Goal: Task Accomplishment & Management: Manage account settings

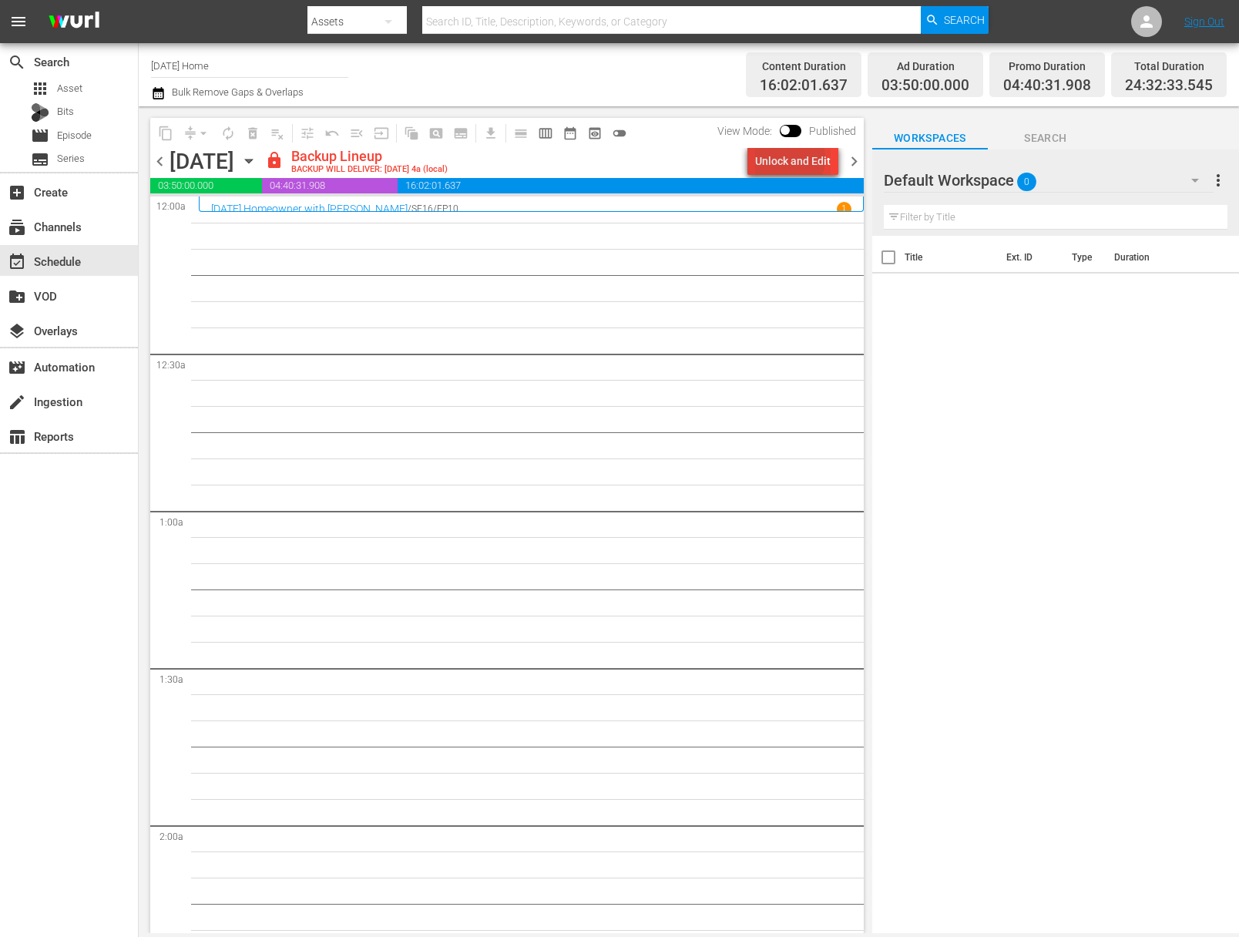
click at [788, 159] on div "Unlock and Edit" at bounding box center [793, 161] width 76 height 28
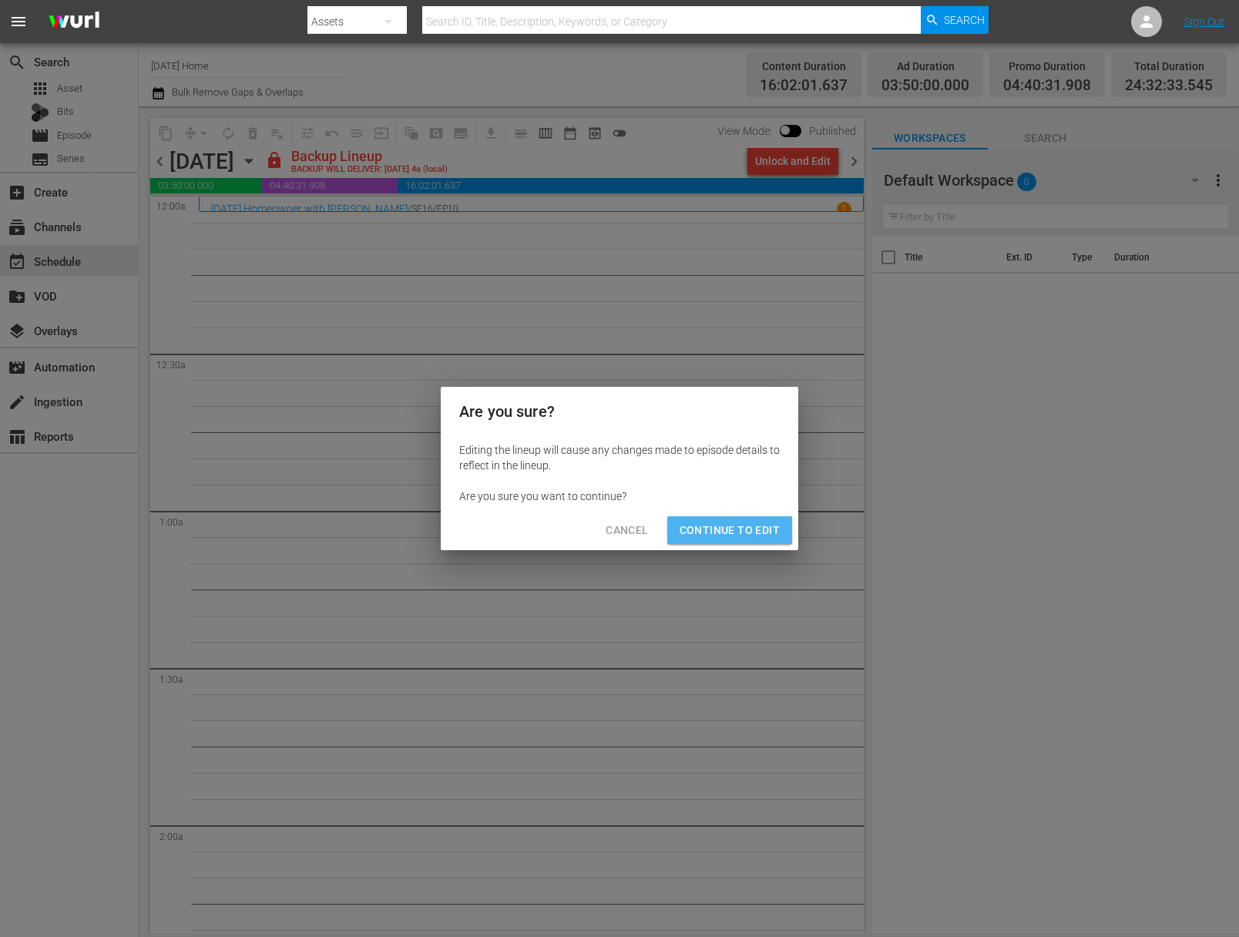
click at [729, 516] on button "Continue to Edit" at bounding box center [729, 530] width 125 height 29
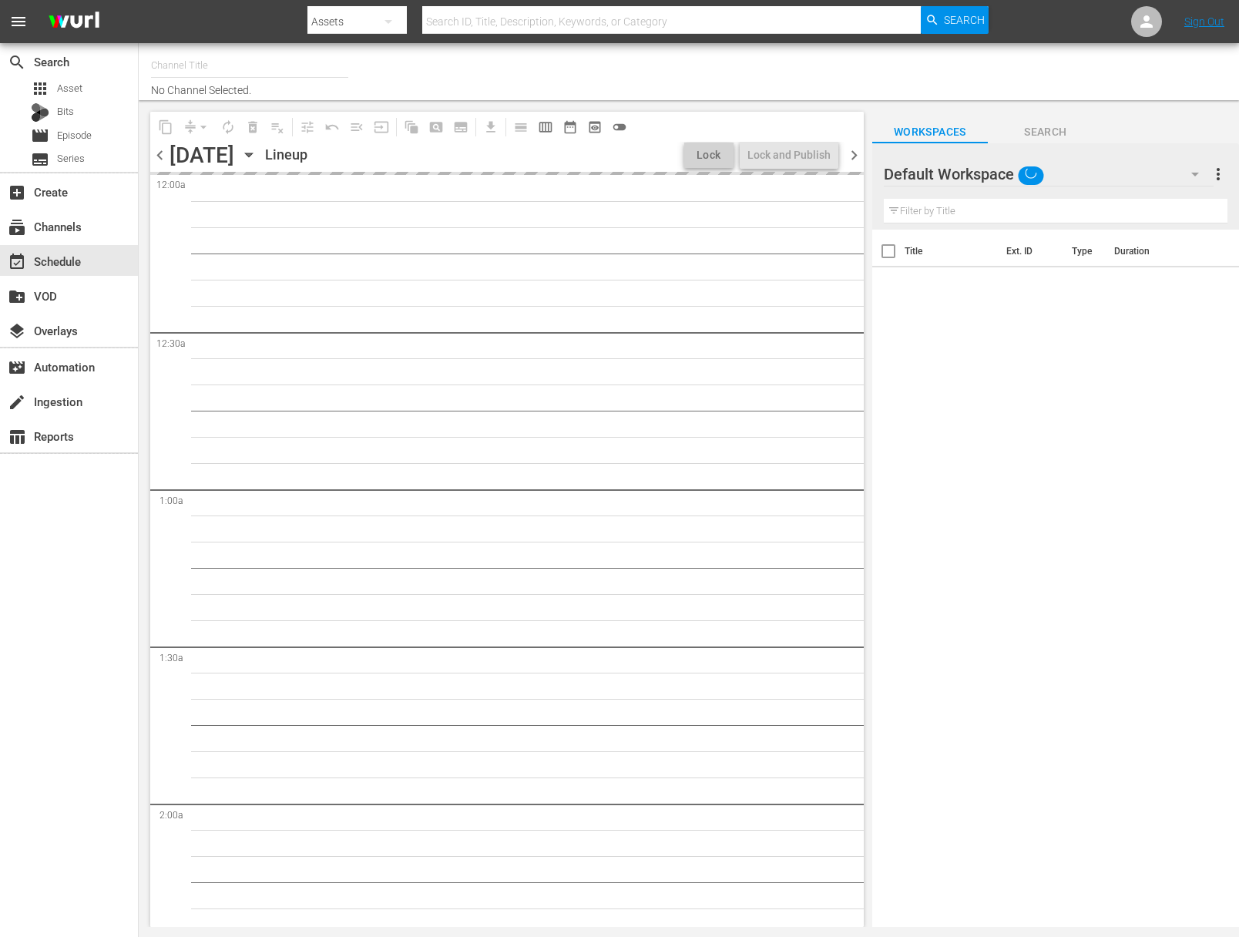
type input "Today's Home (1162)"
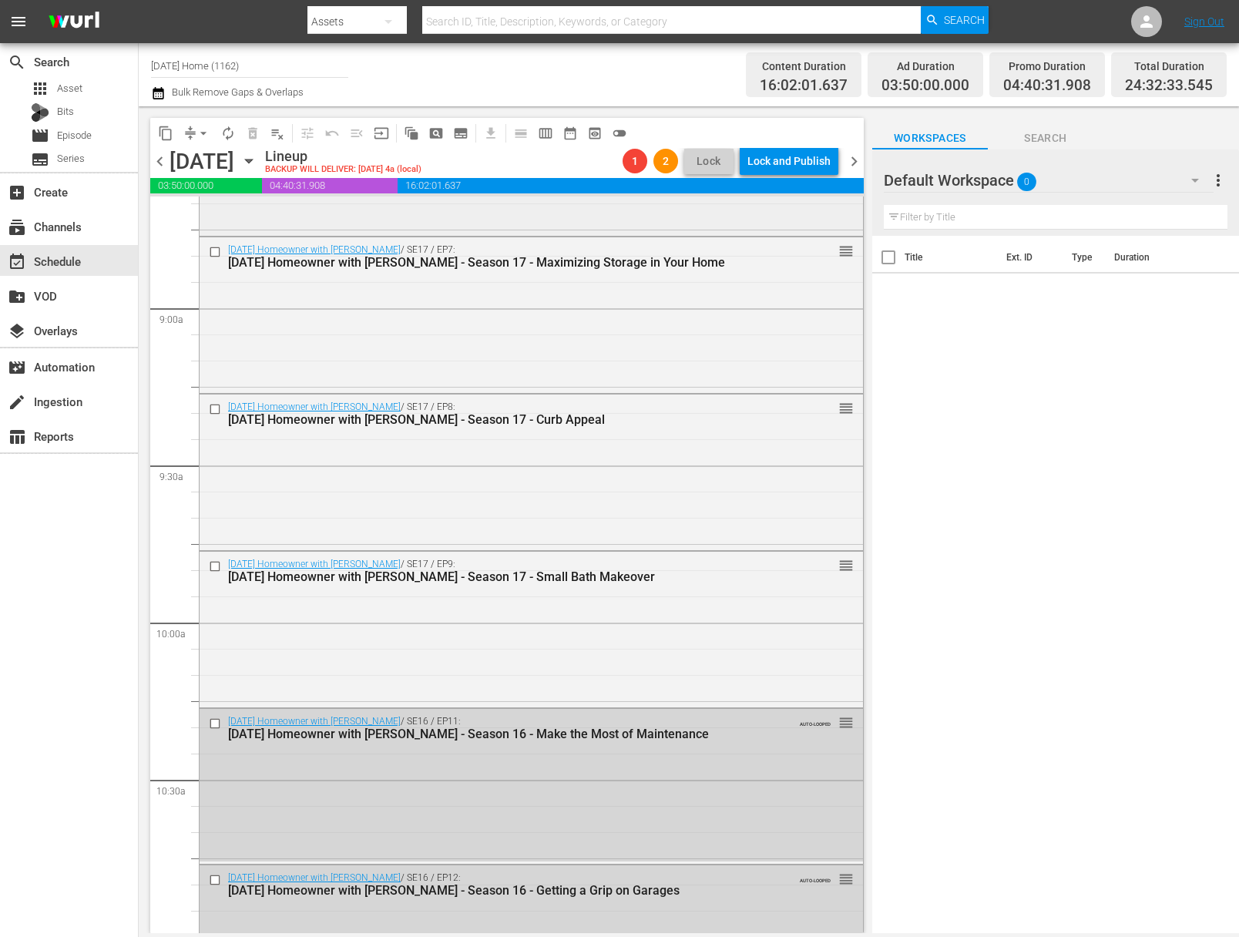
scroll to position [2884, 0]
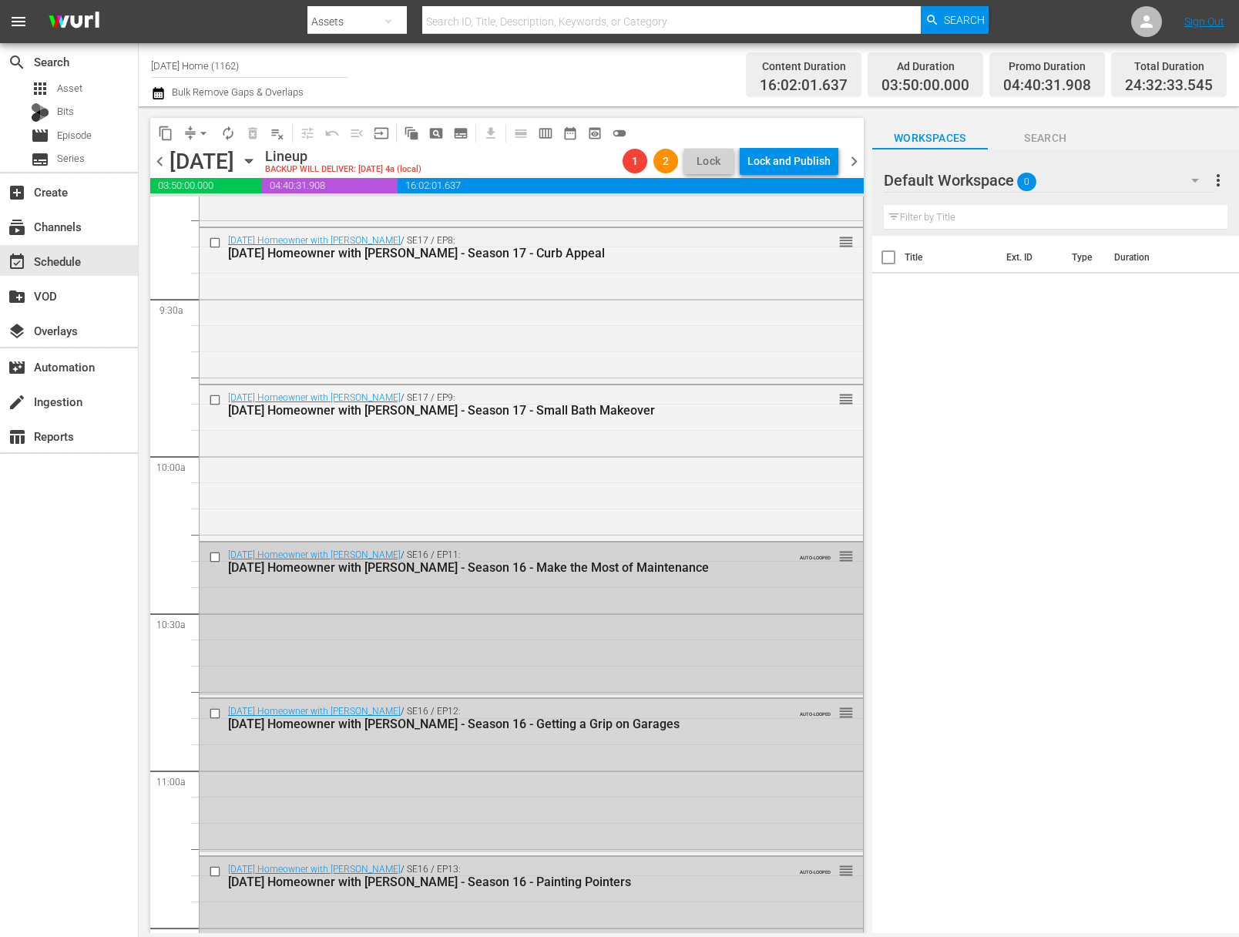
click at [211, 556] on input "checkbox" at bounding box center [217, 556] width 16 height 13
click at [213, 552] on input "checkbox" at bounding box center [217, 556] width 16 height 13
click at [211, 711] on input "checkbox" at bounding box center [217, 713] width 16 height 13
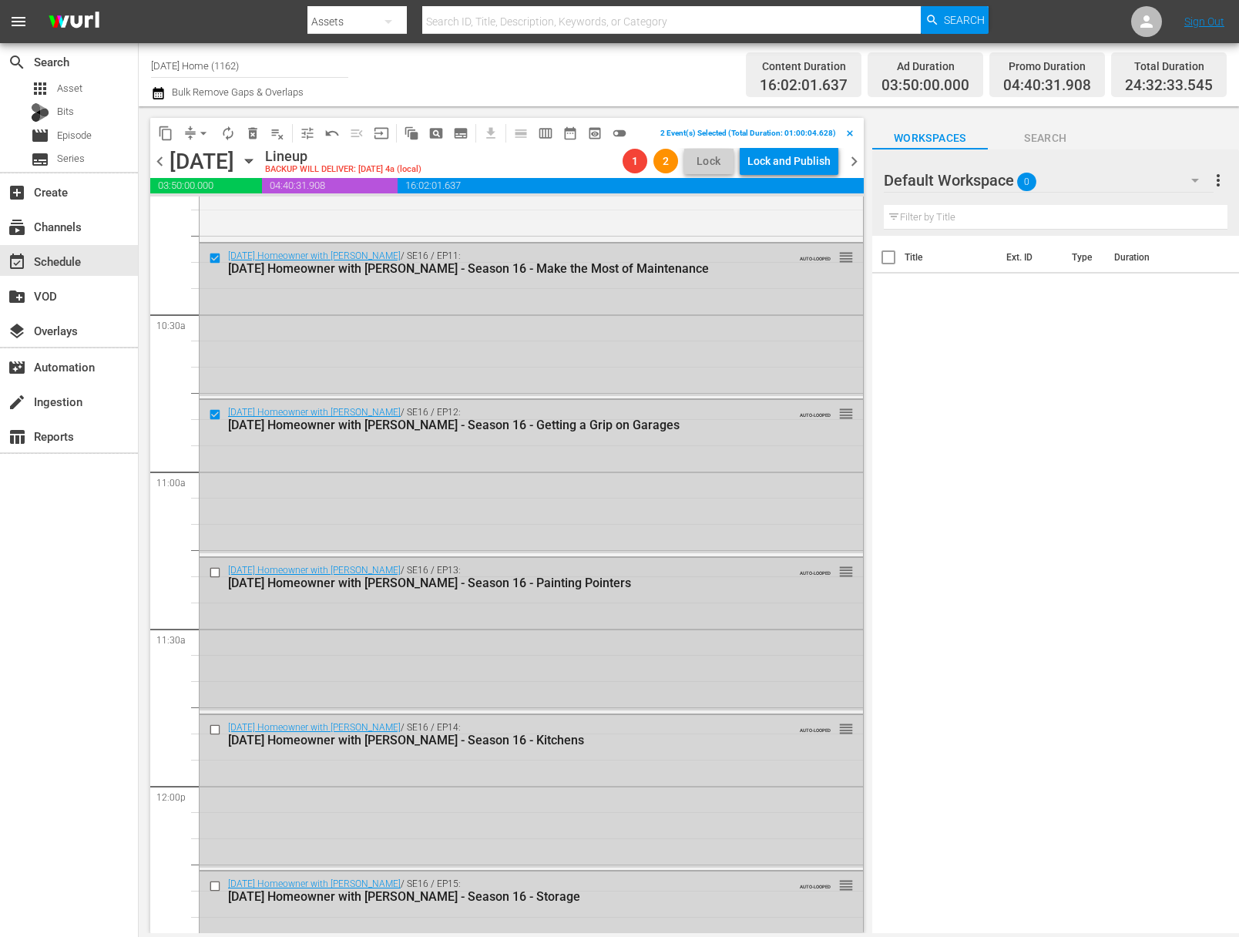
click at [213, 573] on input "checkbox" at bounding box center [217, 572] width 16 height 13
click at [217, 729] on input "checkbox" at bounding box center [217, 729] width 16 height 13
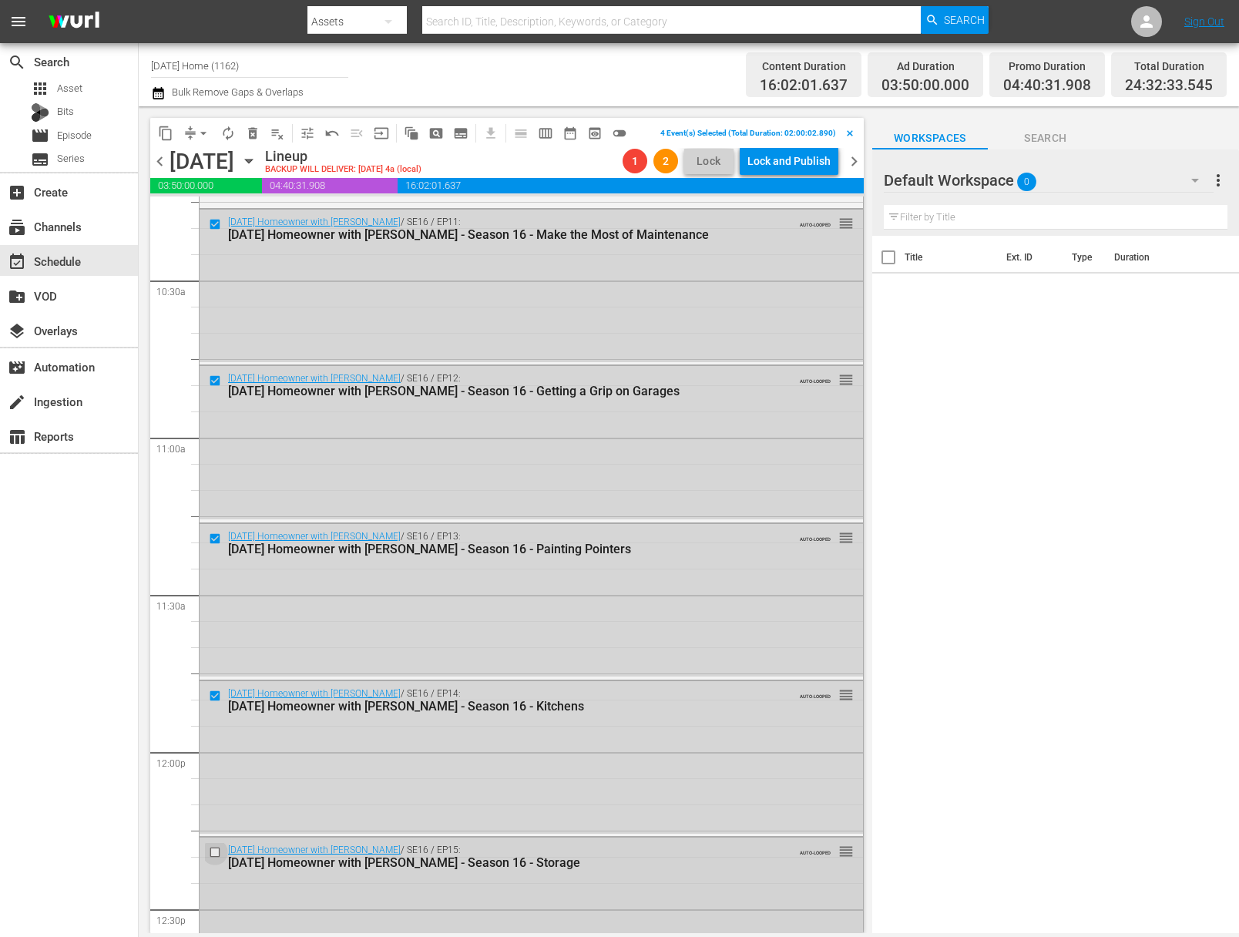
click at [212, 855] on input "checkbox" at bounding box center [217, 852] width 16 height 13
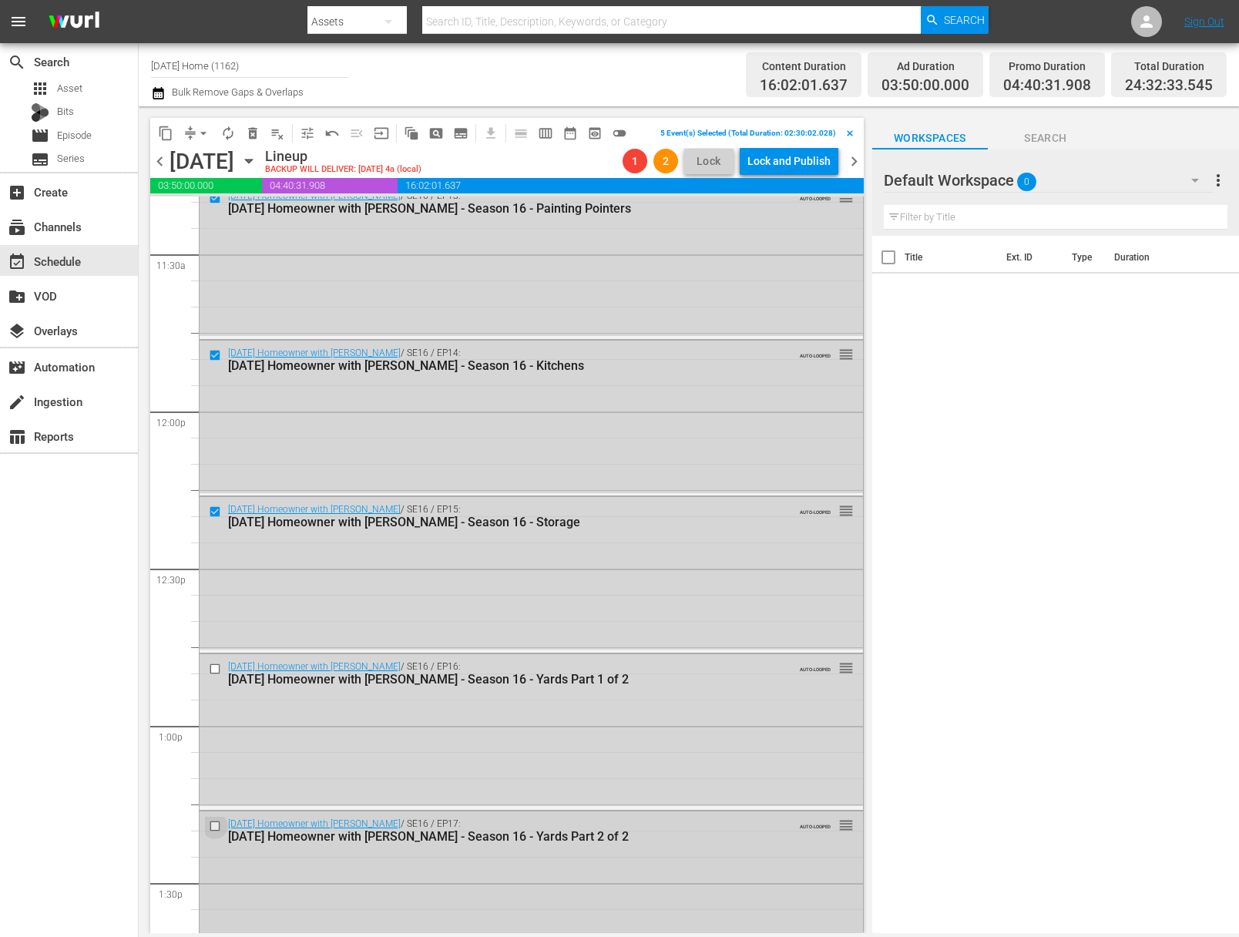
click at [214, 825] on input "checkbox" at bounding box center [217, 825] width 16 height 13
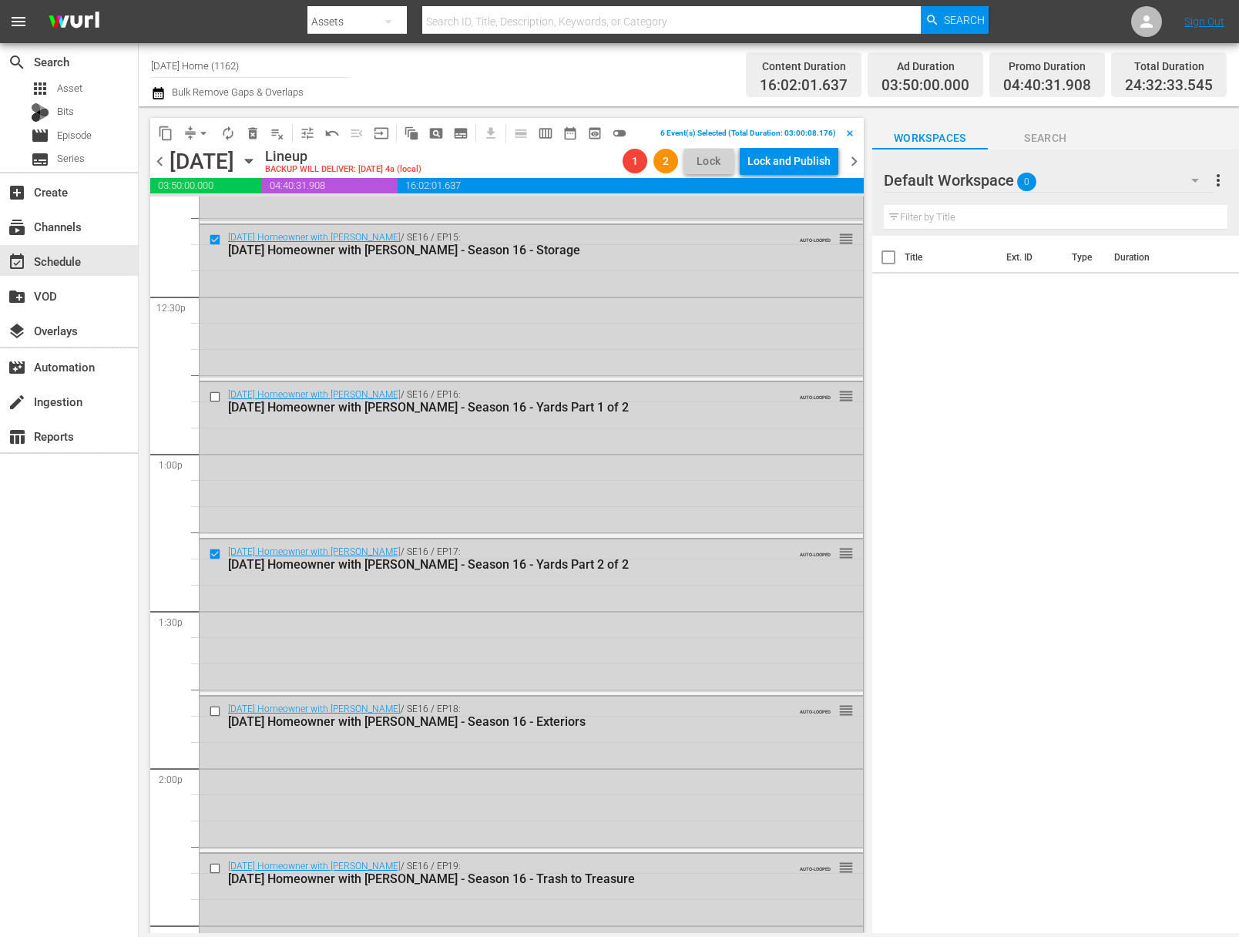
scroll to position [3898, 0]
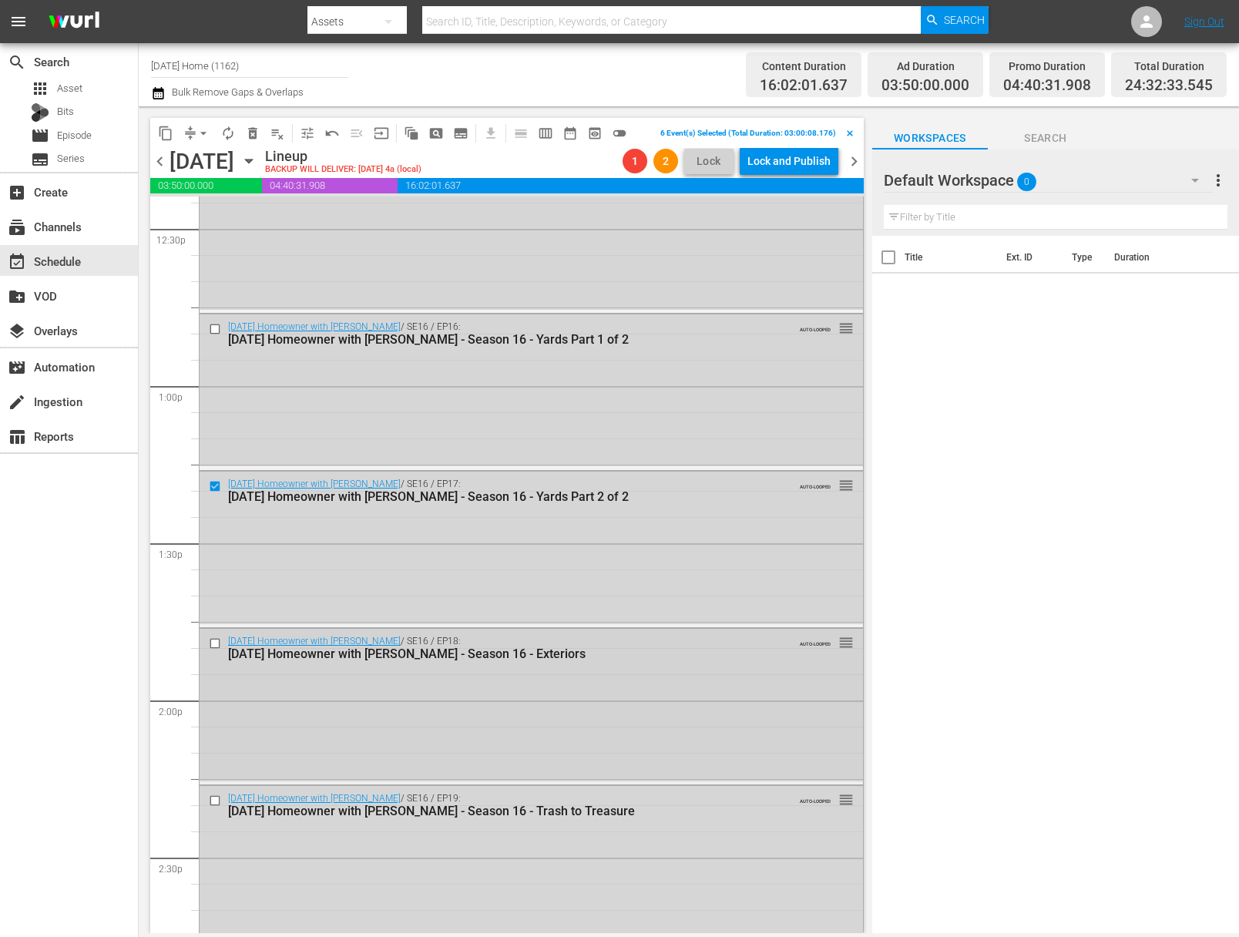
click at [213, 644] on input "checkbox" at bounding box center [217, 643] width 16 height 13
click at [218, 798] on input "checkbox" at bounding box center [217, 800] width 16 height 13
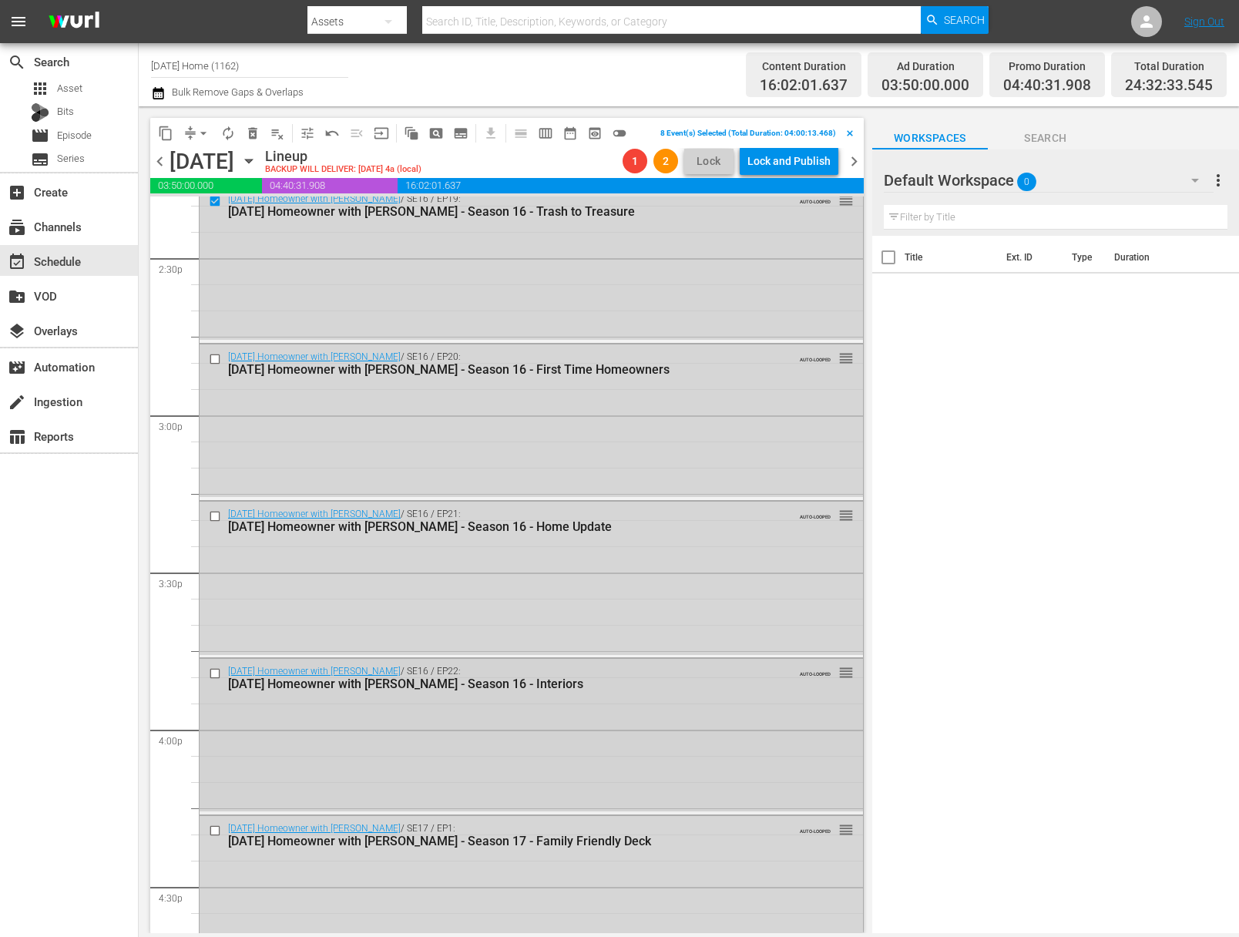
scroll to position [4528, 0]
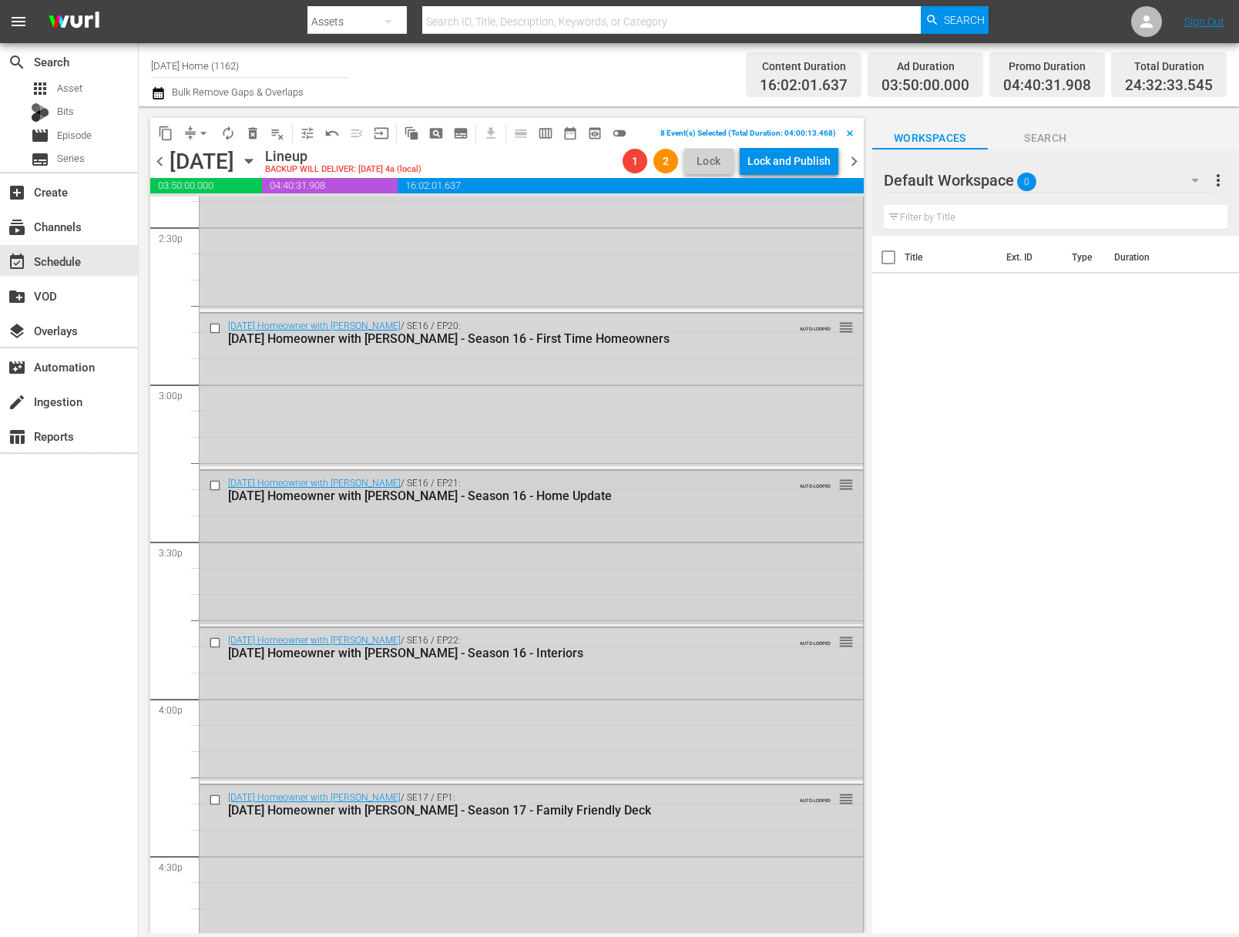
click at [218, 481] on input "checkbox" at bounding box center [217, 485] width 16 height 13
click at [217, 641] on input "checkbox" at bounding box center [217, 643] width 16 height 13
click at [220, 796] on input "checkbox" at bounding box center [217, 799] width 16 height 13
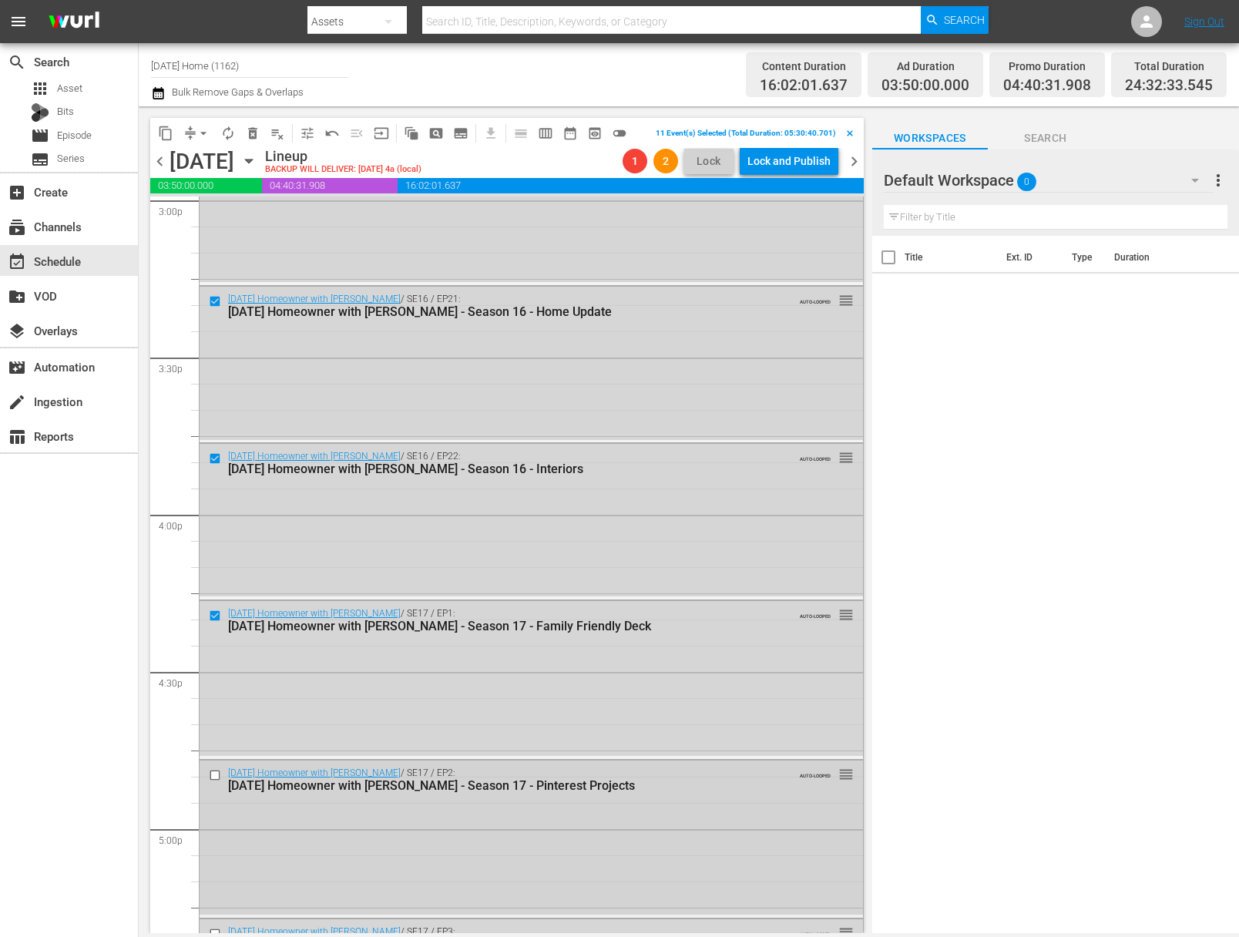
scroll to position [4869, 0]
click at [215, 616] on input "checkbox" at bounding box center [217, 618] width 16 height 13
click at [215, 776] on input "checkbox" at bounding box center [217, 777] width 16 height 13
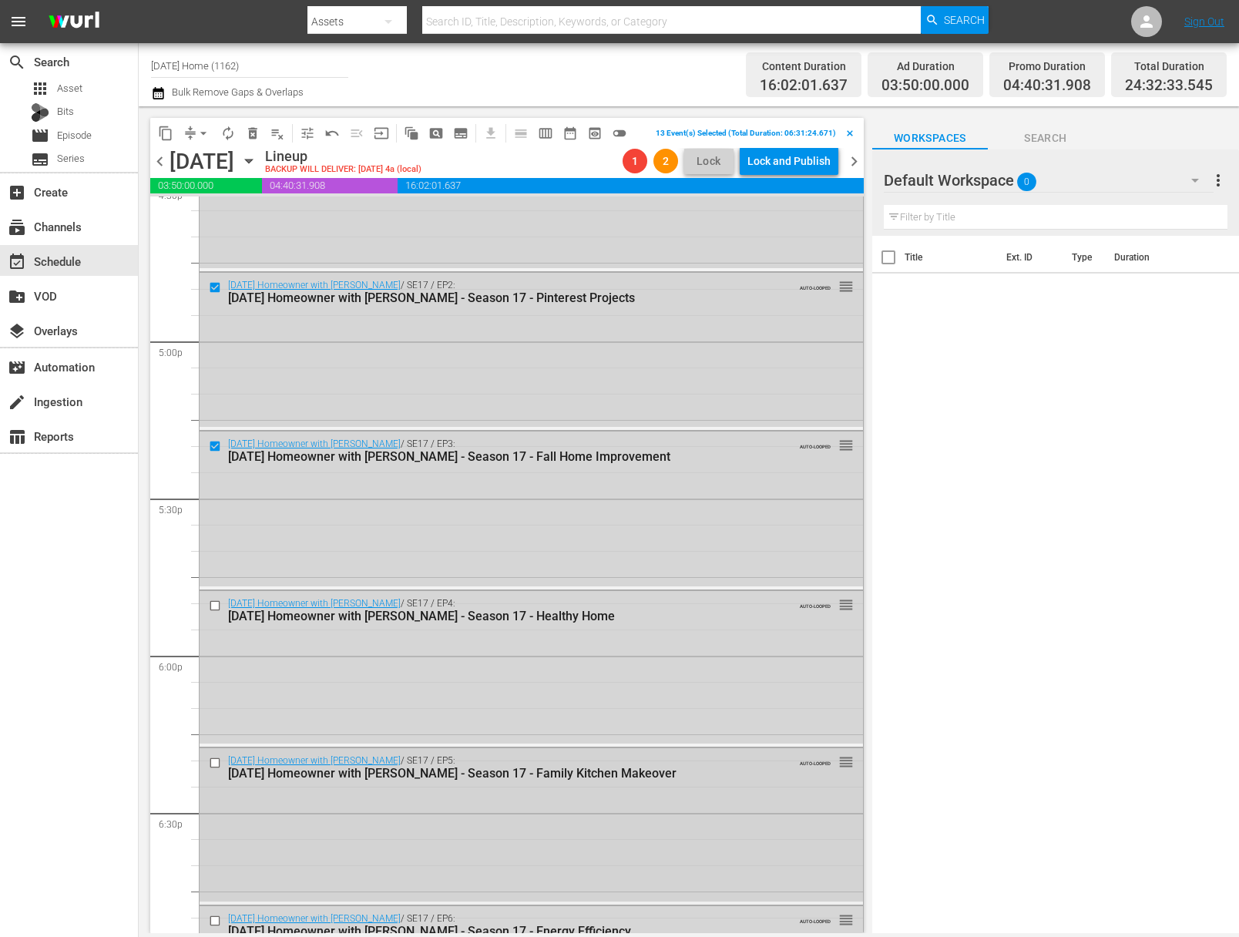
click at [216, 764] on input "checkbox" at bounding box center [217, 763] width 16 height 13
click at [215, 599] on input "checkbox" at bounding box center [217, 605] width 16 height 13
click at [217, 761] on input "checkbox" at bounding box center [217, 763] width 16 height 13
click at [217, 760] on input "checkbox" at bounding box center [217, 763] width 16 height 13
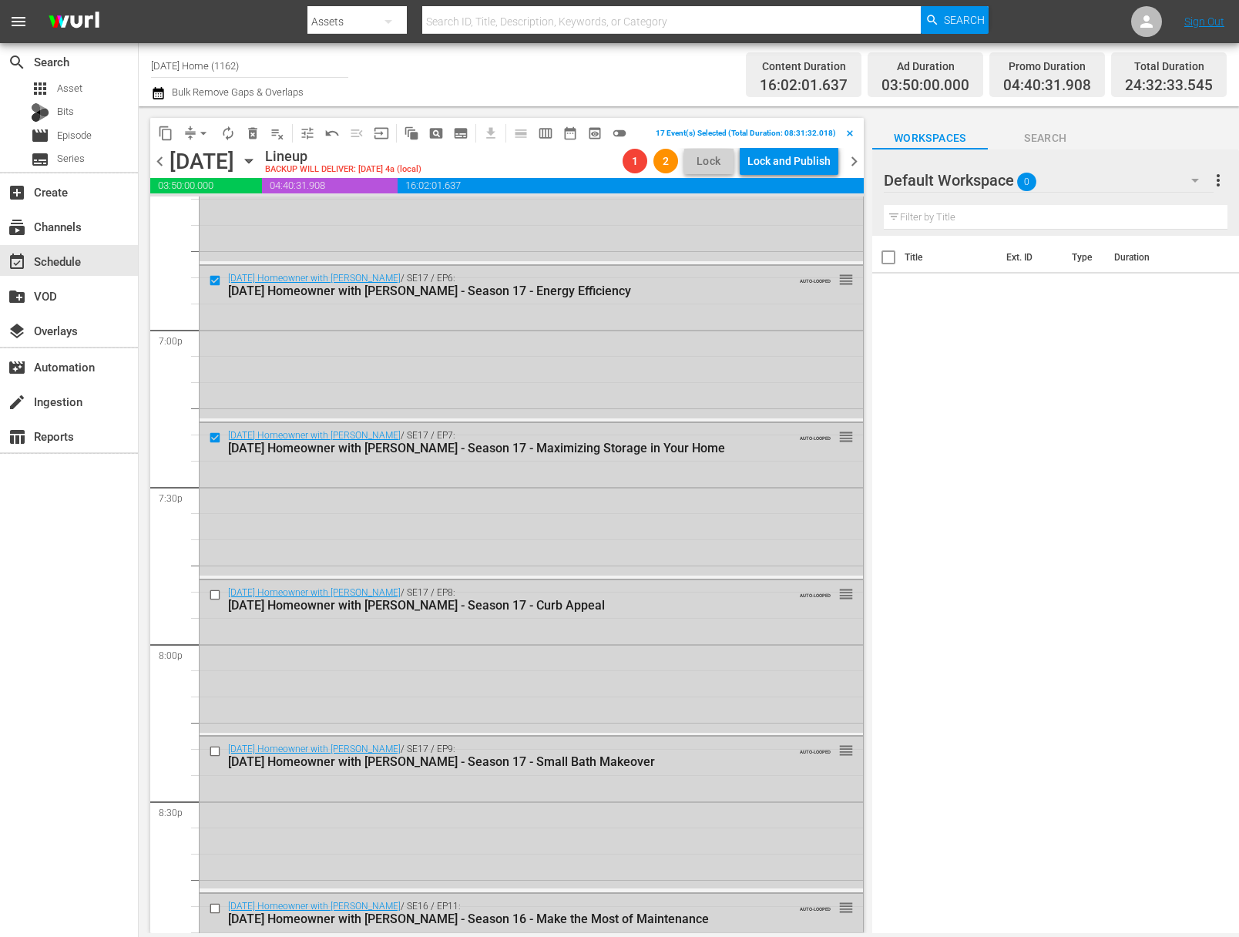
scroll to position [5854, 0]
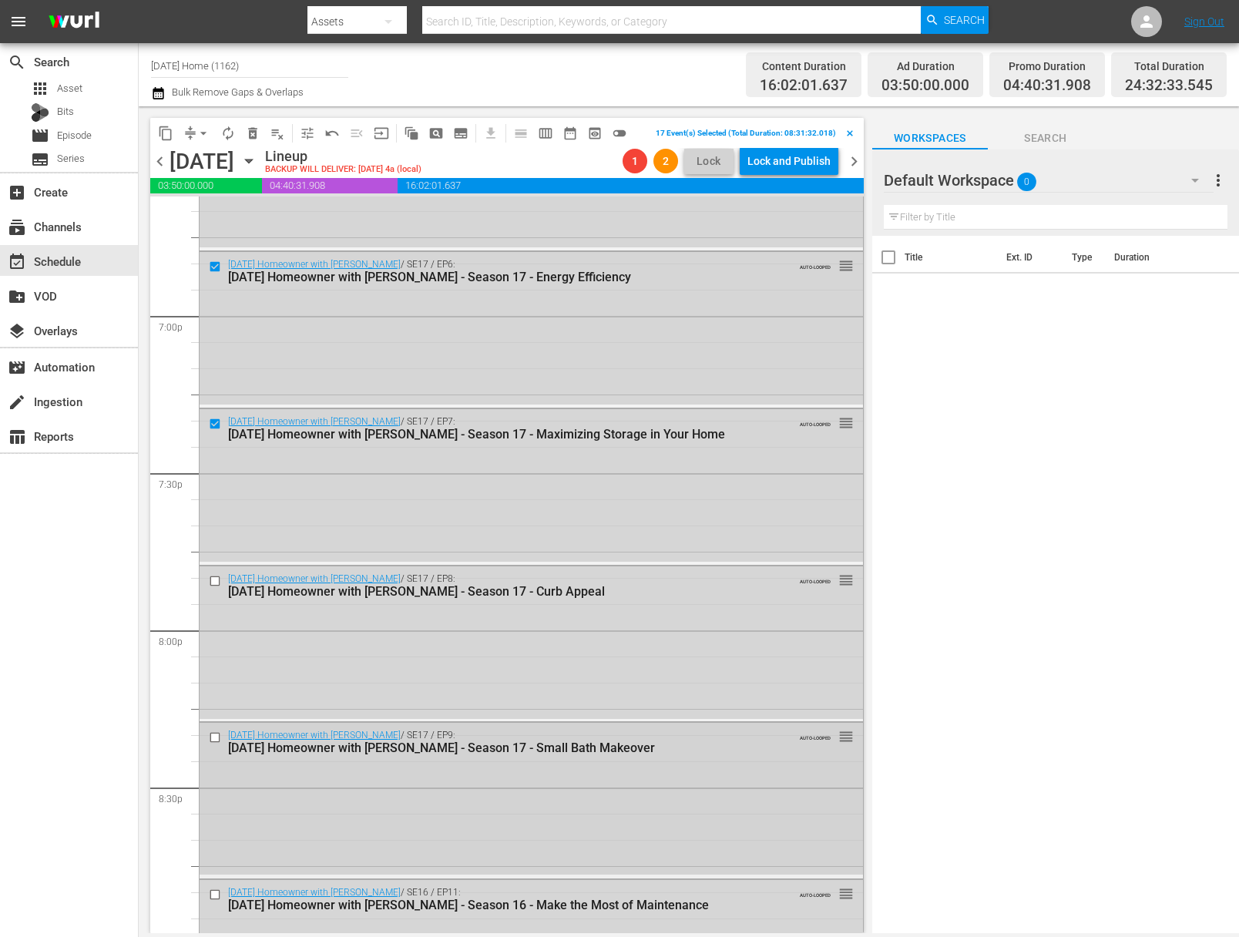
click at [213, 733] on input "checkbox" at bounding box center [217, 737] width 16 height 13
click at [220, 581] on input "checkbox" at bounding box center [217, 581] width 16 height 13
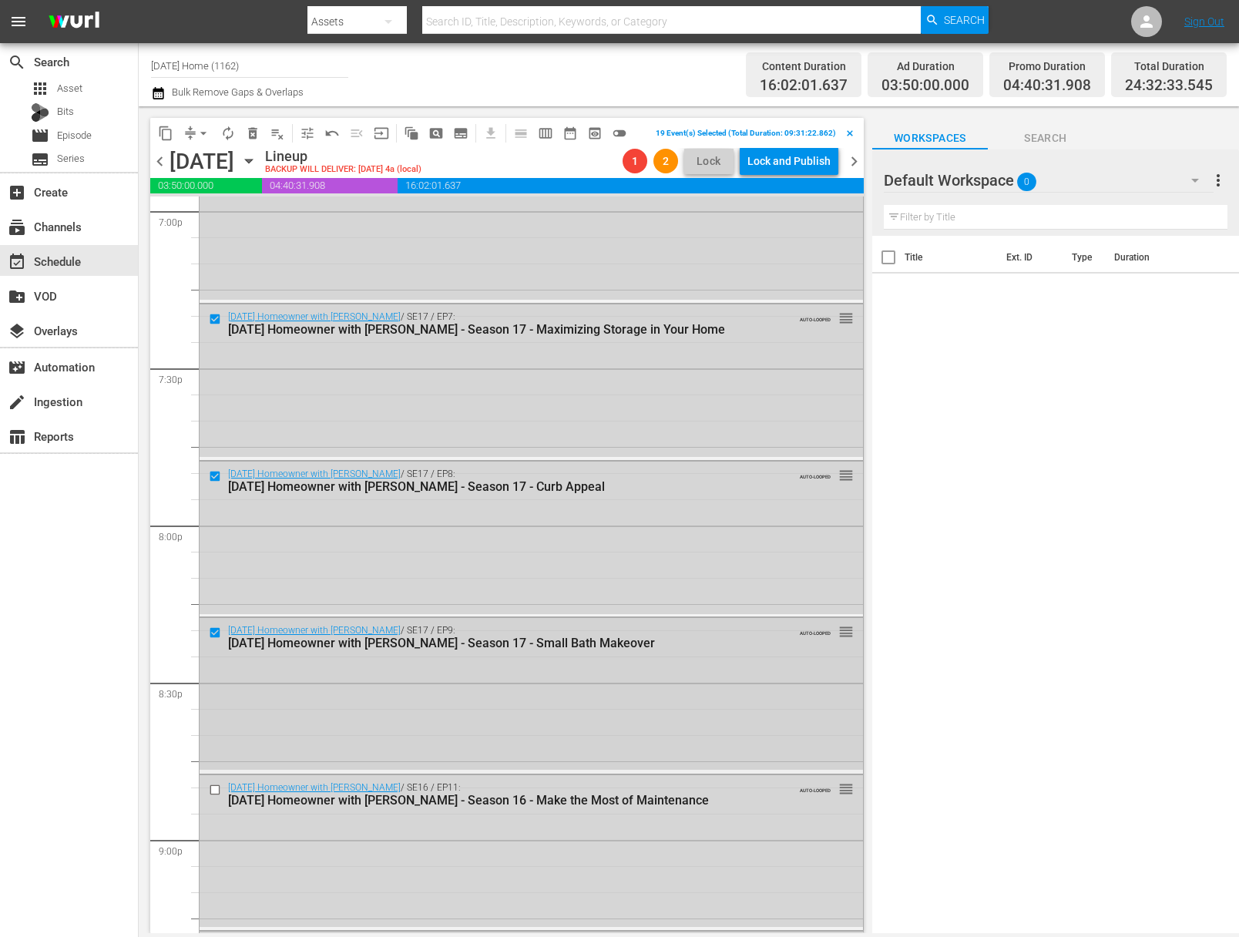
scroll to position [6002, 0]
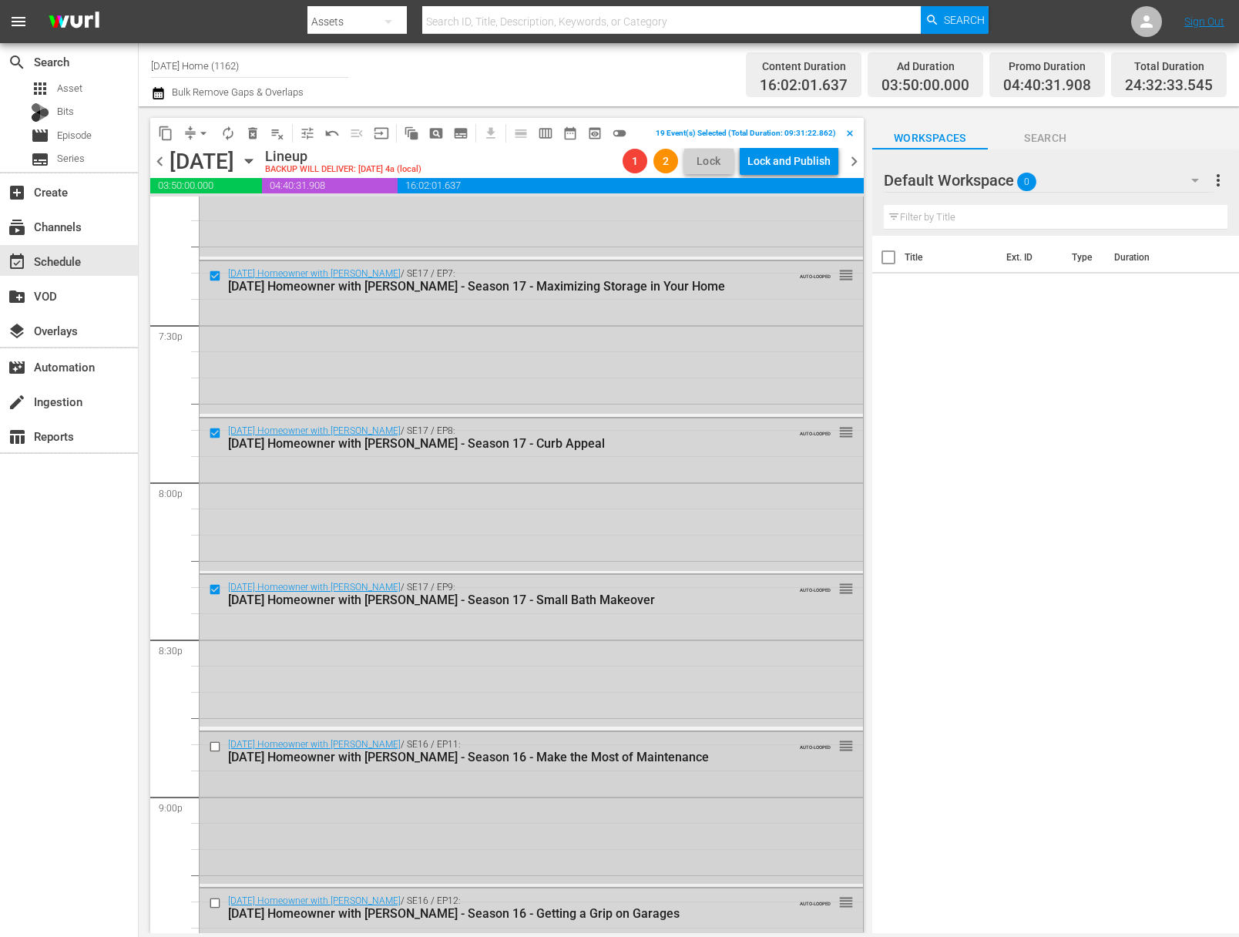
click at [212, 751] on input "checkbox" at bounding box center [217, 746] width 16 height 13
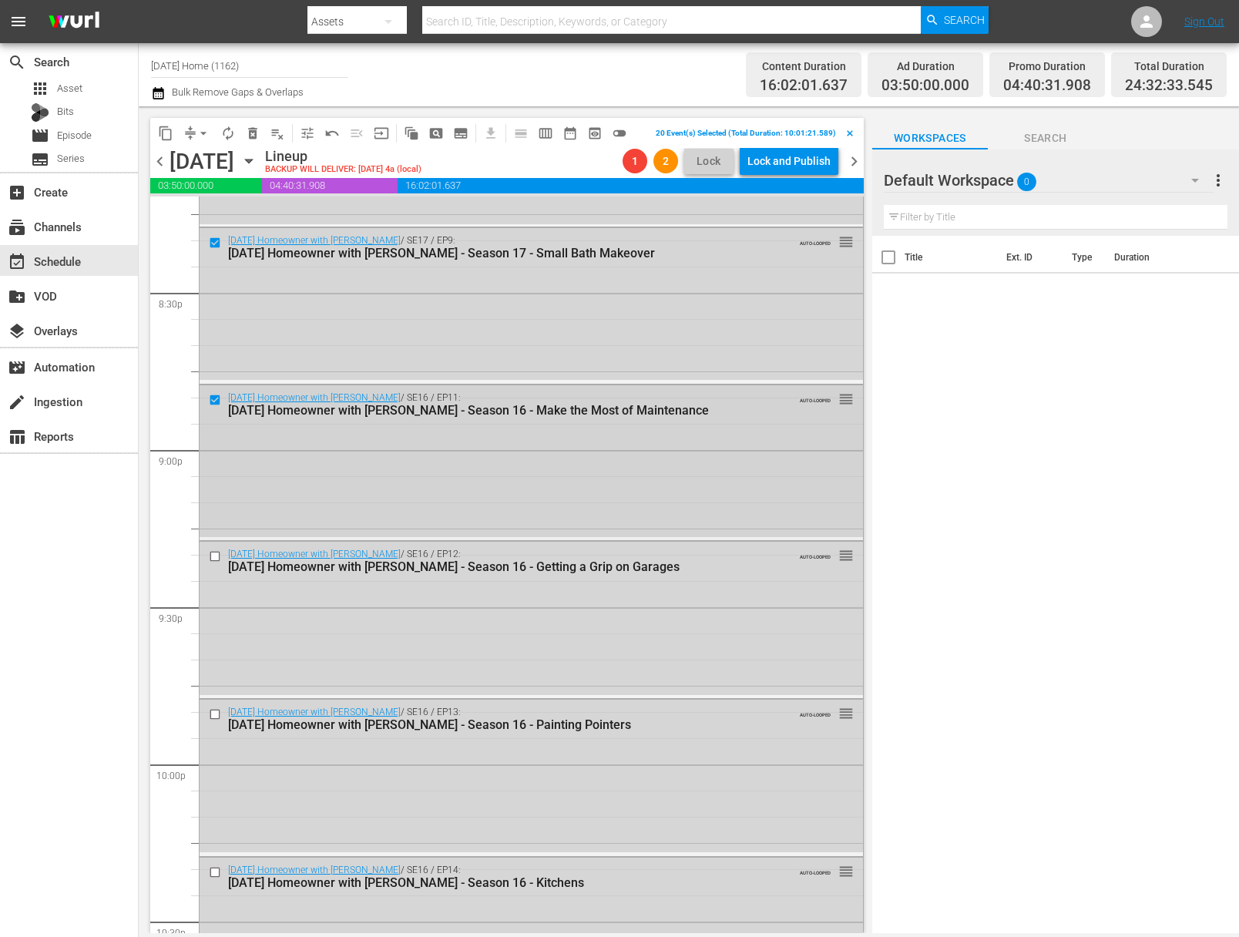
scroll to position [6541, 0]
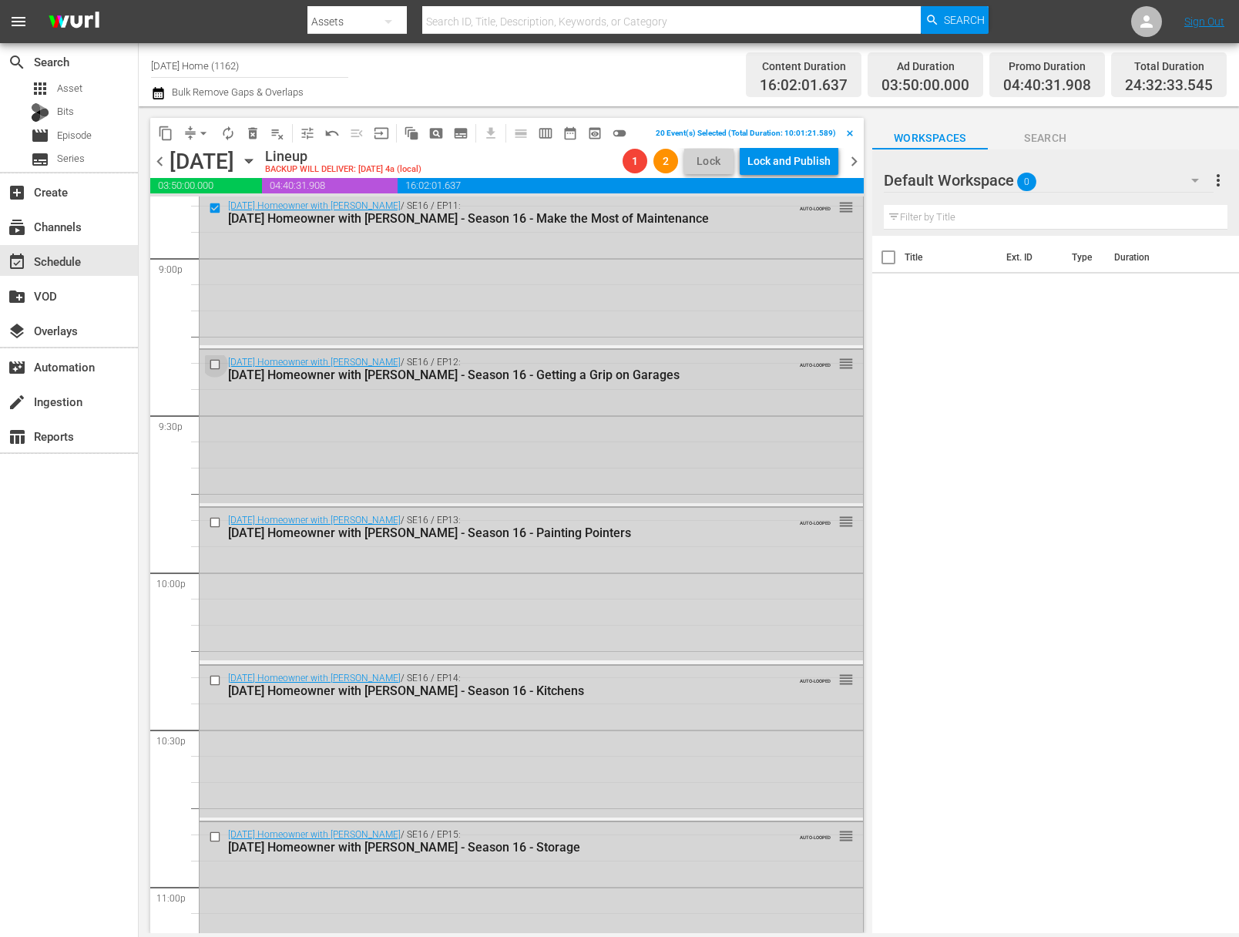
click at [215, 366] on input "checkbox" at bounding box center [217, 364] width 16 height 13
click at [217, 521] on input "checkbox" at bounding box center [217, 522] width 16 height 13
click at [214, 677] on input "checkbox" at bounding box center [217, 680] width 16 height 13
click at [213, 680] on input "checkbox" at bounding box center [217, 680] width 16 height 13
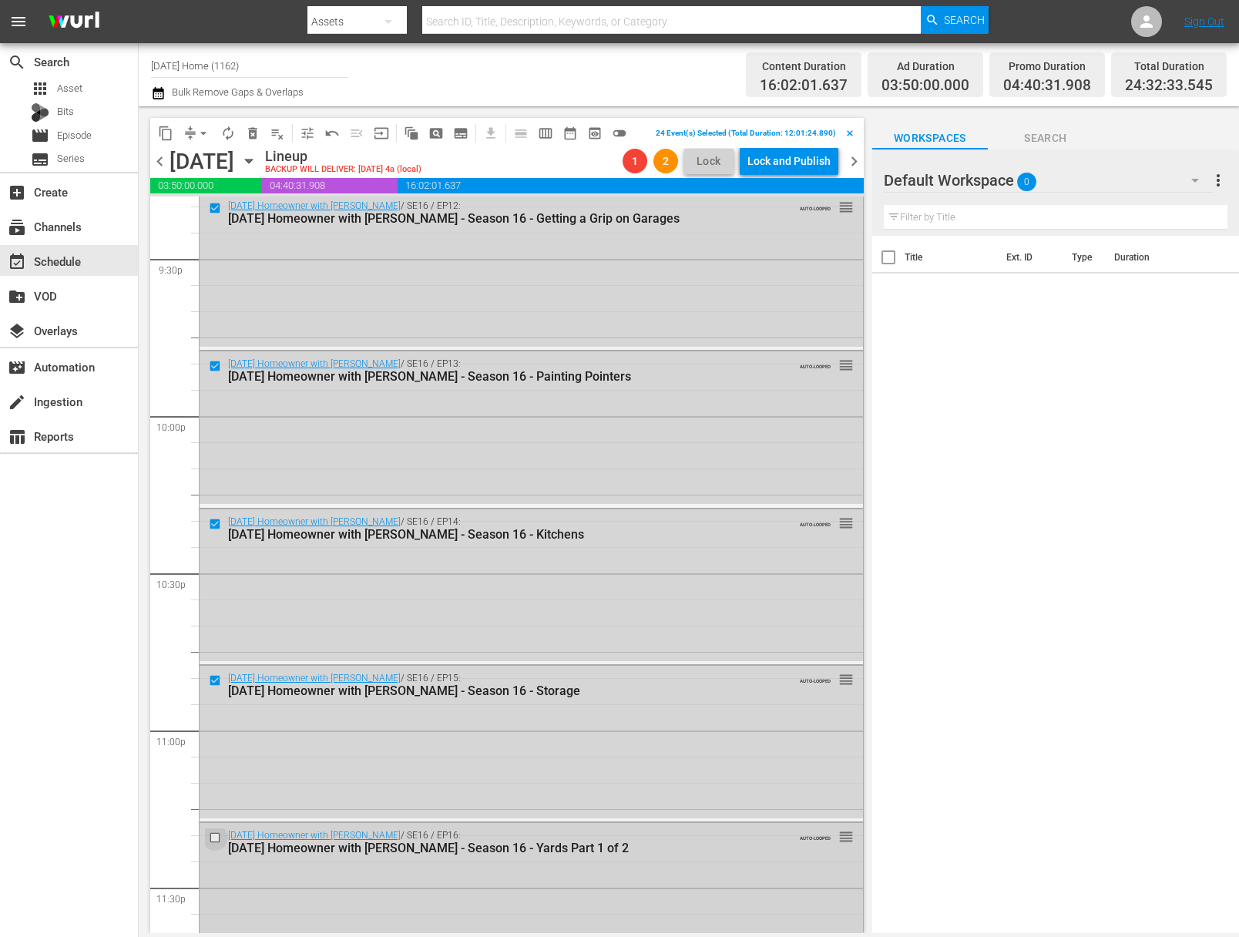
click at [215, 835] on input "checkbox" at bounding box center [217, 837] width 16 height 13
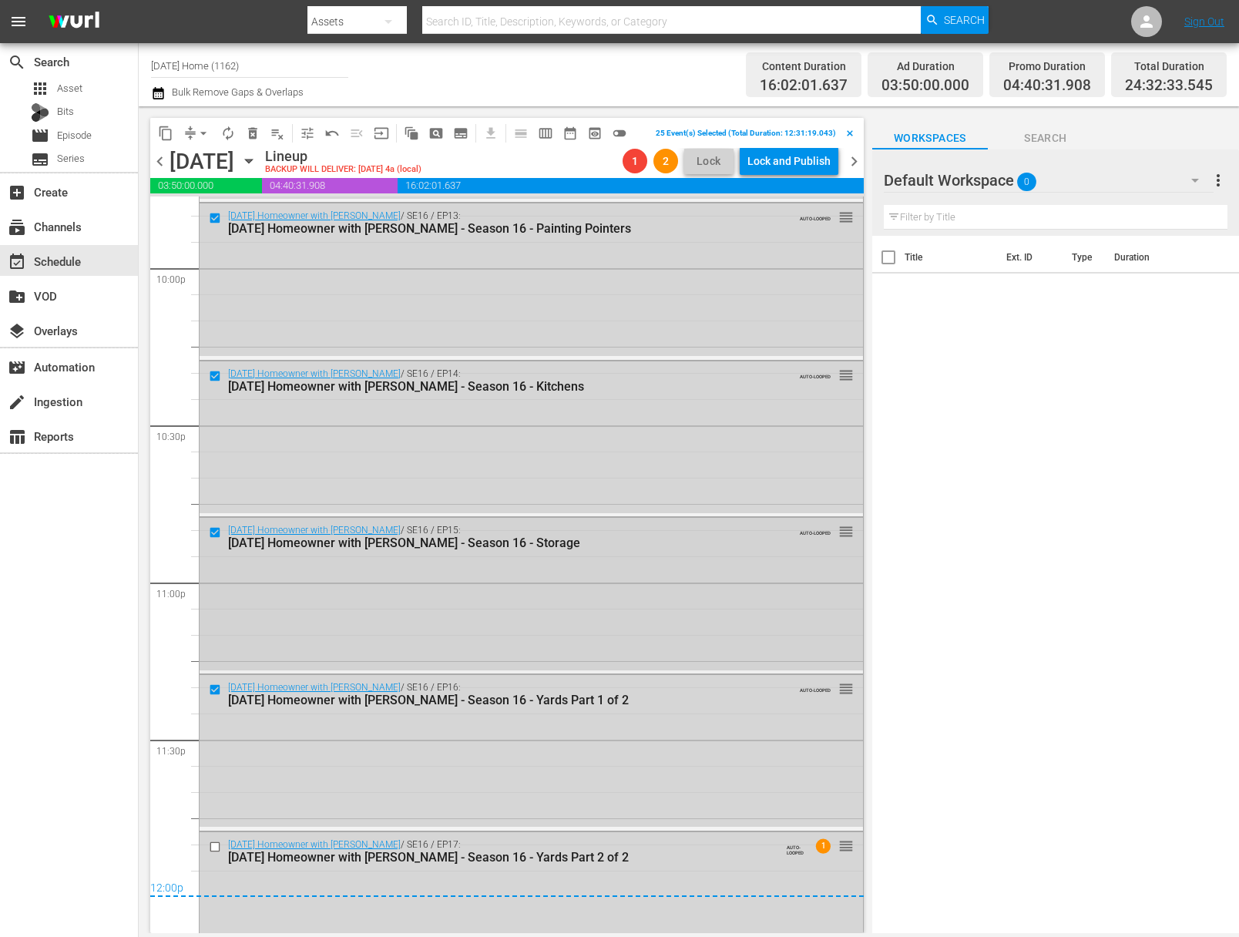
scroll to position [6901, 0]
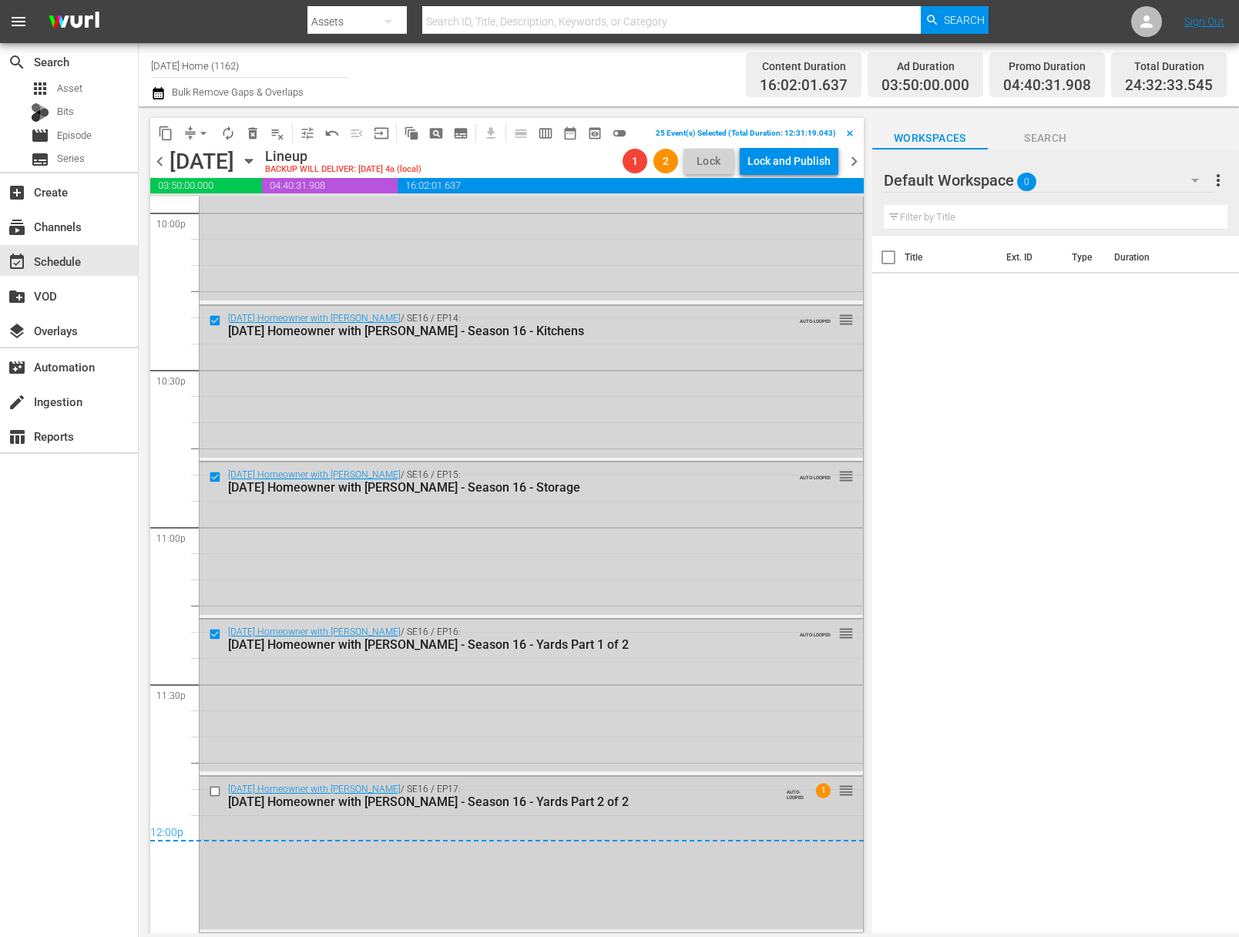
click at [217, 786] on input "checkbox" at bounding box center [217, 790] width 16 height 13
click at [254, 143] on button "delete_forever_outlined" at bounding box center [252, 133] width 25 height 25
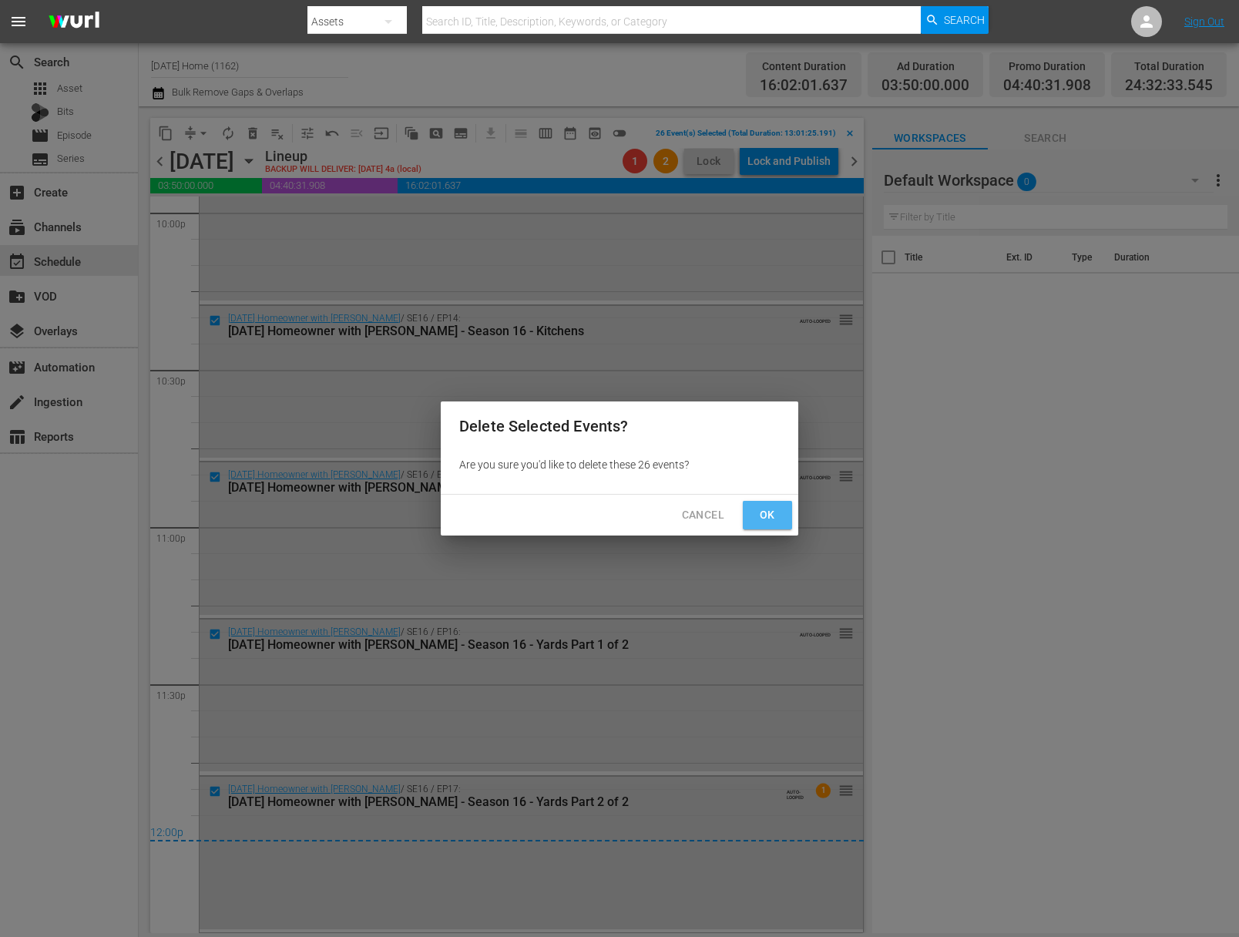
click at [776, 516] on span "Ok" at bounding box center [767, 515] width 25 height 19
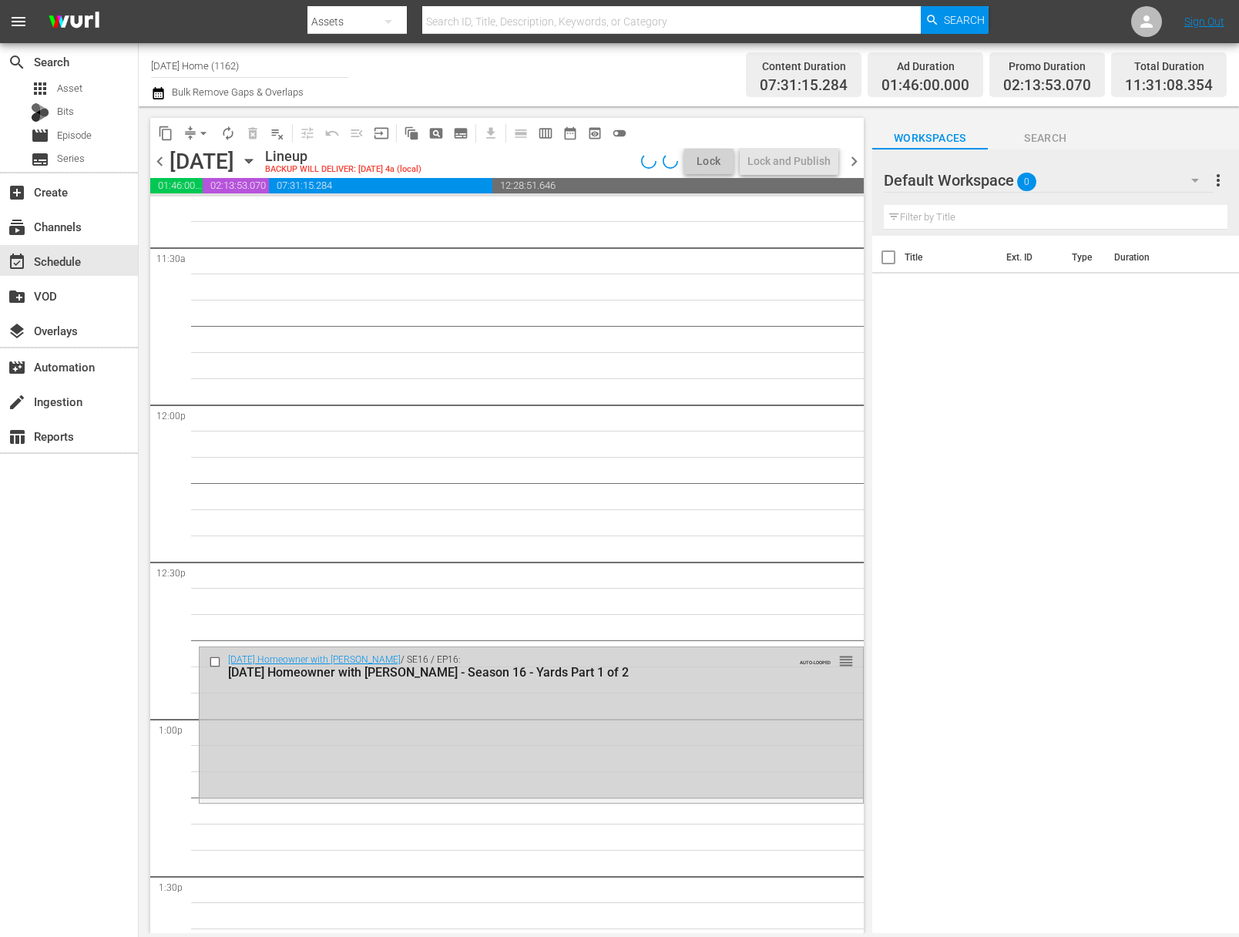
scroll to position [3908, 0]
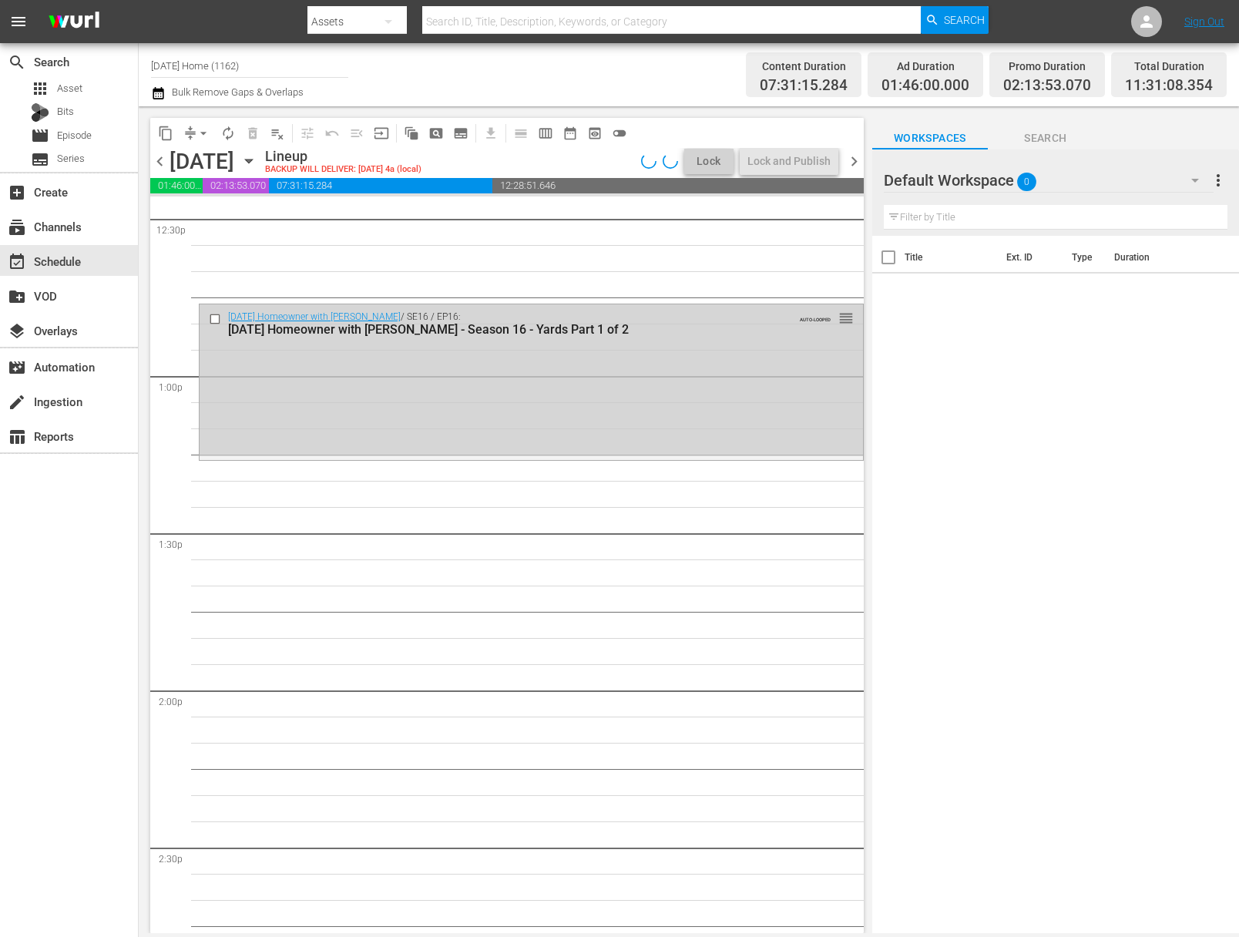
click at [210, 310] on div at bounding box center [216, 319] width 23 height 18
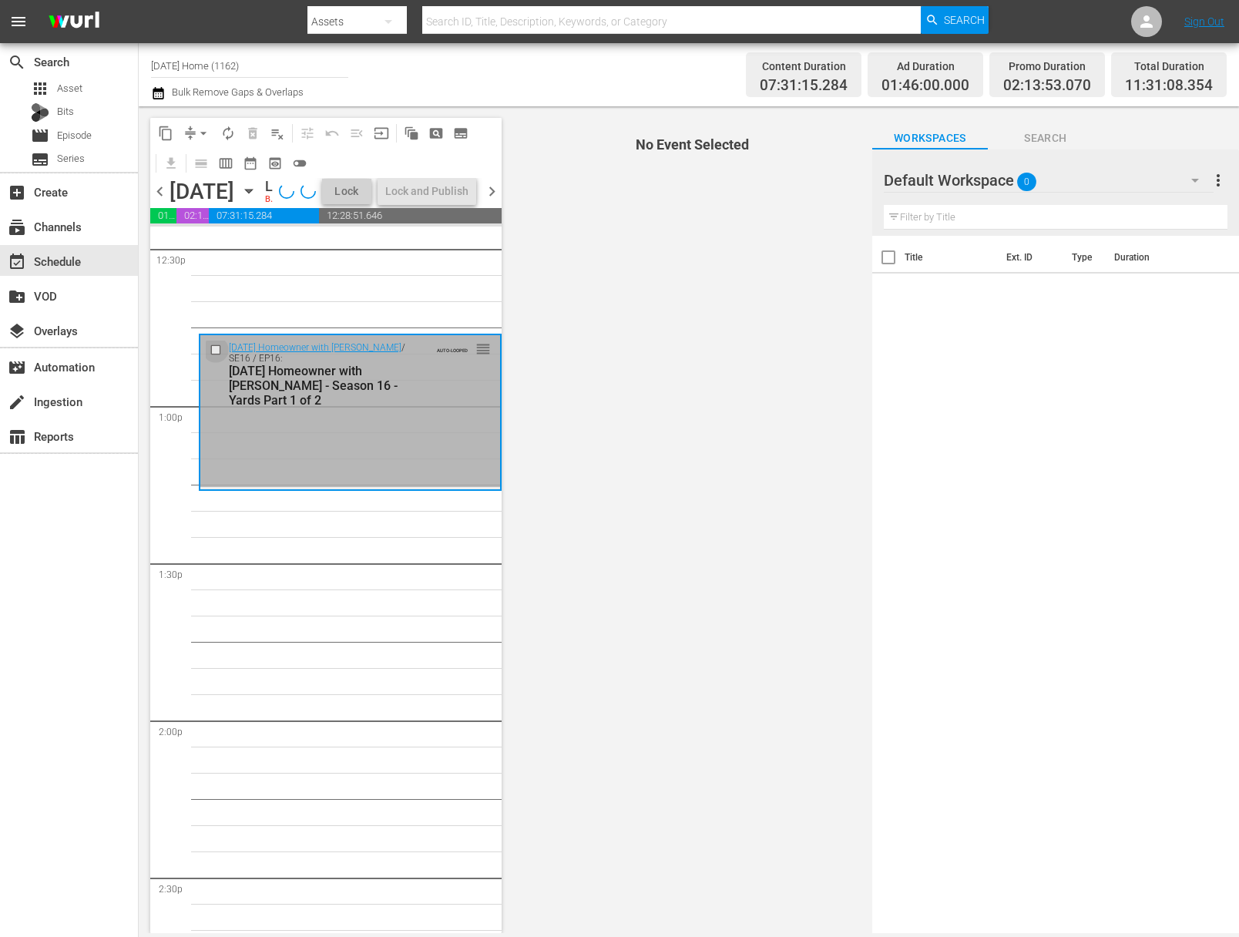
click at [217, 357] on input "checkbox" at bounding box center [218, 350] width 16 height 13
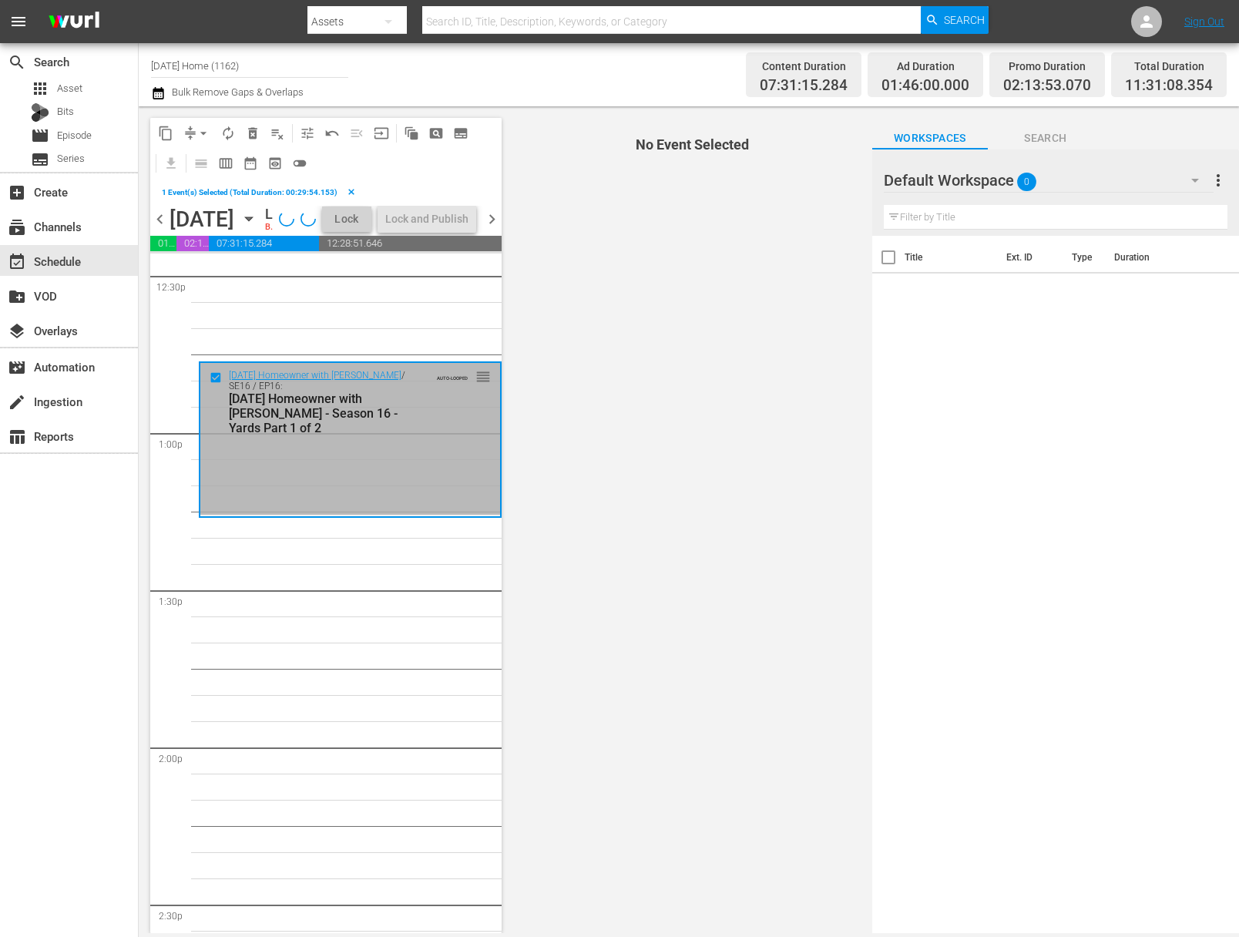
click at [247, 129] on span "delete_forever_outlined" at bounding box center [252, 133] width 15 height 15
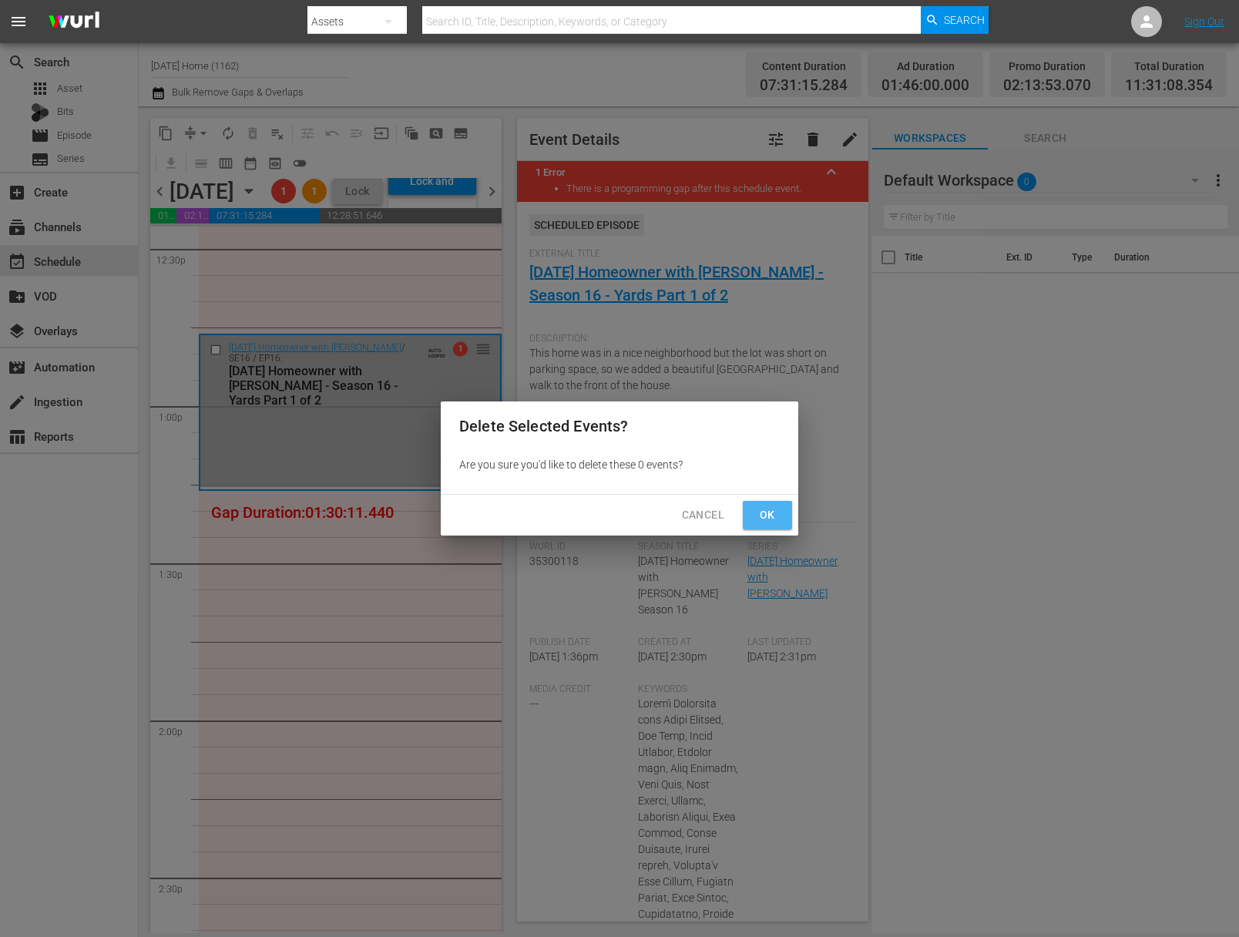
click at [771, 512] on span "Ok" at bounding box center [767, 515] width 25 height 19
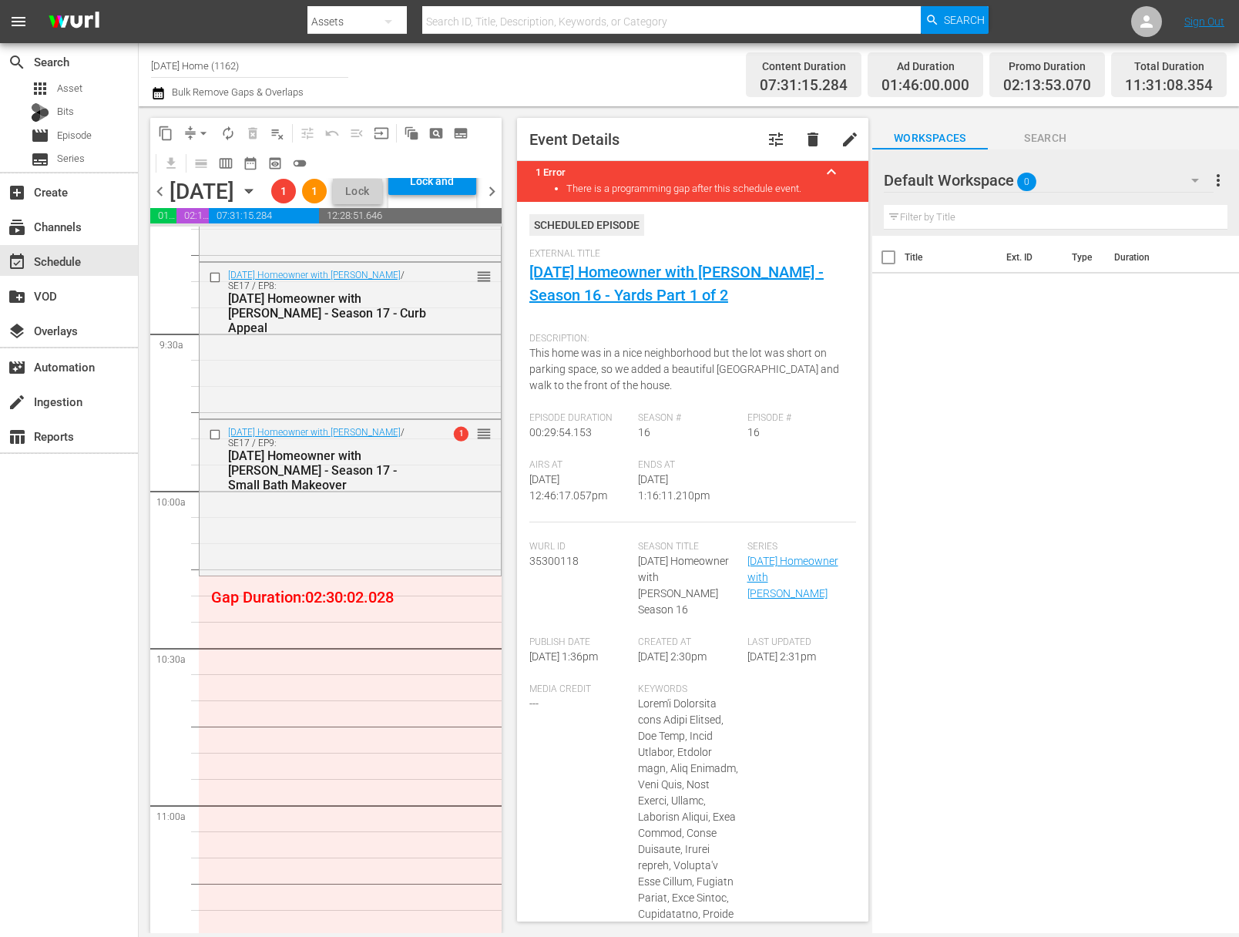
scroll to position [2803, 0]
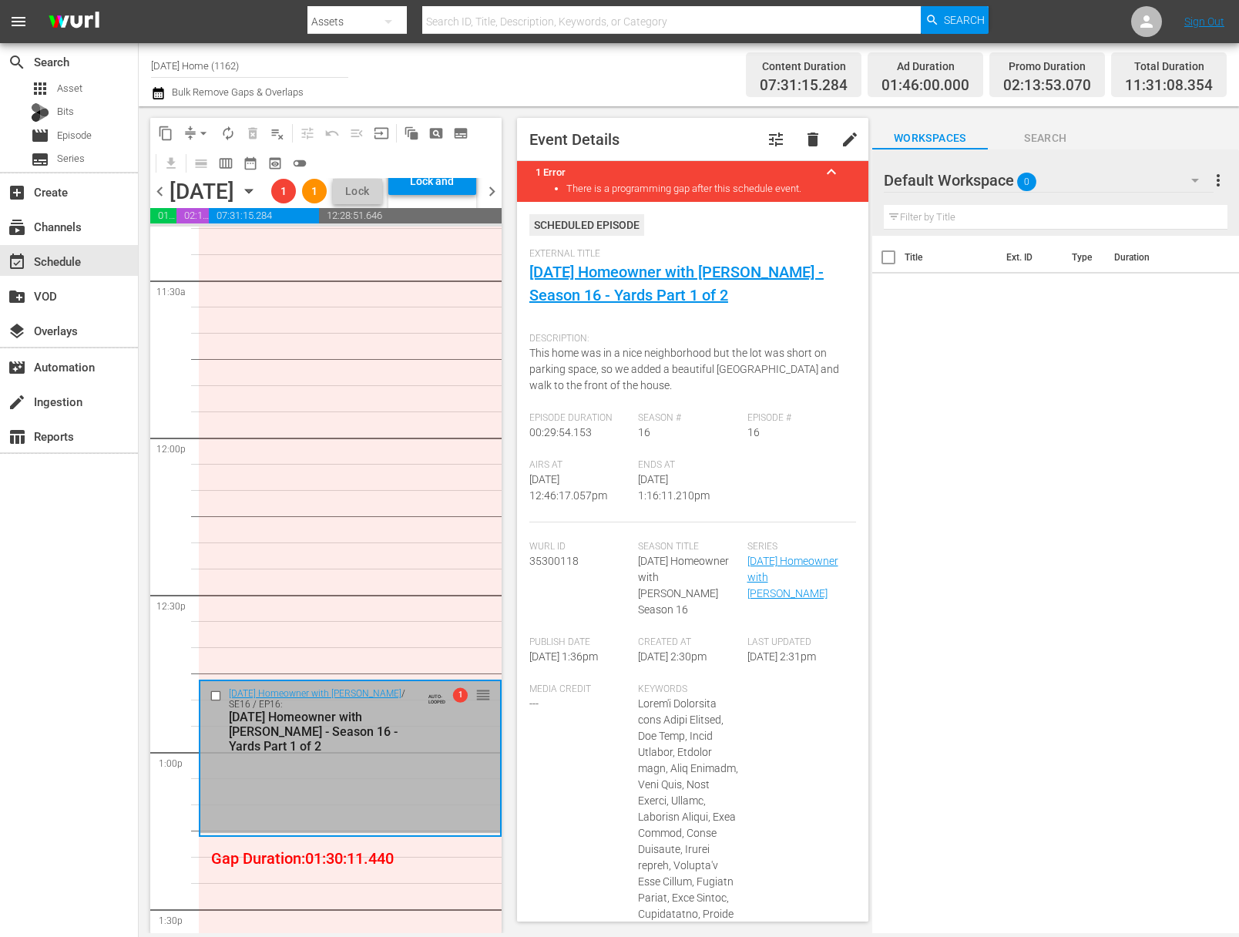
scroll to position [3680, 0]
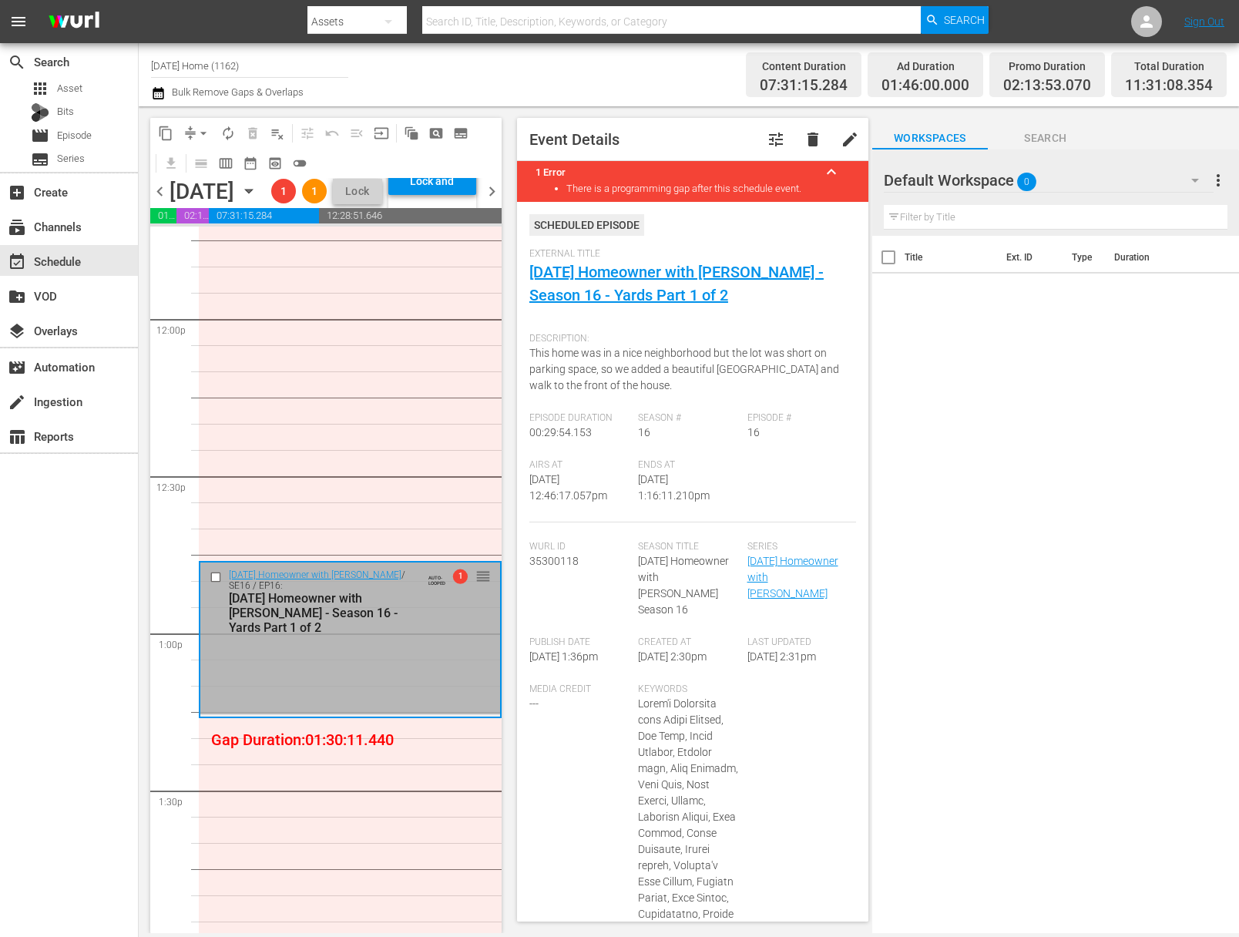
click at [213, 584] on input "checkbox" at bounding box center [218, 577] width 16 height 13
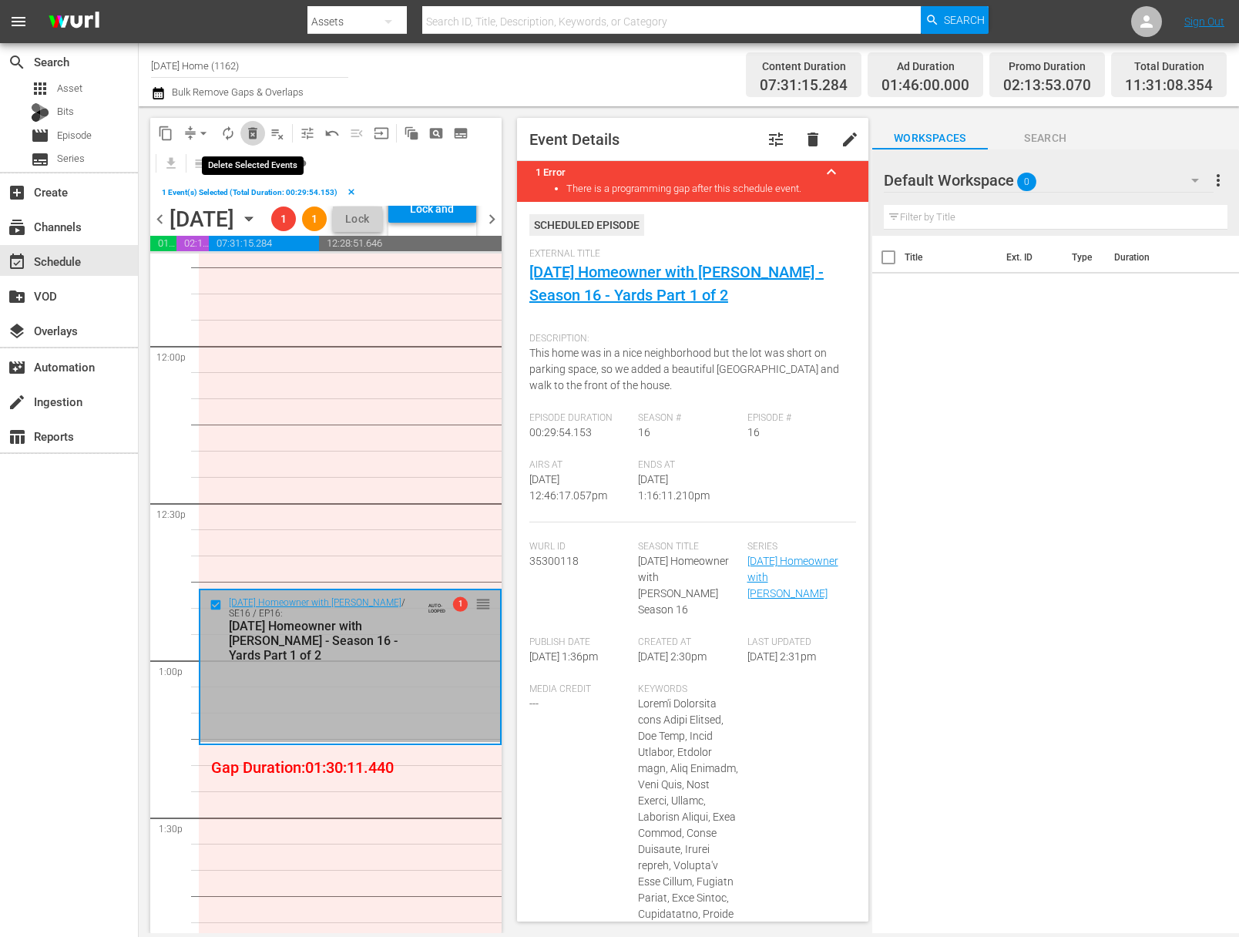
click at [252, 134] on span "delete_forever_outlined" at bounding box center [252, 133] width 15 height 15
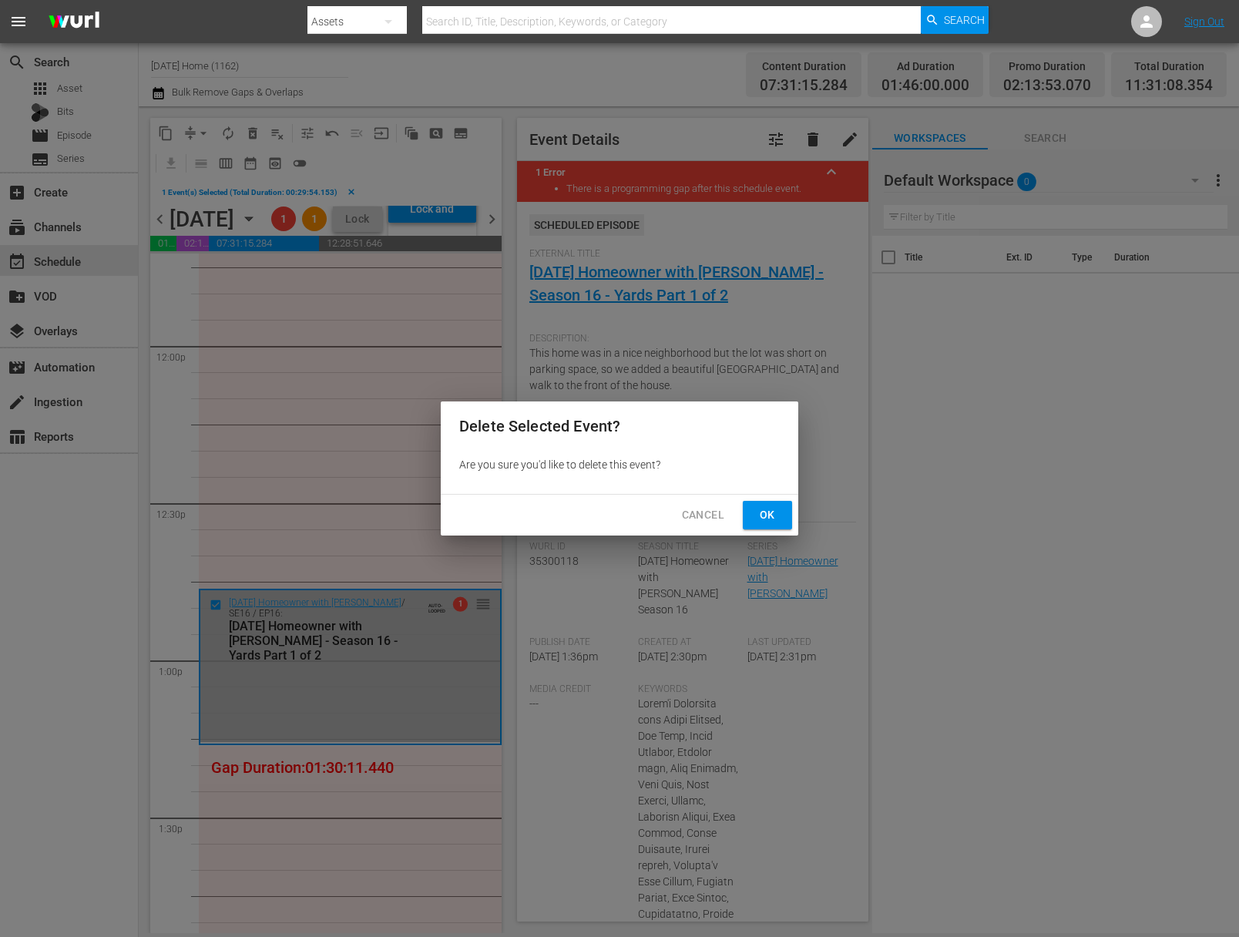
click at [768, 512] on span "Ok" at bounding box center [767, 515] width 25 height 19
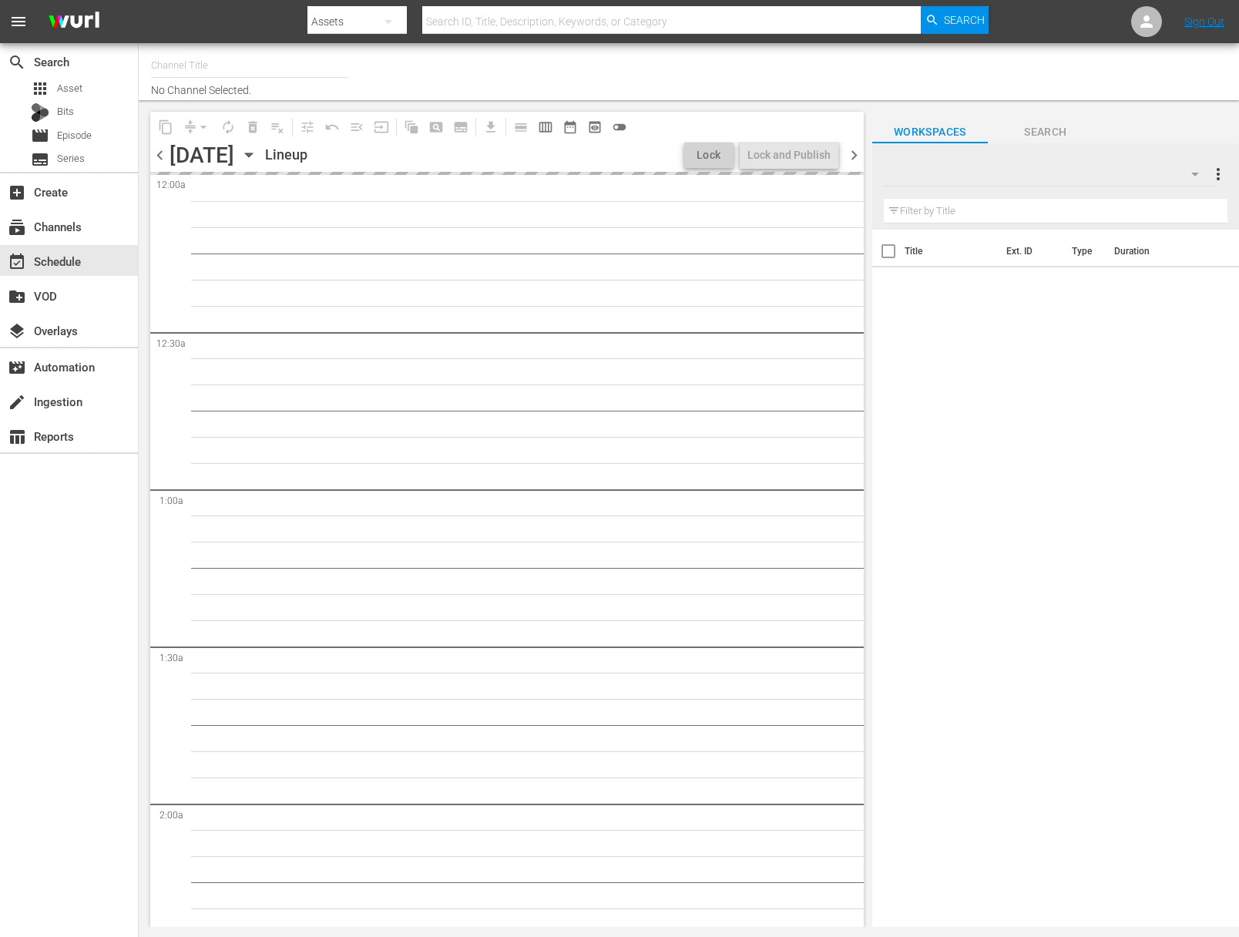
type input "[DATE] Home (1162)"
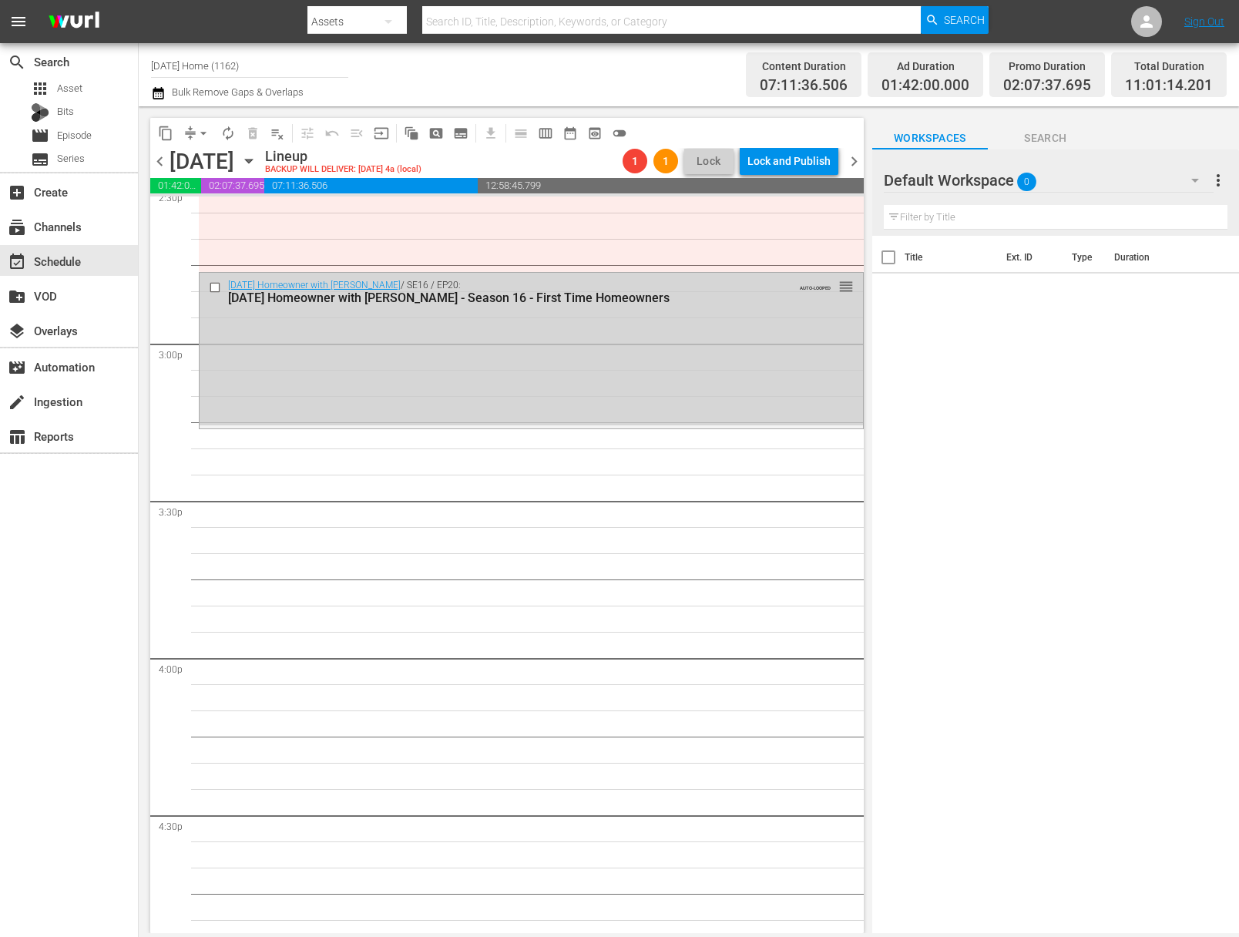
scroll to position [4253, 0]
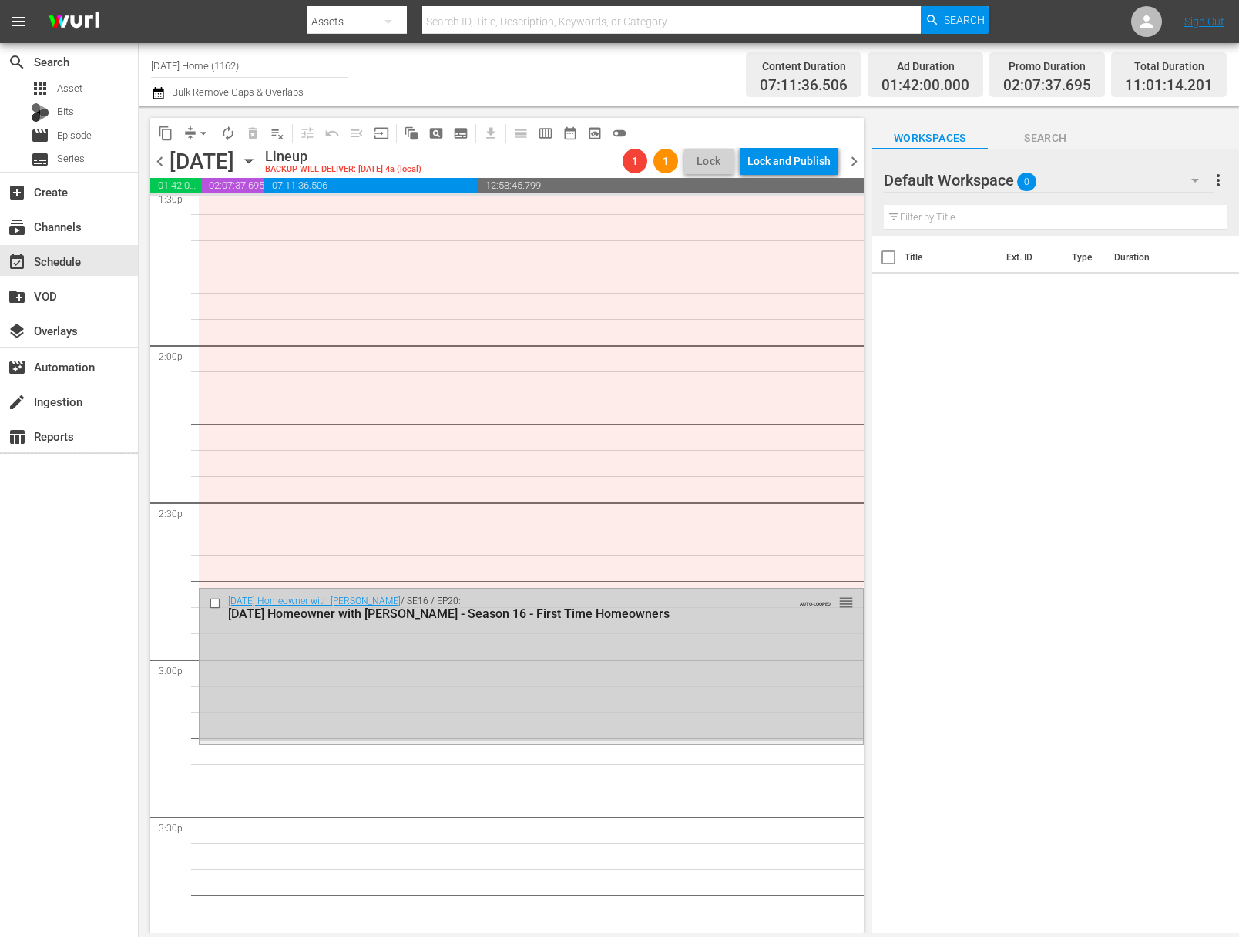
click at [215, 597] on input "checkbox" at bounding box center [217, 602] width 16 height 13
click at [257, 135] on span "delete_forever_outlined" at bounding box center [252, 133] width 15 height 15
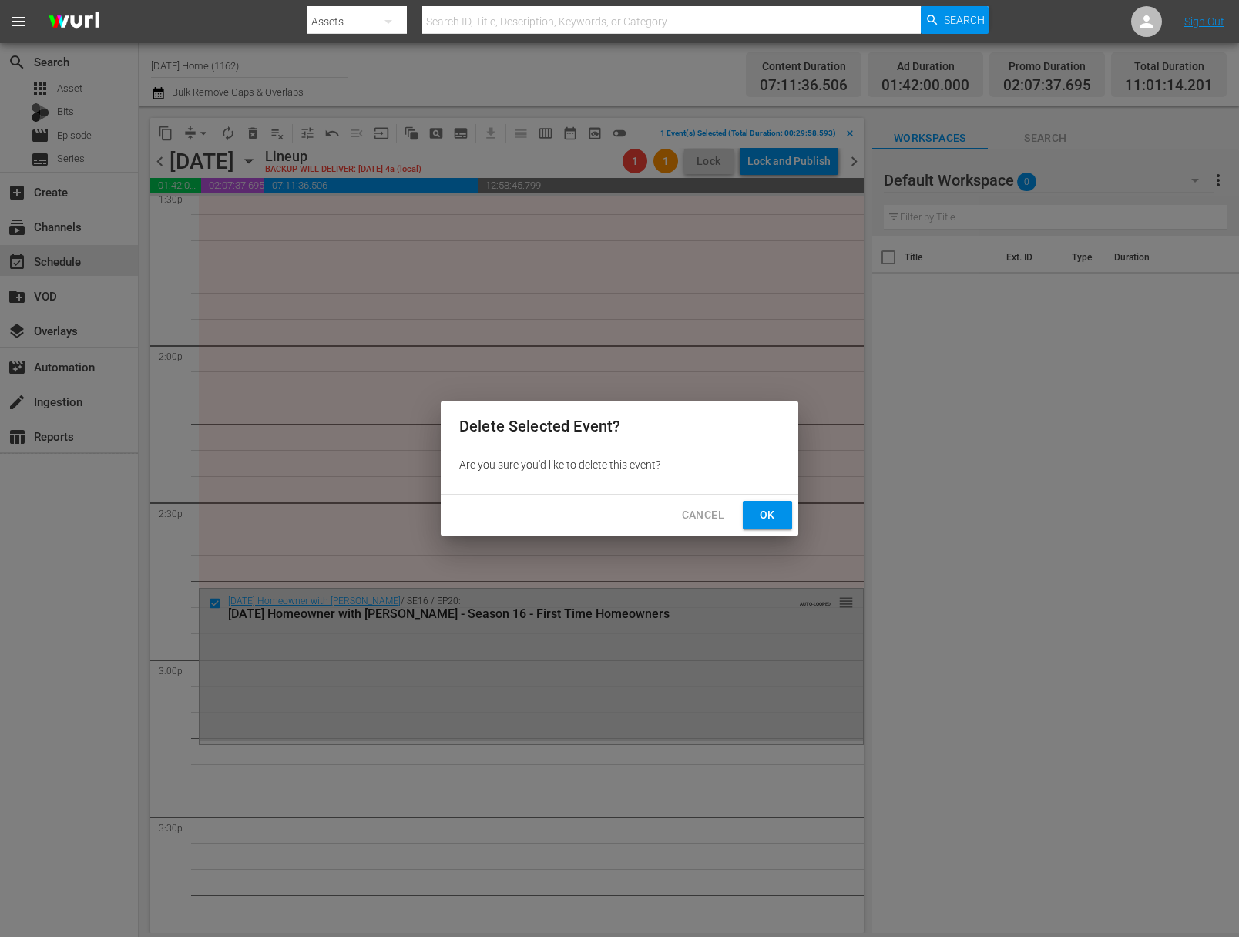
click at [773, 508] on span "Ok" at bounding box center [767, 515] width 25 height 19
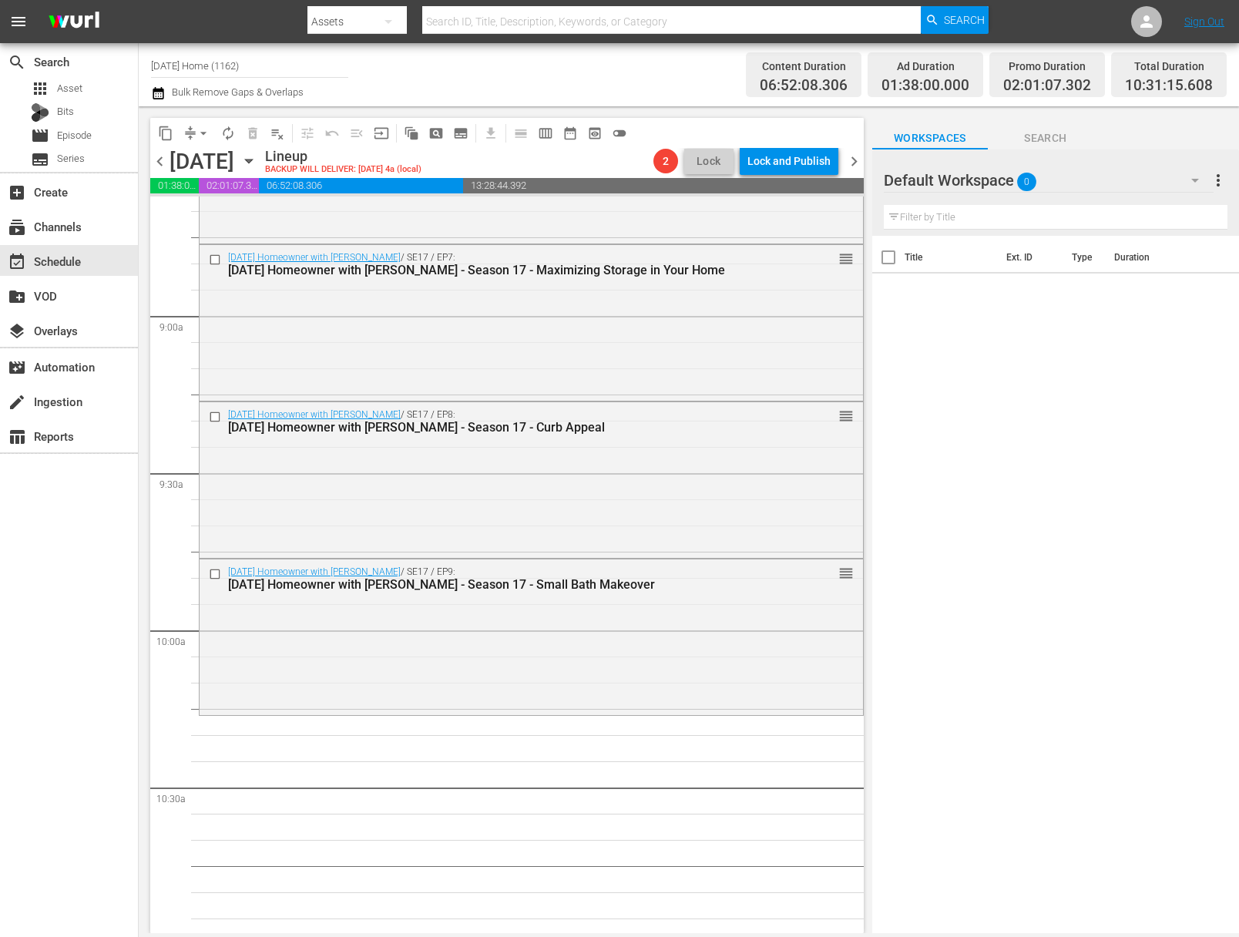
scroll to position [2713, 0]
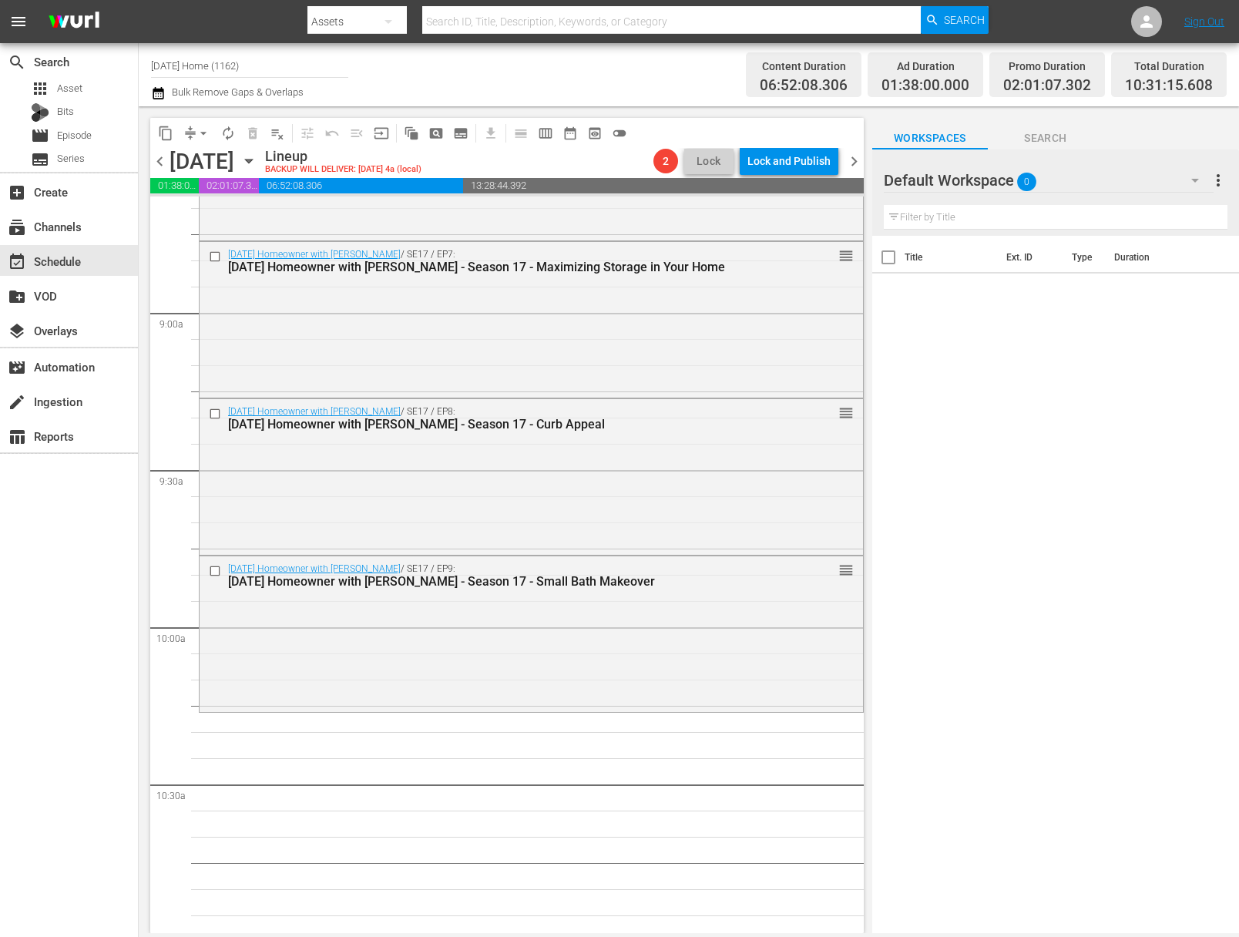
click at [257, 157] on icon "button" at bounding box center [248, 161] width 17 height 17
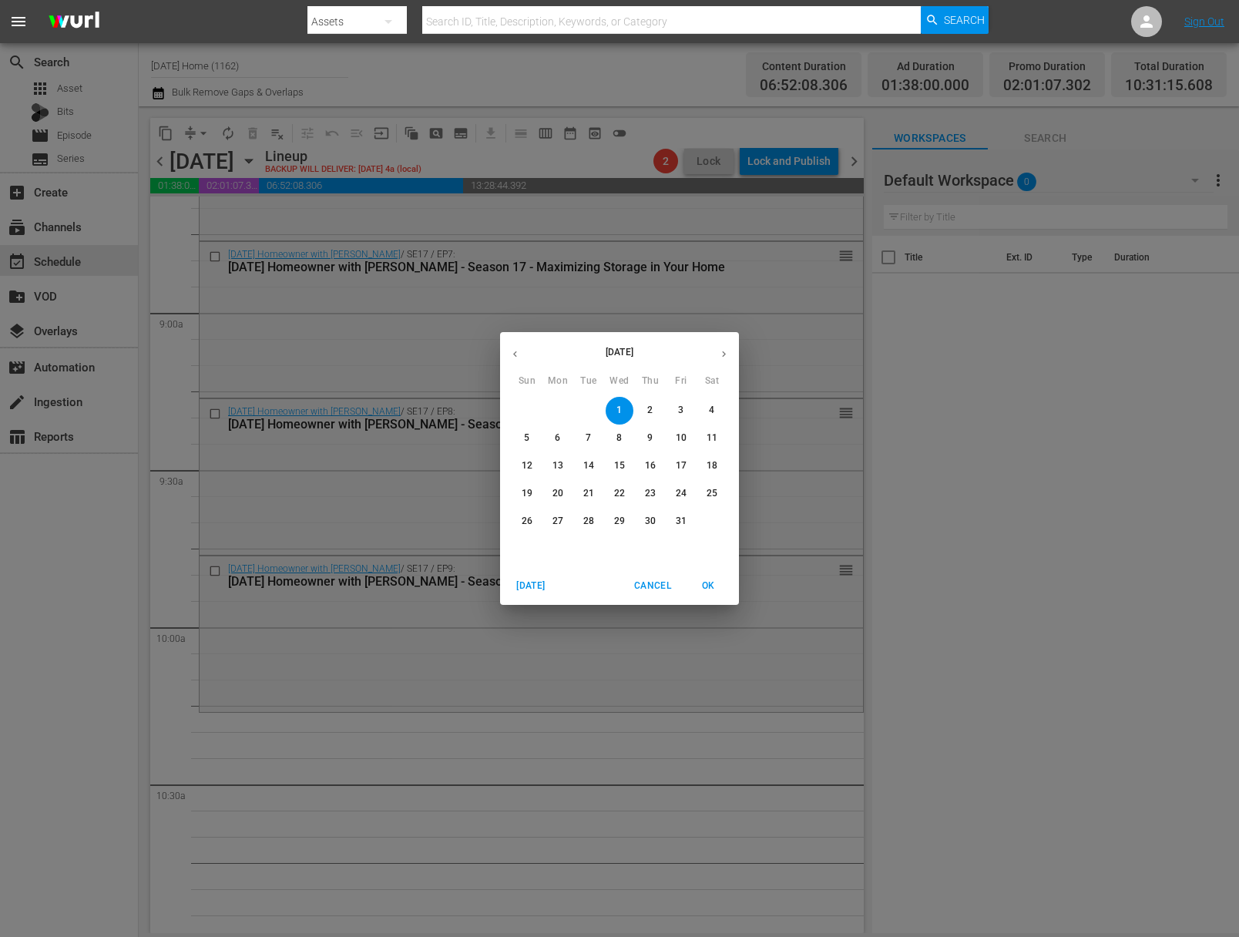
click at [654, 414] on span "2" at bounding box center [651, 410] width 28 height 13
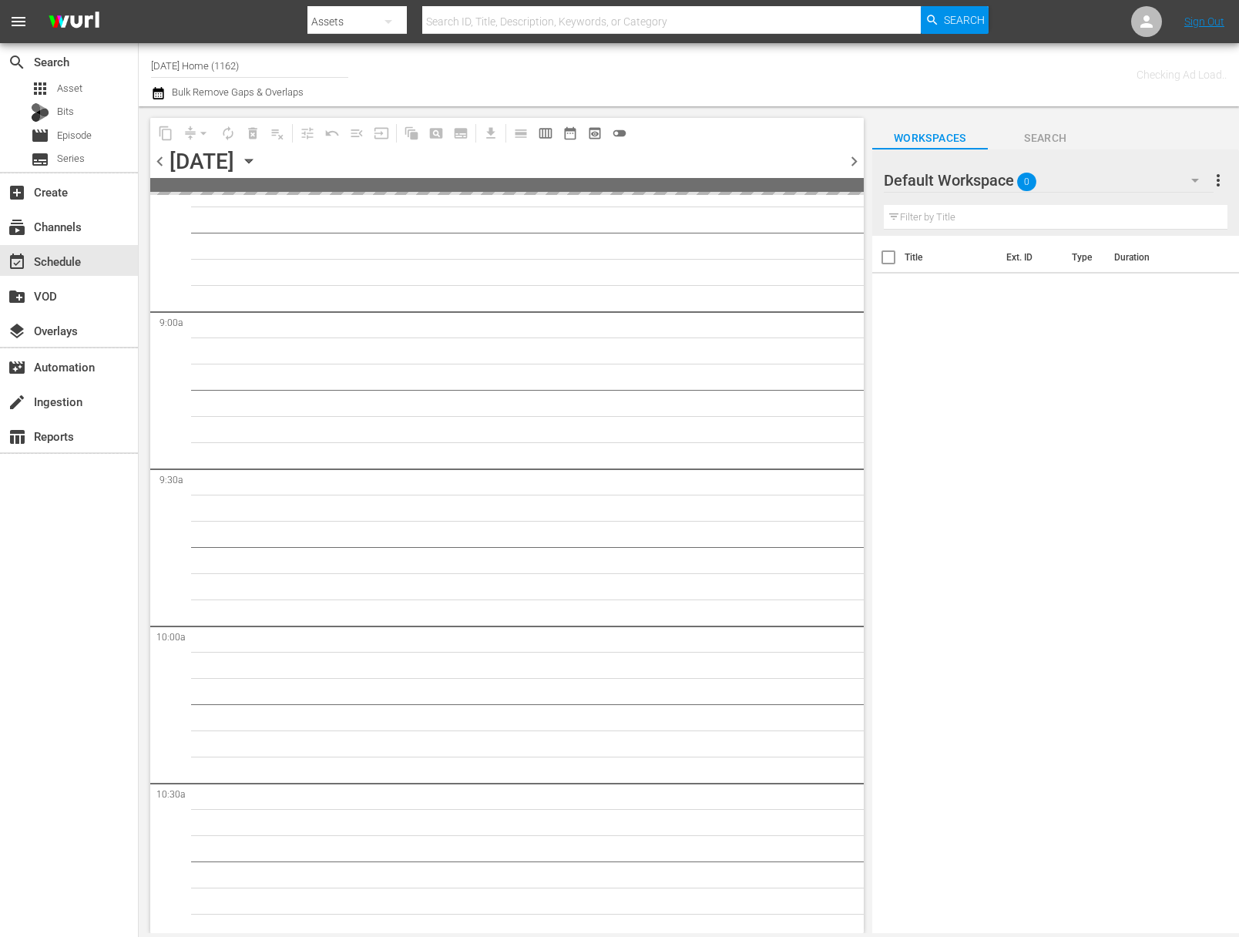
scroll to position [2844, 0]
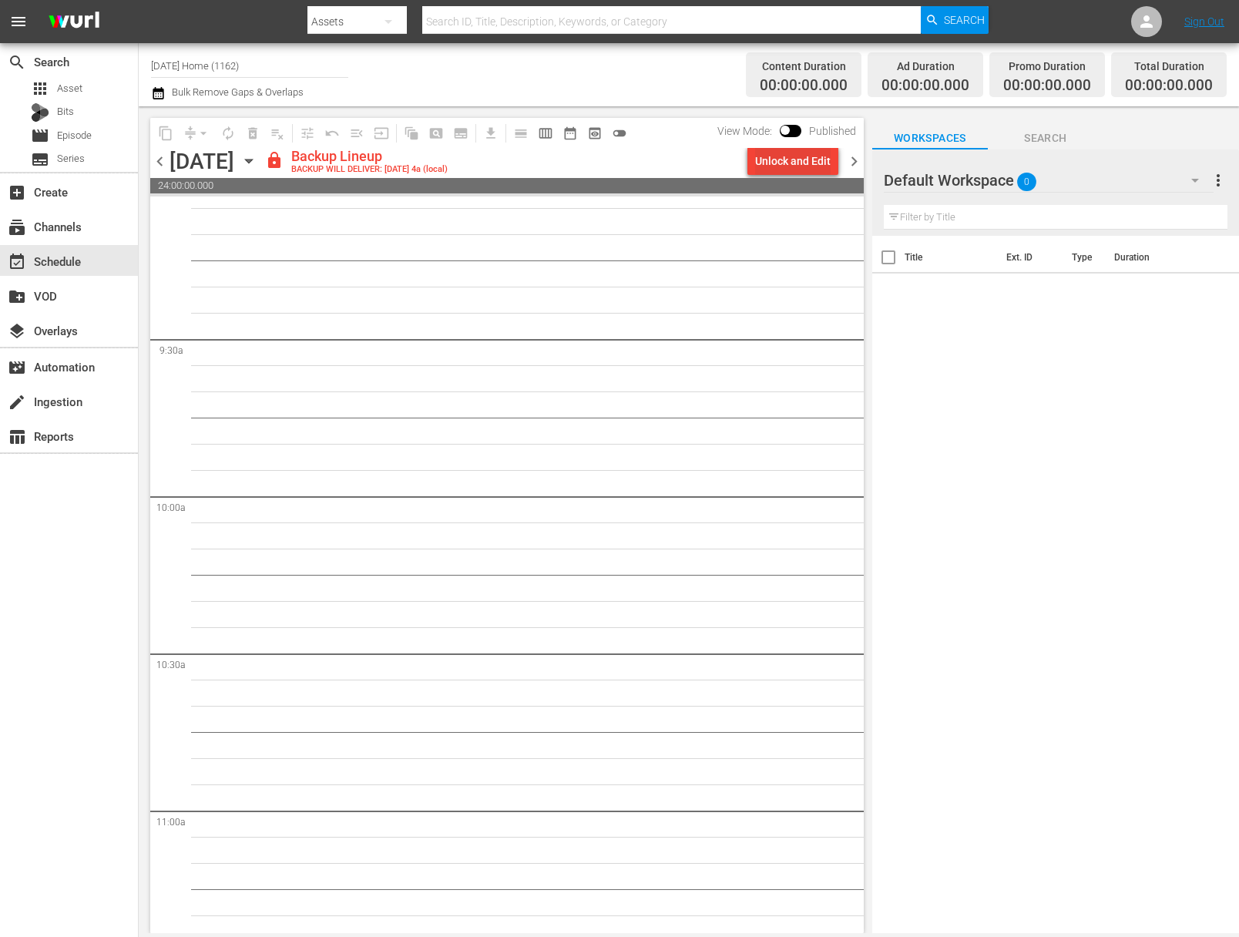
click at [781, 162] on div "Unlock and Edit" at bounding box center [793, 161] width 76 height 28
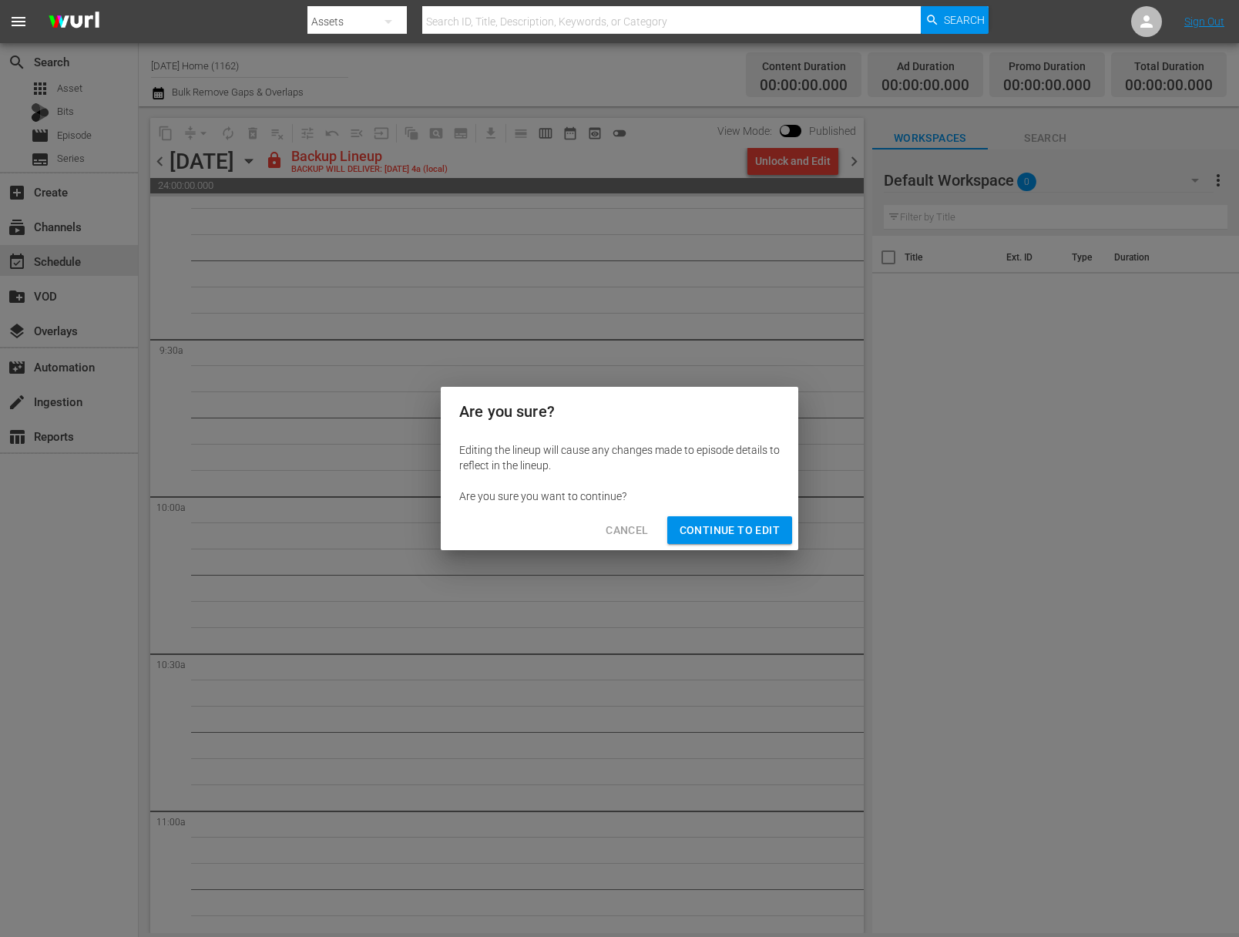
click at [754, 539] on button "Continue to Edit" at bounding box center [729, 530] width 125 height 29
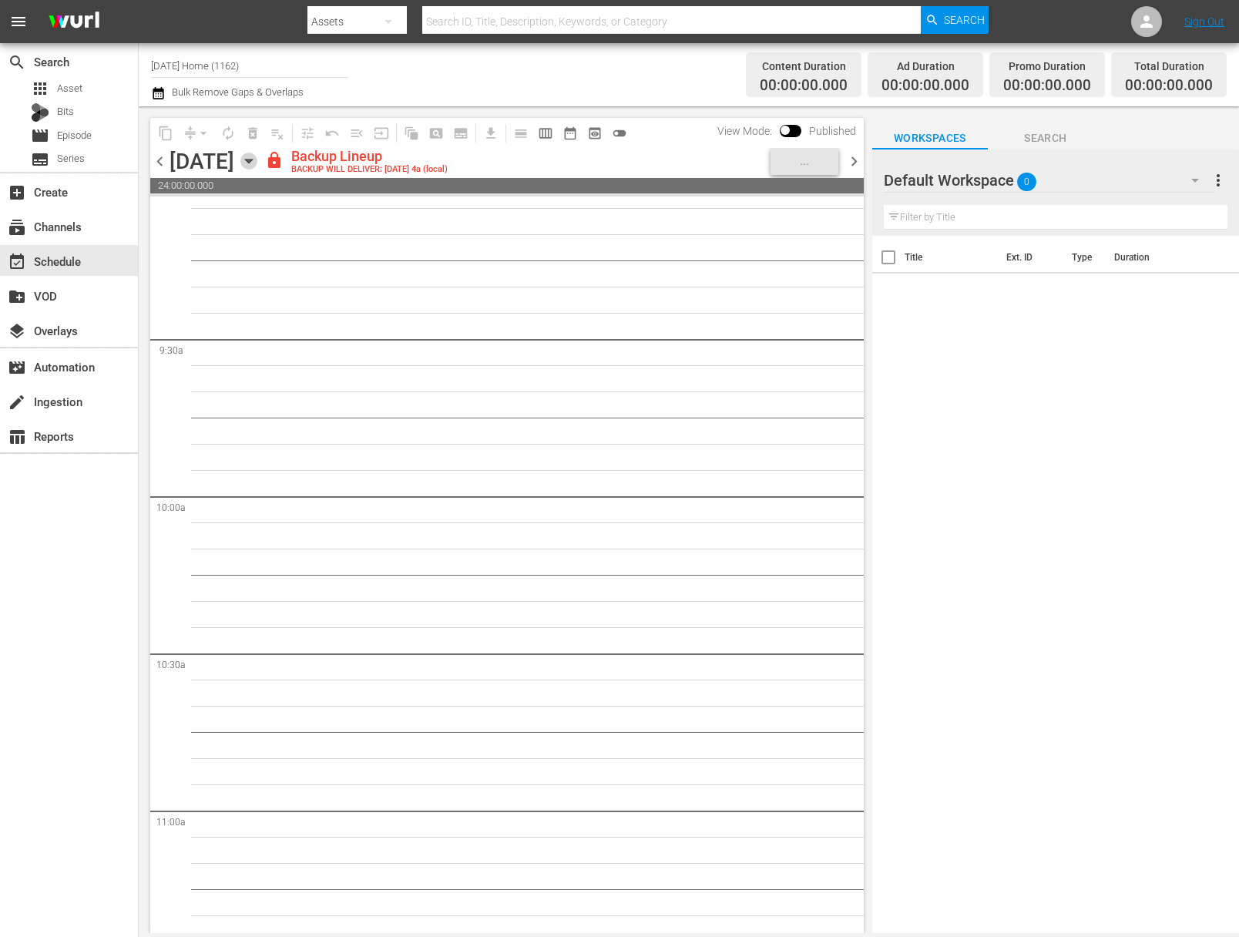
click at [257, 158] on icon "button" at bounding box center [248, 161] width 17 height 17
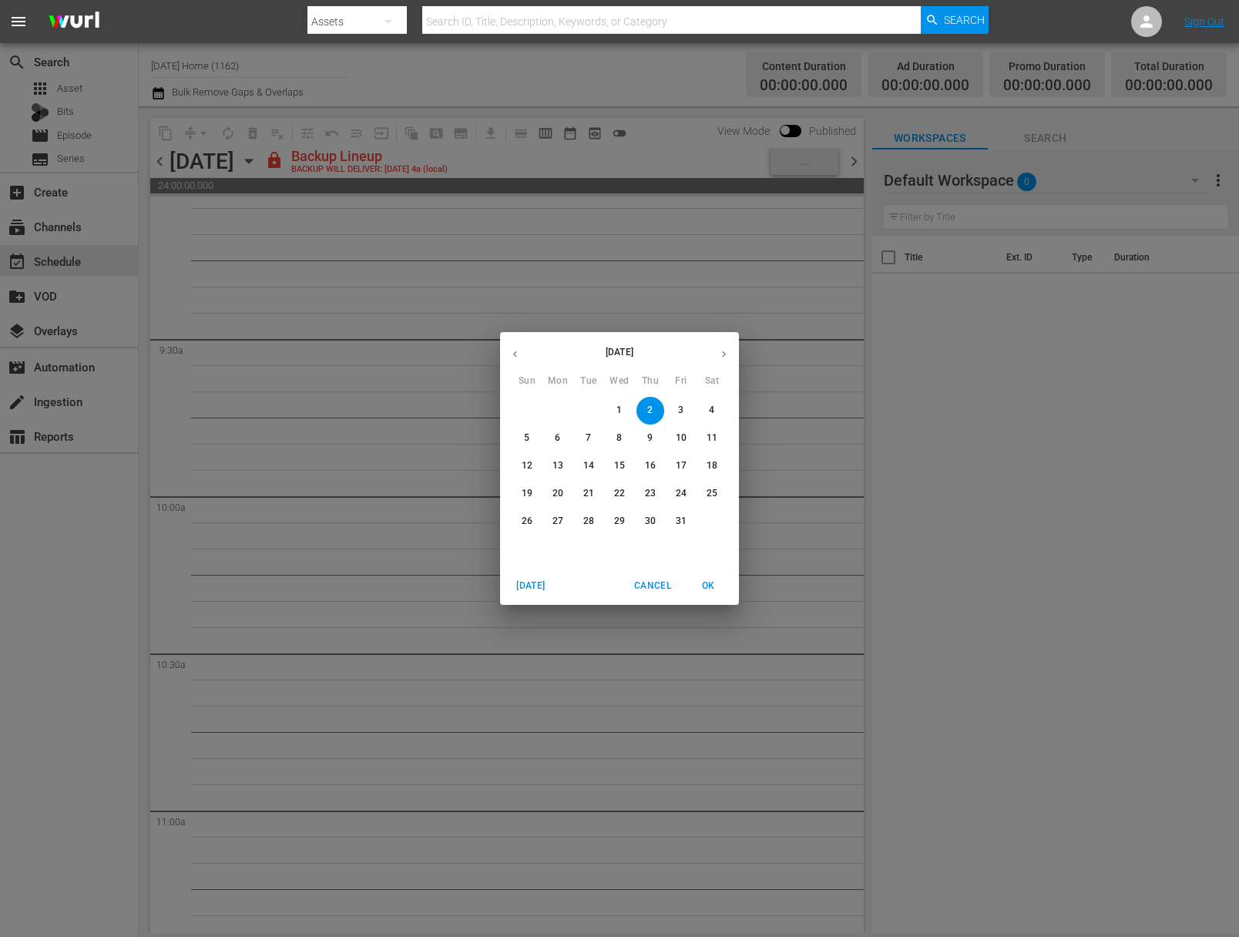
click at [698, 415] on span "4" at bounding box center [712, 410] width 28 height 13
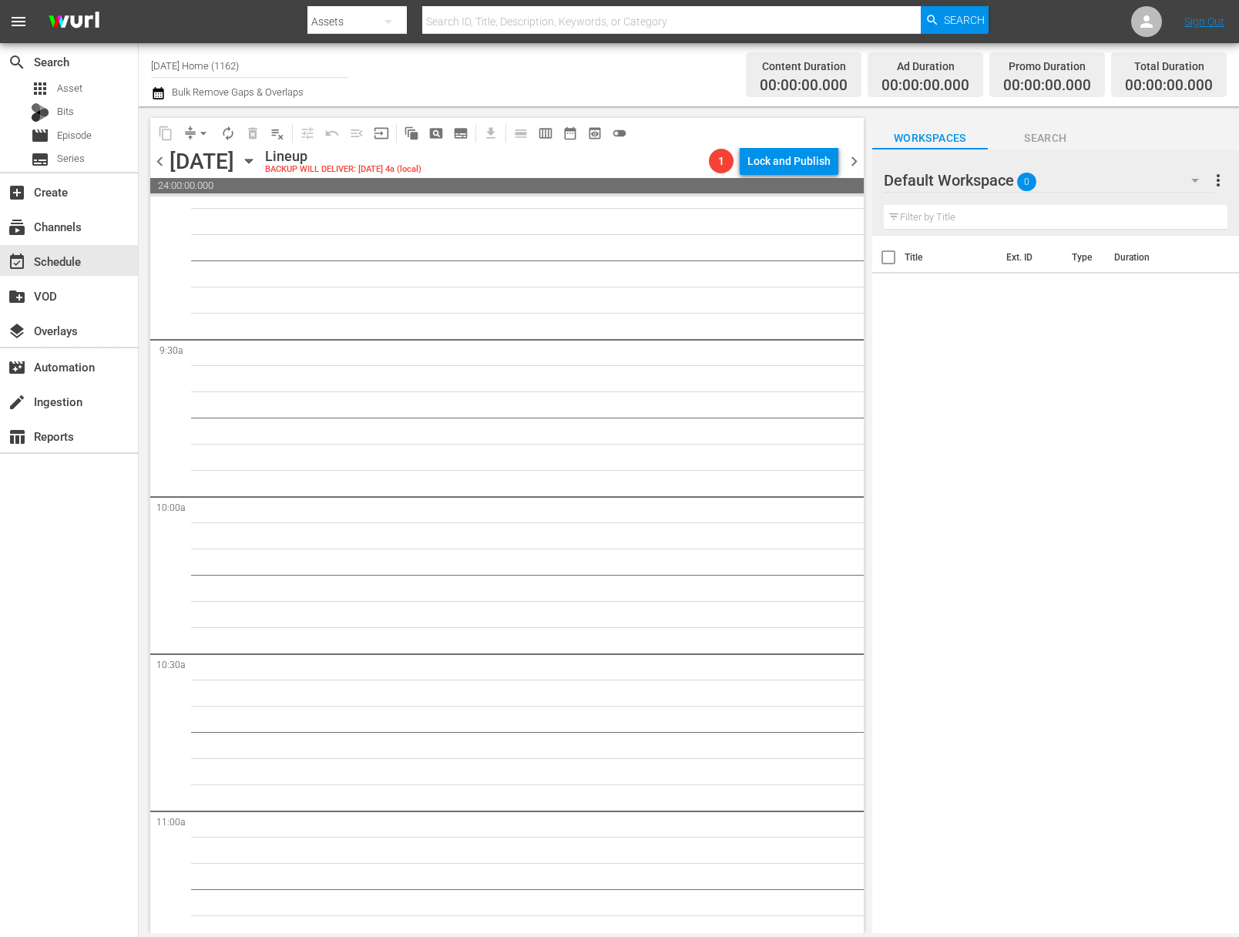
click at [257, 163] on icon "button" at bounding box center [248, 161] width 17 height 17
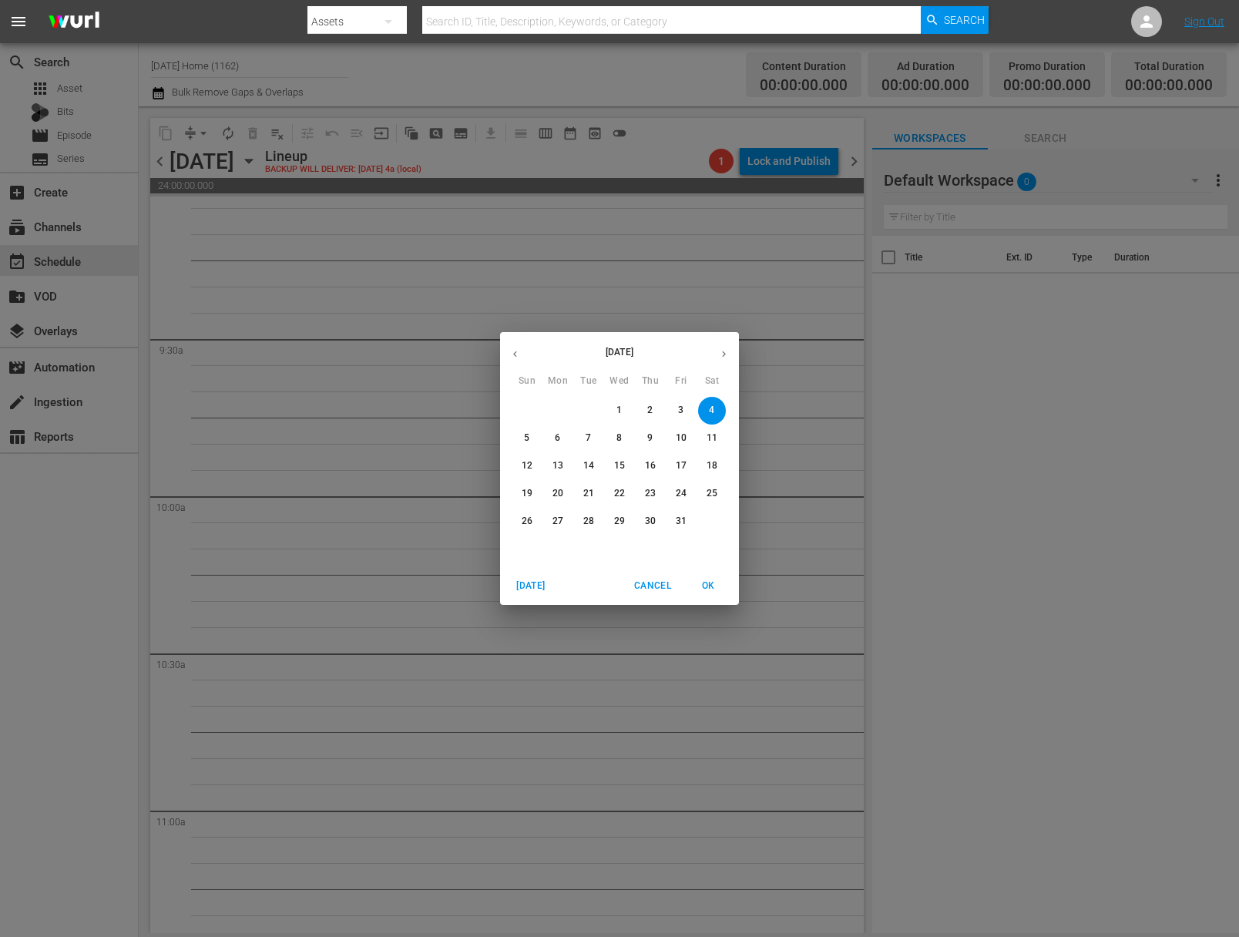
click at [683, 422] on button "3" at bounding box center [681, 411] width 28 height 28
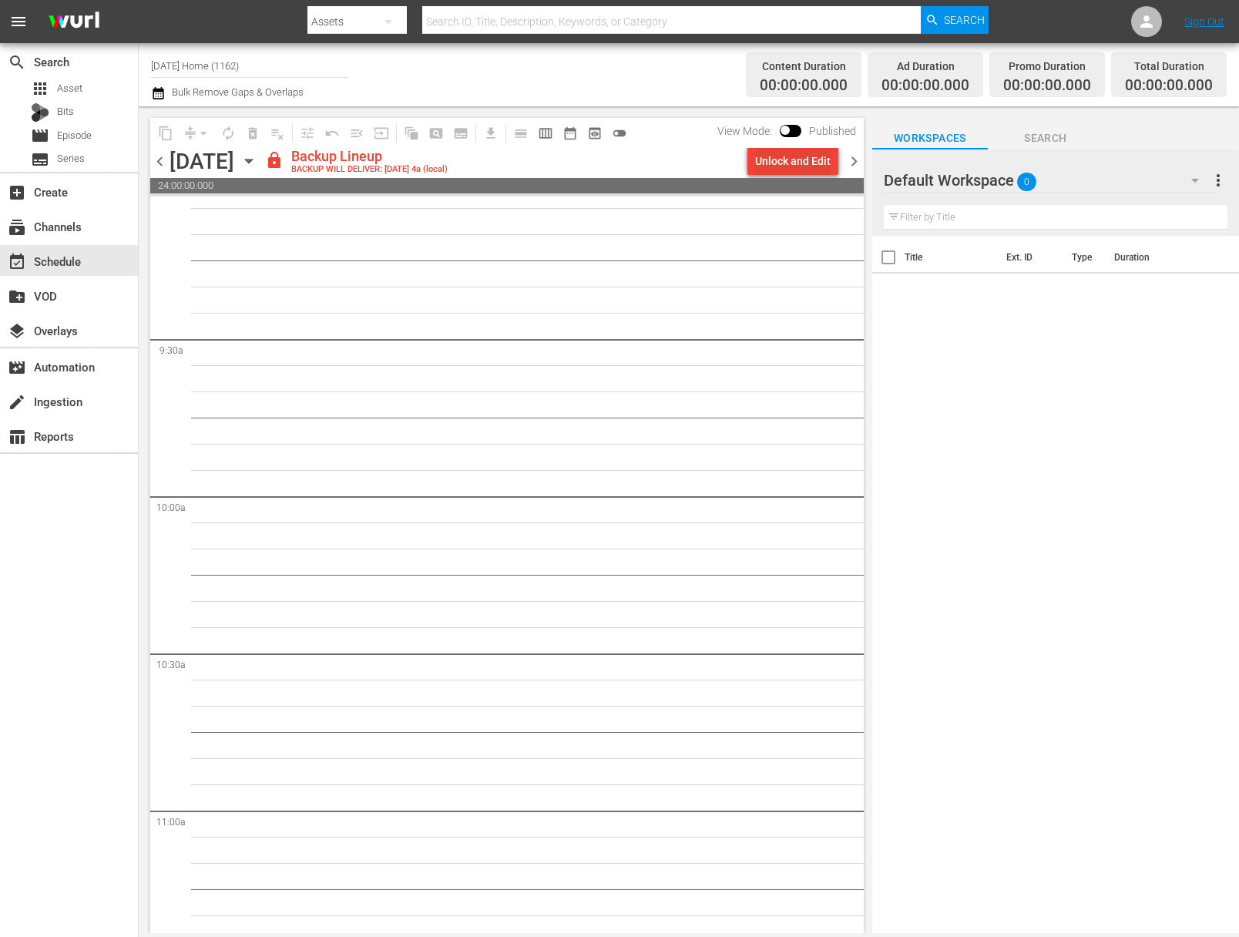
click at [828, 143] on div "View Mode: Published" at bounding box center [787, 131] width 154 height 26
click at [810, 166] on div "Unlock and Edit" at bounding box center [793, 161] width 76 height 28
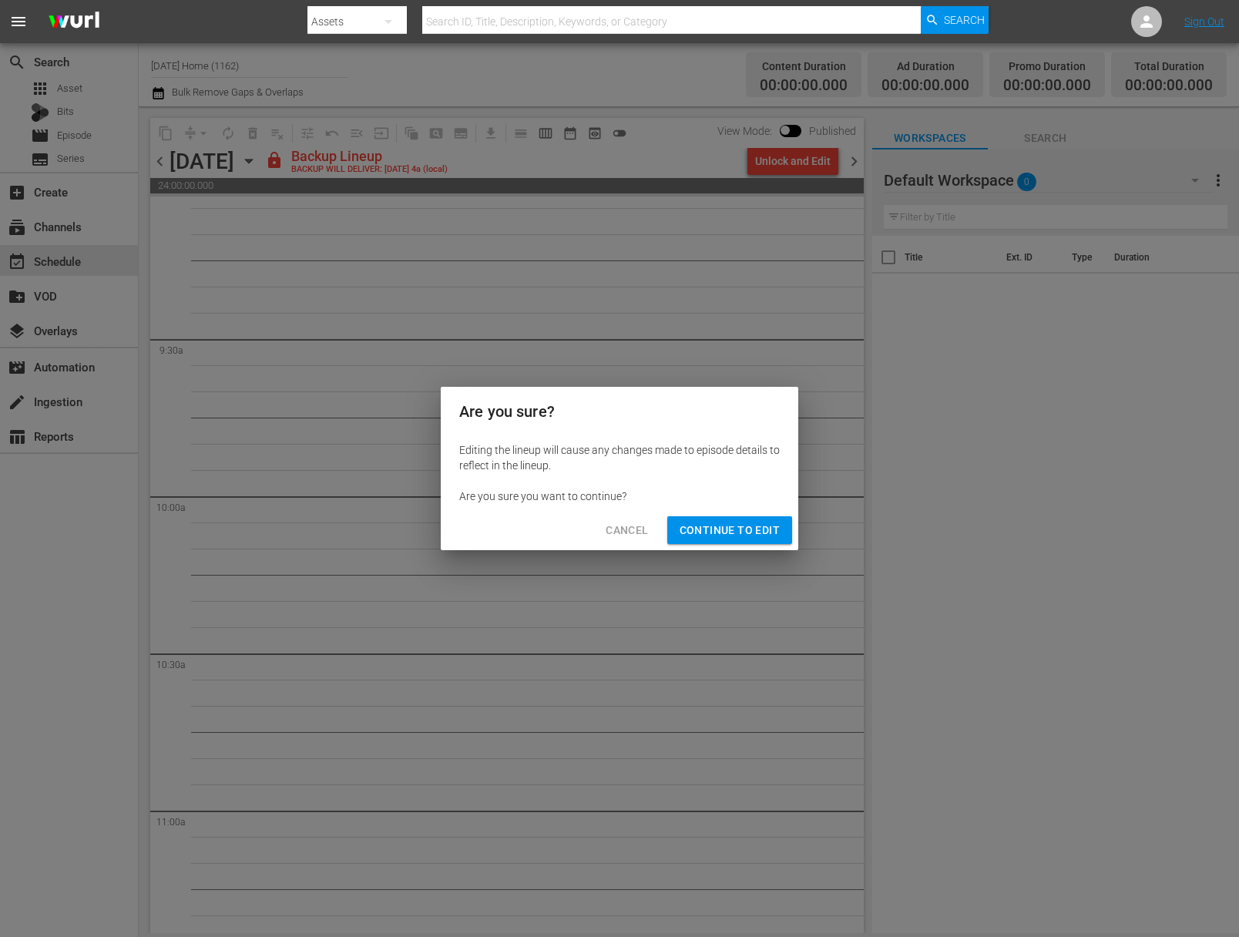
click at [758, 521] on span "Continue to Edit" at bounding box center [730, 530] width 100 height 19
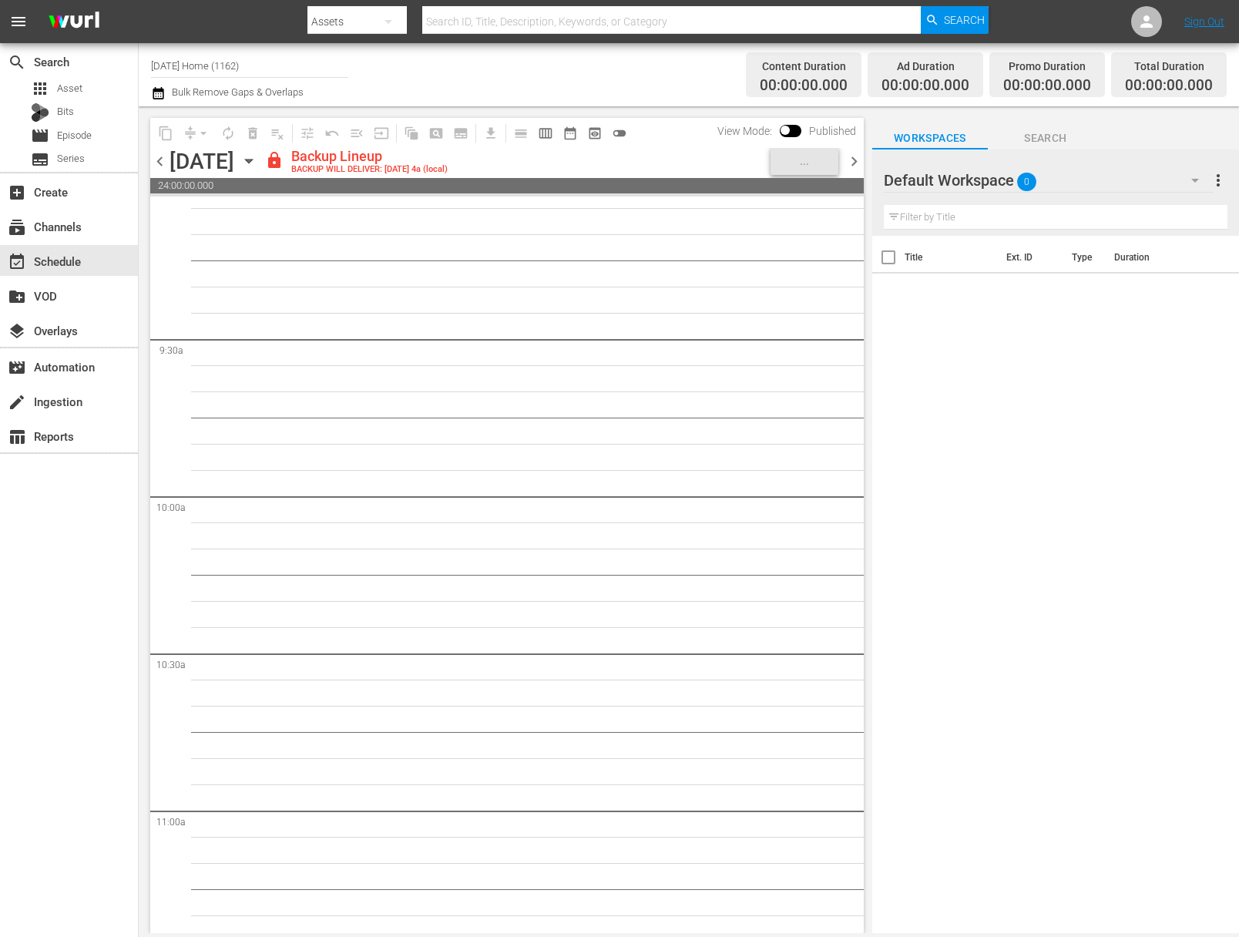
click at [257, 163] on icon "button" at bounding box center [248, 161] width 17 height 17
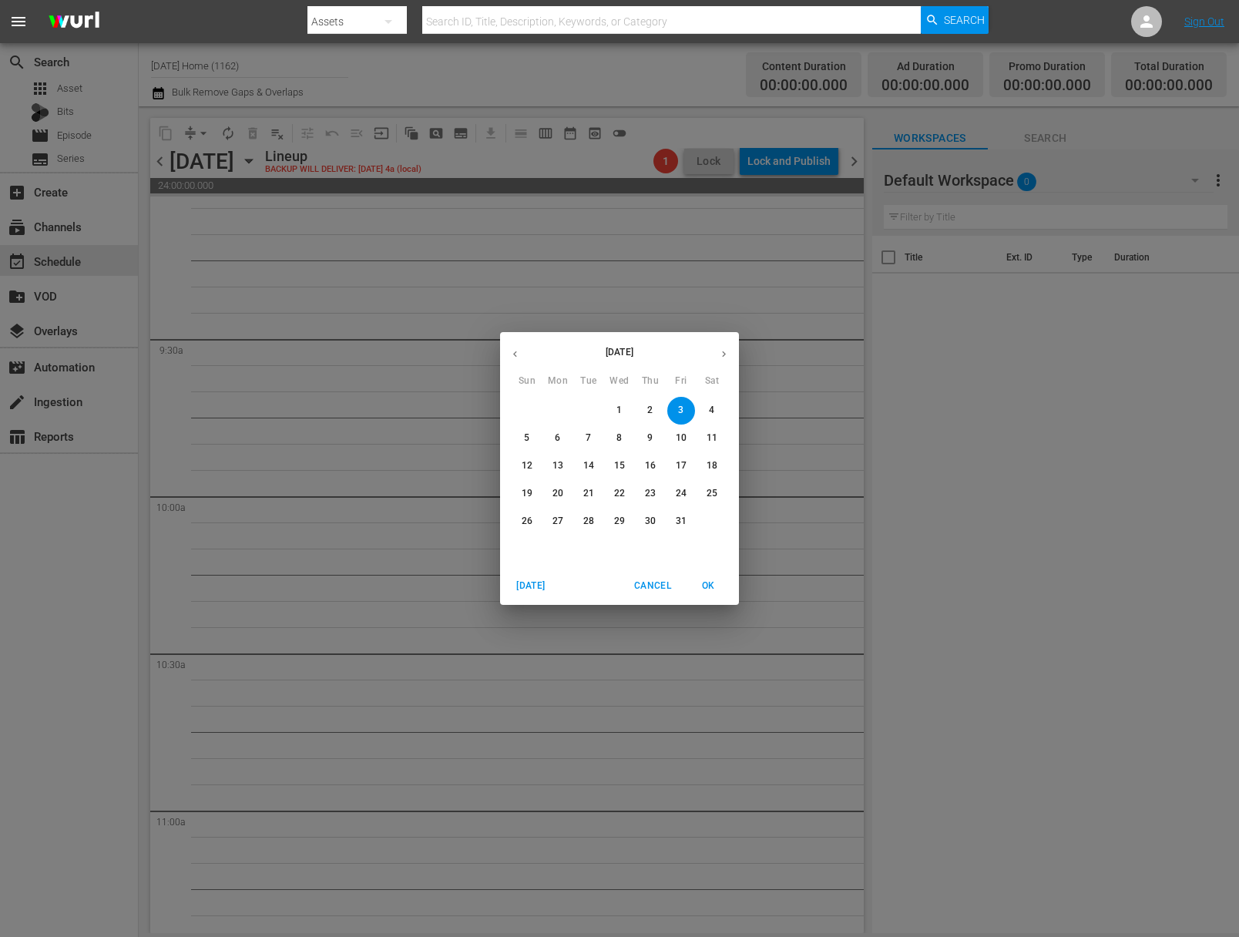
click at [647, 412] on p "2" at bounding box center [649, 410] width 5 height 13
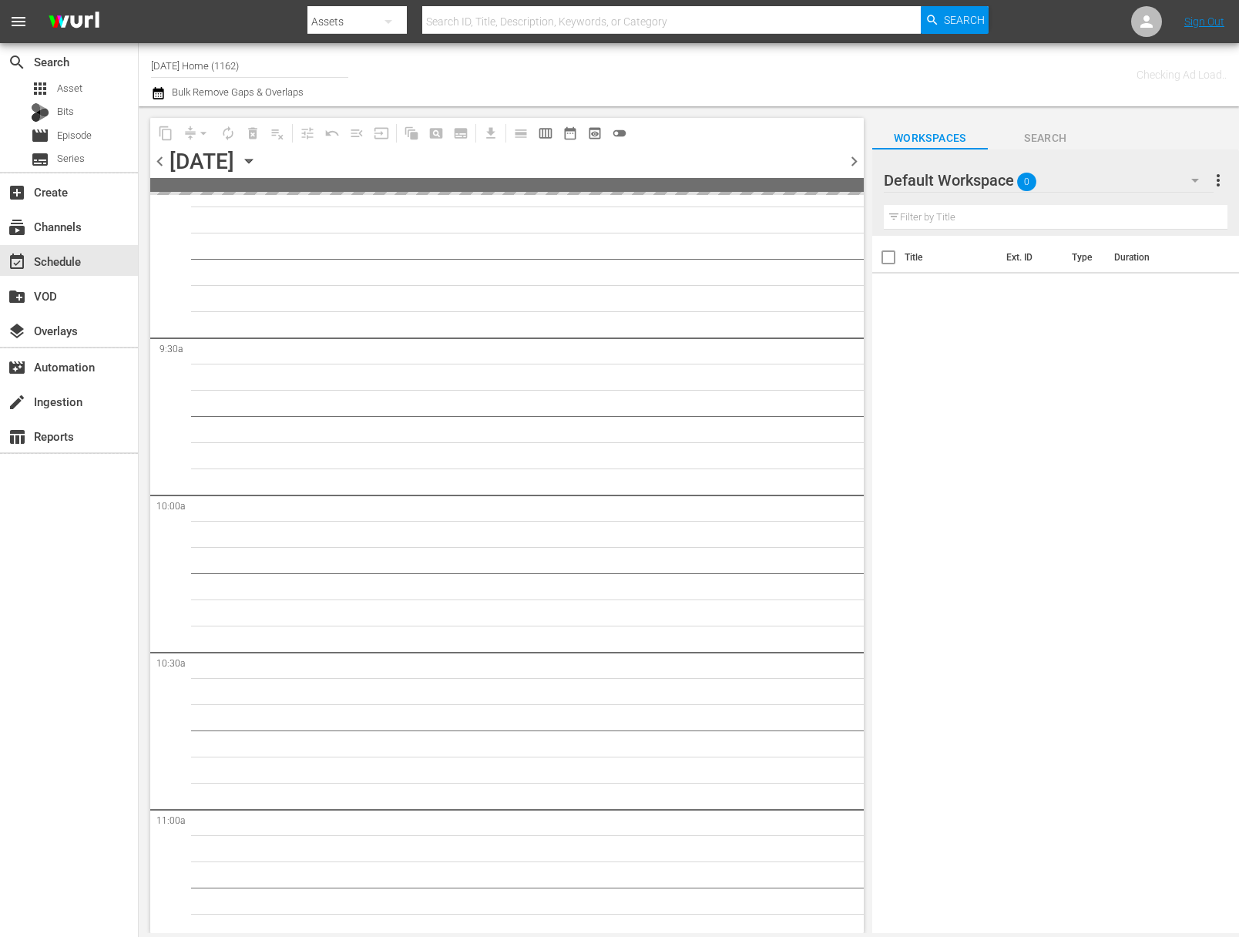
click at [257, 163] on icon "button" at bounding box center [248, 161] width 17 height 17
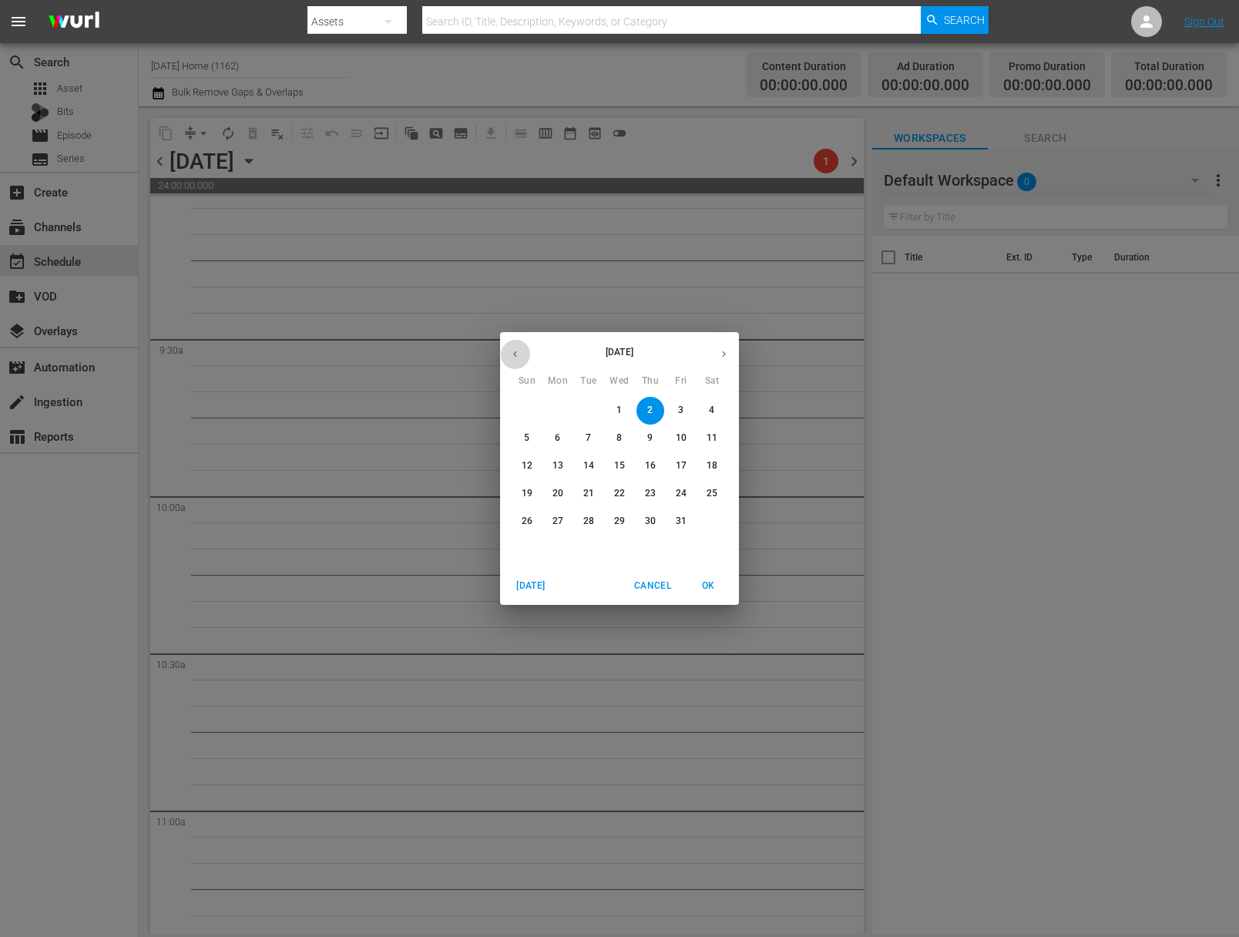
click at [525, 350] on button "button" at bounding box center [515, 354] width 30 height 30
click at [524, 350] on button "button" at bounding box center [515, 354] width 30 height 30
click at [522, 351] on button "button" at bounding box center [515, 354] width 30 height 30
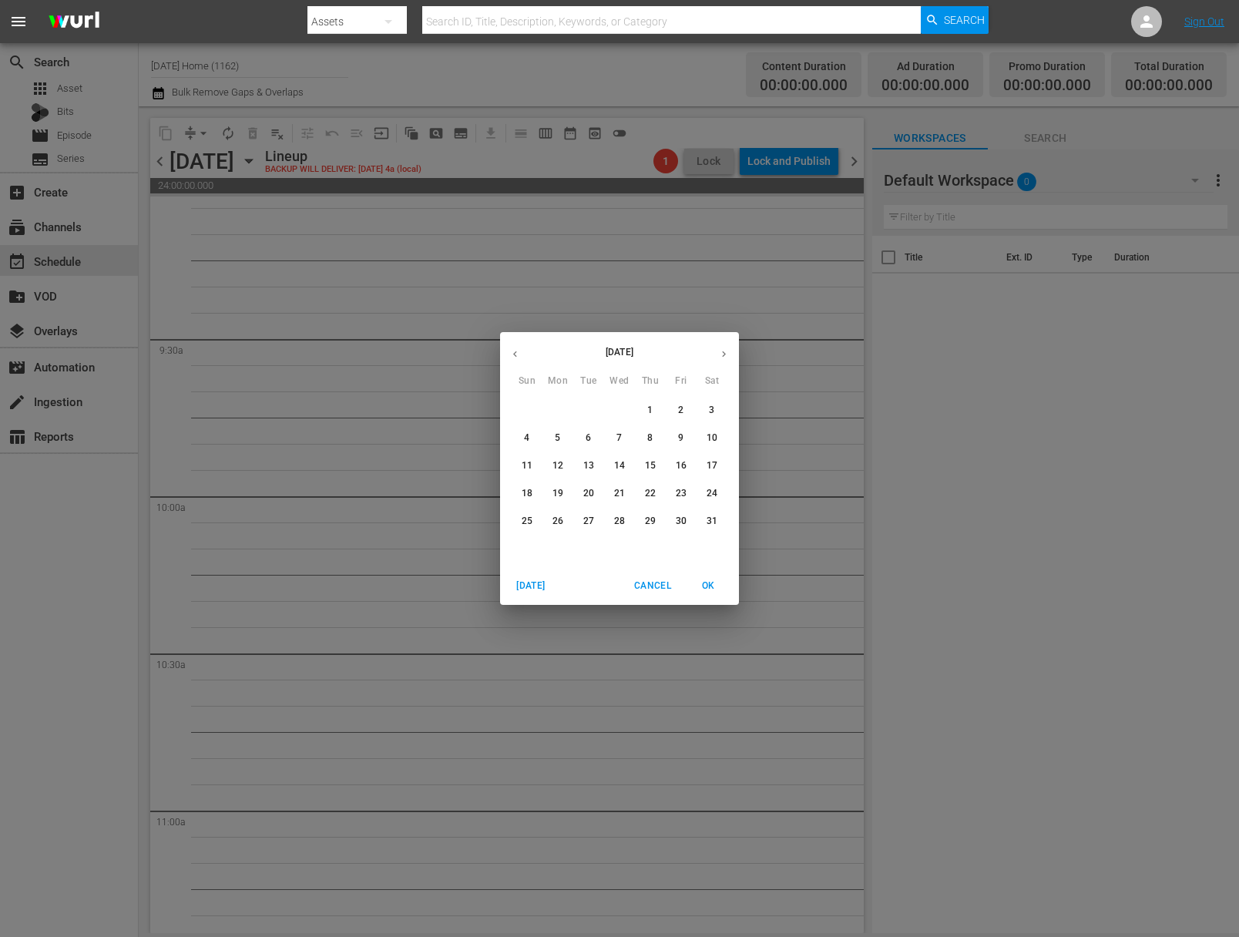
click at [522, 351] on button "button" at bounding box center [515, 354] width 30 height 30
click at [718, 354] on icon "button" at bounding box center [724, 354] width 12 height 12
click at [647, 442] on p "8" at bounding box center [649, 438] width 5 height 13
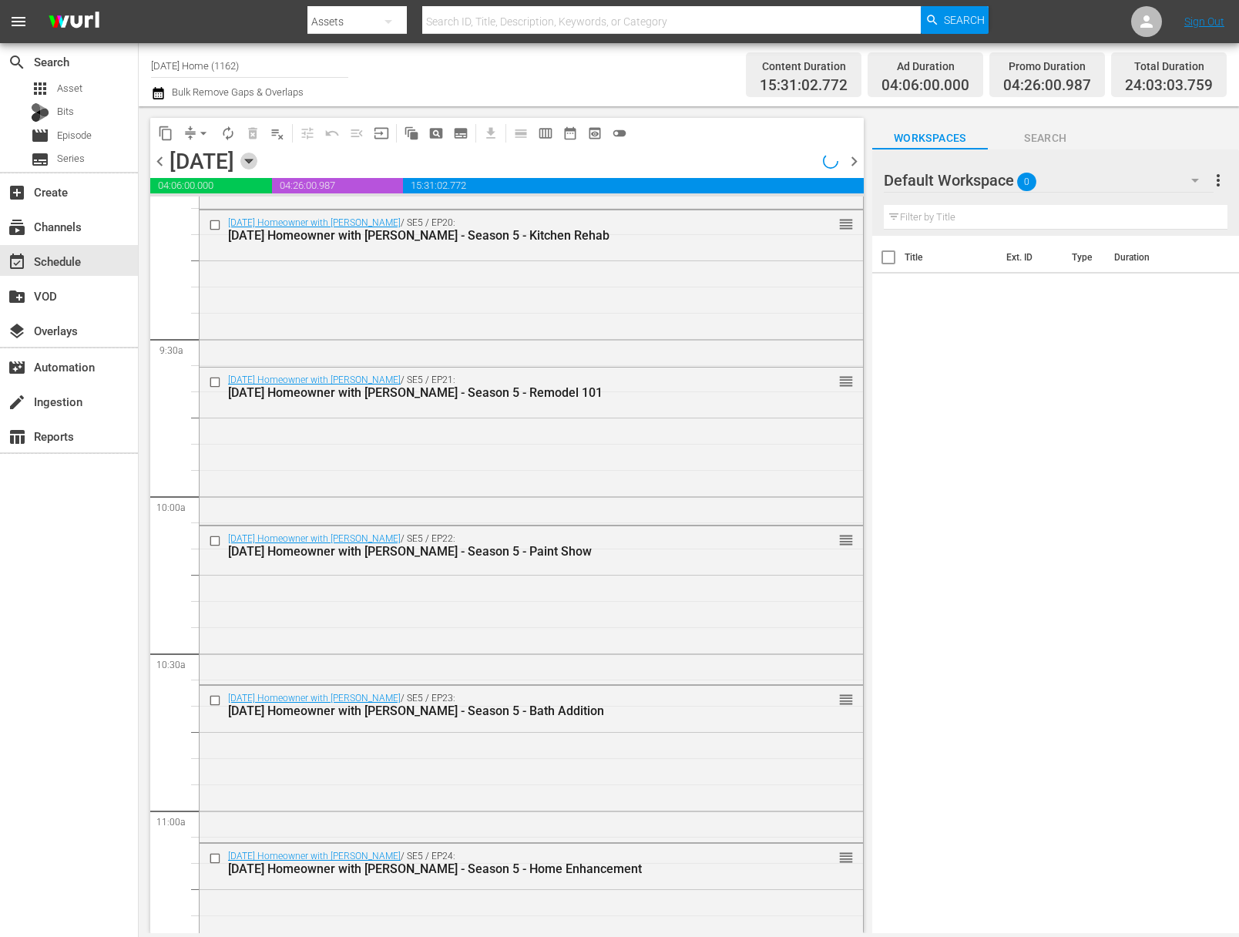
click at [257, 161] on icon "button" at bounding box center [248, 161] width 17 height 17
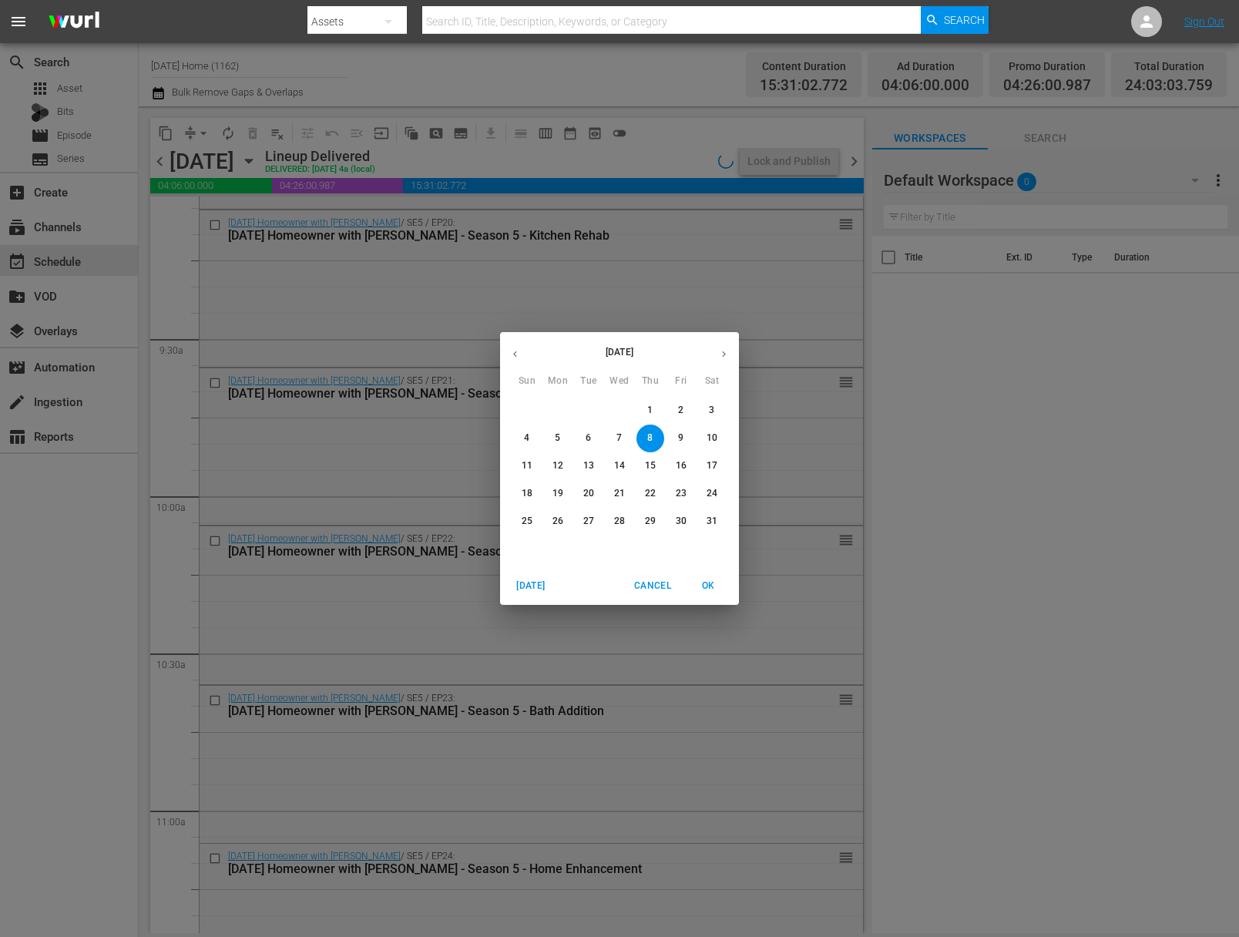
click at [649, 468] on p "15" at bounding box center [650, 465] width 11 height 13
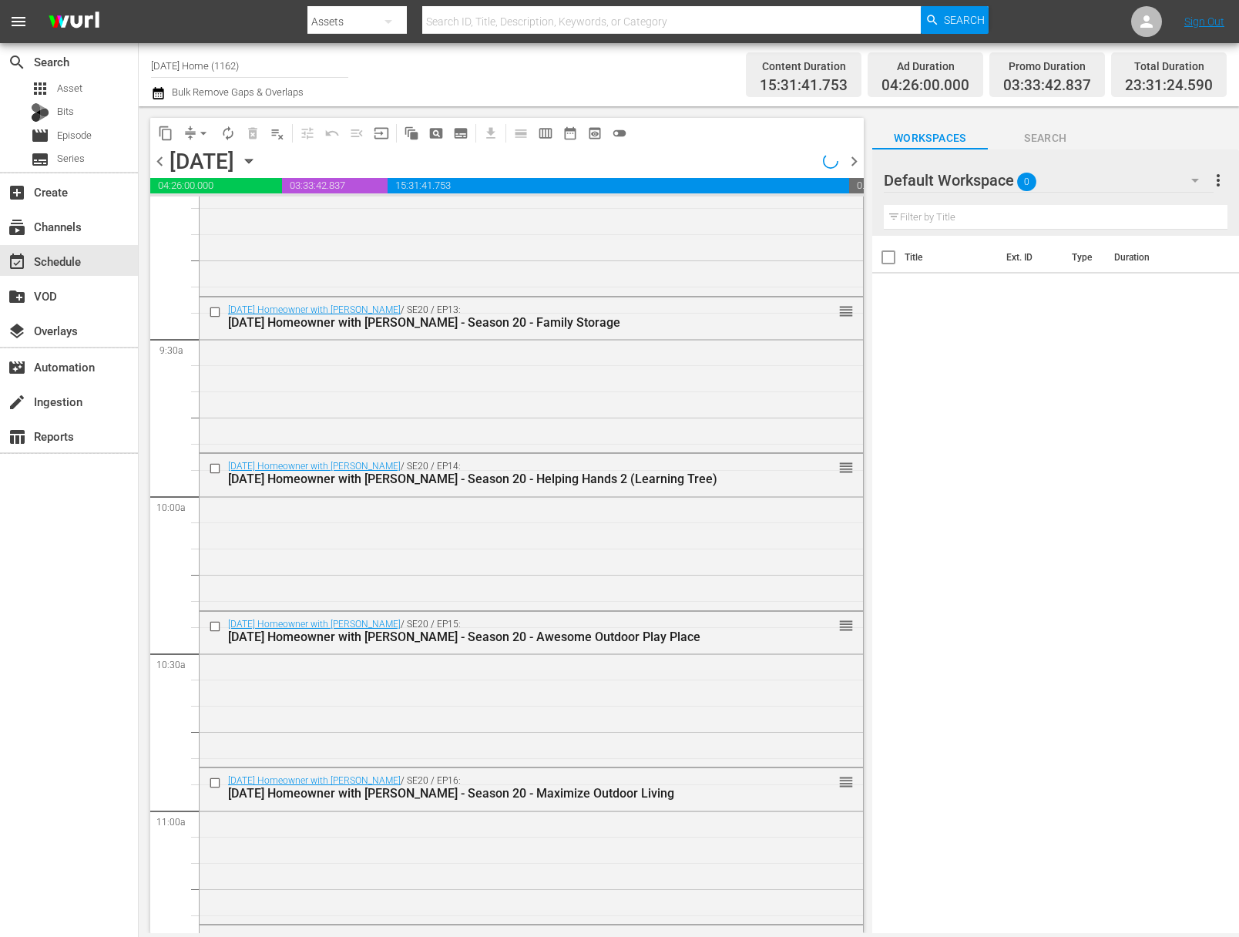
scroll to position [2451, 0]
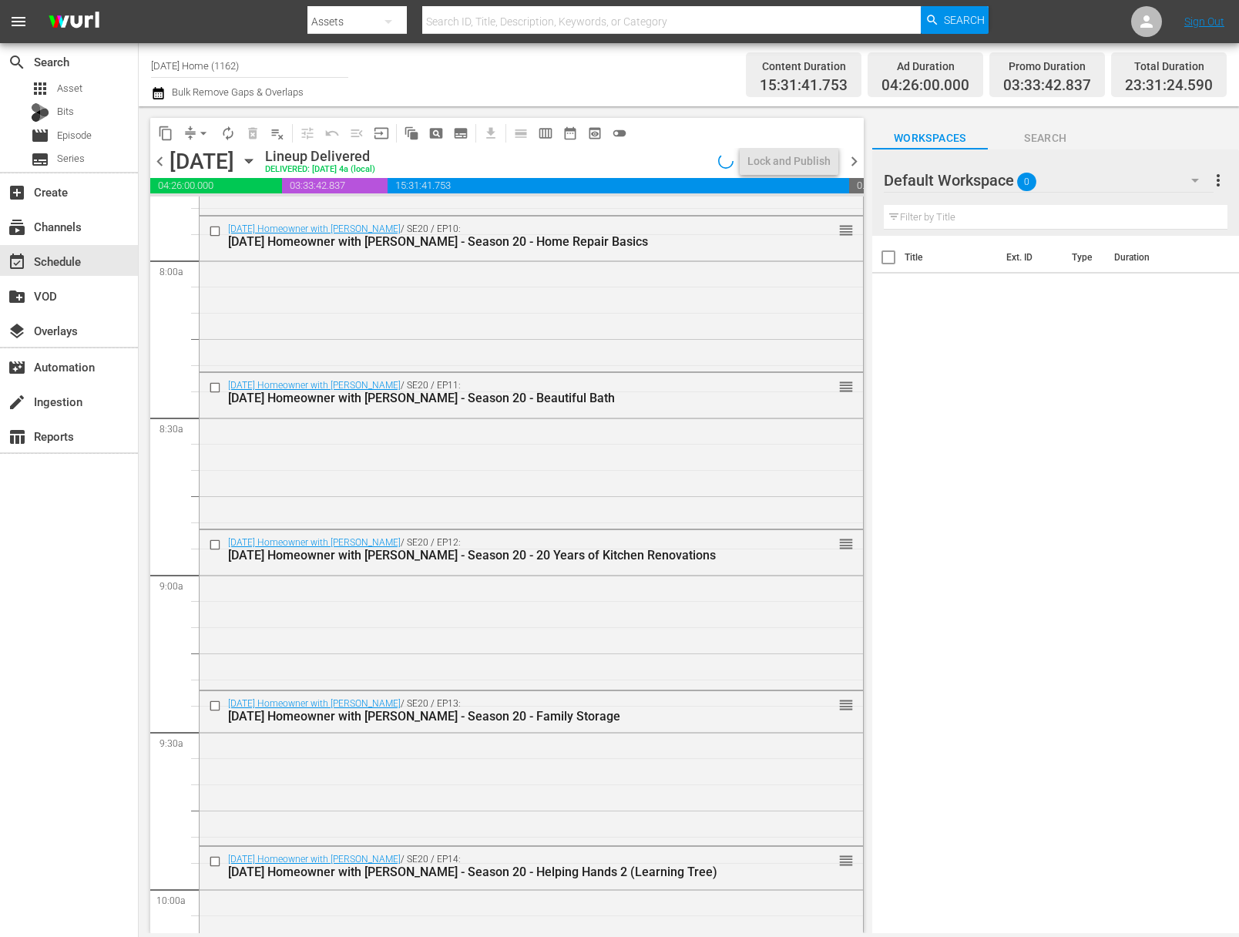
click at [257, 165] on icon "button" at bounding box center [248, 161] width 17 height 17
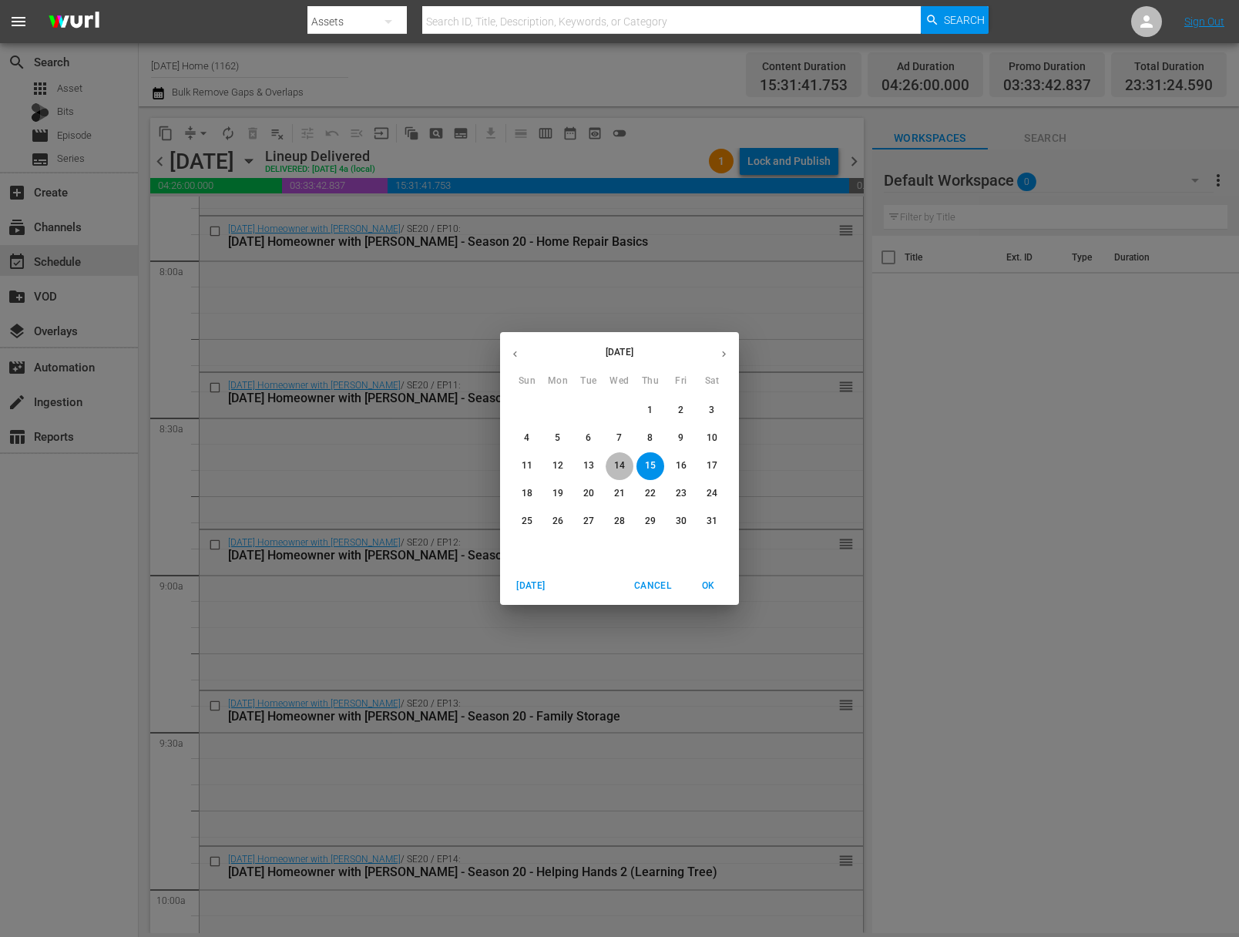
click at [616, 474] on button "14" at bounding box center [620, 466] width 28 height 28
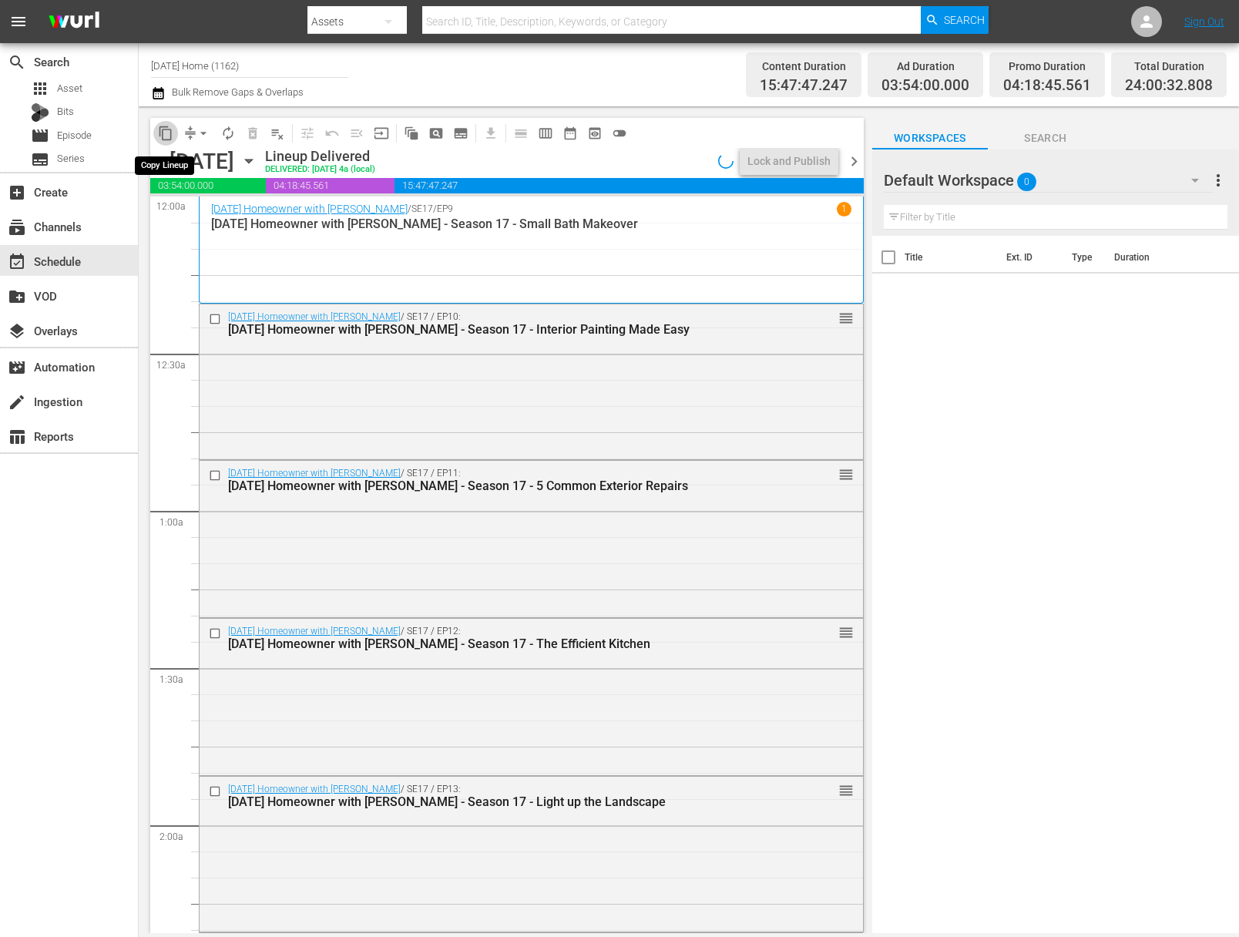
click at [163, 132] on span "content_copy" at bounding box center [165, 133] width 15 height 15
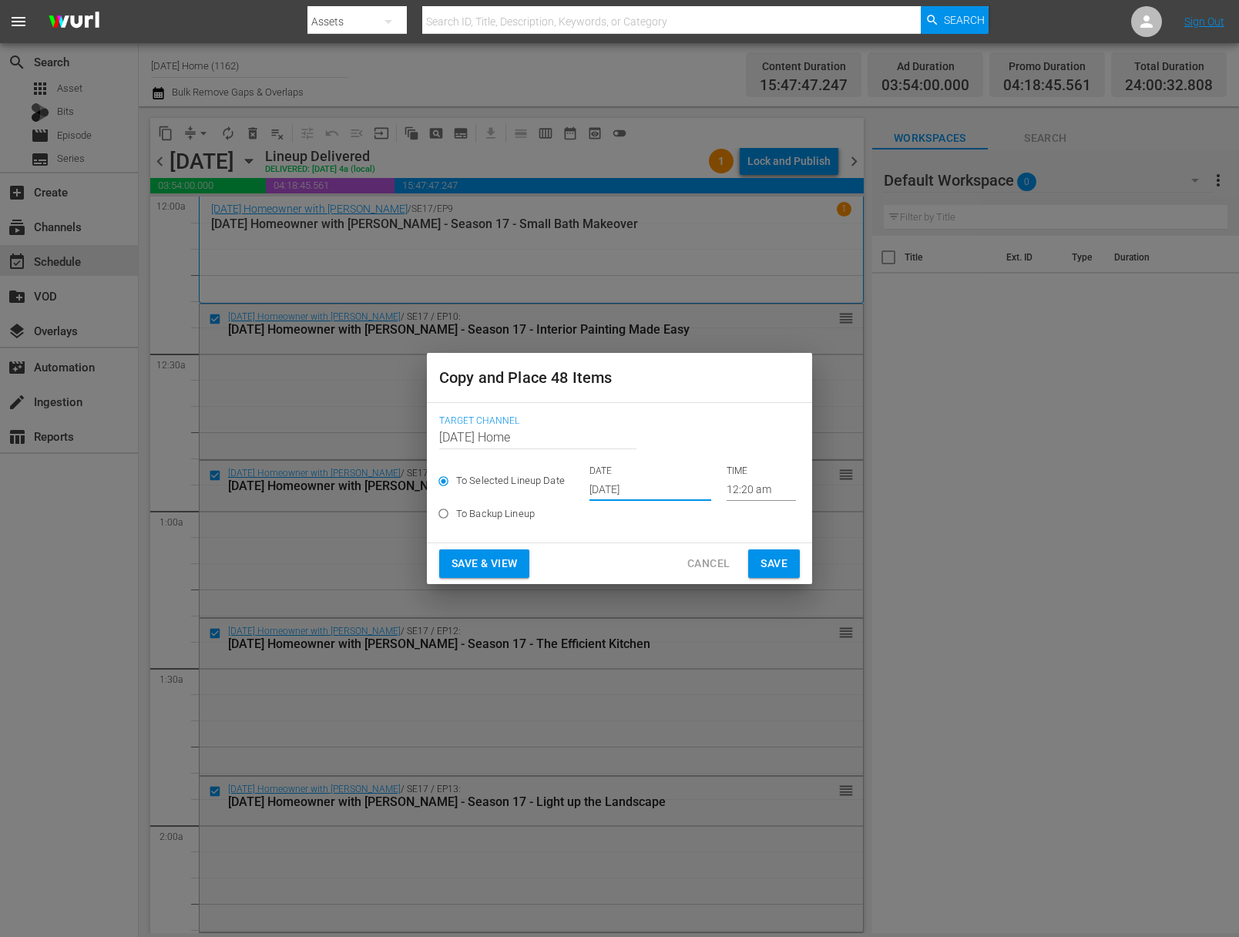
click at [636, 491] on input "[DATE]" at bounding box center [651, 489] width 122 height 23
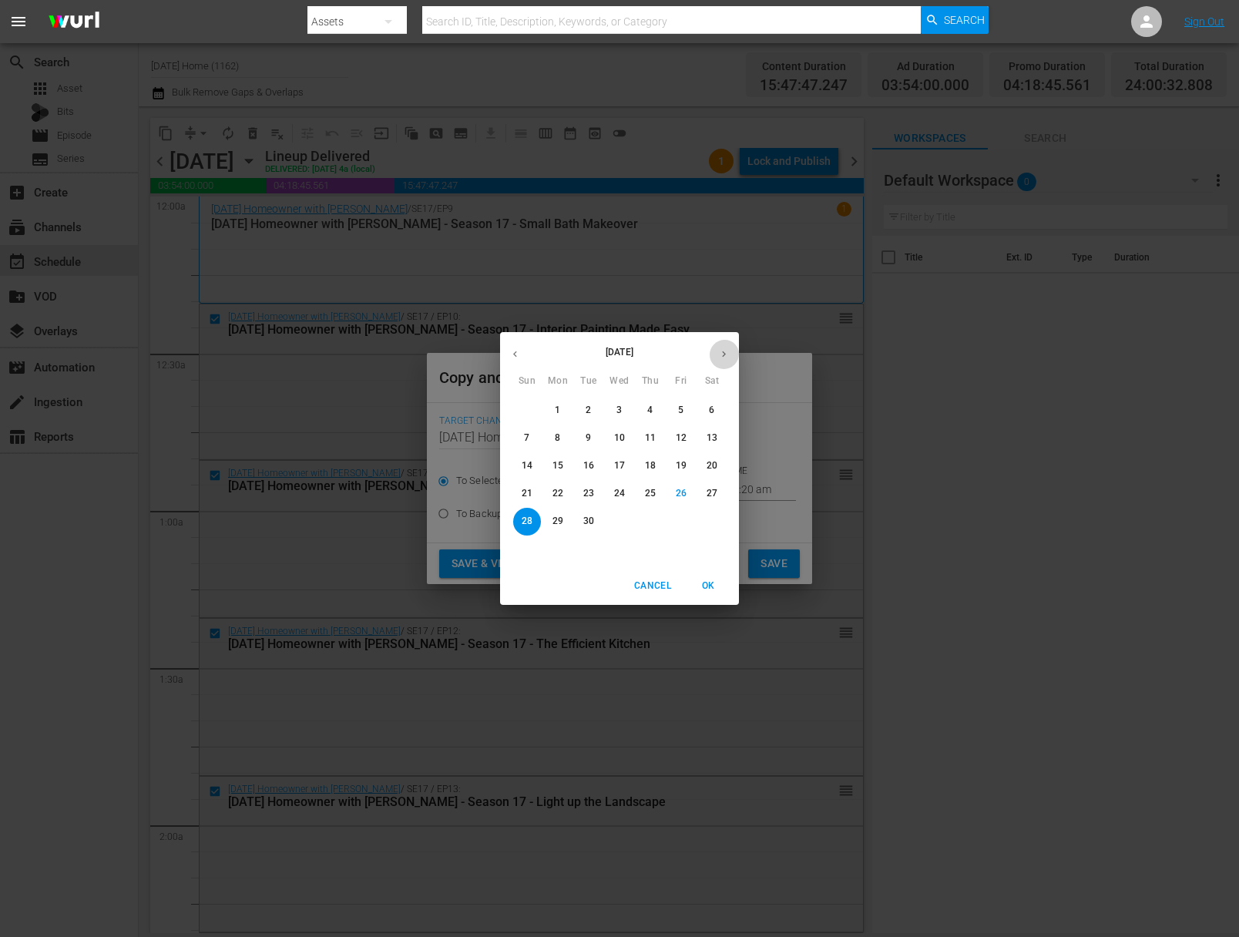
click at [729, 354] on icon "button" at bounding box center [724, 354] width 12 height 12
click at [629, 418] on button "1" at bounding box center [620, 411] width 28 height 28
type input "Oct 1st 2025"
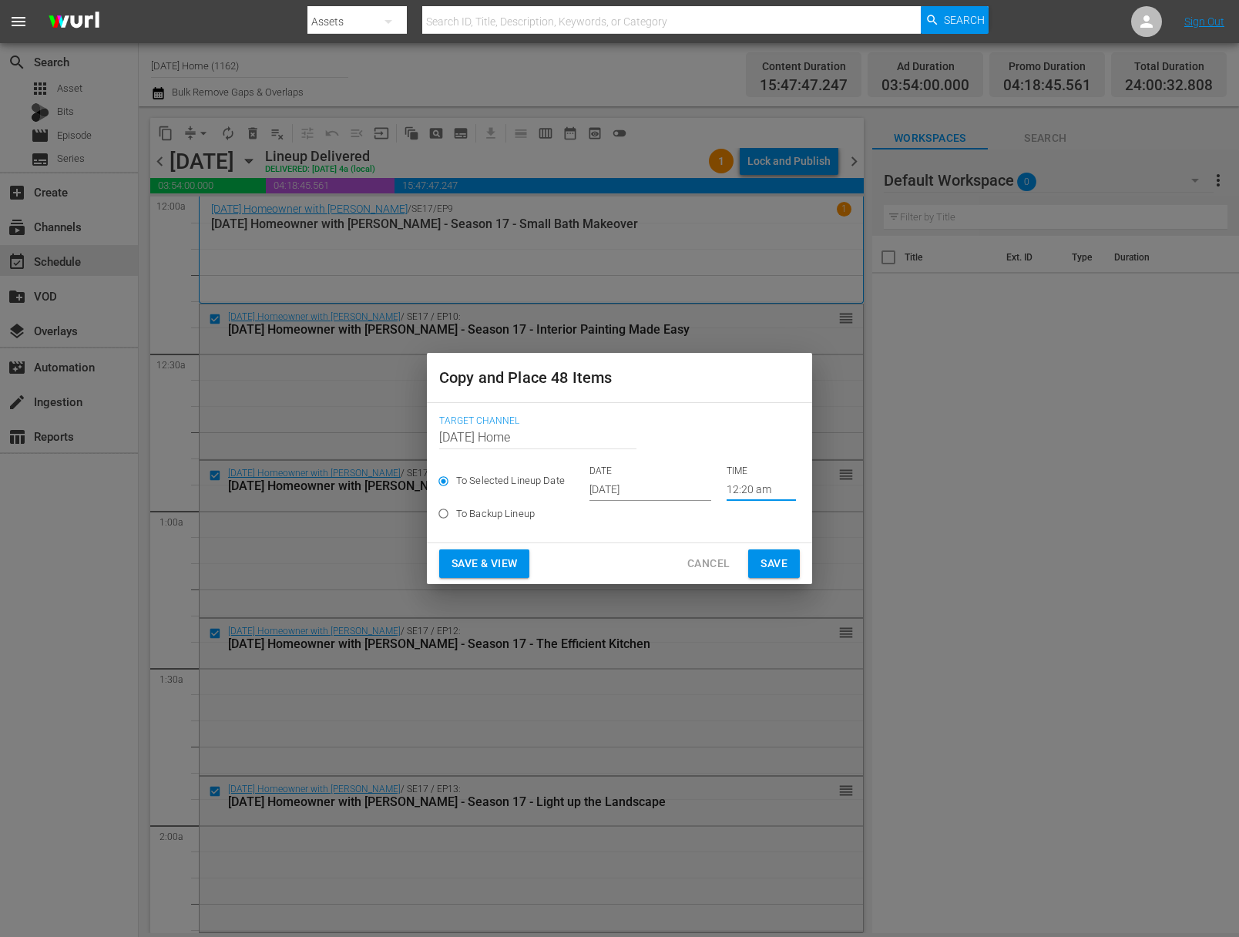
click at [735, 493] on input "12:20 am" at bounding box center [761, 489] width 69 height 23
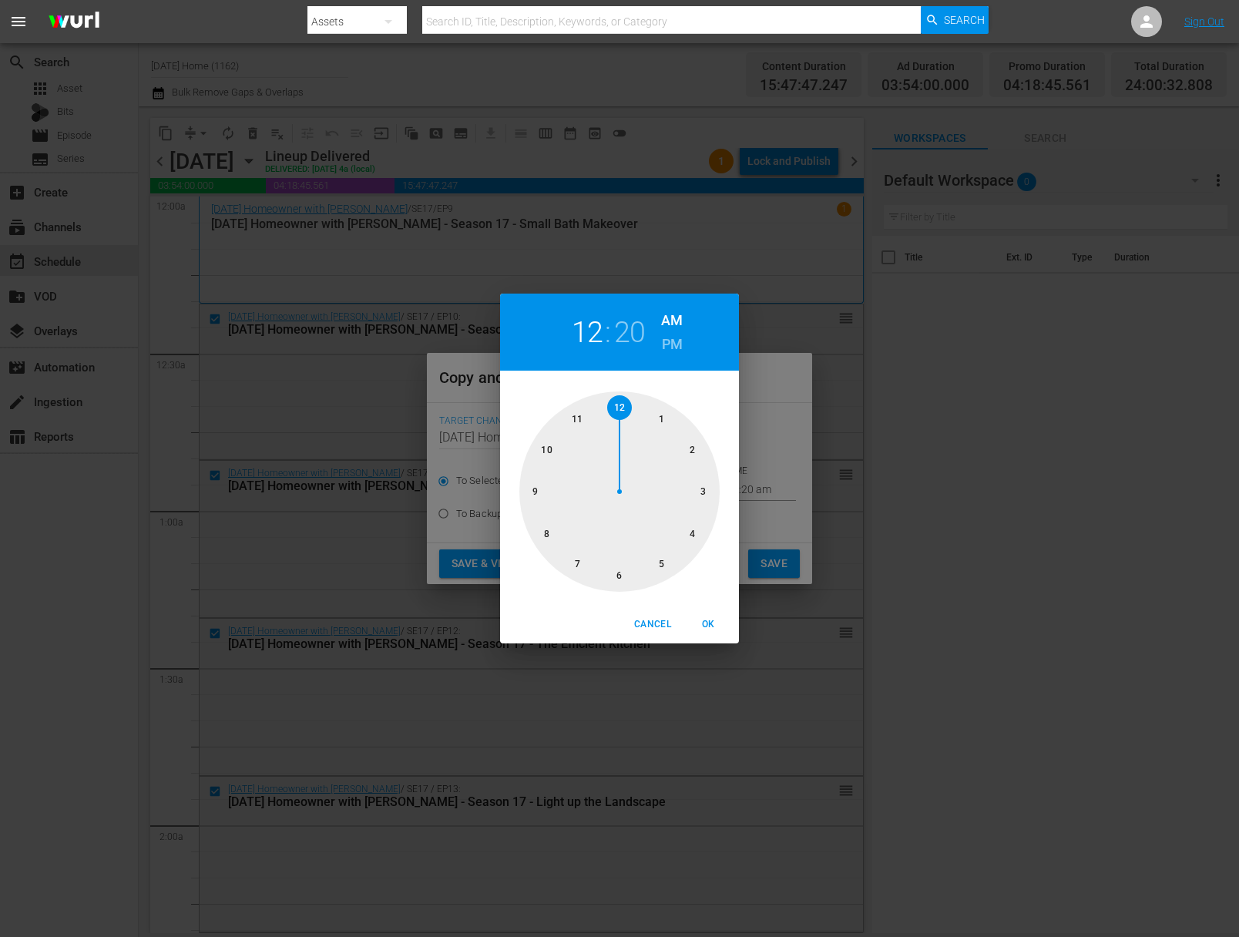
click at [551, 450] on div at bounding box center [619, 491] width 200 height 200
click at [710, 492] on div at bounding box center [619, 491] width 200 height 200
click at [723, 374] on div "00 05 10 15 20 25 30 35 40 45 50 55" at bounding box center [619, 488] width 239 height 235
click at [709, 626] on span "OK" at bounding box center [708, 624] width 37 height 16
type input "10:15 am"
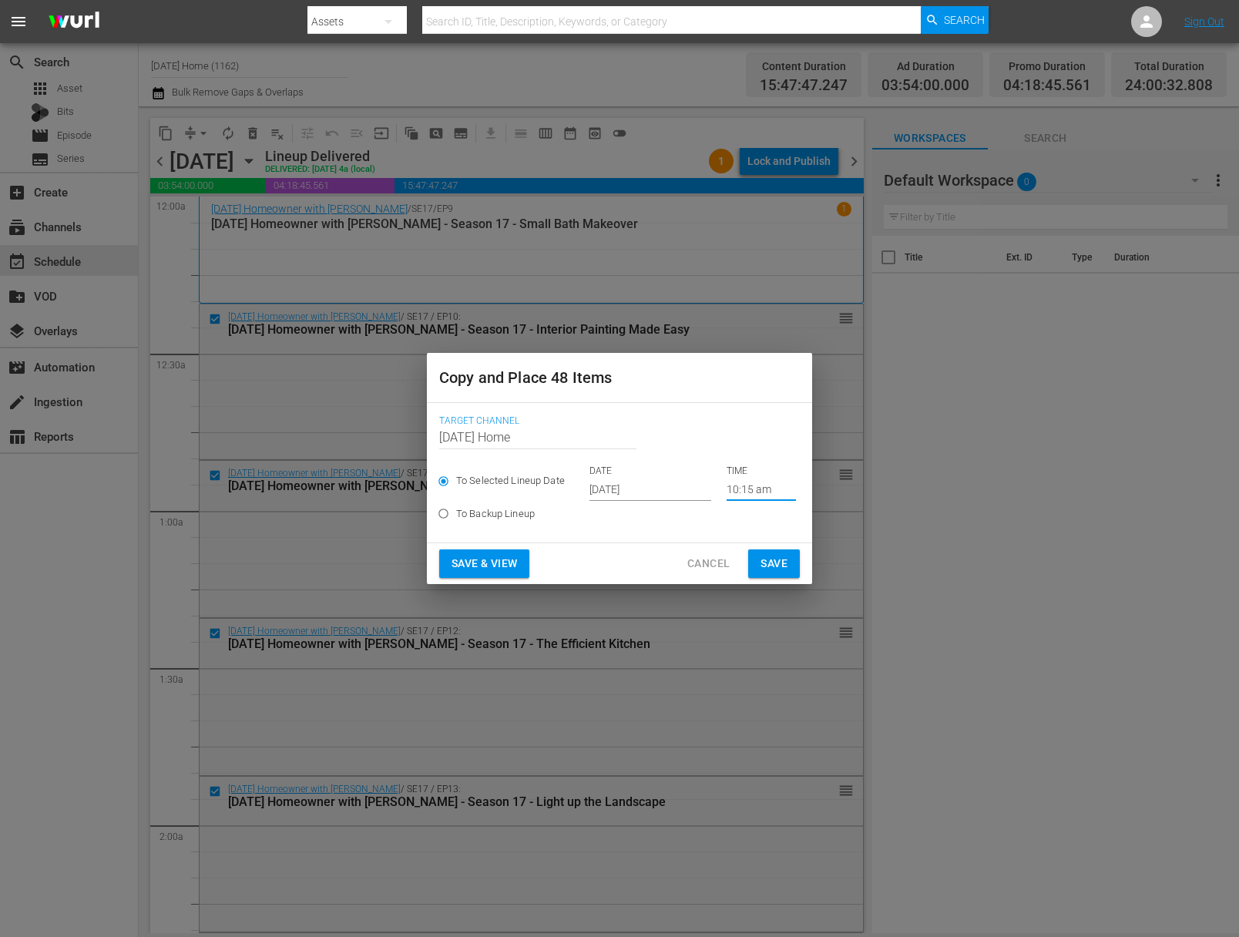
click at [777, 565] on span "Save" at bounding box center [774, 563] width 27 height 19
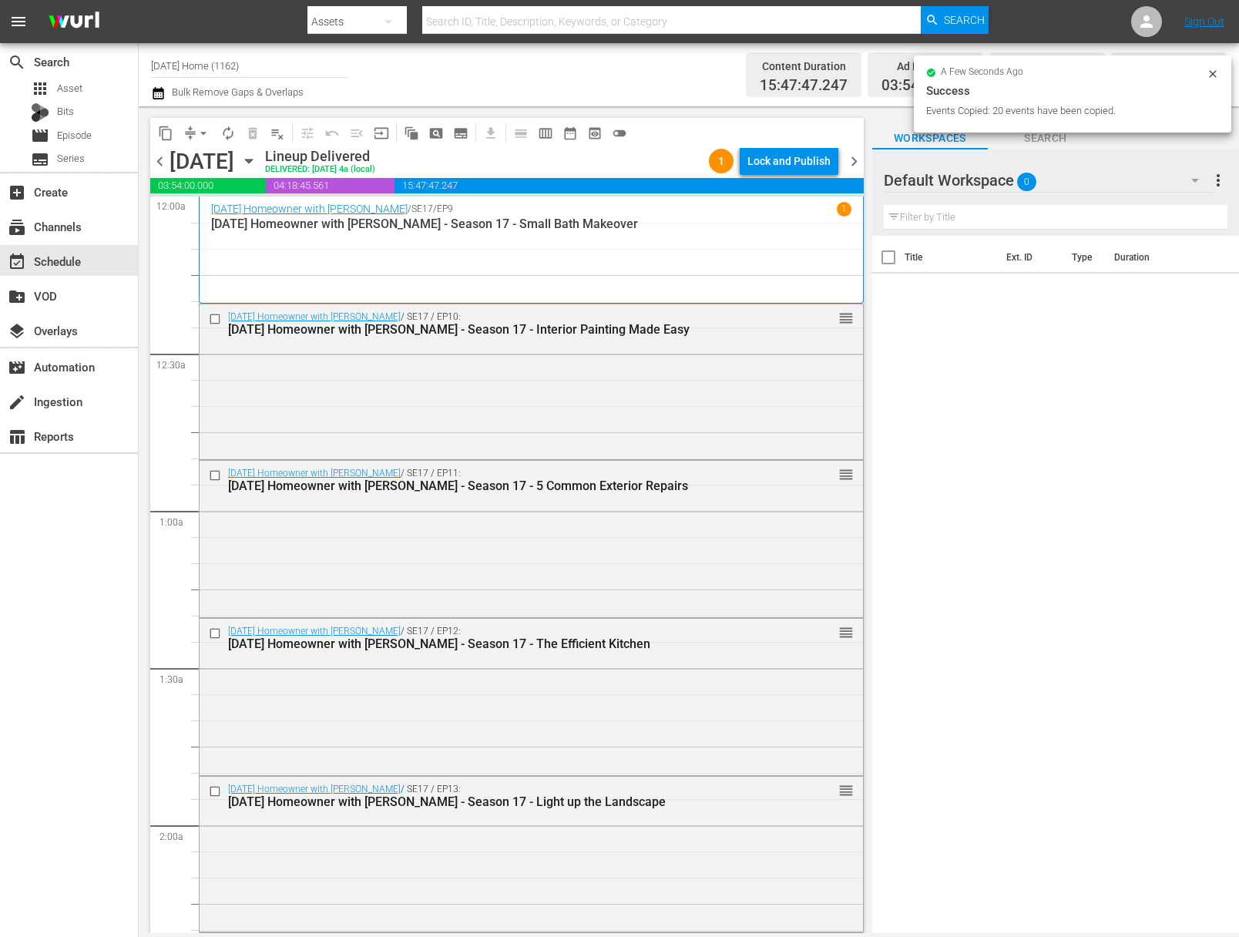
click at [252, 160] on icon "button" at bounding box center [248, 162] width 7 height 4
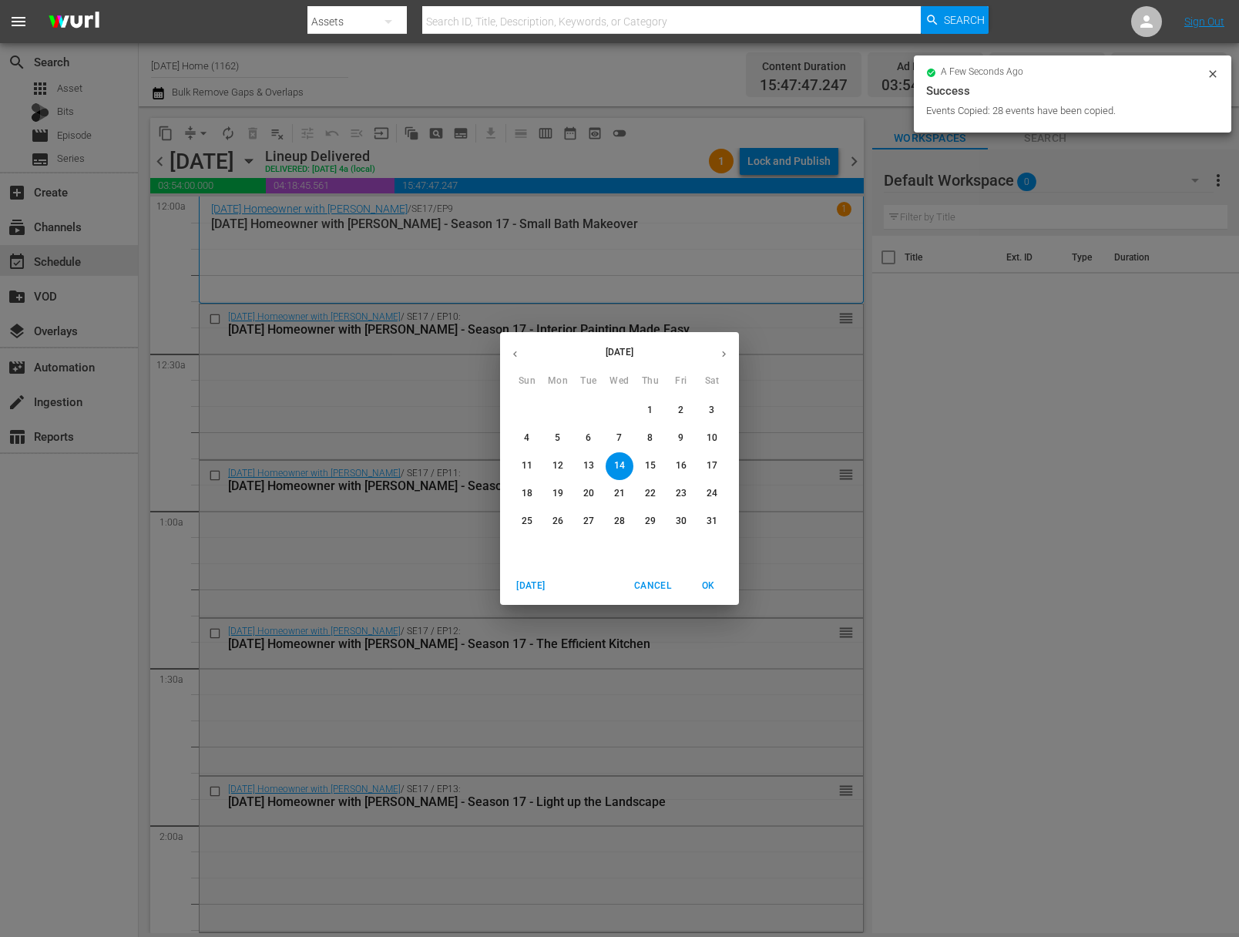
click at [395, 163] on div "May 2025 Sun Mon Tue Wed Thu Fri Sat 27 28 29 30 1 2 3 4 5 6 7 8 9 10 11 12 13 …" at bounding box center [619, 468] width 1239 height 937
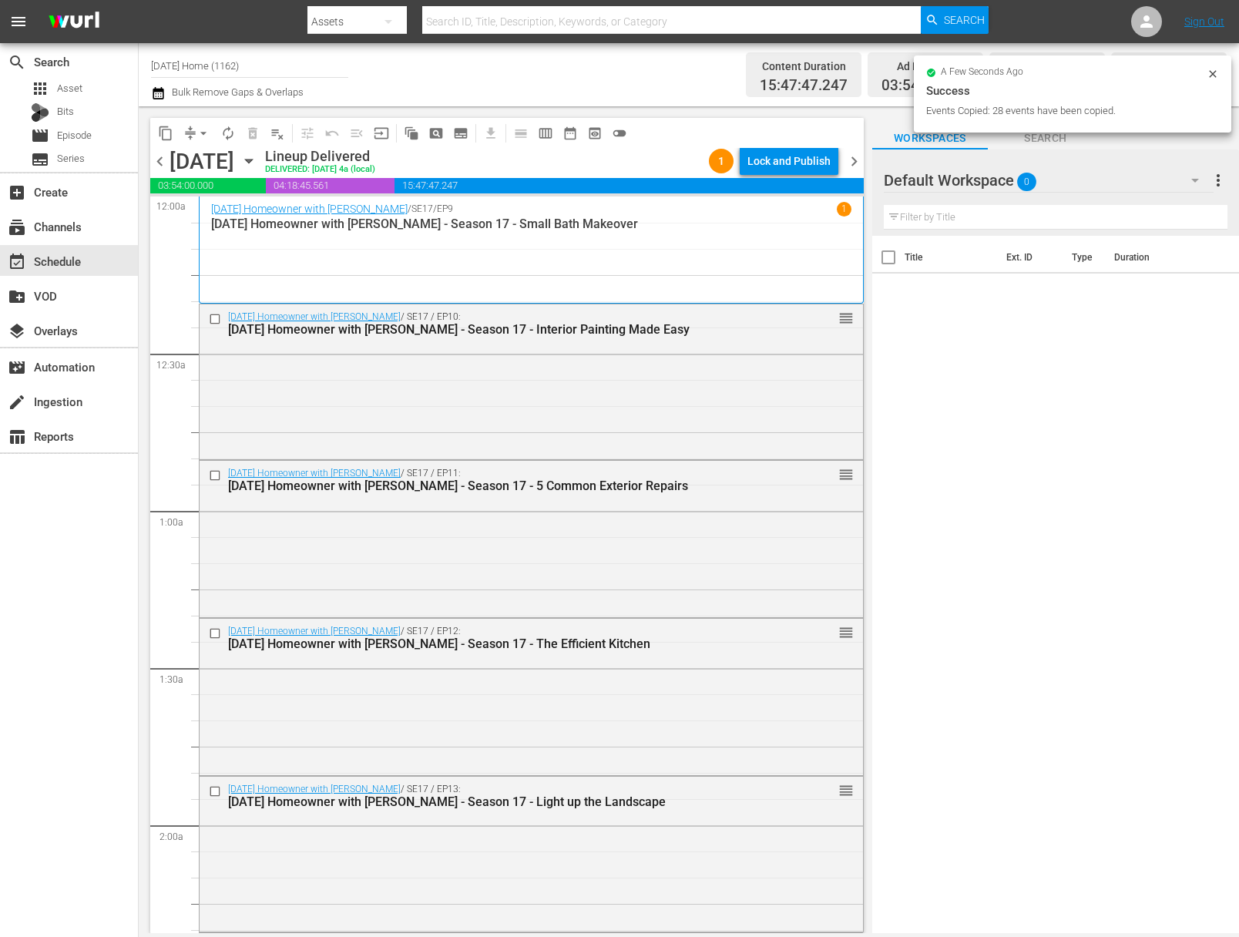
click at [252, 161] on icon "button" at bounding box center [248, 162] width 7 height 4
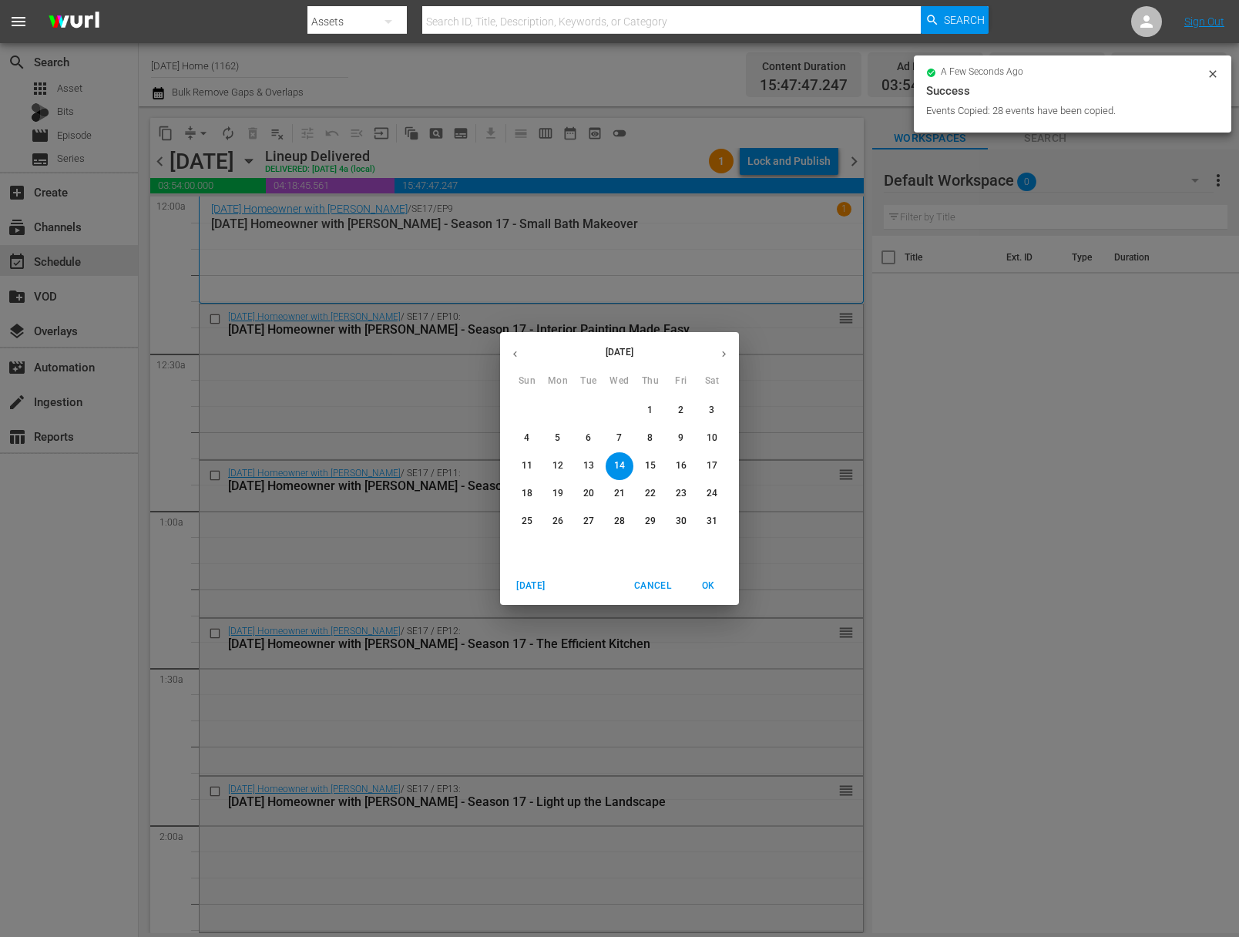
click at [731, 352] on button "button" at bounding box center [724, 354] width 30 height 30
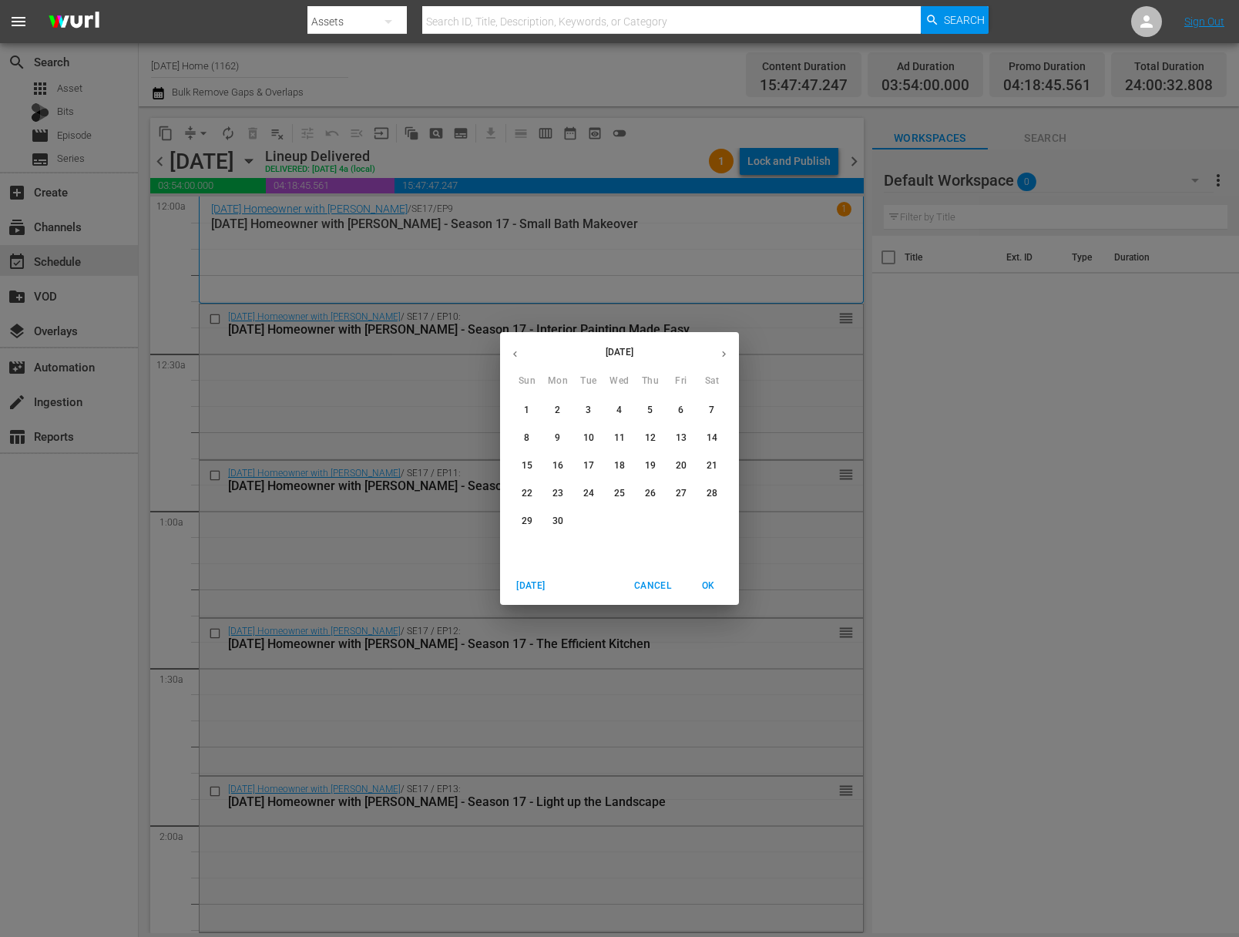
click at [731, 352] on button "button" at bounding box center [724, 354] width 30 height 30
click at [594, 411] on div "30" at bounding box center [588, 411] width 31 height 28
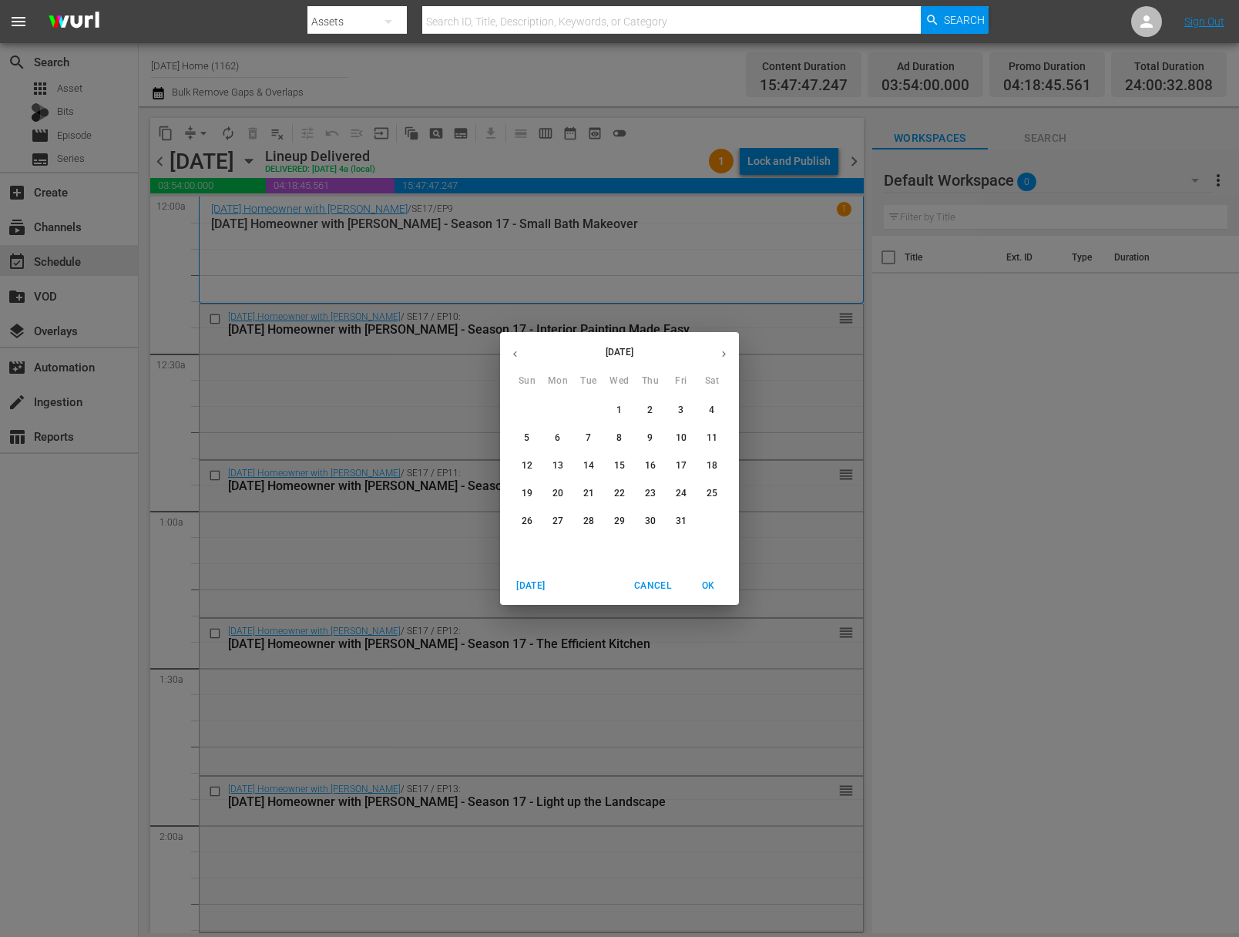
click at [627, 410] on span "1" at bounding box center [620, 410] width 28 height 13
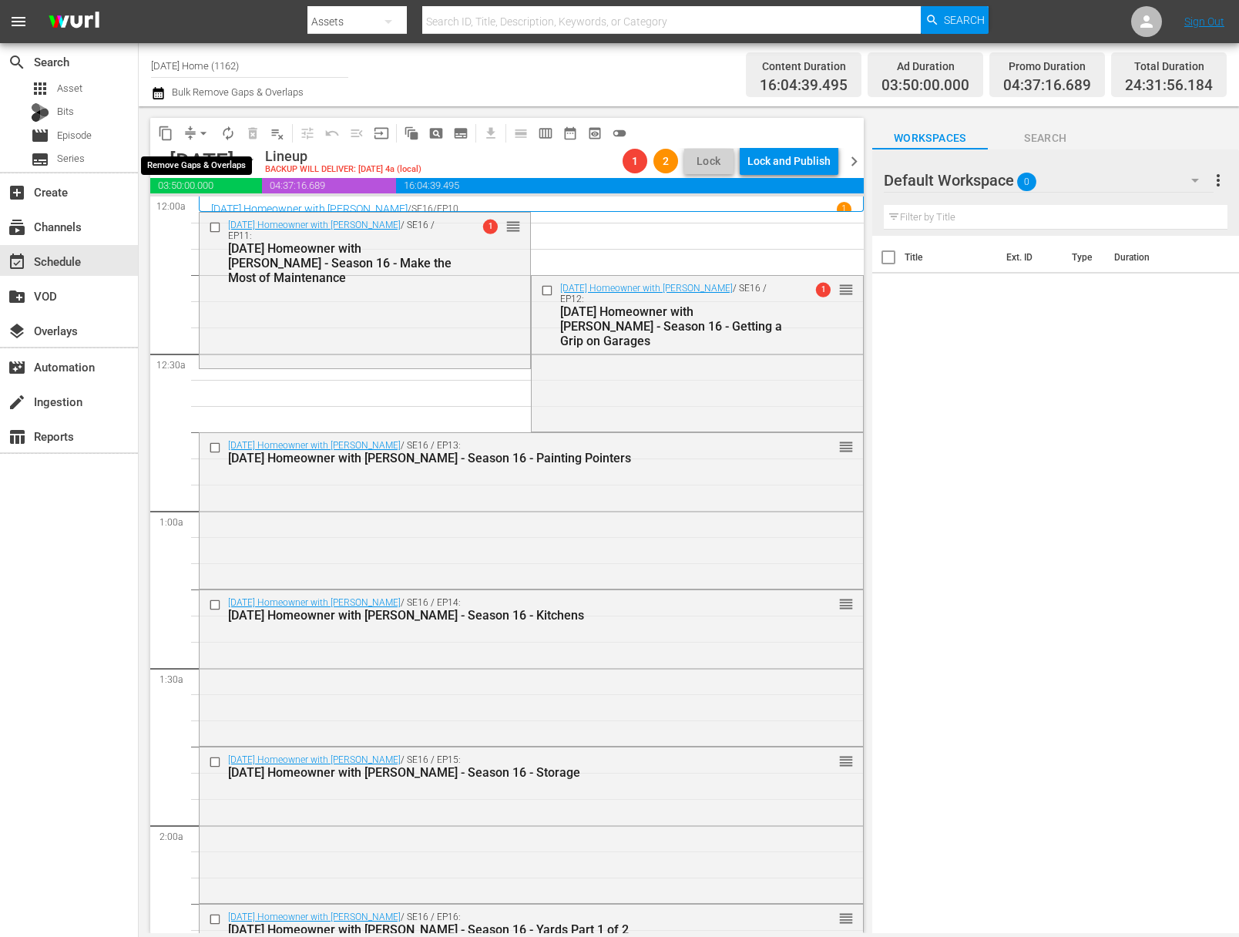
click at [202, 133] on span "arrow_drop_down" at bounding box center [203, 133] width 15 height 15
click at [193, 211] on li "Align to End of Previous Day" at bounding box center [204, 215] width 162 height 25
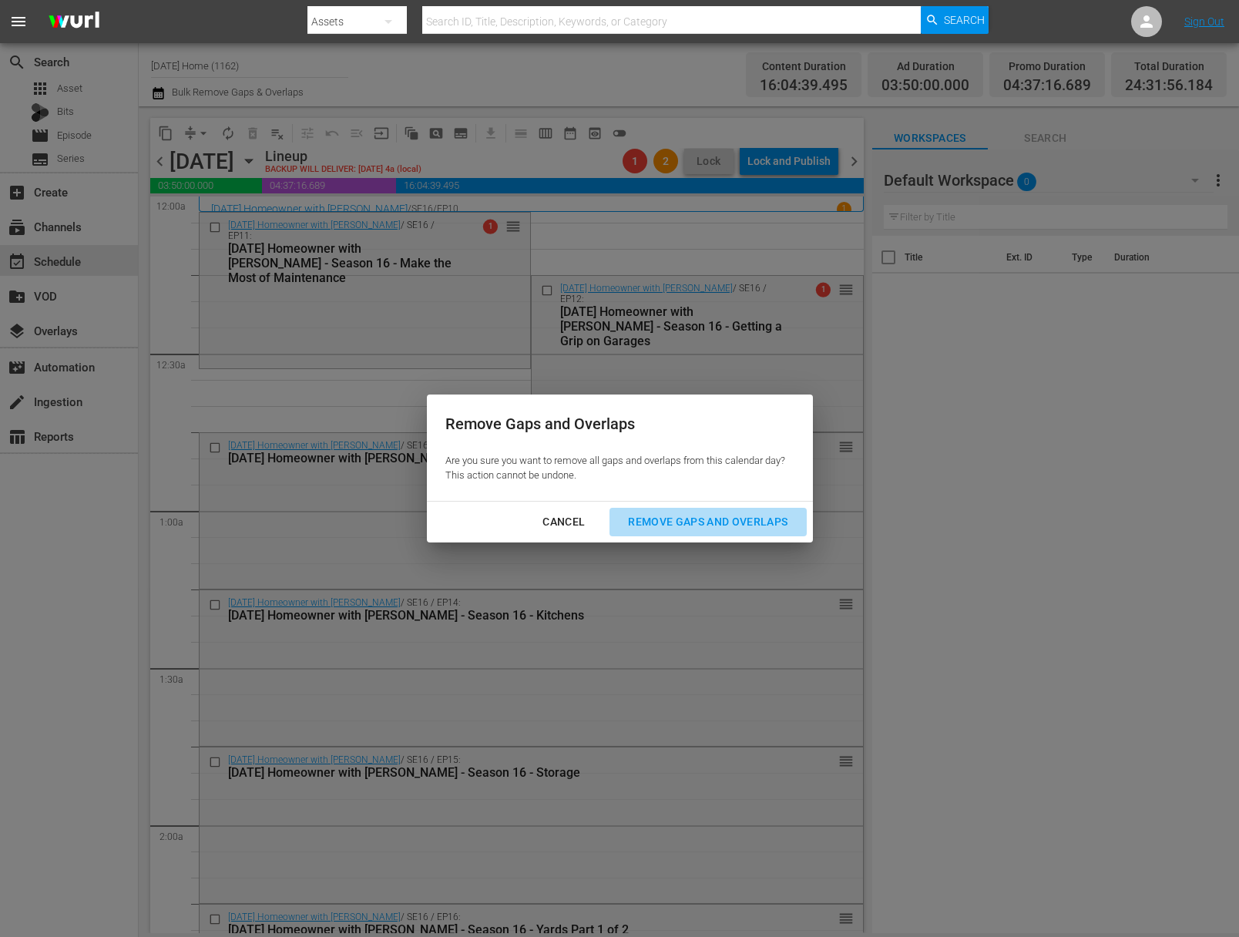
click at [708, 519] on div "Remove Gaps and Overlaps" at bounding box center [708, 521] width 184 height 19
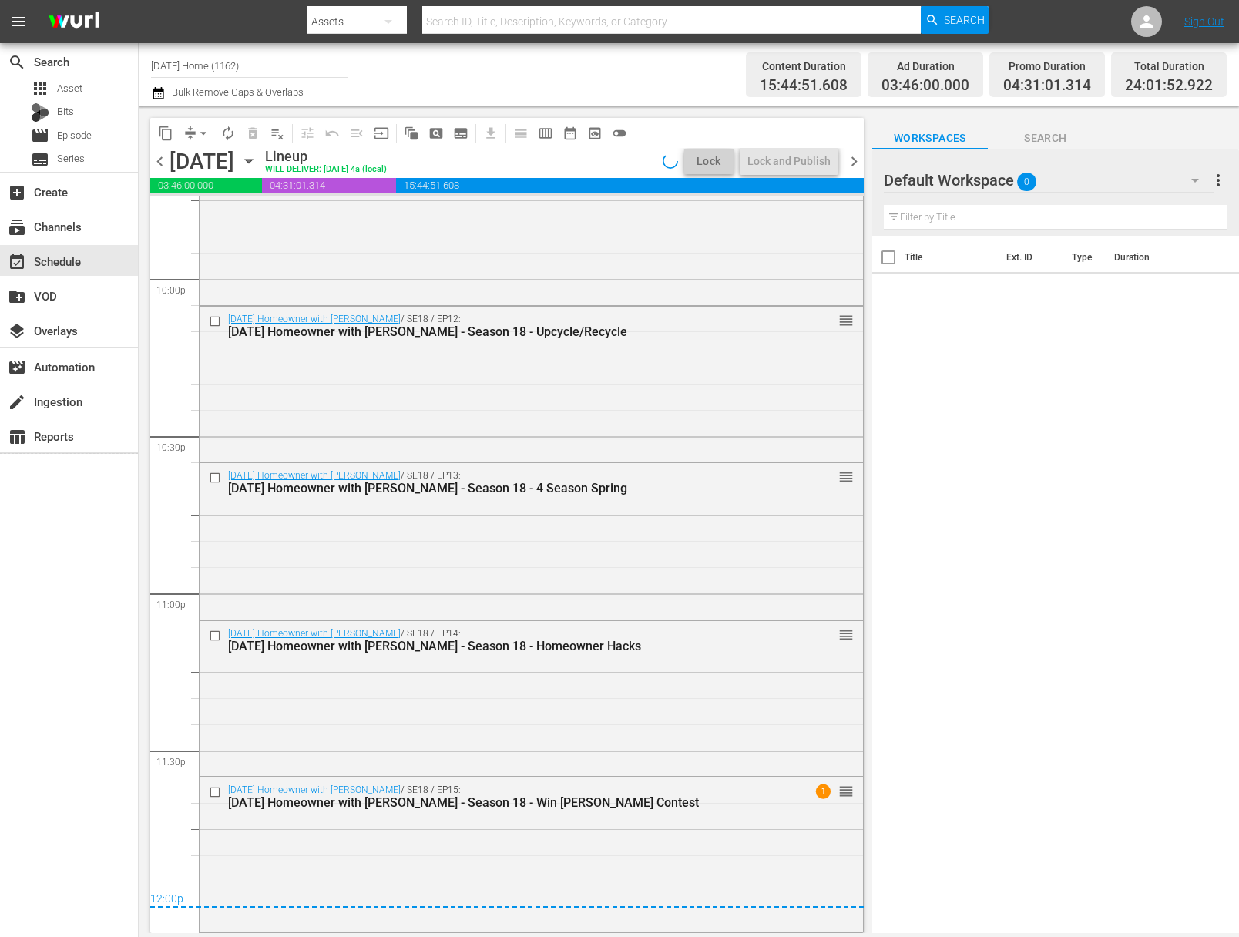
scroll to position [6835, 0]
click at [800, 161] on div "Lock and Publish" at bounding box center [788, 161] width 83 height 28
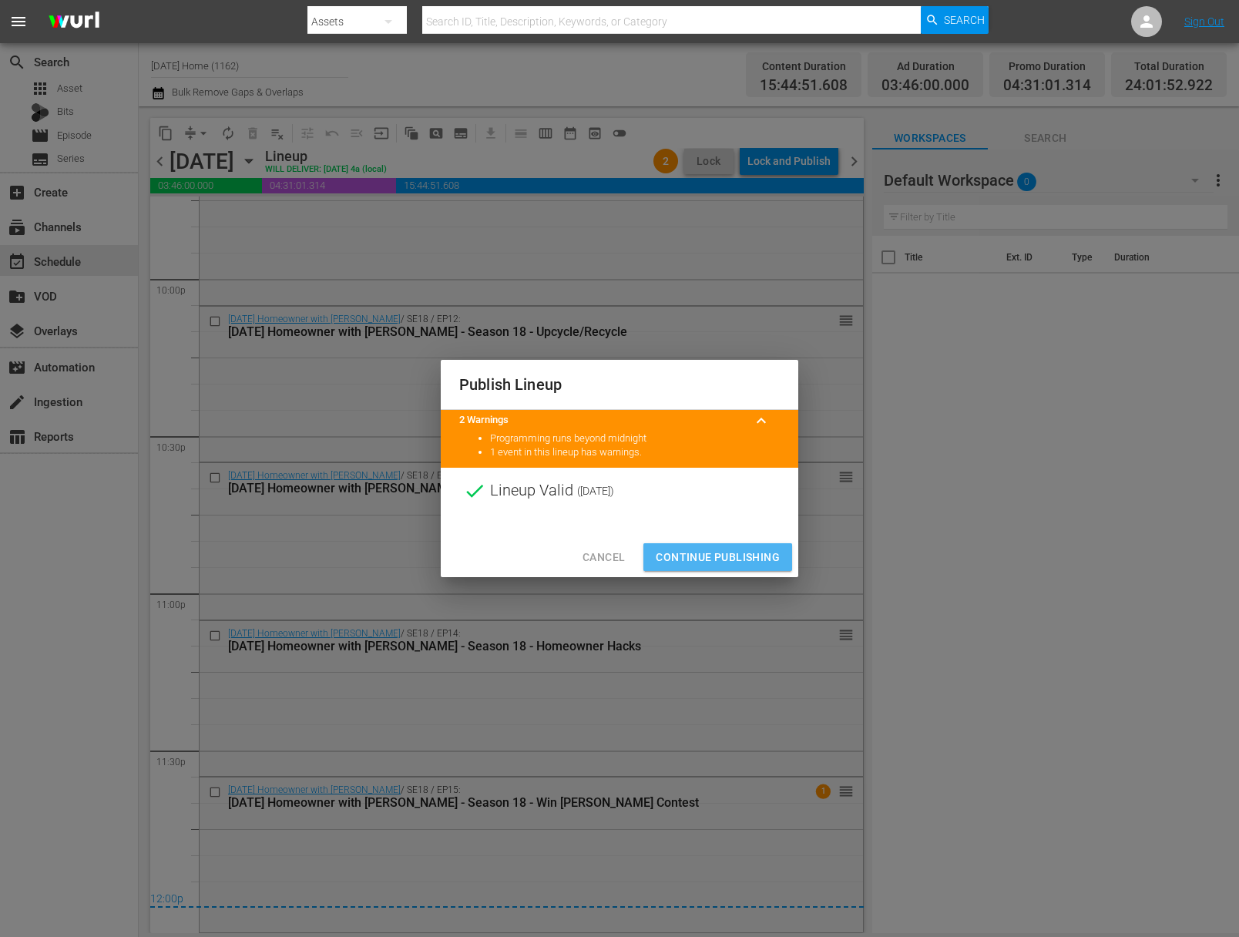
click at [725, 562] on span "Continue Publishing" at bounding box center [718, 557] width 124 height 19
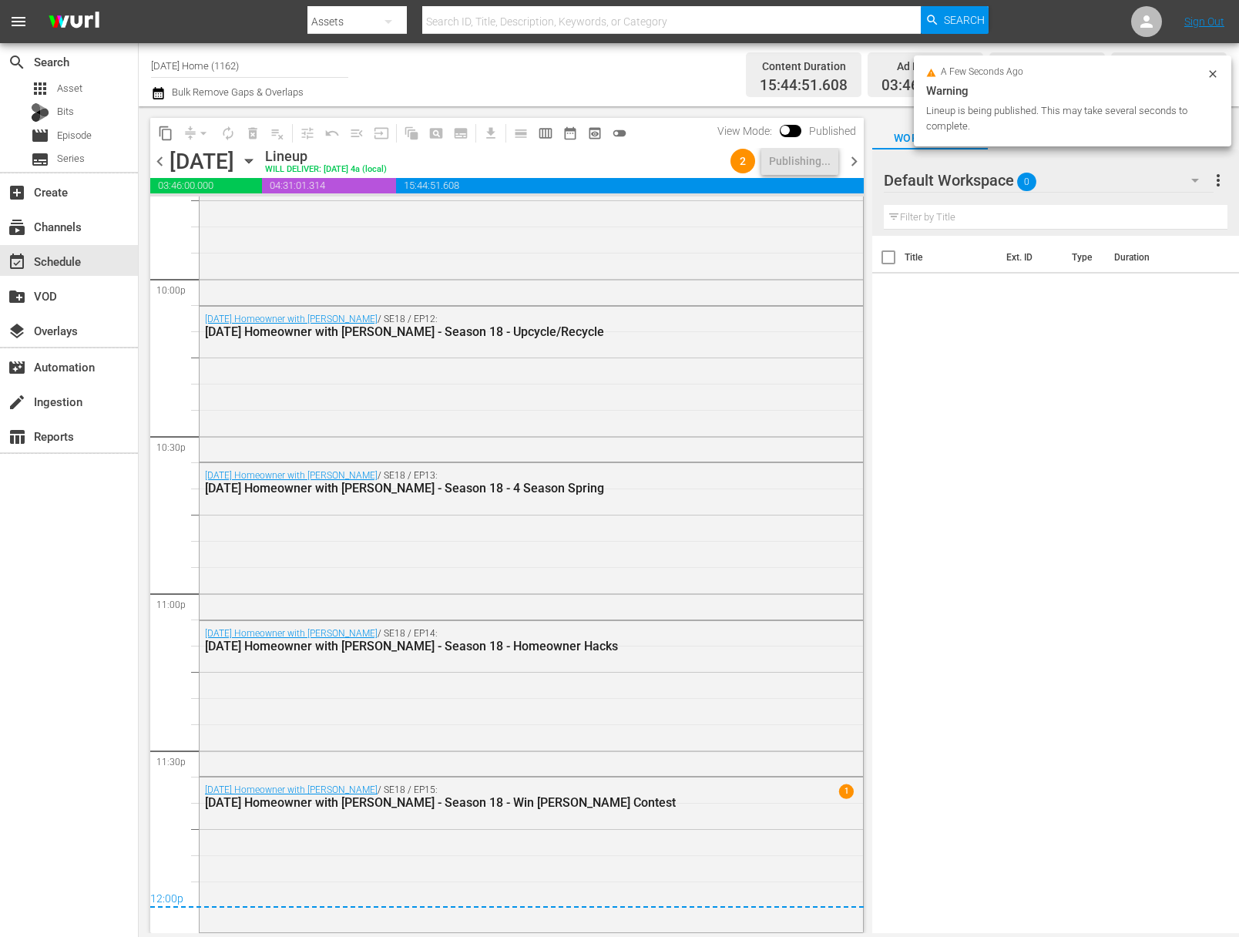
click at [257, 162] on icon "button" at bounding box center [248, 161] width 17 height 17
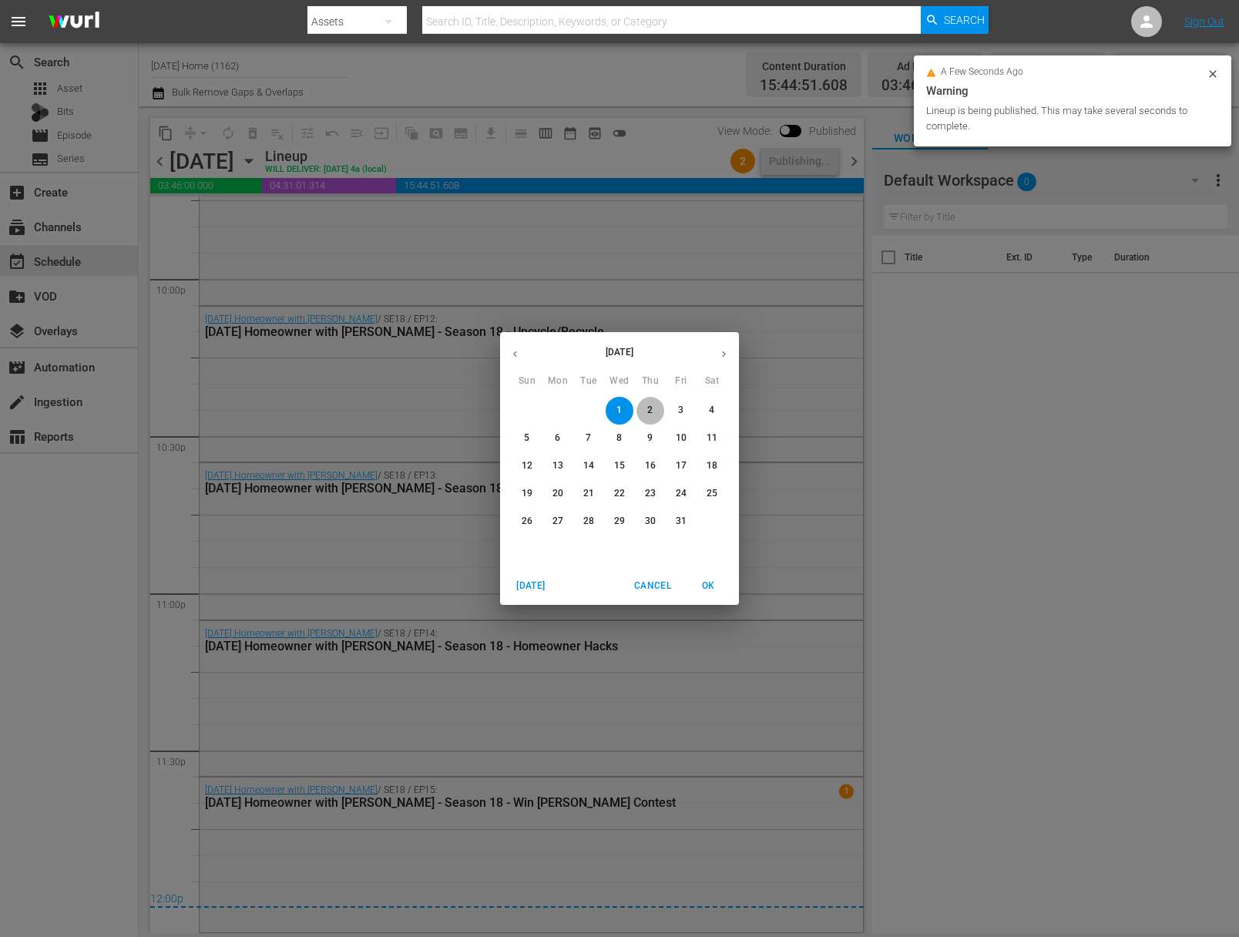
click at [657, 413] on span "2" at bounding box center [651, 410] width 28 height 13
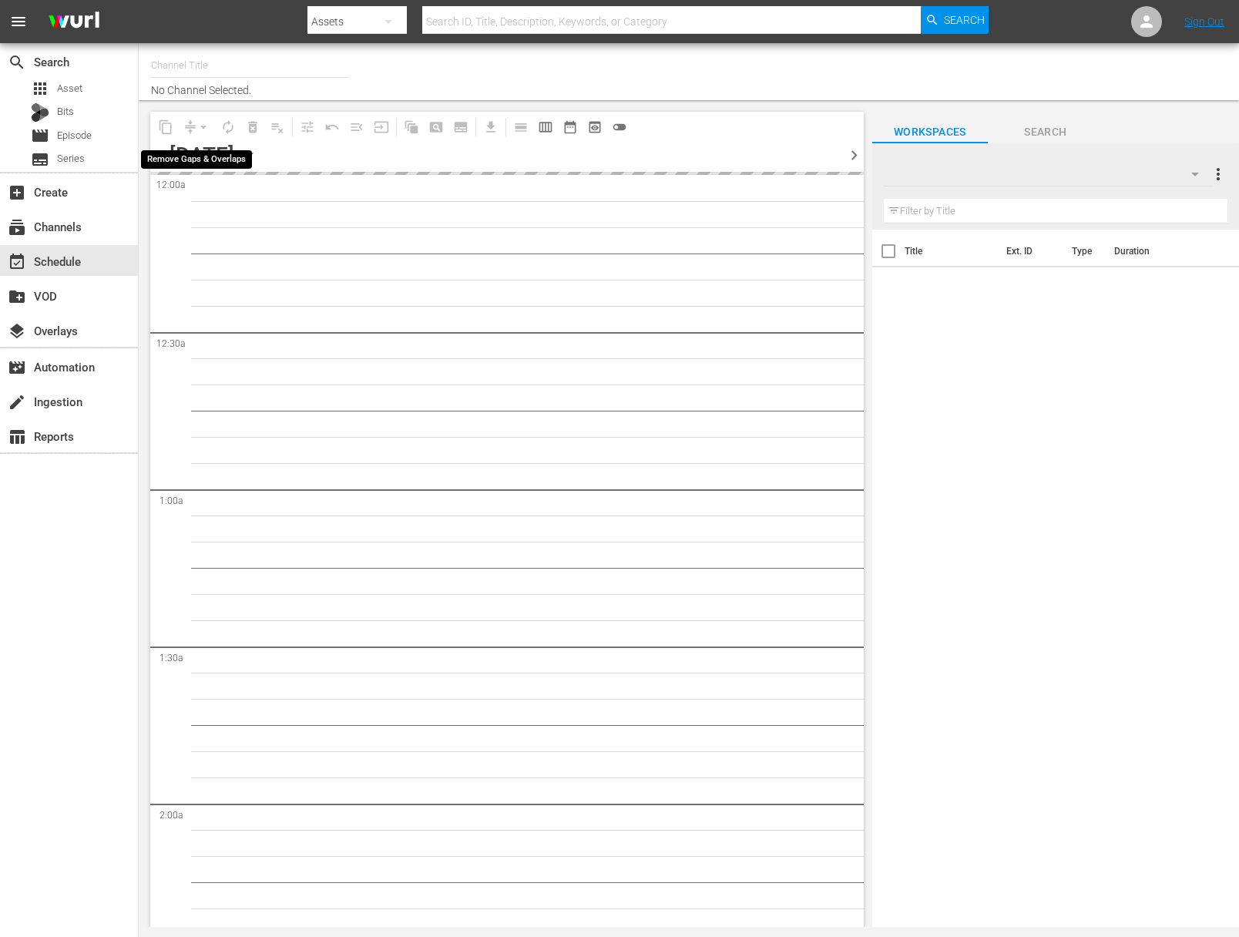
type input "[DATE] Home (1162)"
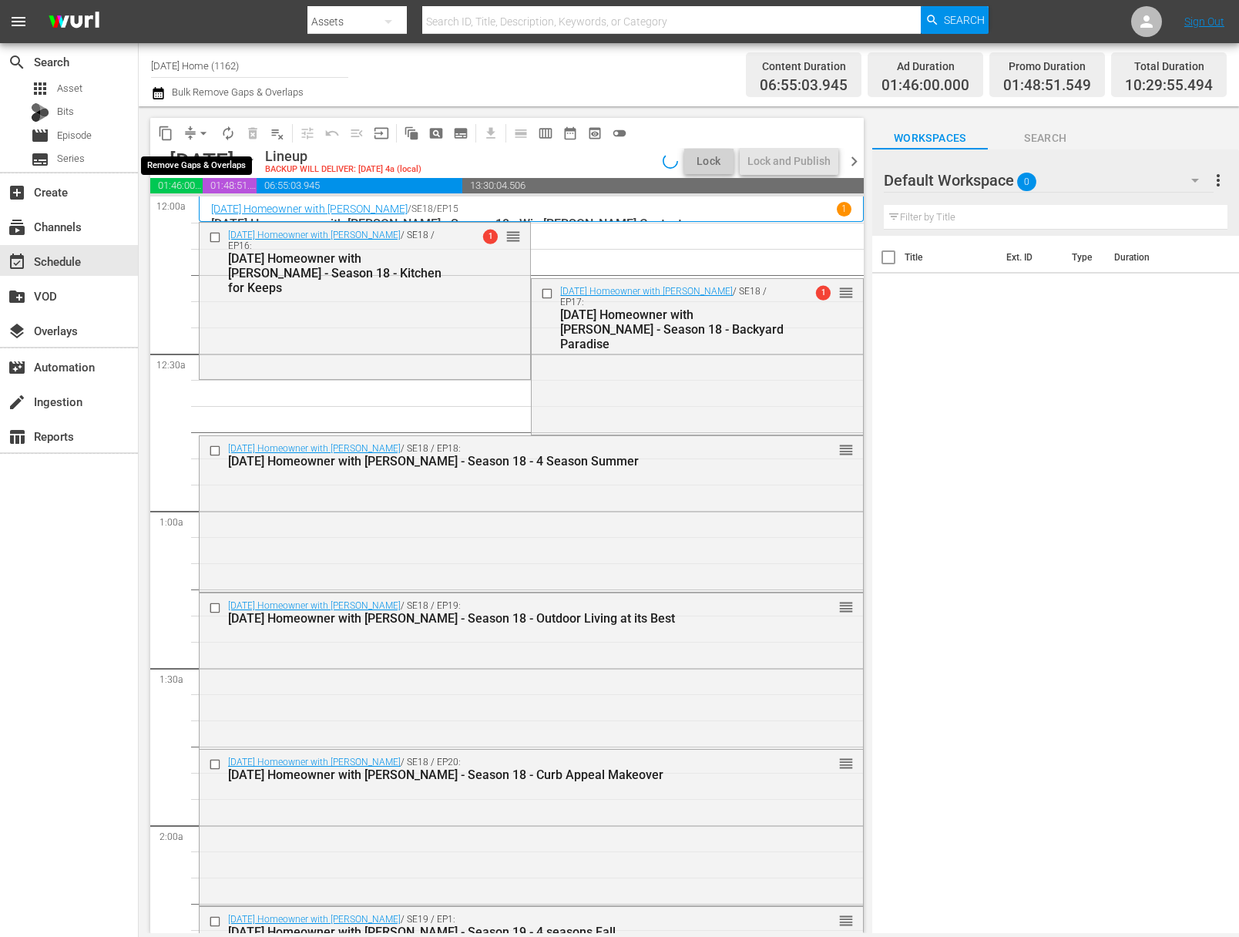
click at [204, 133] on span "arrow_drop_down" at bounding box center [203, 133] width 15 height 15
click at [204, 213] on li "Align to End of Previous Day" at bounding box center [204, 215] width 162 height 25
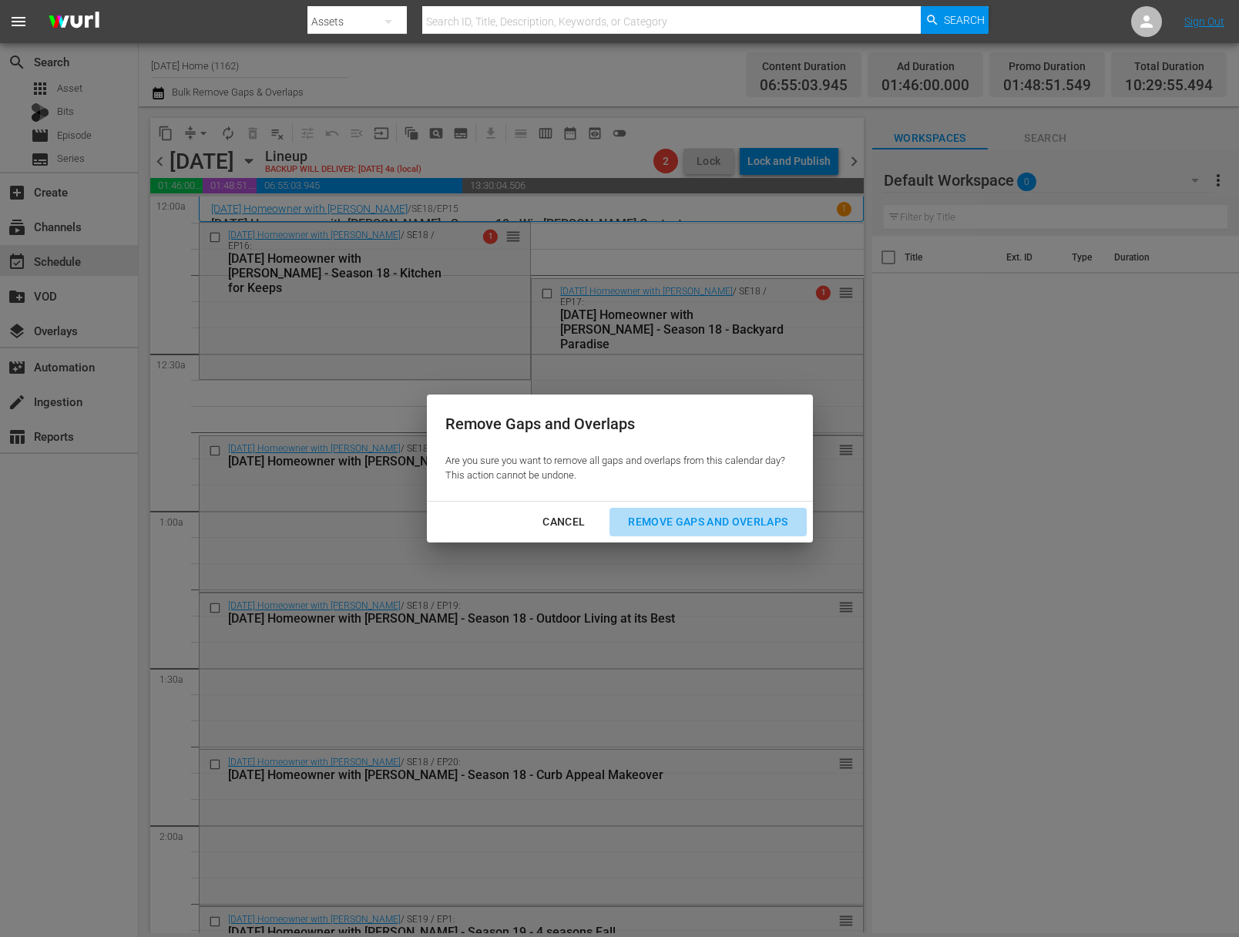
click at [709, 522] on div "Remove Gaps and Overlaps" at bounding box center [708, 521] width 184 height 19
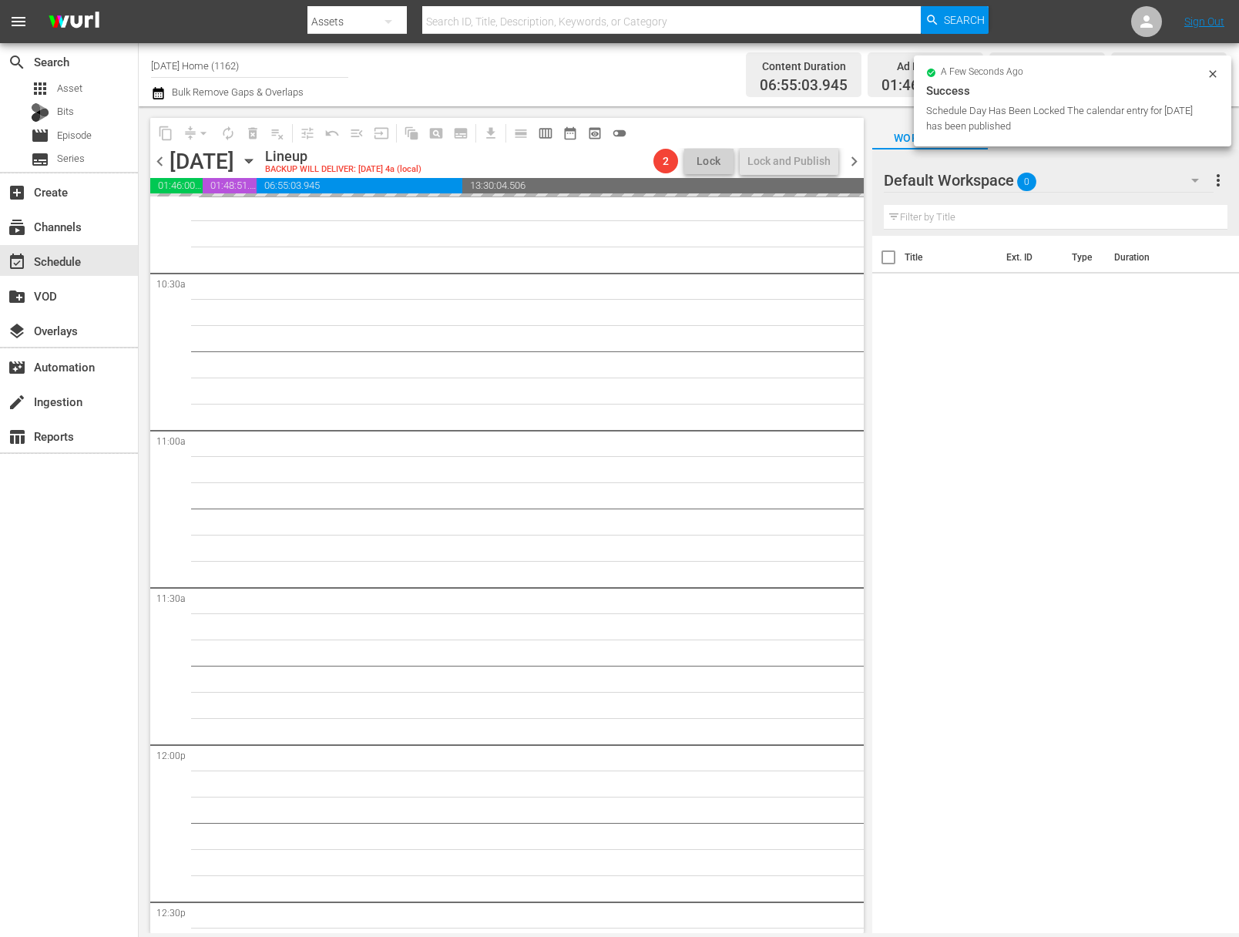
scroll to position [2920, 0]
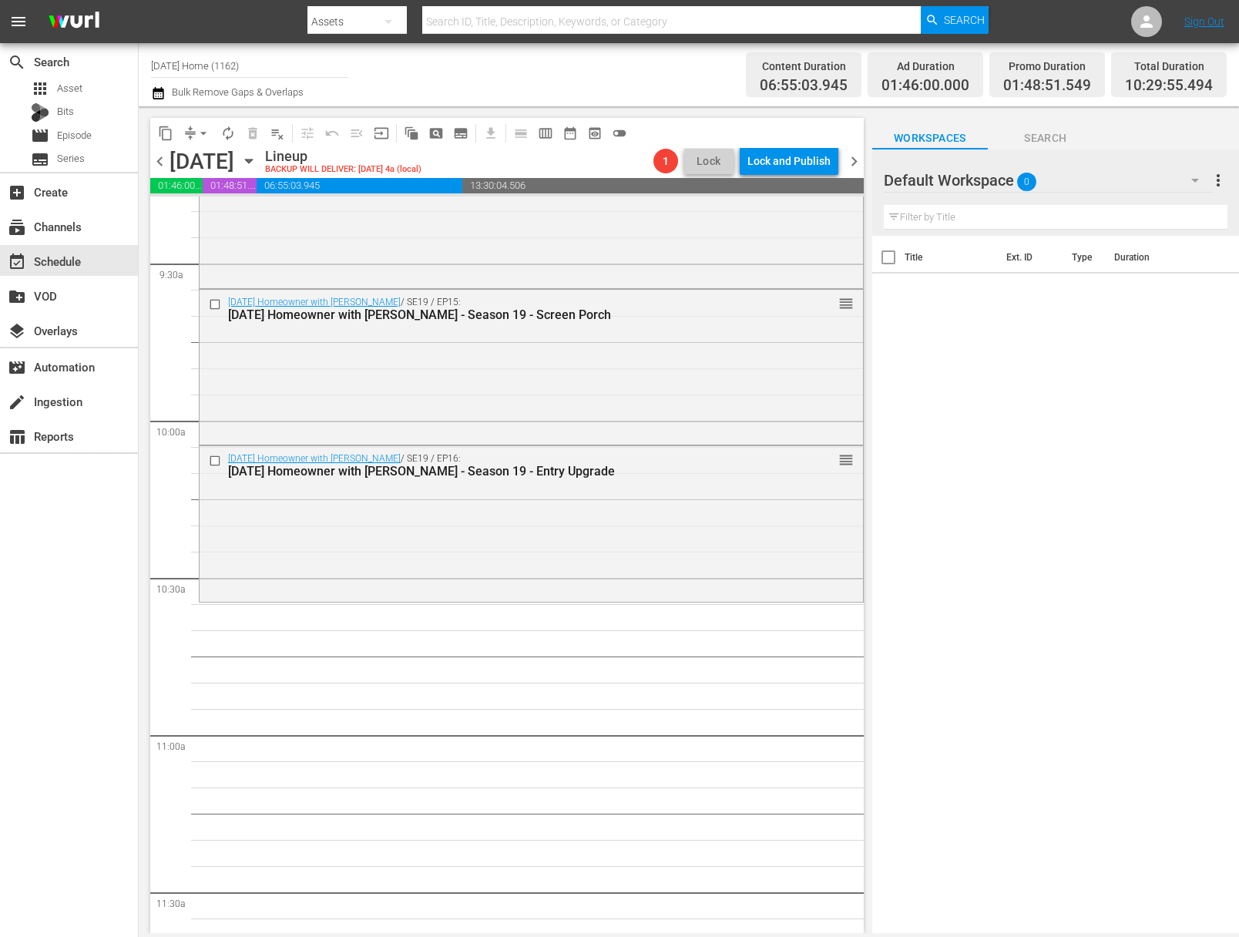
click at [257, 158] on icon "button" at bounding box center [248, 161] width 17 height 17
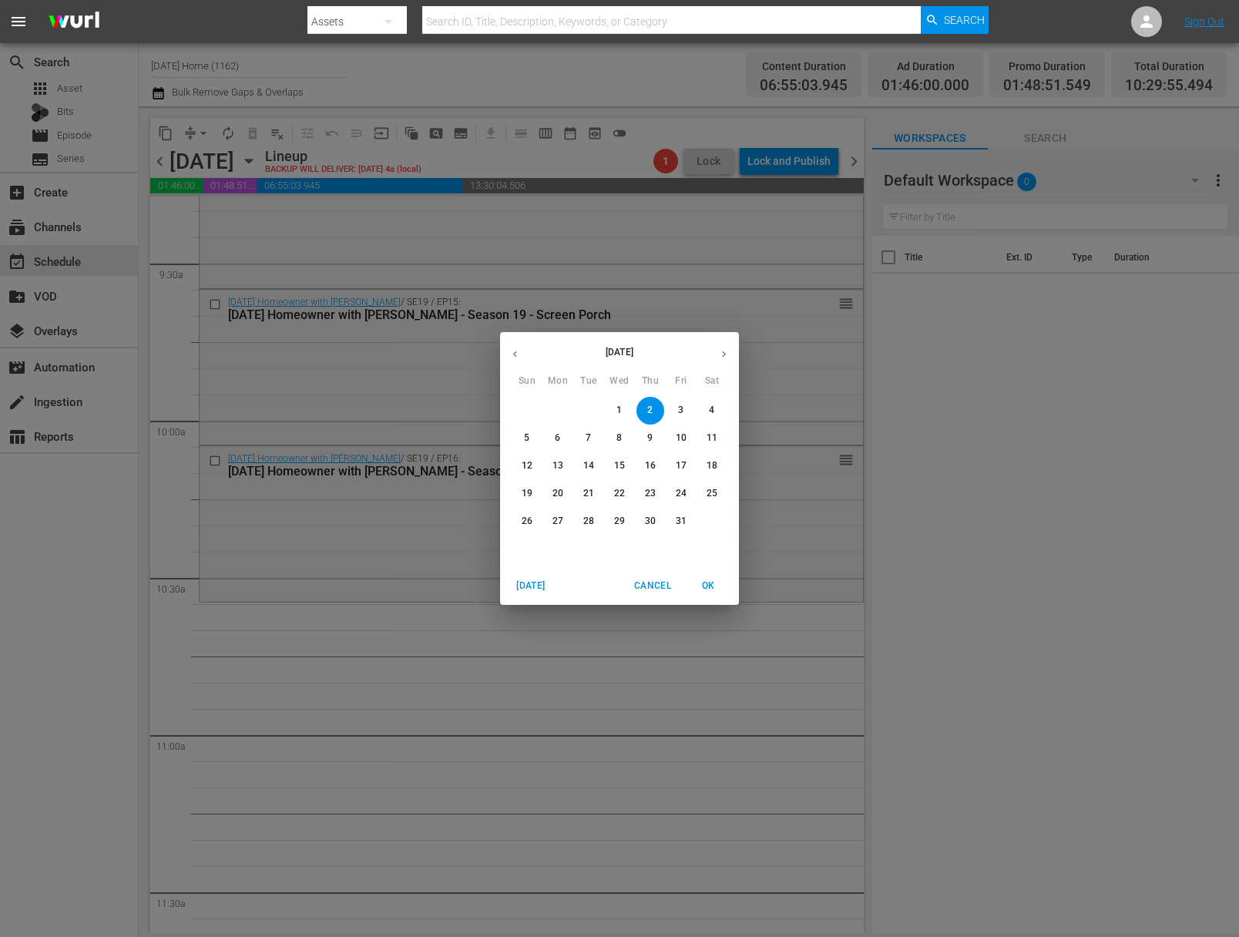
click at [522, 348] on button "button" at bounding box center [515, 354] width 30 height 30
click at [521, 348] on button "button" at bounding box center [515, 354] width 30 height 30
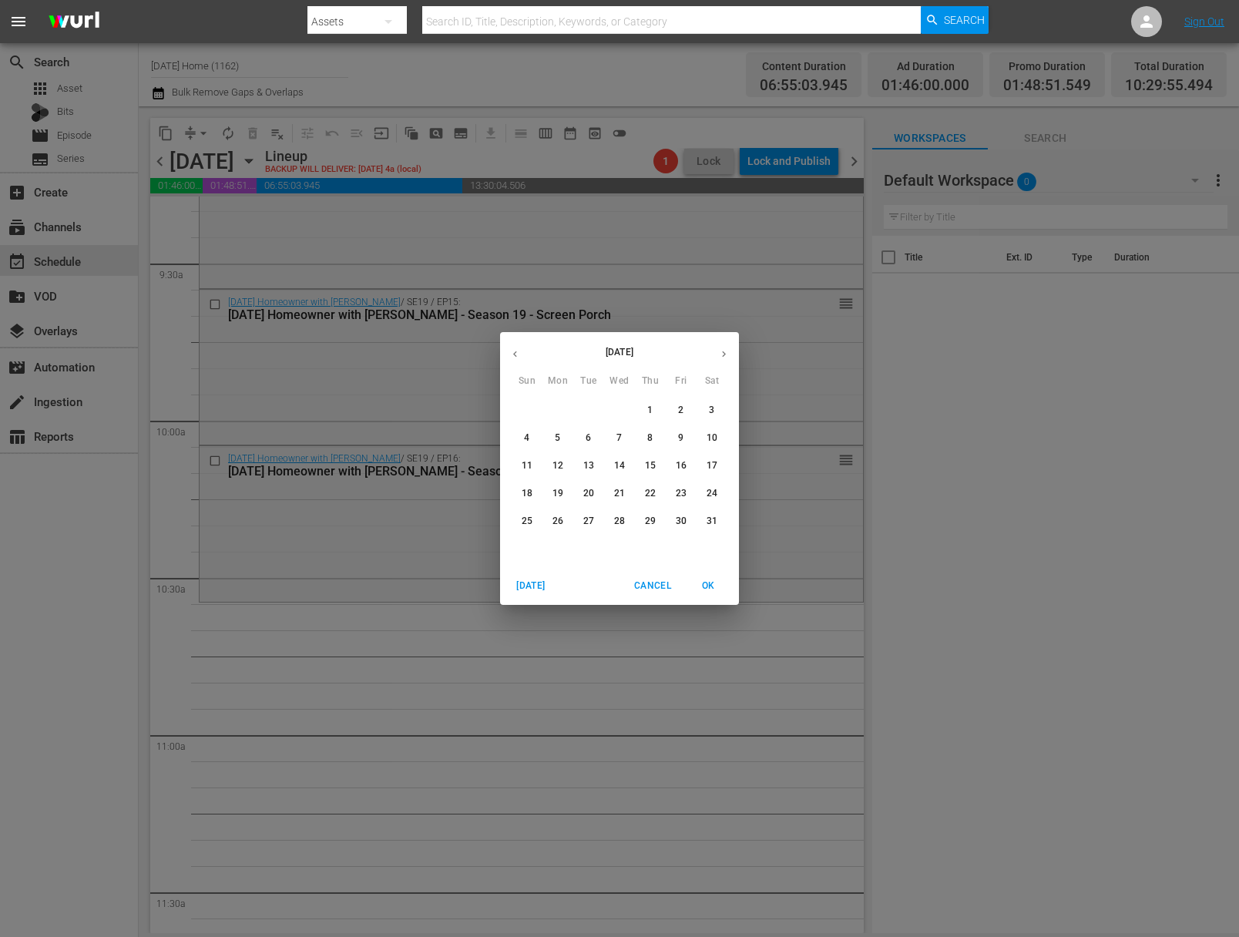
click at [644, 463] on span "15" at bounding box center [651, 465] width 28 height 13
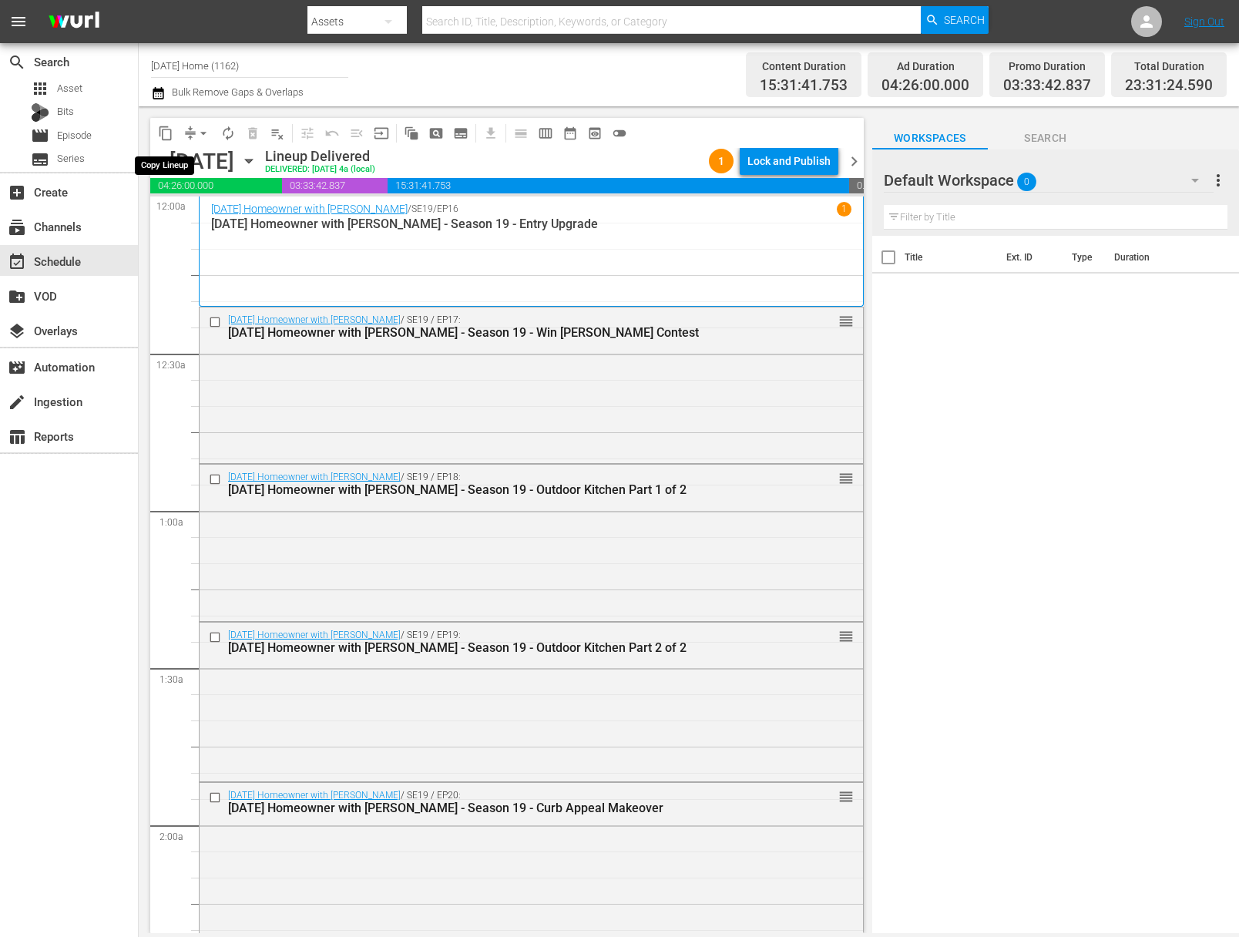
click at [170, 141] on button "content_copy" at bounding box center [165, 133] width 25 height 25
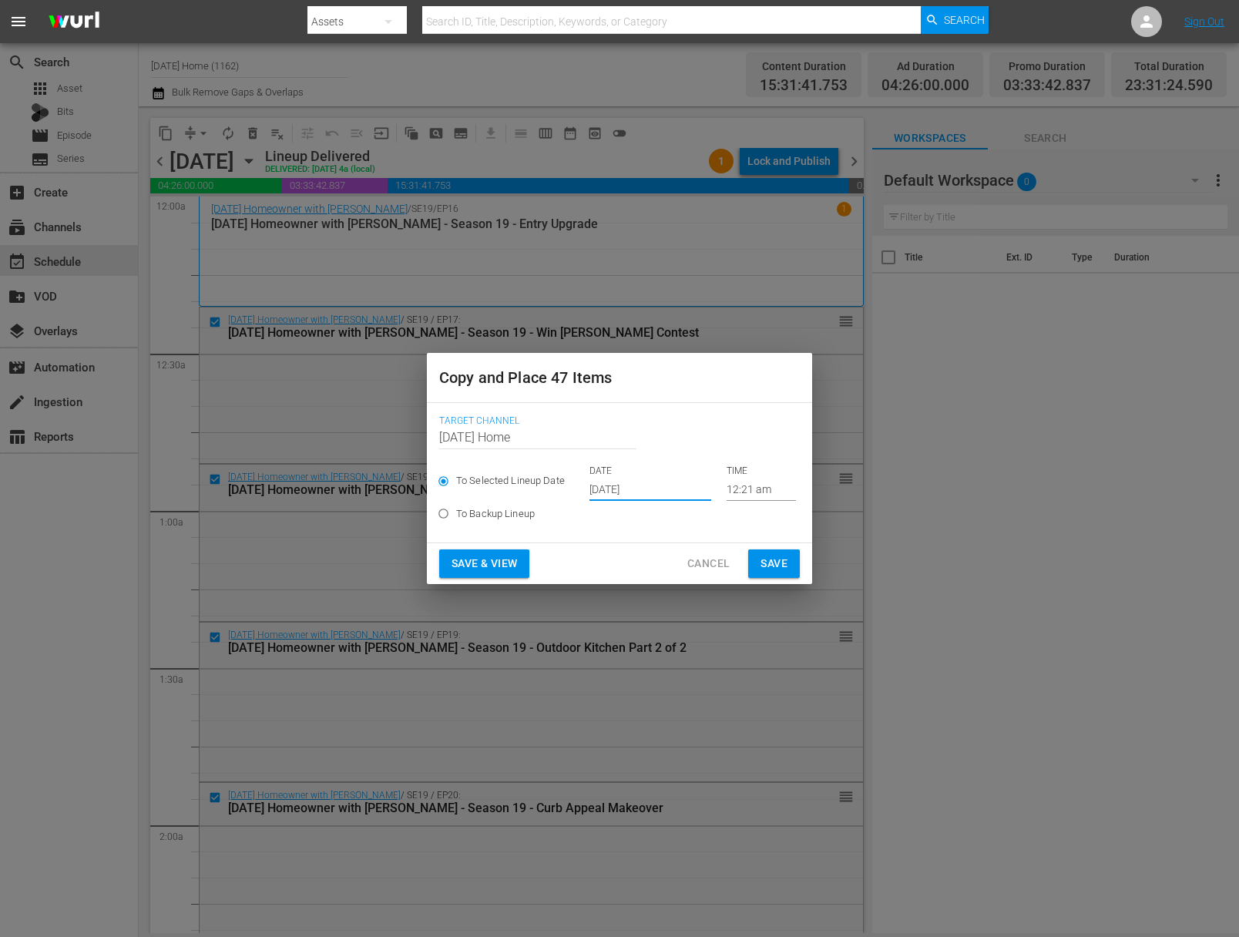
click at [644, 487] on input "[DATE]" at bounding box center [651, 489] width 122 height 23
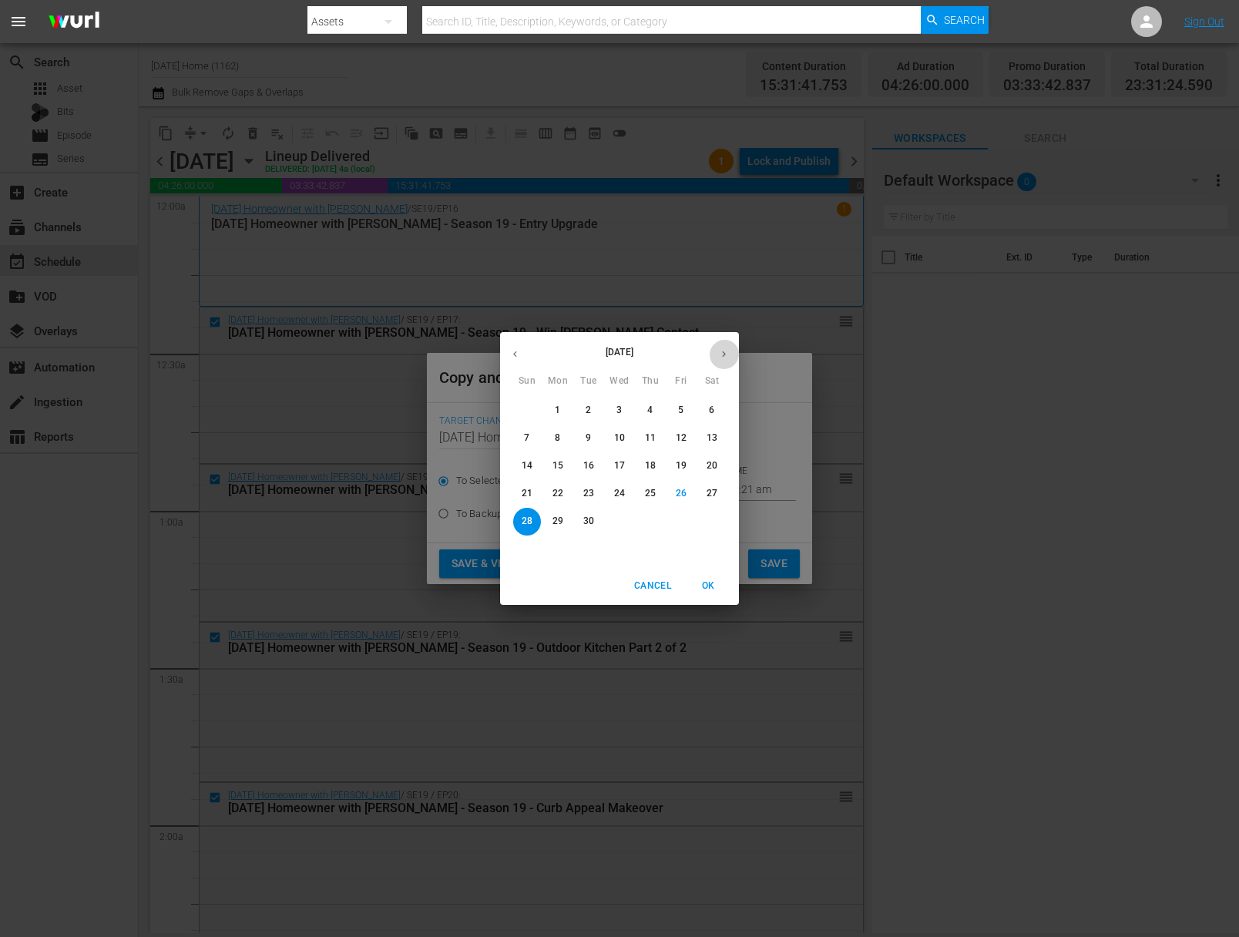
click at [717, 348] on button "button" at bounding box center [724, 354] width 30 height 30
click at [650, 412] on p "2" at bounding box center [649, 410] width 5 height 13
type input "Oct 2nd 2025"
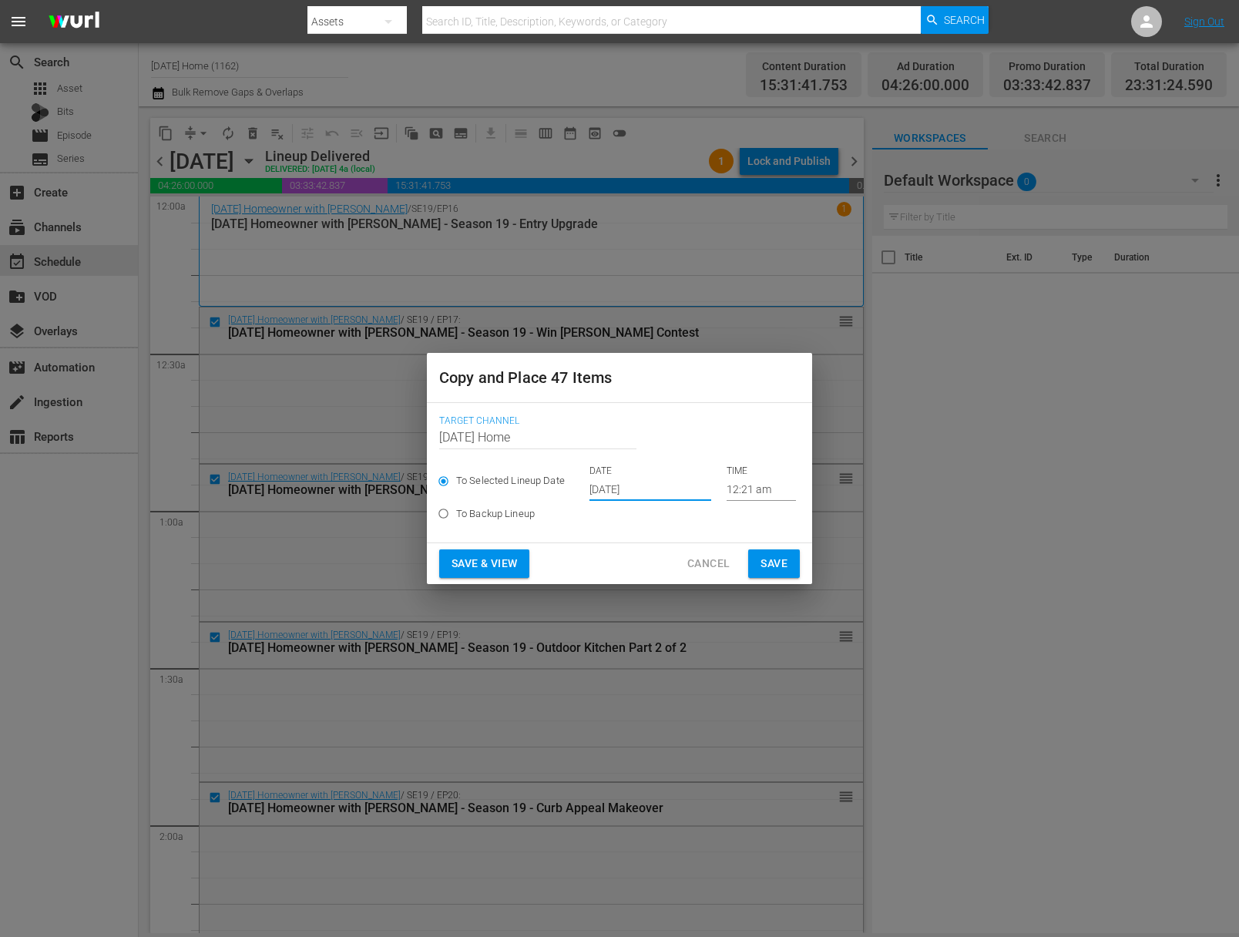
click at [735, 495] on input "12:21 am" at bounding box center [761, 489] width 69 height 23
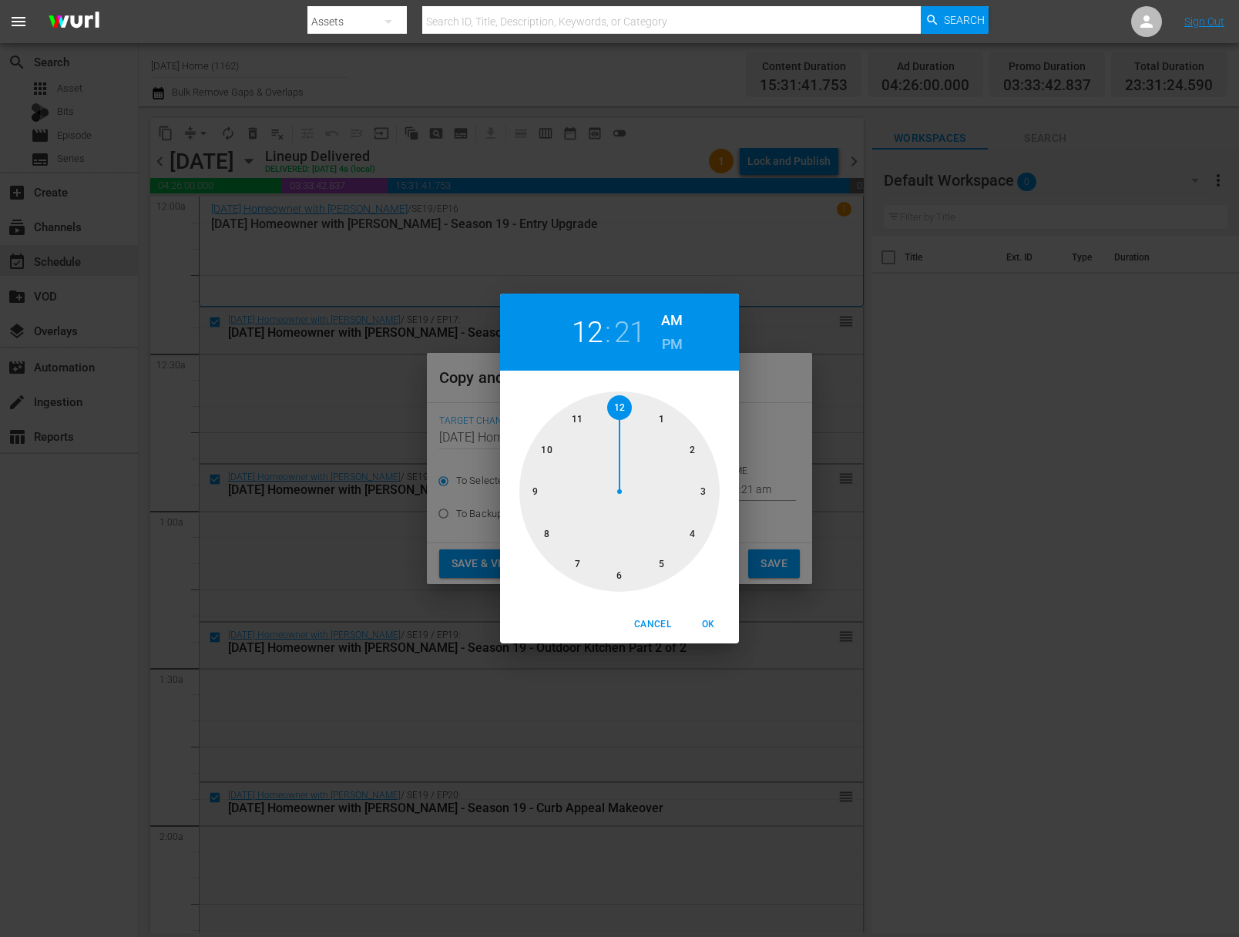
click at [543, 450] on div at bounding box center [619, 491] width 200 height 200
click at [574, 561] on div at bounding box center [619, 491] width 200 height 200
click at [710, 628] on span "OK" at bounding box center [708, 624] width 37 height 16
type input "10:35 am"
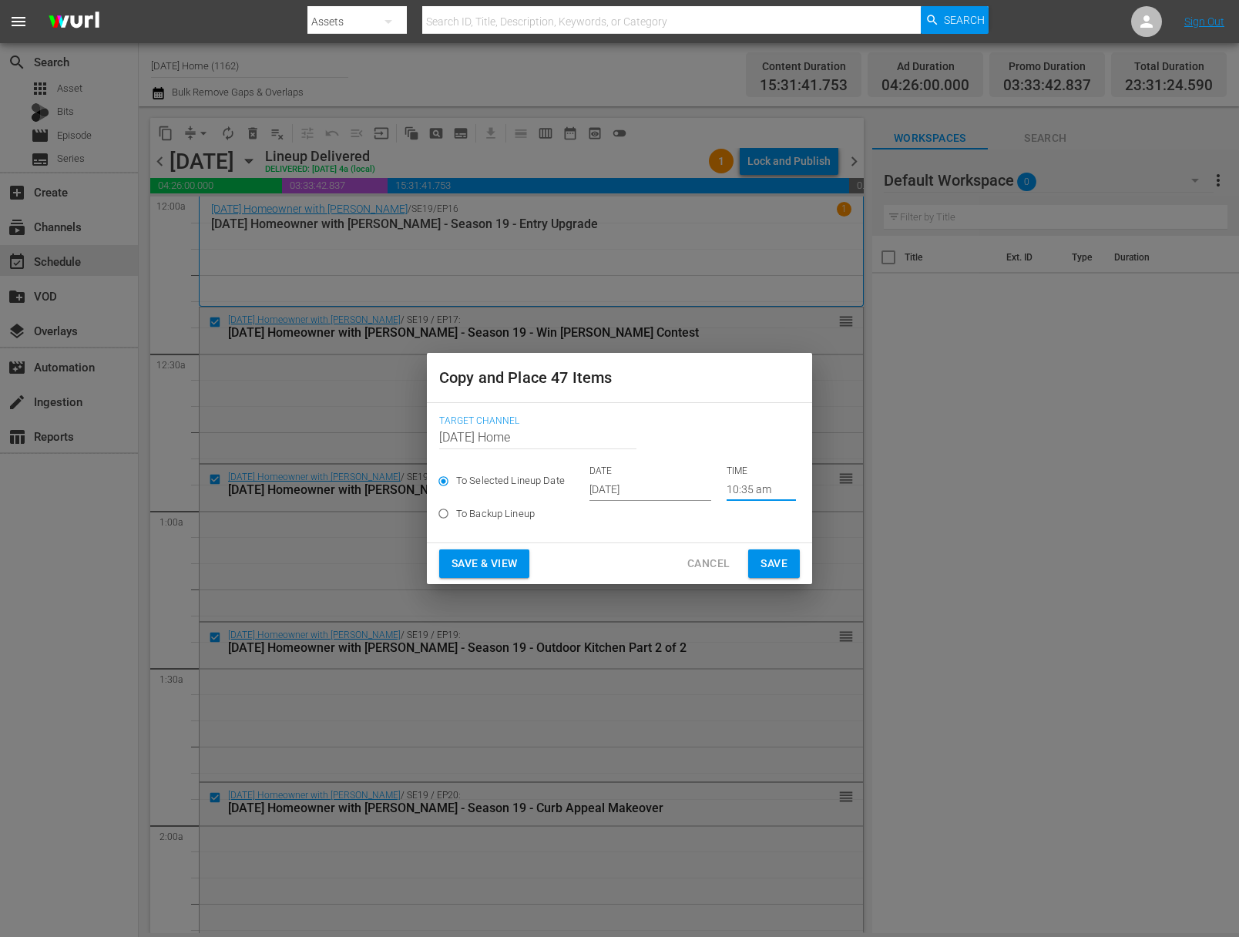
click at [775, 563] on span "Save" at bounding box center [774, 563] width 27 height 19
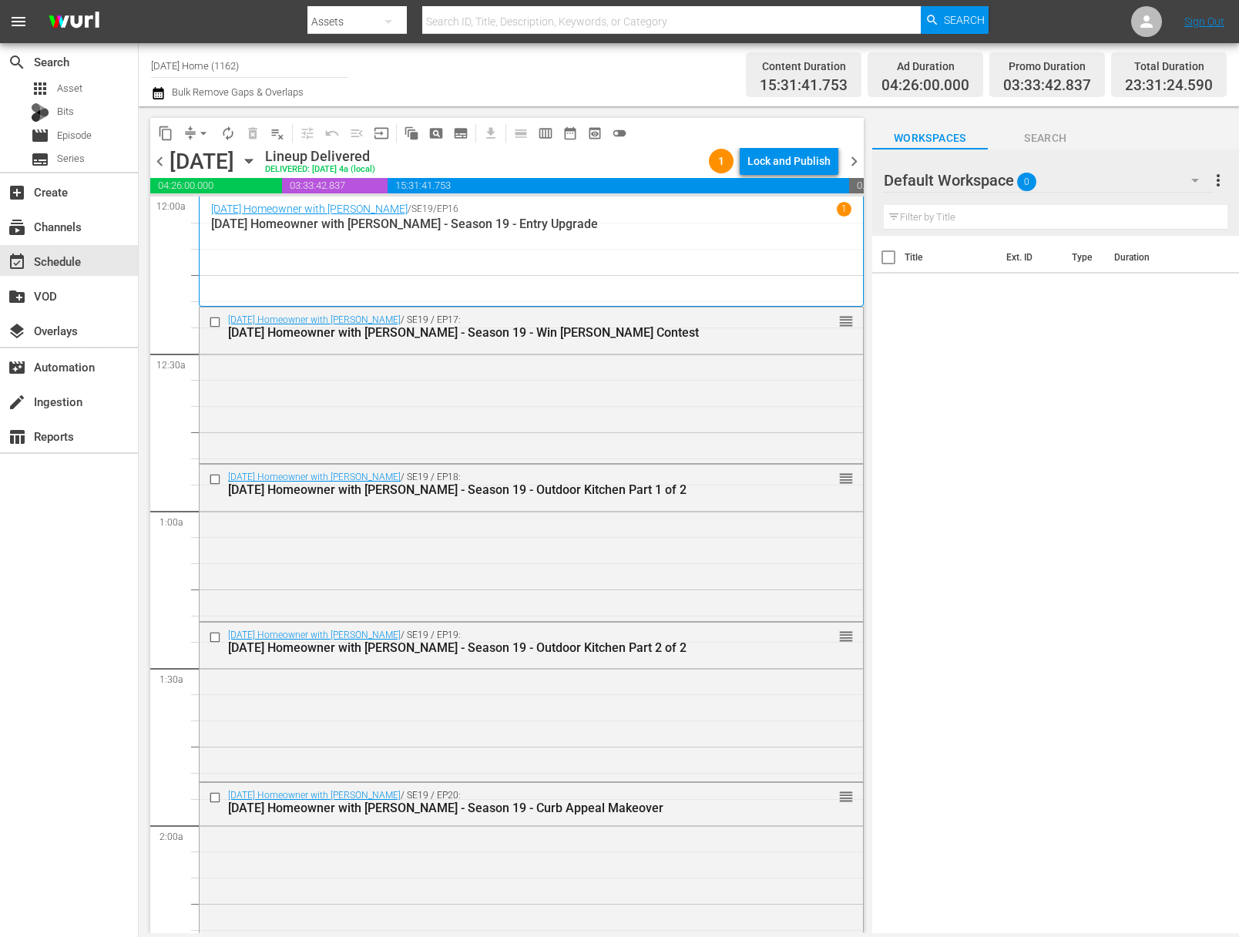
click at [257, 164] on icon "button" at bounding box center [248, 161] width 17 height 17
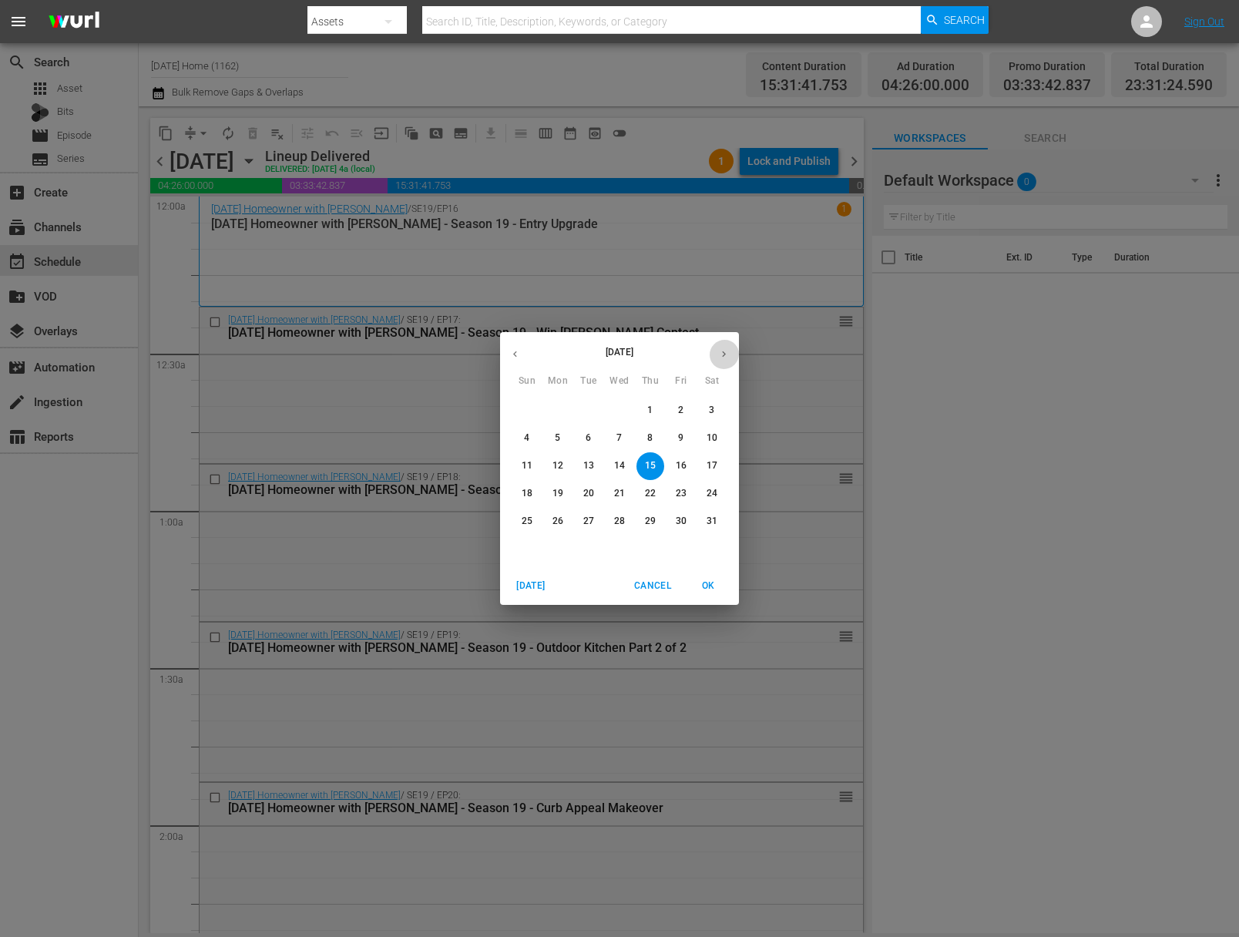
click at [722, 353] on icon "button" at bounding box center [724, 354] width 12 height 12
click at [724, 358] on icon "button" at bounding box center [724, 354] width 12 height 12
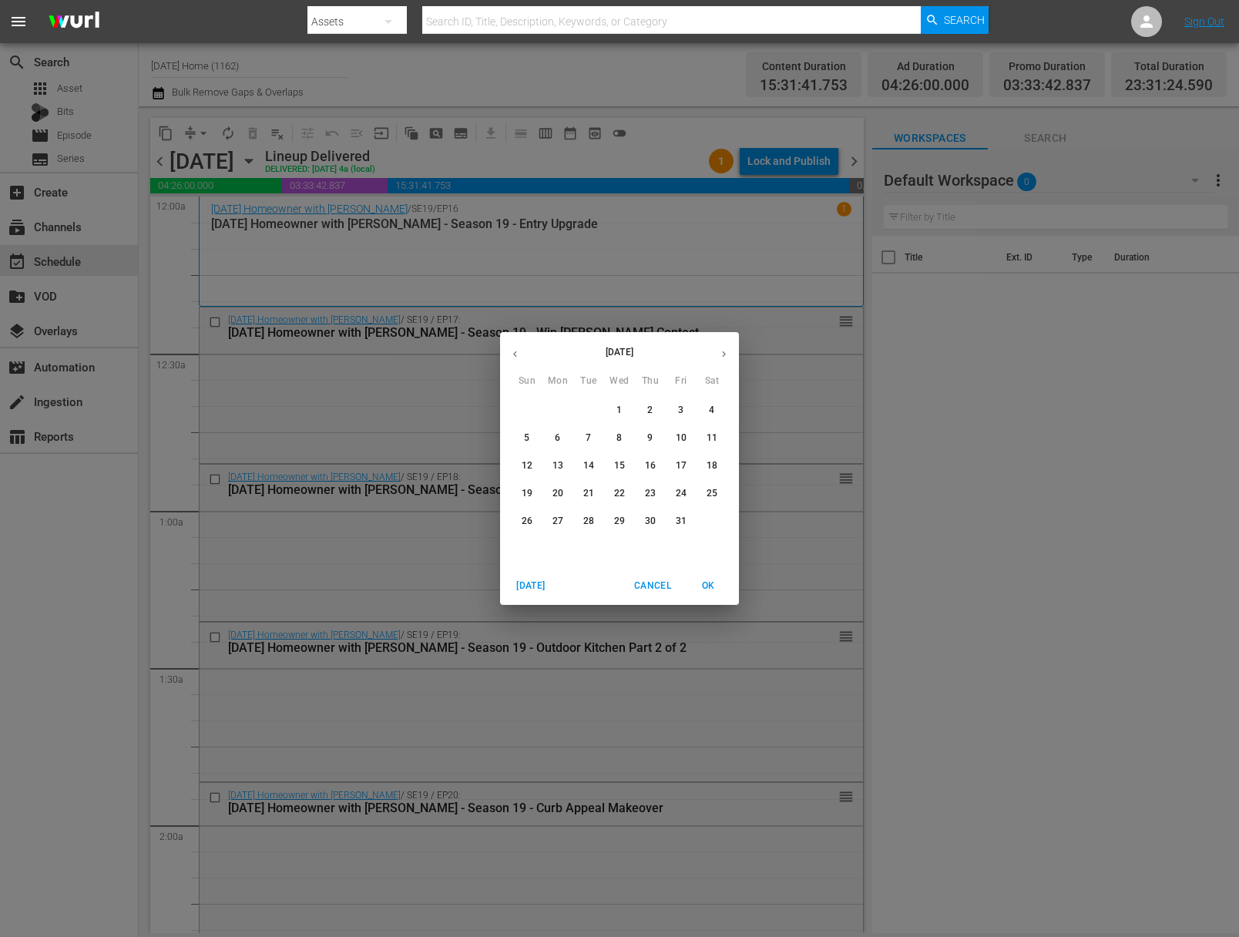
click at [657, 411] on span "2" at bounding box center [651, 410] width 28 height 13
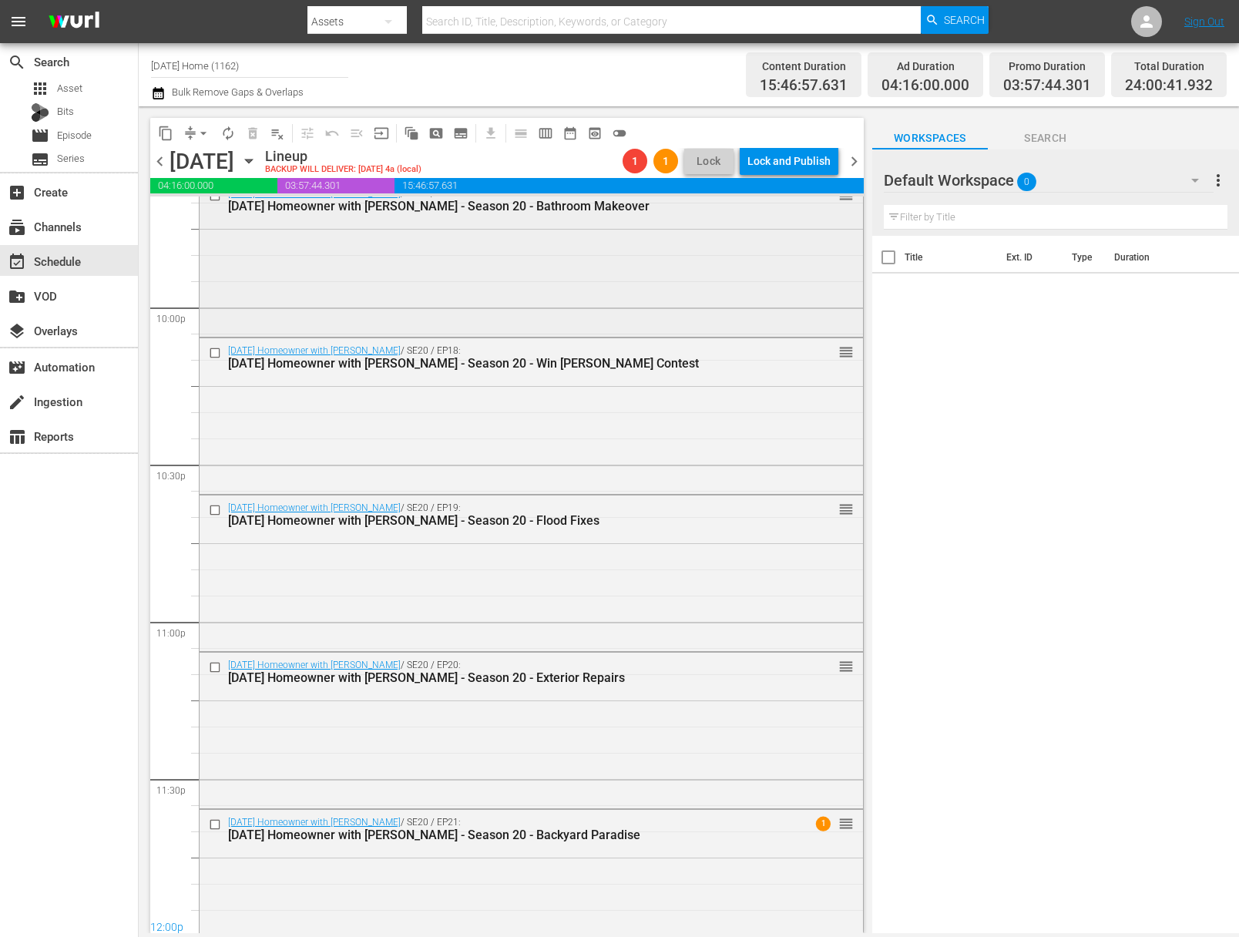
scroll to position [6838, 0]
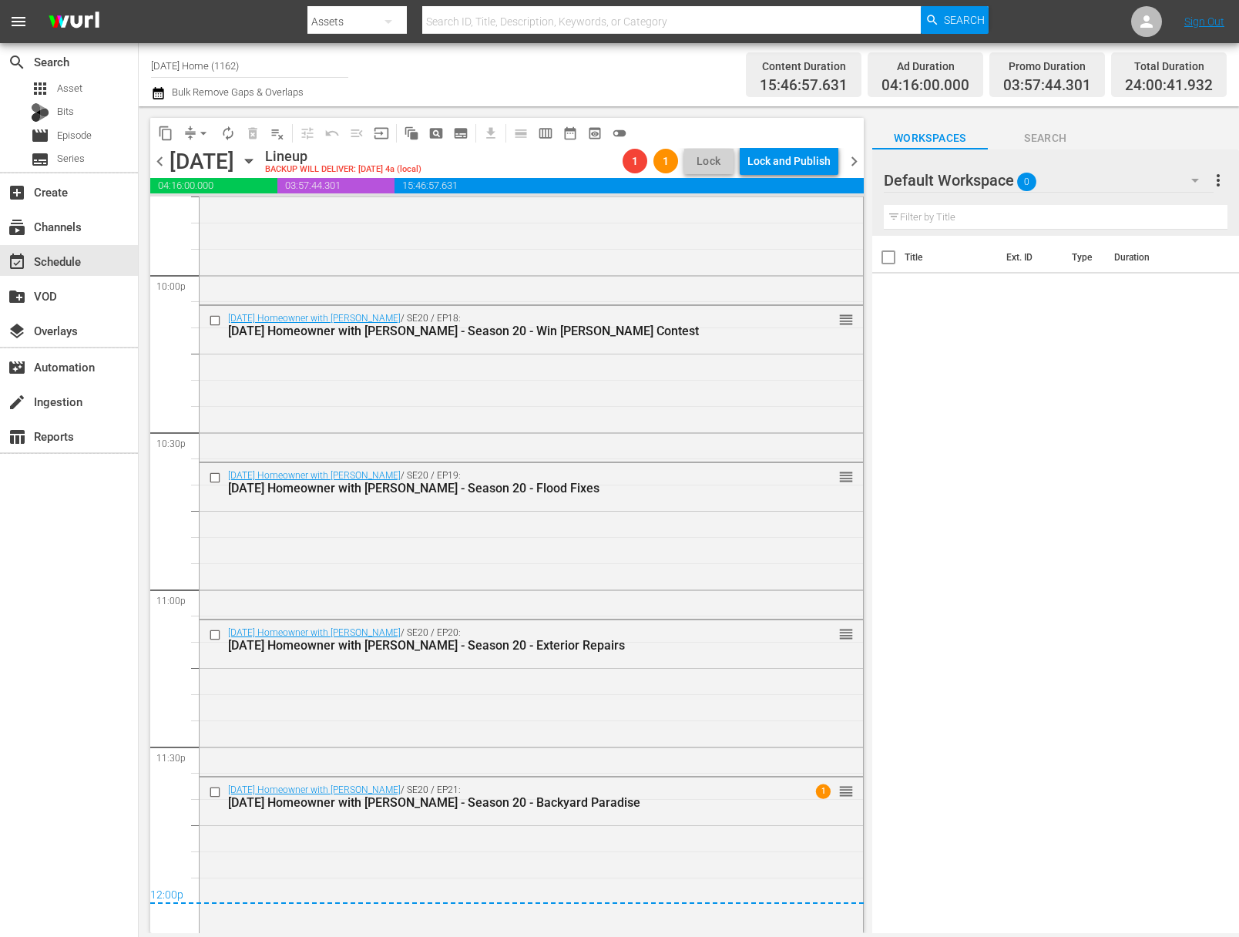
click at [208, 133] on span "arrow_drop_down" at bounding box center [203, 133] width 15 height 15
click at [208, 220] on li "Align to End of Previous Day" at bounding box center [204, 215] width 162 height 25
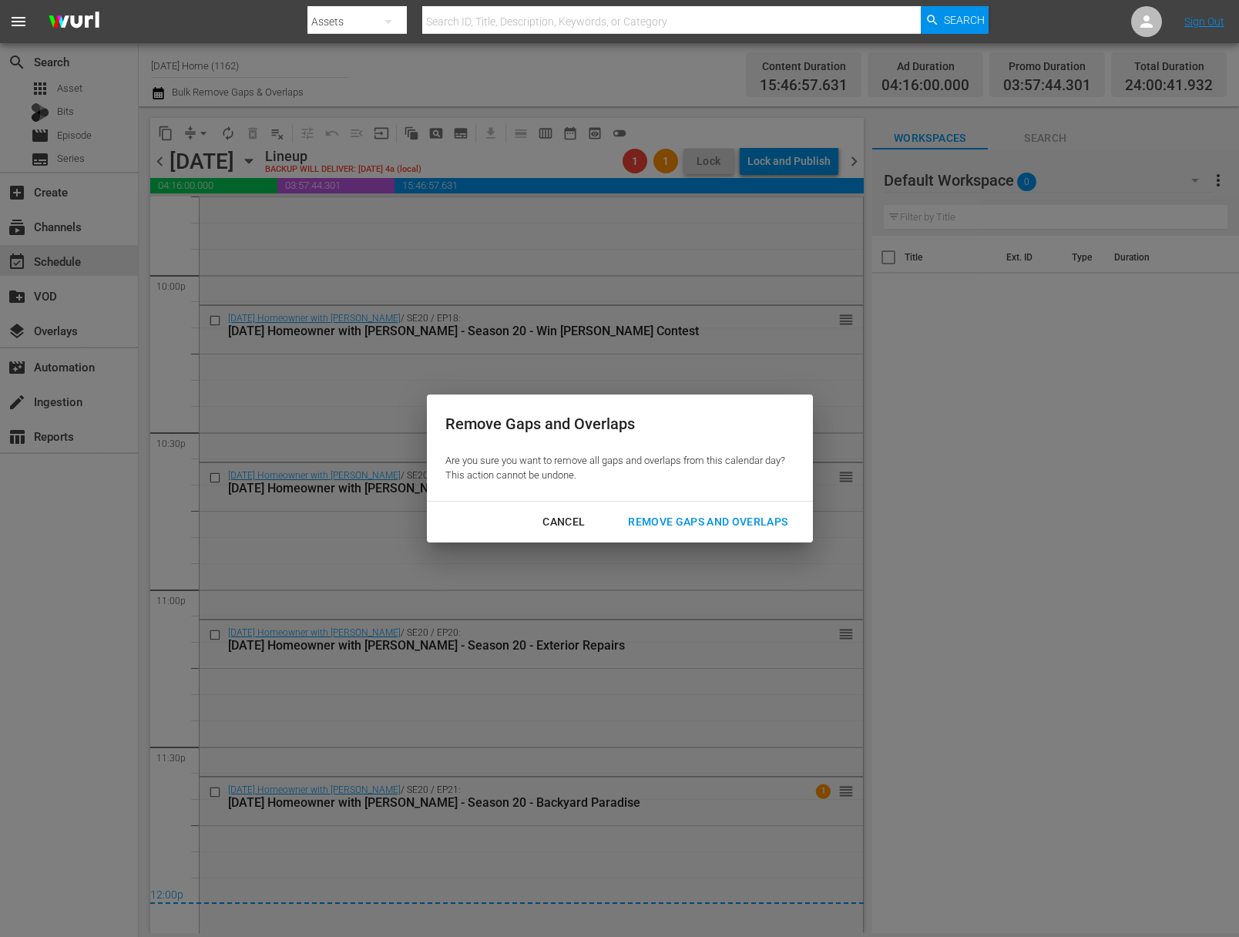
click at [690, 514] on div "Remove Gaps and Overlaps" at bounding box center [708, 521] width 184 height 19
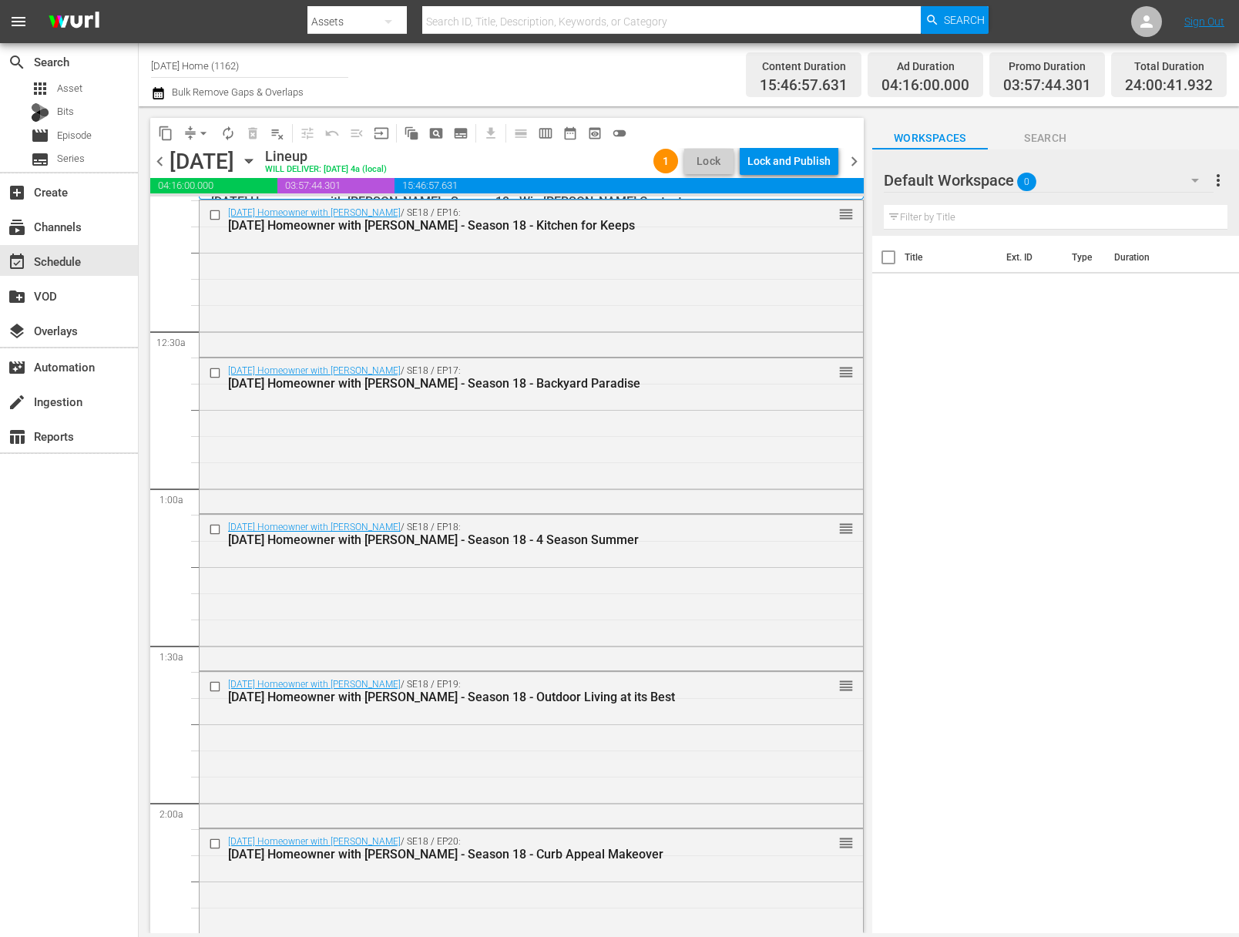
scroll to position [0, 0]
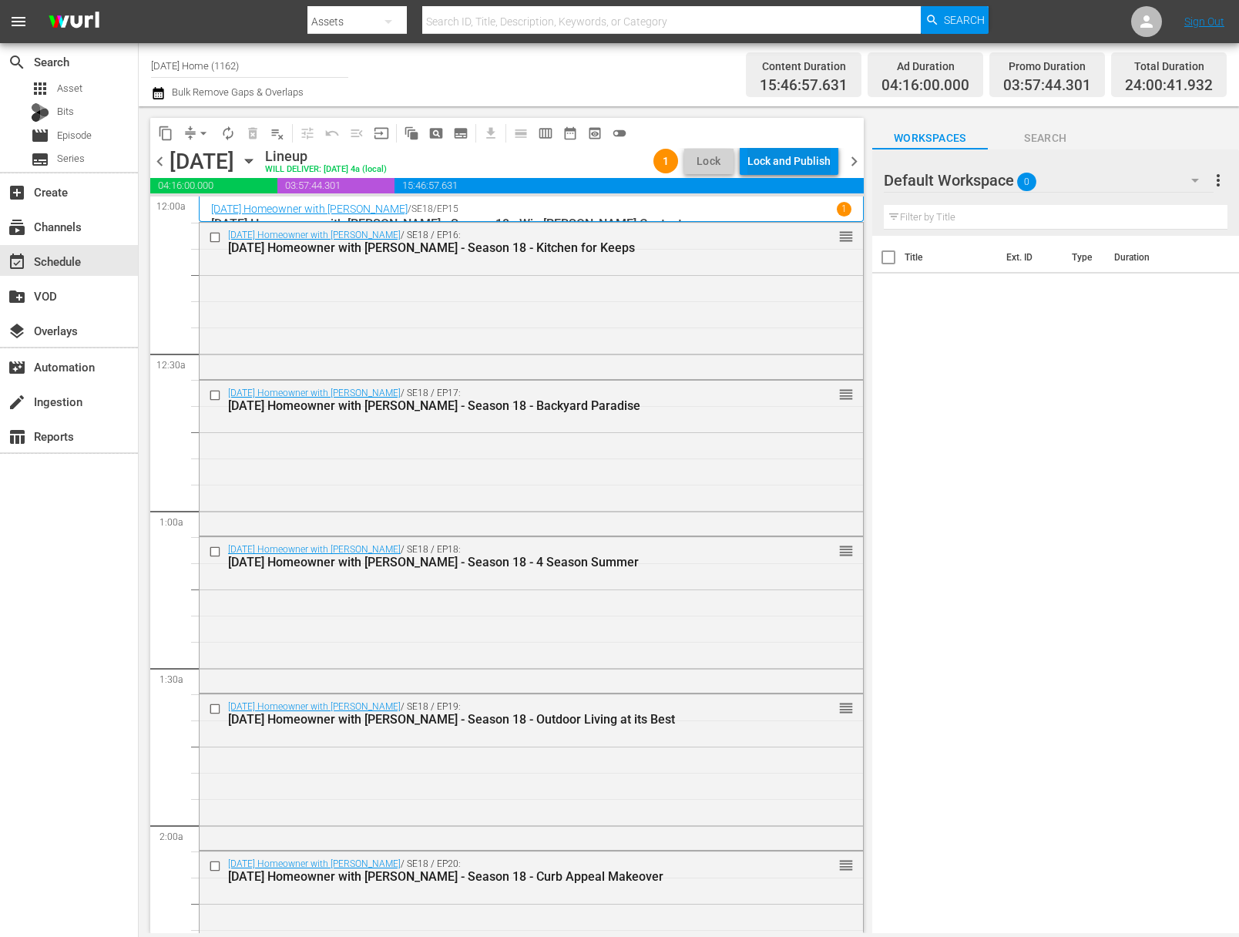
click at [791, 162] on div "Lock and Publish" at bounding box center [788, 161] width 83 height 28
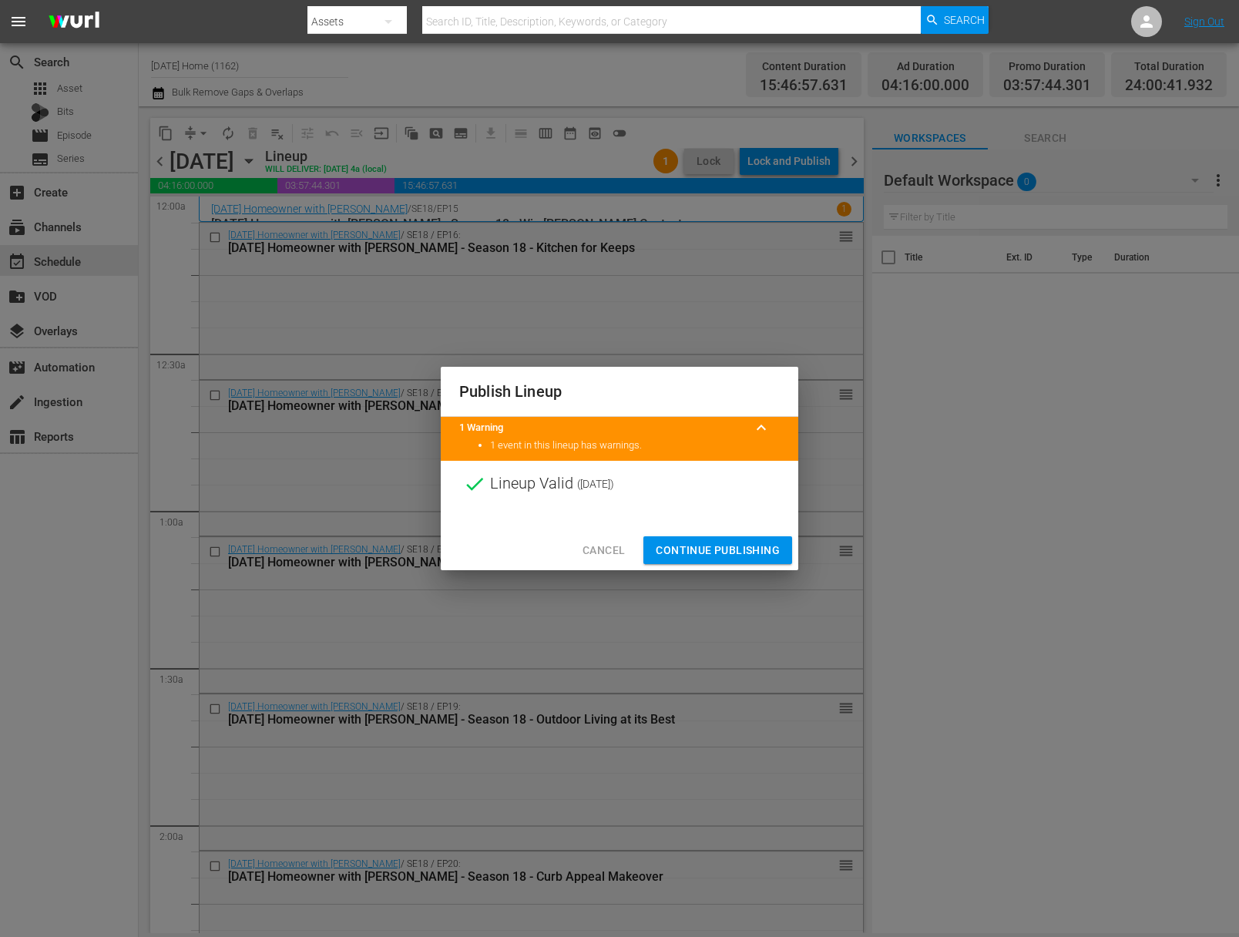
click at [731, 538] on button "Continue Publishing" at bounding box center [717, 550] width 149 height 29
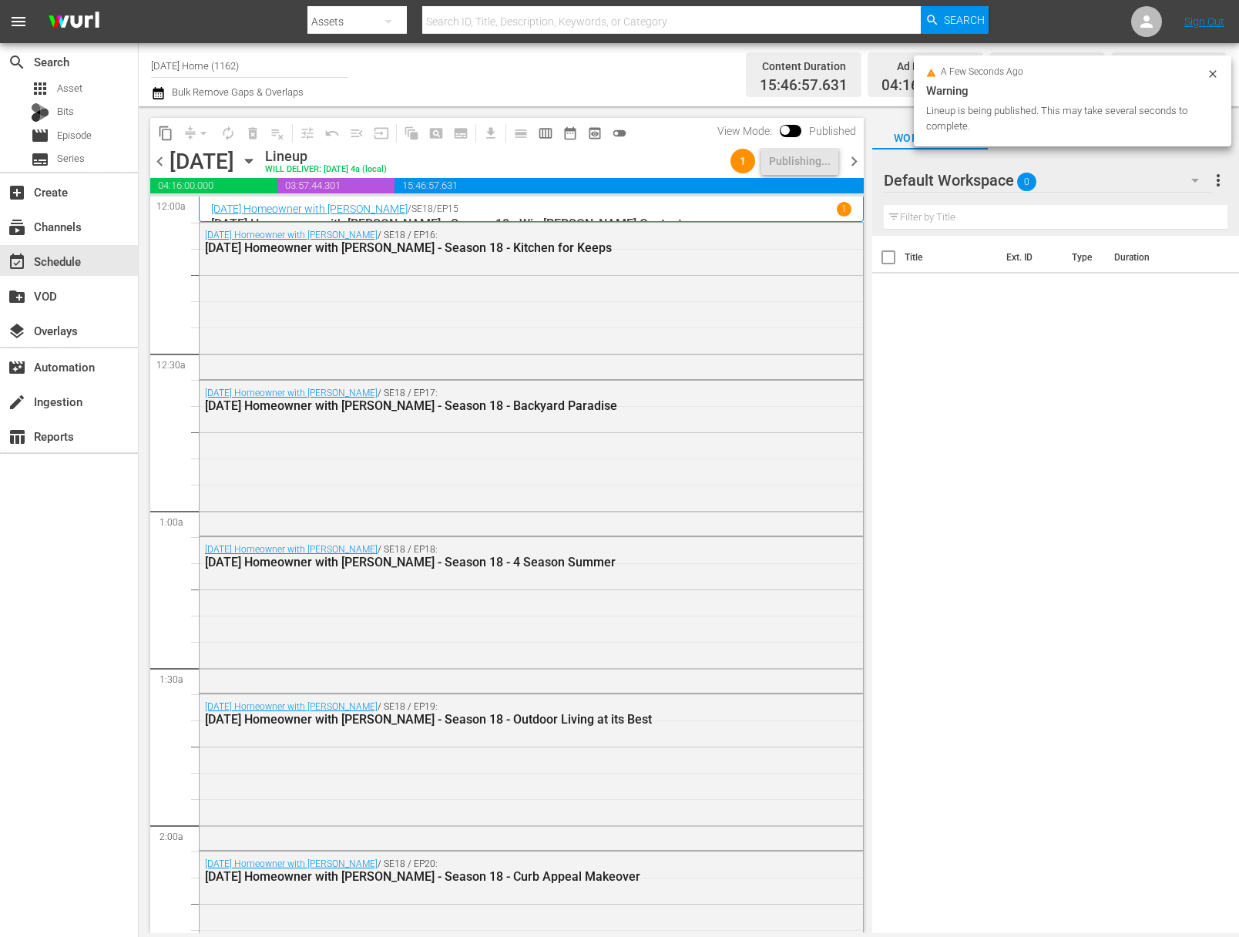
click at [261, 156] on div "Thursday, October 2nd October 2nd" at bounding box center [216, 161] width 92 height 25
click at [257, 167] on icon "button" at bounding box center [248, 161] width 17 height 17
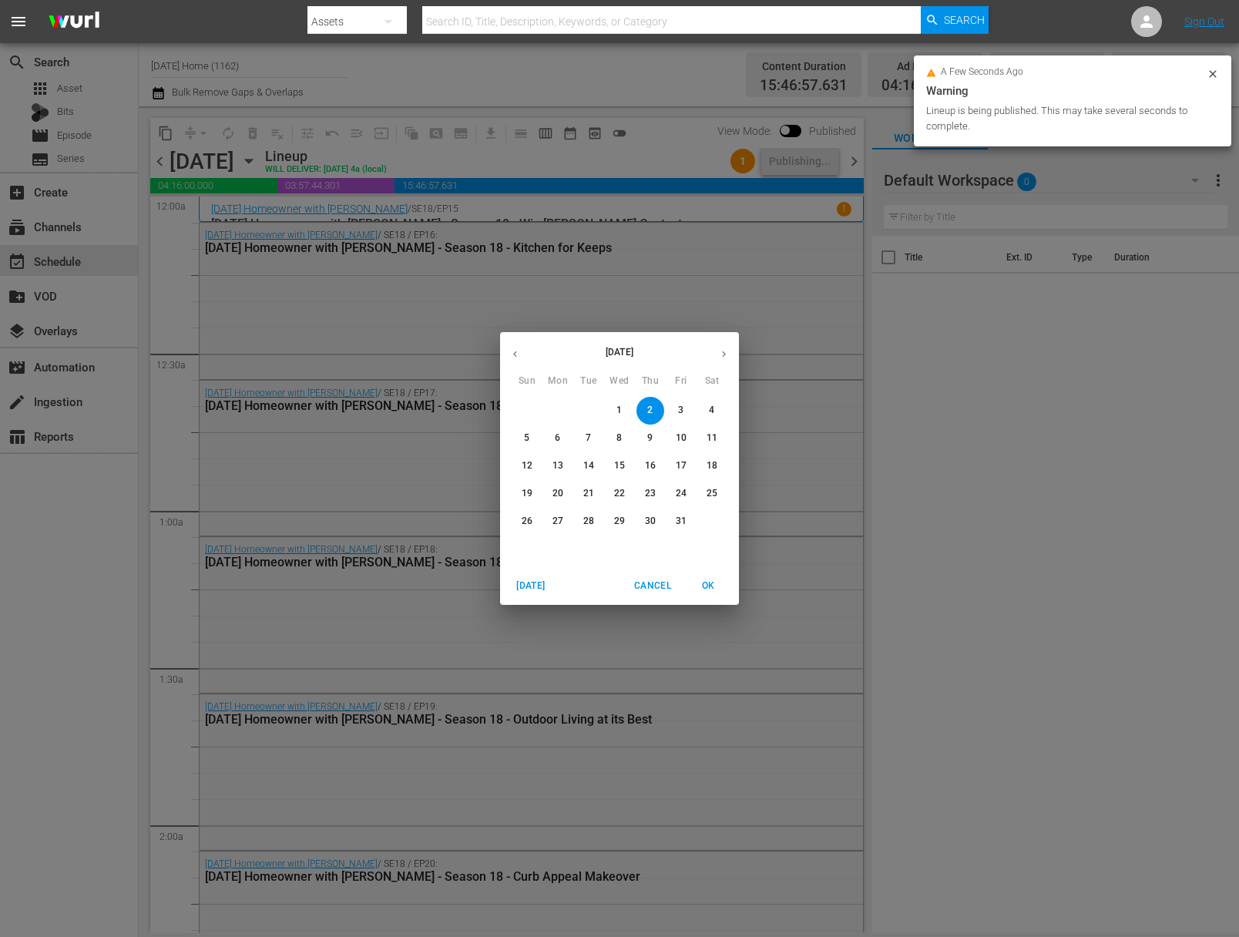
click at [680, 405] on p "3" at bounding box center [680, 410] width 5 height 13
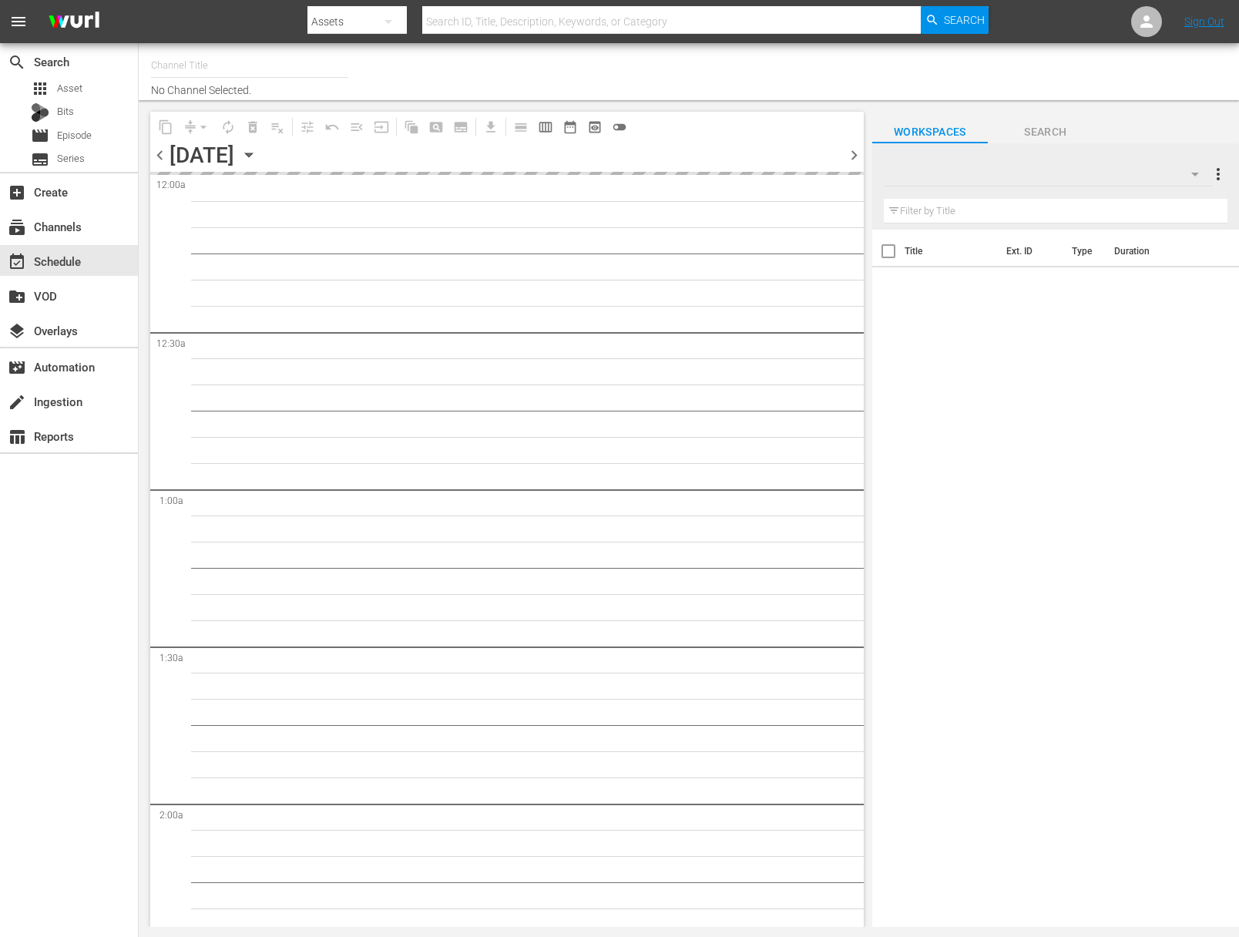
type input "[DATE] Home (1162)"
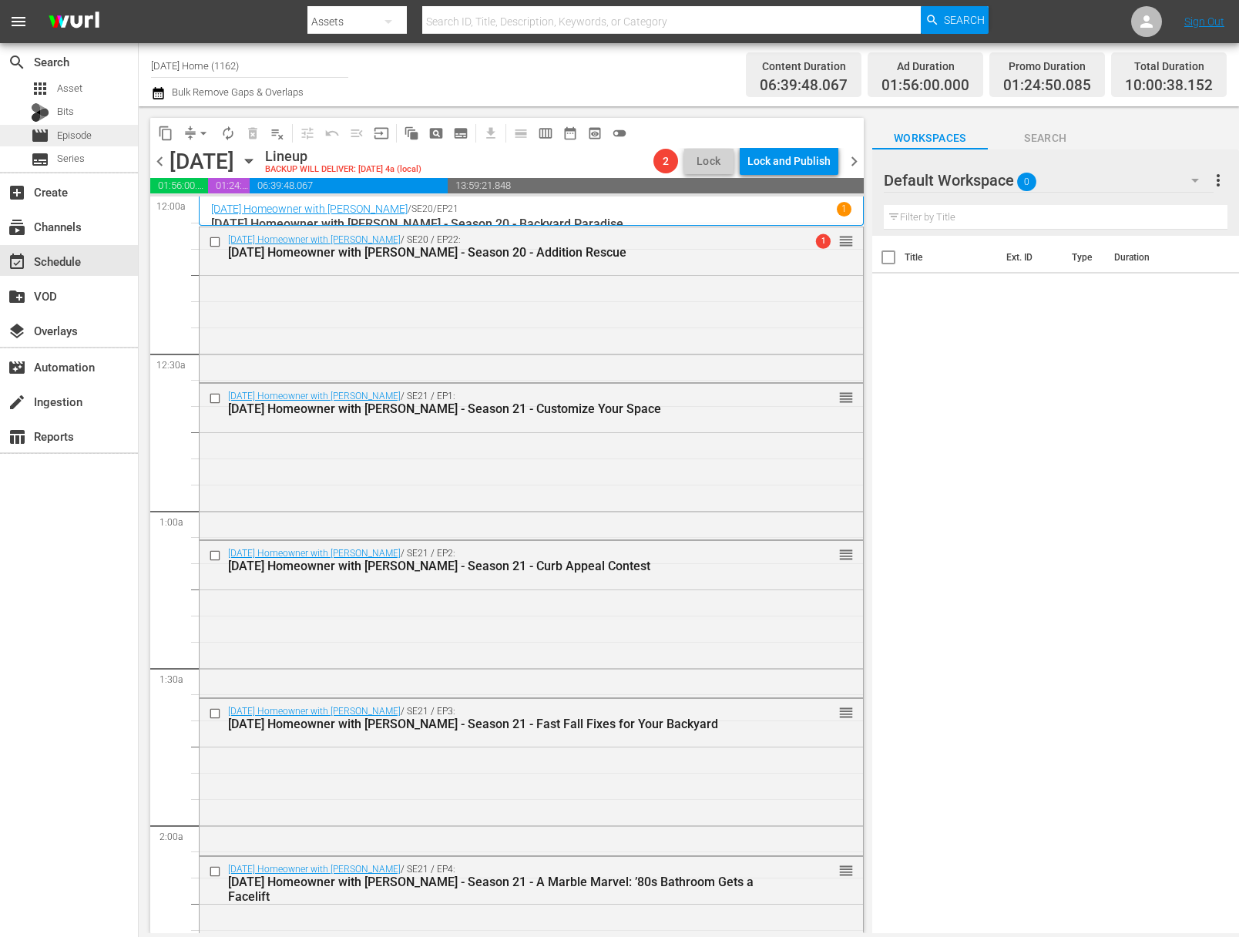
click at [85, 138] on span "Episode" at bounding box center [74, 135] width 35 height 15
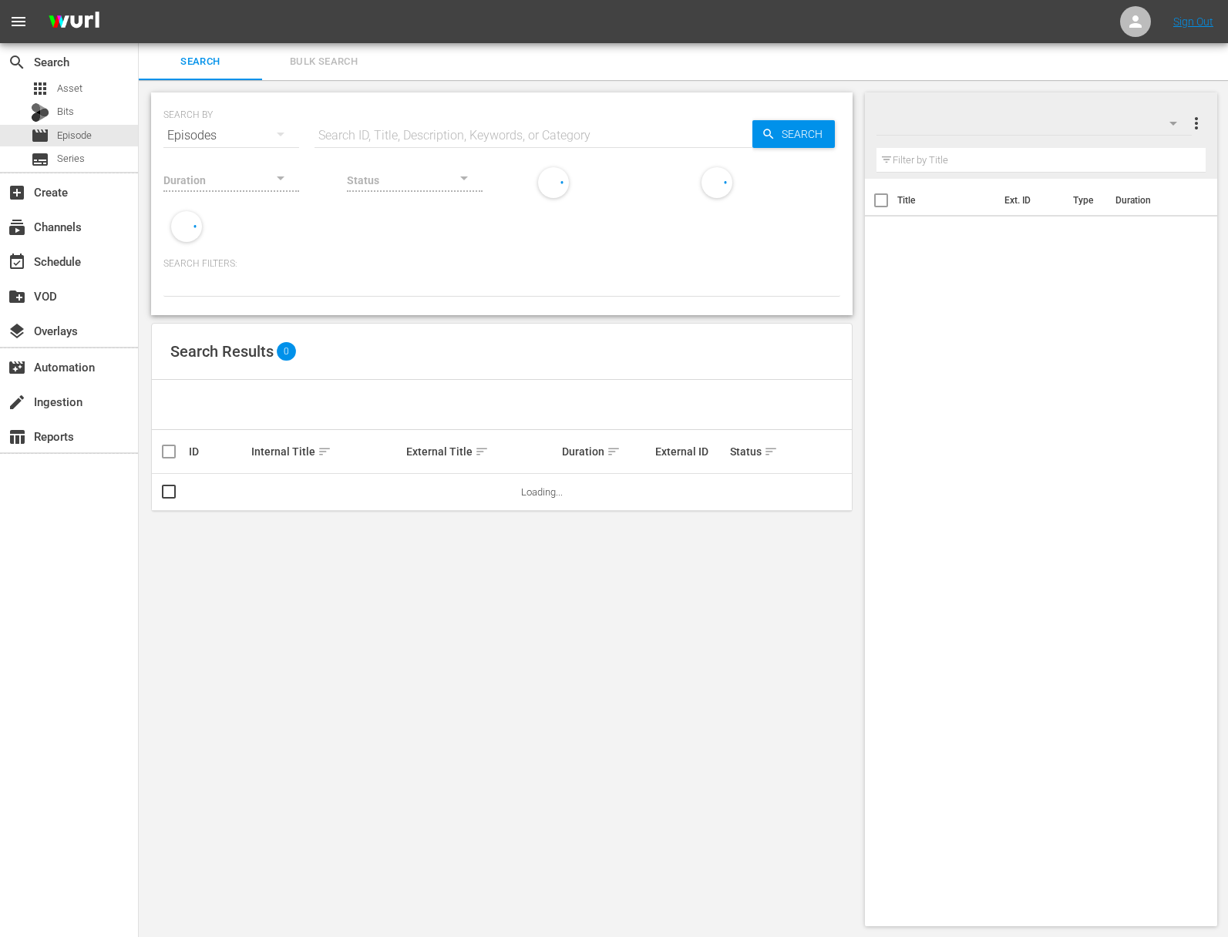
click at [610, 133] on input "text" at bounding box center [533, 135] width 438 height 37
paste input "Life on Mar's: The Home Makeover Show - The Perfect Nest, Part 1"
click at [784, 136] on span "Search" at bounding box center [804, 134] width 59 height 28
click at [766, 127] on icon "button" at bounding box center [768, 134] width 14 height 14
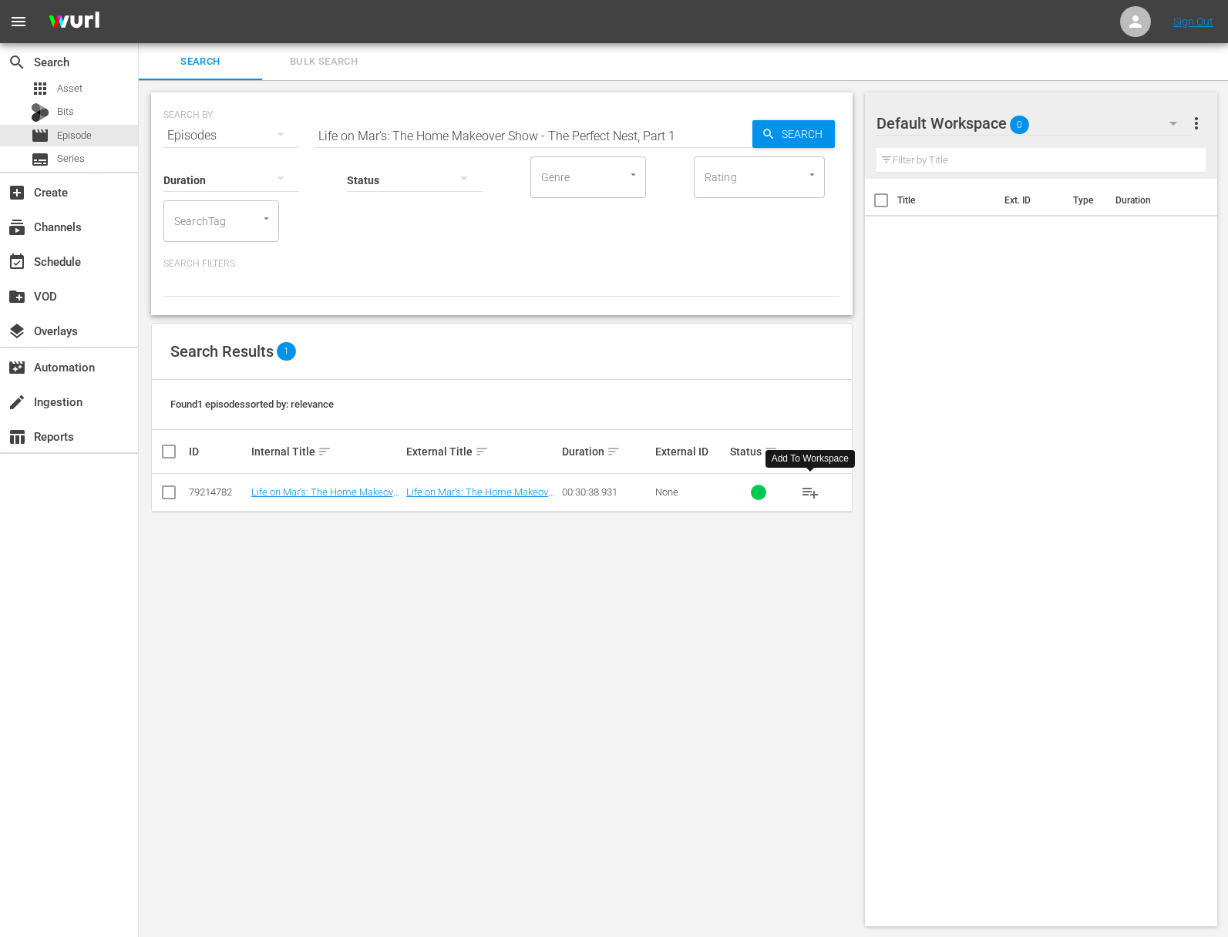
click at [809, 491] on span "playlist_add" at bounding box center [810, 492] width 18 height 18
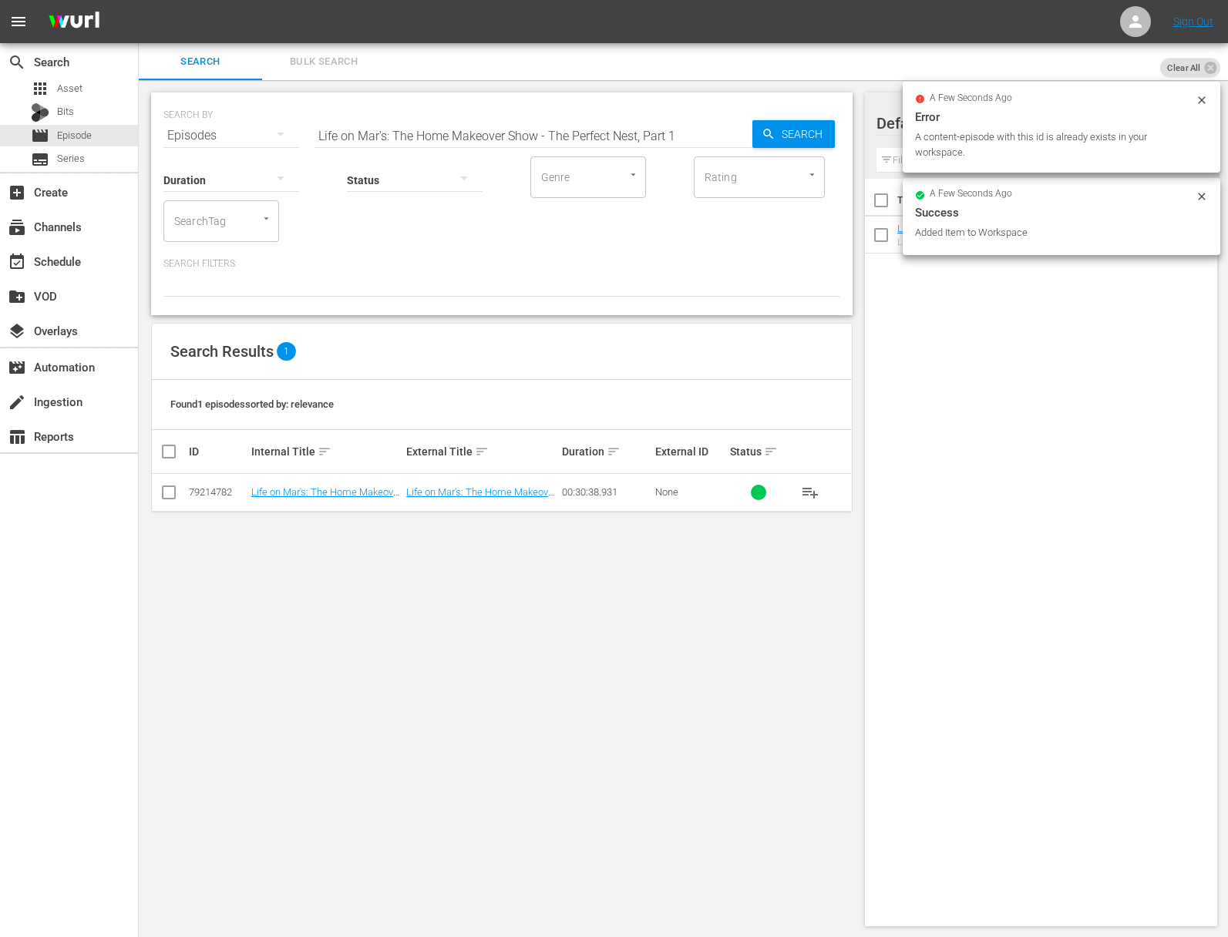
click at [548, 123] on input "Life on Mar's: The Home Makeover Show - The Perfect Nest, Part 1" at bounding box center [533, 135] width 438 height 37
paste input "Staging for Success"
click at [794, 130] on span "Search" at bounding box center [804, 134] width 59 height 28
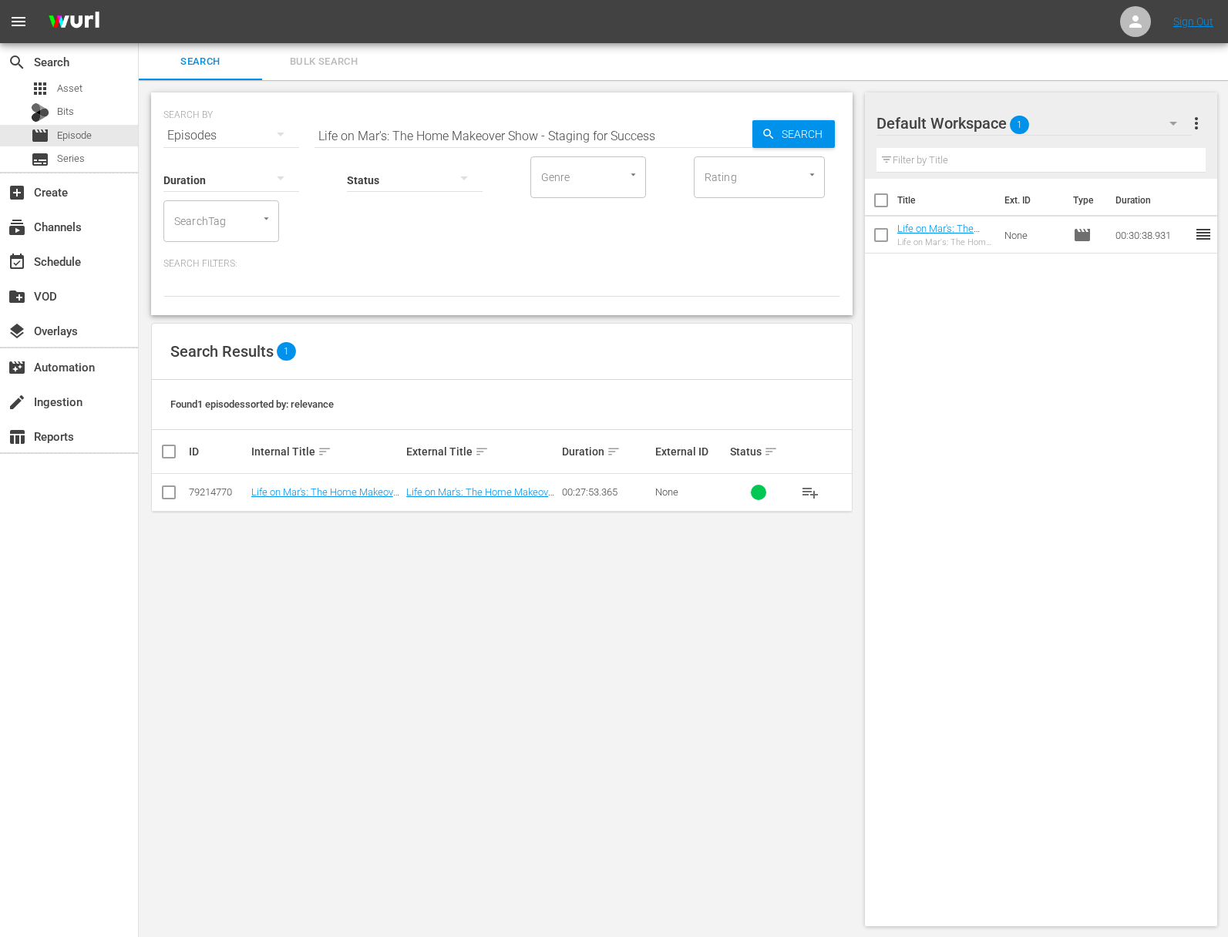
drag, startPoint x: 800, startPoint y: 488, endPoint x: 818, endPoint y: 490, distance: 18.6
click at [801, 488] on span "playlist_add" at bounding box center [810, 492] width 18 height 18
click at [818, 490] on span "playlist_add" at bounding box center [810, 492] width 18 height 18
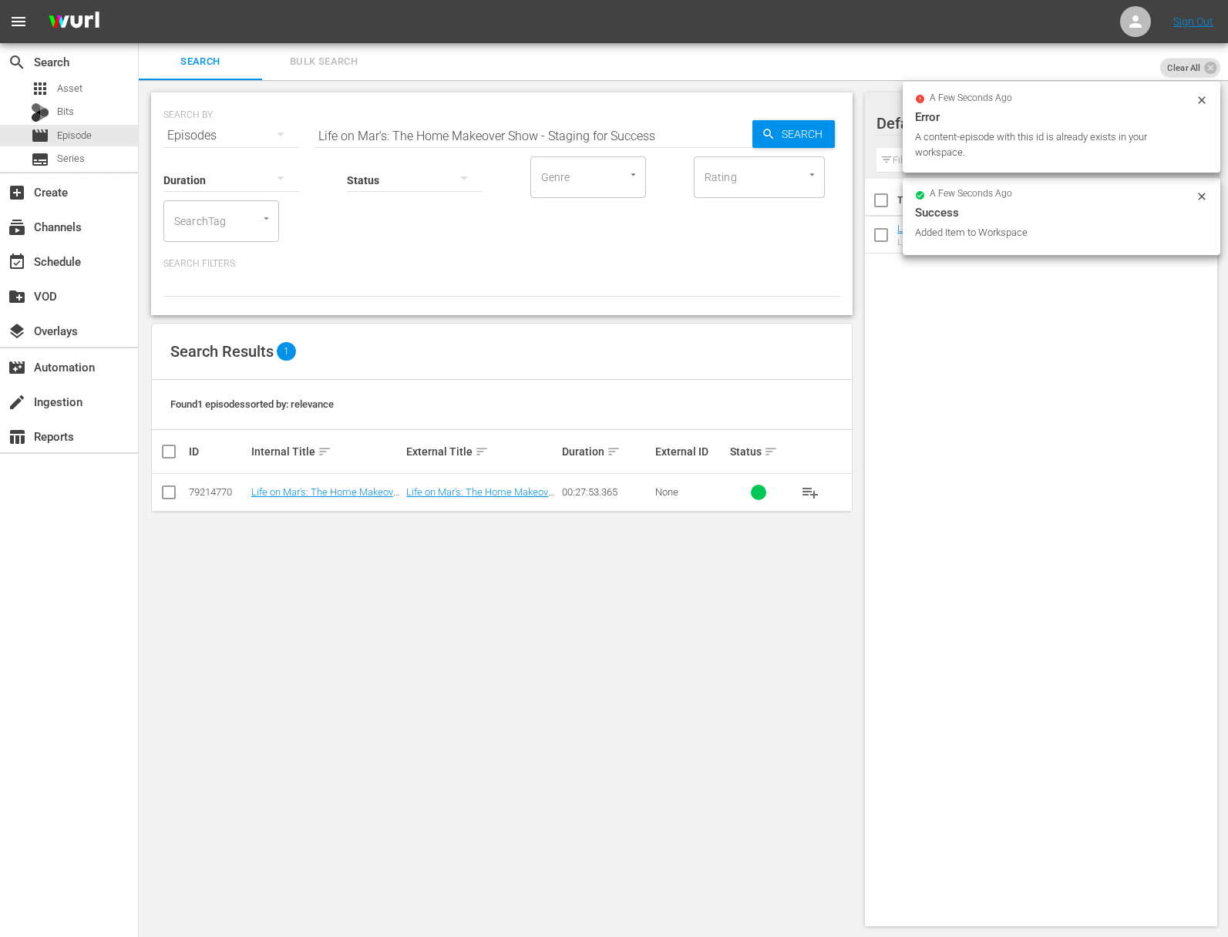
click at [569, 169] on input "Genre" at bounding box center [566, 177] width 59 height 28
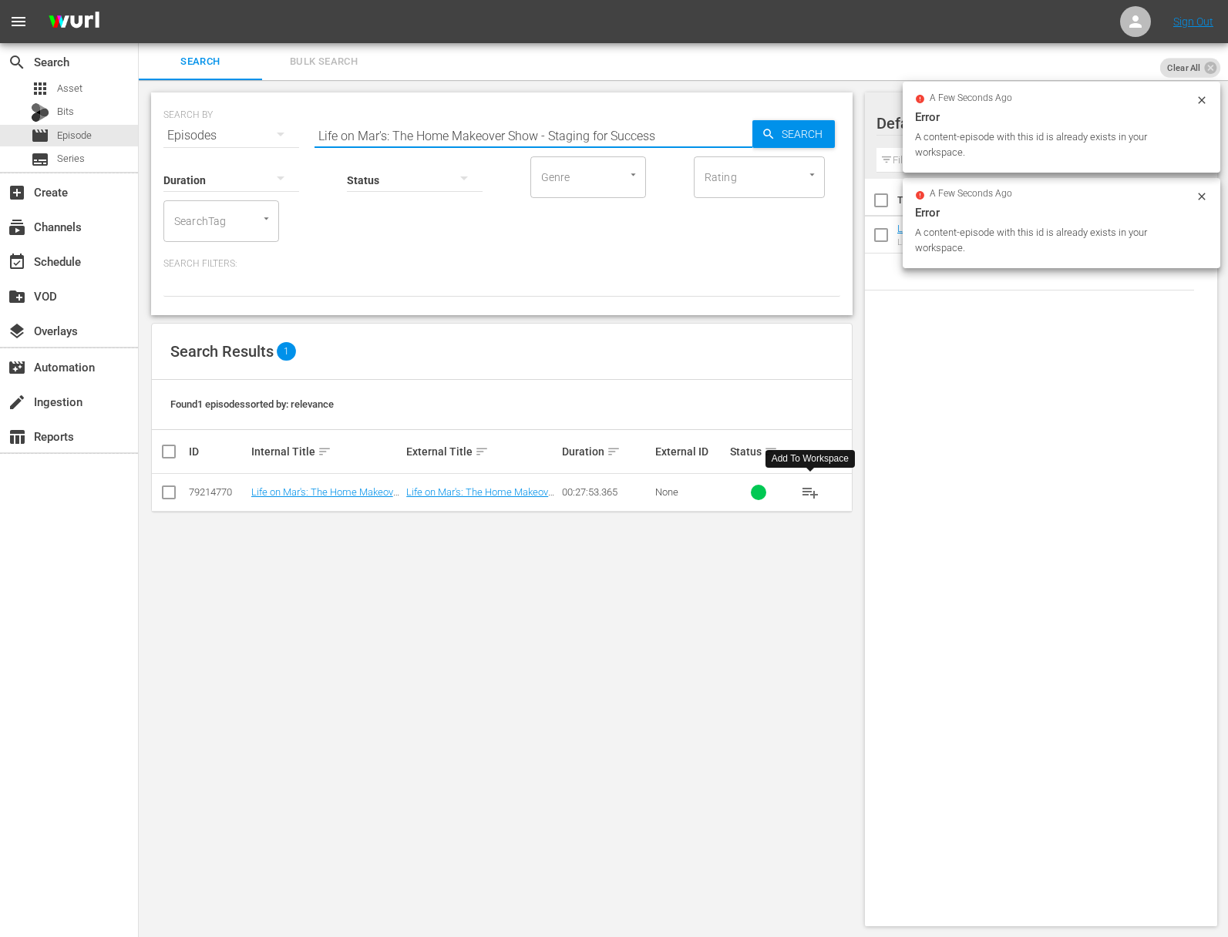
click at [810, 490] on span "playlist_add" at bounding box center [810, 492] width 18 height 18
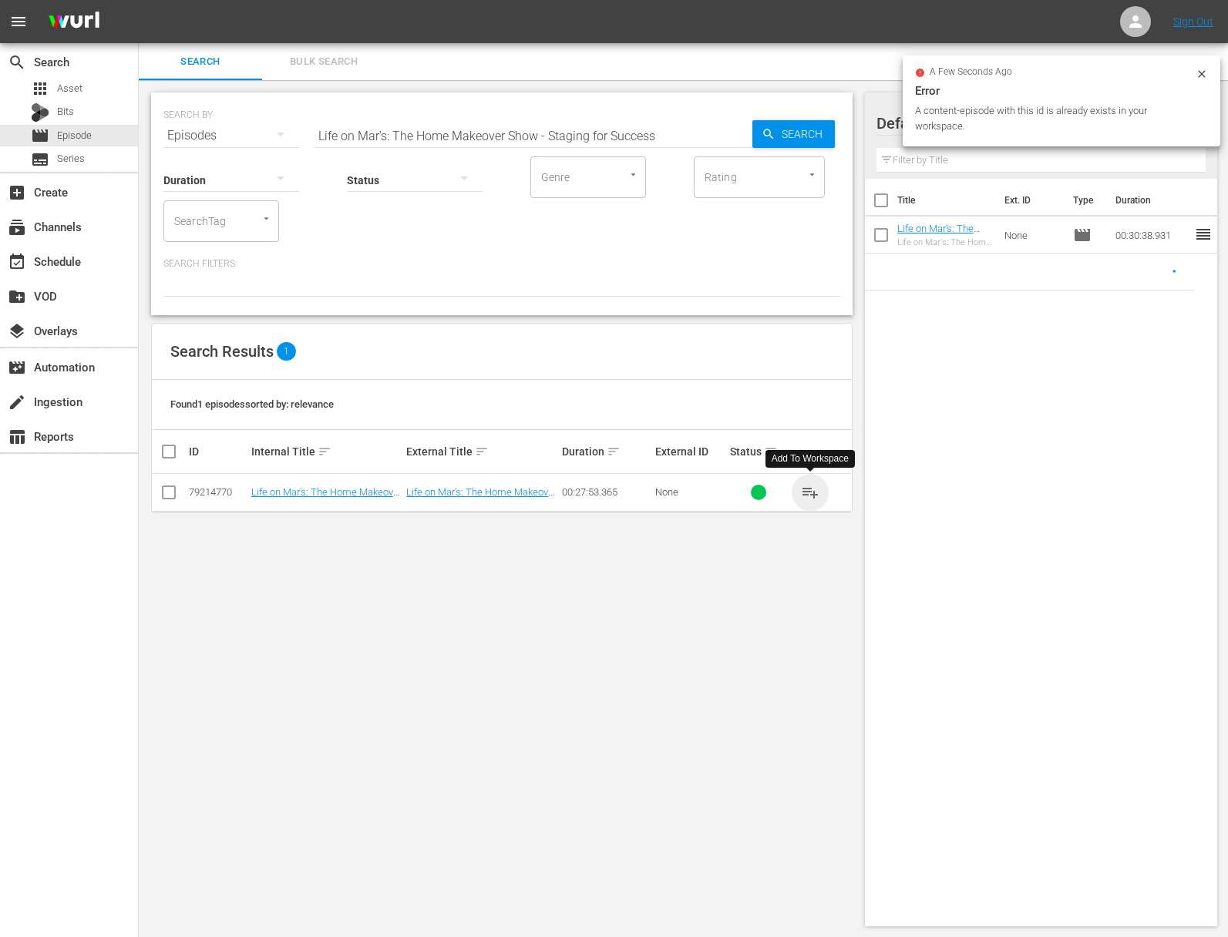
click at [810, 490] on span "playlist_add" at bounding box center [810, 492] width 18 height 18
click at [471, 131] on input "Life on Mar's: The Home Makeover Show - Staging for Success" at bounding box center [533, 135] width 438 height 37
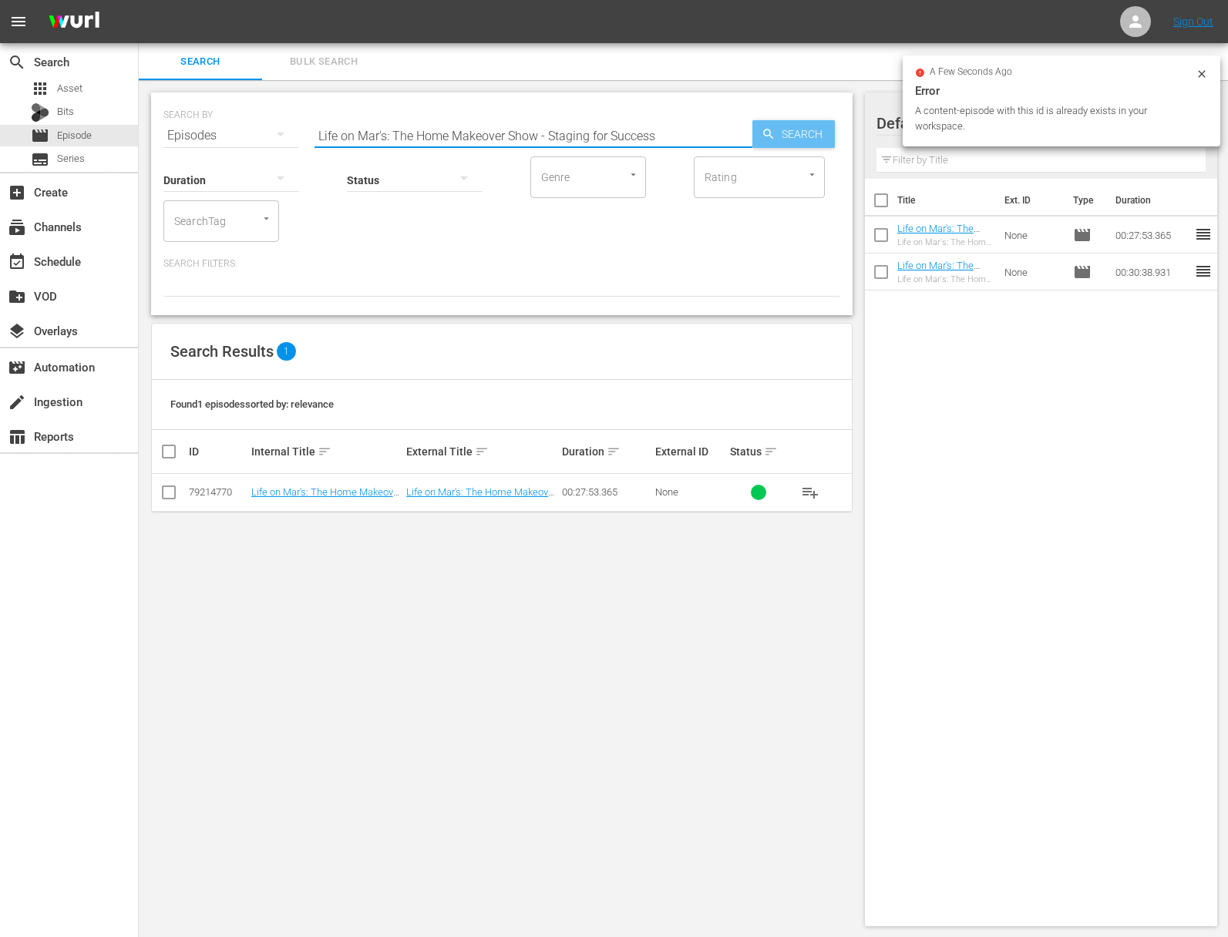
click at [782, 122] on span "Search" at bounding box center [804, 134] width 59 height 28
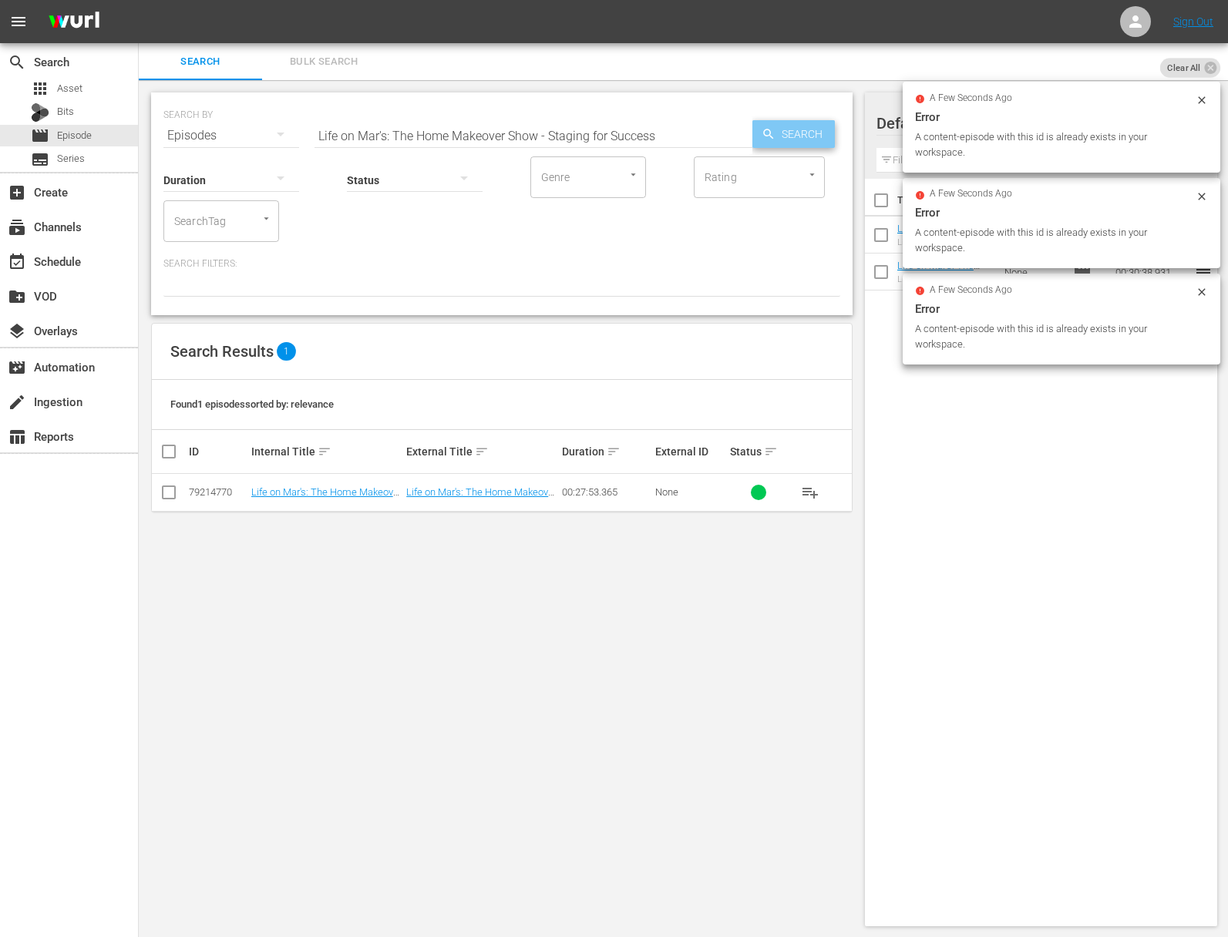
drag, startPoint x: 801, startPoint y: 132, endPoint x: 808, endPoint y: 300, distance: 168.2
click at [801, 133] on span "Search" at bounding box center [804, 134] width 59 height 28
click at [811, 489] on span "playlist_add" at bounding box center [810, 492] width 18 height 18
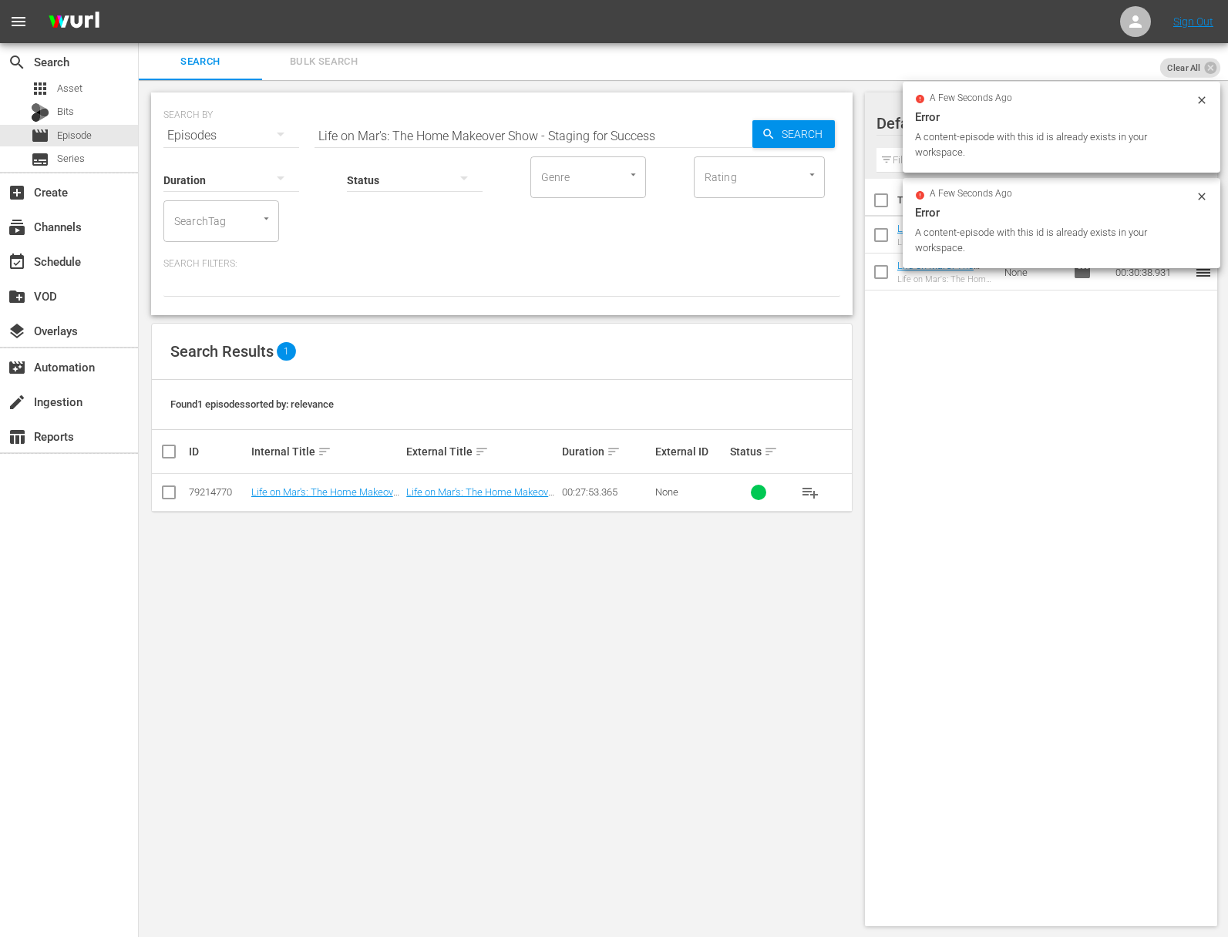
click at [499, 135] on input "Life on Mar's: The Home Makeover Show - Staging for Success" at bounding box center [533, 135] width 438 height 37
paste input "A-MAR-zing Bathroom Oasi"
click at [815, 135] on span "Search" at bounding box center [804, 134] width 59 height 28
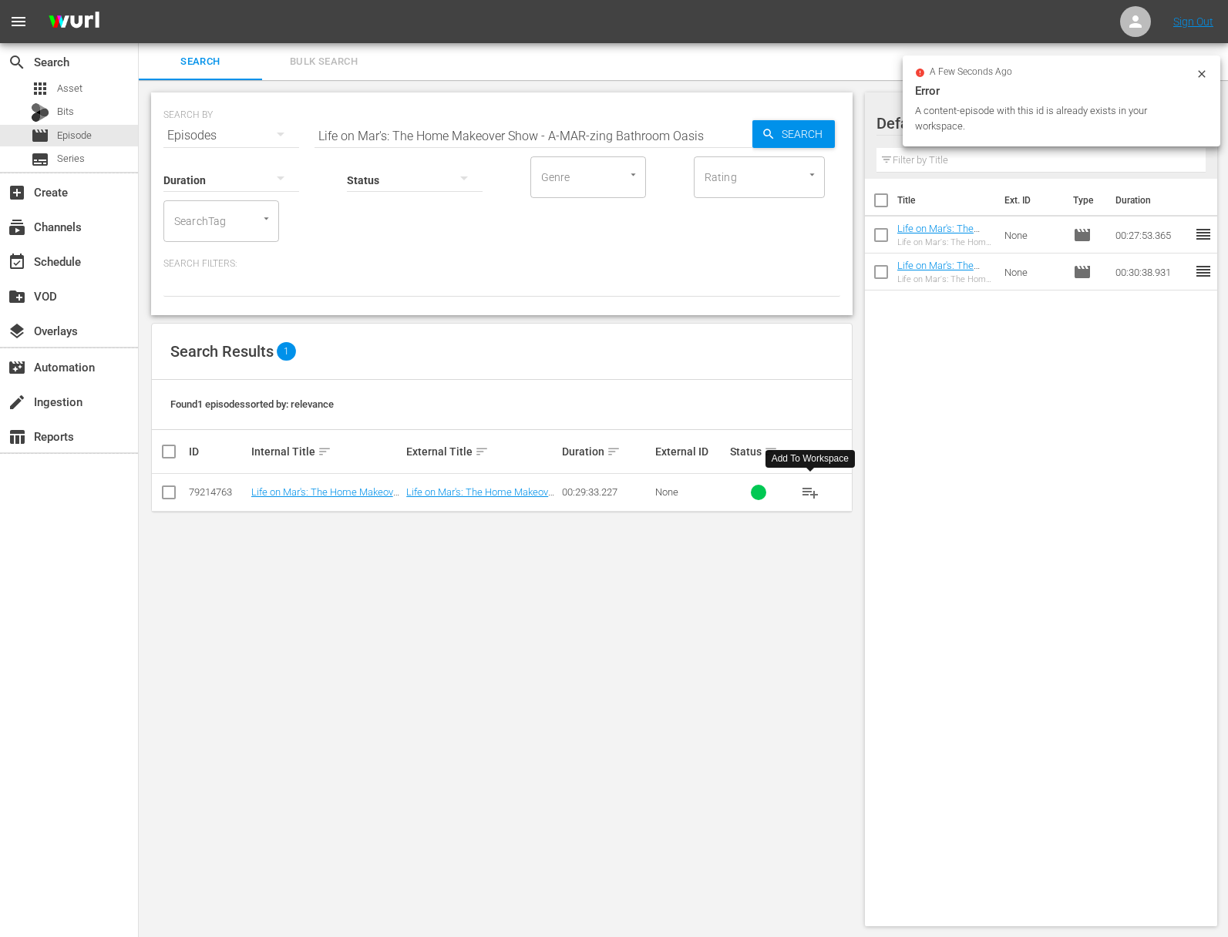
click at [811, 490] on span "playlist_add" at bounding box center [810, 492] width 18 height 18
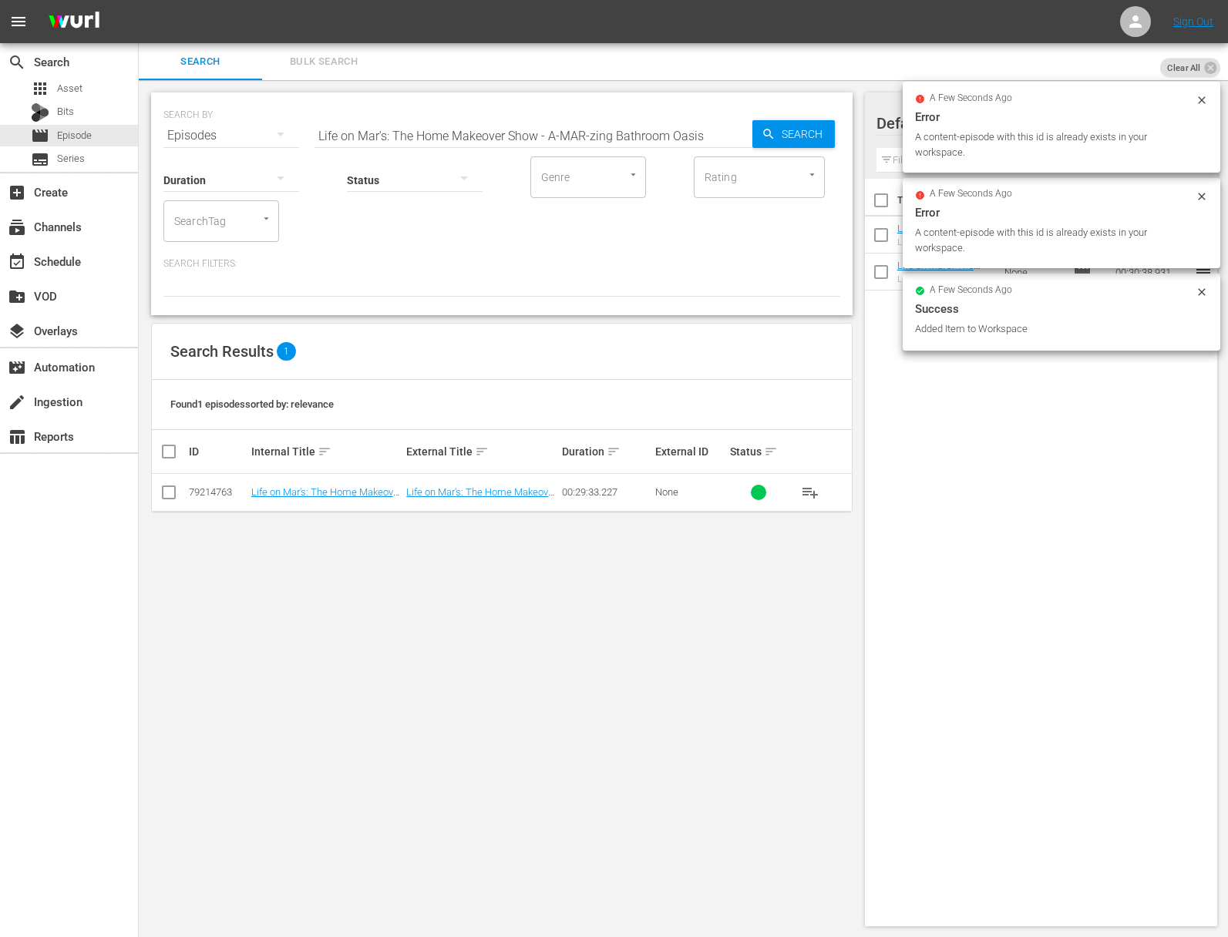
click at [435, 126] on input "Life on Mar's: The Home Makeover Show - A-MAR-zing Bathroom Oasis" at bounding box center [533, 135] width 438 height 37
paste input "Closets, Closets, Closet"
click at [727, 133] on input "Life on Mar's: The Home Makeover Show - Closets, Closets, Closets" at bounding box center [533, 135] width 438 height 37
click at [767, 132] on icon "button" at bounding box center [768, 134] width 14 height 14
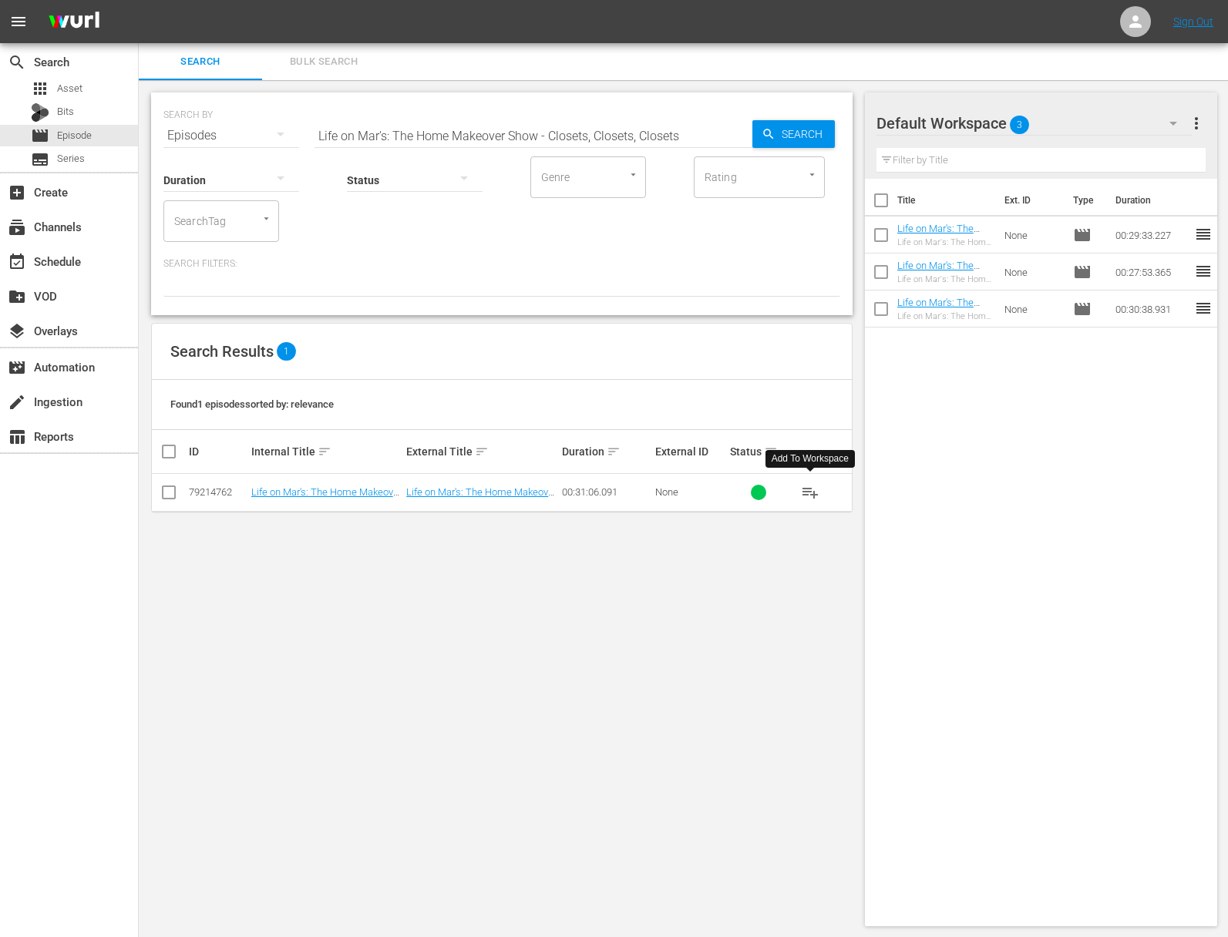
click at [814, 491] on span "playlist_add" at bounding box center [810, 492] width 18 height 18
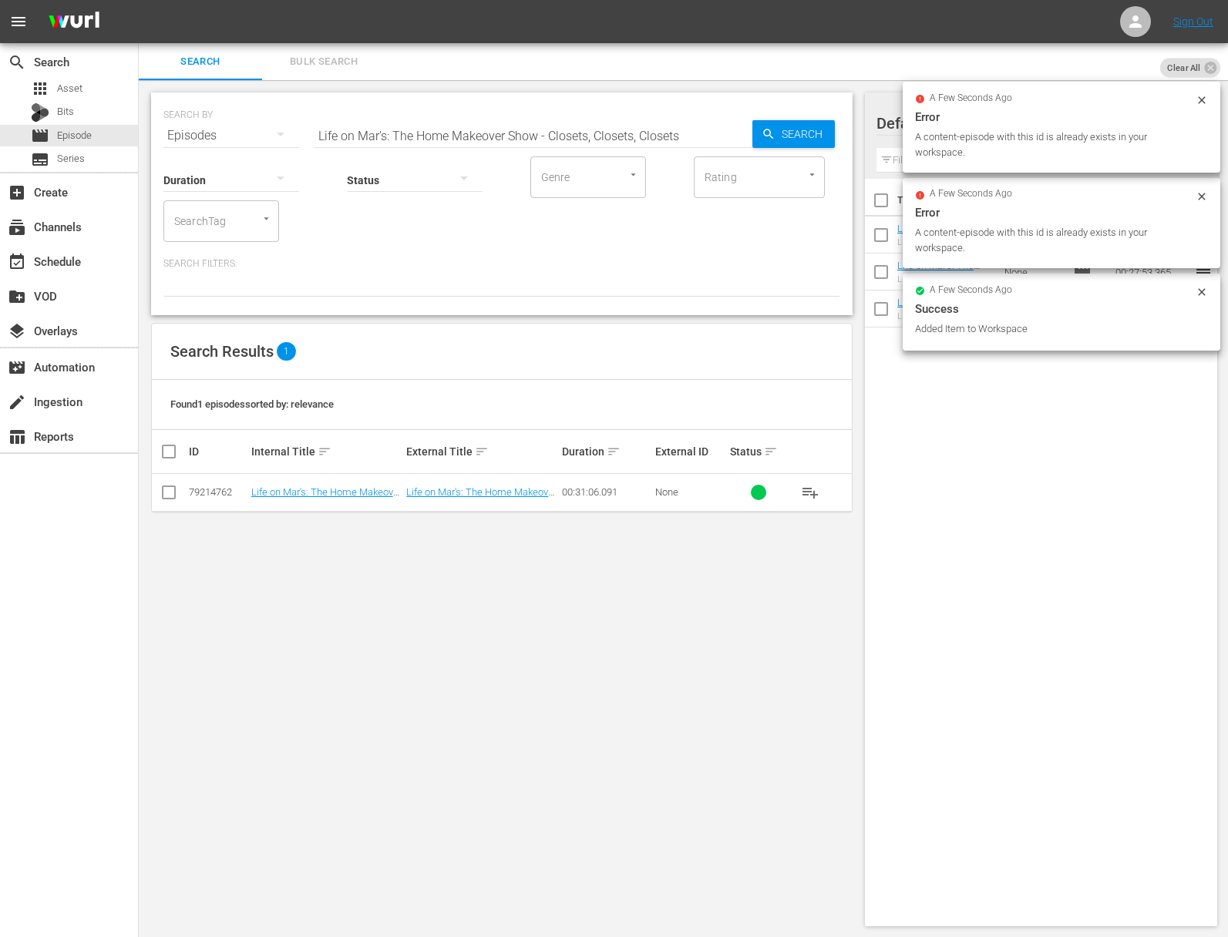
click at [458, 128] on input "Life on Mar's: The Home Makeover Show - Closets, Closets, Closets" at bounding box center [533, 135] width 438 height 37
paste input "Living in a Punch Bowl"
click at [758, 129] on div "Search" at bounding box center [793, 134] width 82 height 28
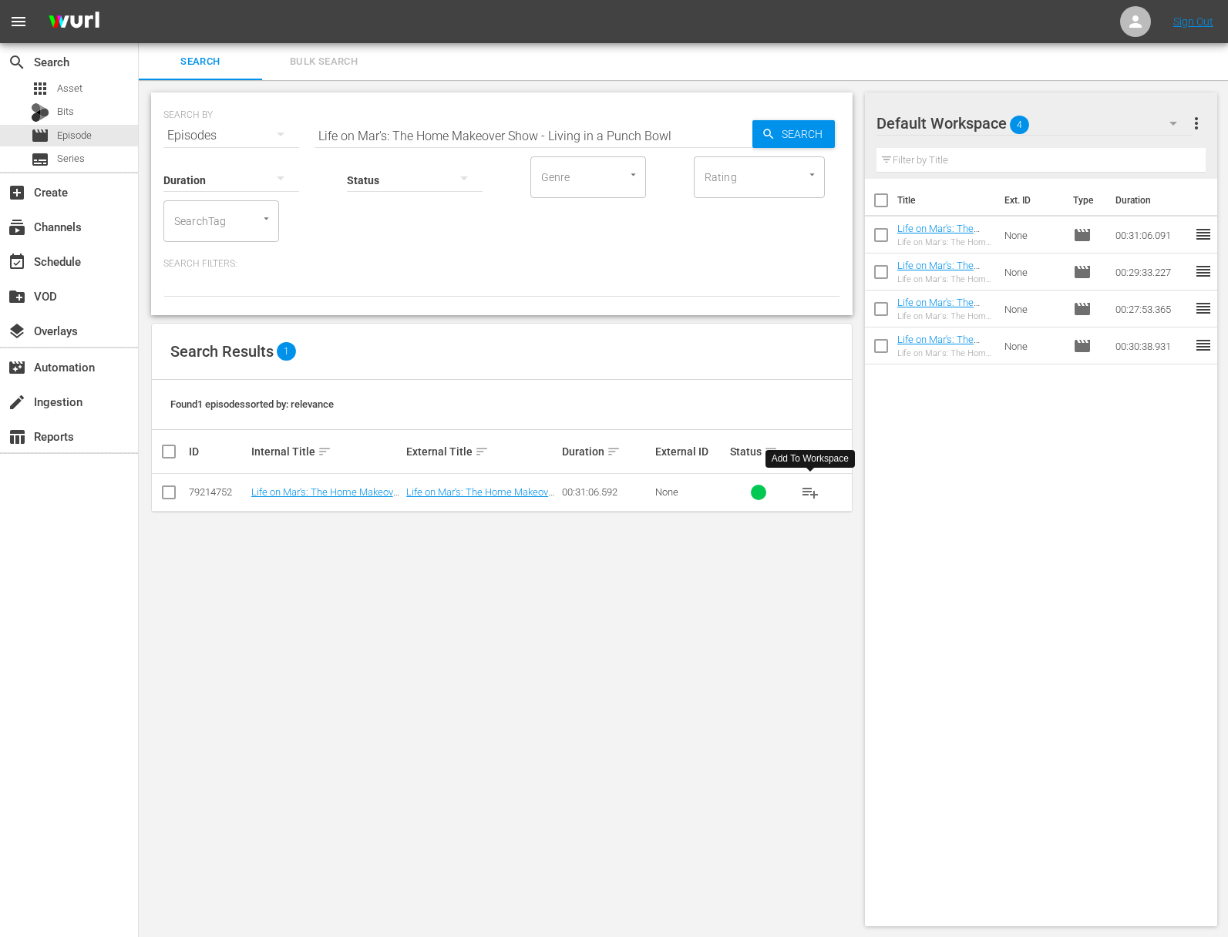
click at [811, 488] on span "playlist_add" at bounding box center [810, 492] width 18 height 18
click at [432, 141] on input "Life on Mar's: The Home Makeover Show - Living in a Punch Bowl" at bounding box center [533, 135] width 438 height 37
paste input "Mary Alice in Wonderland, Part 2"
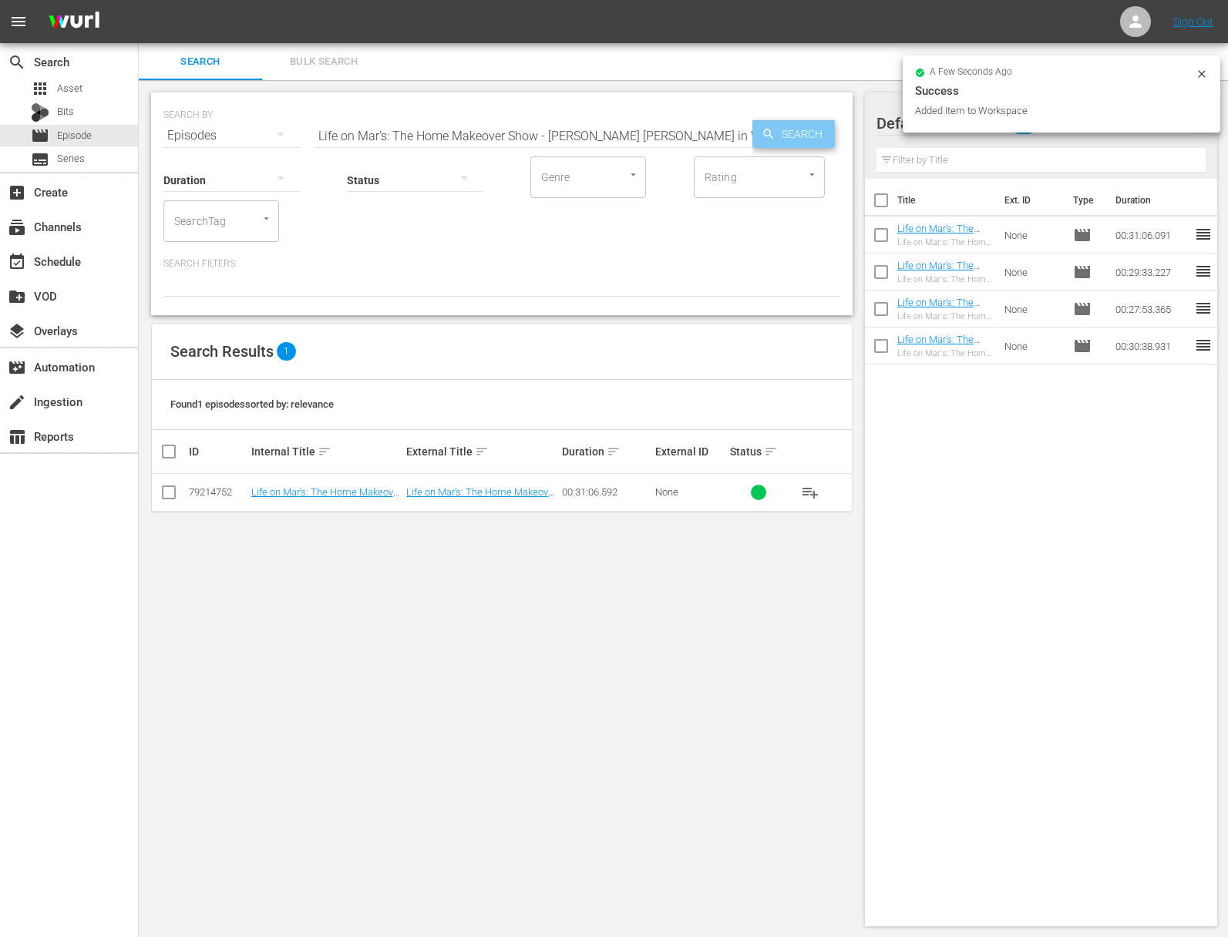
click at [764, 139] on icon "button" at bounding box center [768, 134] width 14 height 14
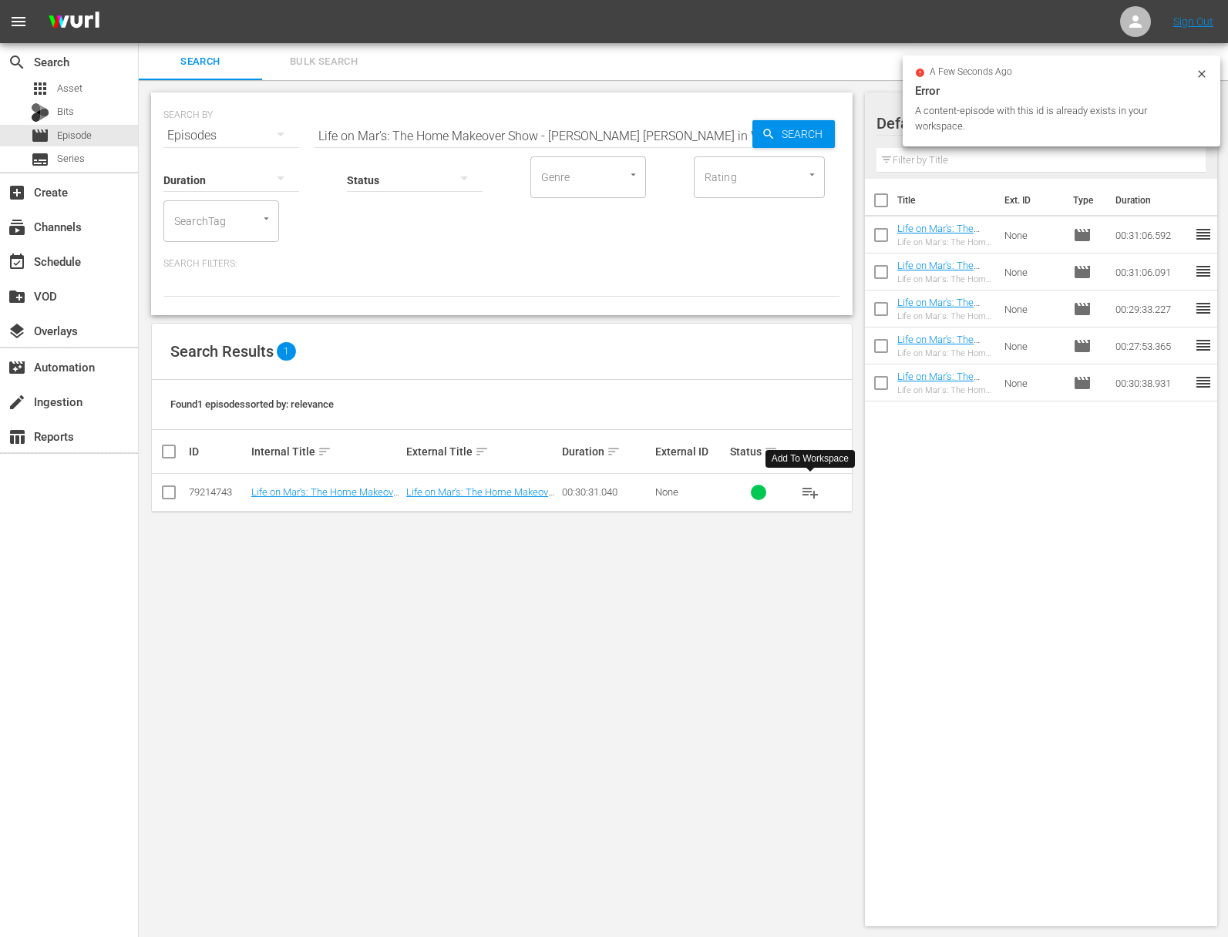
click at [808, 492] on span "playlist_add" at bounding box center [810, 492] width 18 height 18
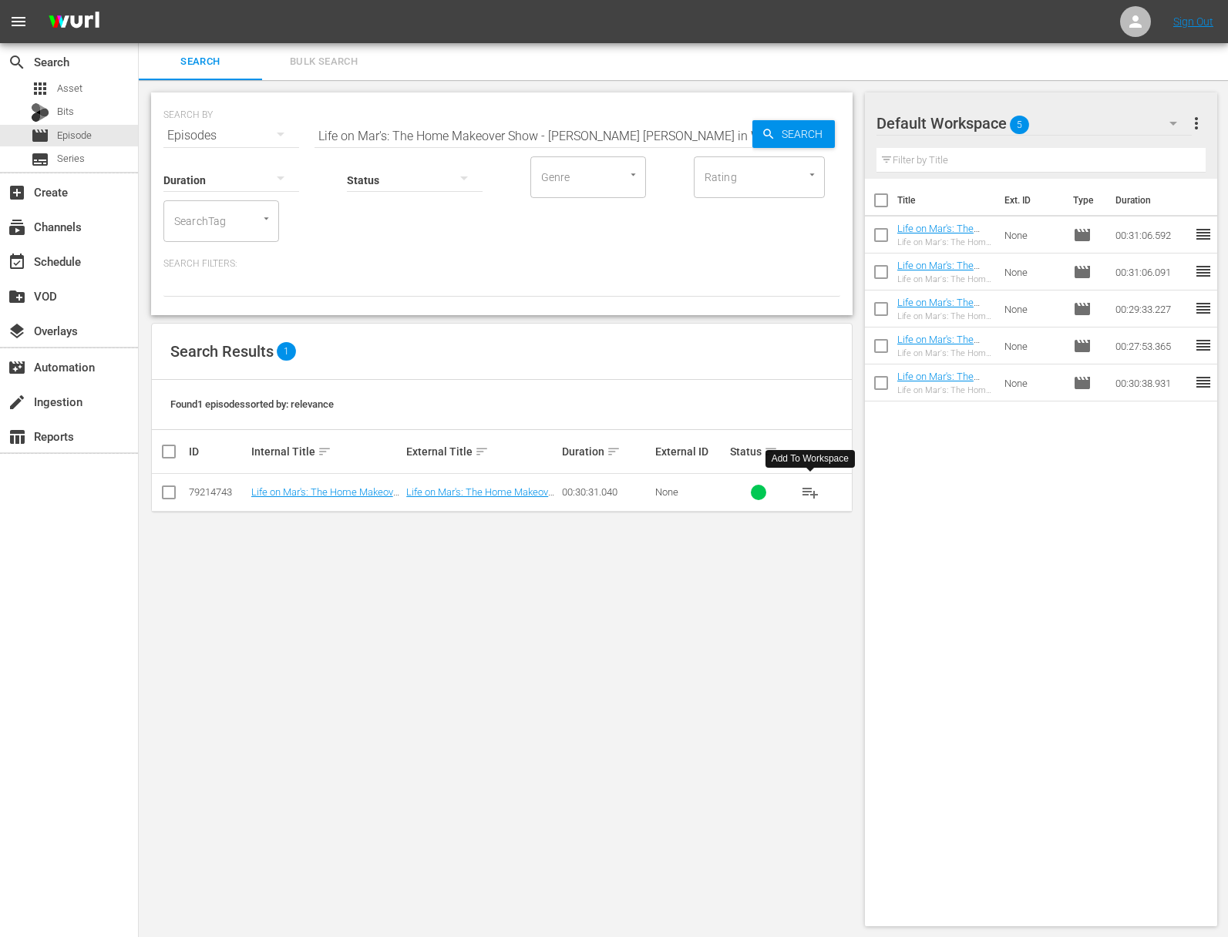
click at [492, 134] on input "Life on Mar's: The Home Makeover Show - Mary Alice in Wonderland, Part 2" at bounding box center [533, 135] width 438 height 37
paste input "1"
type input "Life on Mar's: The Home Makeover Show - Mary Alice in Wonderland, Part 1"
click at [792, 136] on span "Search" at bounding box center [804, 134] width 59 height 28
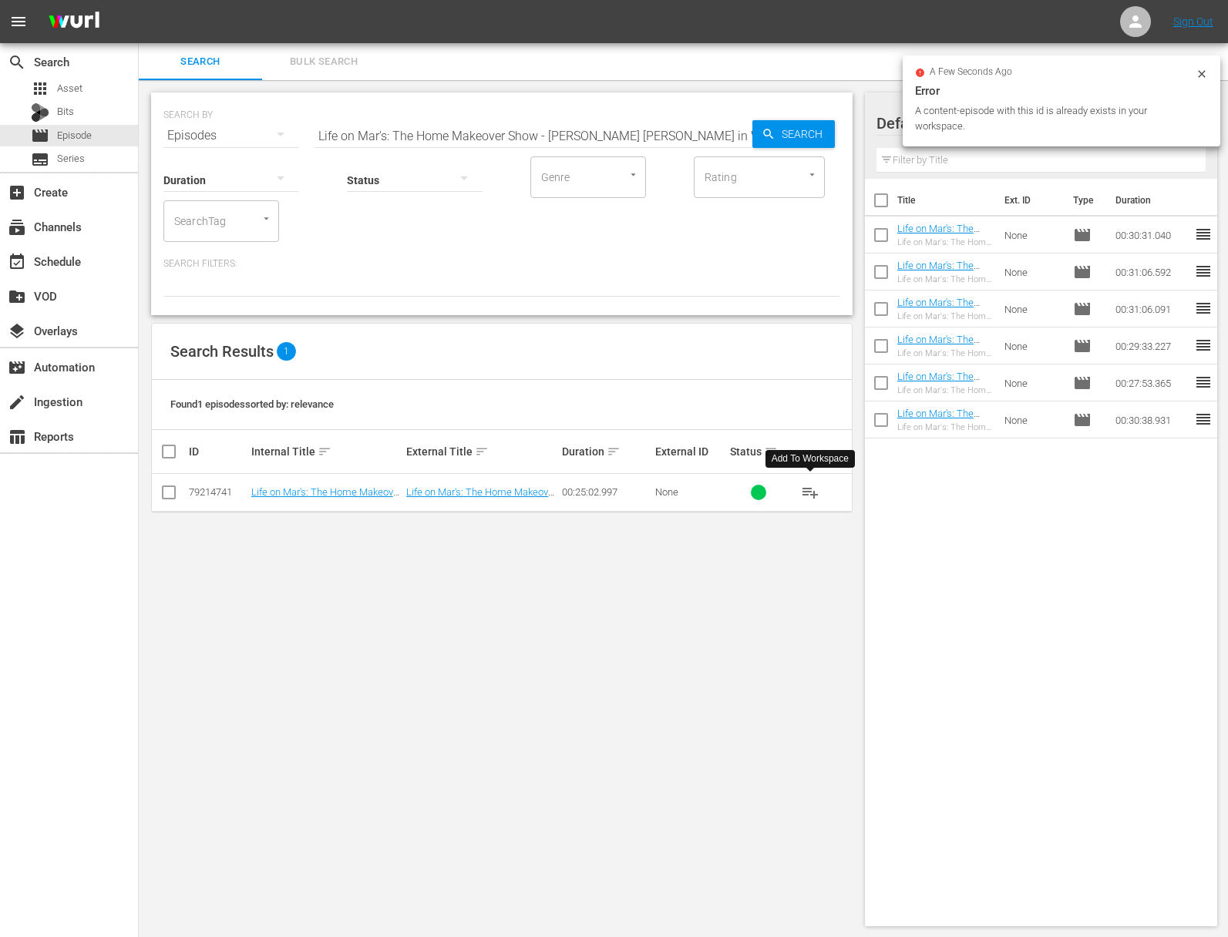
click at [809, 485] on span "playlist_add" at bounding box center [810, 492] width 18 height 18
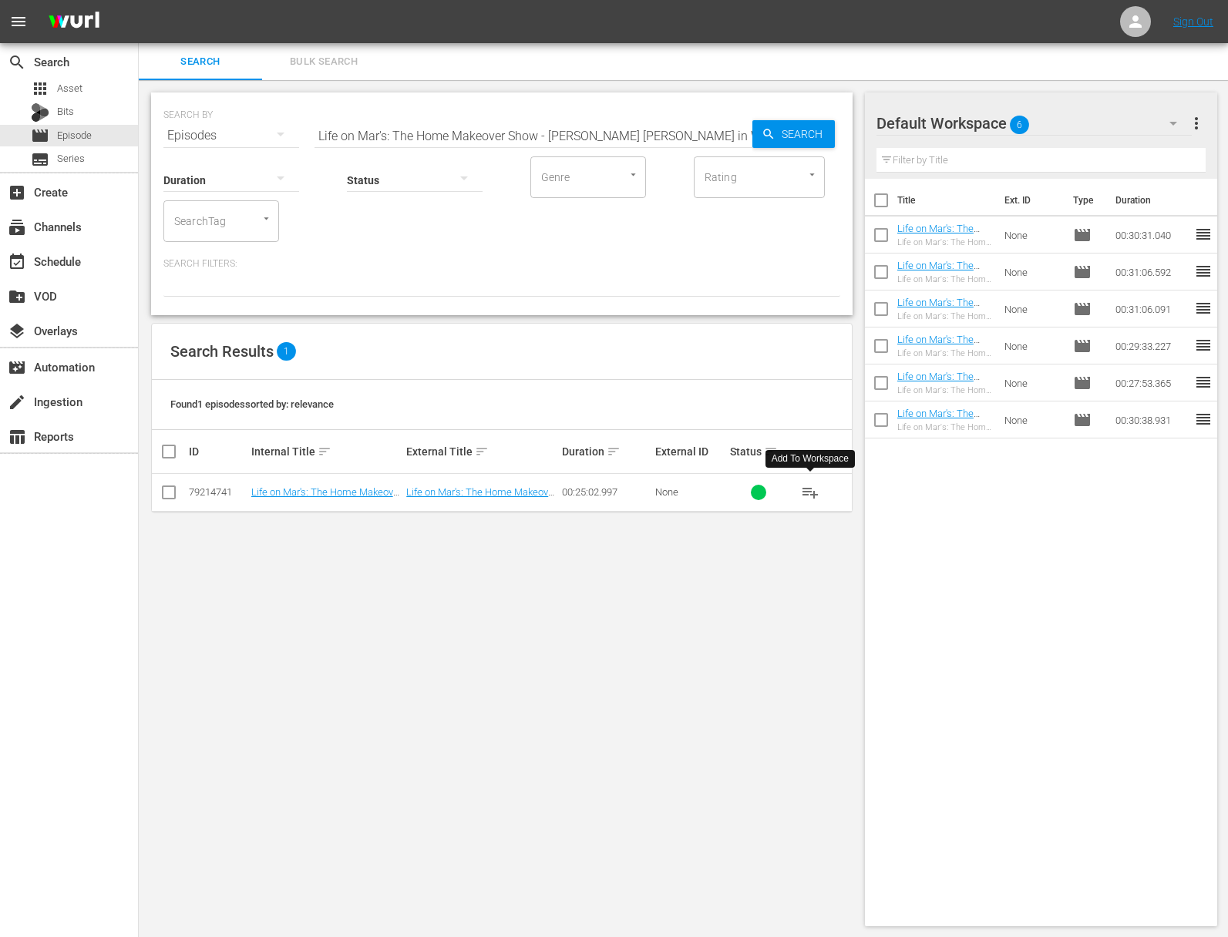
click at [810, 490] on span "playlist_add" at bounding box center [810, 492] width 18 height 18
click at [69, 266] on div "event_available Schedule" at bounding box center [43, 259] width 86 height 14
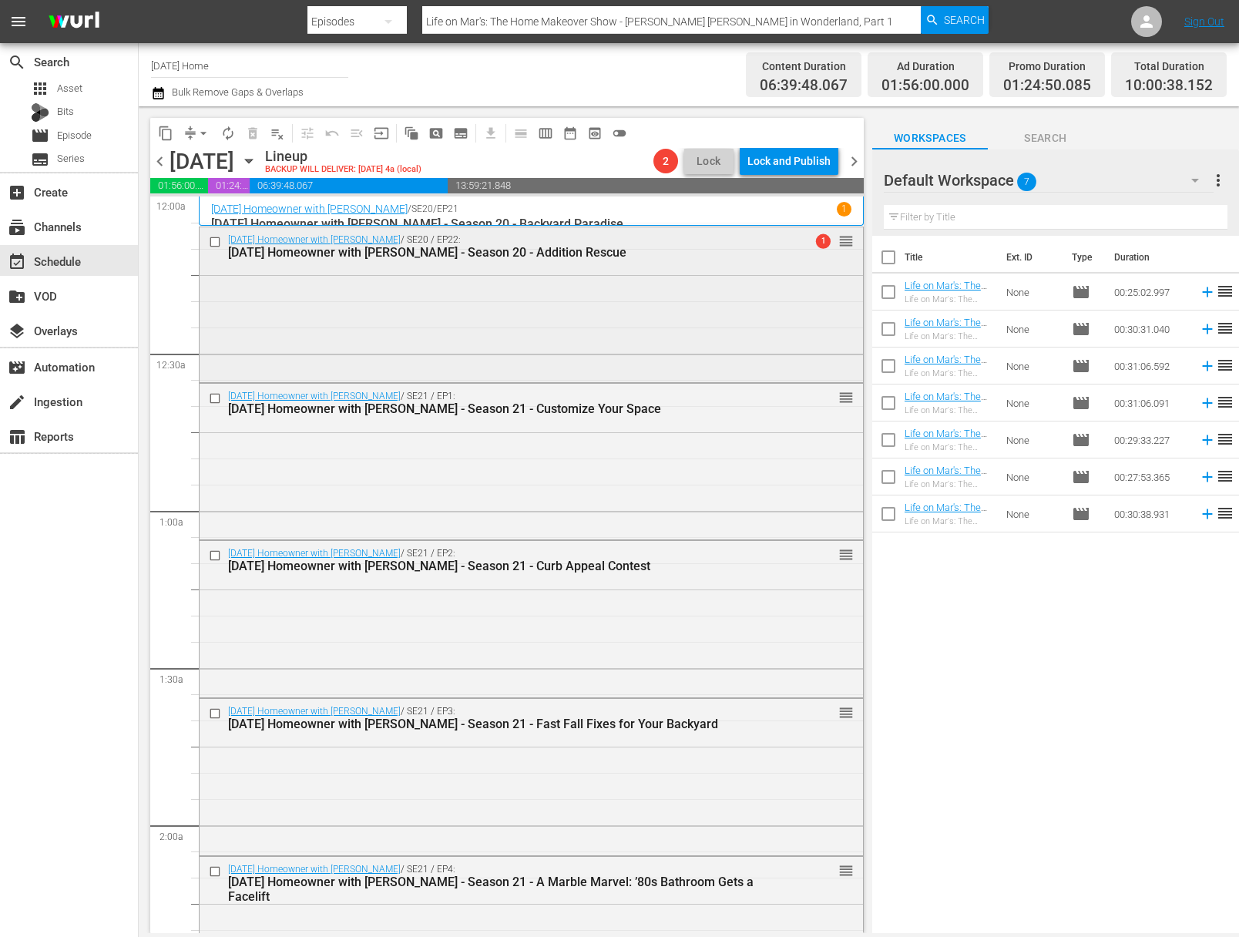
click at [427, 264] on div "Today's Homeowner with Danny Lipford / SE20 / EP22: Today's Homeowner with Dann…" at bounding box center [531, 246] width 663 height 38
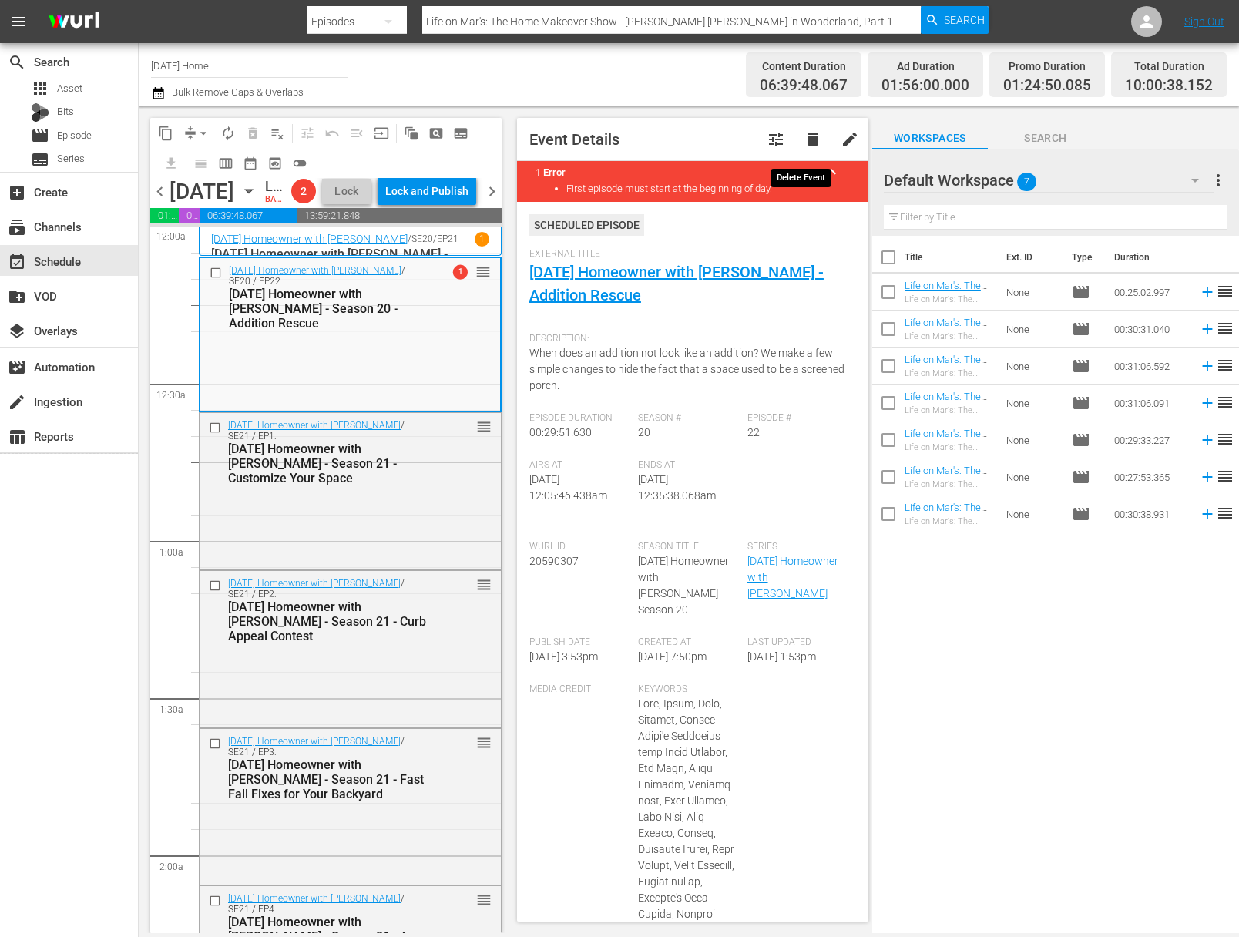
click at [805, 137] on span "delete" at bounding box center [813, 139] width 18 height 18
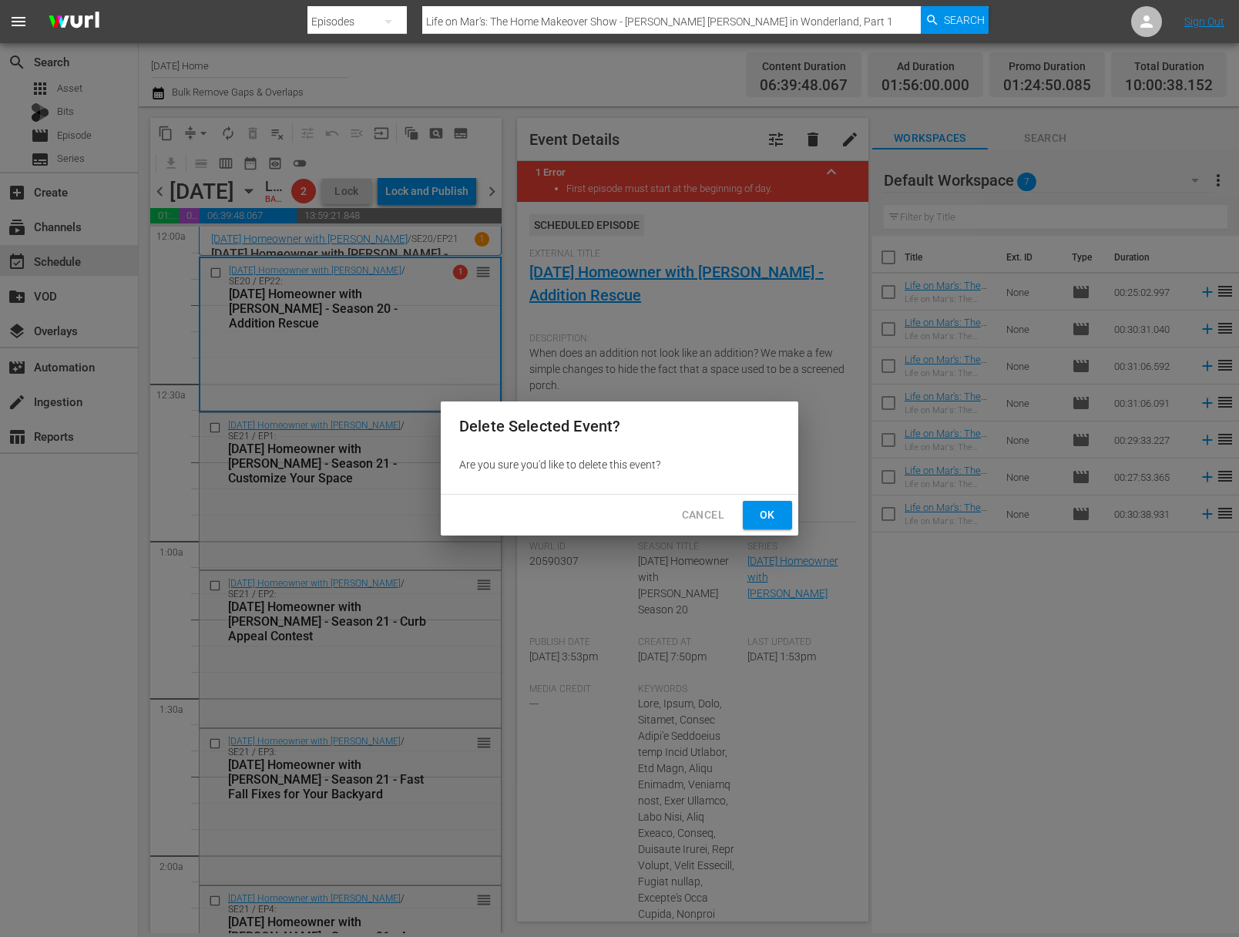
click at [775, 517] on span "Ok" at bounding box center [767, 515] width 25 height 19
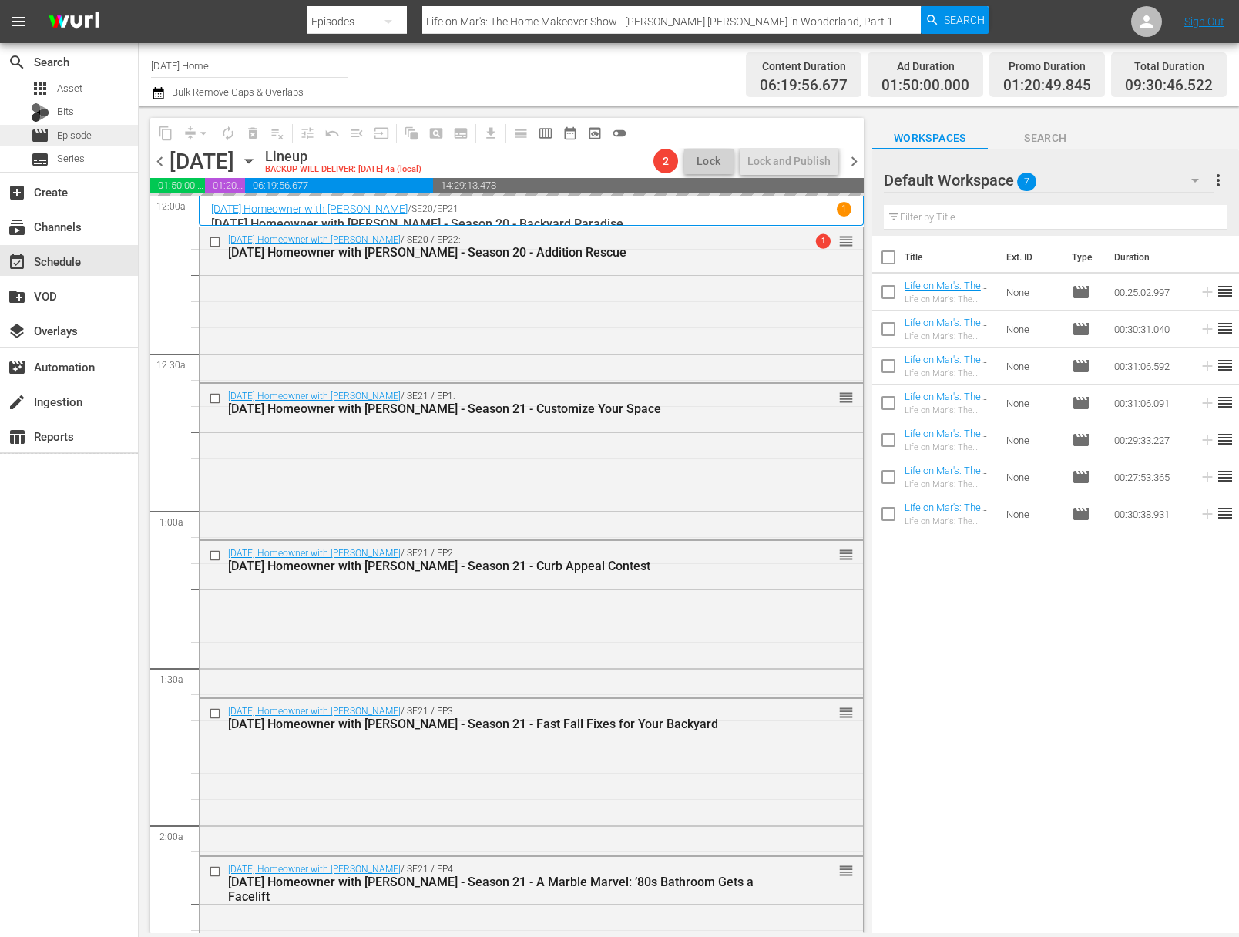
click at [95, 130] on div "movie Episode" at bounding box center [69, 136] width 138 height 22
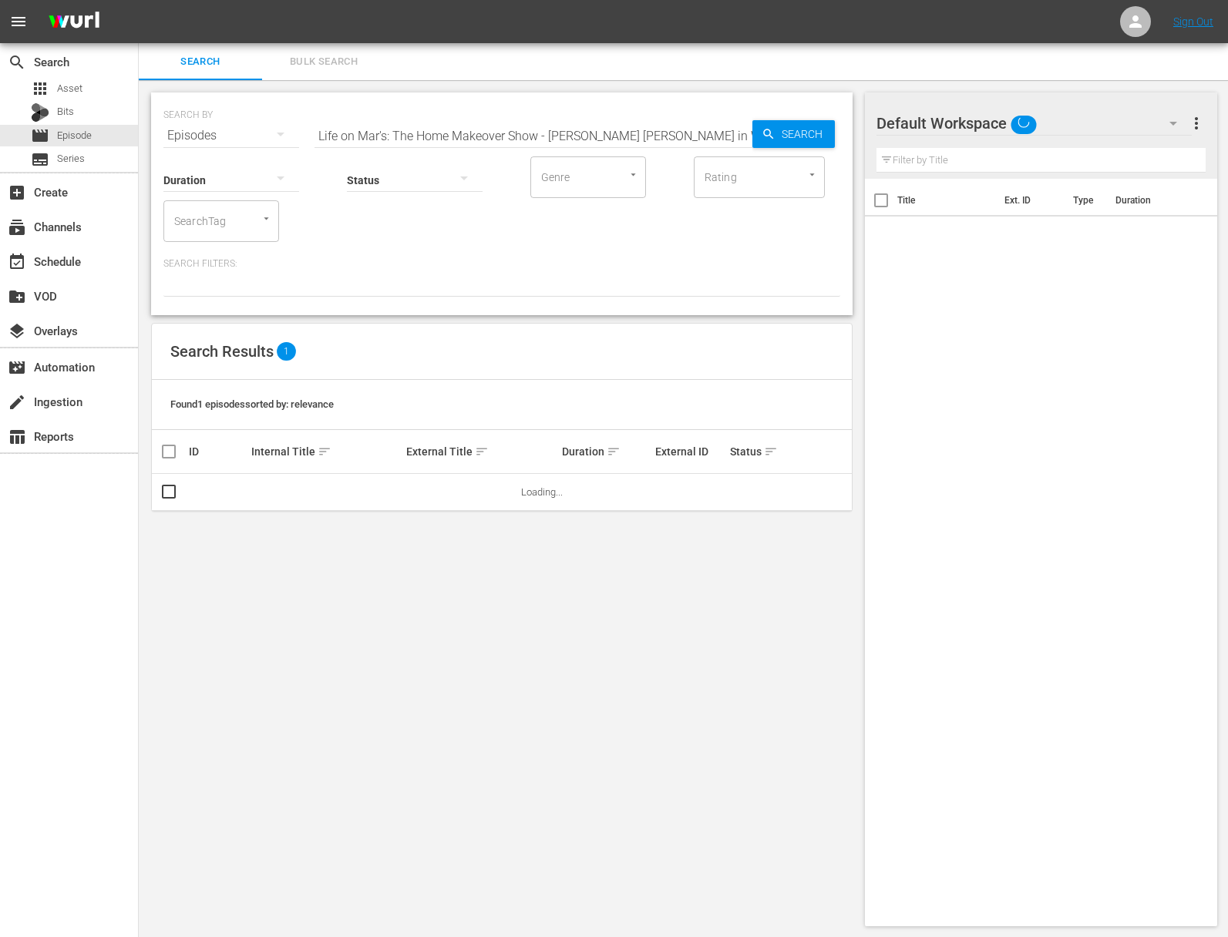
click at [344, 152] on input "Life on Mar's: The Home Makeover Show - Mary Alice in Wonderland, Part 1" at bounding box center [533, 135] width 438 height 37
click at [362, 133] on input "Life on Mar's: The Home Makeover Show - Mary Alice in Wonderland, Part 1" at bounding box center [533, 135] width 438 height 37
paste input "Margie & Scott"
type input "Margie & Scott"
click at [821, 143] on span "Search" at bounding box center [804, 134] width 59 height 28
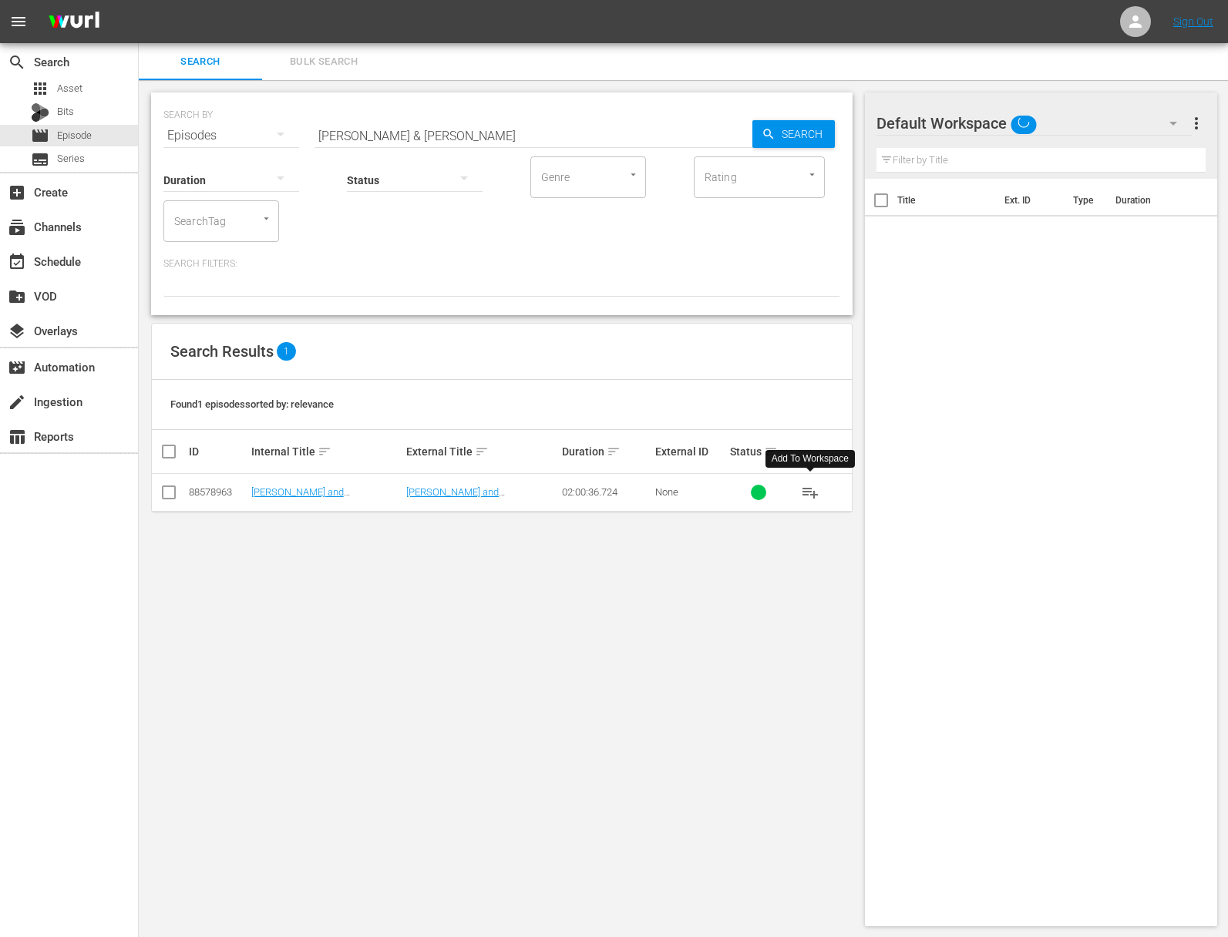
click at [813, 492] on span "playlist_add" at bounding box center [810, 492] width 18 height 18
click at [82, 270] on div "event_available Schedule" at bounding box center [69, 260] width 138 height 31
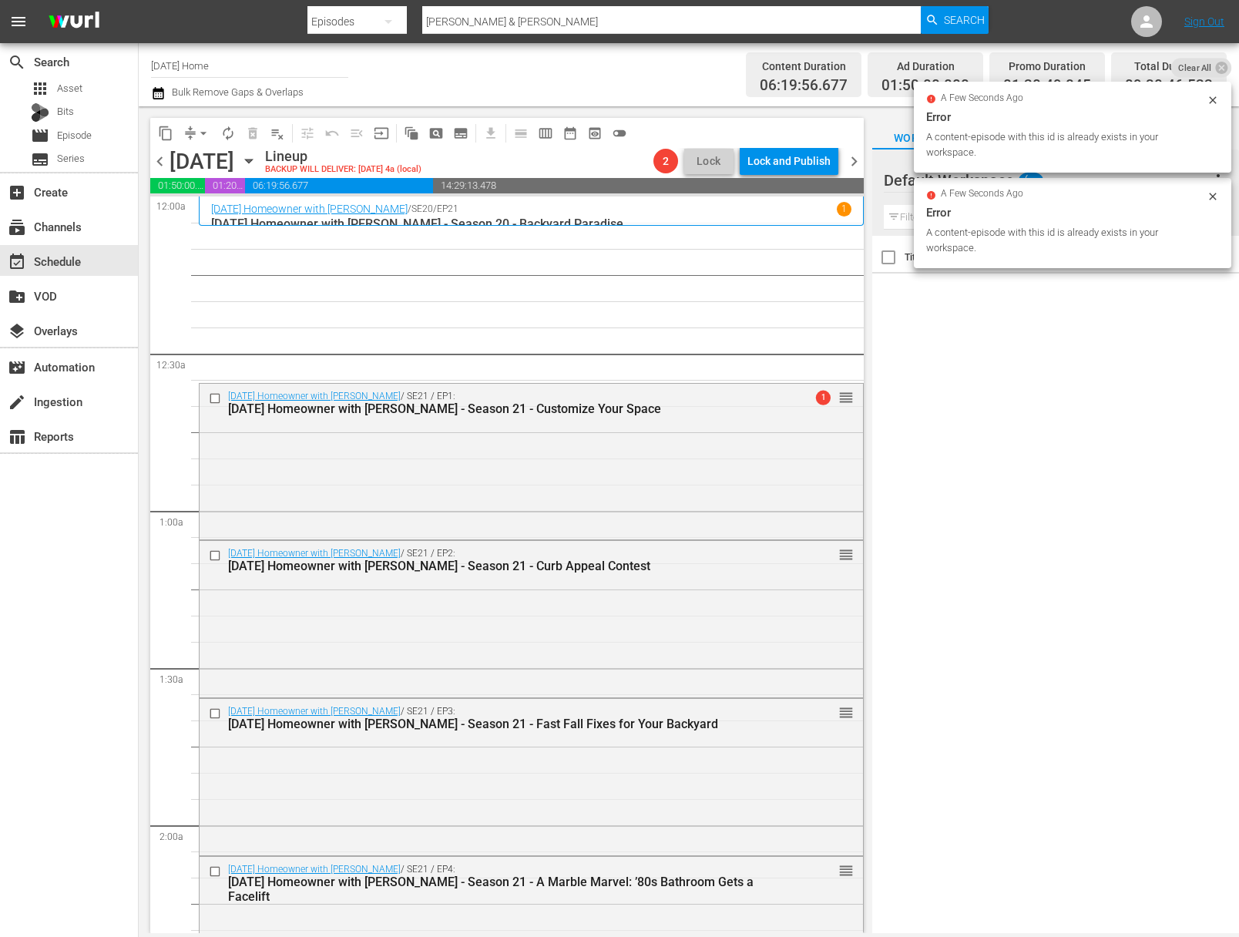
click at [933, 345] on div "Title Ext. ID Type Duration" at bounding box center [1055, 586] width 367 height 700
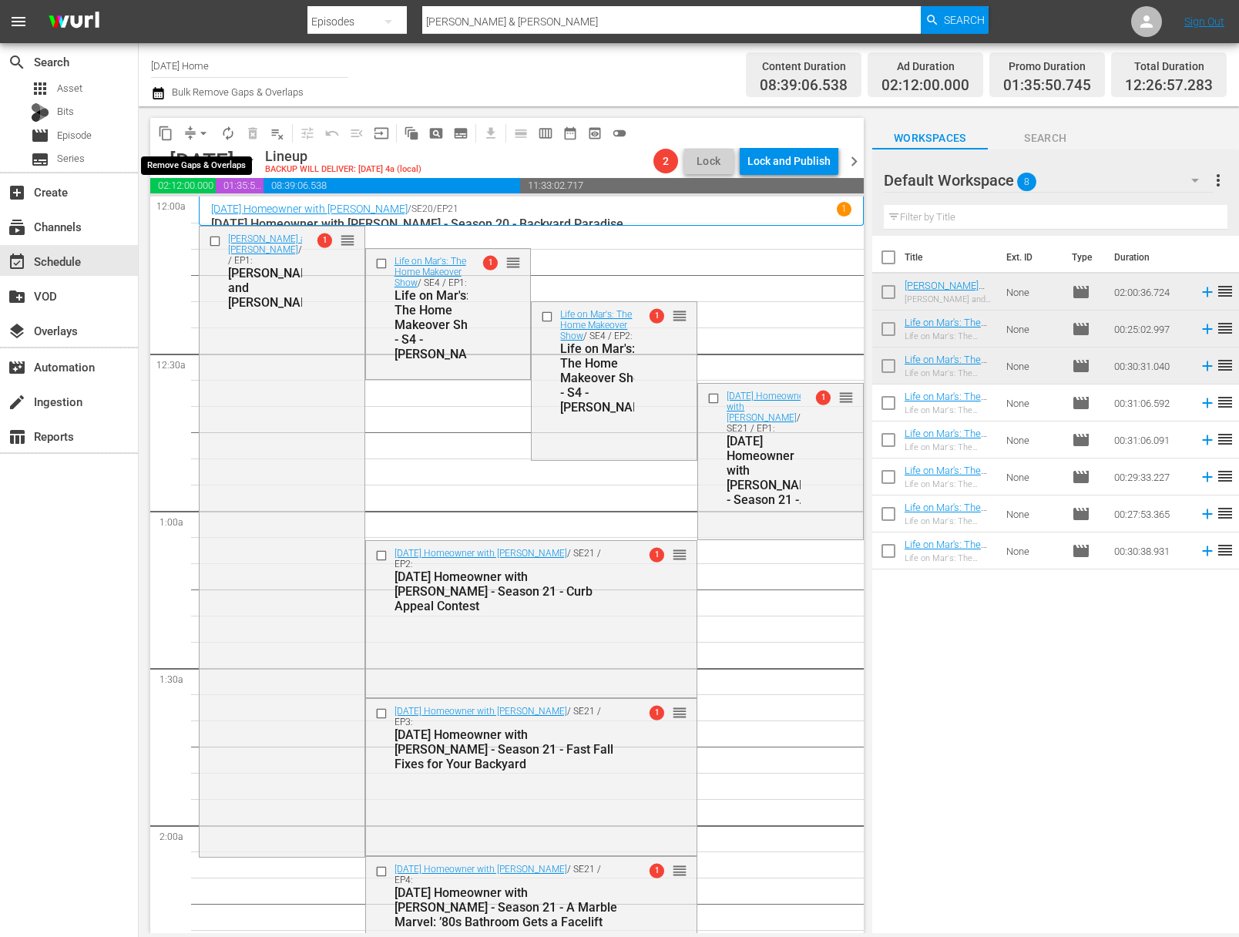
click at [207, 136] on span "arrow_drop_down" at bounding box center [203, 133] width 15 height 15
click at [211, 217] on li "Align to End of Previous Day" at bounding box center [204, 215] width 162 height 25
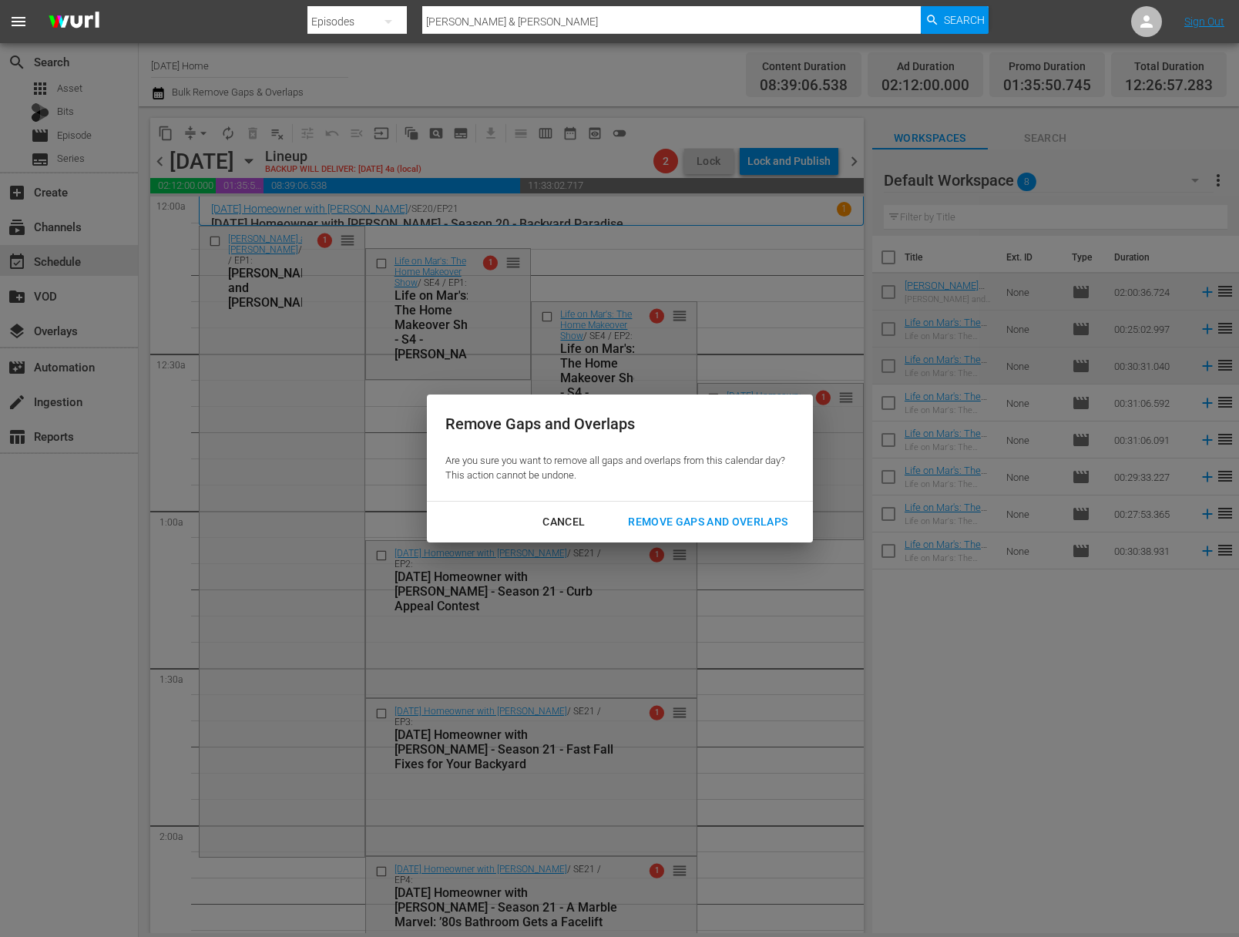
click at [721, 526] on div "Remove Gaps and Overlaps" at bounding box center [708, 521] width 184 height 19
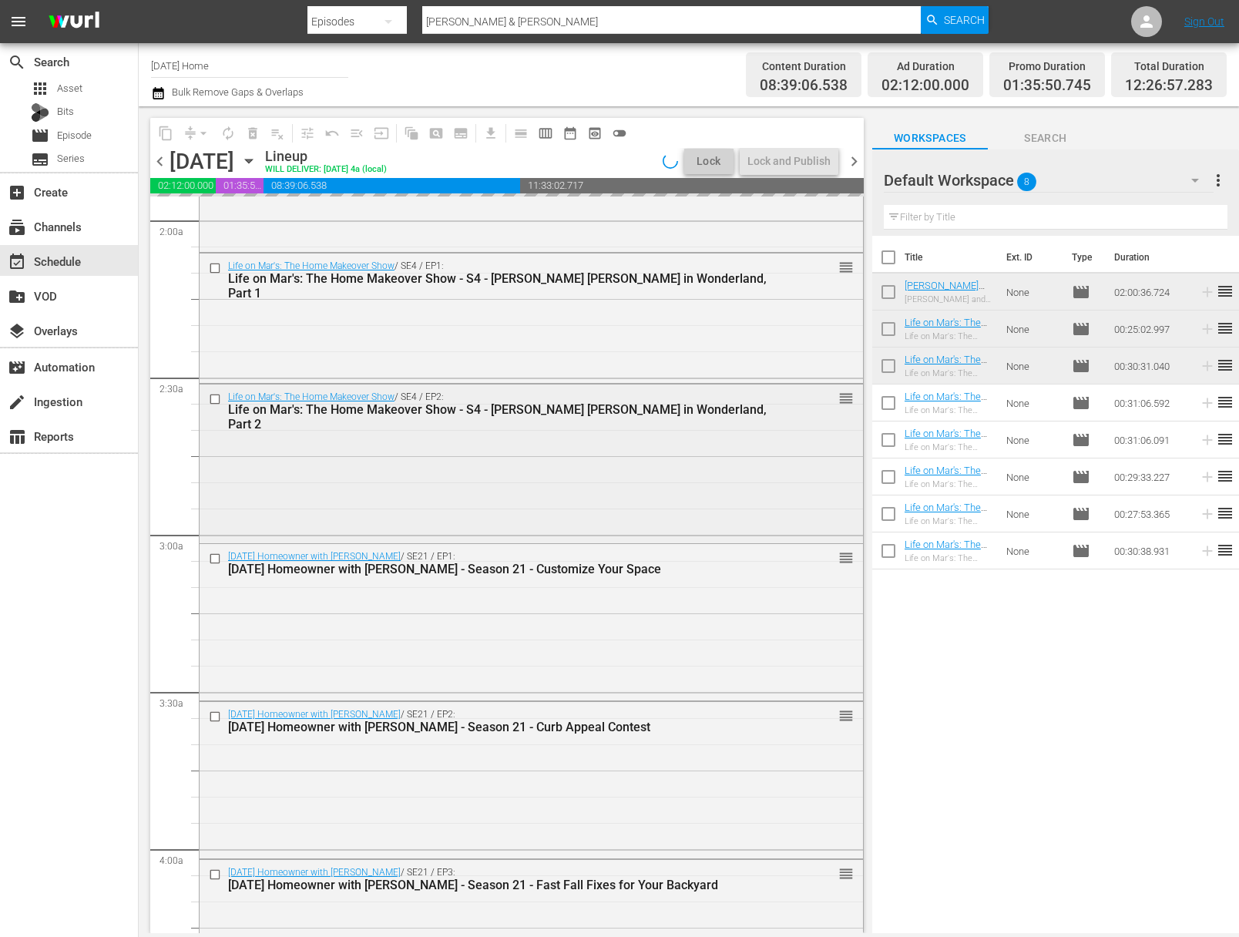
scroll to position [633, 0]
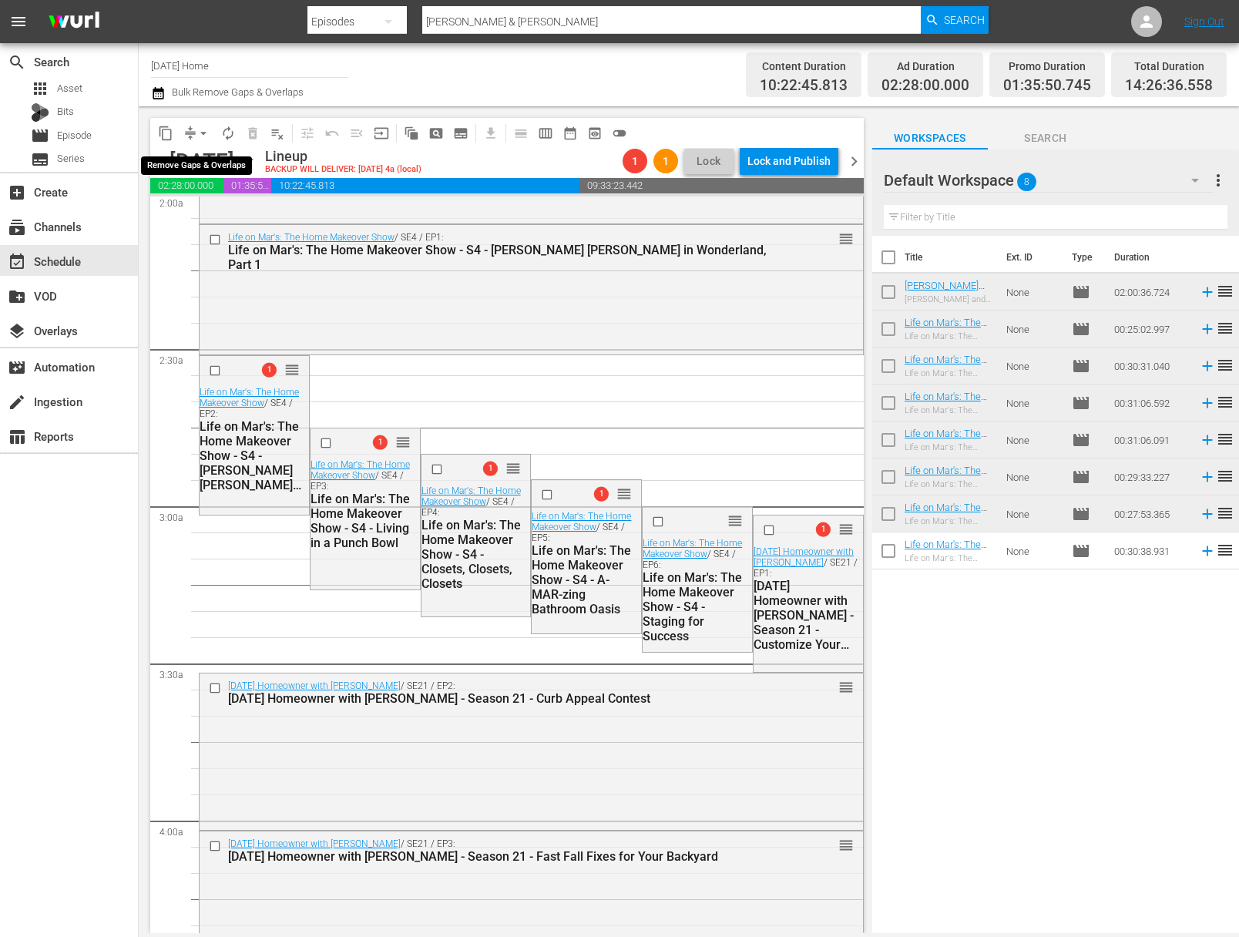
click at [201, 131] on span "arrow_drop_down" at bounding box center [203, 133] width 15 height 15
click at [214, 219] on li "Align to End of Previous Day" at bounding box center [204, 215] width 162 height 25
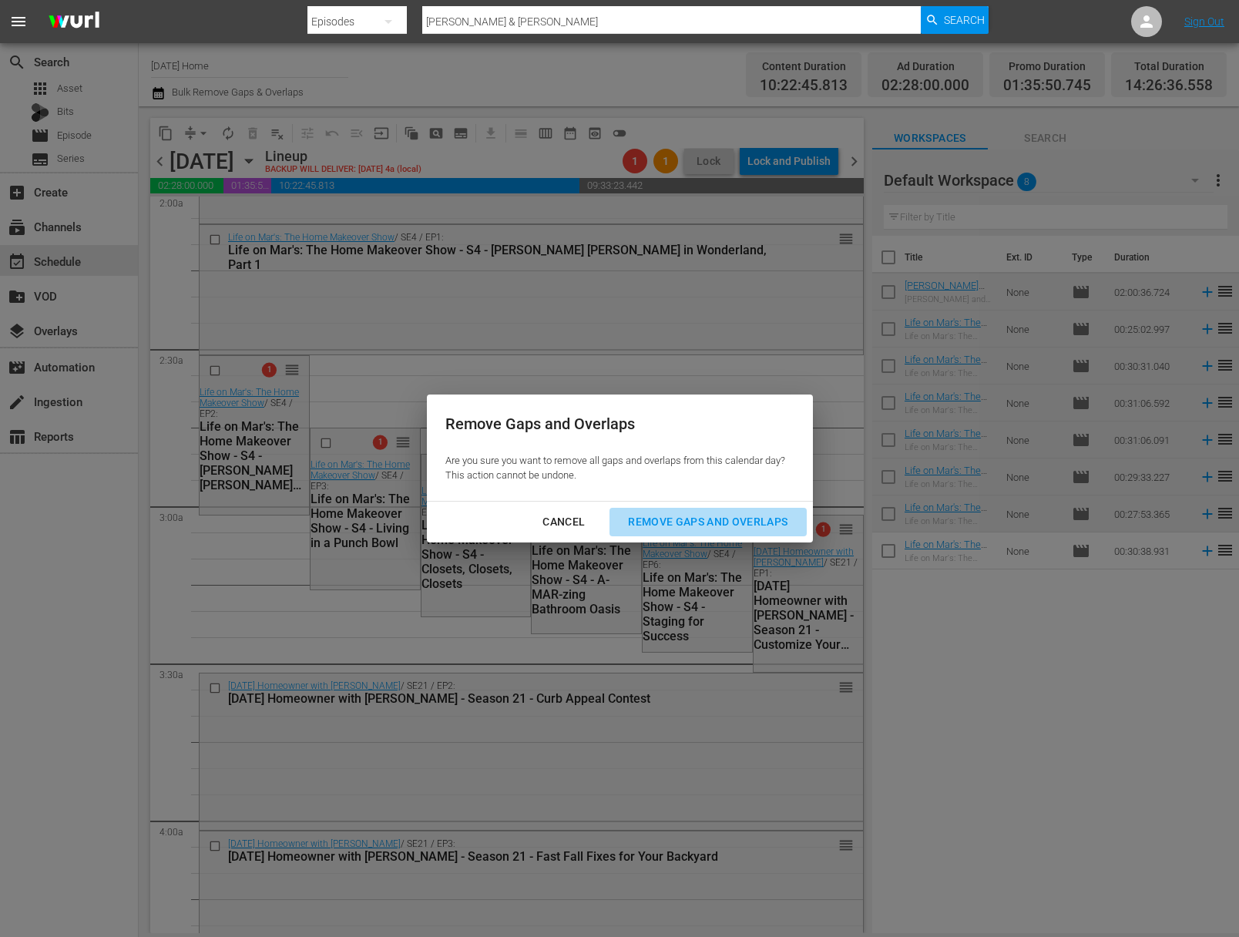
click at [717, 520] on div "Remove Gaps and Overlaps" at bounding box center [708, 521] width 184 height 19
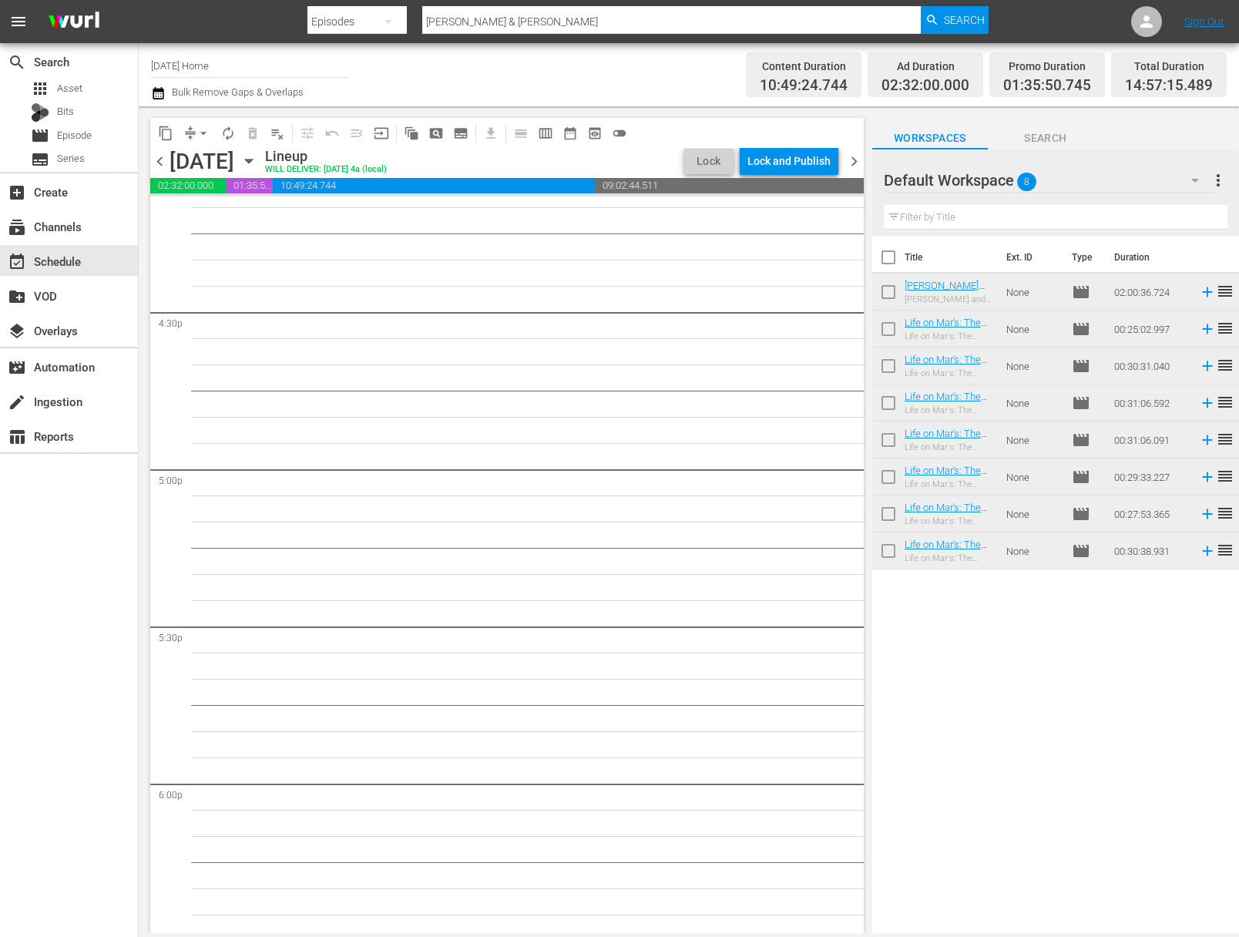
scroll to position [3745, 0]
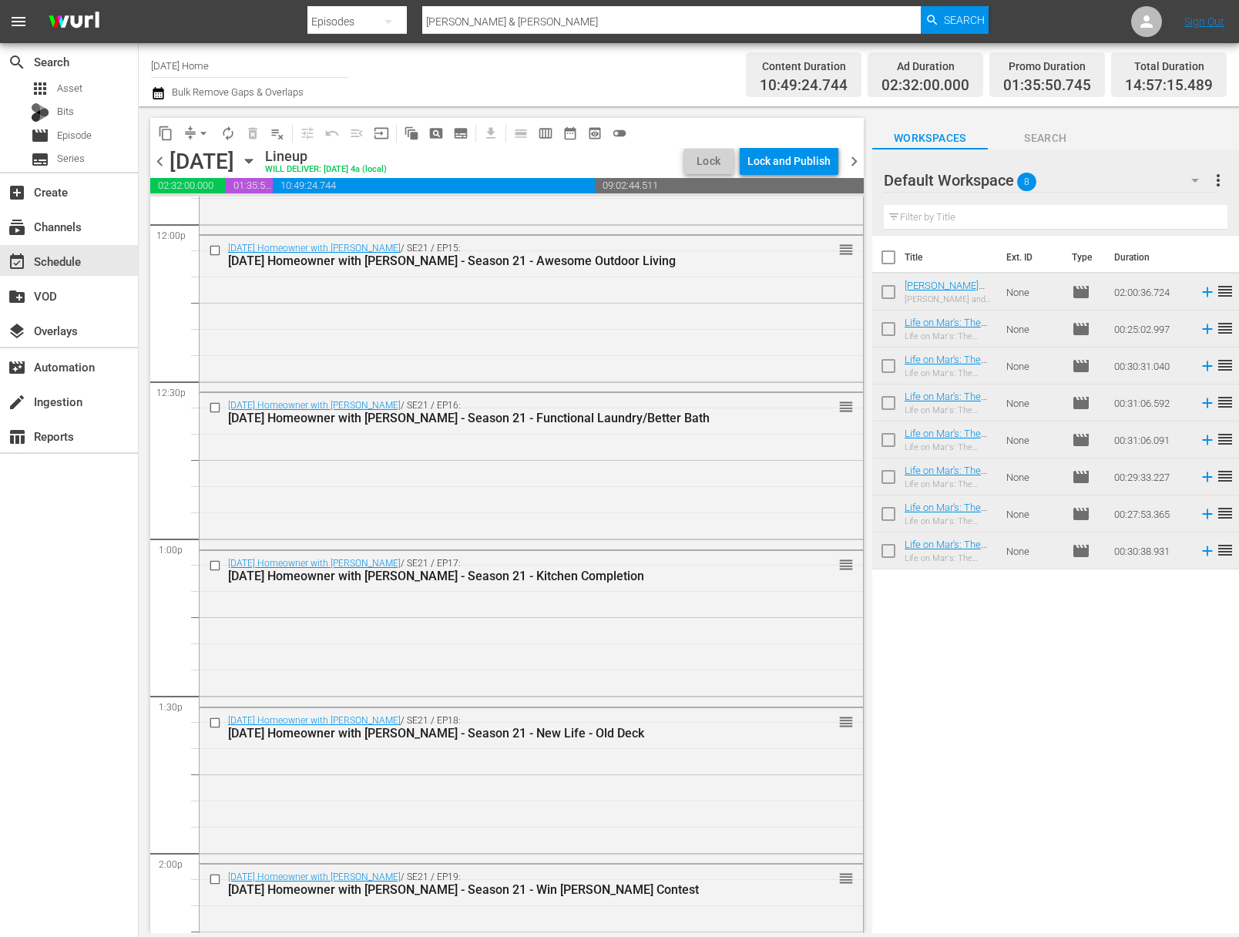
click at [212, 136] on button "arrow_drop_down" at bounding box center [203, 133] width 25 height 25
click at [210, 212] on li "Align to End of Previous Day" at bounding box center [204, 215] width 162 height 25
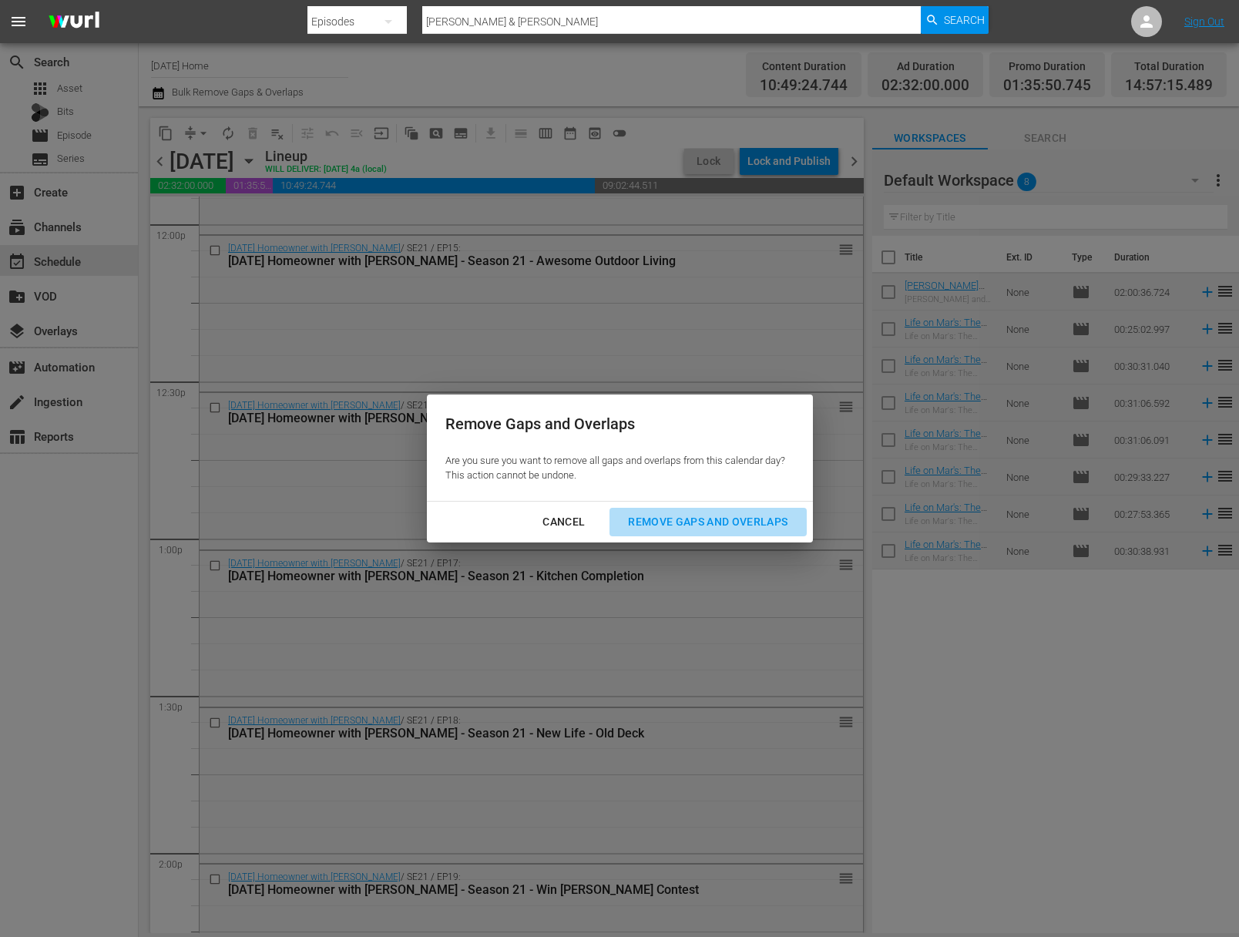
click at [722, 513] on div "Remove Gaps and Overlaps" at bounding box center [708, 521] width 184 height 19
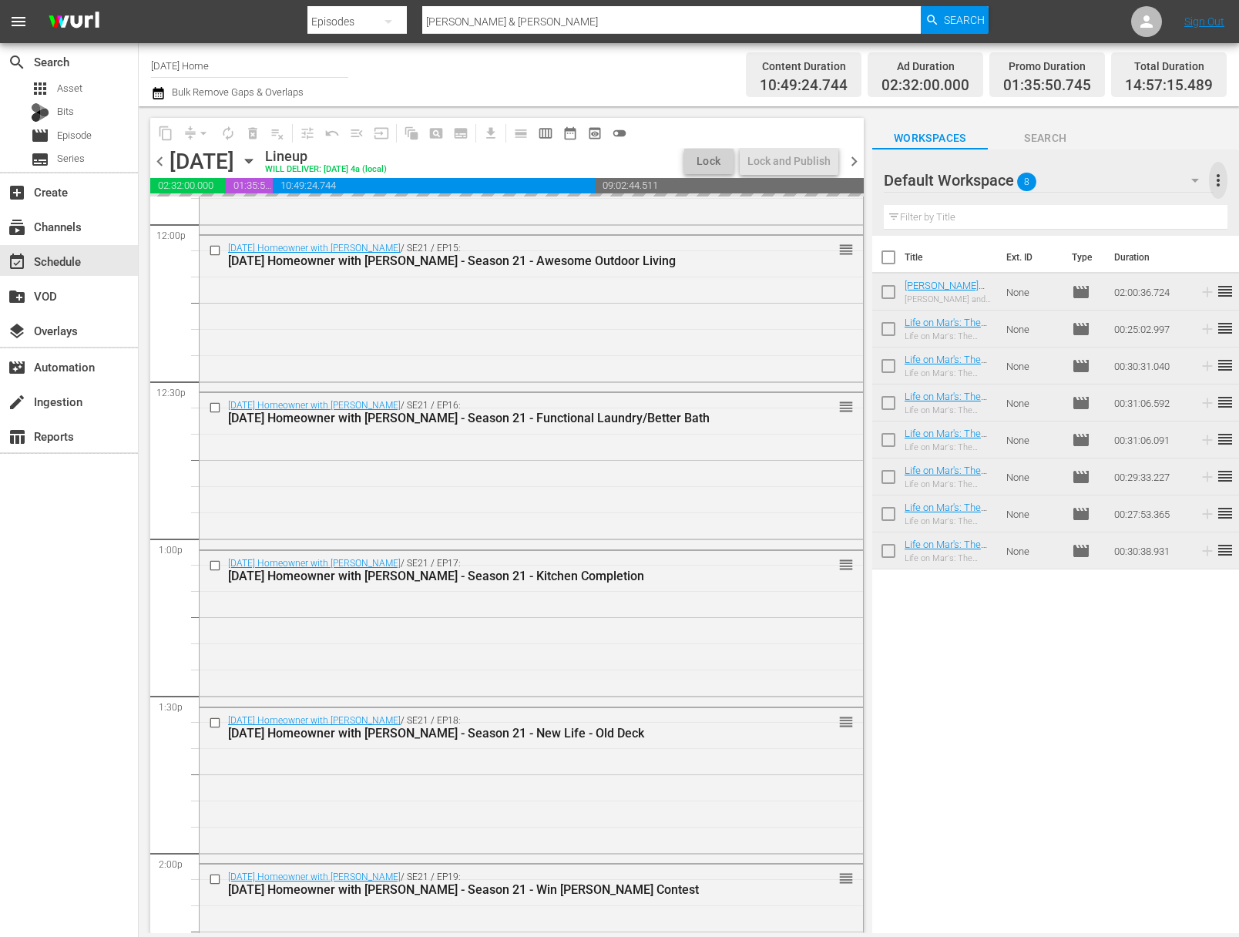
click at [1226, 176] on span "more_vert" at bounding box center [1218, 180] width 18 height 18
click at [1089, 213] on div "Clear All Workspace Items" at bounding box center [1118, 211] width 181 height 28
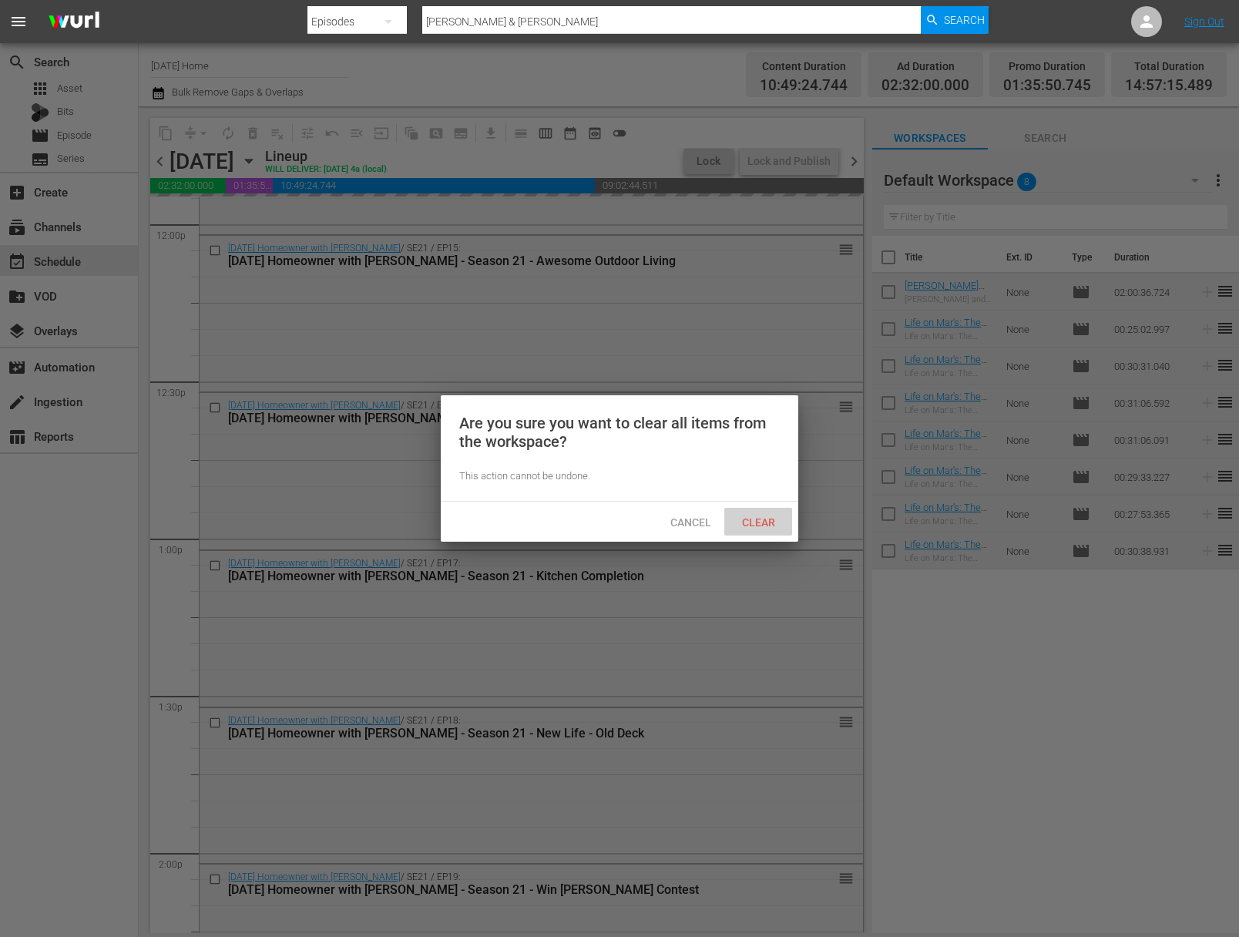
click at [765, 514] on div "Clear" at bounding box center [758, 522] width 68 height 29
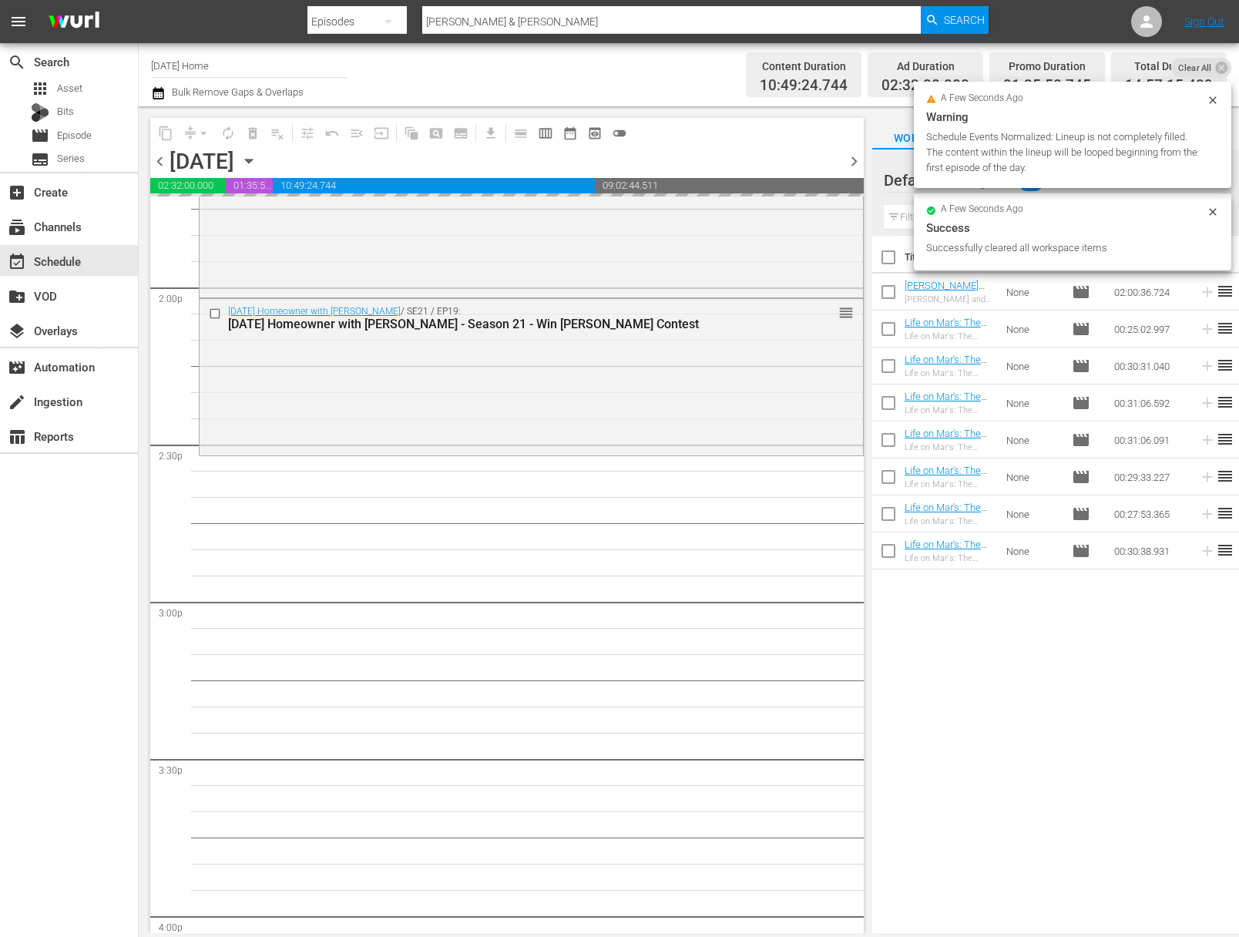
scroll to position [4304, 0]
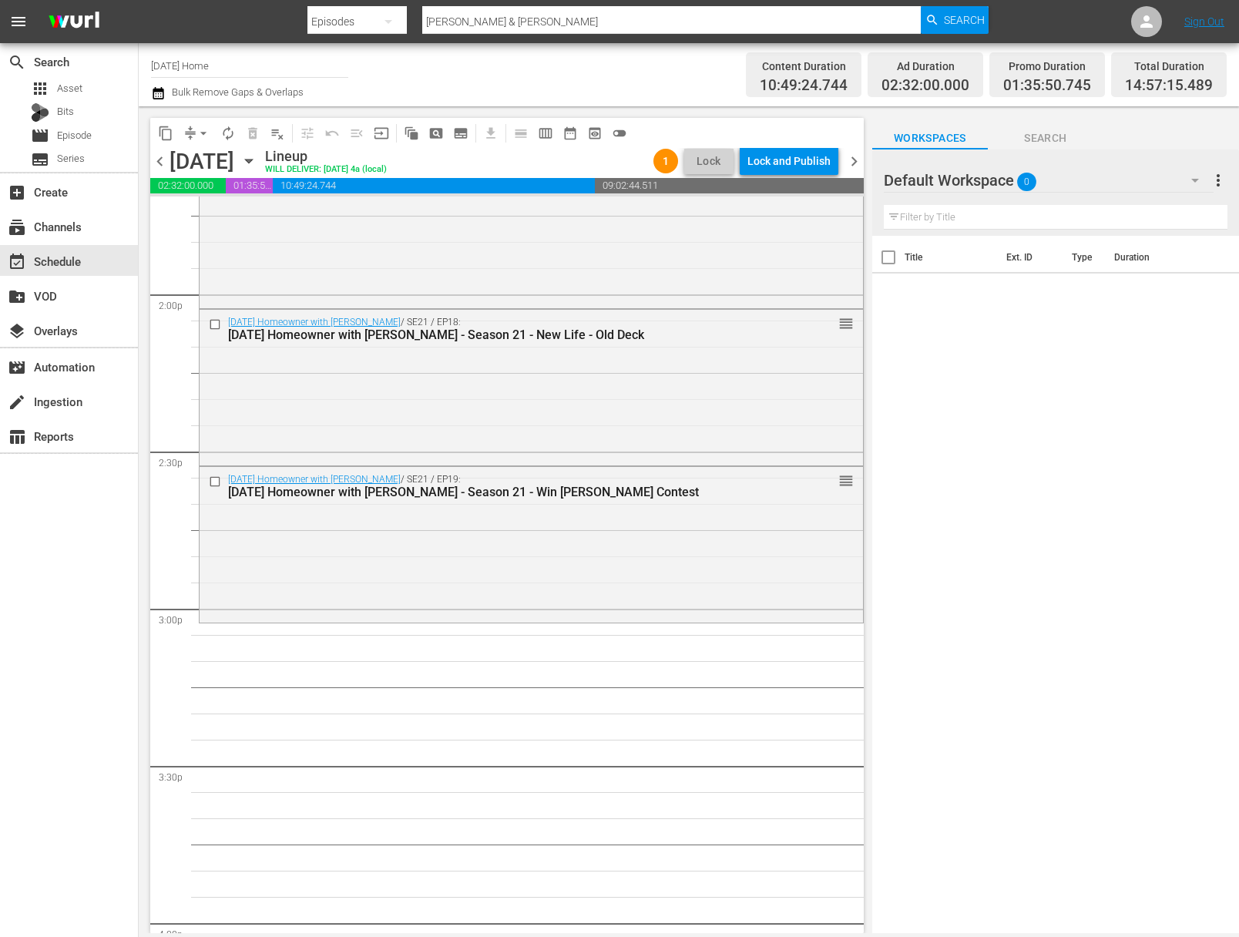
click at [252, 162] on icon "button" at bounding box center [248, 162] width 7 height 4
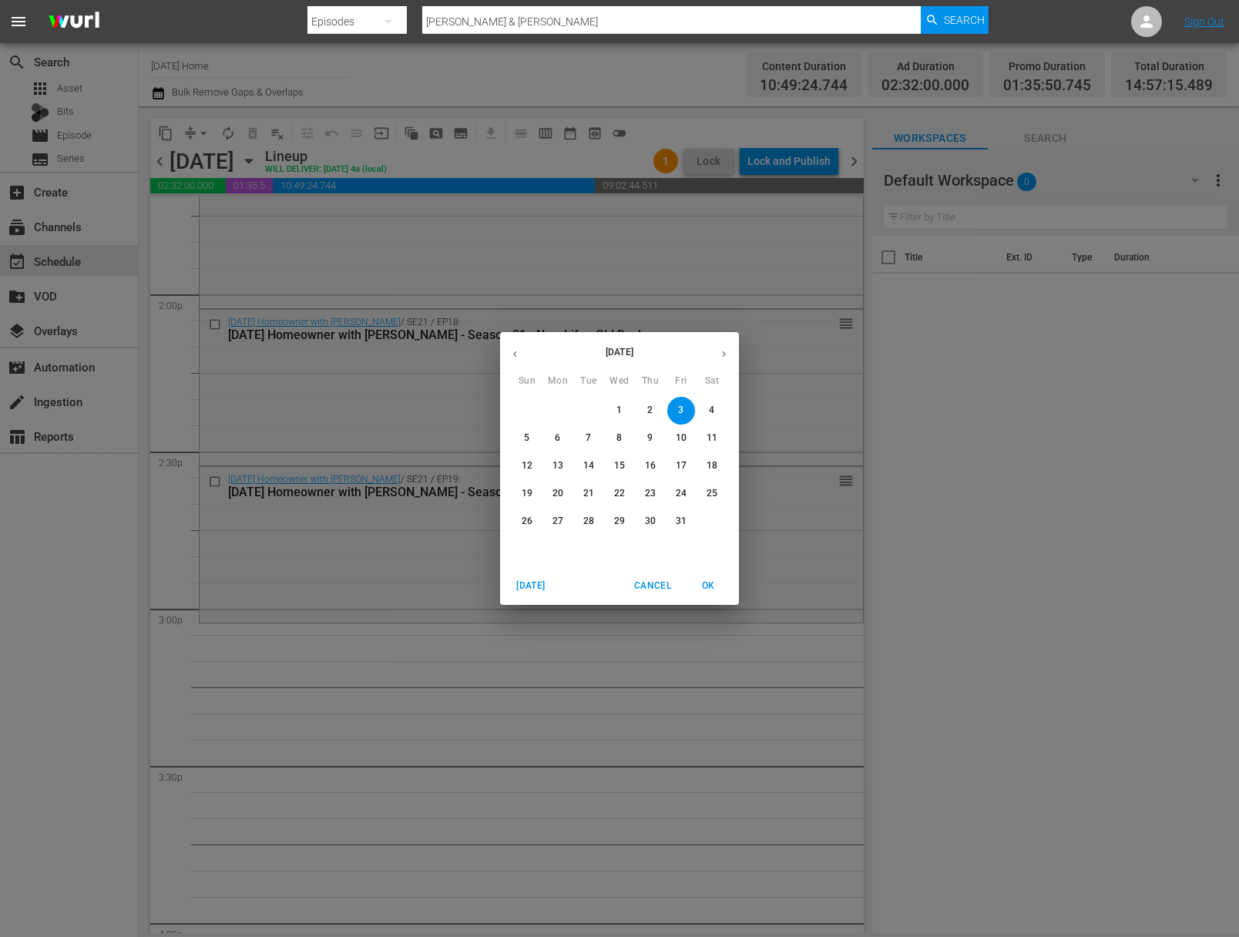
click at [519, 354] on icon "button" at bounding box center [515, 354] width 12 height 12
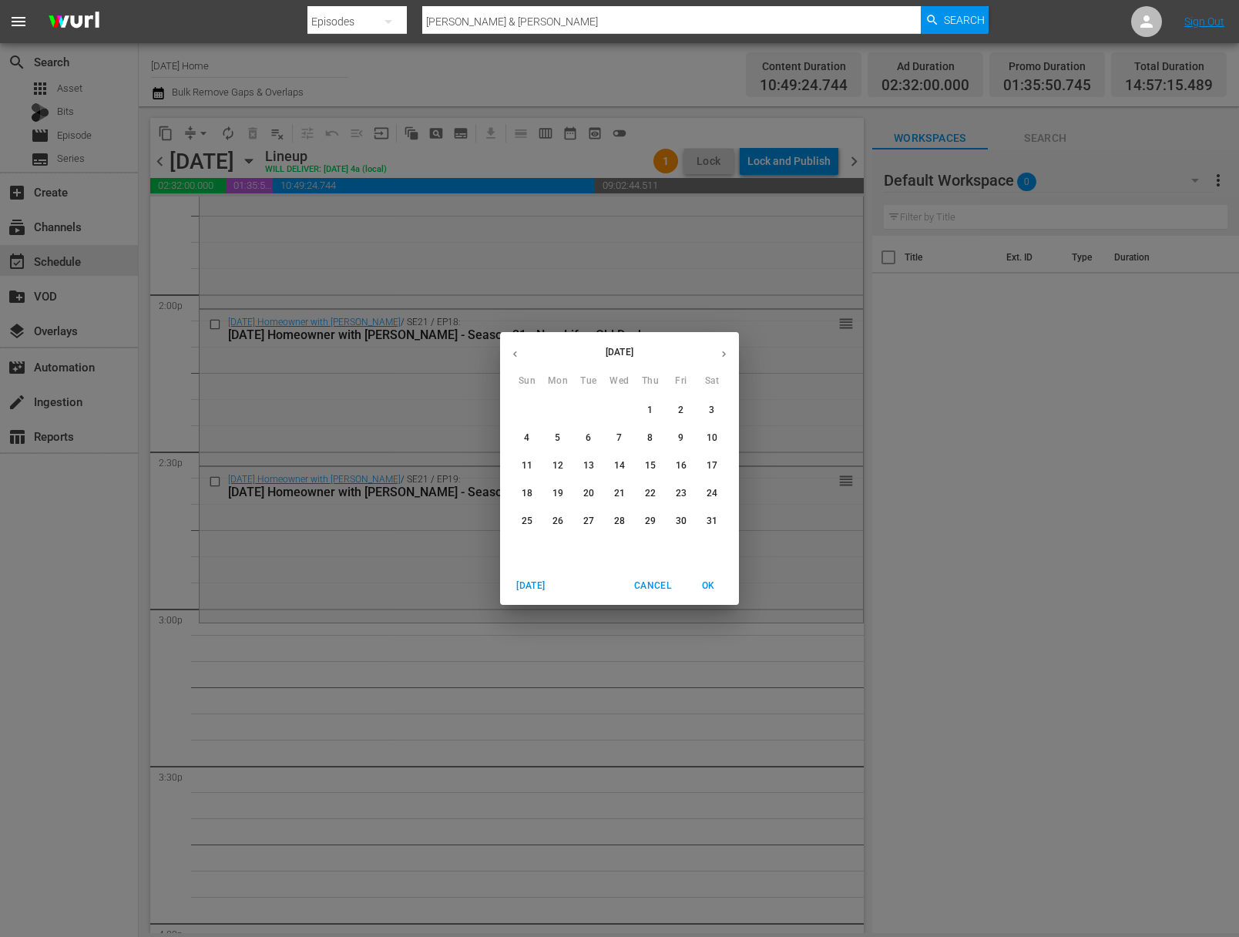
click at [648, 466] on p "15" at bounding box center [650, 465] width 11 height 13
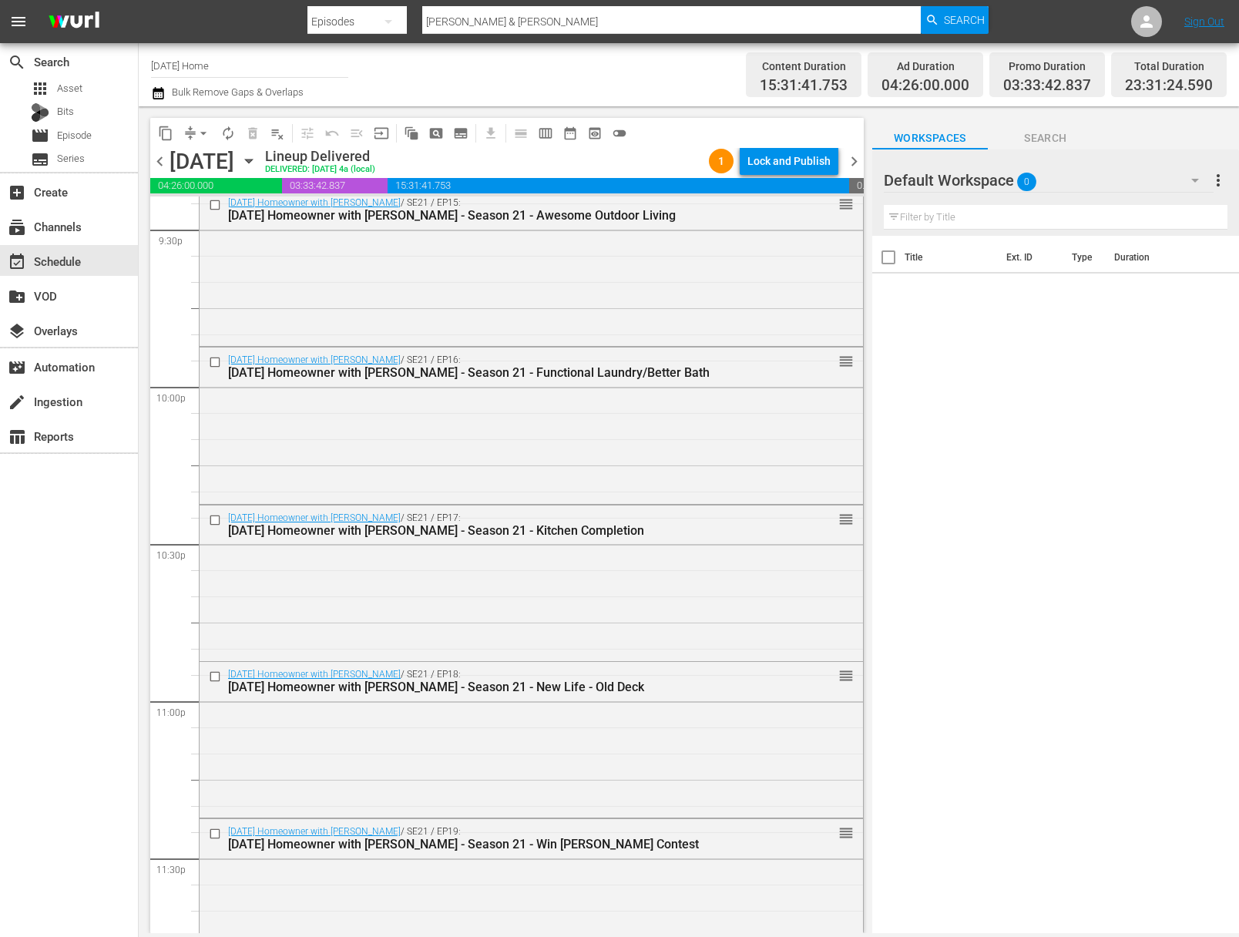
scroll to position [6808, 0]
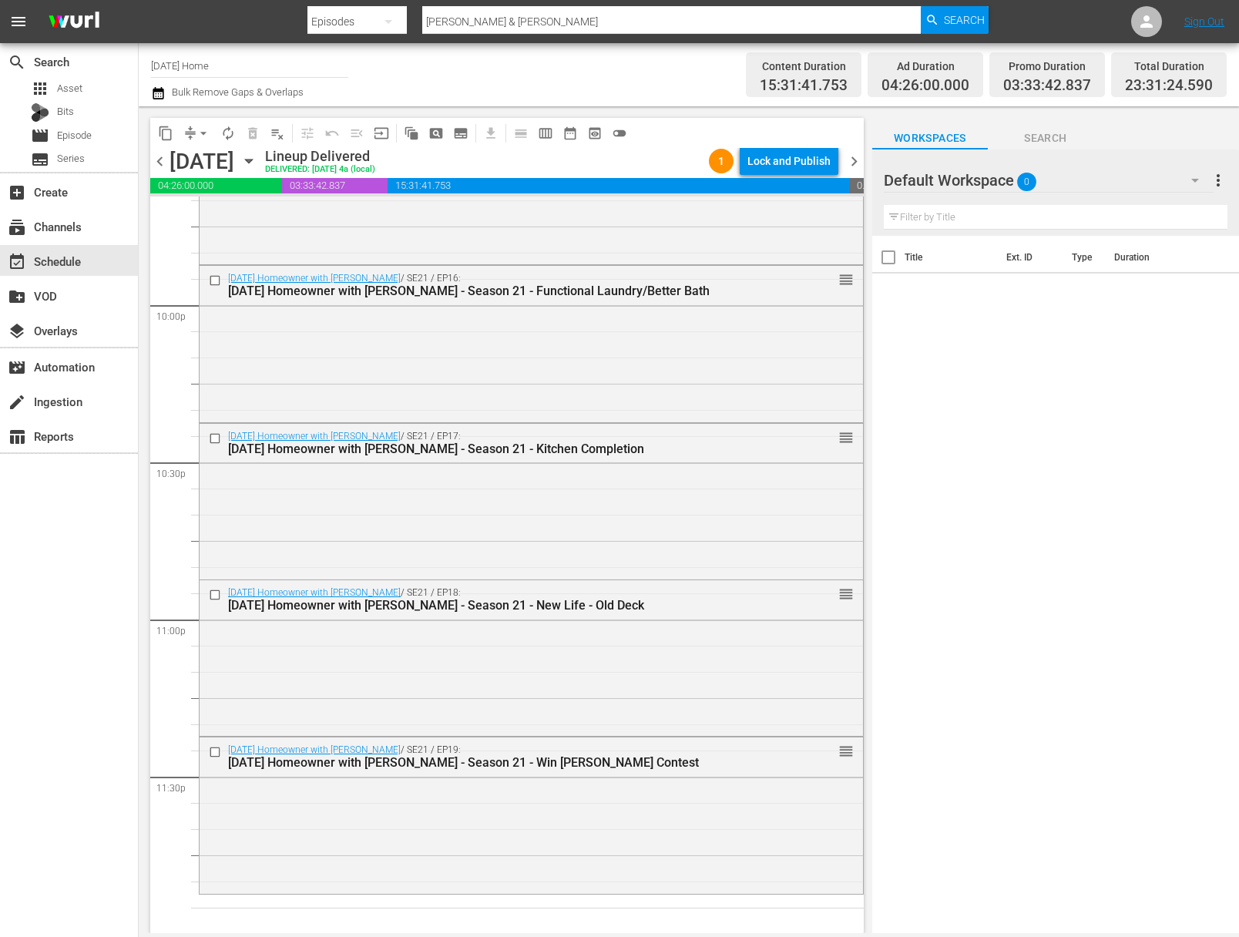
click at [257, 162] on icon "button" at bounding box center [248, 161] width 17 height 17
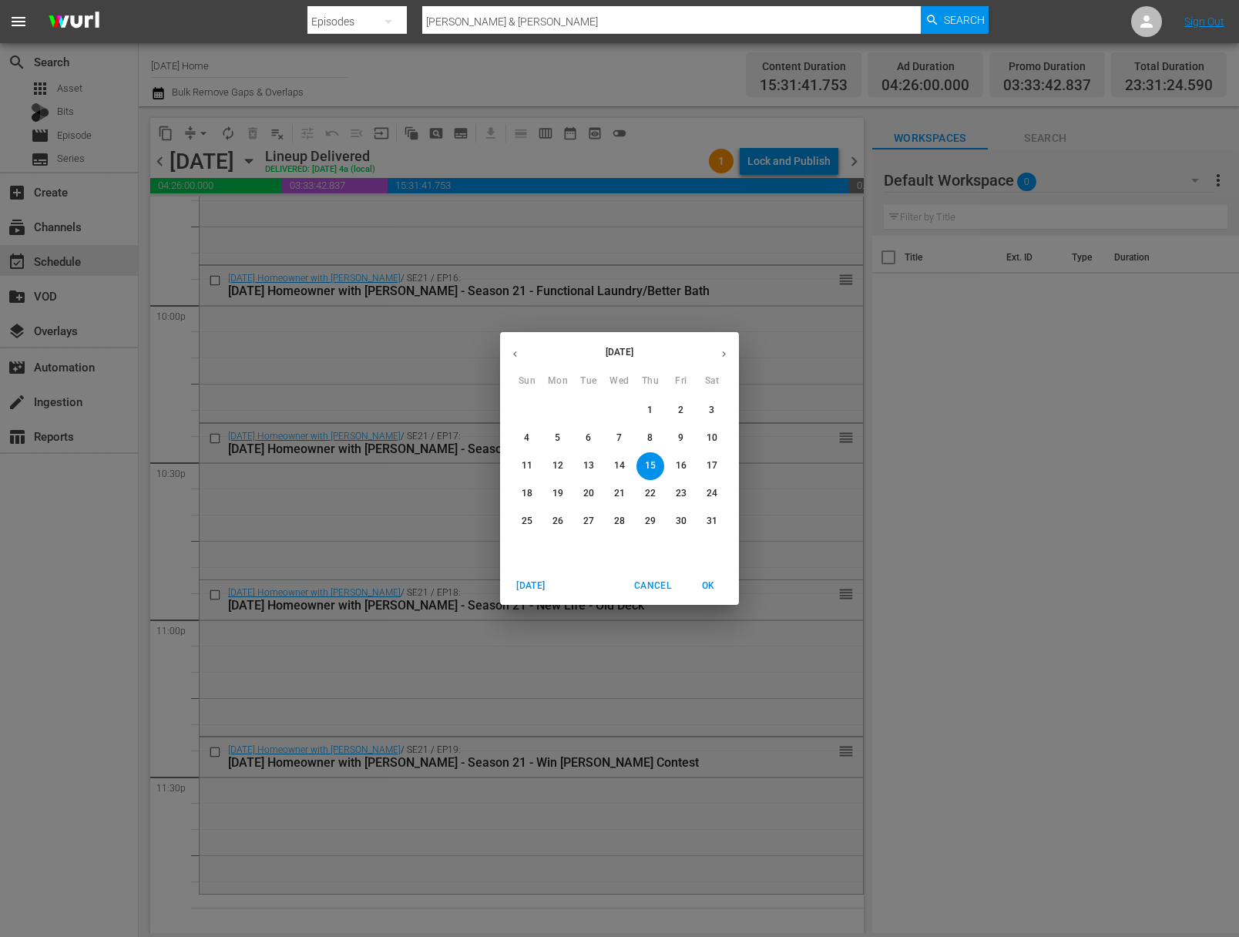
click at [684, 467] on p "16" at bounding box center [681, 465] width 11 height 13
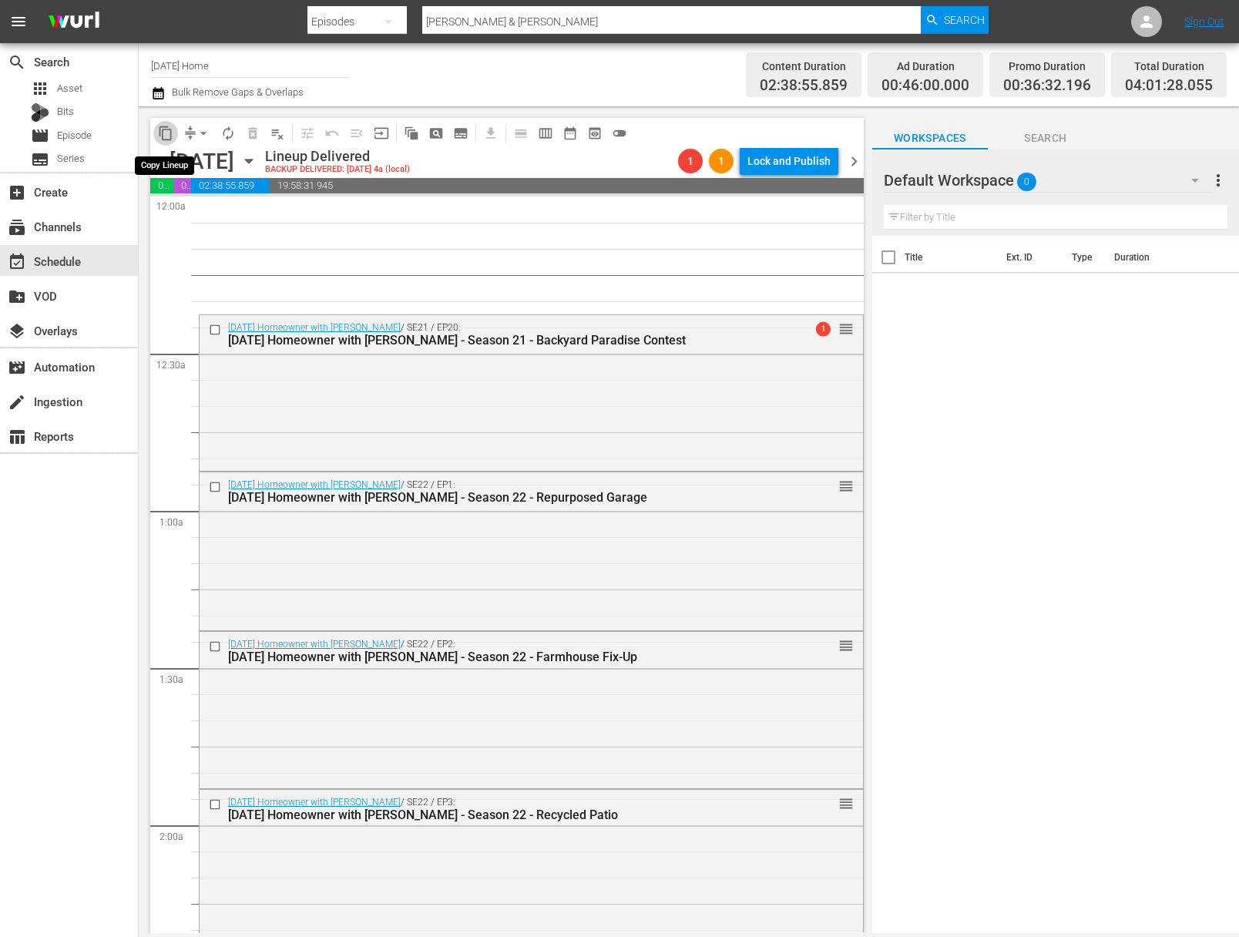
click at [166, 129] on span "content_copy" at bounding box center [165, 133] width 15 height 15
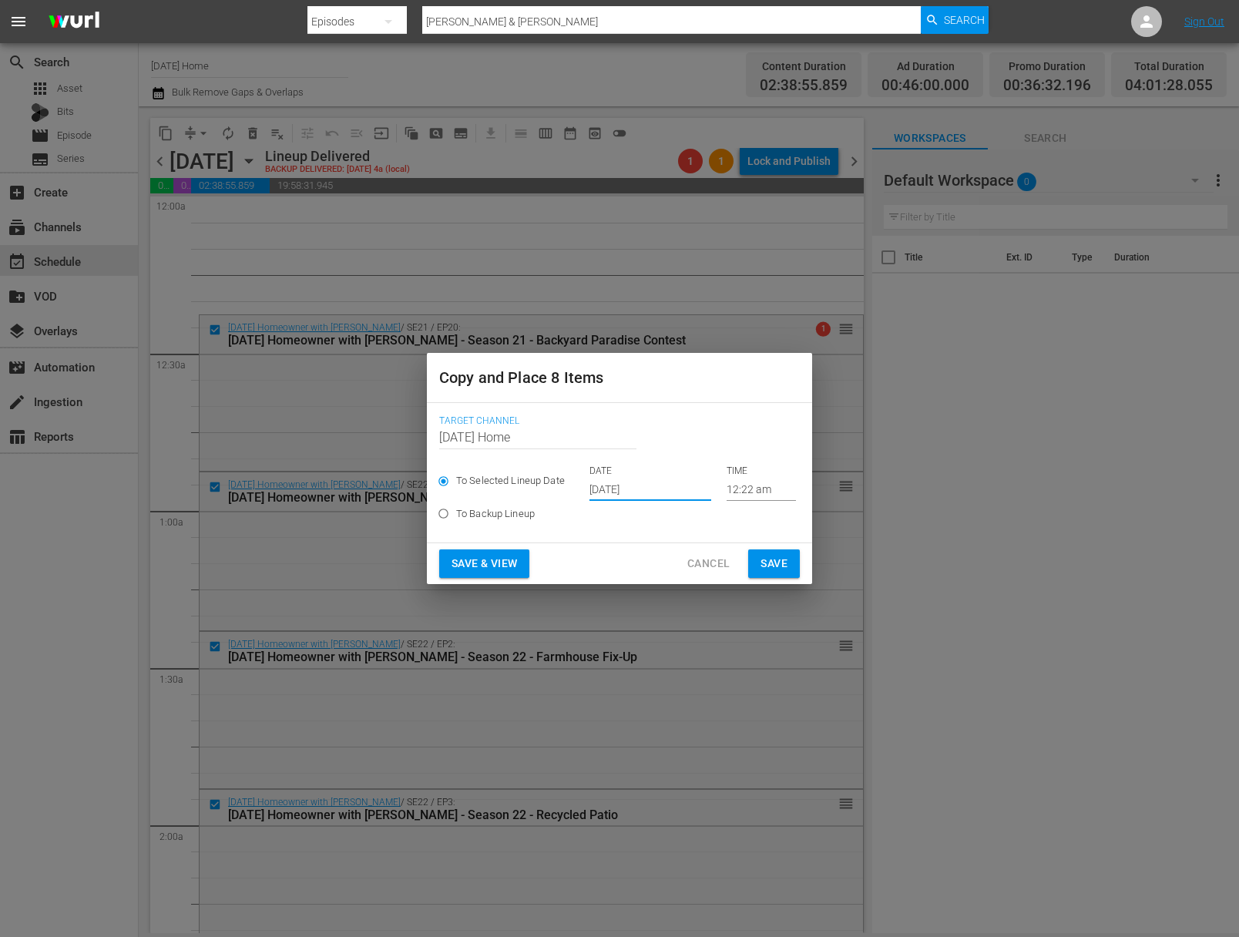
click at [622, 490] on input "[DATE]" at bounding box center [651, 489] width 122 height 23
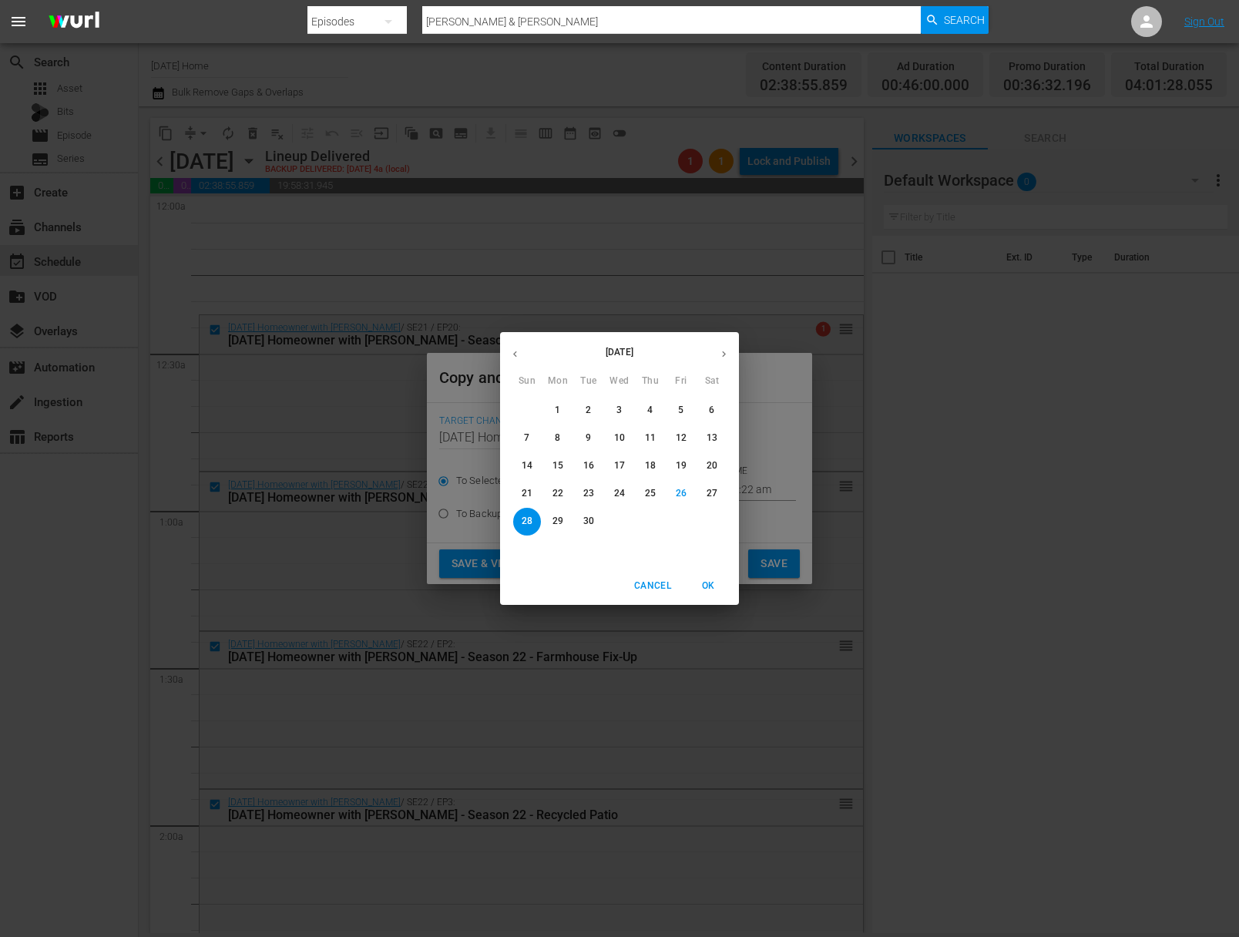
click at [721, 354] on icon "button" at bounding box center [724, 354] width 12 height 12
click at [682, 414] on p "3" at bounding box center [680, 410] width 5 height 13
type input "Oct 3rd 2025"
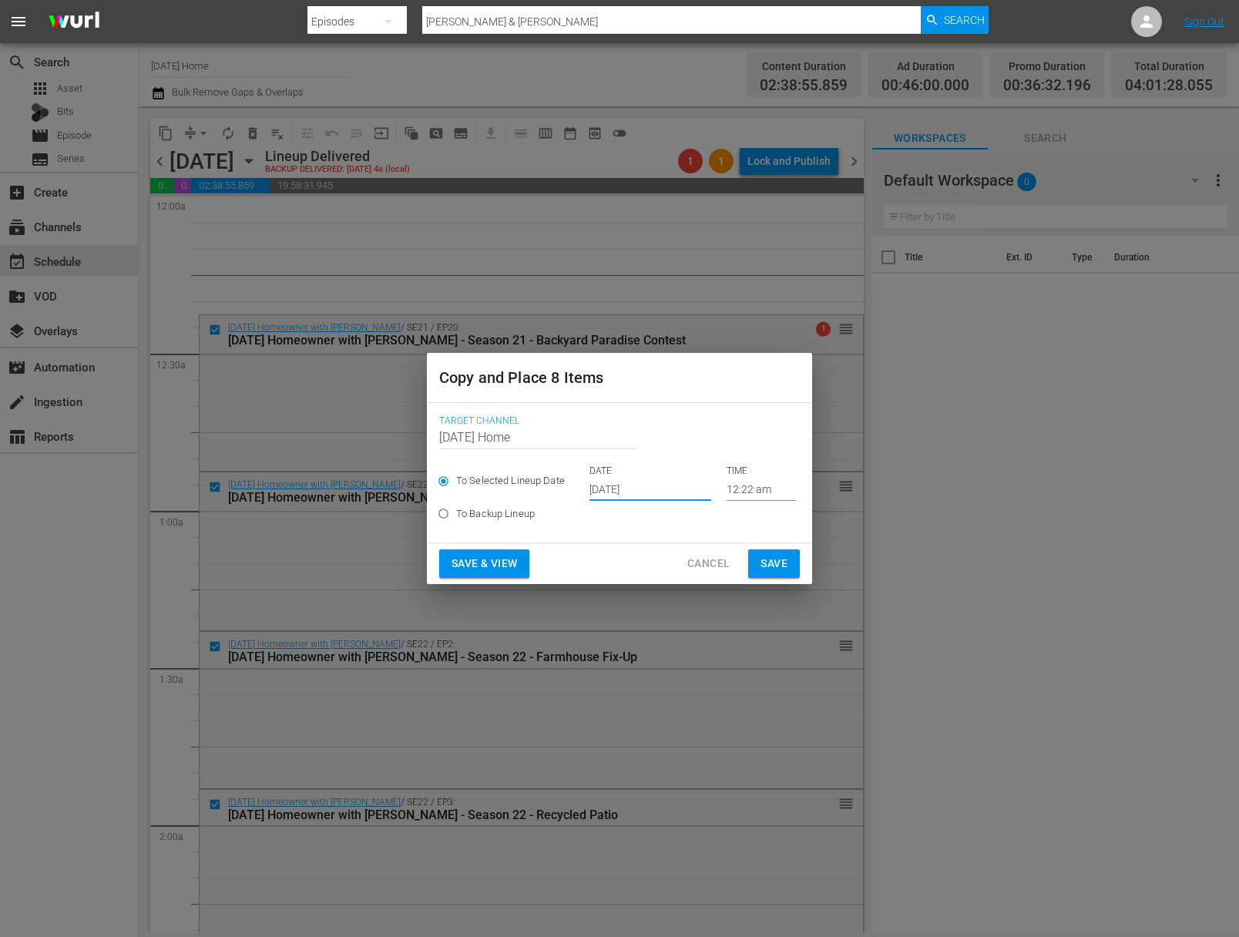
click at [741, 486] on input "12:22 am" at bounding box center [761, 489] width 69 height 23
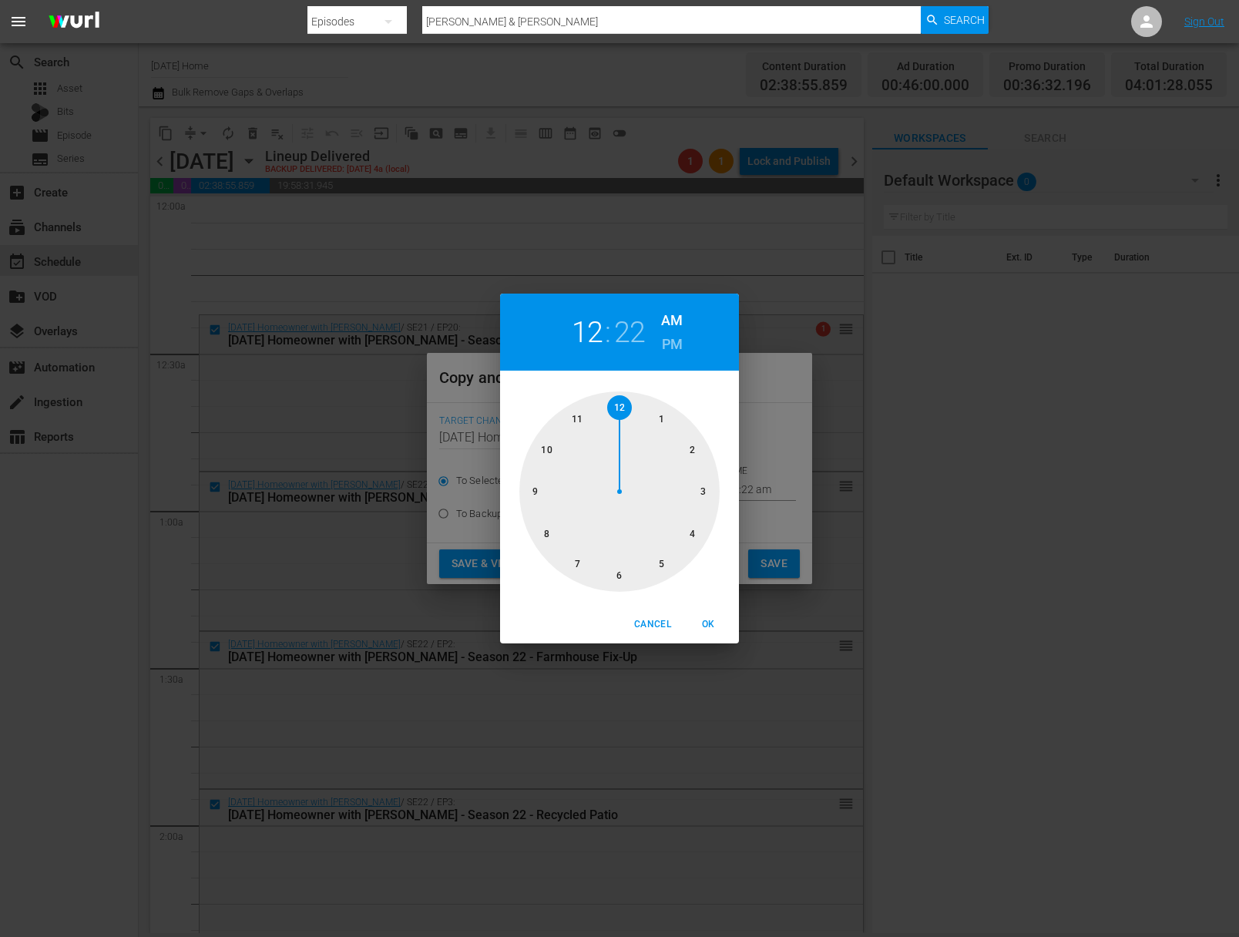
click at [704, 488] on div at bounding box center [619, 491] width 200 height 200
click at [622, 410] on div at bounding box center [619, 491] width 200 height 200
click at [674, 344] on h6 "PM" at bounding box center [672, 344] width 21 height 25
click at [714, 618] on span "OK" at bounding box center [708, 624] width 37 height 16
type input "03:00 pm"
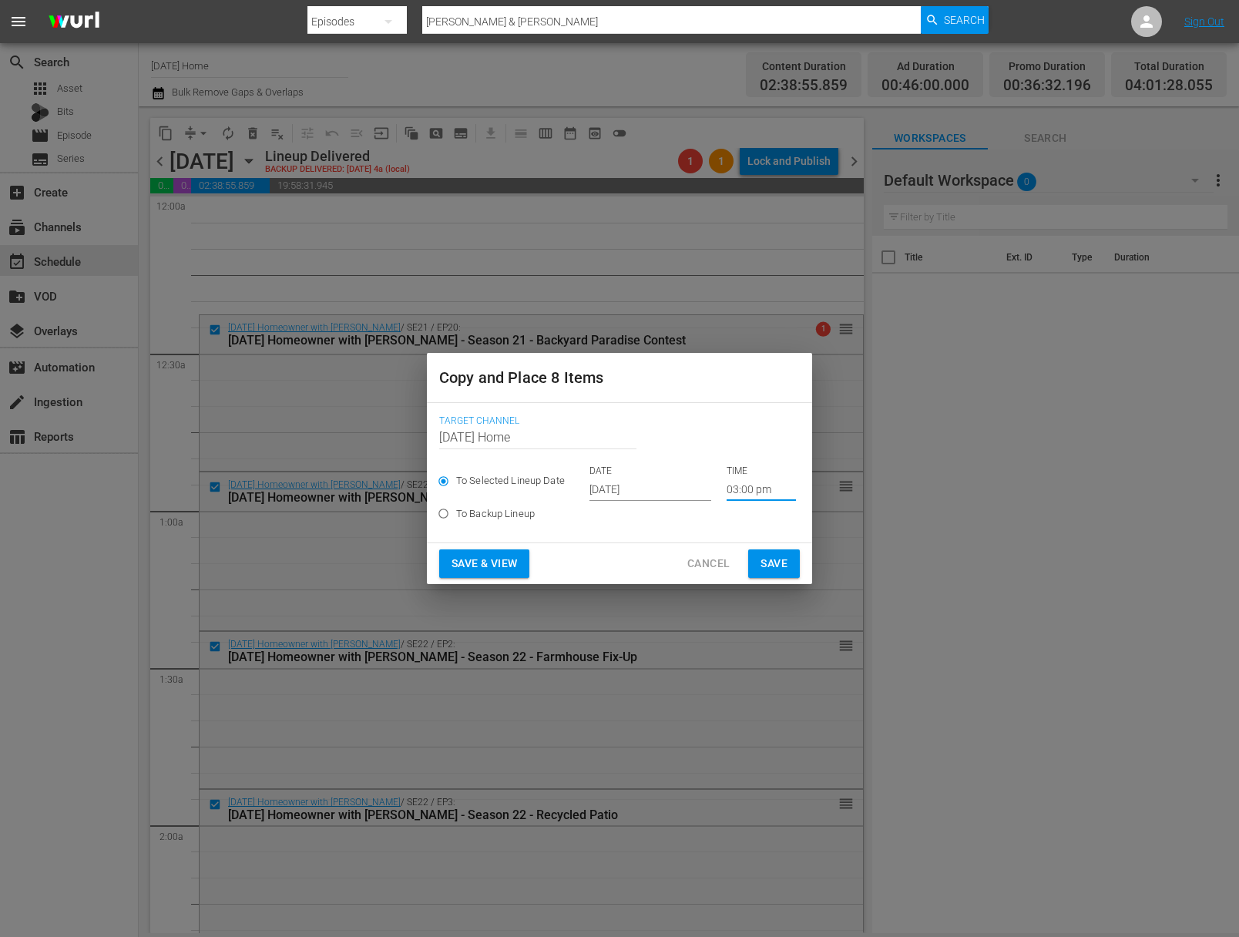
click at [776, 556] on span "Save" at bounding box center [774, 563] width 27 height 19
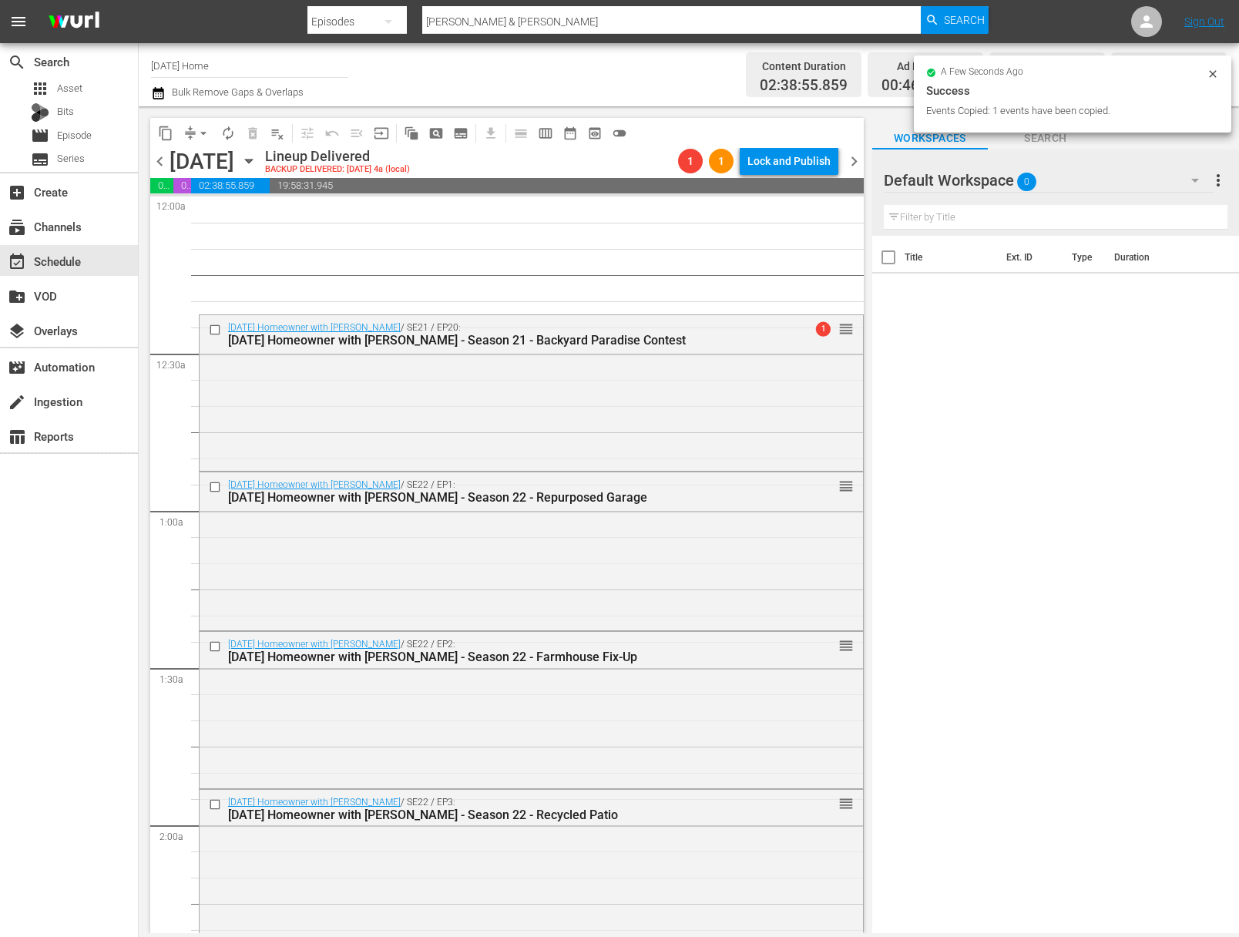
click at [257, 157] on icon "button" at bounding box center [248, 161] width 17 height 17
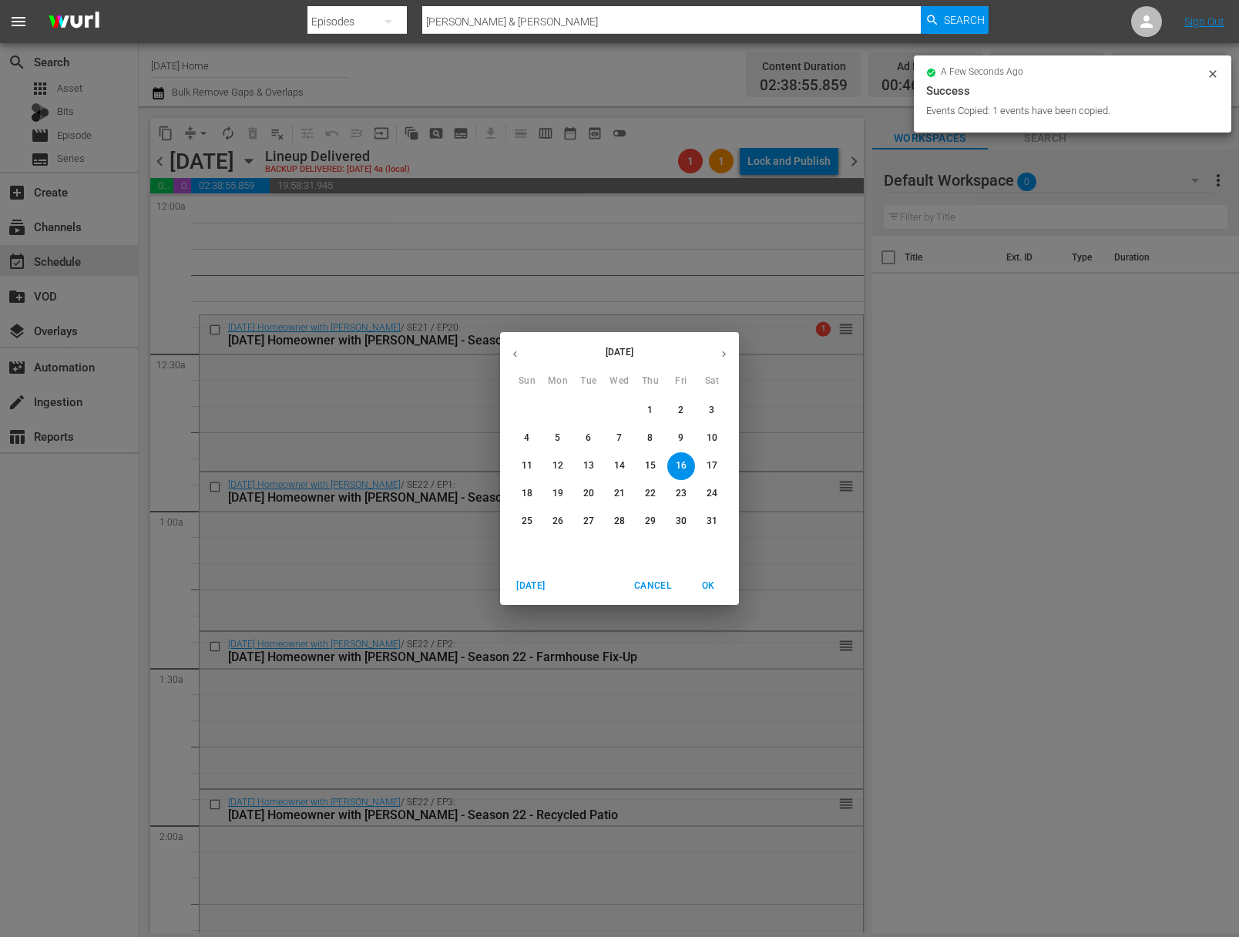
click at [723, 347] on button "button" at bounding box center [724, 354] width 30 height 30
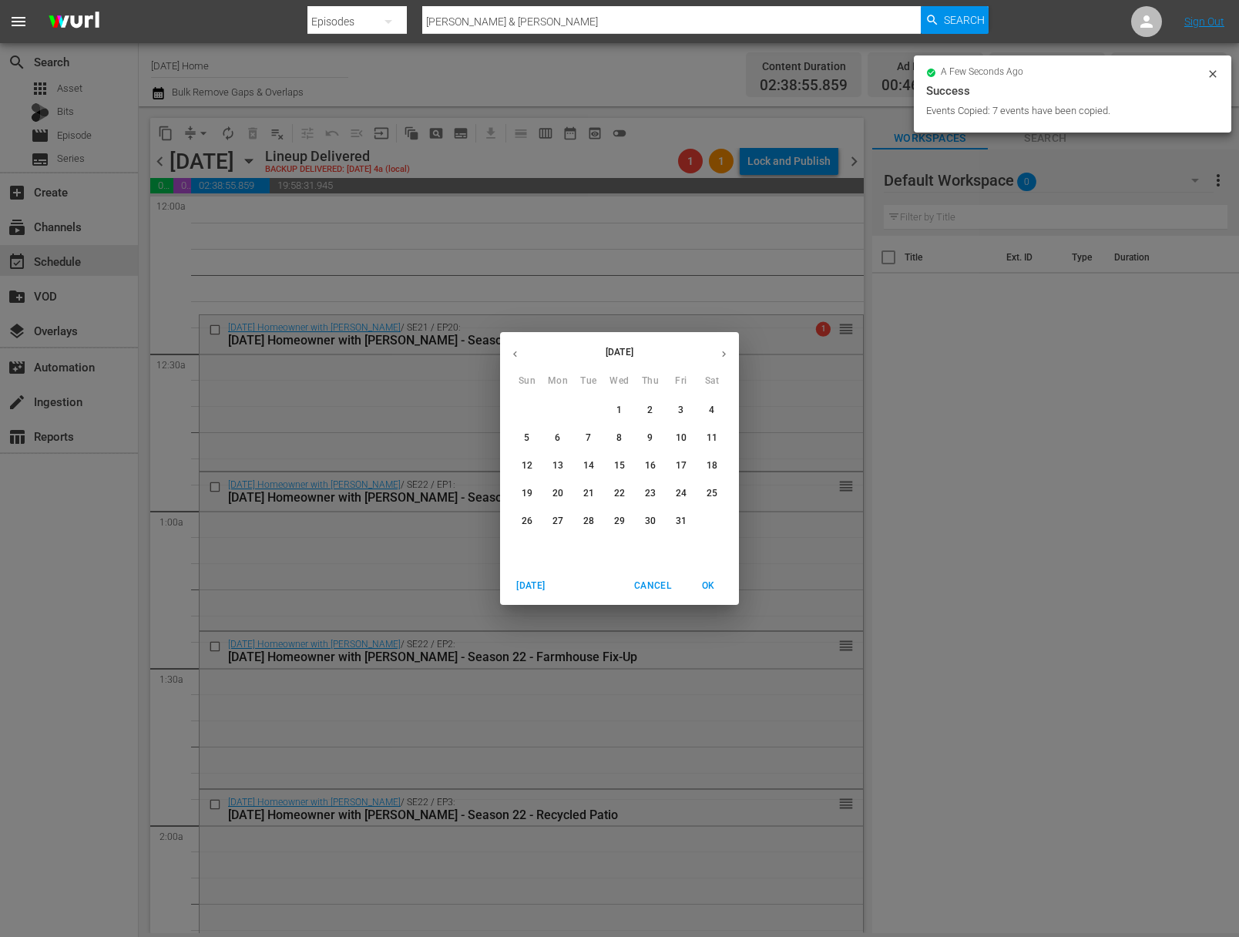
click at [684, 406] on span "3" at bounding box center [681, 410] width 28 height 13
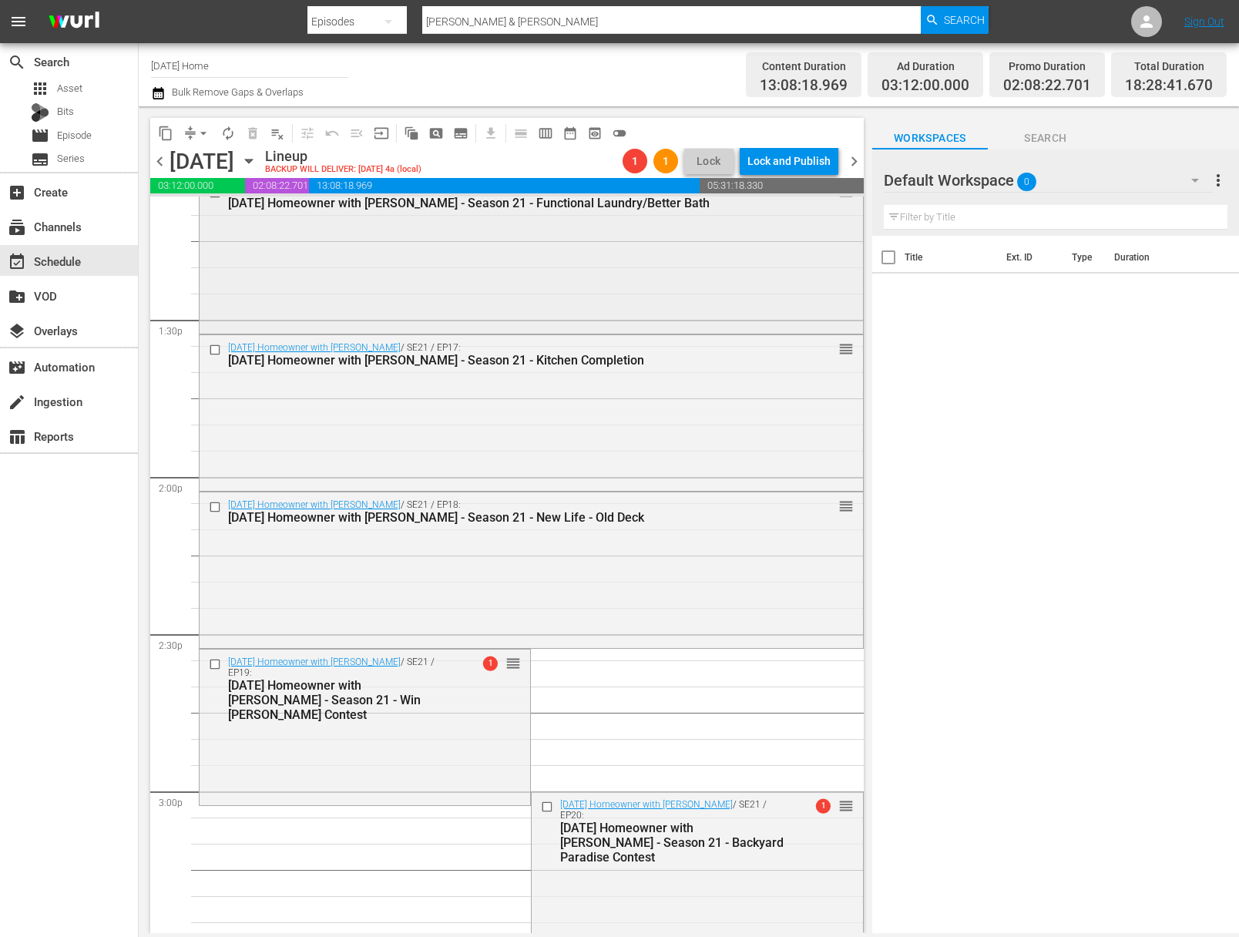
scroll to position [4123, 0]
click at [203, 136] on span "arrow_drop_down" at bounding box center [203, 133] width 15 height 15
click at [207, 208] on li "Align to End of Previous Day" at bounding box center [204, 215] width 162 height 25
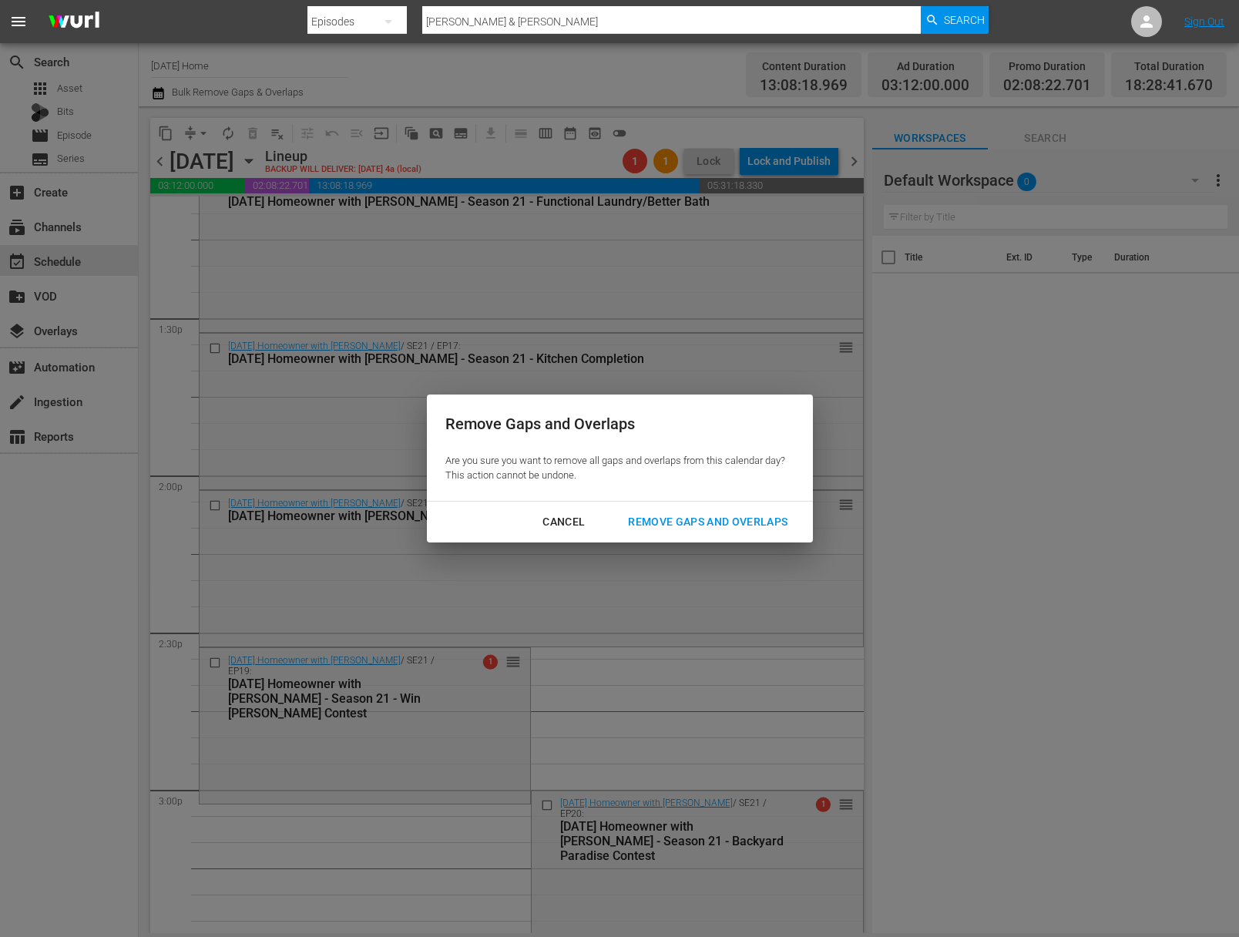
click at [762, 525] on div "Remove Gaps and Overlaps" at bounding box center [708, 521] width 184 height 19
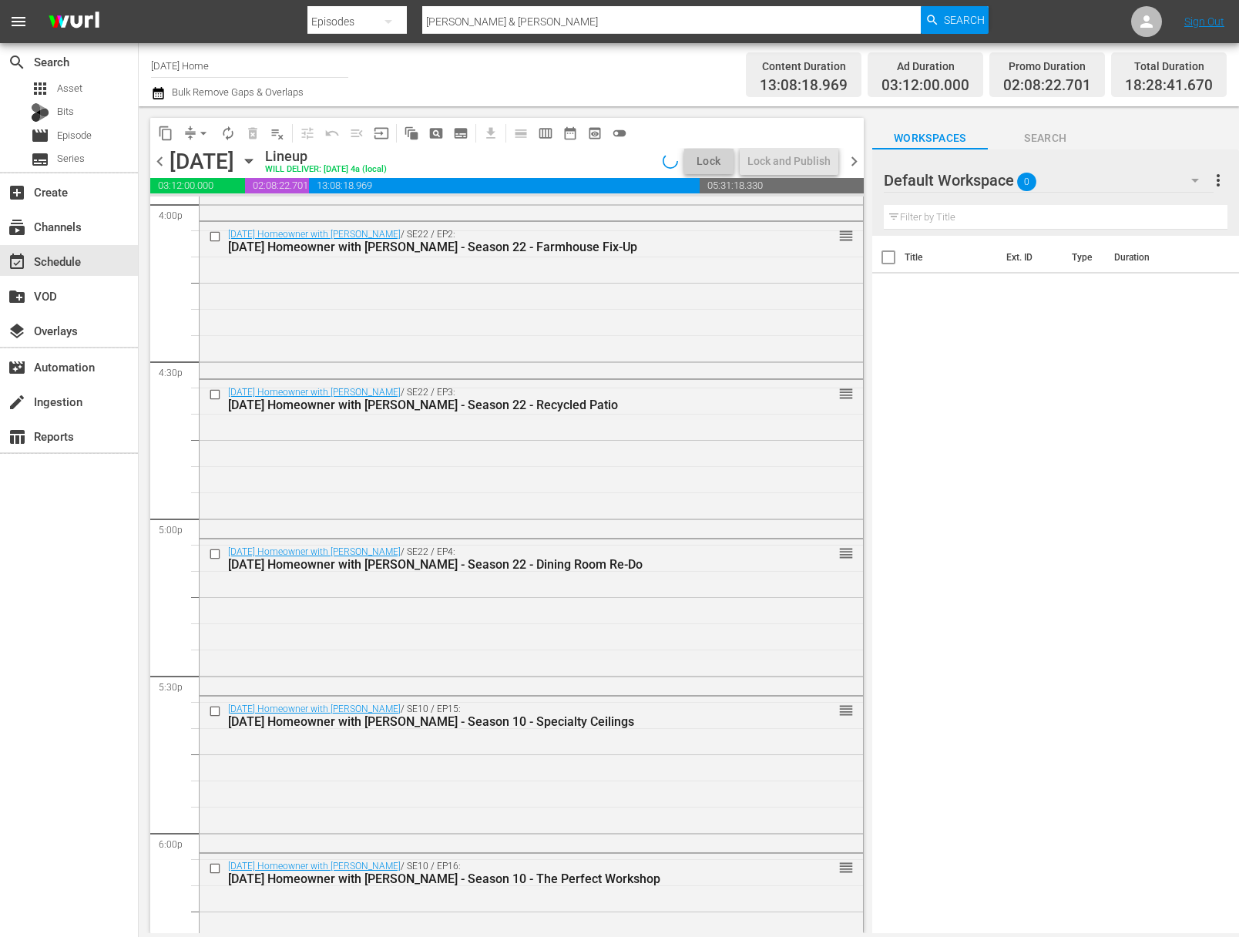
scroll to position [5142, 0]
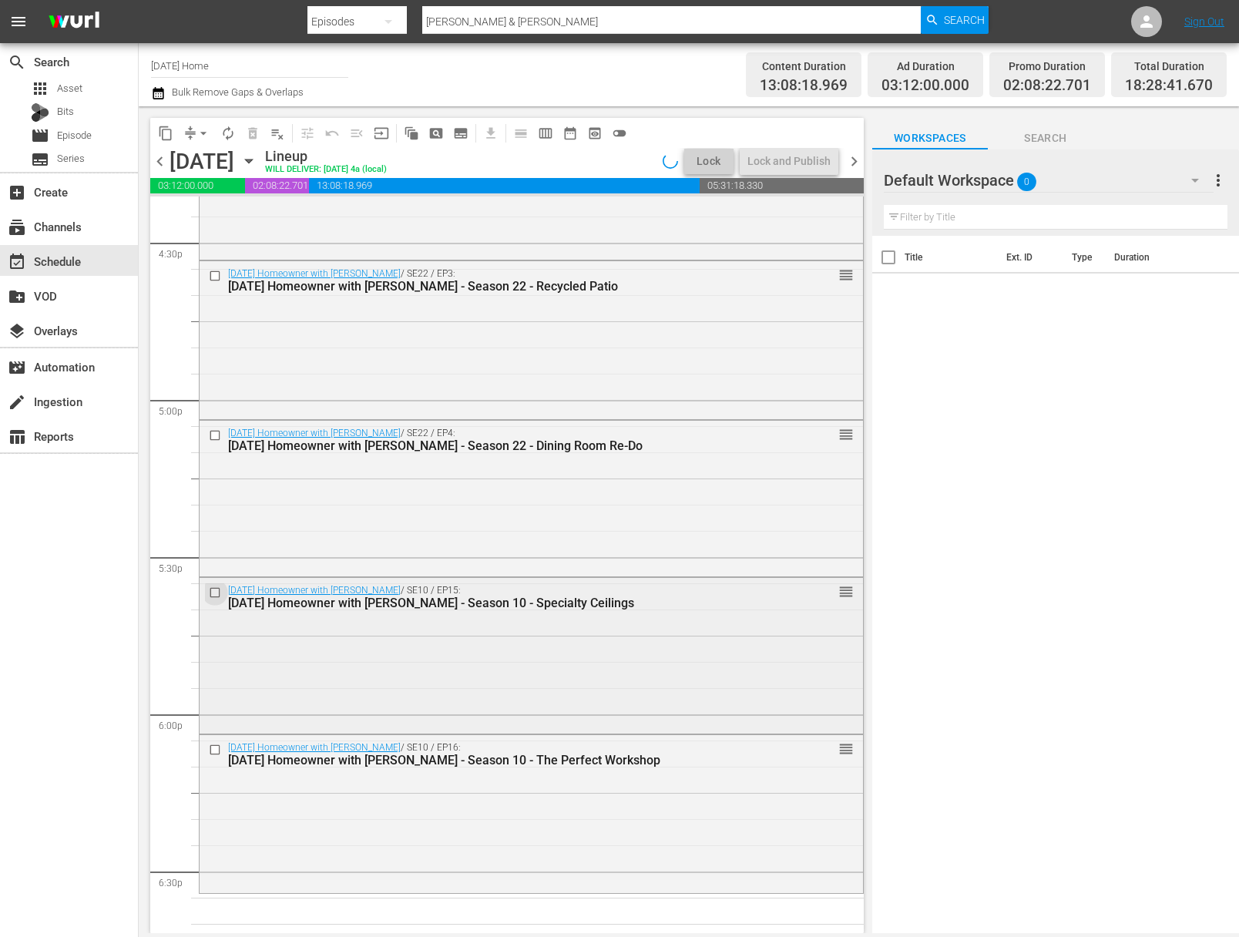
click at [214, 593] on input "checkbox" at bounding box center [217, 592] width 16 height 13
click at [213, 750] on input "checkbox" at bounding box center [217, 750] width 16 height 13
click at [257, 131] on span "delete_forever_outlined" at bounding box center [252, 133] width 15 height 15
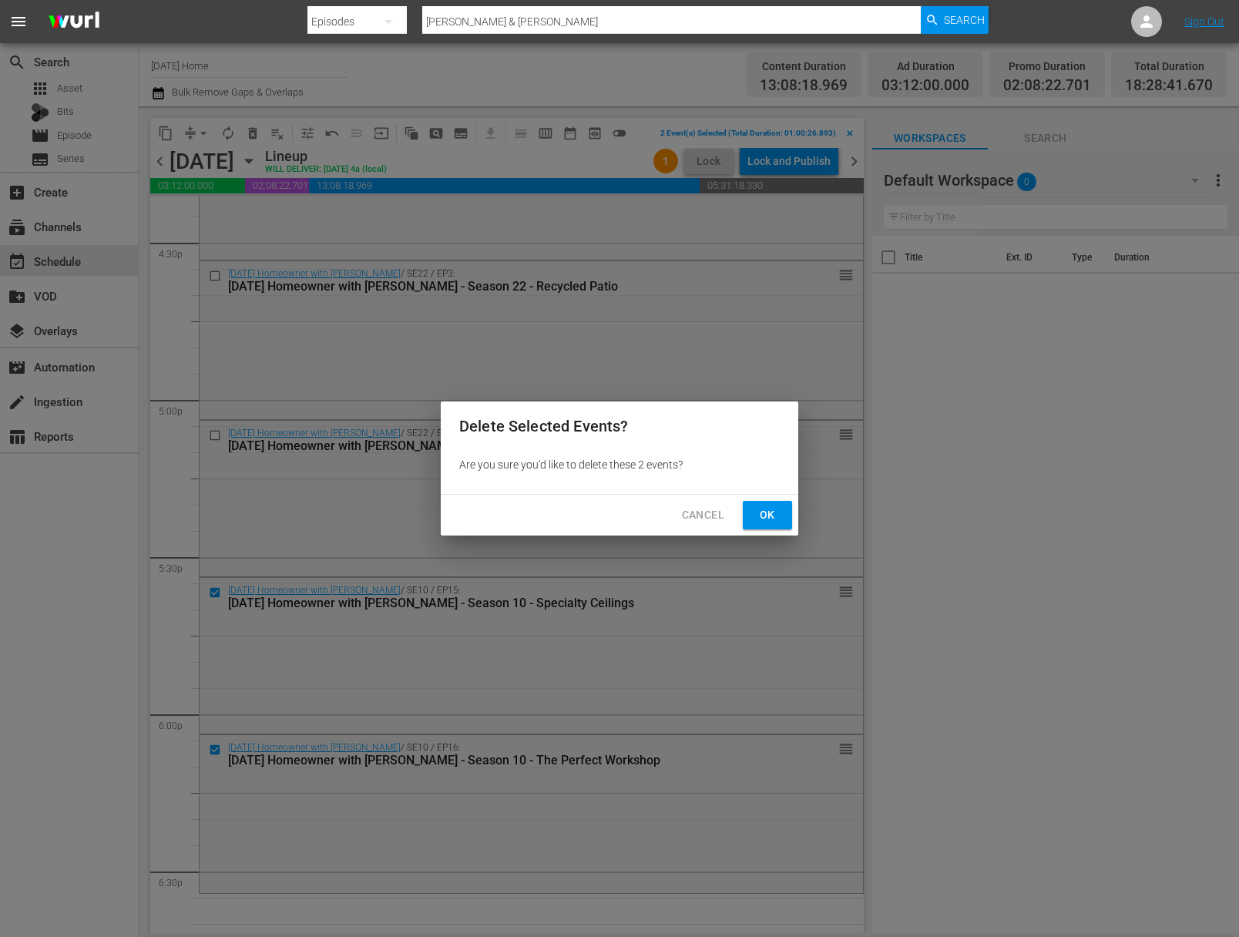
click at [783, 522] on button "Ok" at bounding box center [767, 515] width 49 height 29
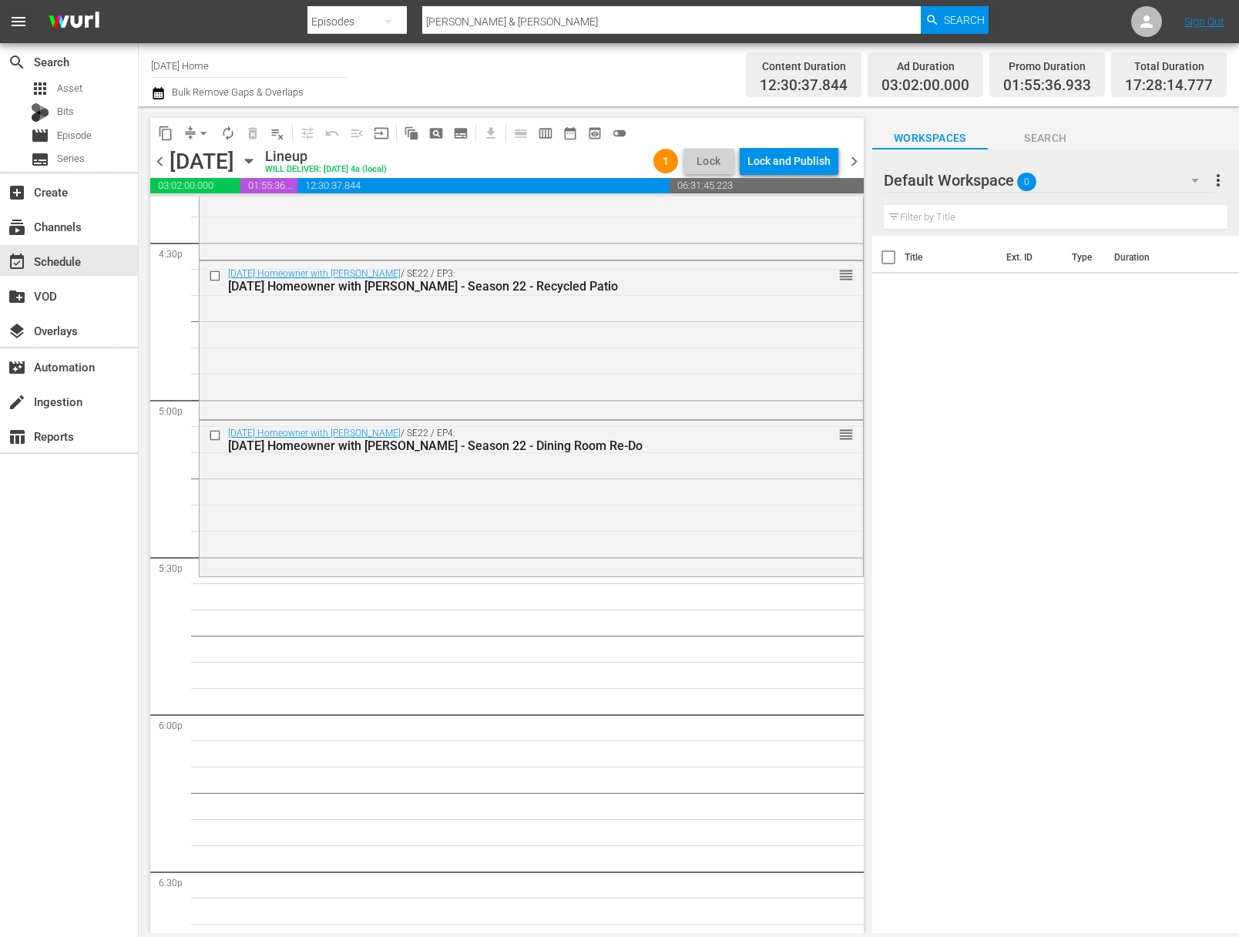
click at [257, 161] on icon "button" at bounding box center [248, 161] width 17 height 17
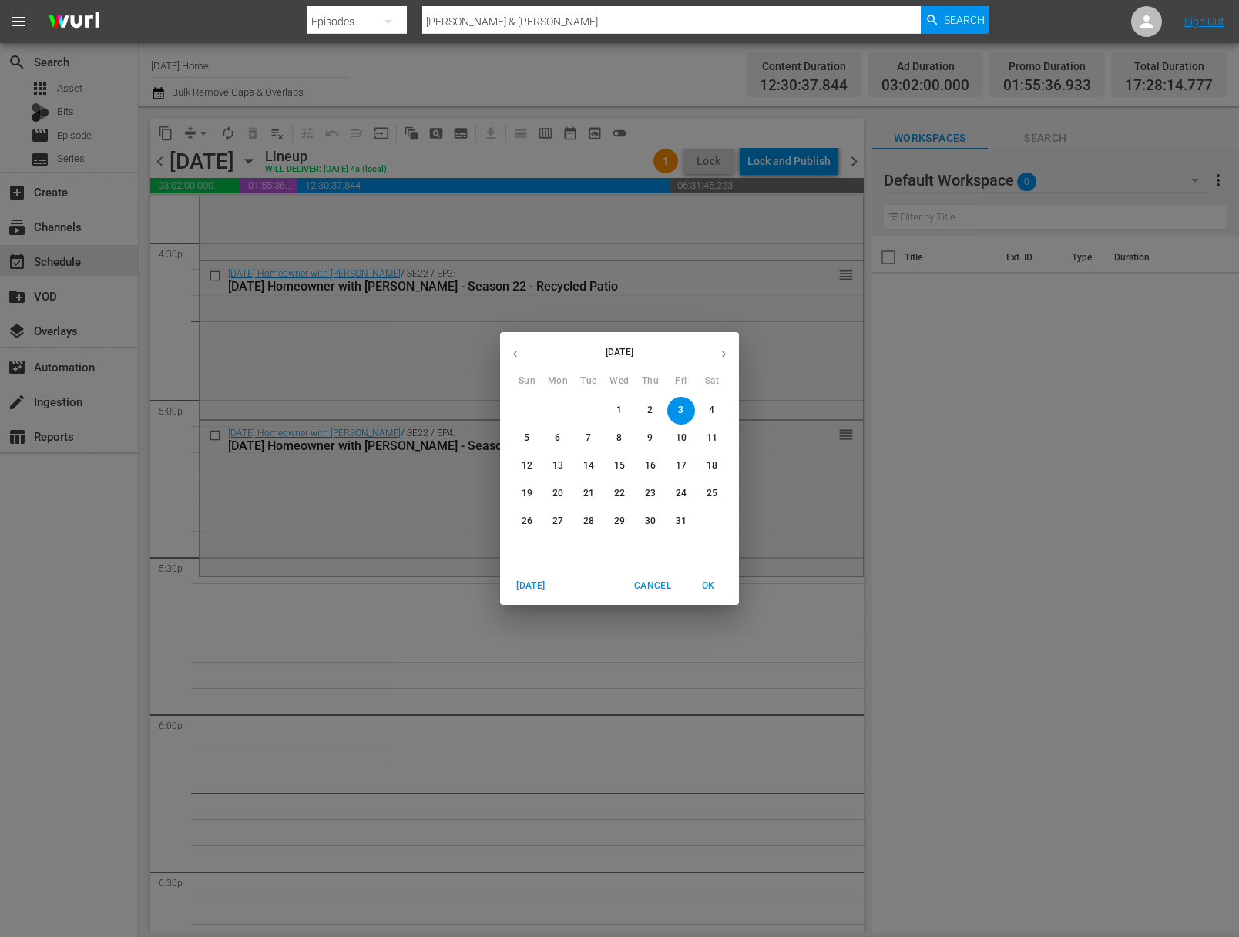
click at [514, 354] on icon "button" at bounding box center [515, 354] width 4 height 6
click at [512, 354] on icon "button" at bounding box center [515, 354] width 12 height 12
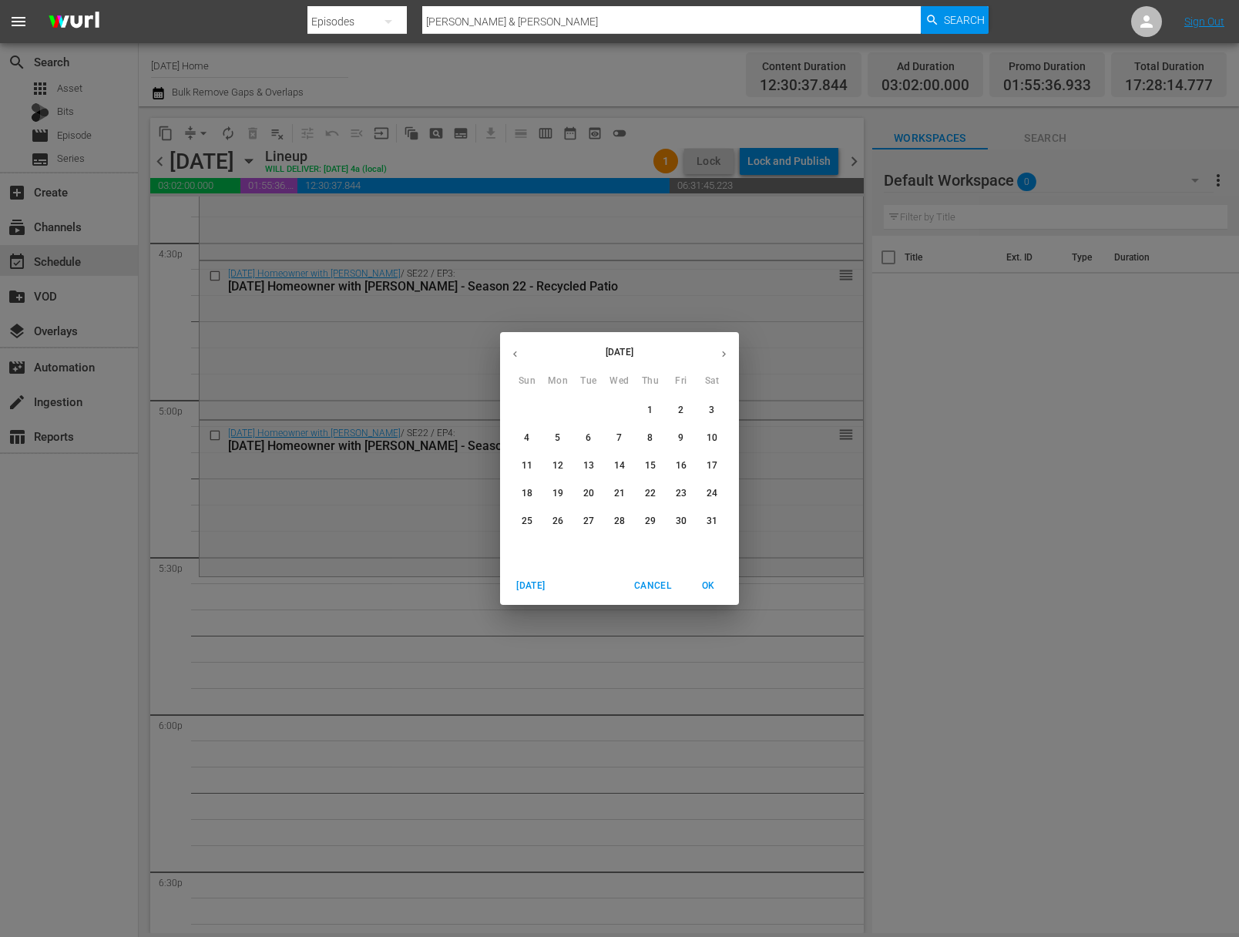
click at [676, 466] on p "16" at bounding box center [681, 465] width 11 height 13
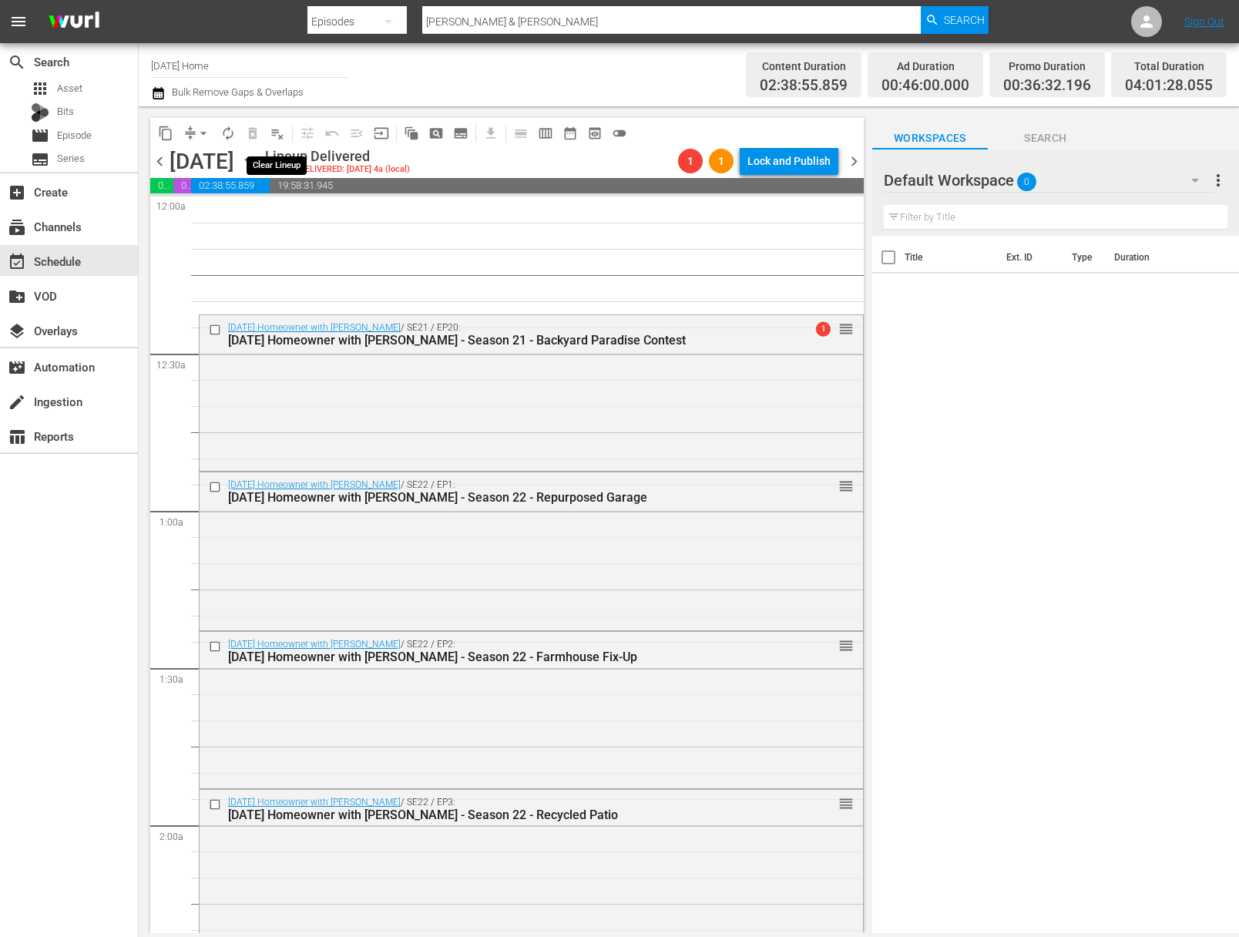
click at [278, 133] on span "playlist_remove_outlined" at bounding box center [277, 133] width 15 height 15
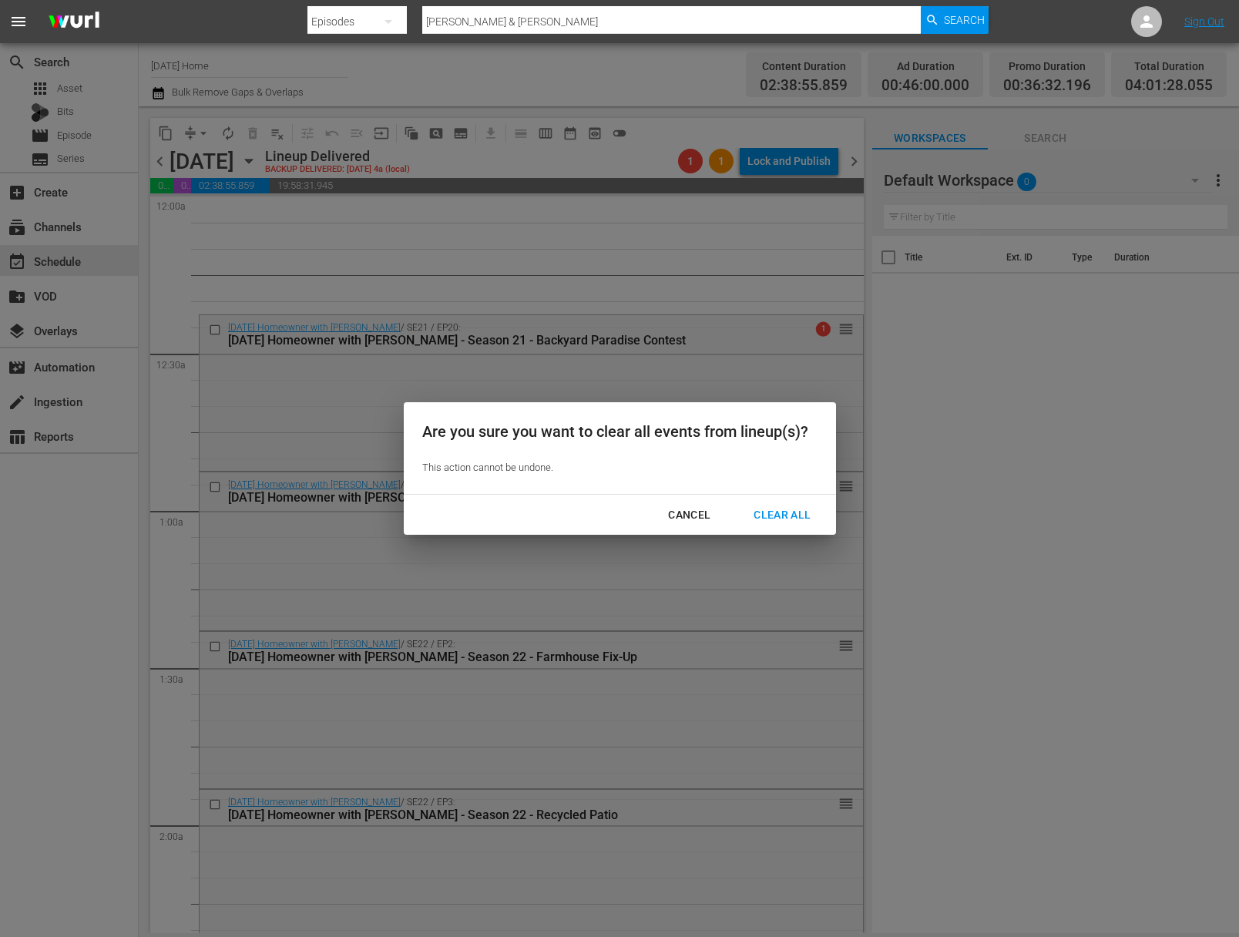
click at [678, 509] on div "Cancel" at bounding box center [689, 515] width 67 height 19
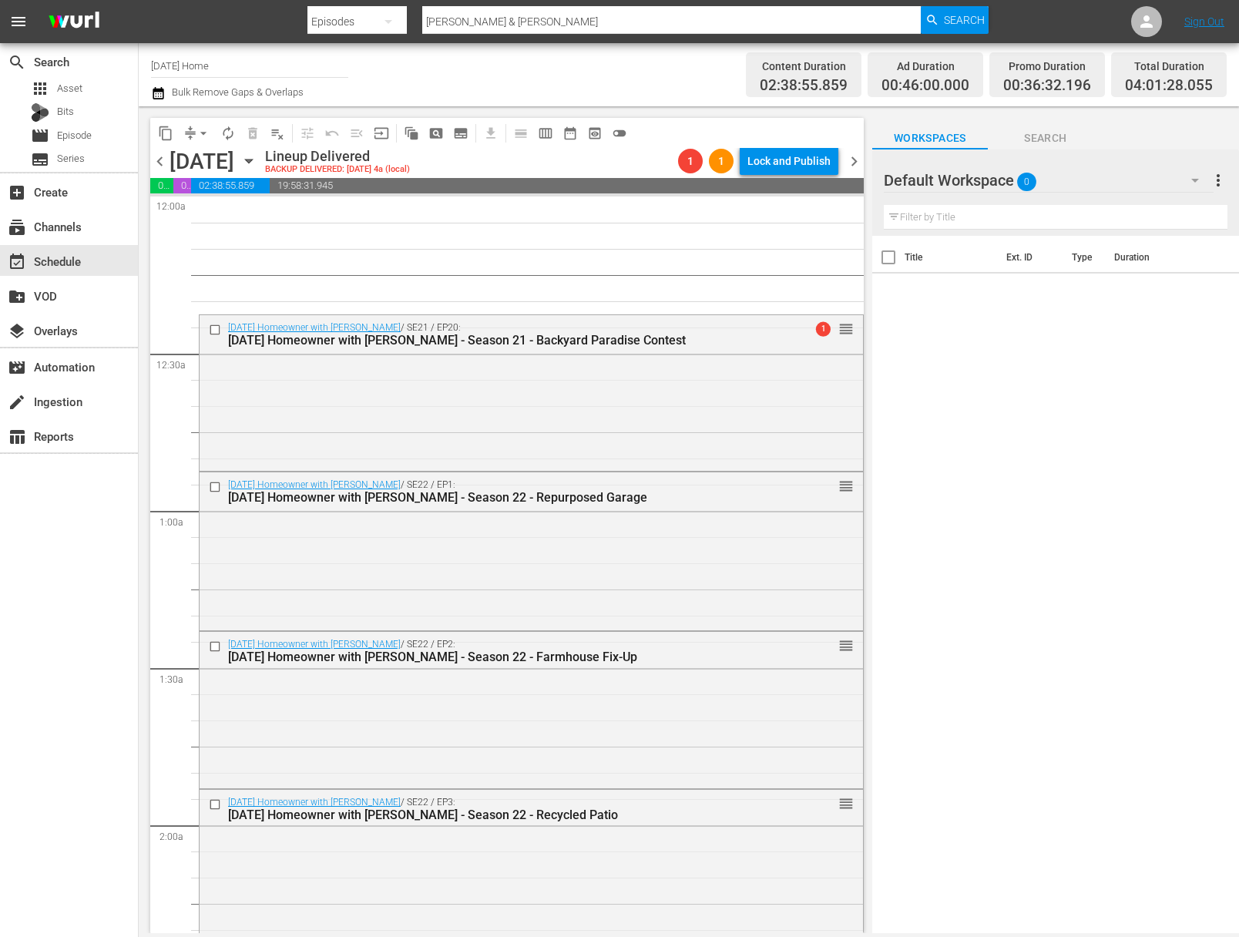
click at [257, 155] on icon "button" at bounding box center [248, 161] width 17 height 17
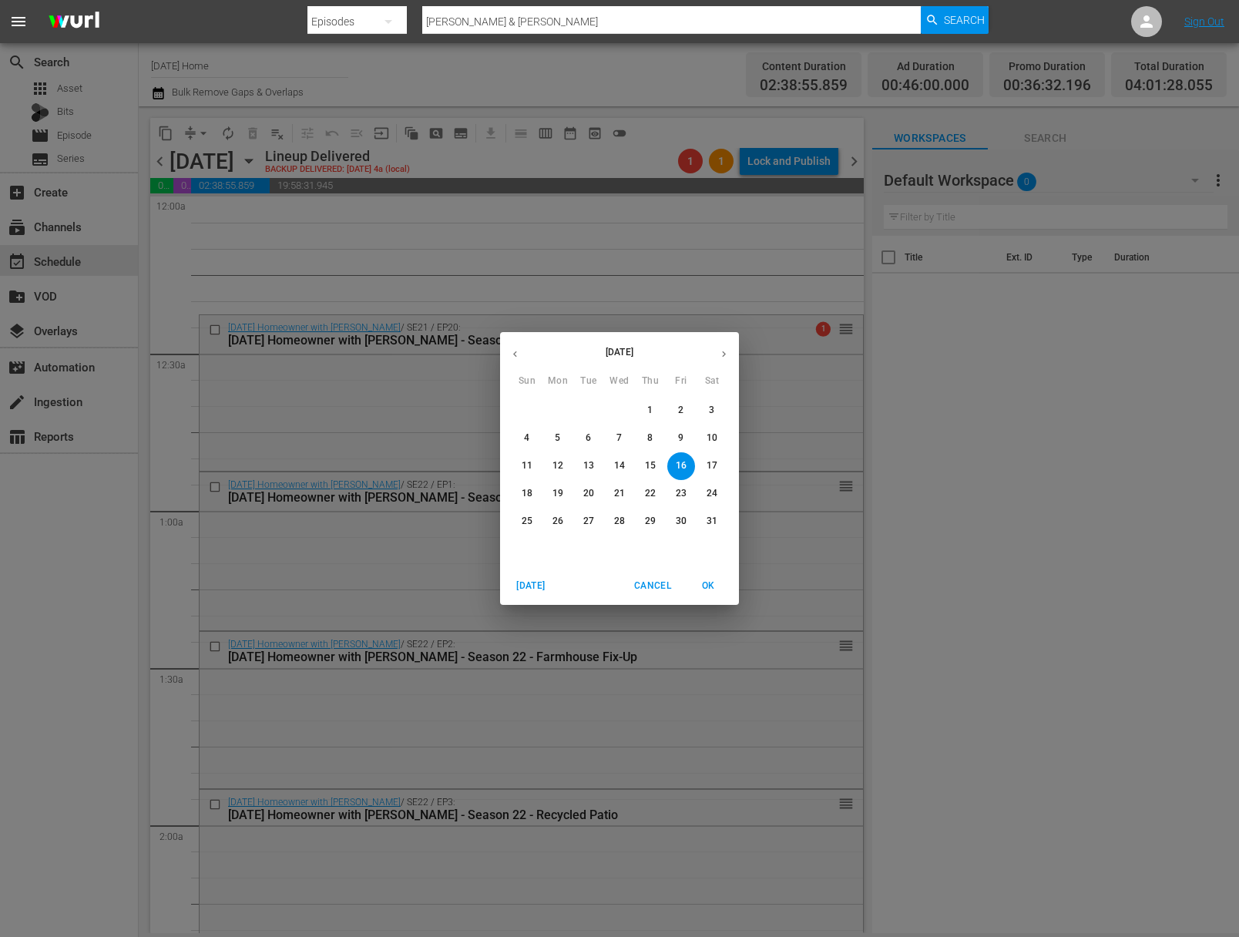
click at [712, 465] on p "17" at bounding box center [712, 465] width 11 height 13
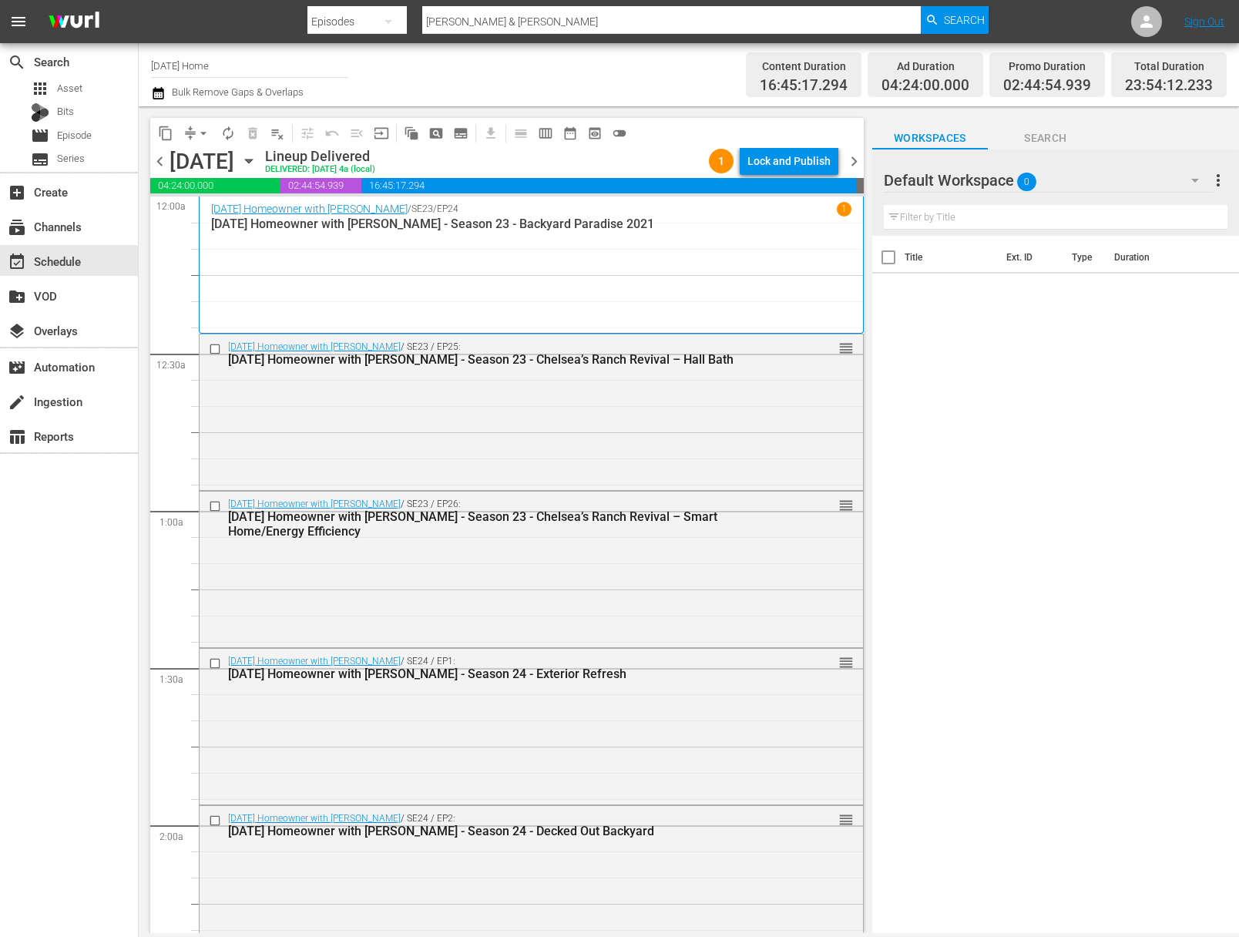
click at [257, 158] on icon "button" at bounding box center [248, 161] width 17 height 17
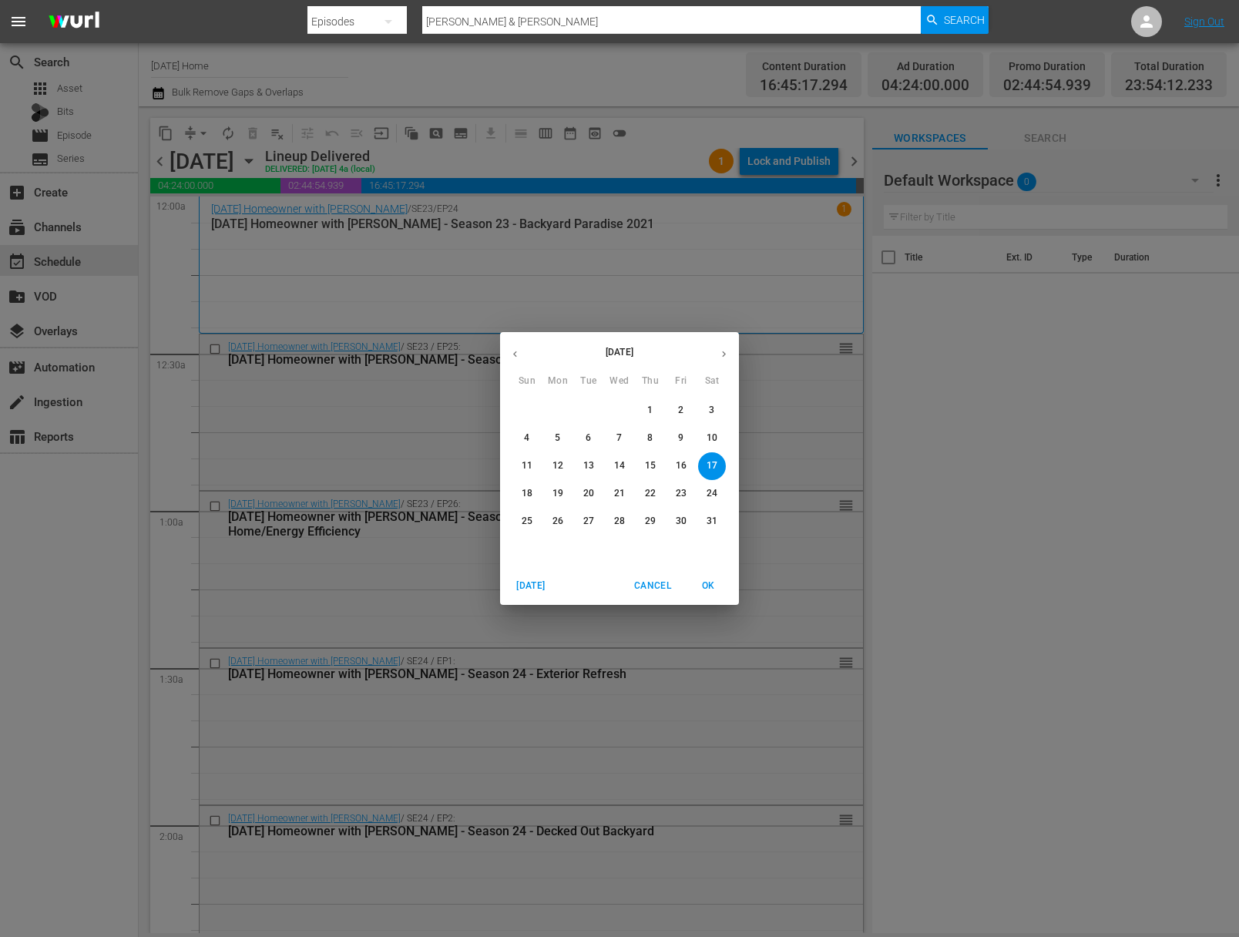
click at [690, 473] on button "16" at bounding box center [681, 466] width 28 height 28
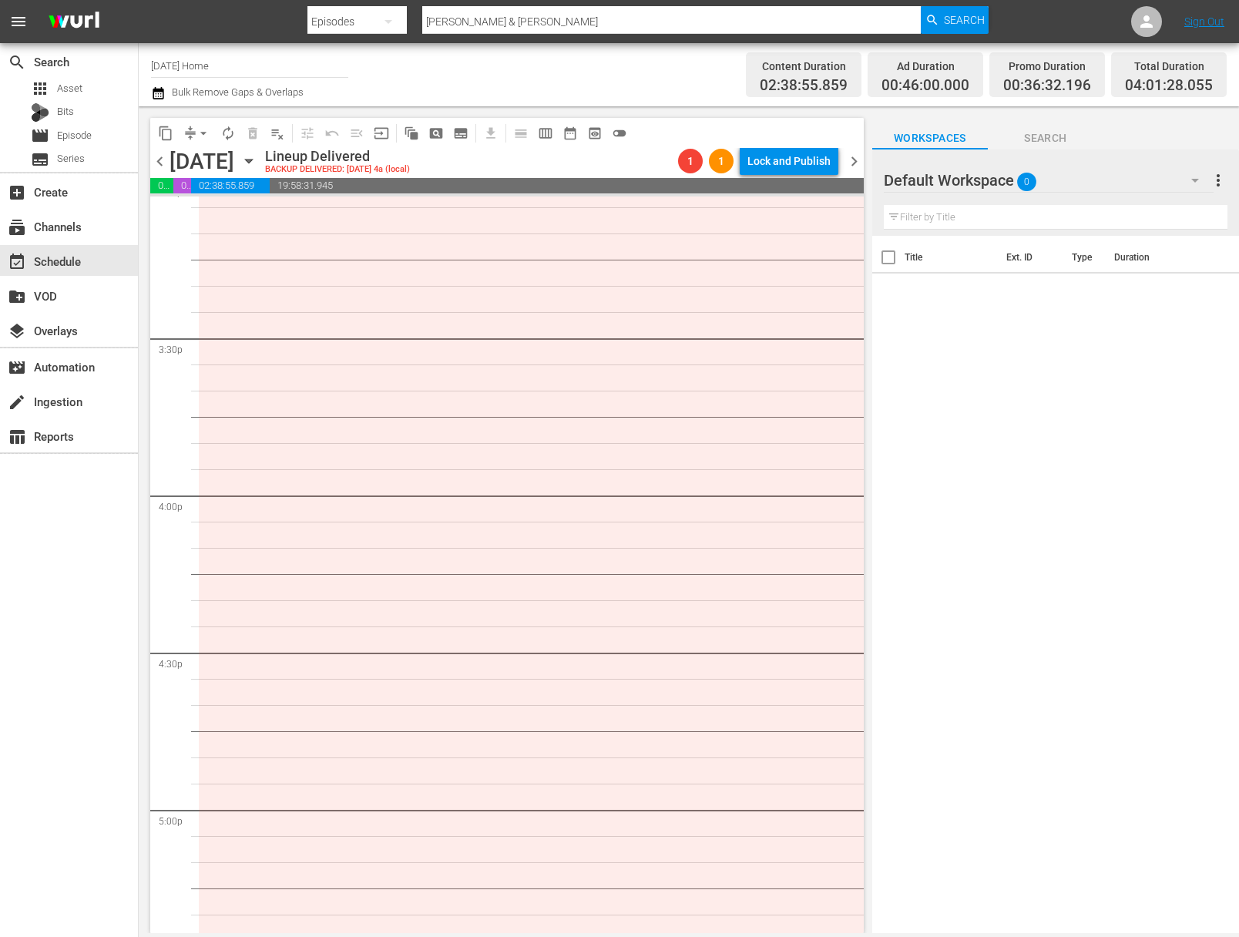
scroll to position [4734, 0]
click at [252, 163] on icon "button" at bounding box center [248, 162] width 7 height 4
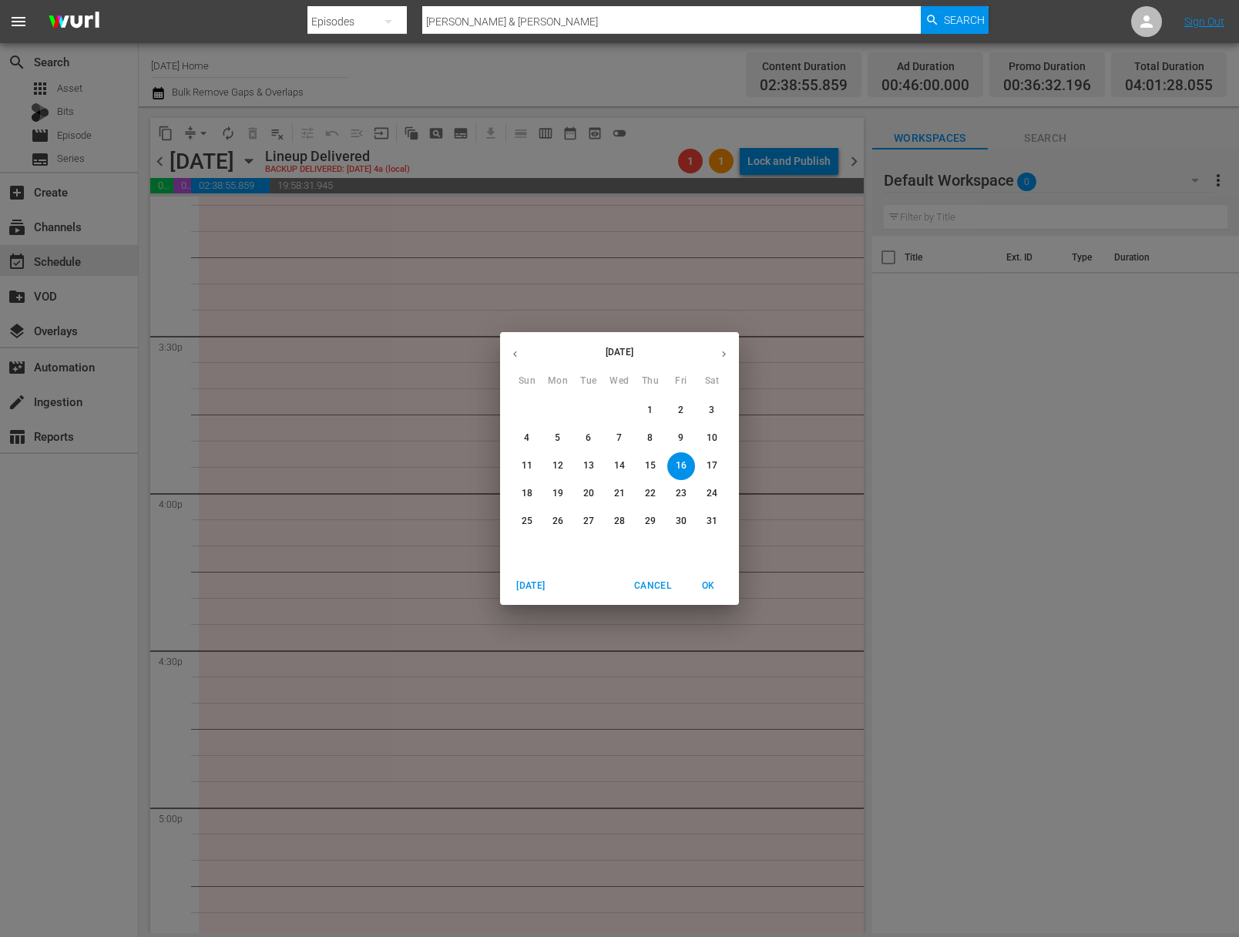
click at [517, 358] on icon "button" at bounding box center [515, 354] width 12 height 12
click at [588, 438] on p "8" at bounding box center [588, 438] width 5 height 13
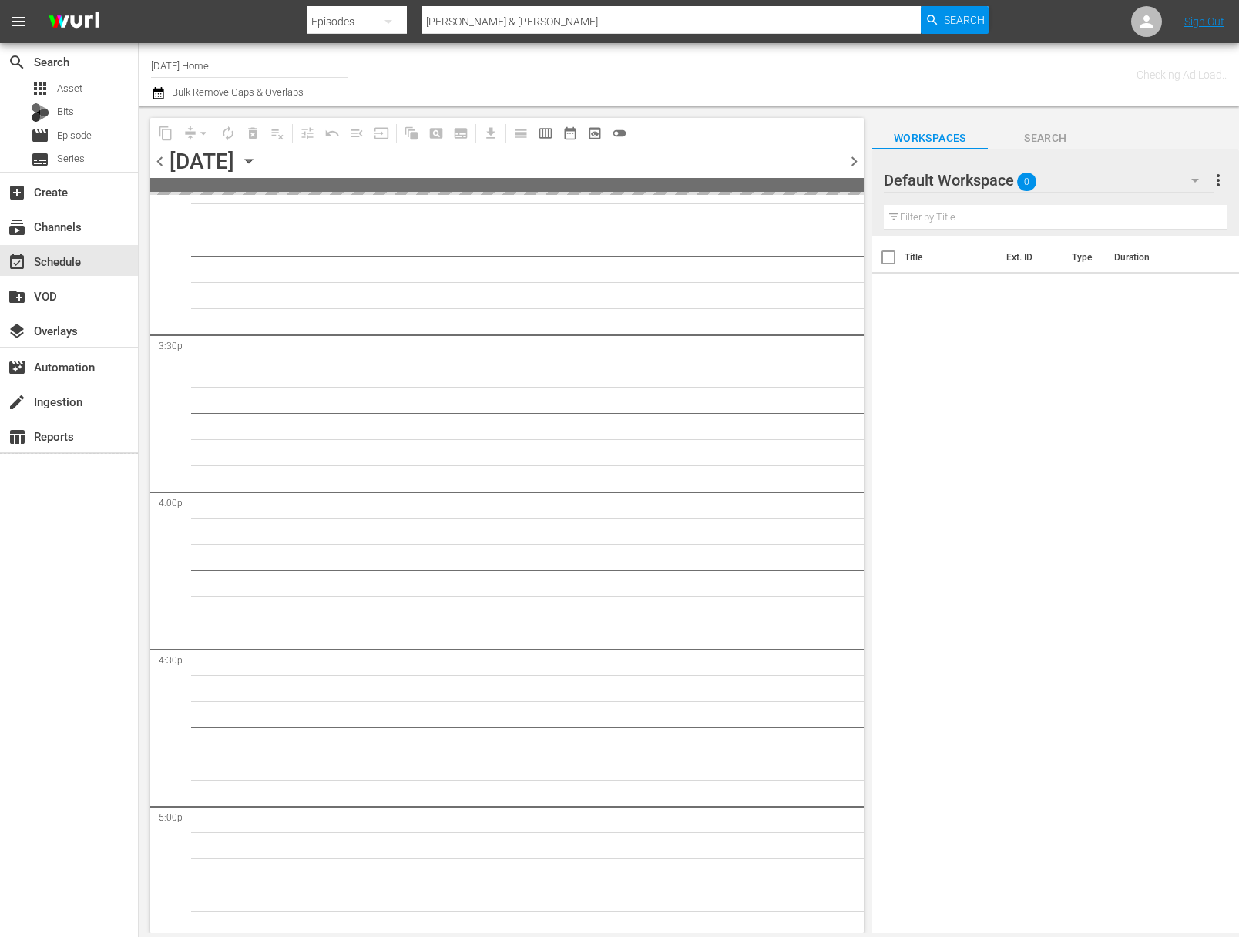
scroll to position [4917, 0]
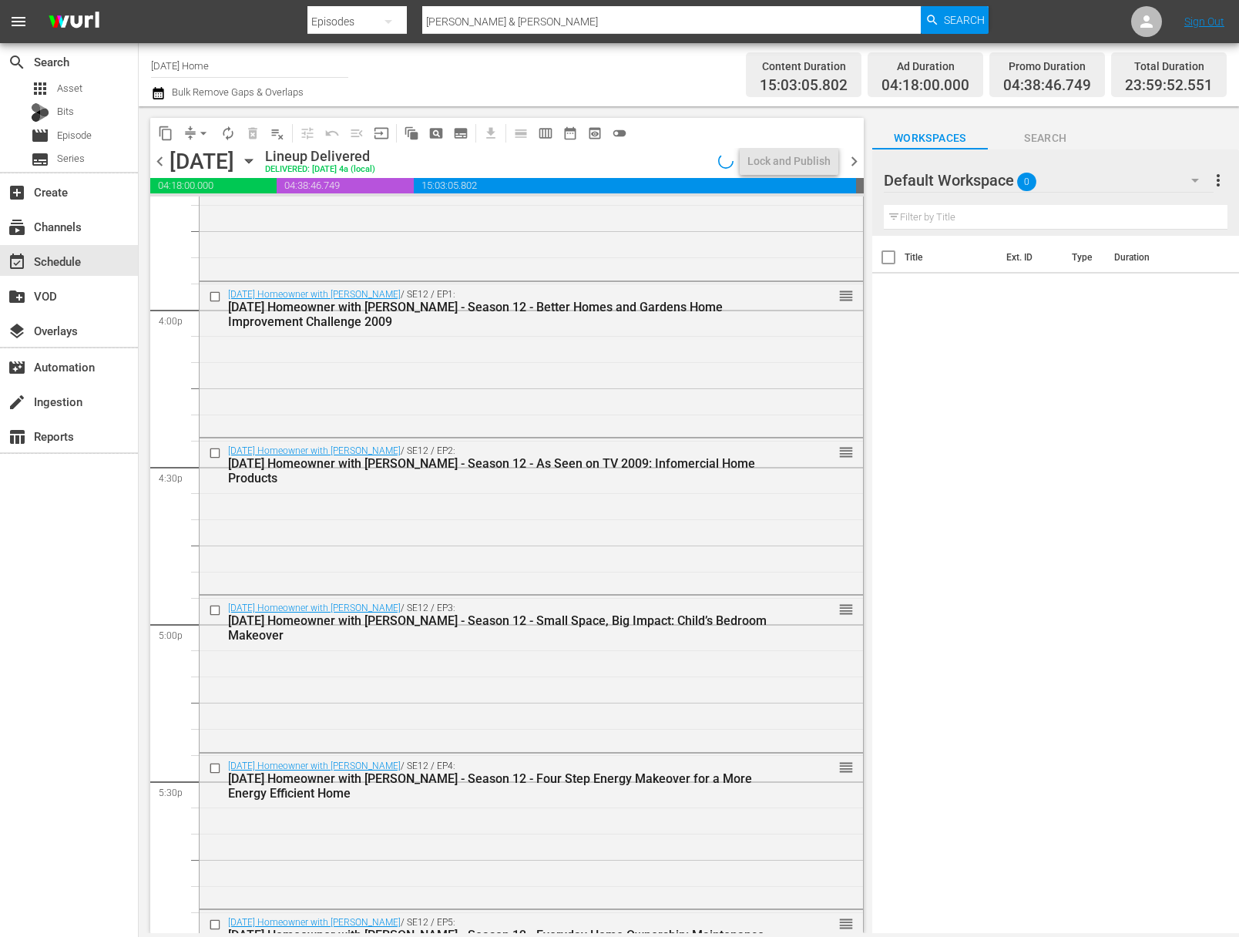
click at [252, 160] on icon "button" at bounding box center [248, 162] width 7 height 4
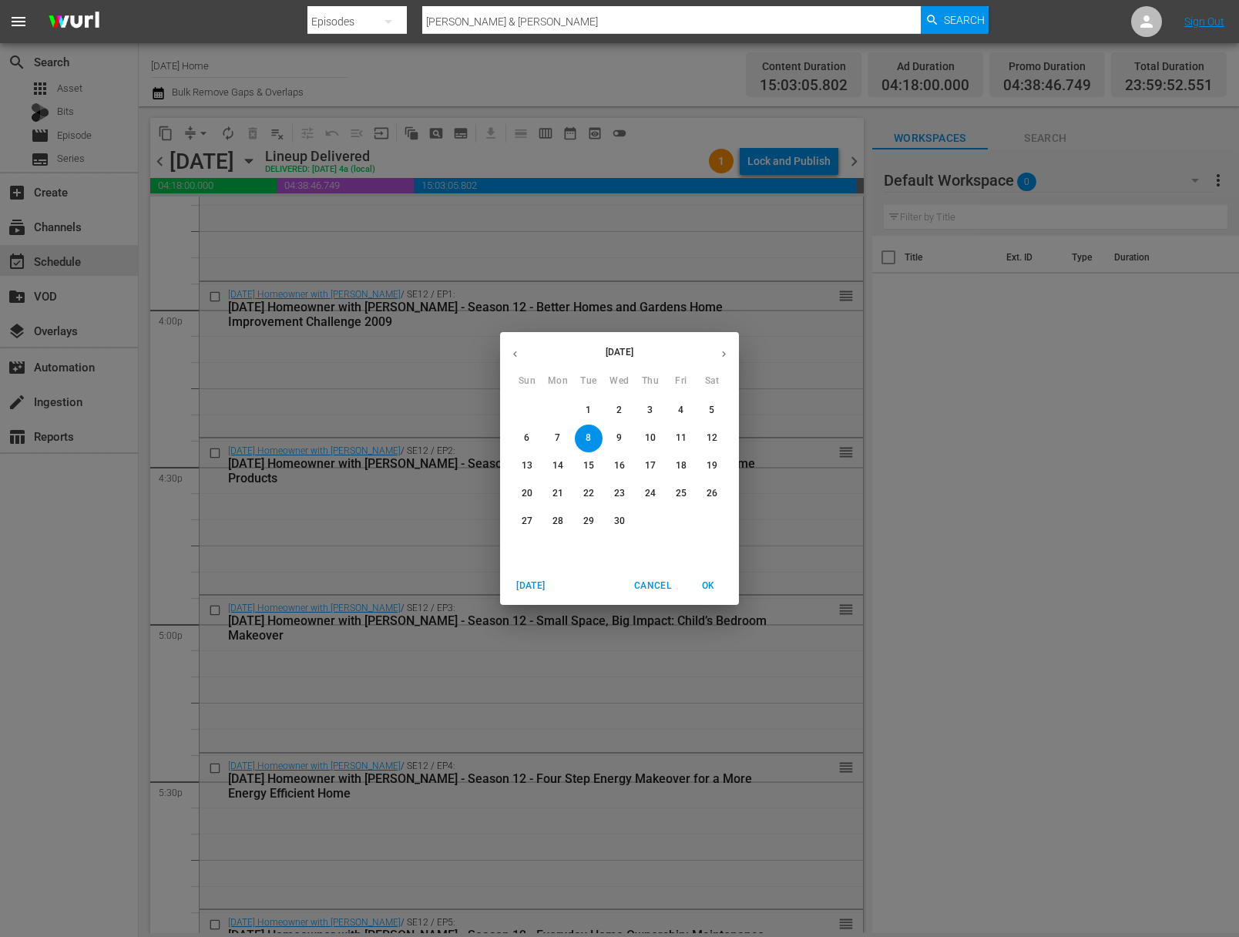
click at [585, 462] on p "15" at bounding box center [588, 465] width 11 height 13
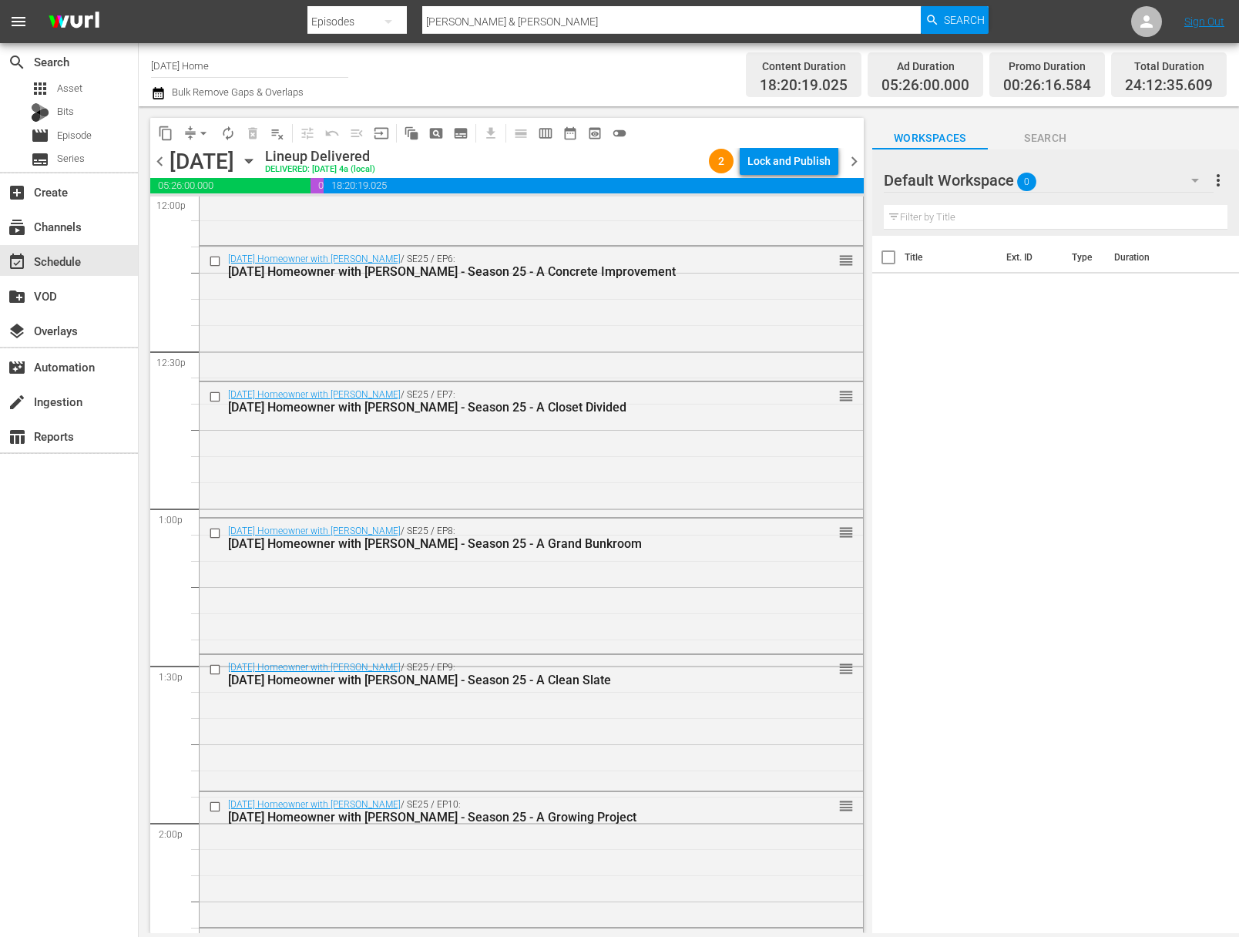
scroll to position [3576, 0]
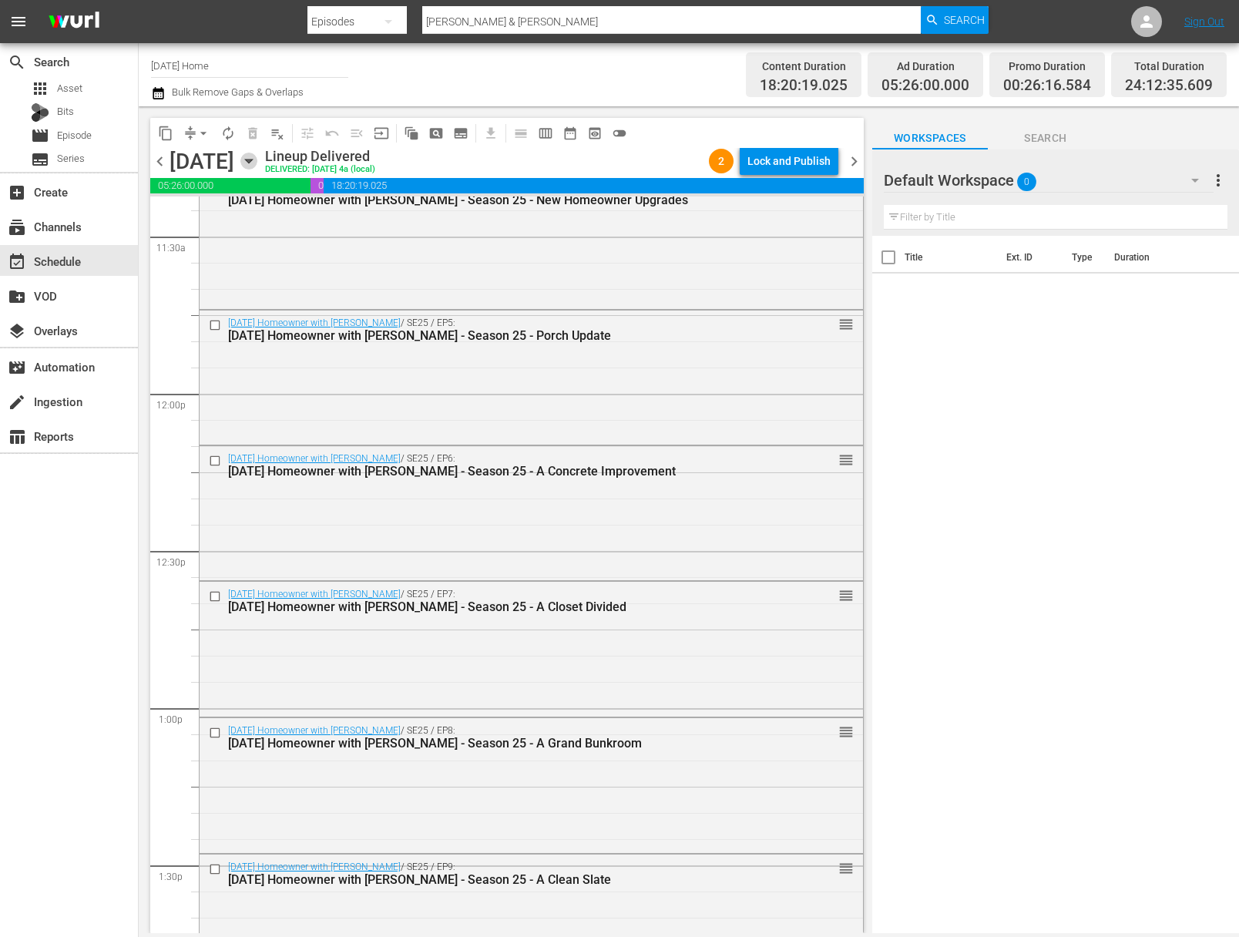
click at [257, 154] on icon "button" at bounding box center [248, 161] width 17 height 17
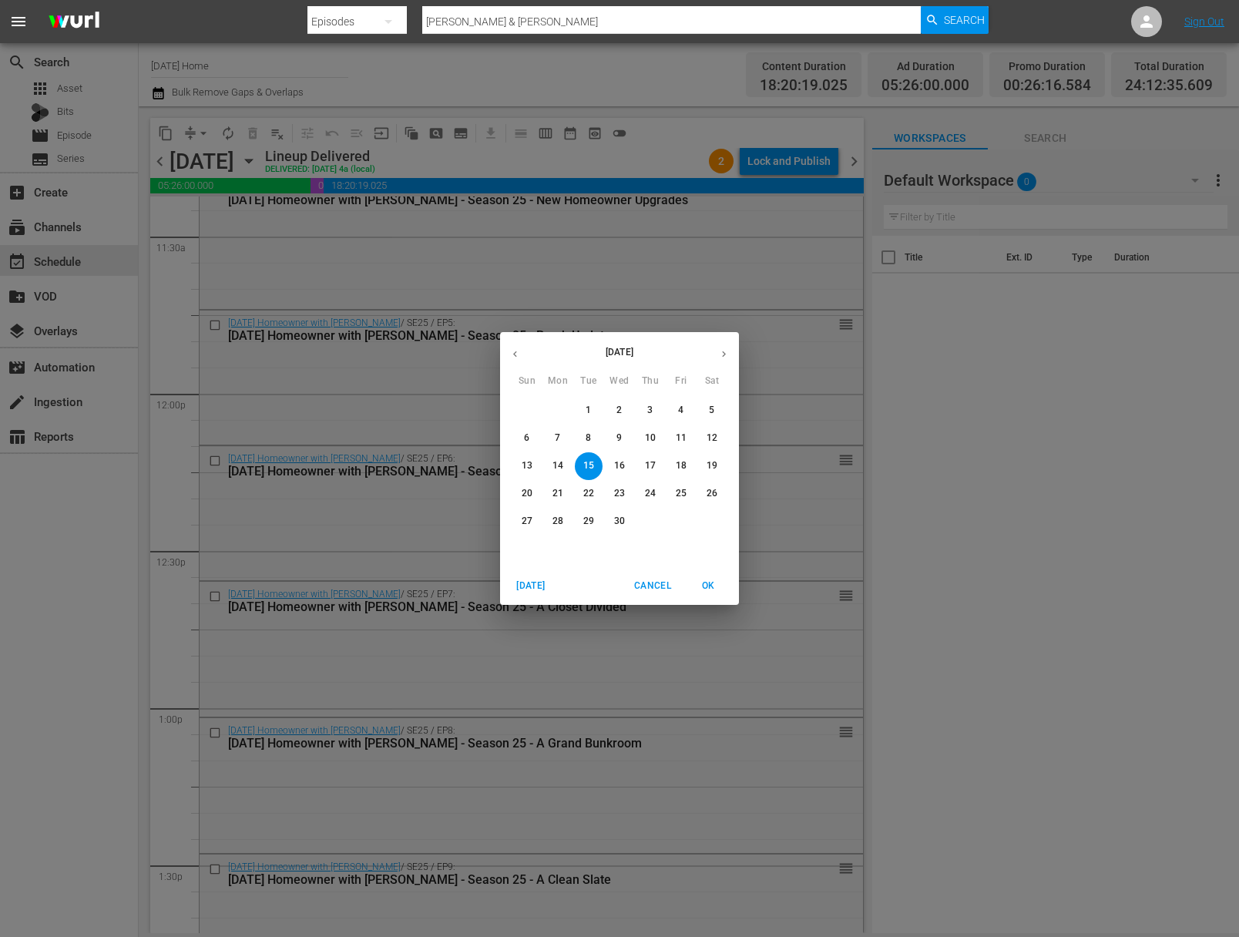
click at [566, 469] on span "14" at bounding box center [558, 465] width 28 height 13
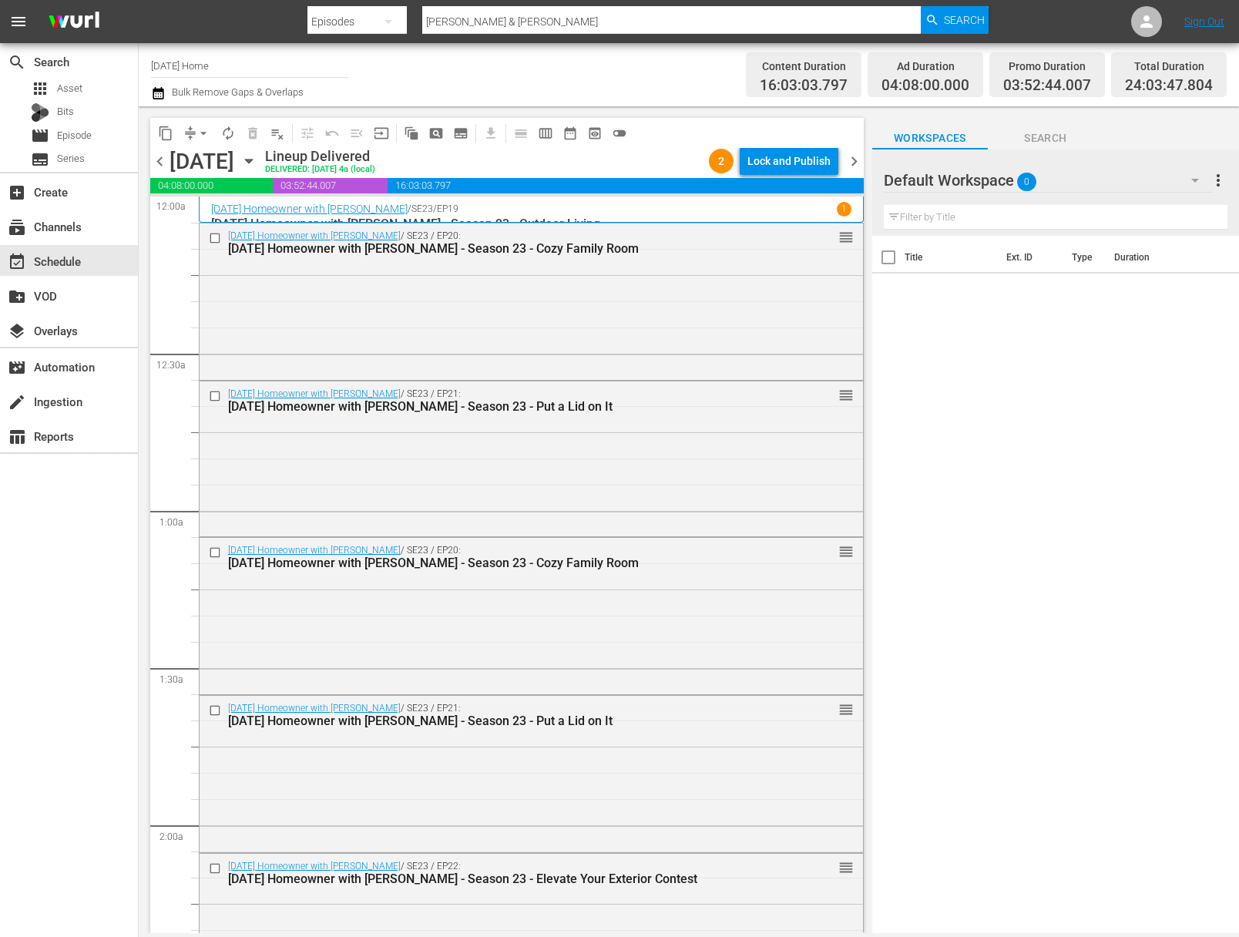
click at [252, 160] on icon "button" at bounding box center [248, 162] width 7 height 4
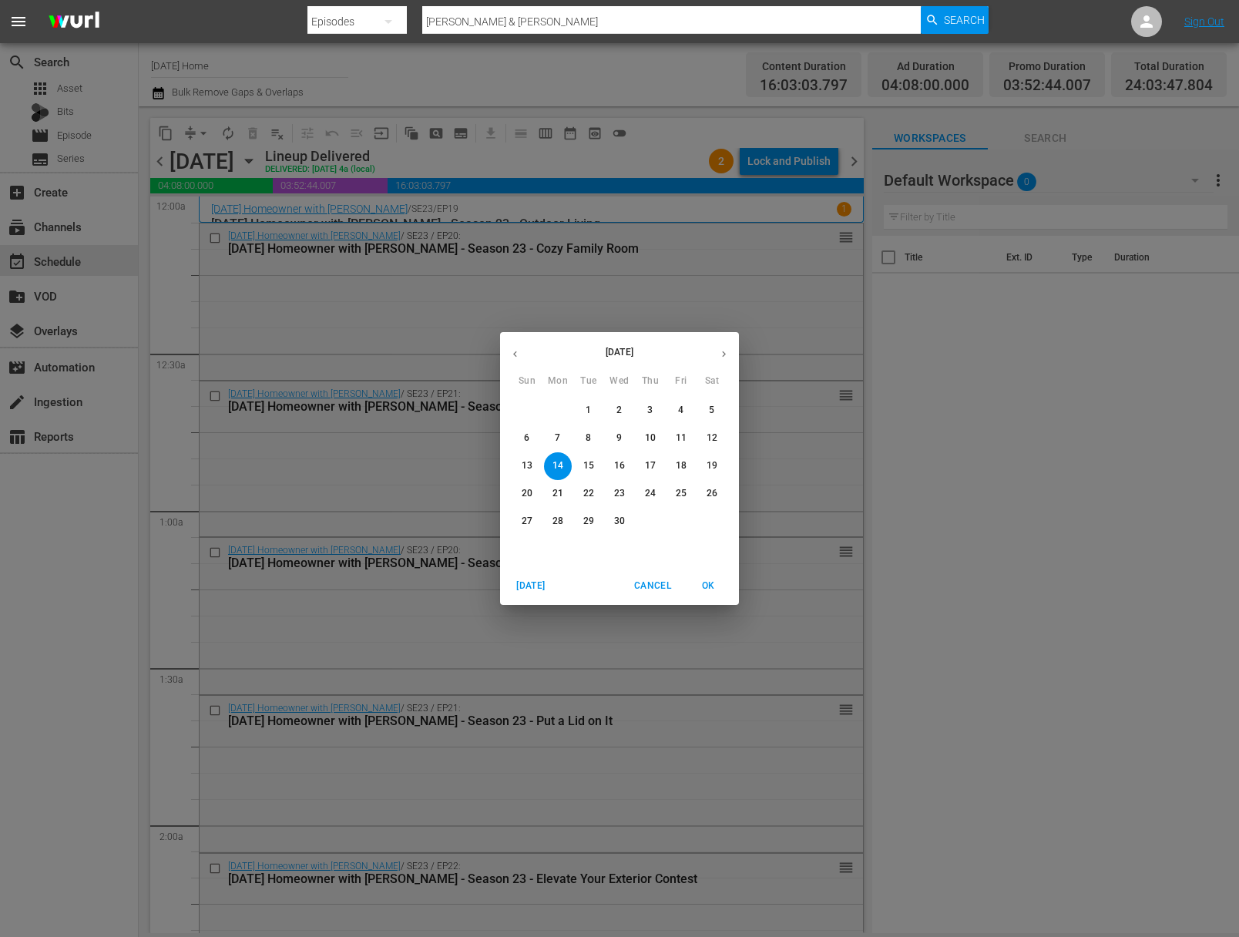
click at [533, 465] on span "13" at bounding box center [527, 465] width 28 height 13
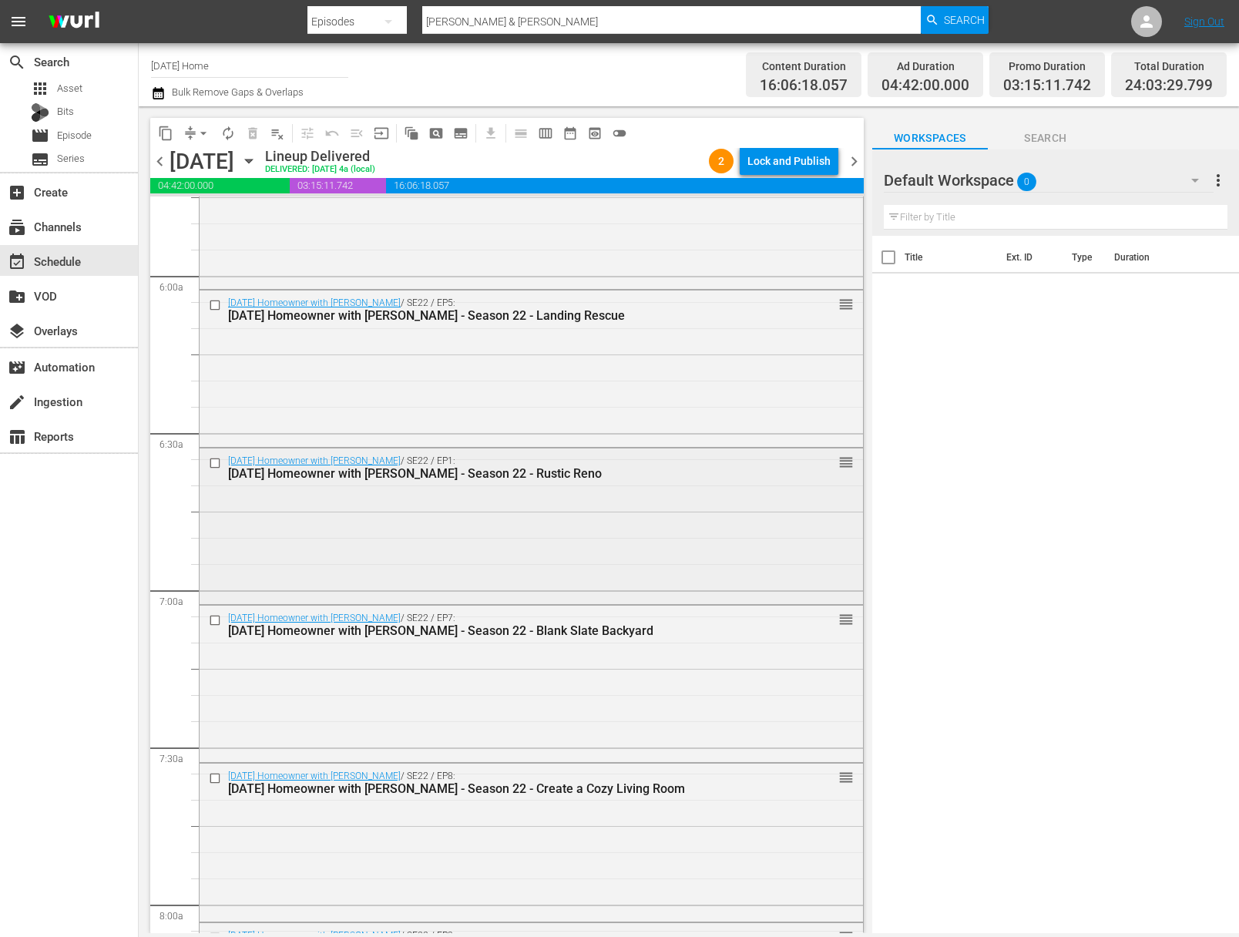
scroll to position [1494, 0]
click at [216, 620] on input "checkbox" at bounding box center [217, 618] width 16 height 13
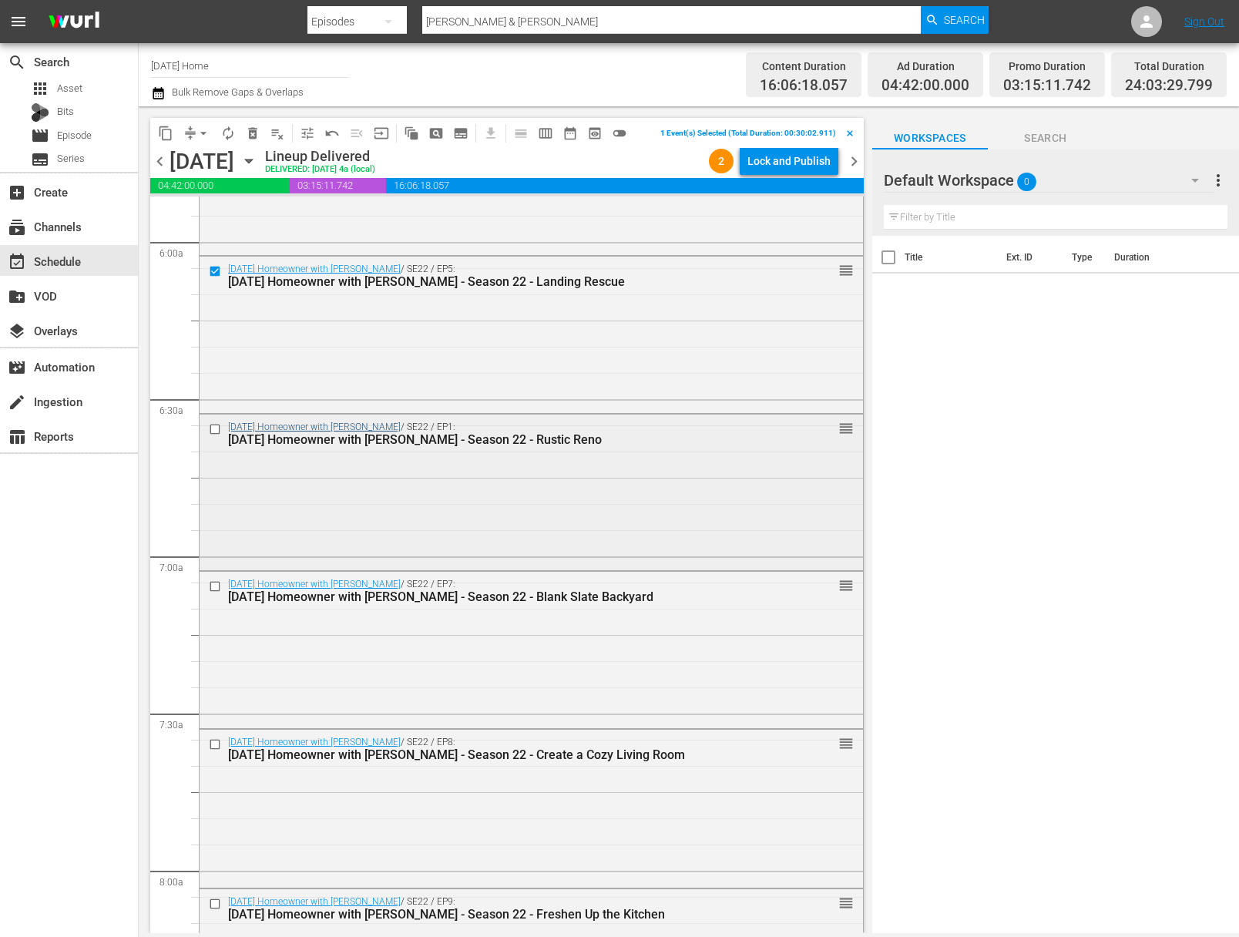
scroll to position [1943, 0]
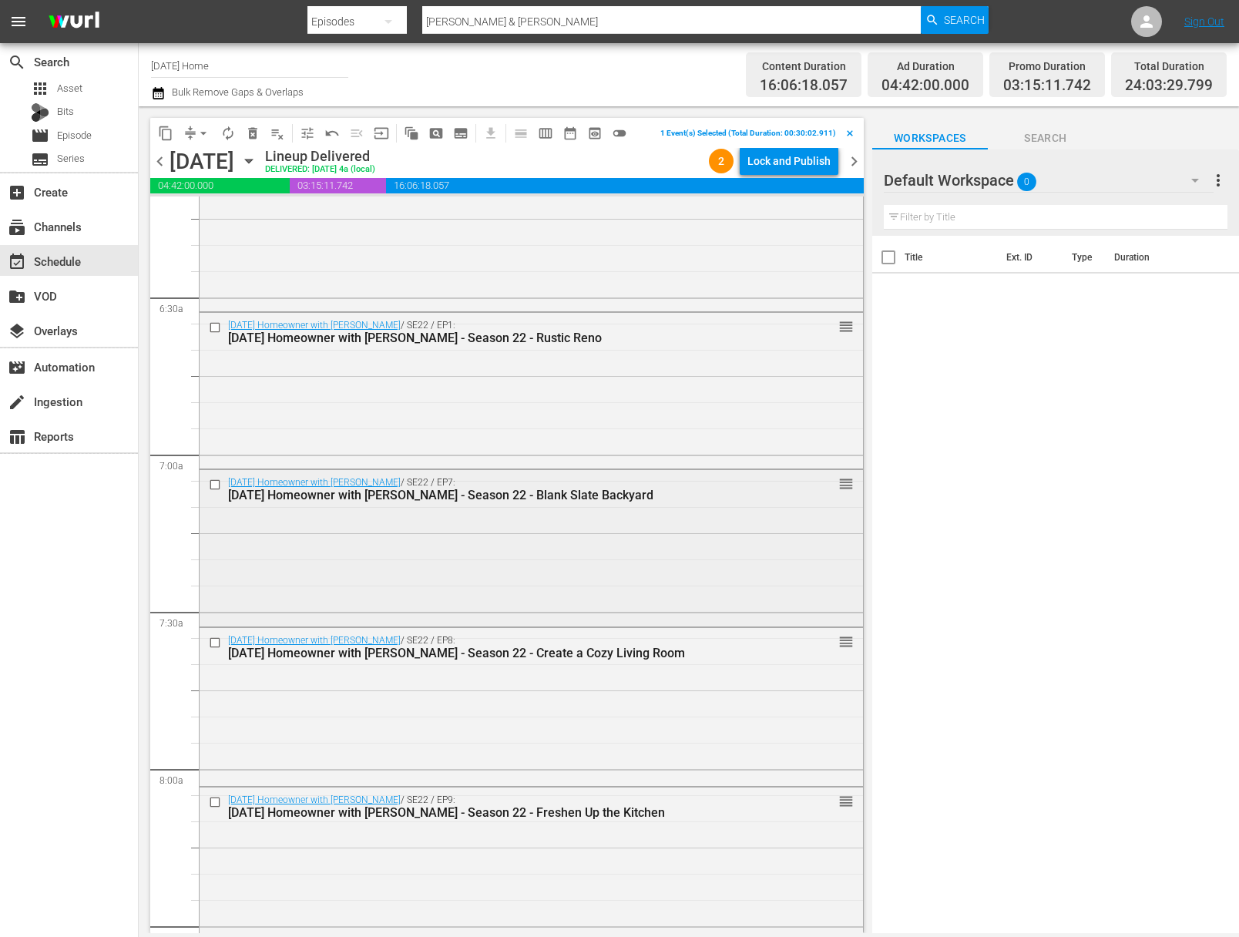
click at [220, 485] on input "checkbox" at bounding box center [217, 484] width 16 height 13
click at [217, 644] on input "checkbox" at bounding box center [217, 643] width 16 height 13
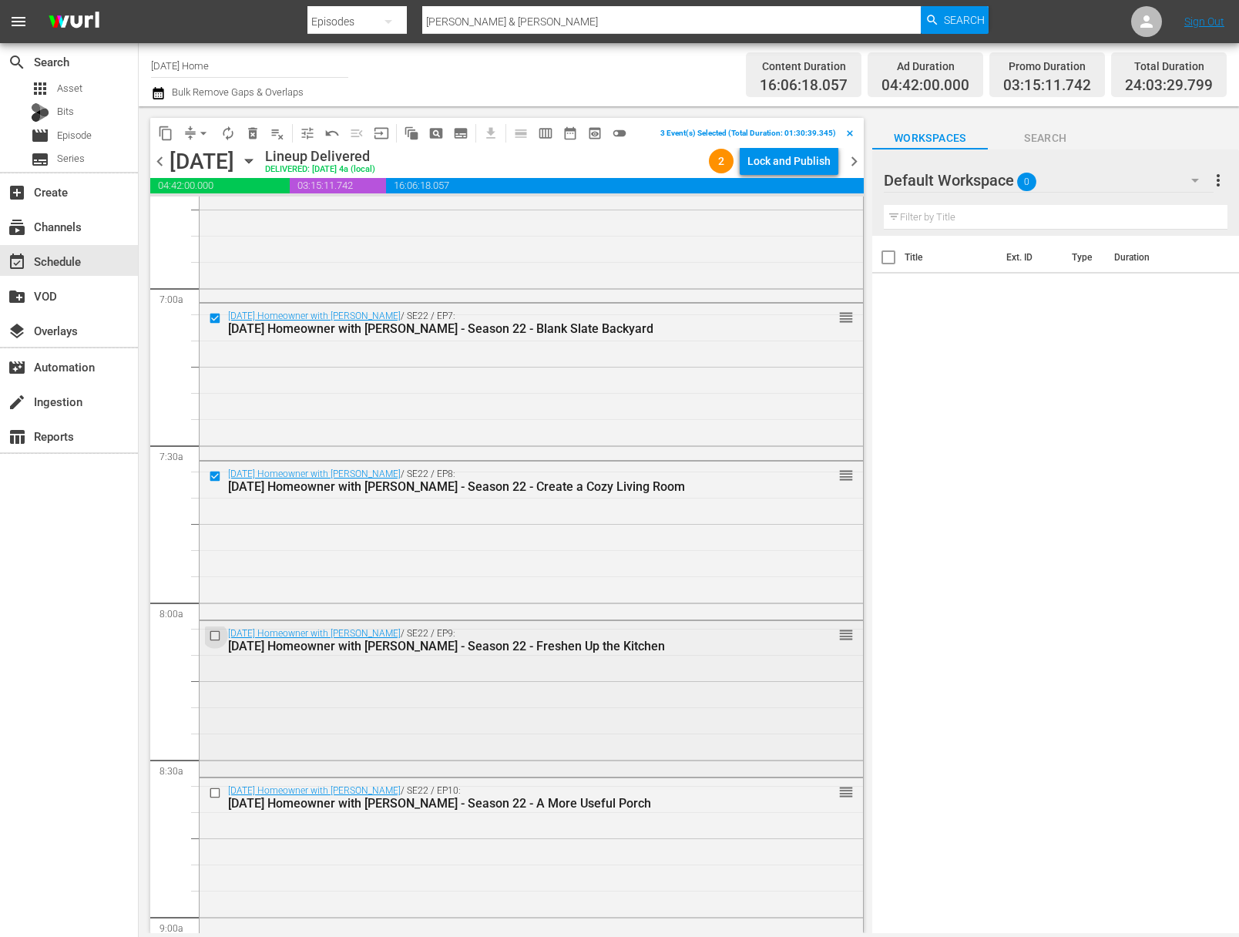
click at [213, 639] on input "checkbox" at bounding box center [217, 636] width 16 height 13
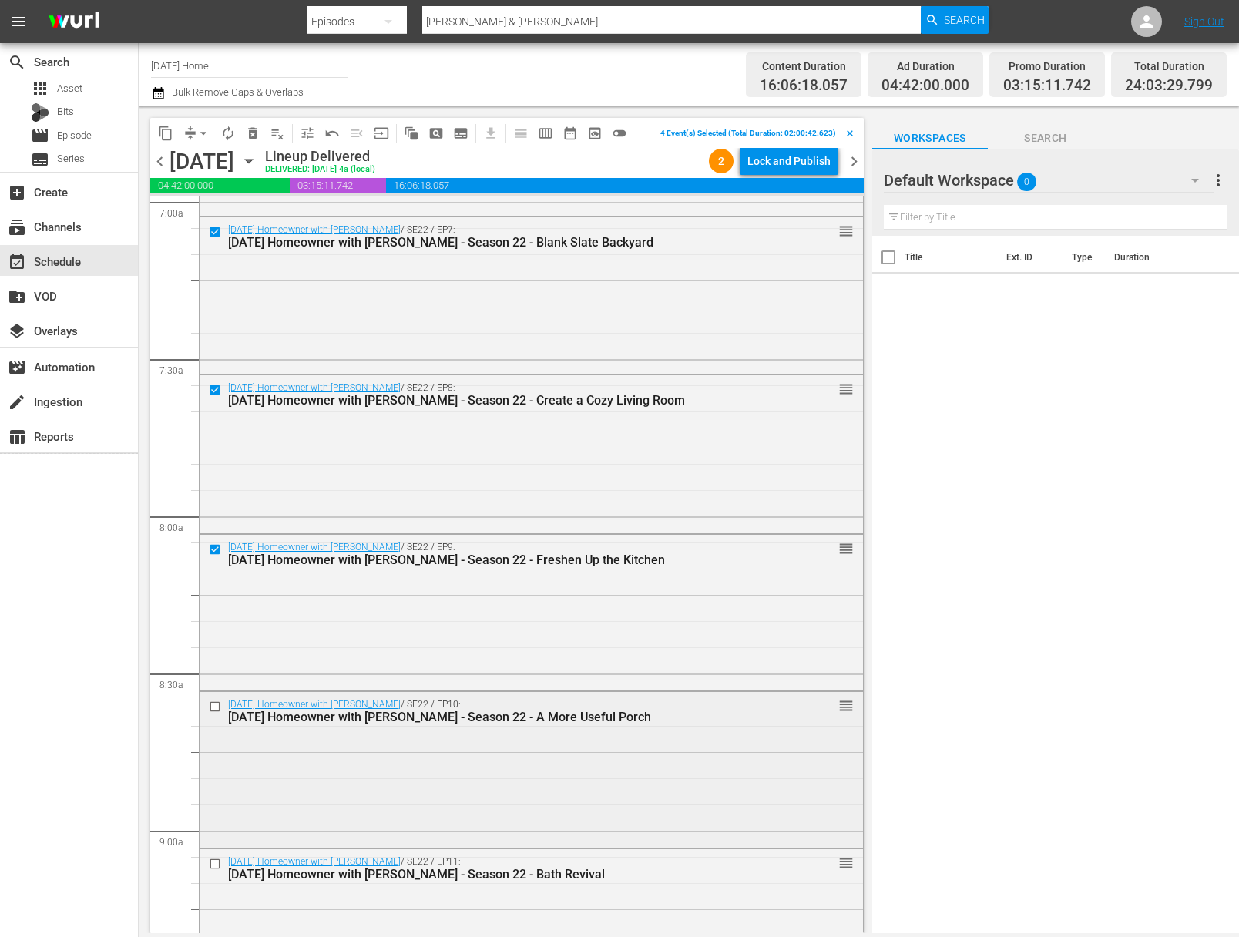
scroll to position [2257, 0]
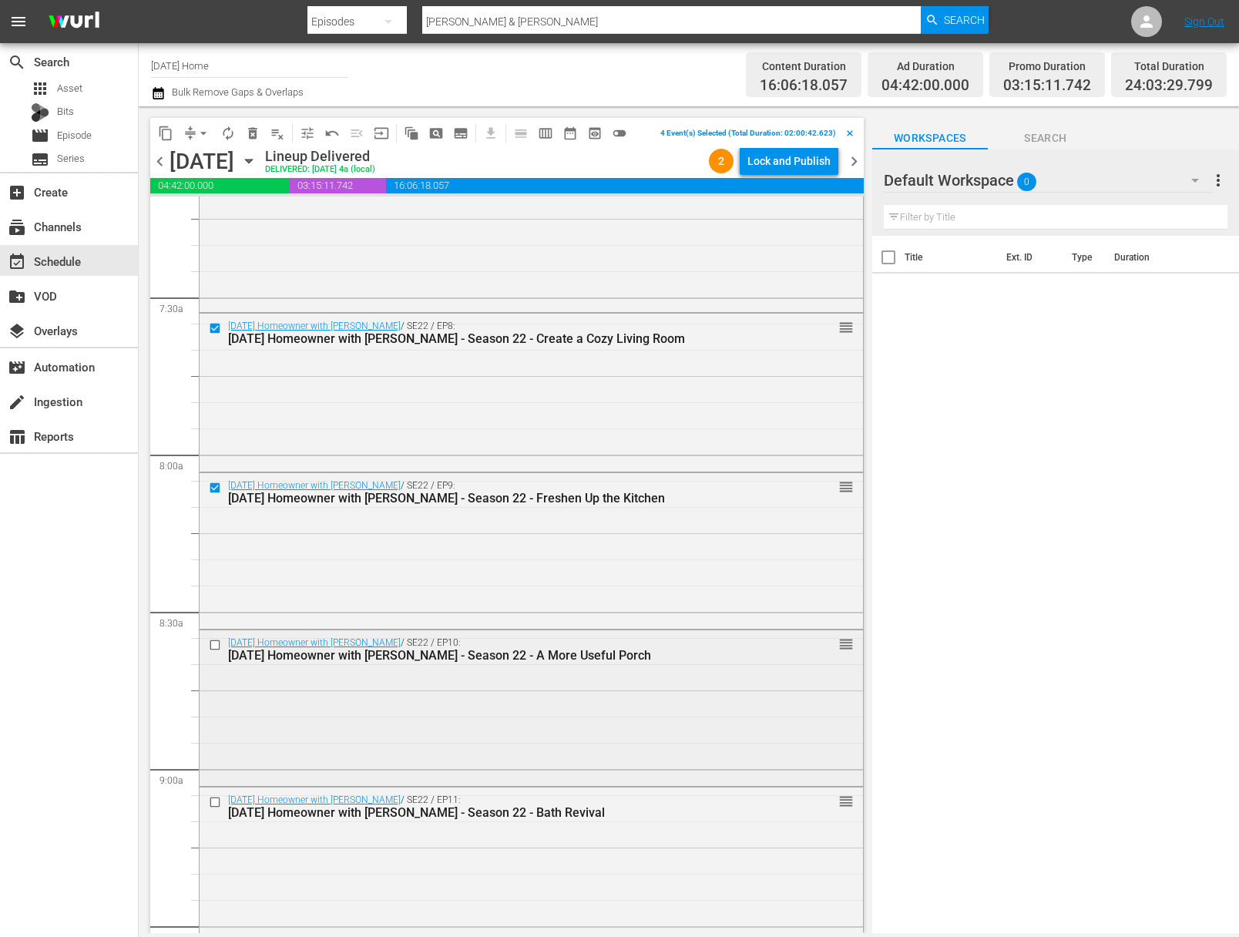
click at [217, 643] on input "checkbox" at bounding box center [217, 644] width 16 height 13
click at [213, 804] on input "checkbox" at bounding box center [217, 802] width 16 height 13
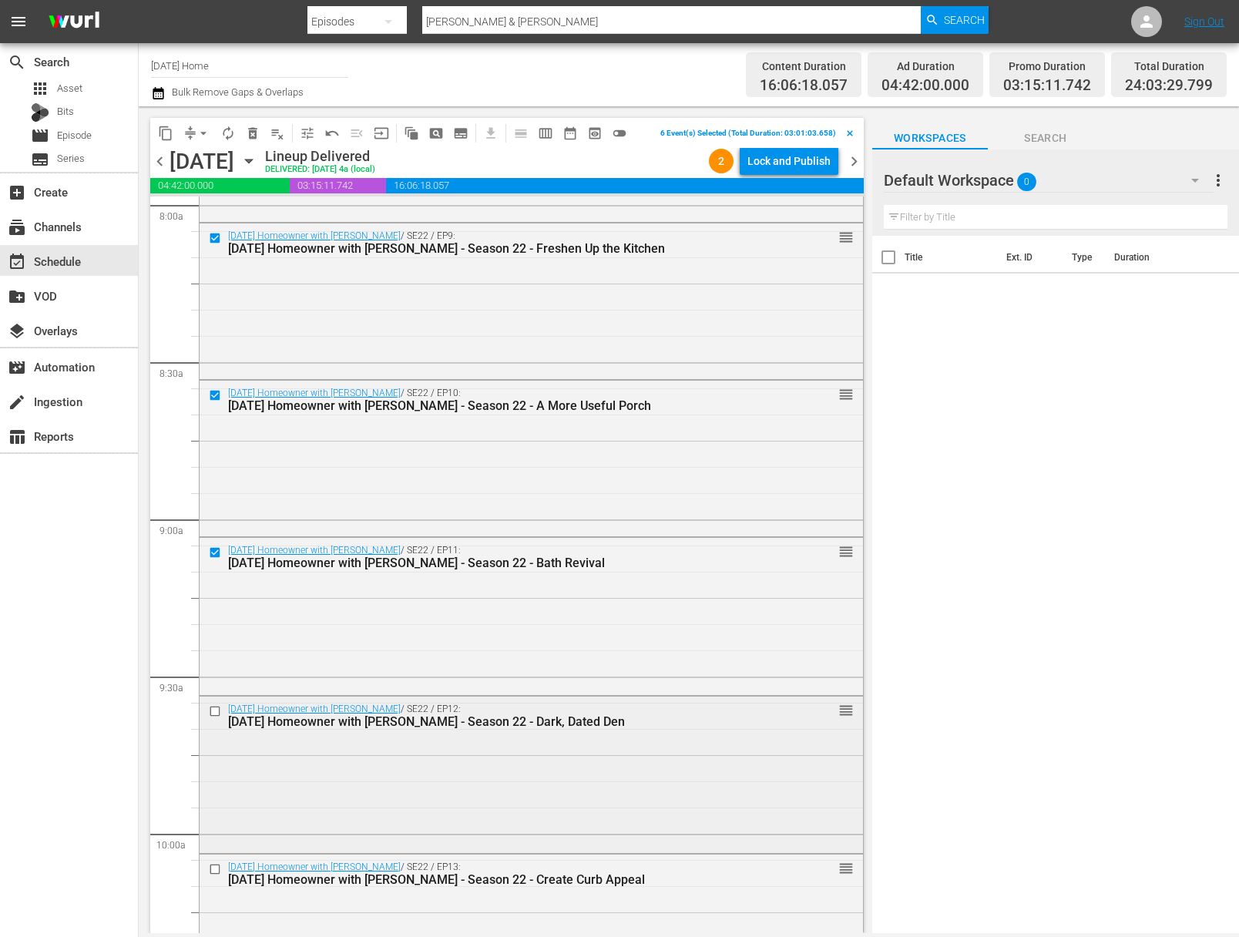
scroll to position [2588, 0]
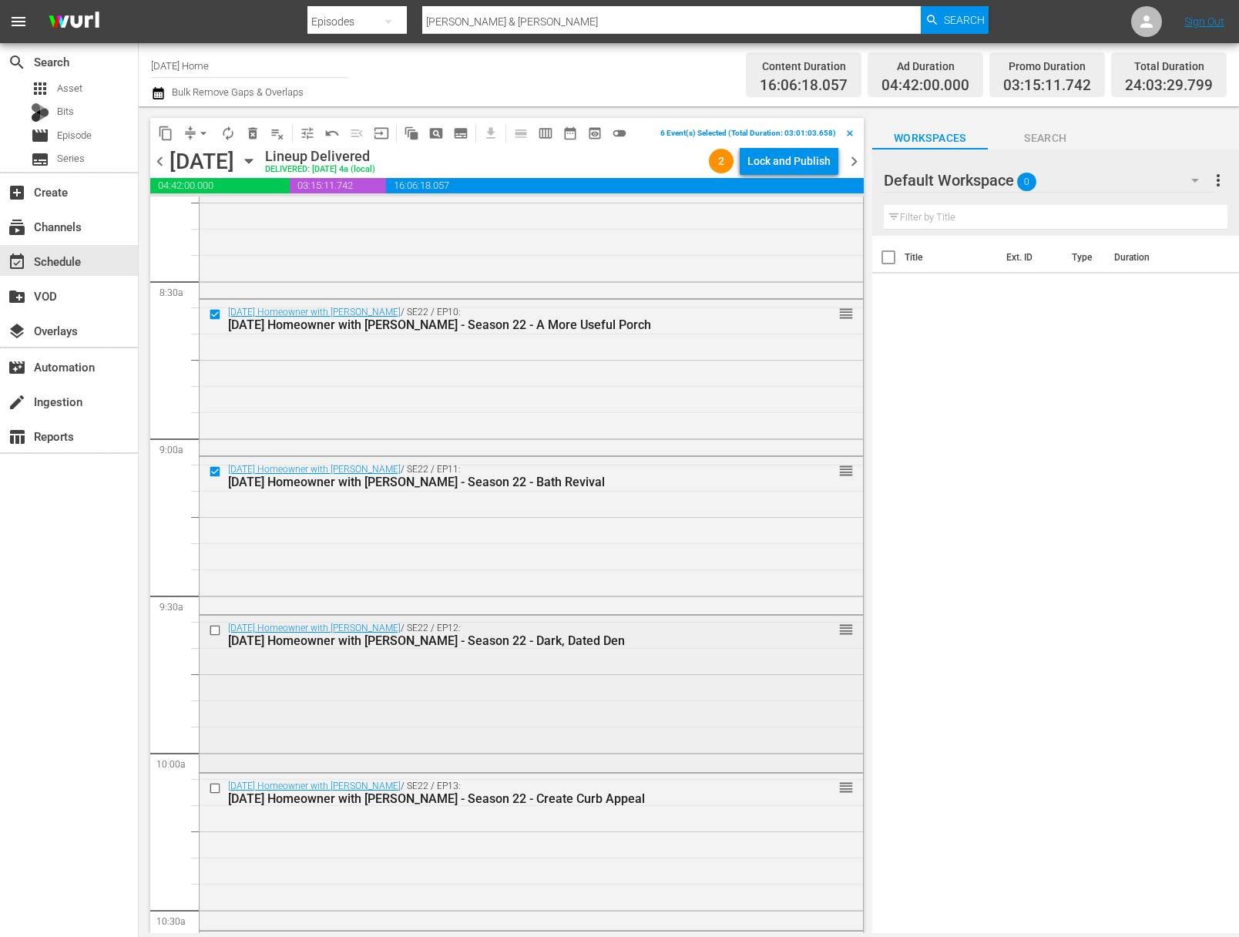
click at [213, 626] on input "checkbox" at bounding box center [217, 629] width 16 height 13
click at [216, 790] on input "checkbox" at bounding box center [217, 787] width 16 height 13
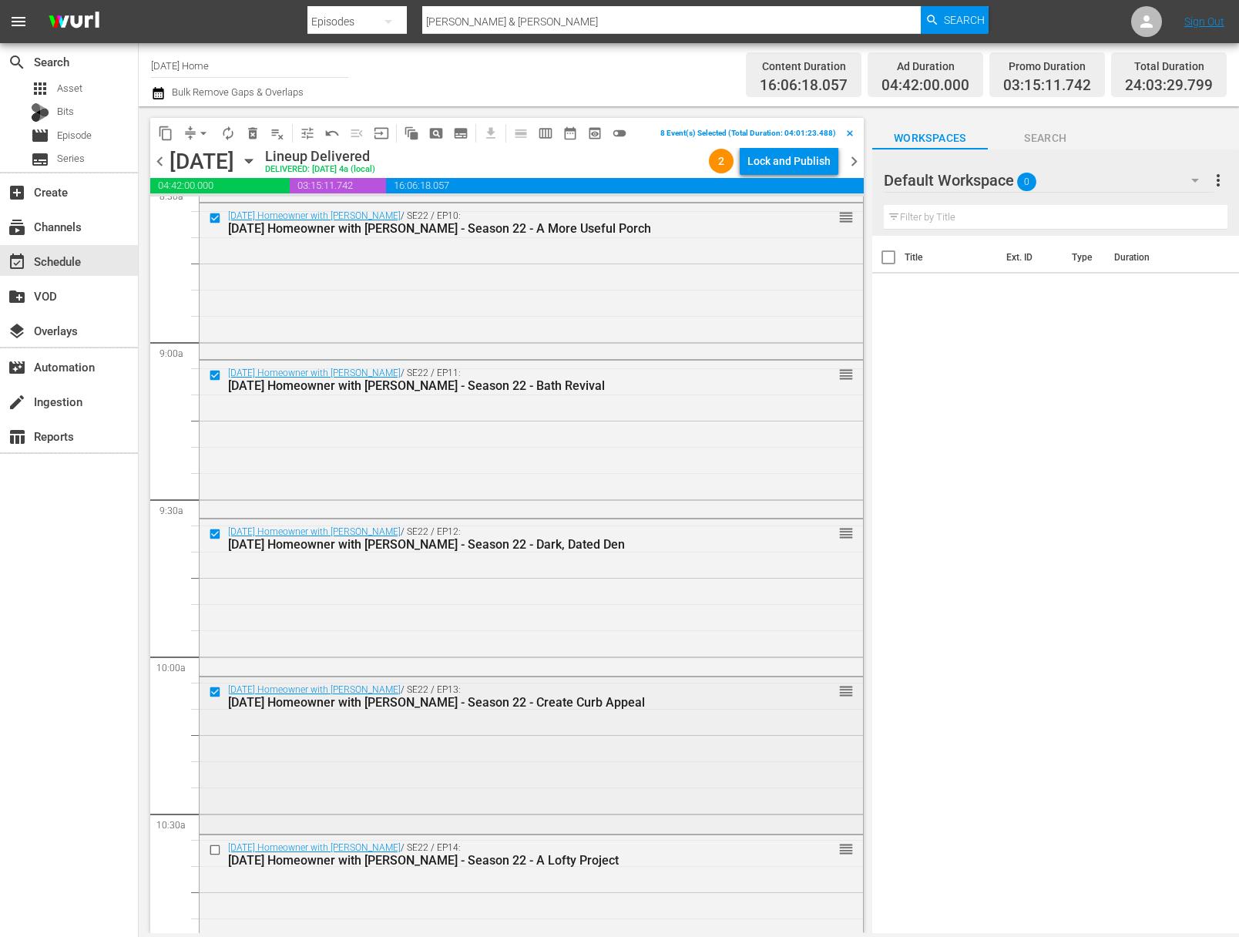
scroll to position [2739, 0]
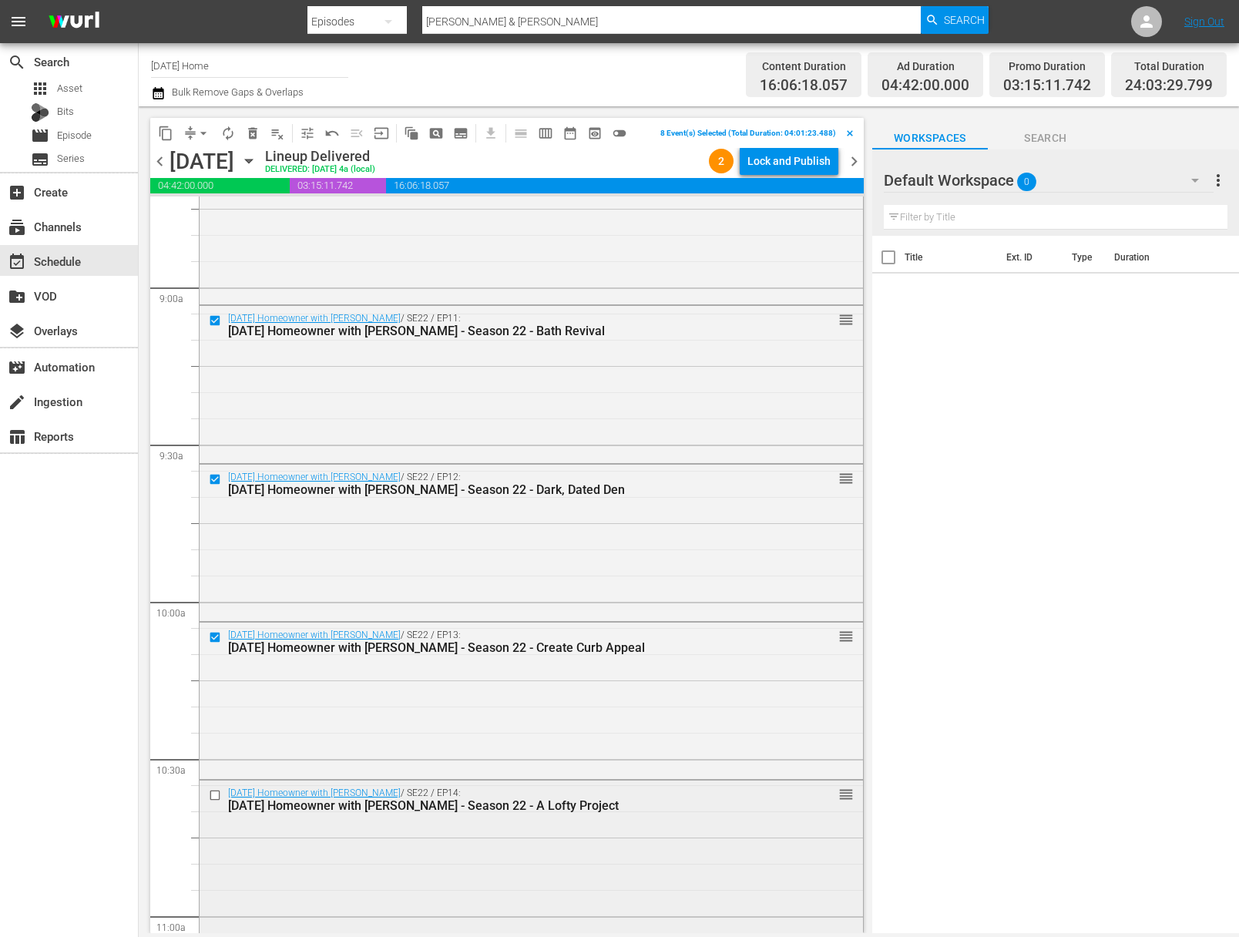
click at [214, 794] on input "checkbox" at bounding box center [217, 795] width 16 height 13
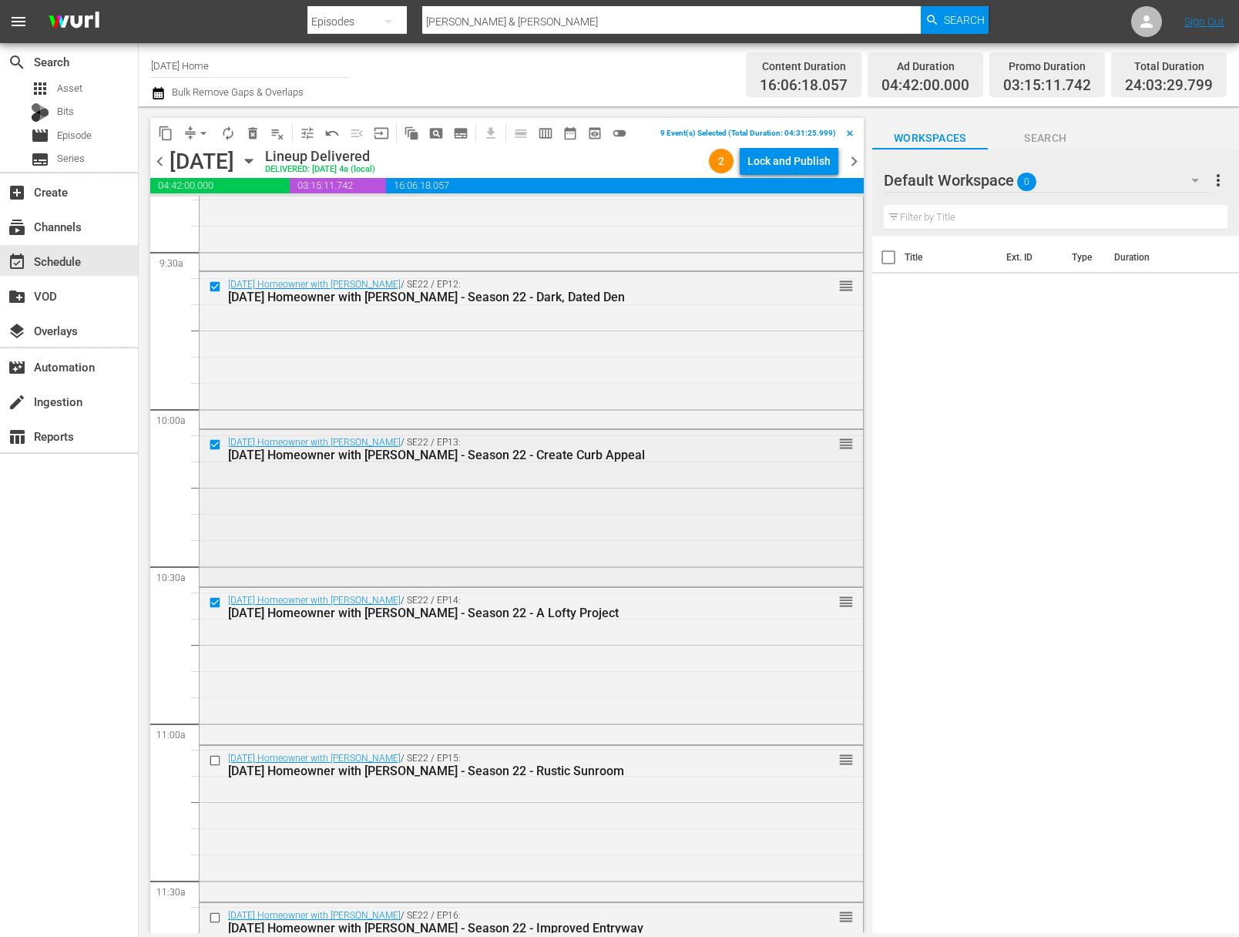
scroll to position [3066, 0]
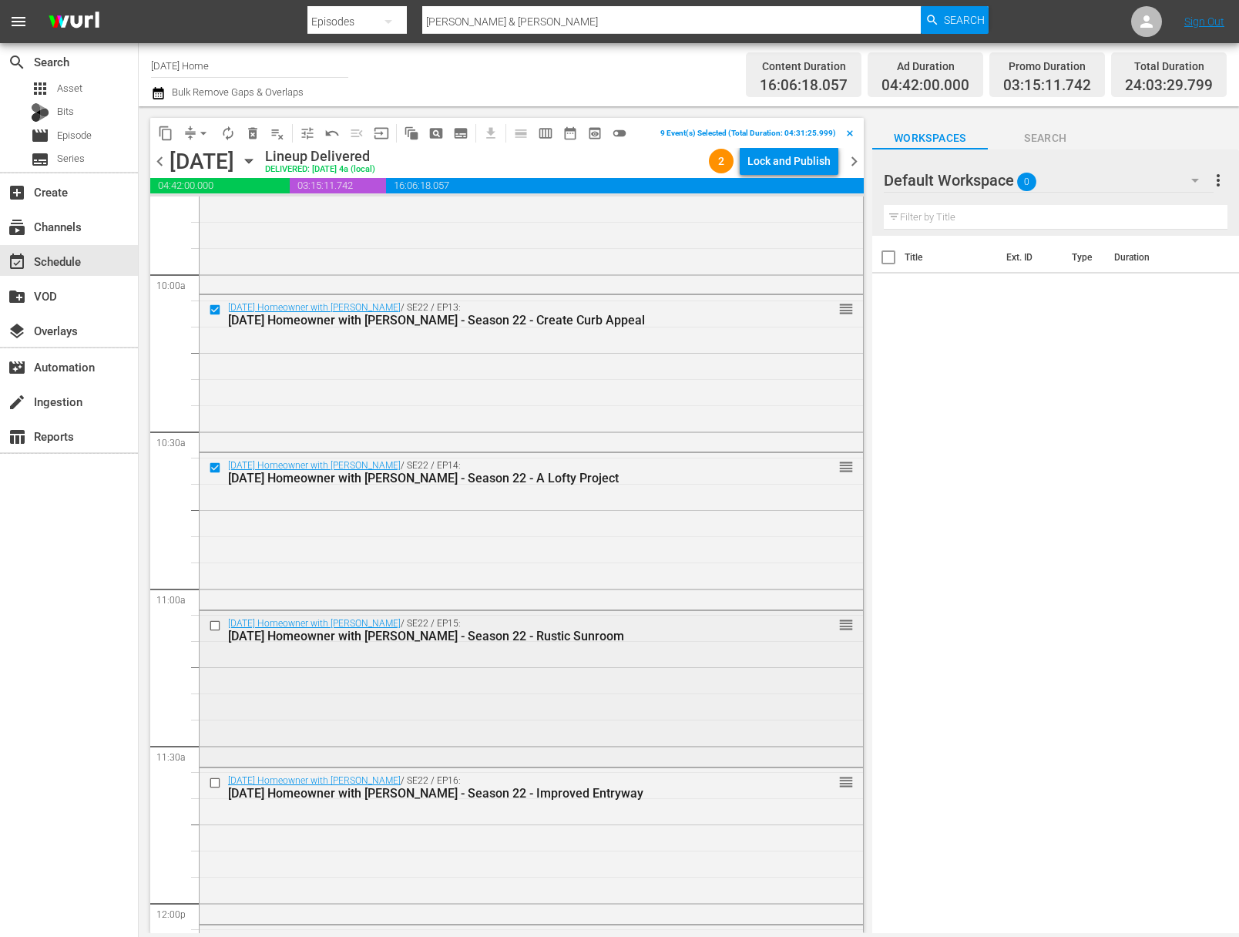
click at [214, 624] on input "checkbox" at bounding box center [217, 625] width 16 height 13
click at [215, 782] on input "checkbox" at bounding box center [217, 783] width 16 height 13
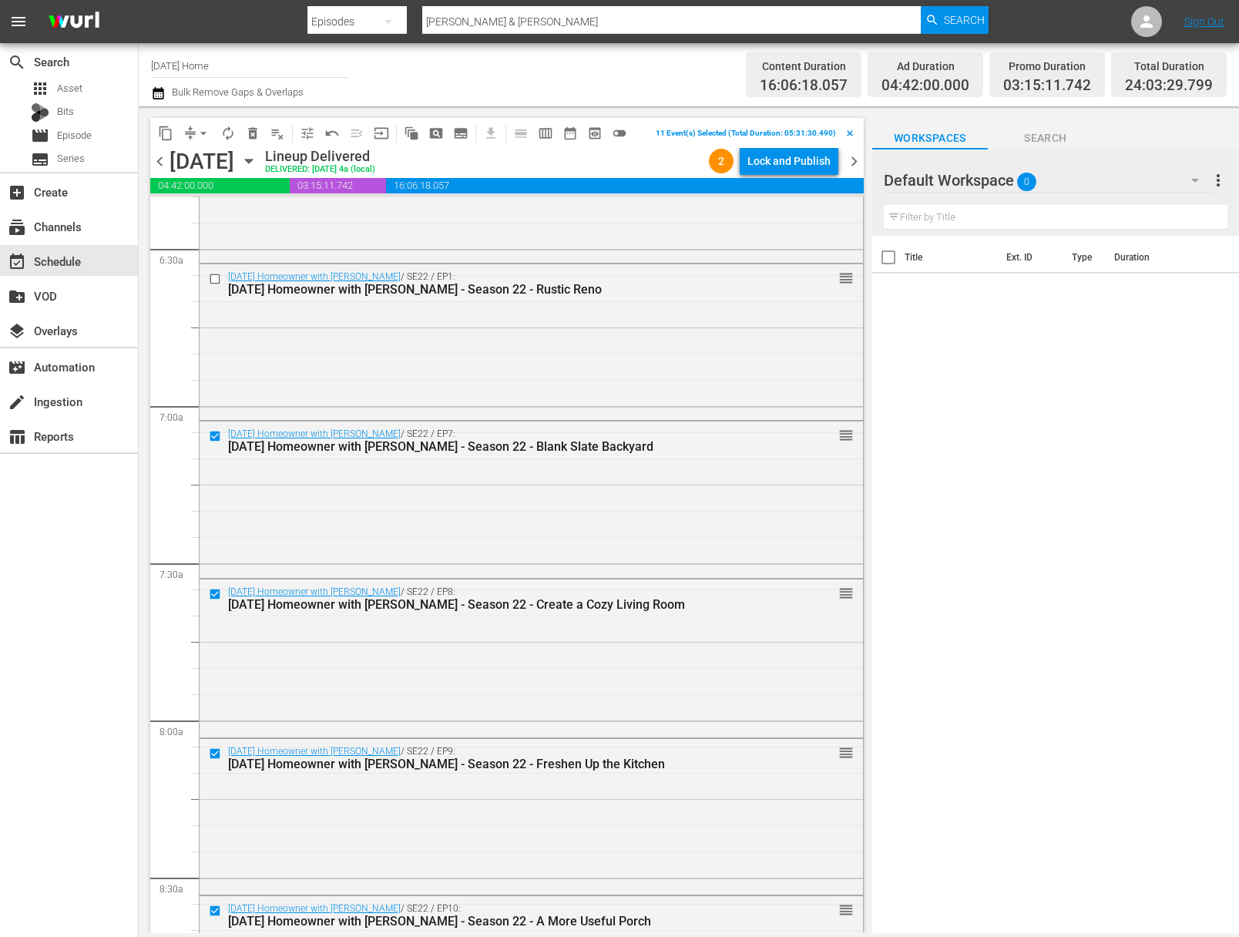
scroll to position [1819, 0]
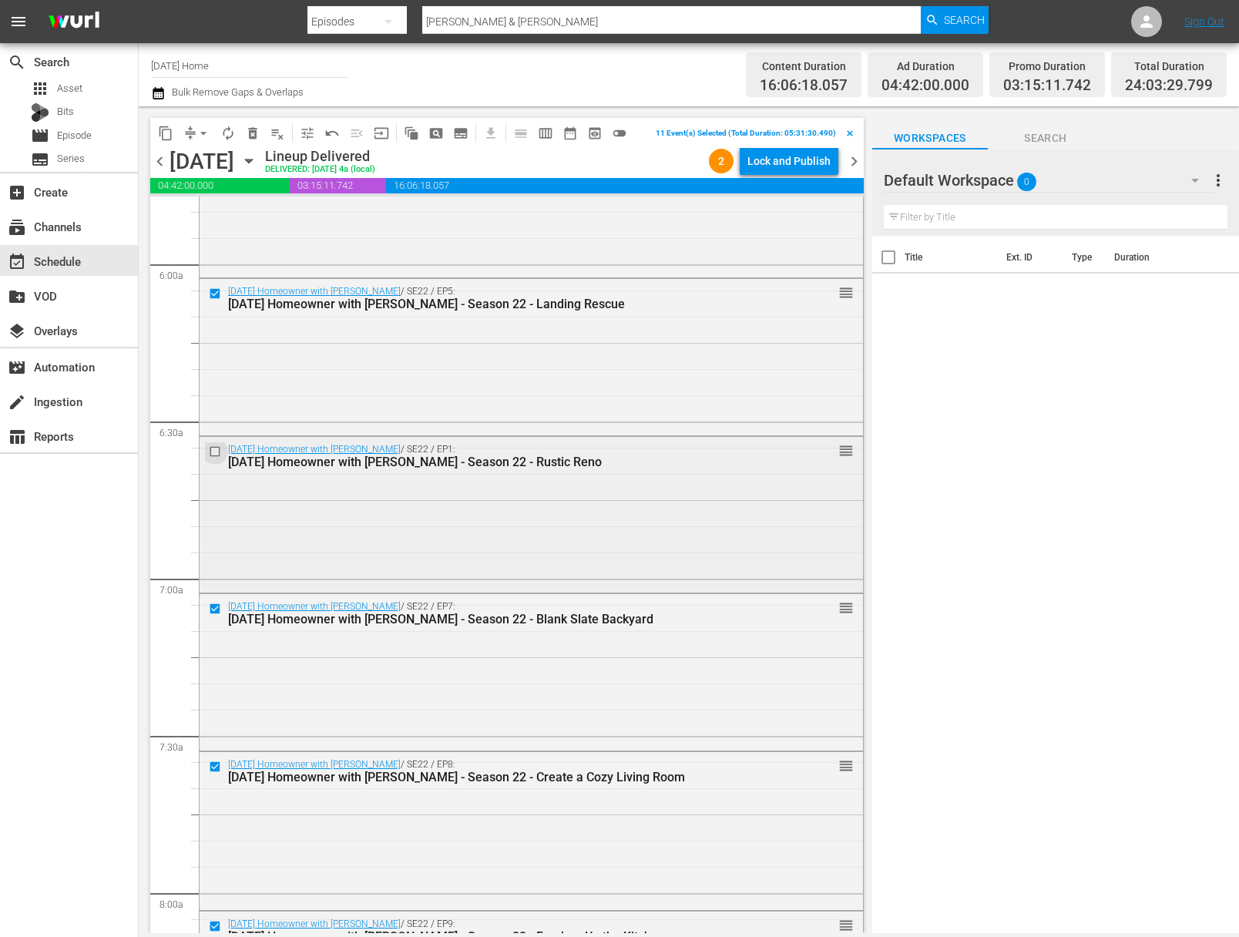
click at [217, 452] on input "checkbox" at bounding box center [217, 451] width 16 height 13
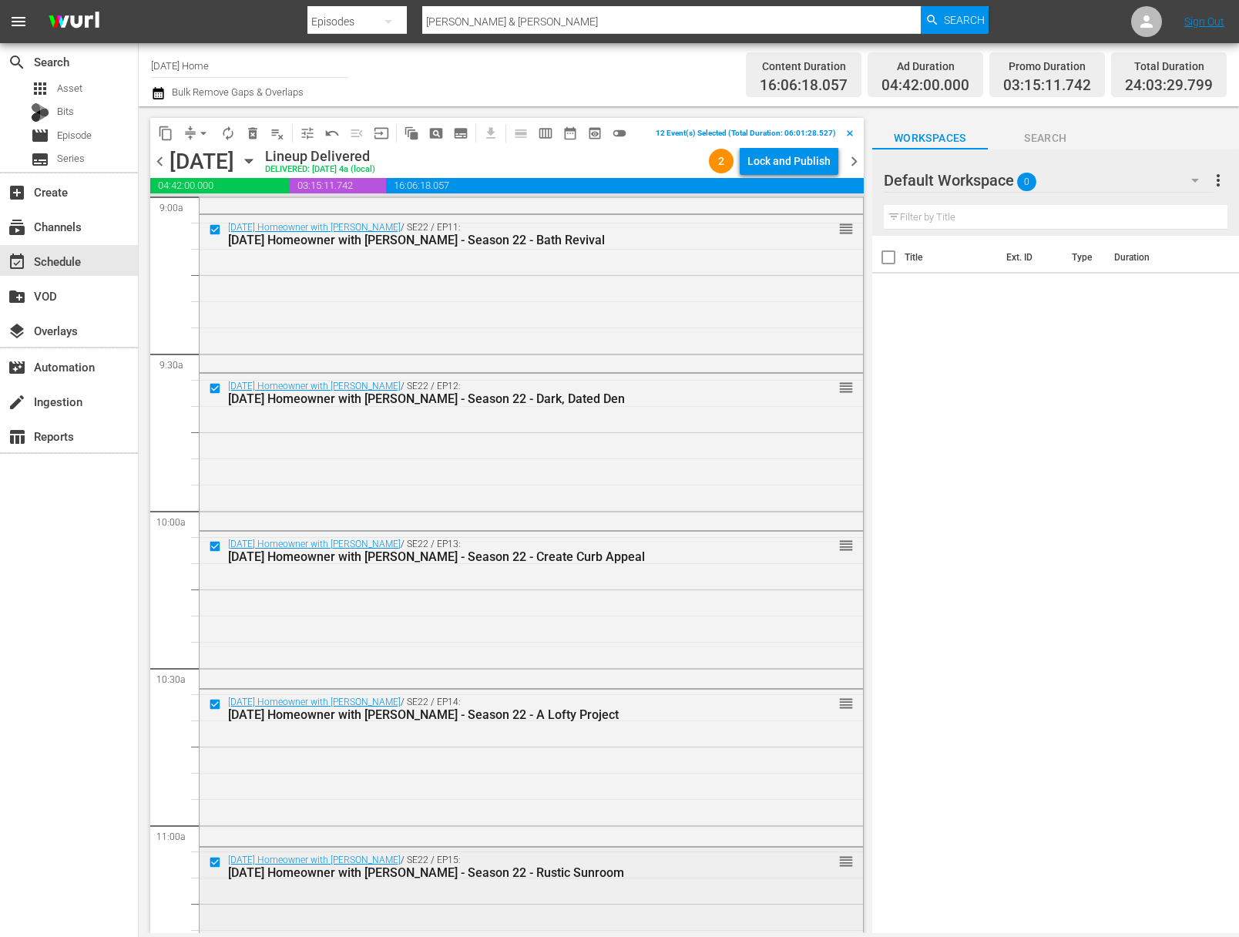
scroll to position [3153, 0]
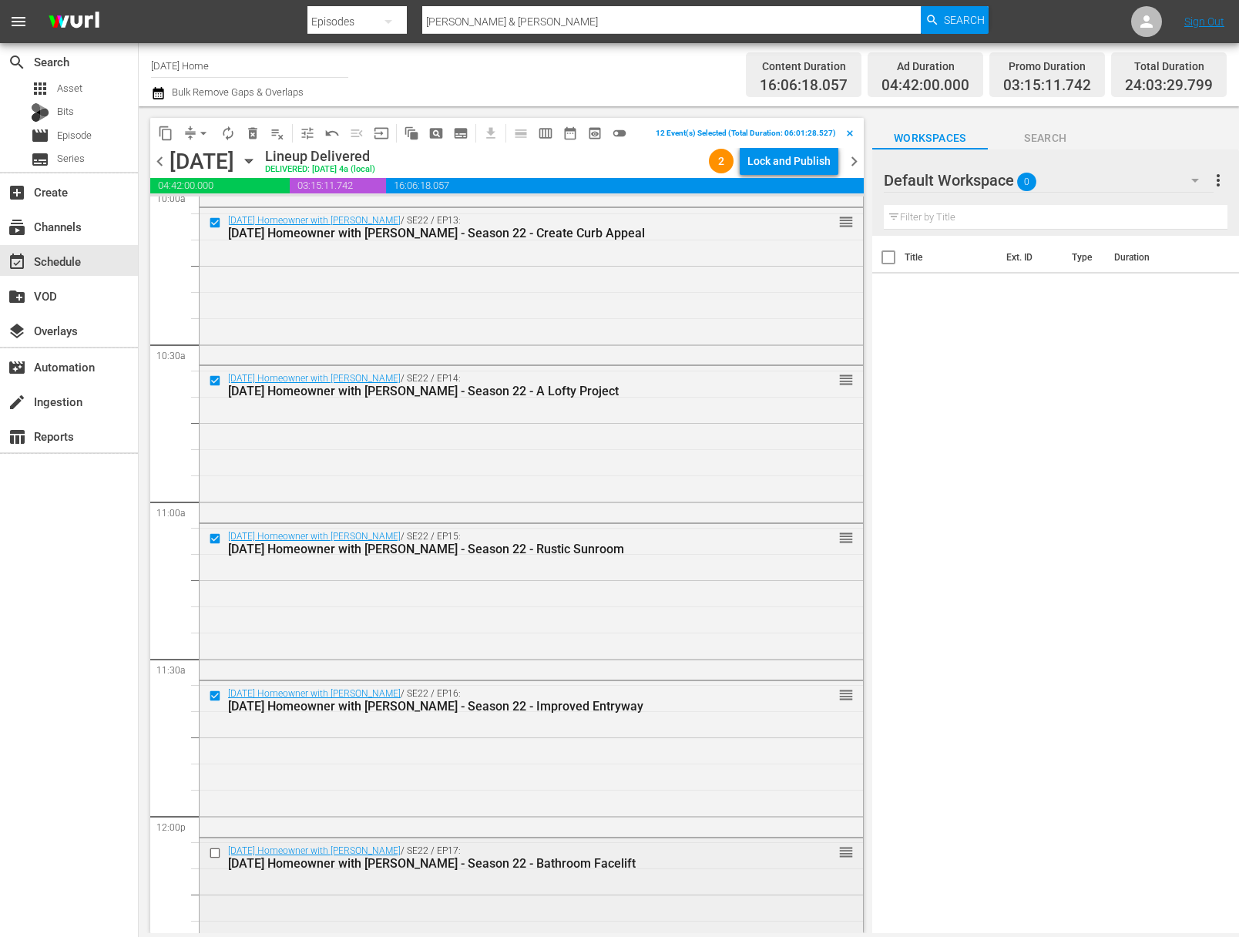
click at [213, 852] on input "checkbox" at bounding box center [217, 853] width 16 height 13
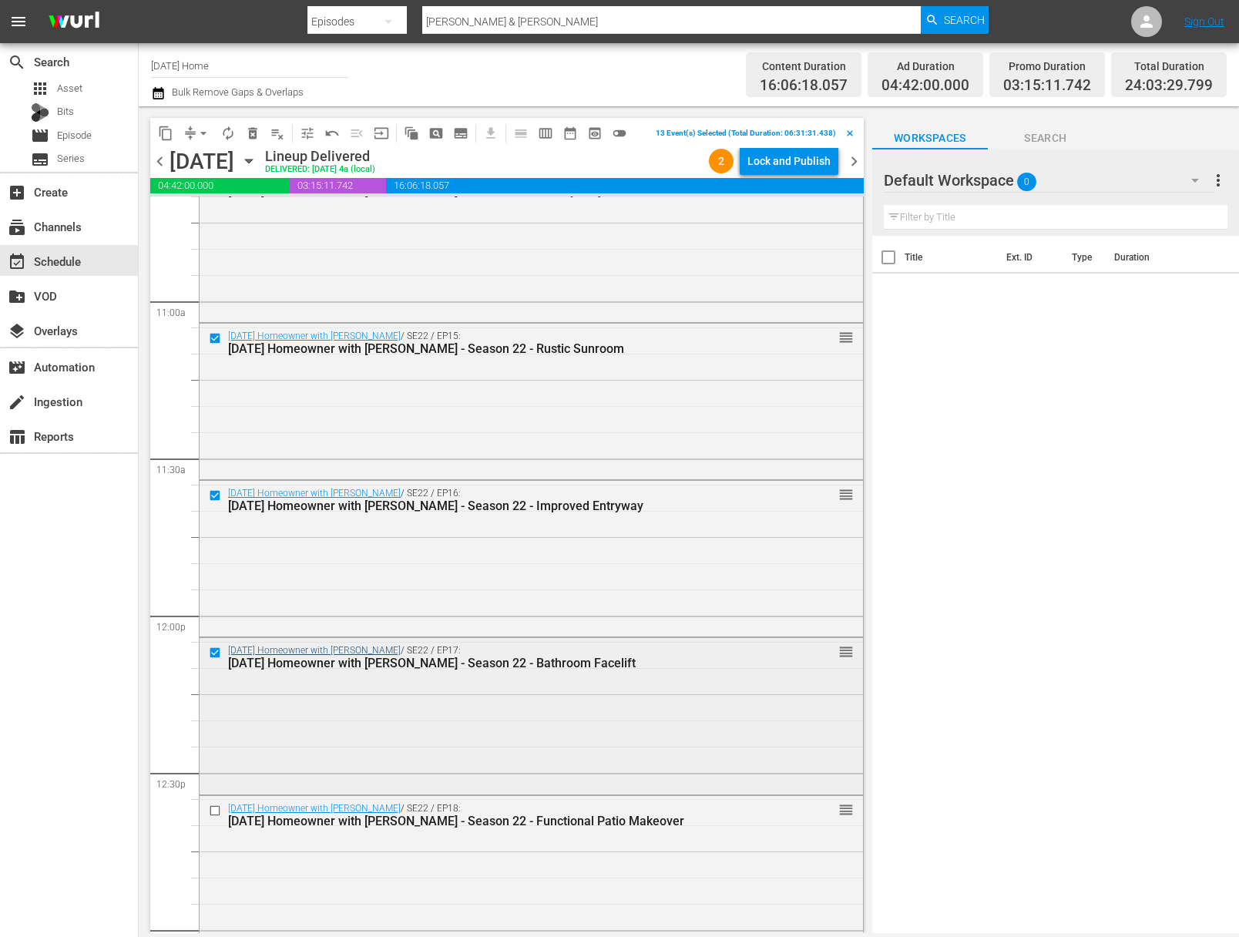
scroll to position [3484, 0]
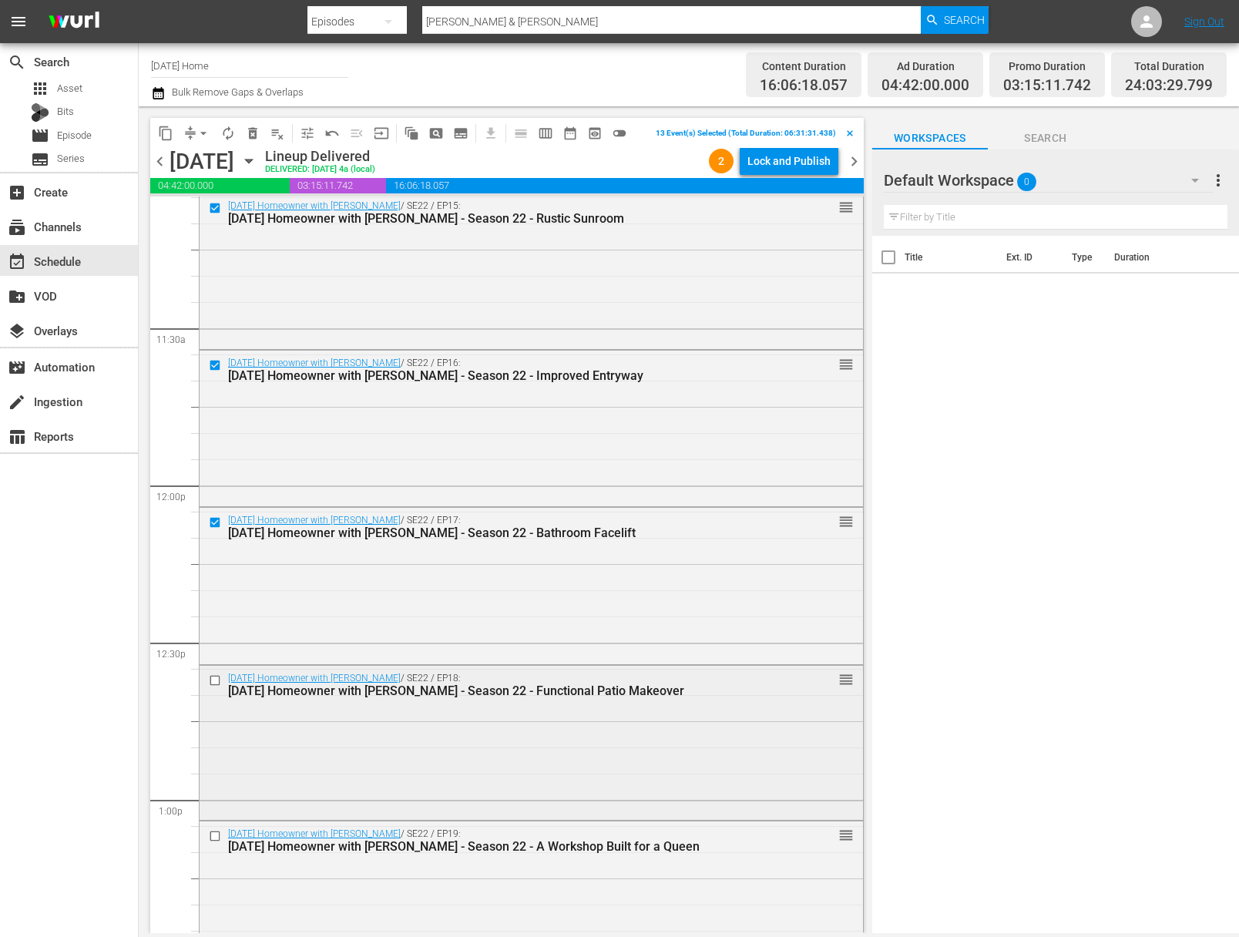
click at [218, 679] on input "checkbox" at bounding box center [217, 680] width 16 height 13
click at [218, 838] on input "checkbox" at bounding box center [217, 836] width 16 height 13
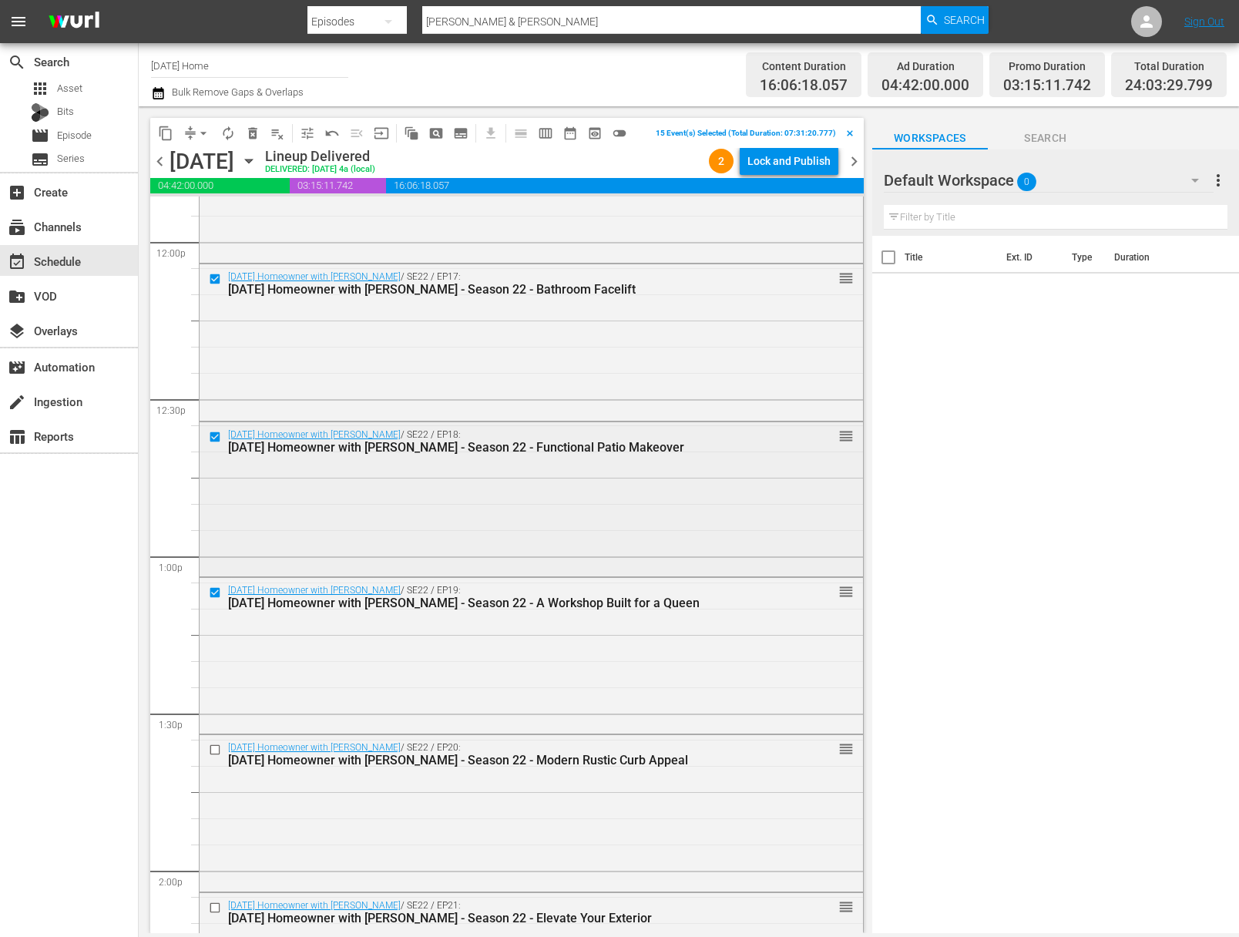
scroll to position [3815, 0]
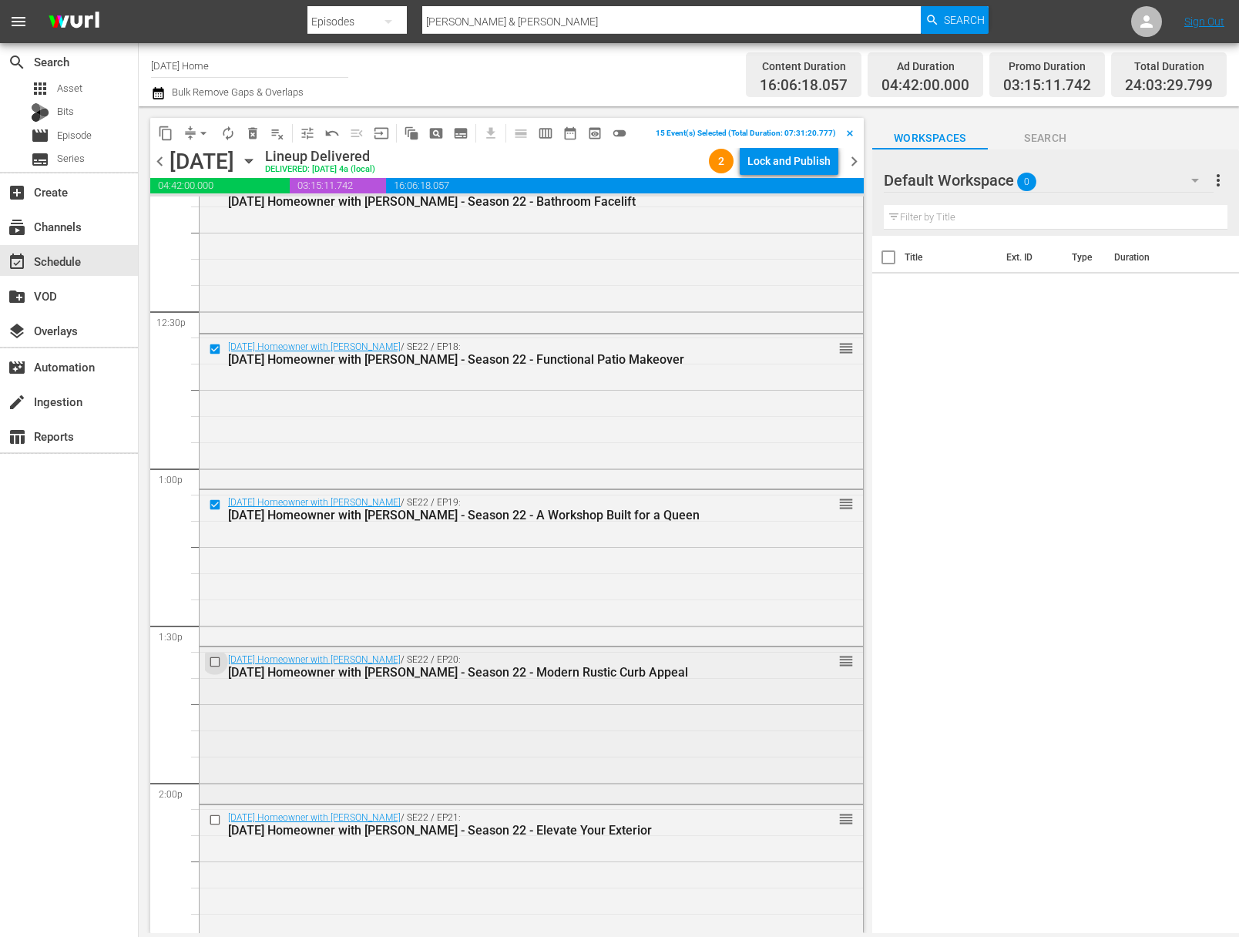
click at [219, 663] on input "checkbox" at bounding box center [217, 662] width 16 height 13
click at [213, 821] on input "checkbox" at bounding box center [217, 819] width 16 height 13
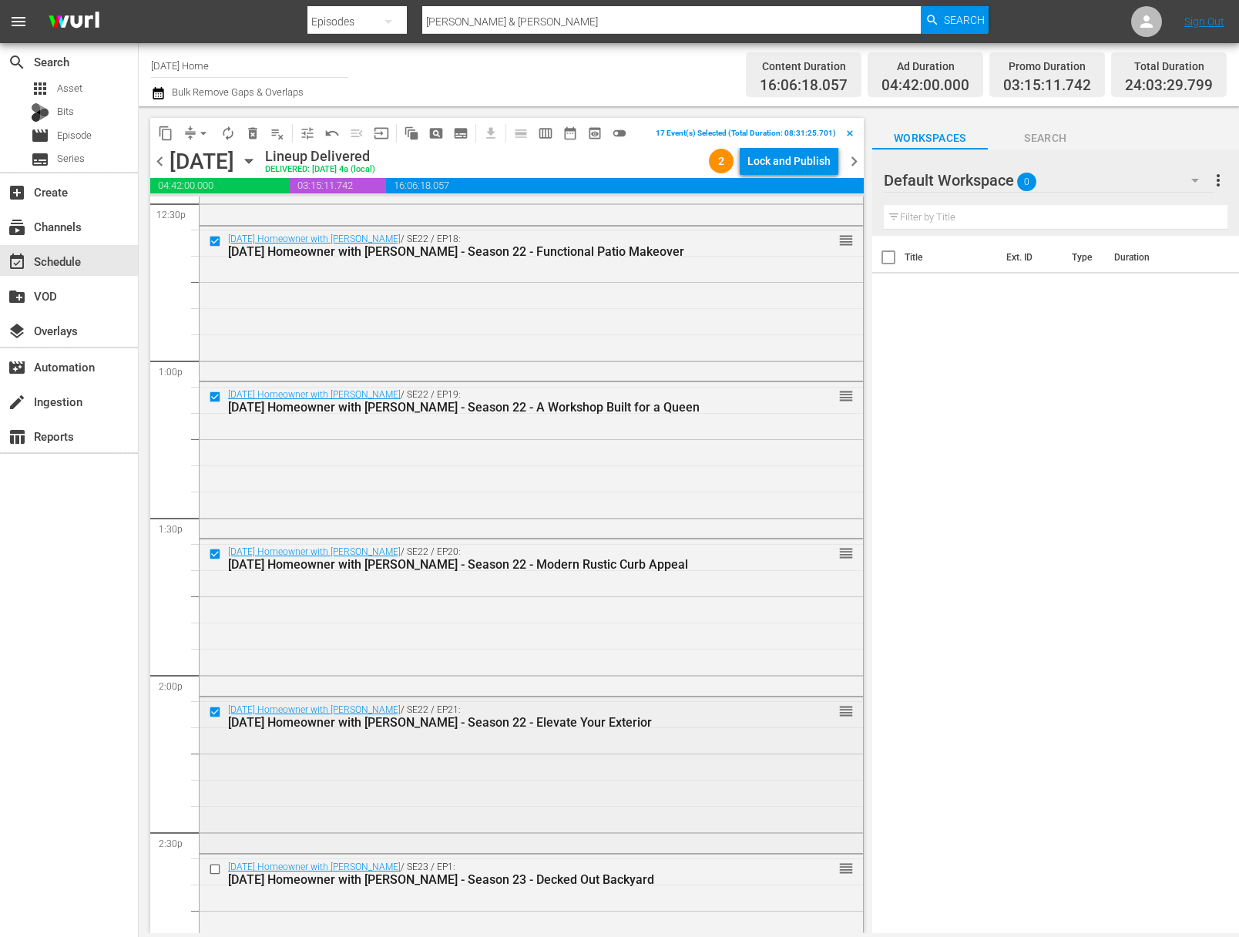
scroll to position [3966, 0]
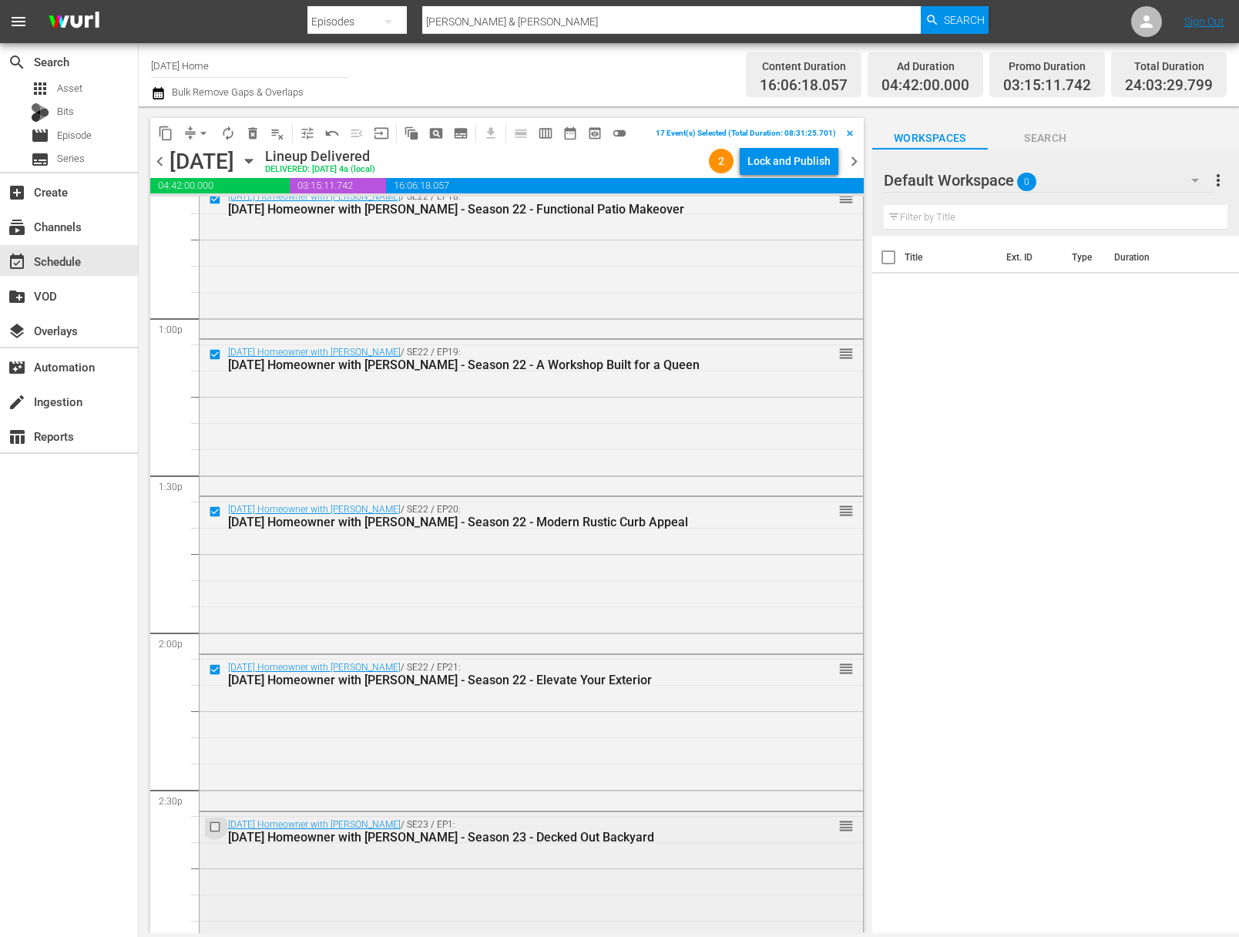
click at [215, 827] on input "checkbox" at bounding box center [217, 827] width 16 height 13
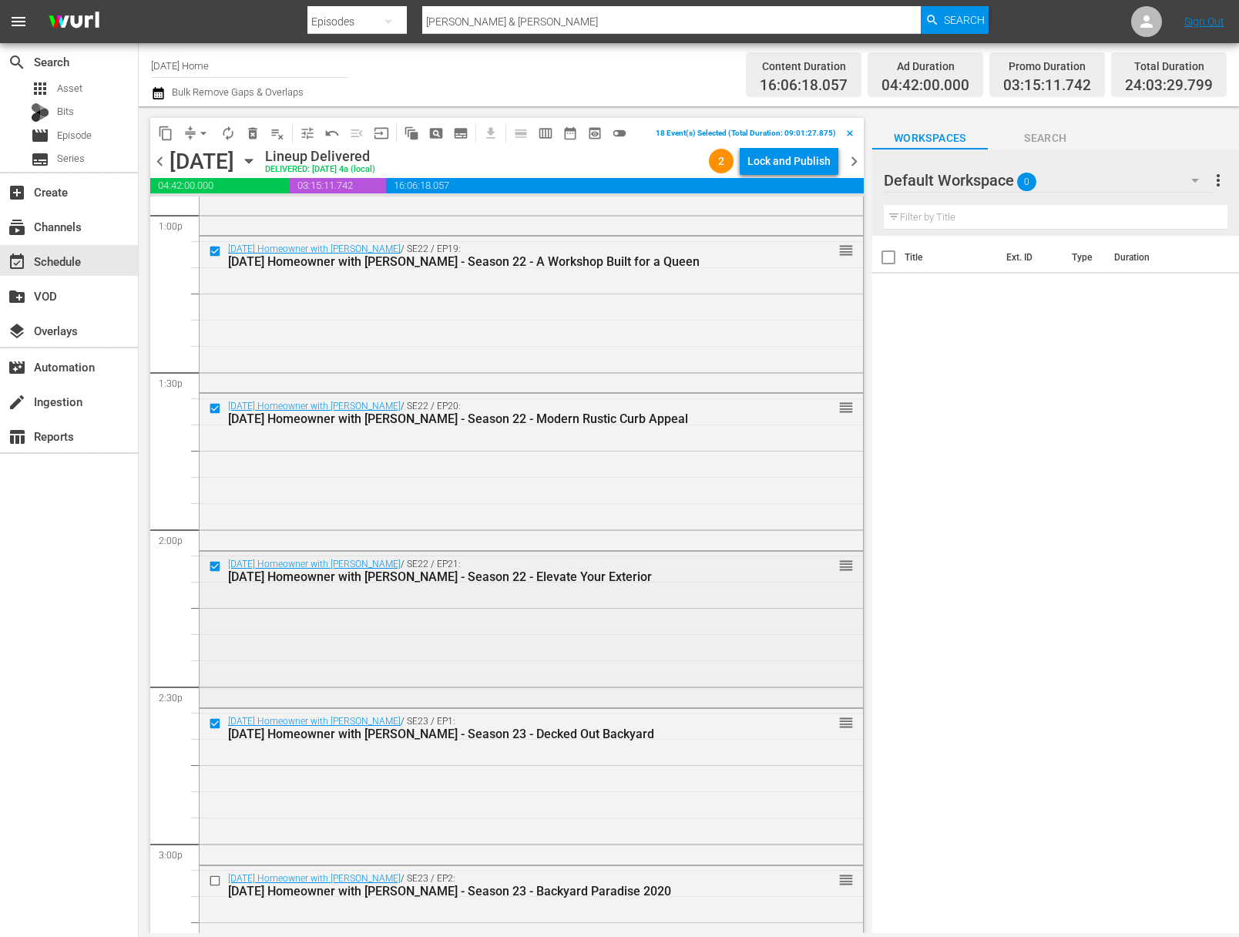
scroll to position [4279, 0]
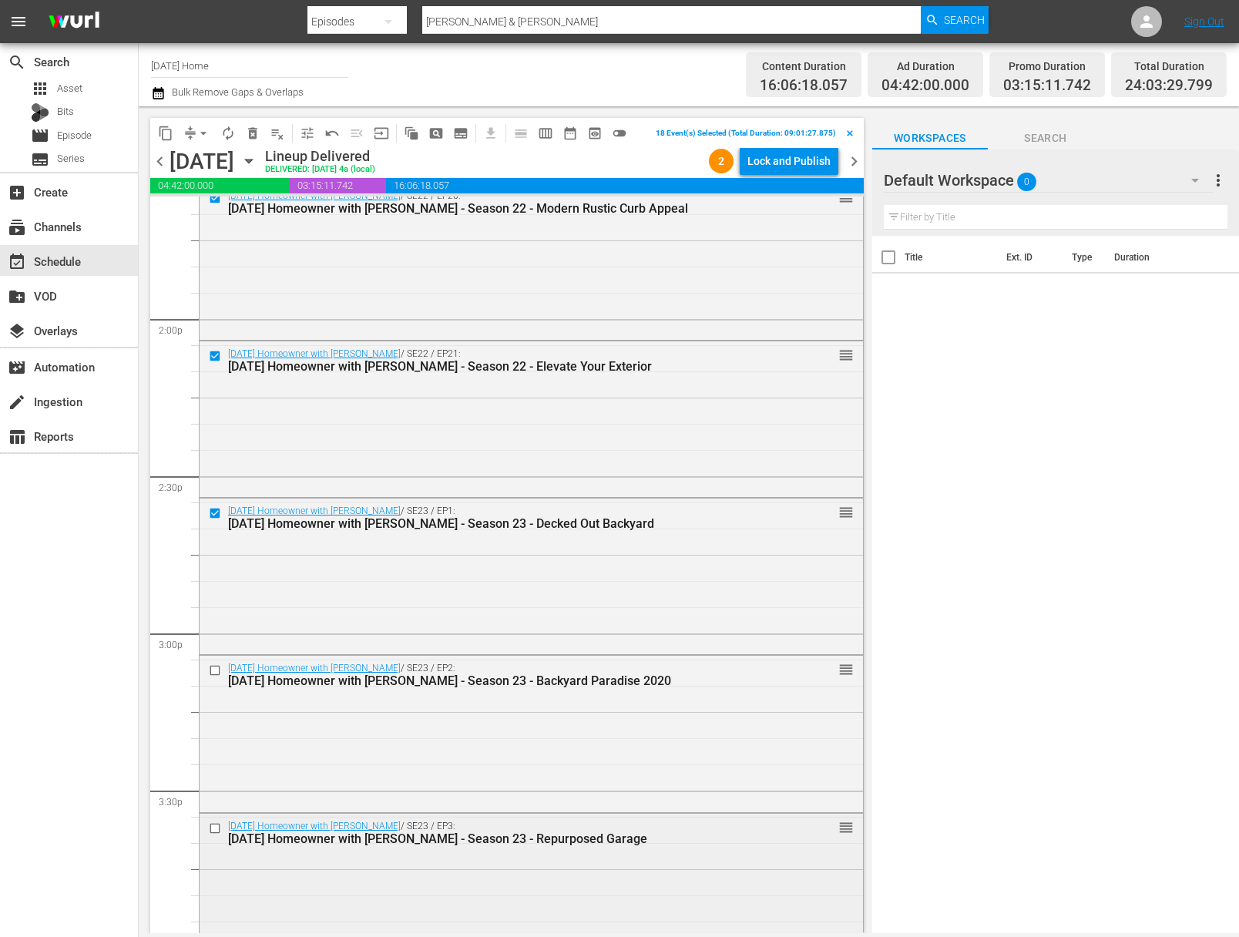
click at [217, 821] on input "checkbox" at bounding box center [217, 827] width 16 height 13
click at [218, 668] on input "checkbox" at bounding box center [217, 670] width 16 height 13
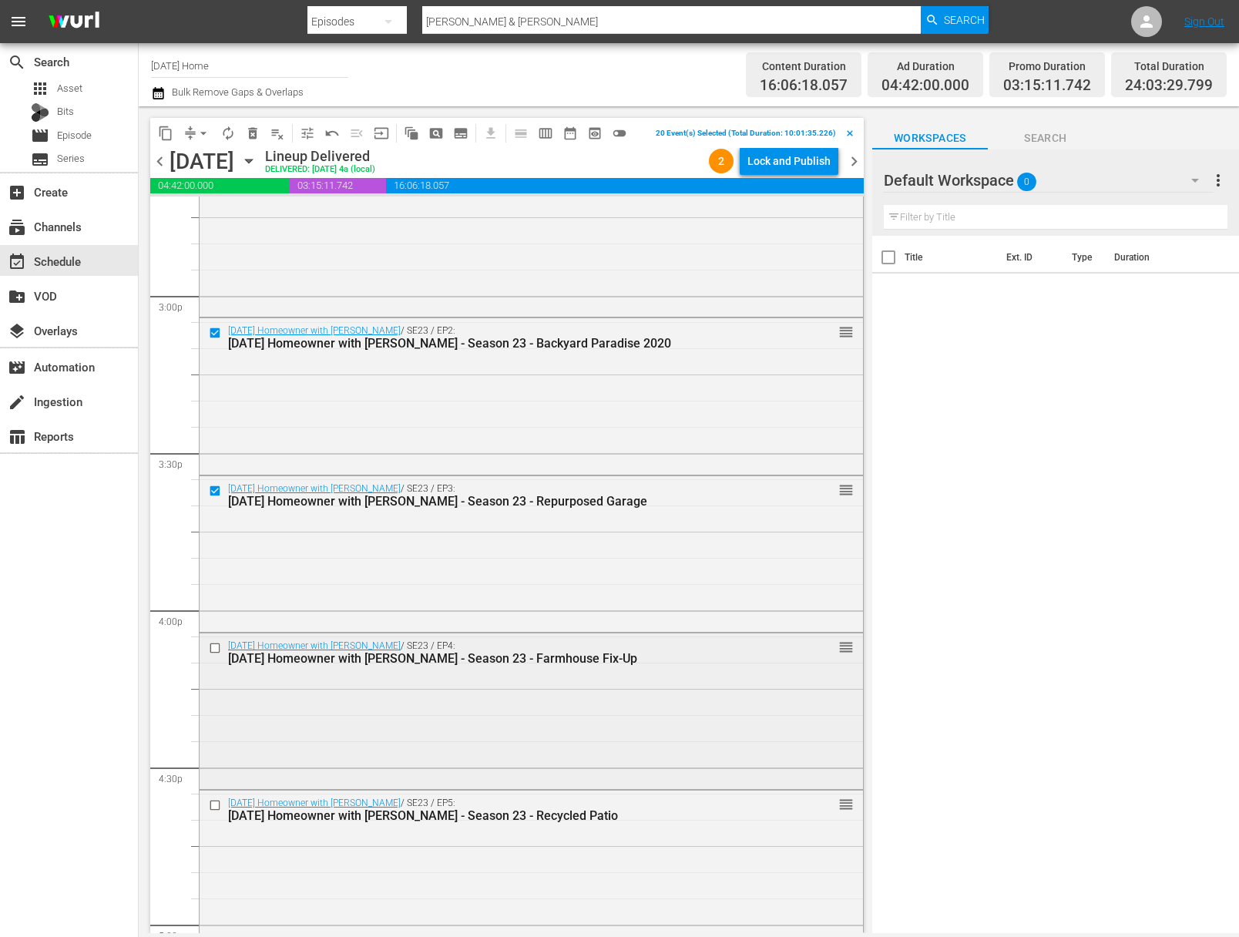
click at [210, 644] on input "checkbox" at bounding box center [217, 648] width 16 height 13
click at [218, 805] on input "checkbox" at bounding box center [217, 805] width 16 height 13
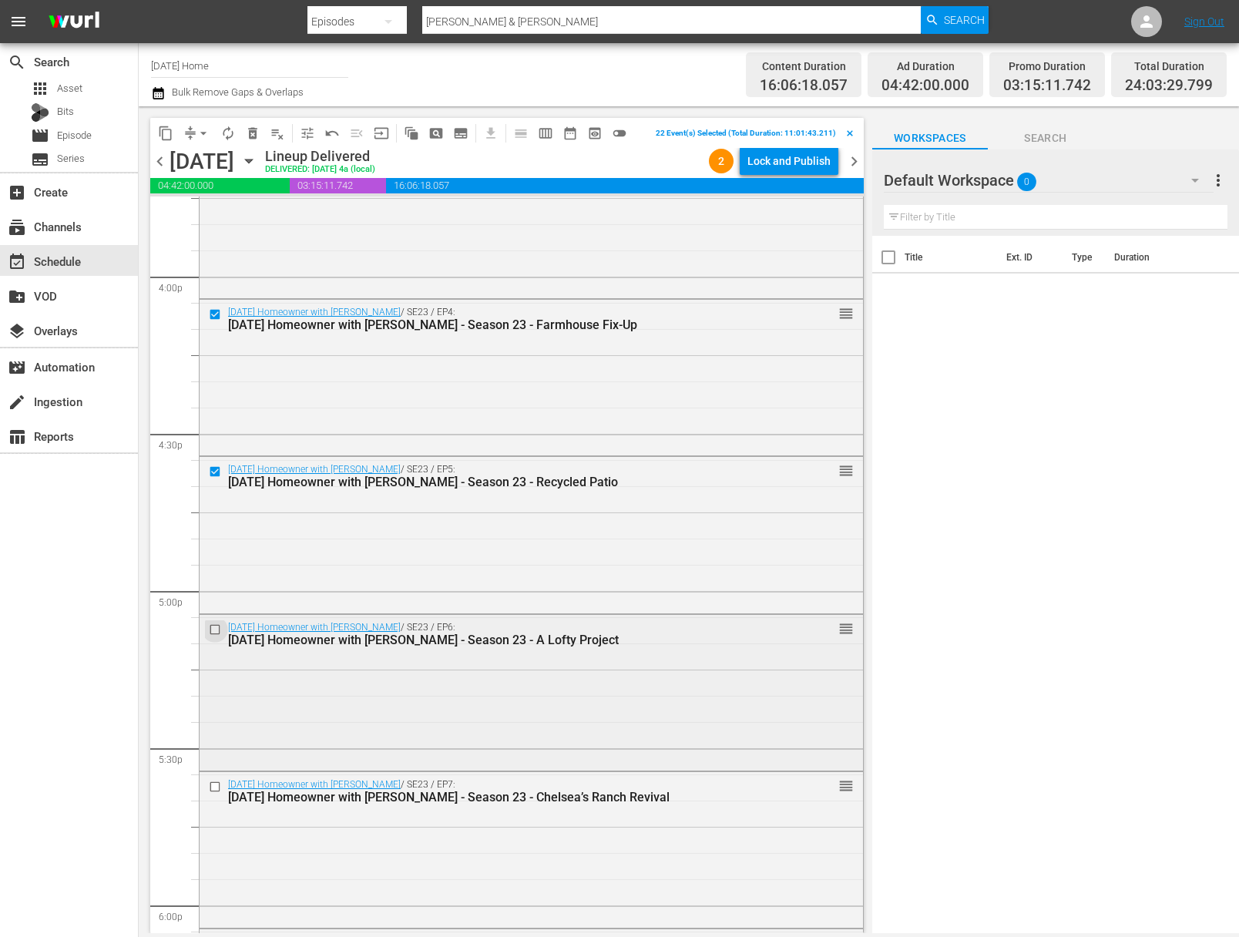
click at [214, 630] on input "checkbox" at bounding box center [217, 629] width 16 height 13
click at [219, 783] on input "checkbox" at bounding box center [217, 787] width 16 height 13
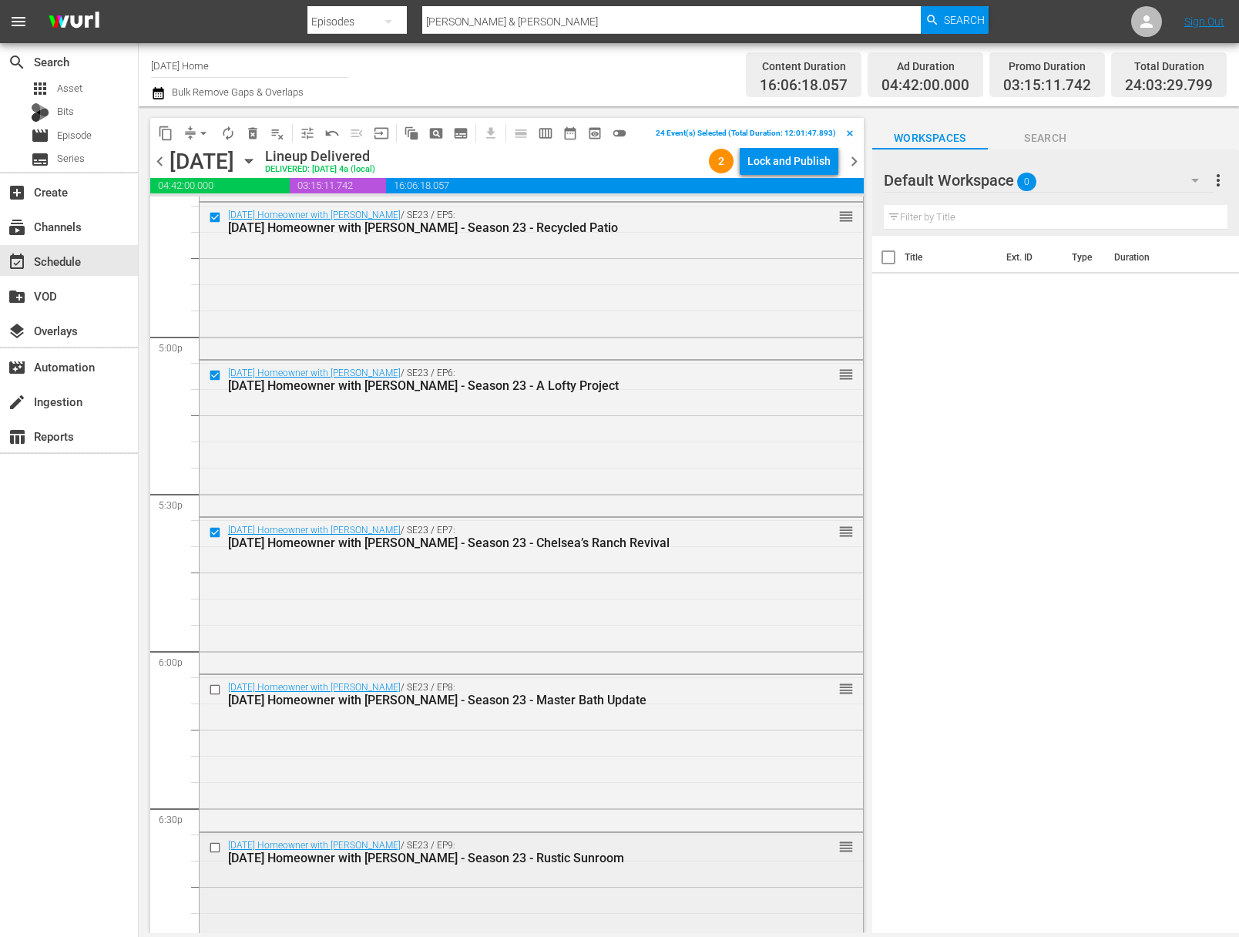
scroll to position [5264, 0]
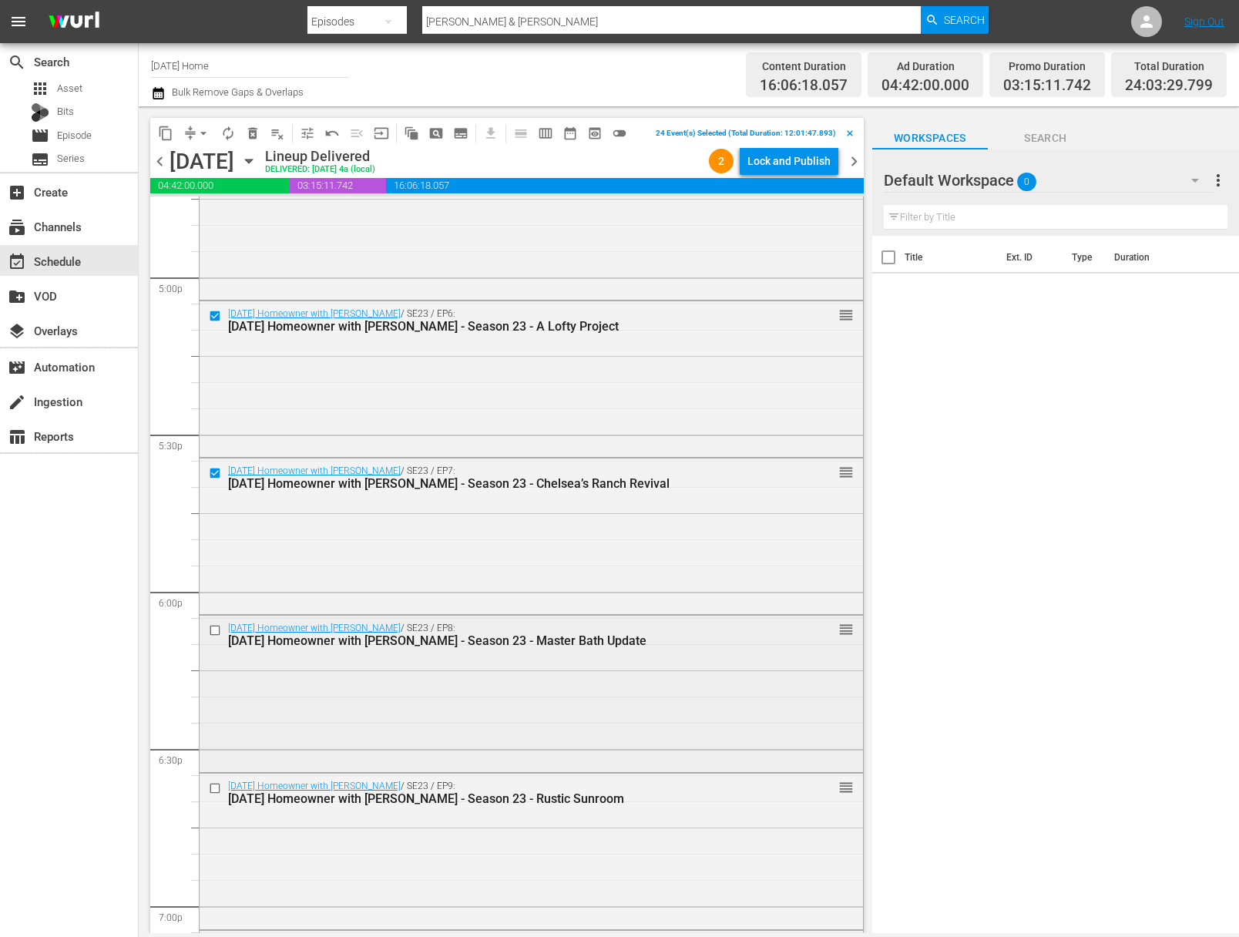
click at [210, 630] on input "checkbox" at bounding box center [217, 630] width 16 height 13
click at [217, 786] on input "checkbox" at bounding box center [217, 787] width 16 height 13
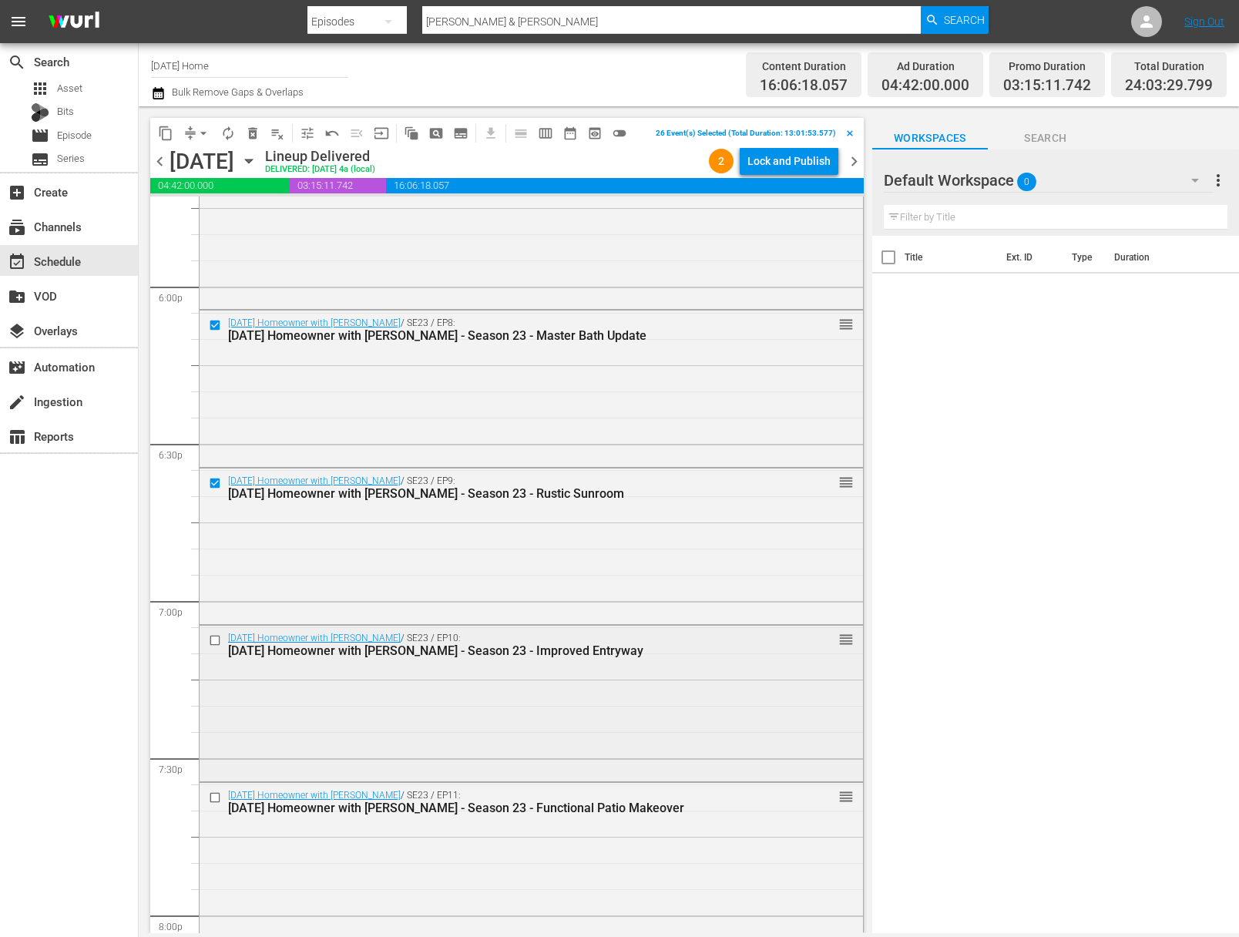
scroll to position [5605, 0]
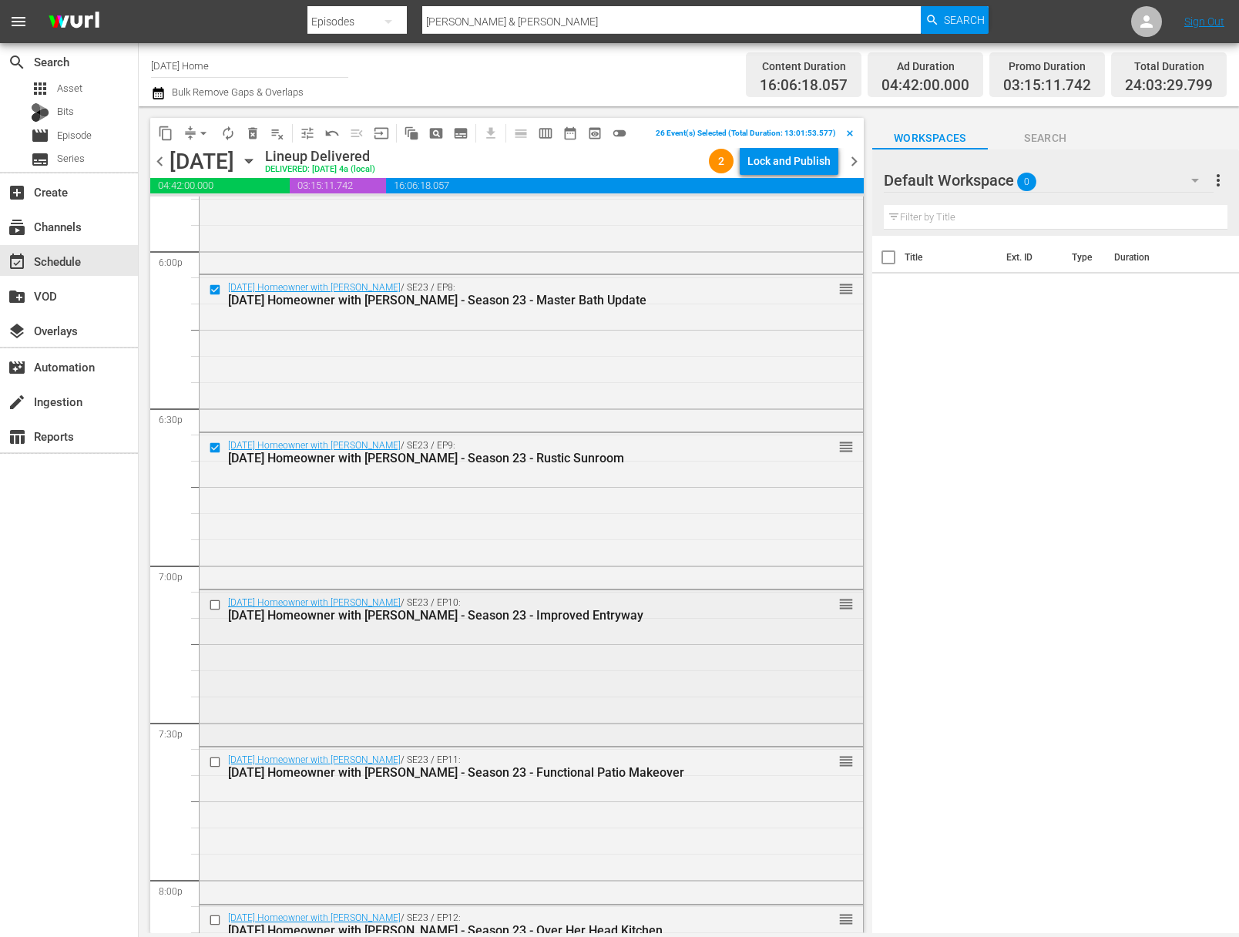
click at [214, 603] on input "checkbox" at bounding box center [217, 605] width 16 height 13
click at [214, 759] on input "checkbox" at bounding box center [217, 762] width 16 height 13
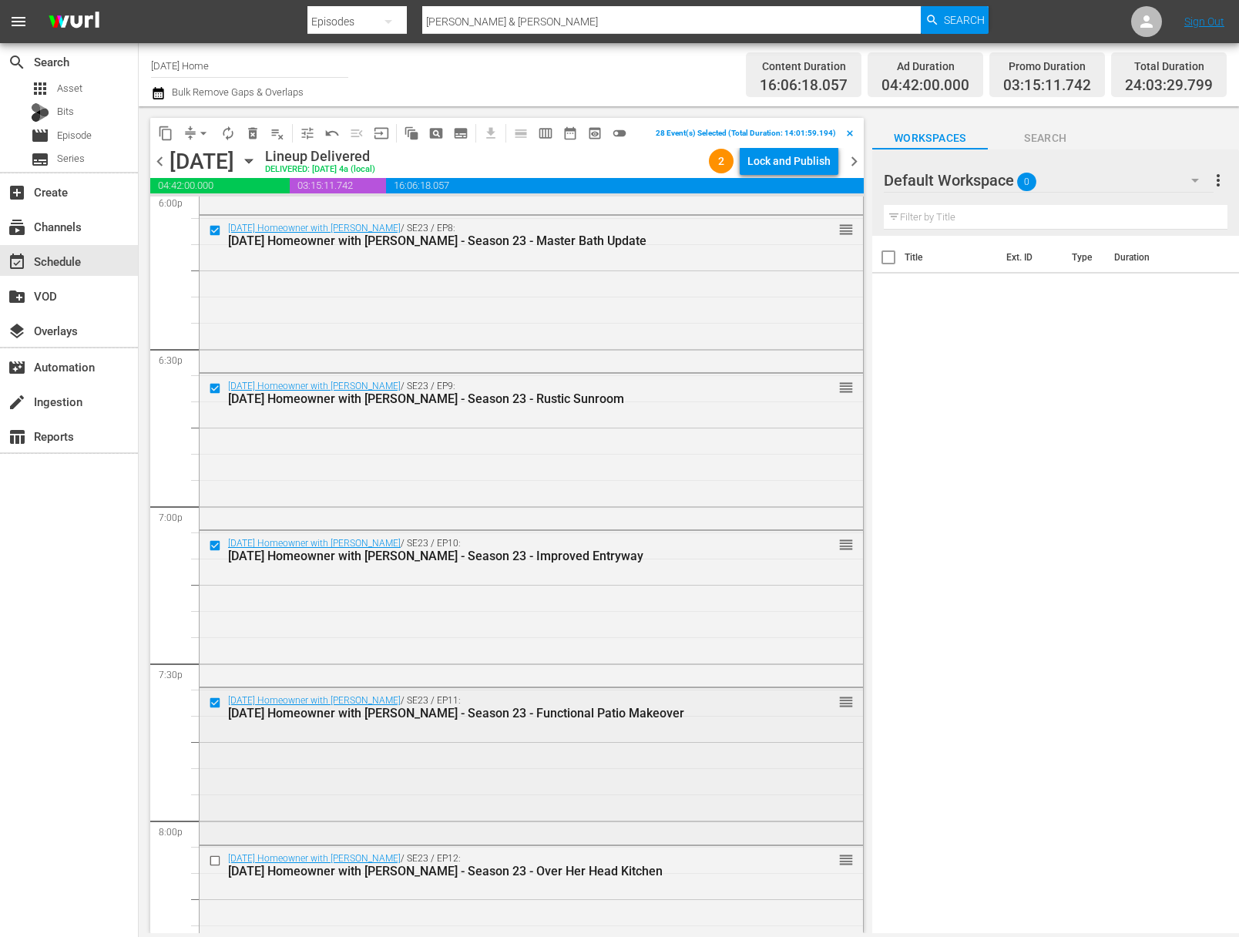
scroll to position [5762, 0]
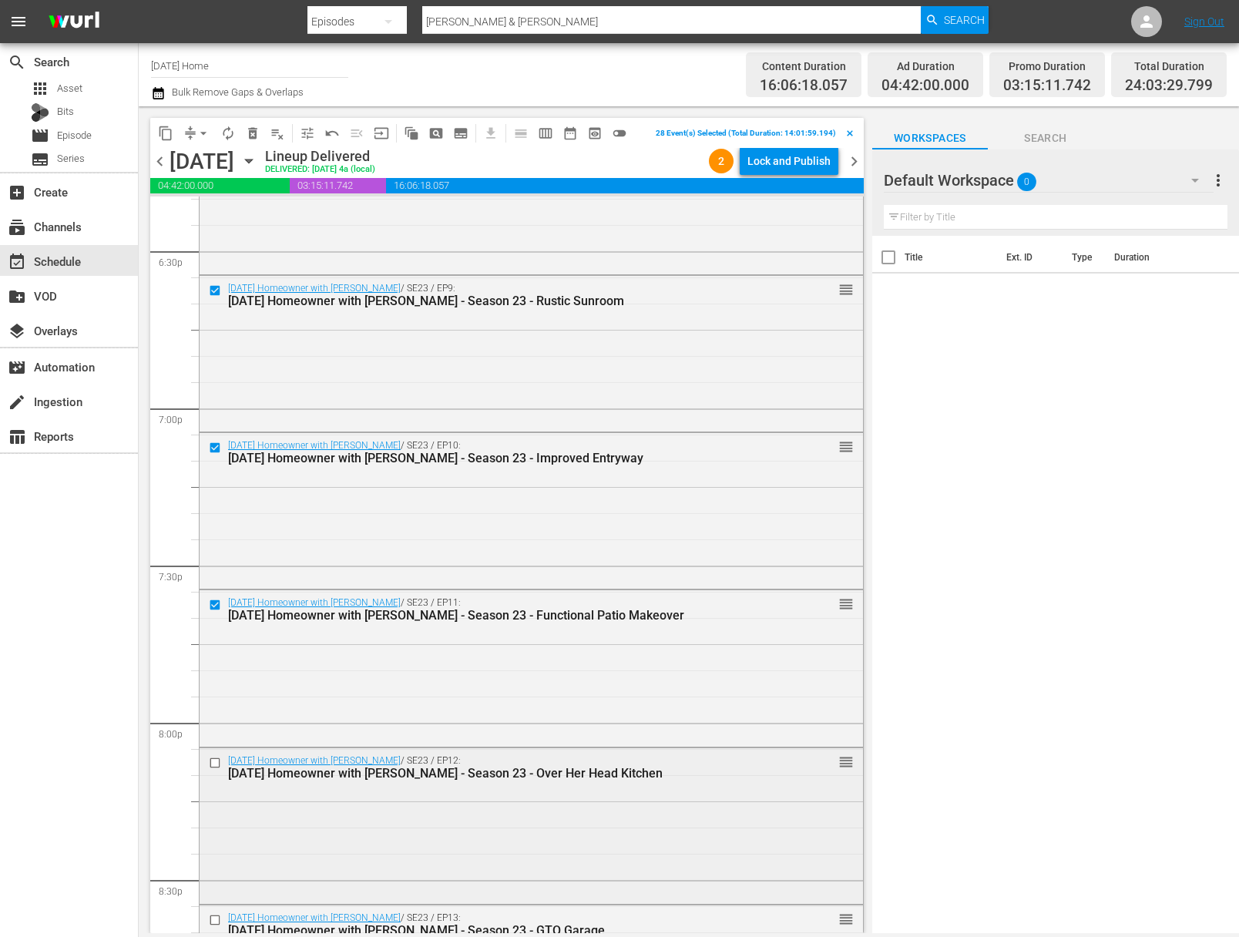
click at [217, 762] on input "checkbox" at bounding box center [217, 762] width 16 height 13
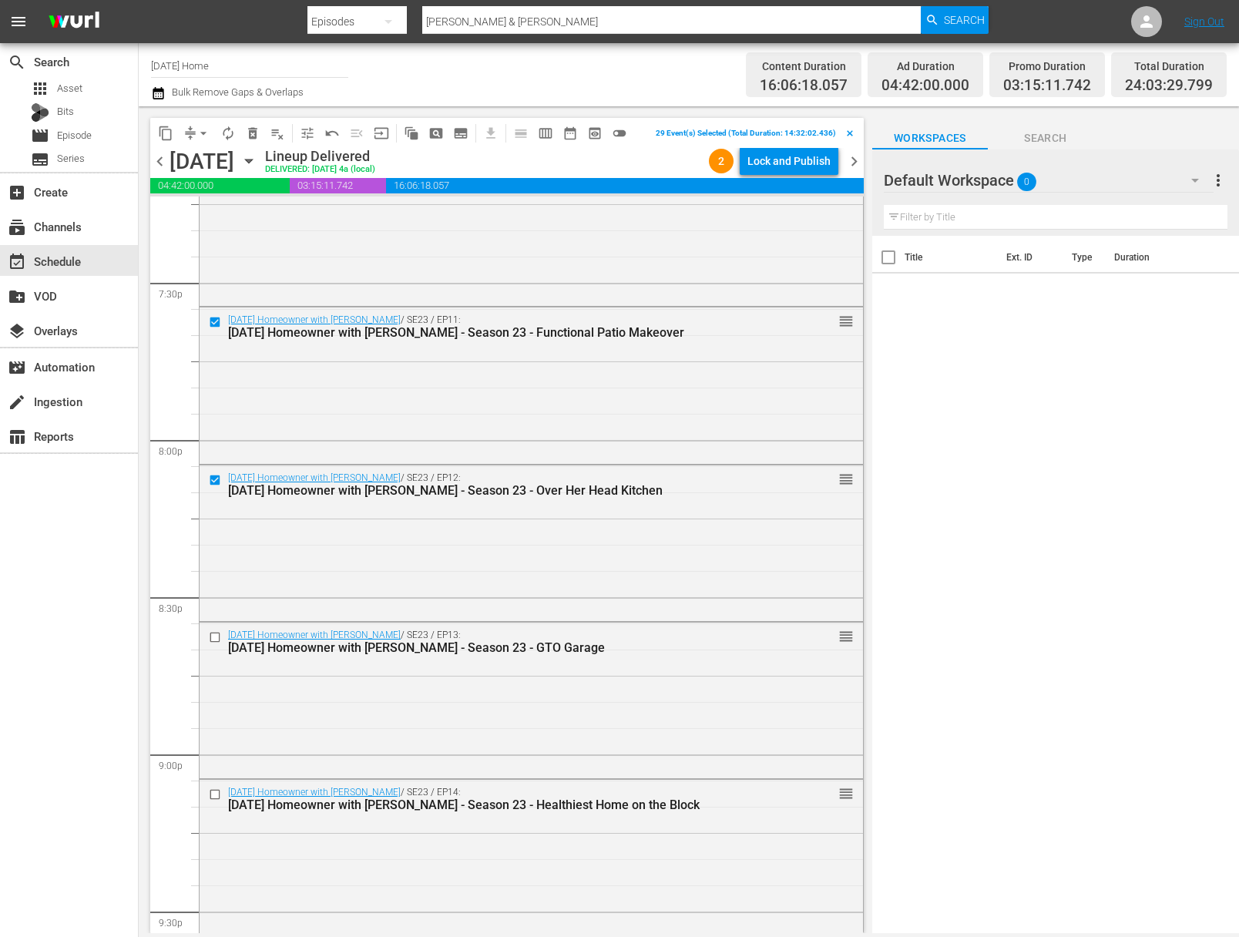
scroll to position [6274, 0]
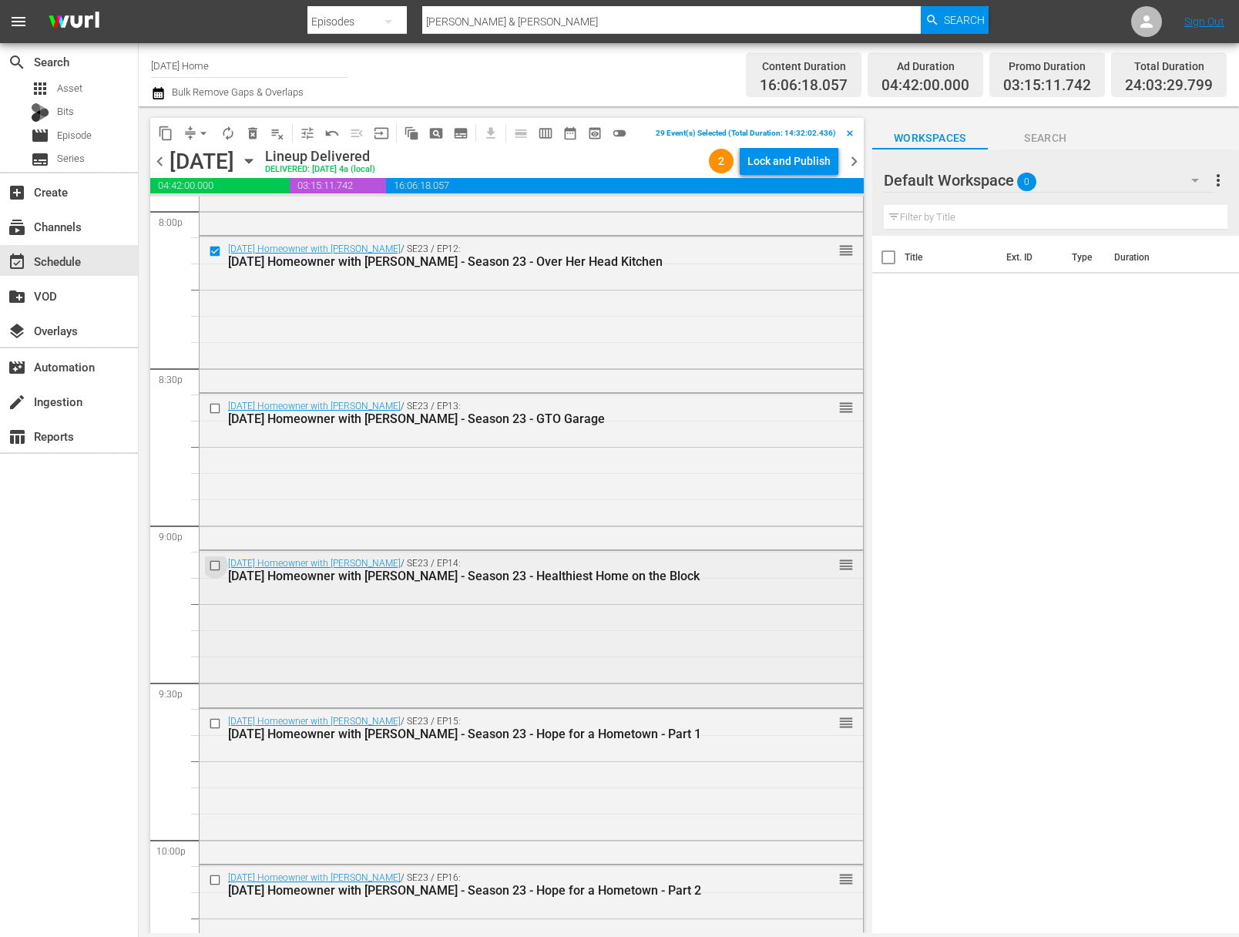
click at [213, 565] on input "checkbox" at bounding box center [217, 565] width 16 height 13
click at [220, 721] on input "checkbox" at bounding box center [217, 723] width 16 height 13
click at [214, 879] on input "checkbox" at bounding box center [217, 880] width 16 height 13
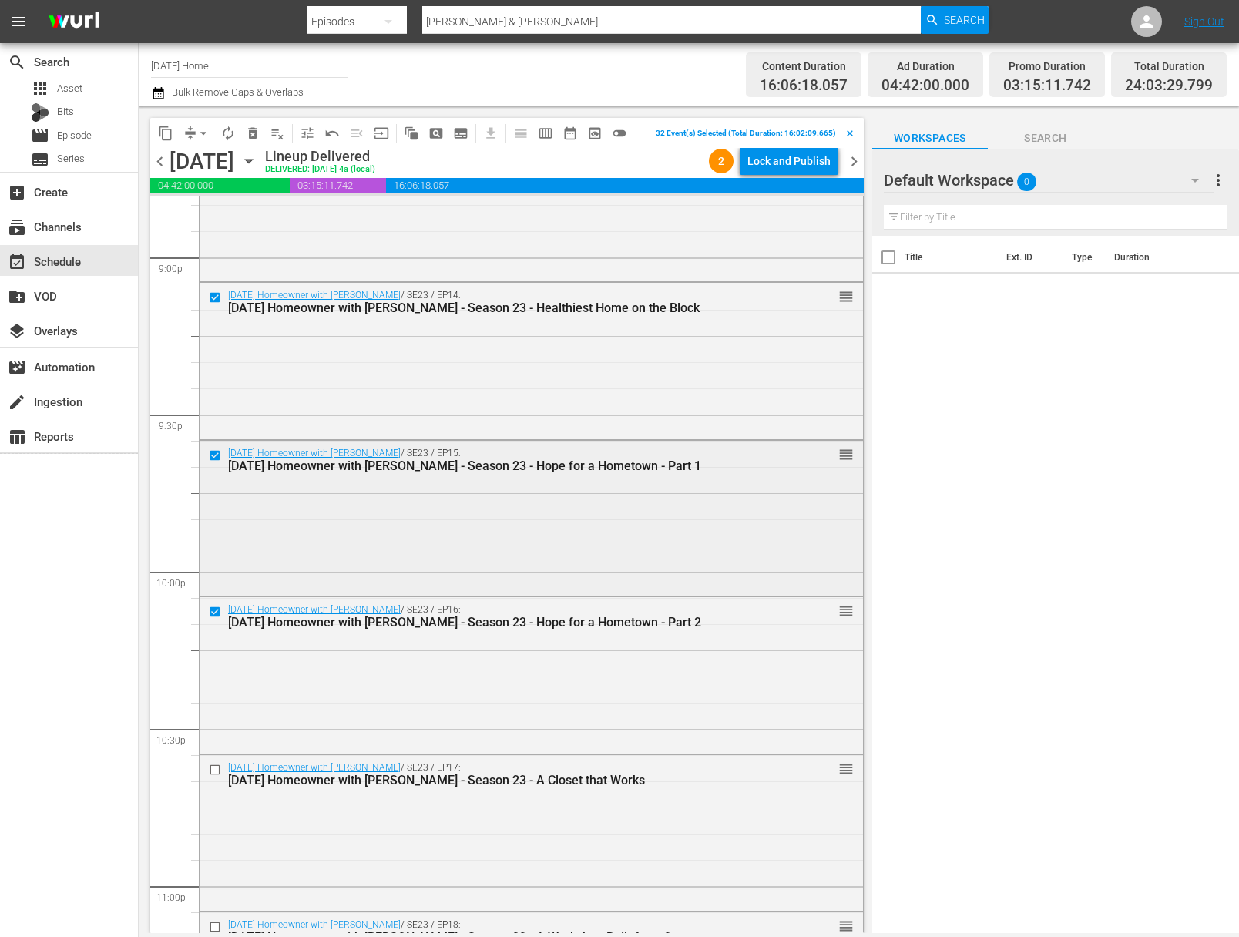
scroll to position [6604, 0]
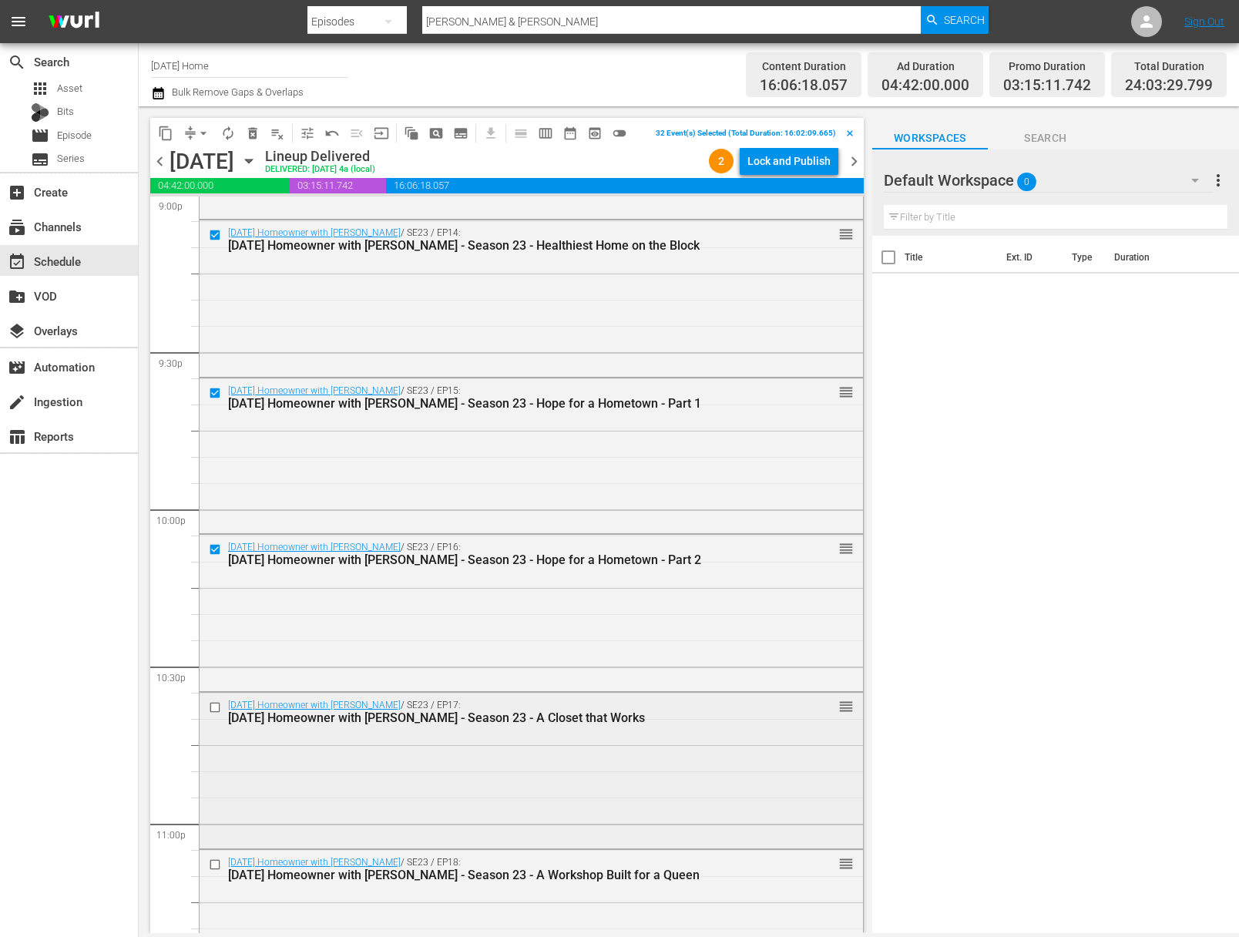
click at [213, 710] on input "checkbox" at bounding box center [217, 707] width 16 height 13
click at [217, 859] on input "checkbox" at bounding box center [217, 864] width 16 height 13
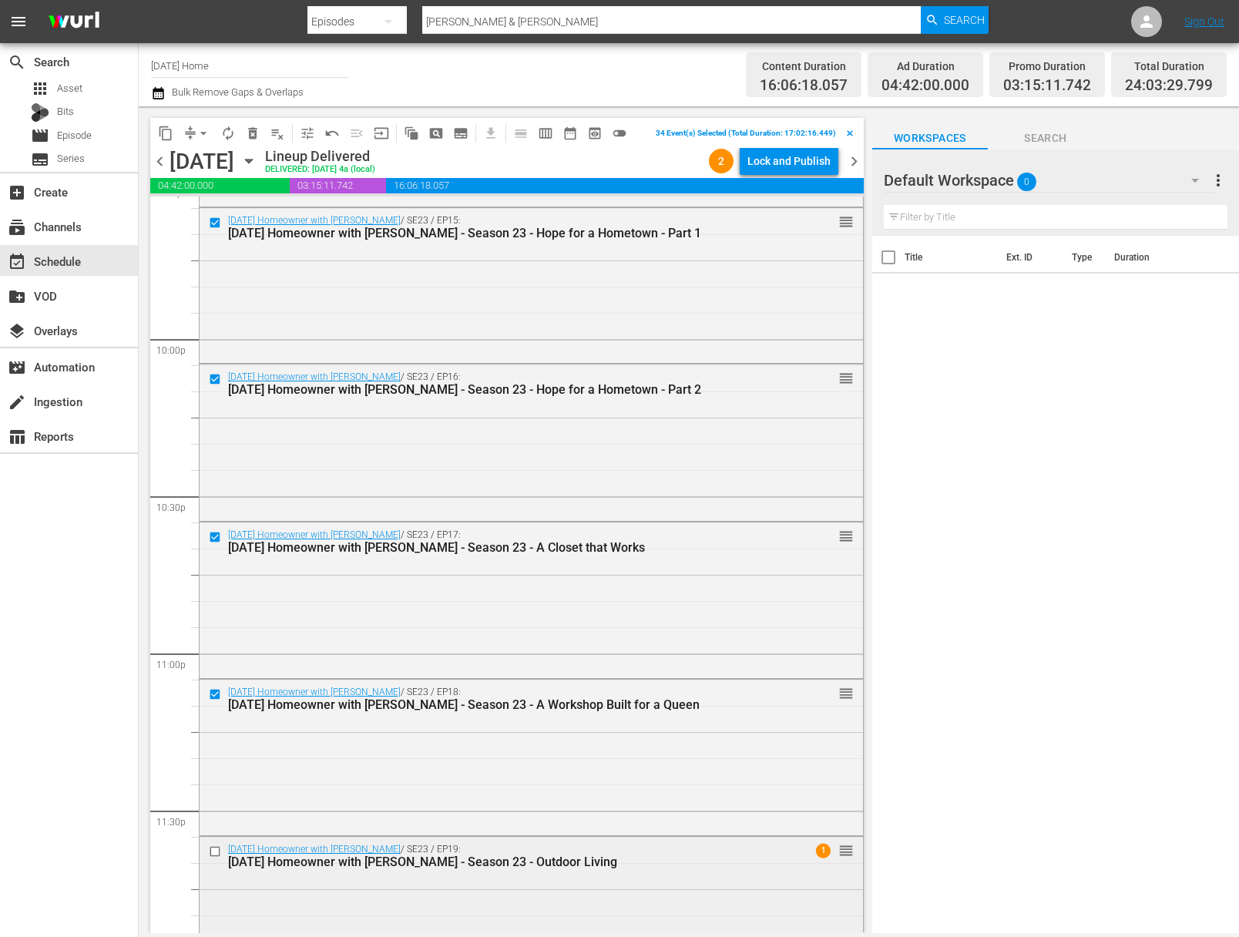
scroll to position [6835, 0]
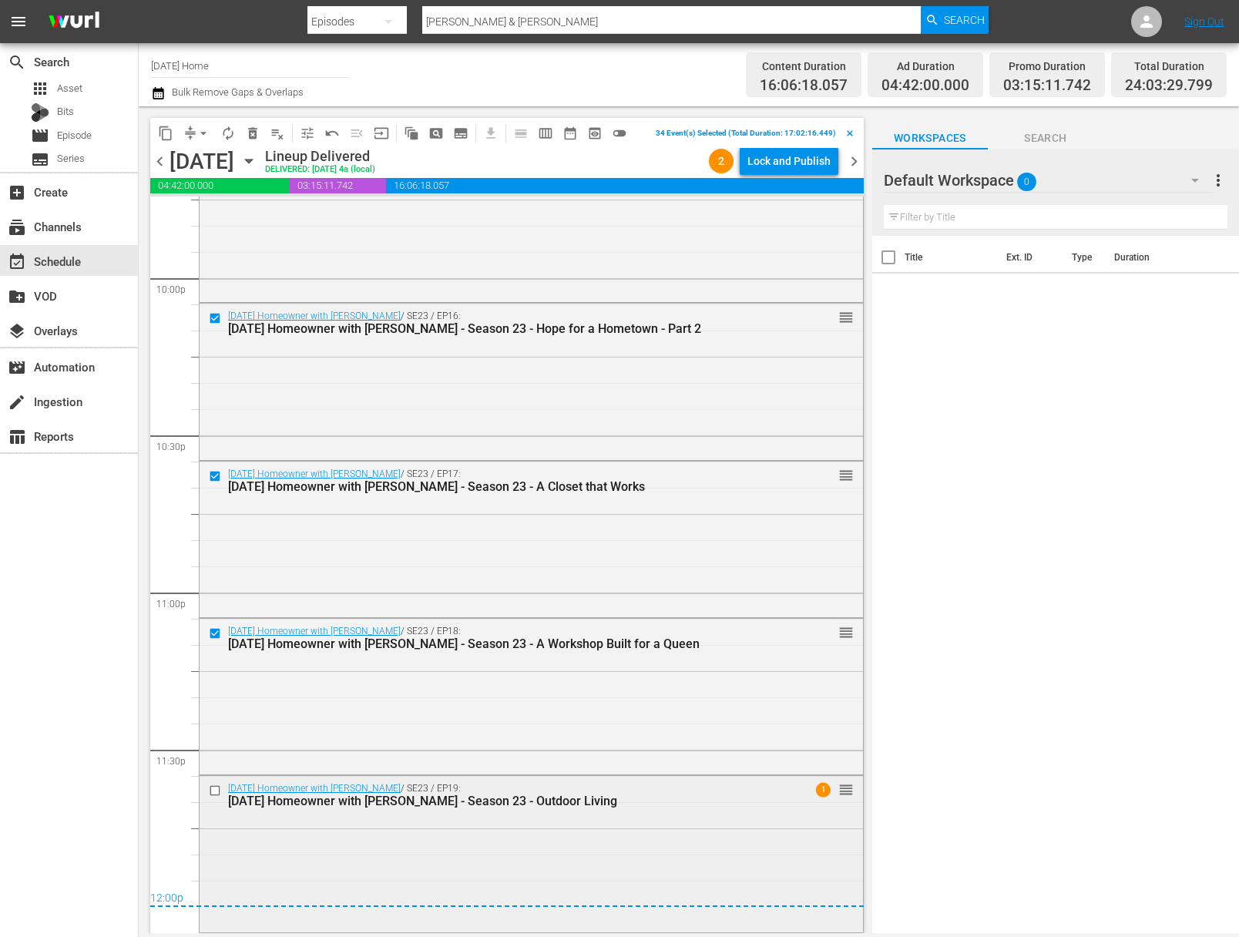
click at [219, 790] on input "checkbox" at bounding box center [217, 790] width 16 height 13
click at [164, 129] on span "content_copy" at bounding box center [165, 133] width 15 height 15
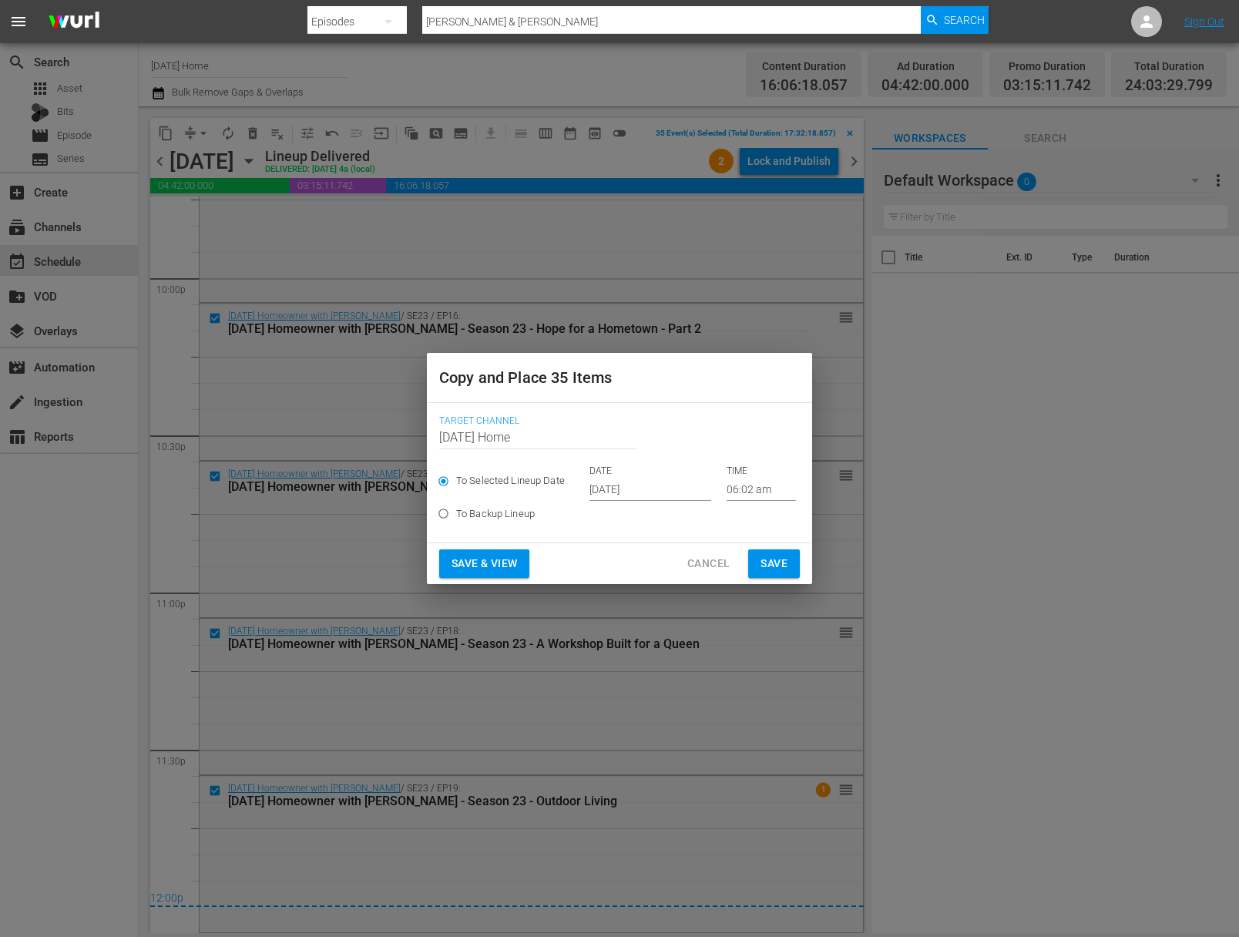
click at [625, 486] on input "[DATE]" at bounding box center [651, 489] width 122 height 23
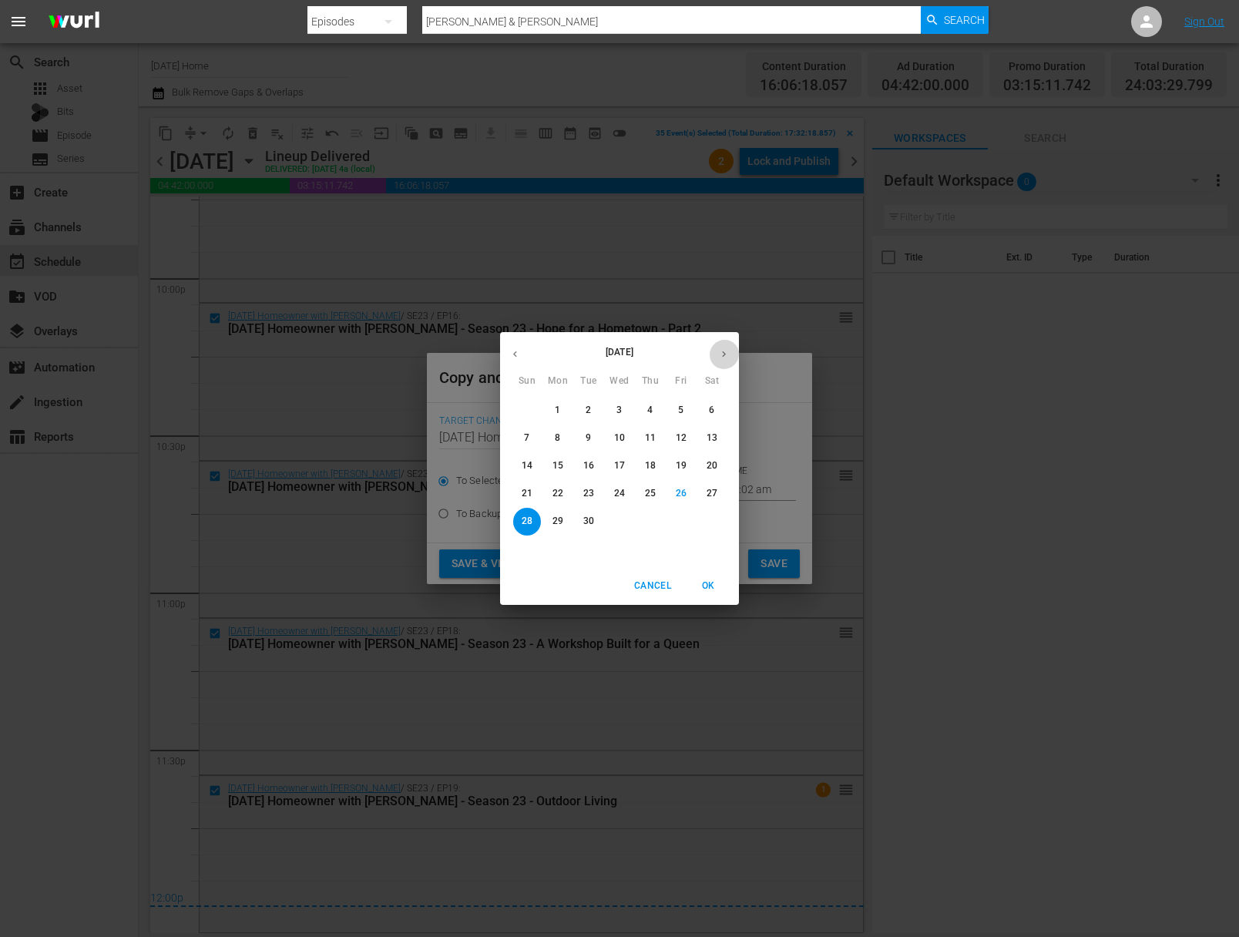
click at [722, 355] on icon "button" at bounding box center [724, 354] width 12 height 12
click at [683, 409] on p "3" at bounding box center [680, 410] width 5 height 13
type input "Oct 3rd 2025"
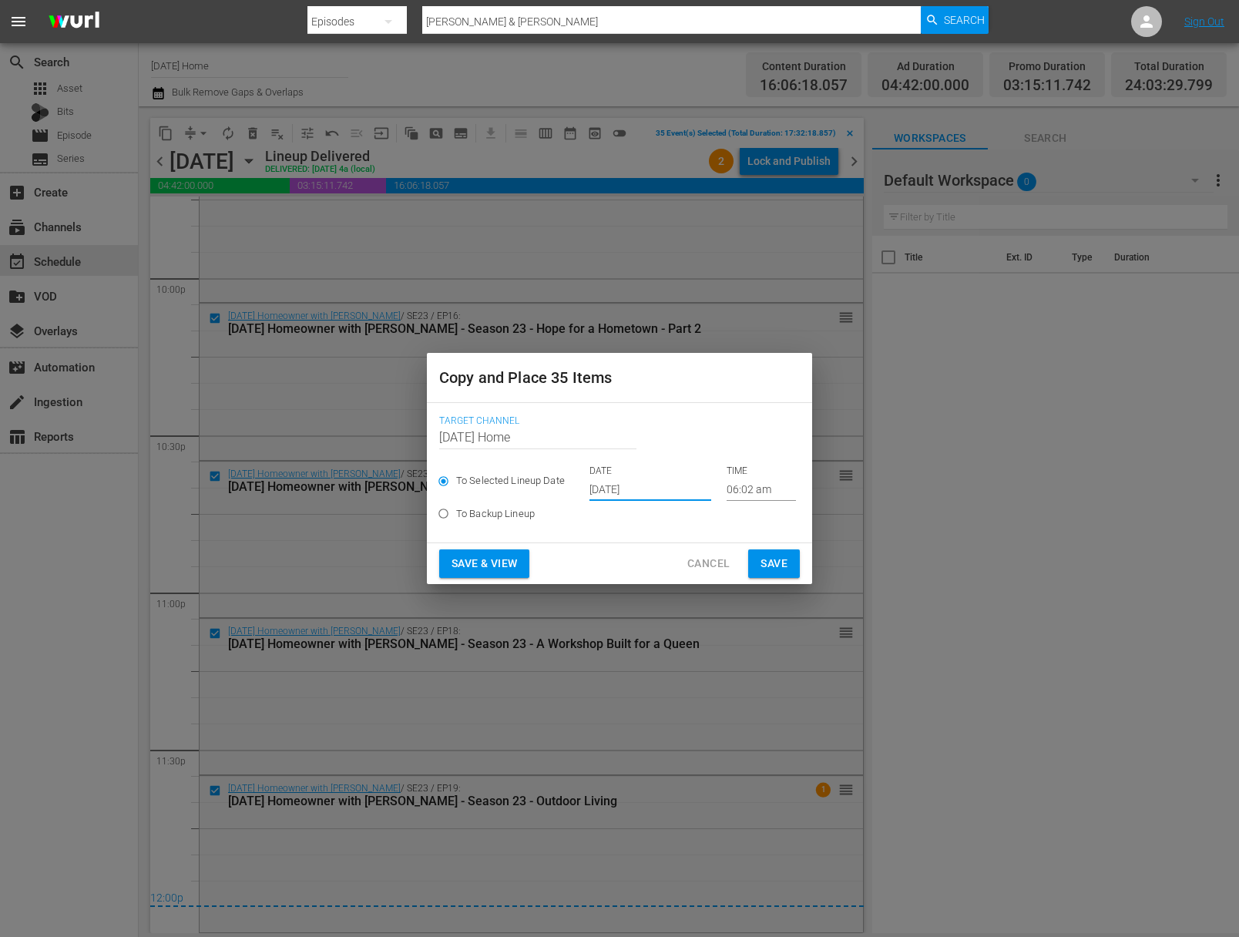
click at [727, 483] on input "06:02 am" at bounding box center [761, 489] width 69 height 23
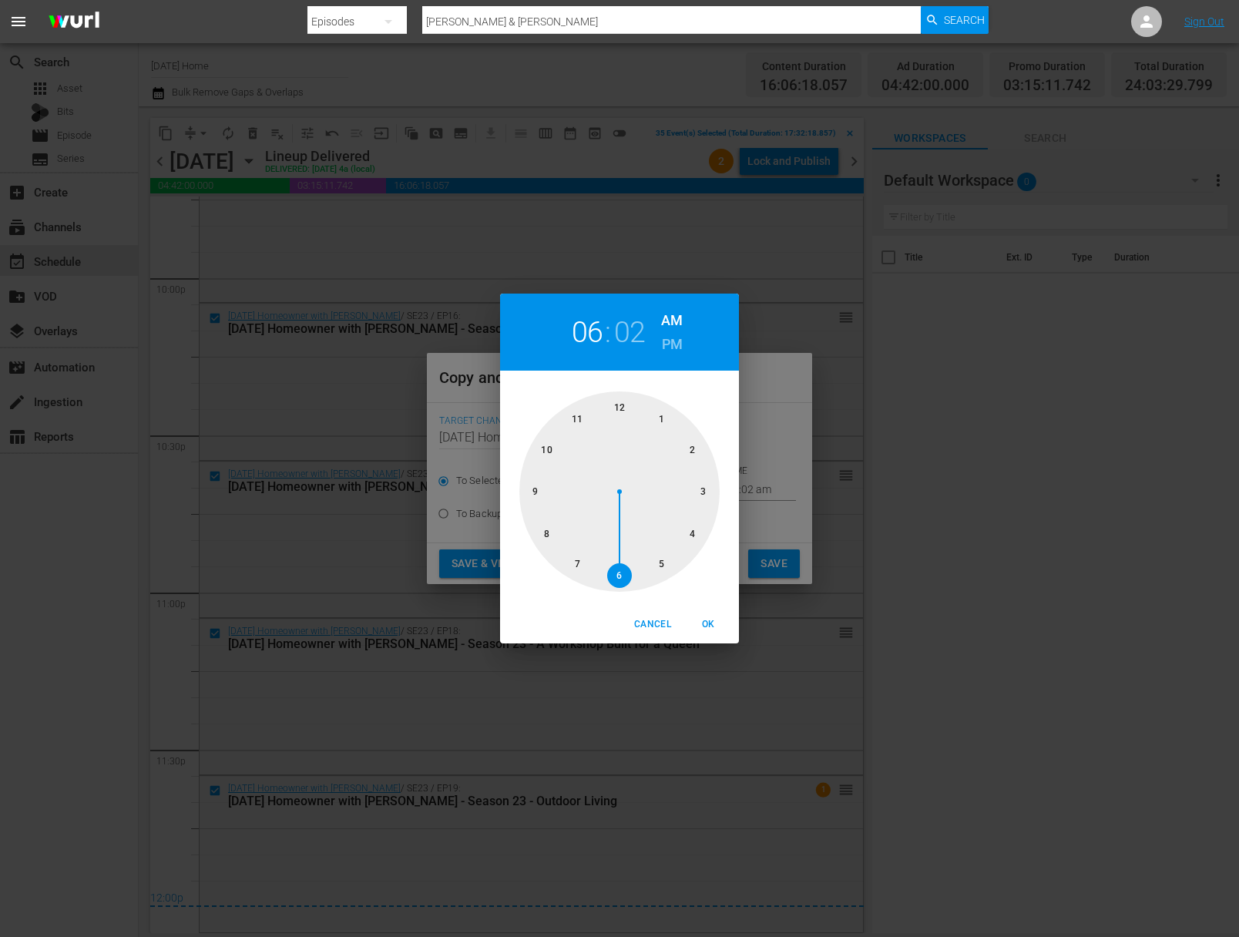
drag, startPoint x: 657, startPoint y: 578, endPoint x: 662, endPoint y: 556, distance: 22.2
click at [657, 576] on div at bounding box center [619, 491] width 200 height 200
click at [623, 579] on div at bounding box center [619, 491] width 200 height 200
click at [670, 341] on h6 "PM" at bounding box center [672, 344] width 21 height 25
click at [706, 623] on span "OK" at bounding box center [708, 624] width 37 height 16
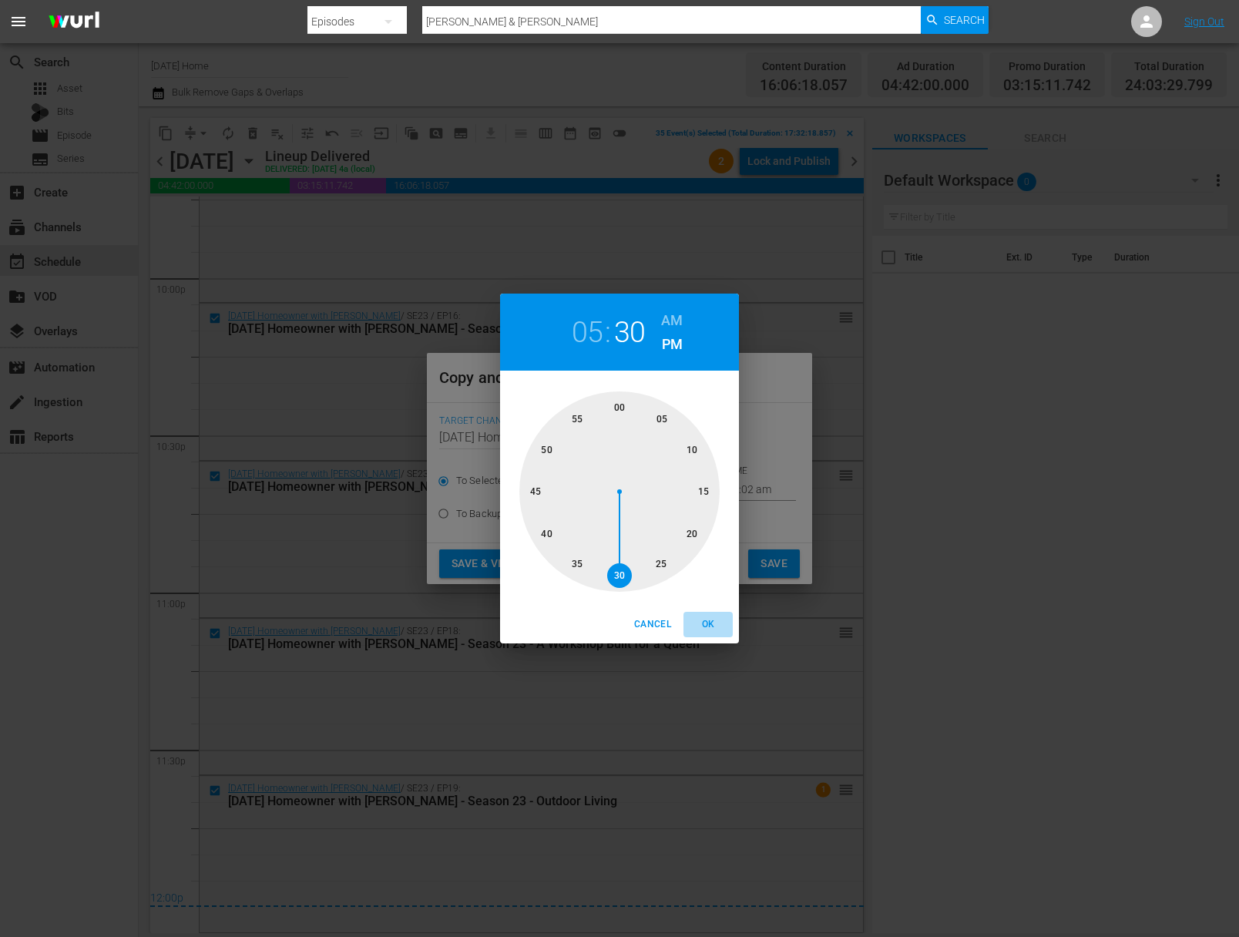
type input "05:30 pm"
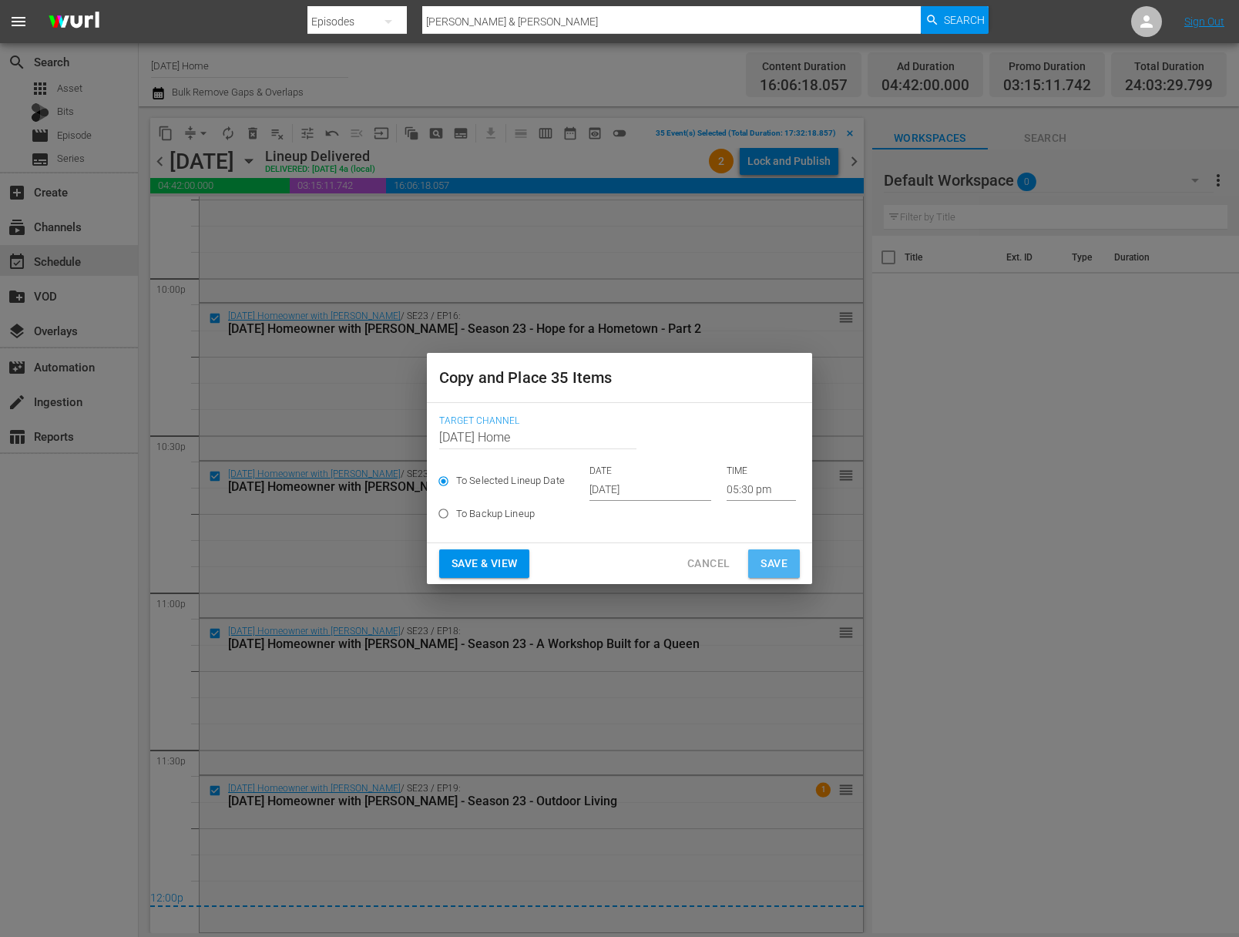
click at [779, 564] on span "Save" at bounding box center [774, 563] width 27 height 19
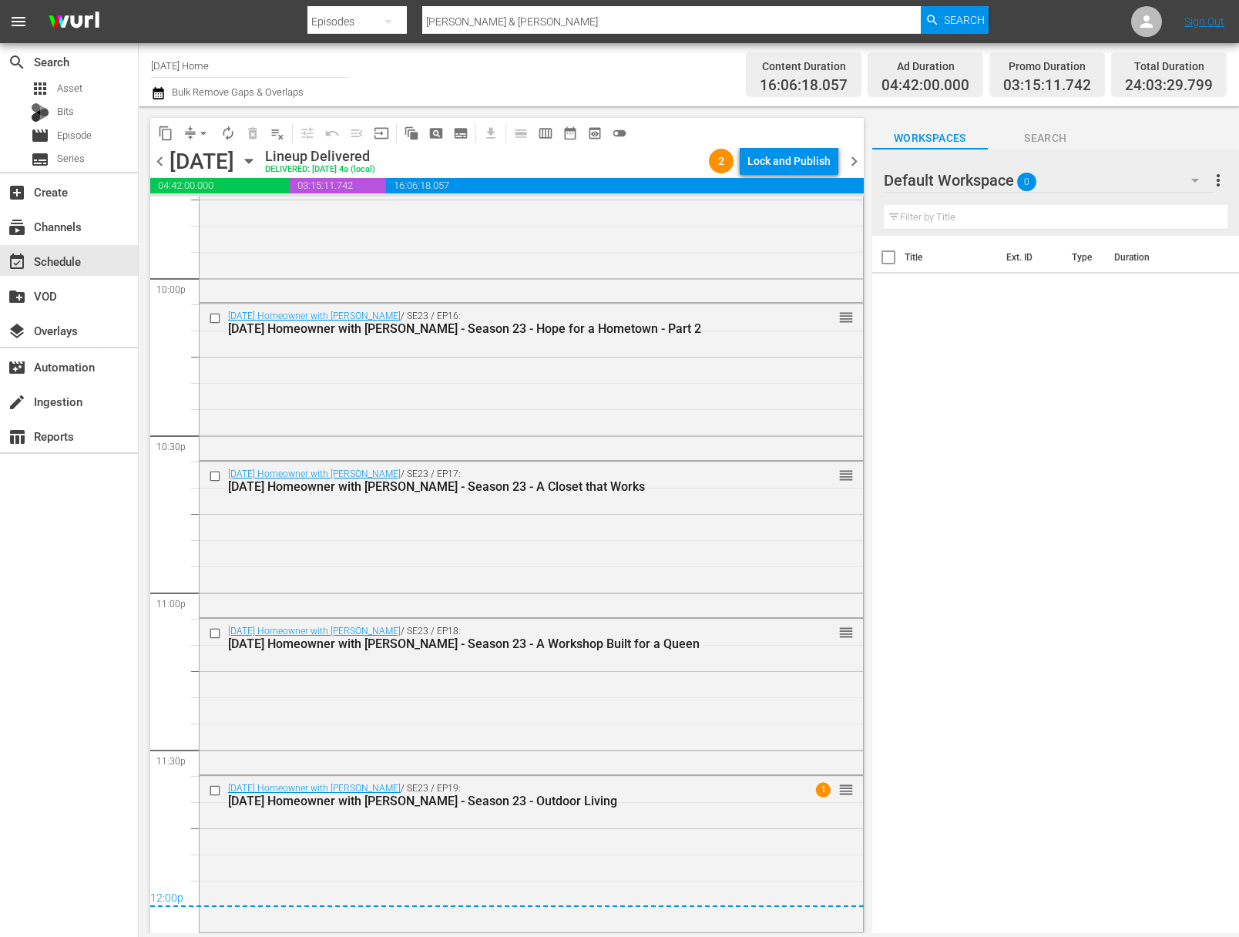
click at [257, 162] on icon "button" at bounding box center [248, 161] width 17 height 17
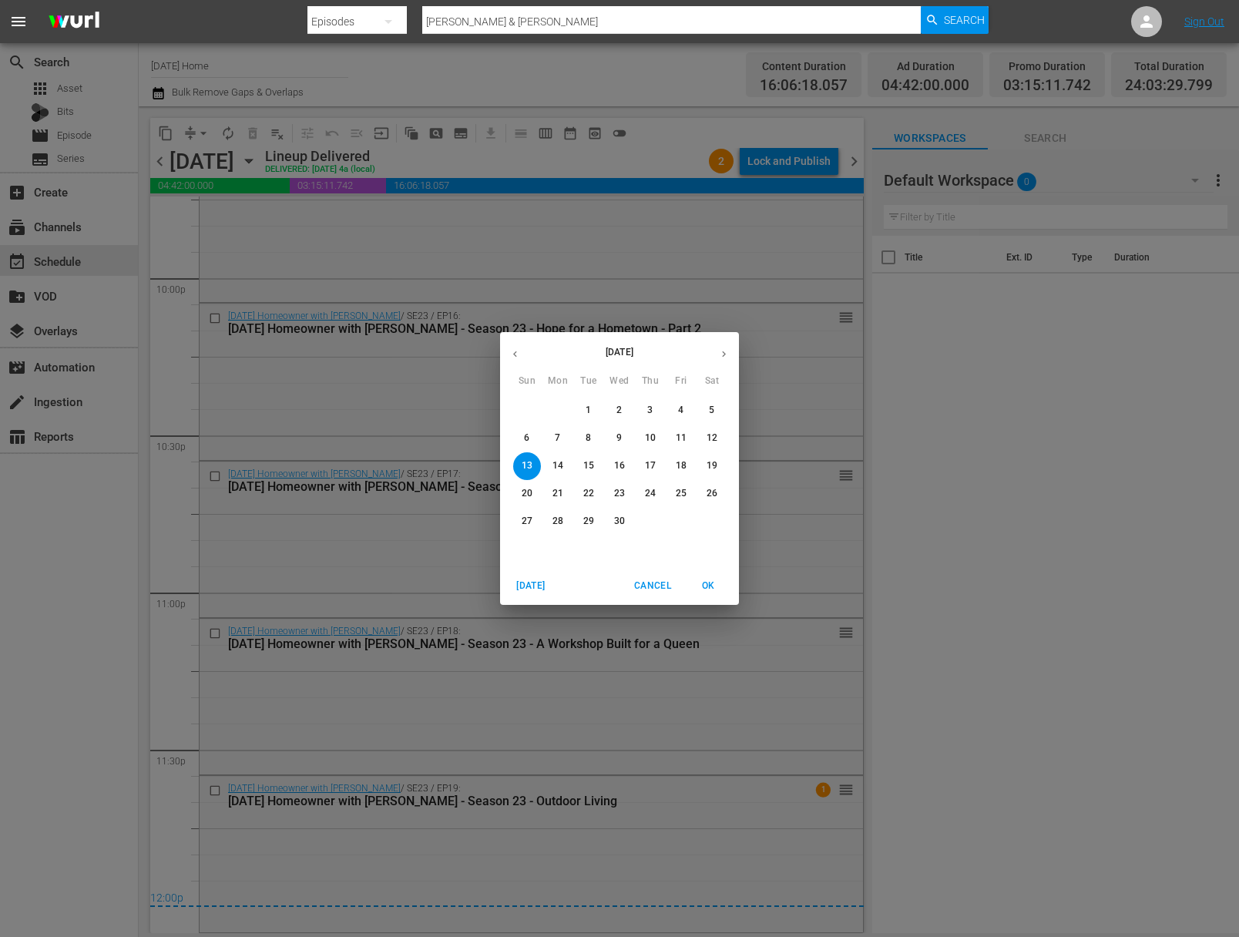
click at [728, 356] on icon "button" at bounding box center [724, 354] width 12 height 12
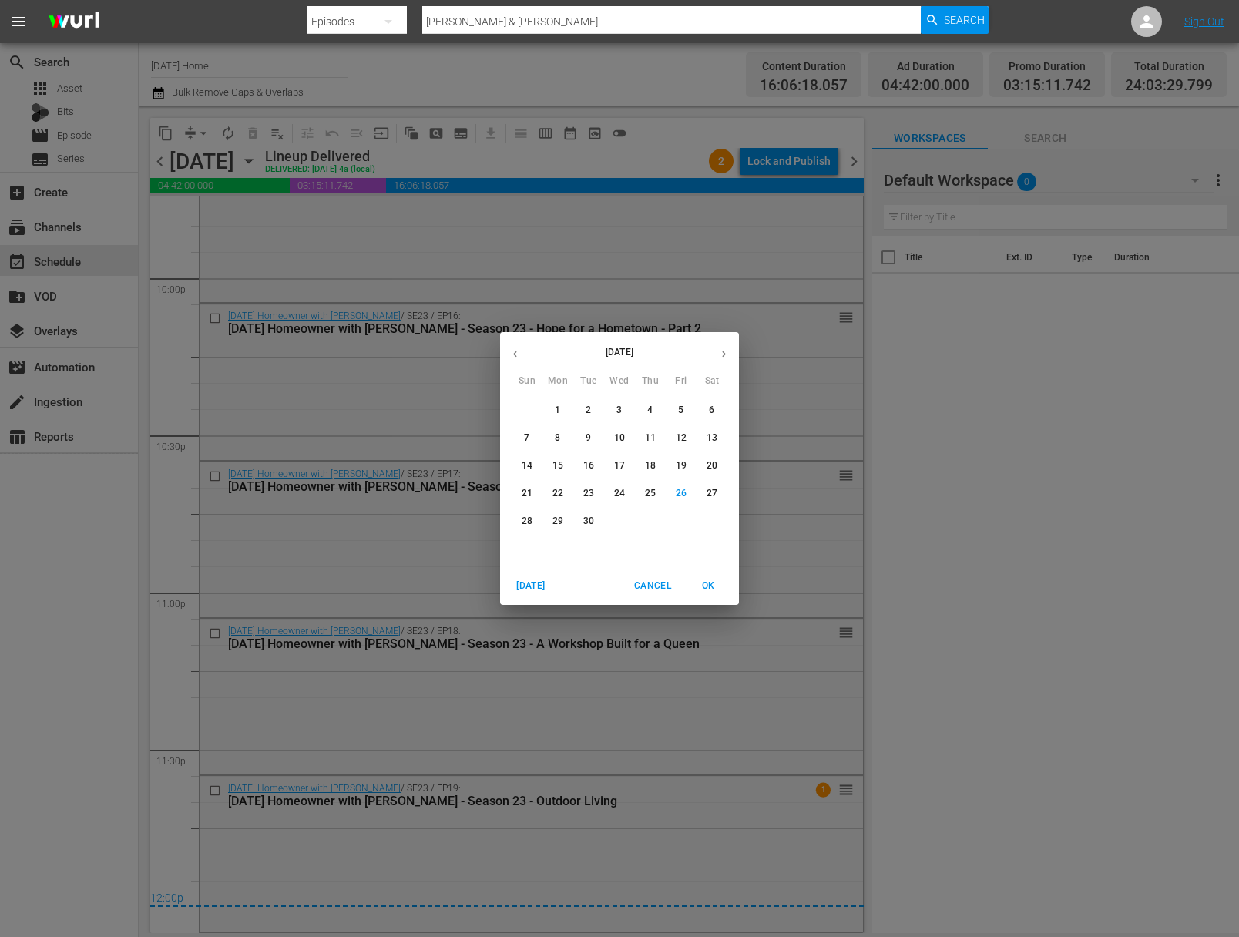
click at [728, 356] on icon "button" at bounding box center [724, 354] width 12 height 12
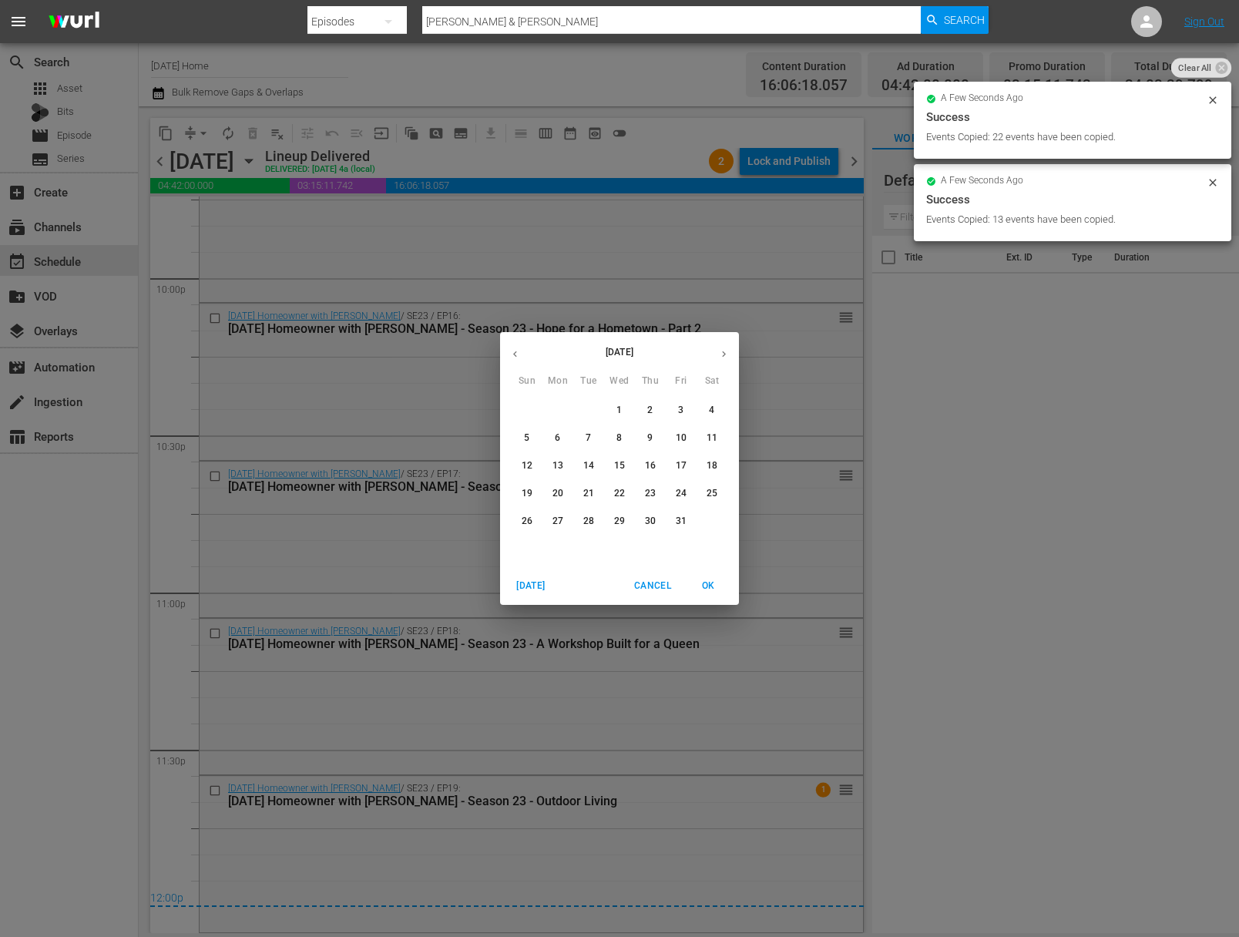
click at [684, 418] on button "3" at bounding box center [681, 411] width 28 height 28
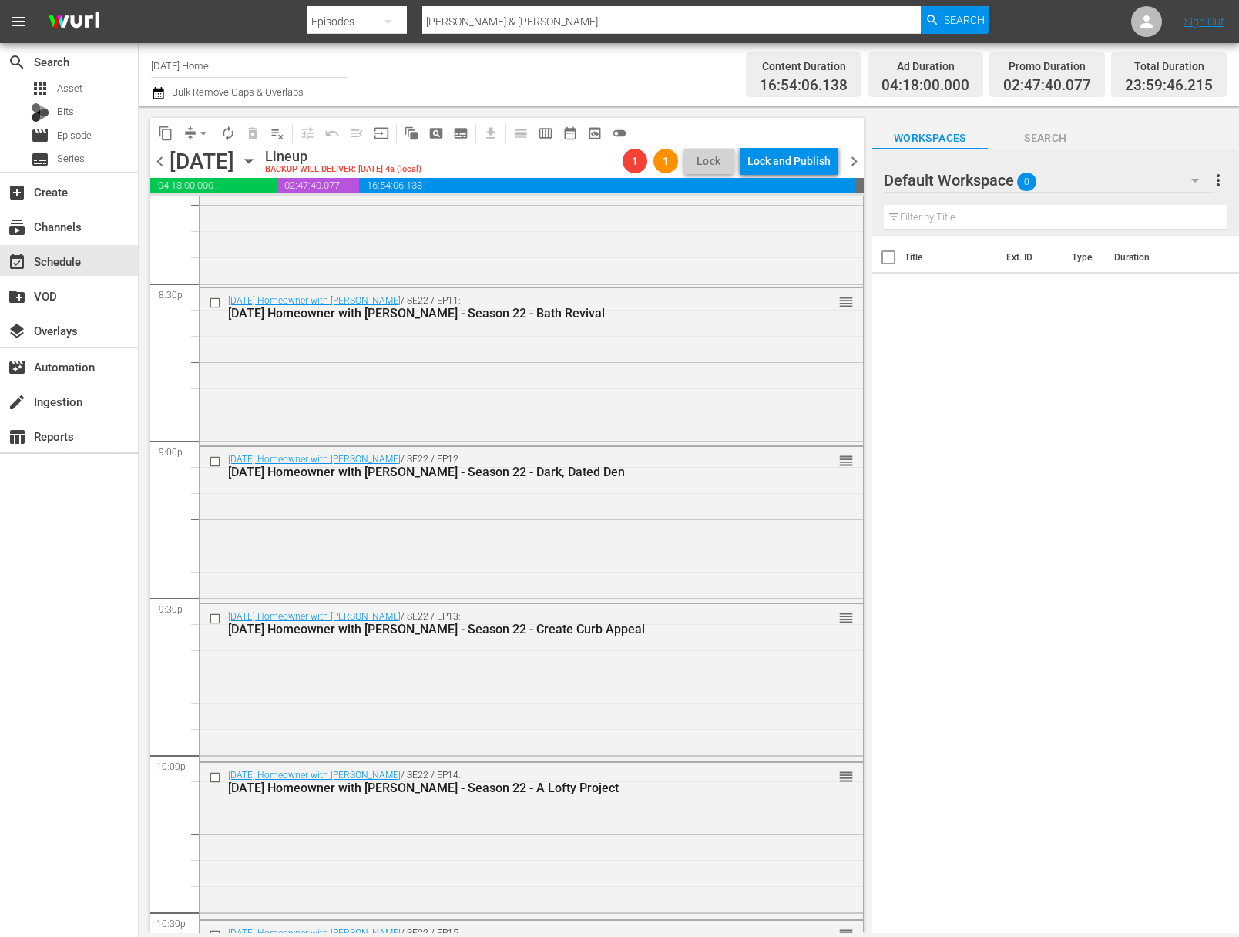
scroll to position [6817, 0]
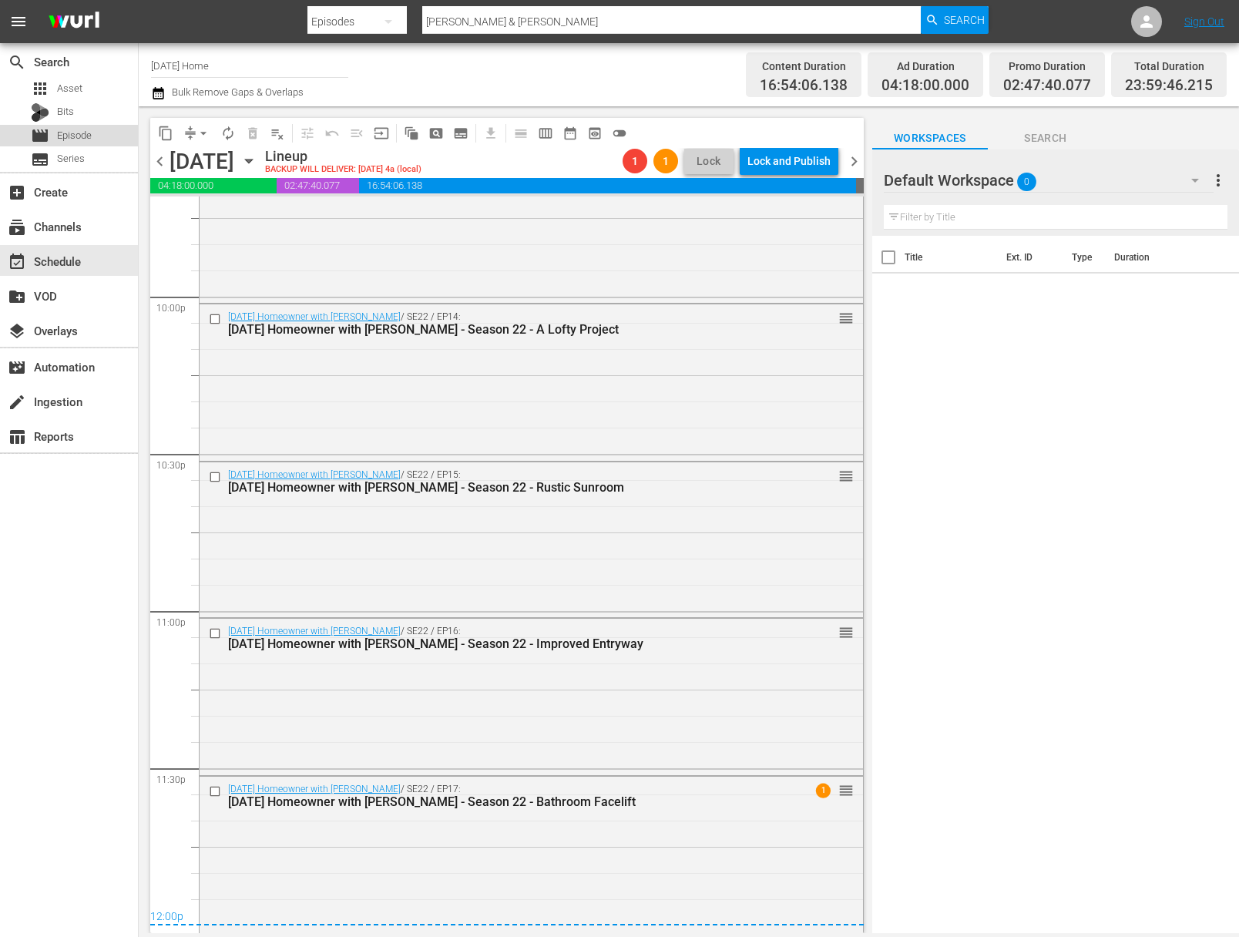
click at [91, 132] on span "Episode" at bounding box center [74, 135] width 35 height 15
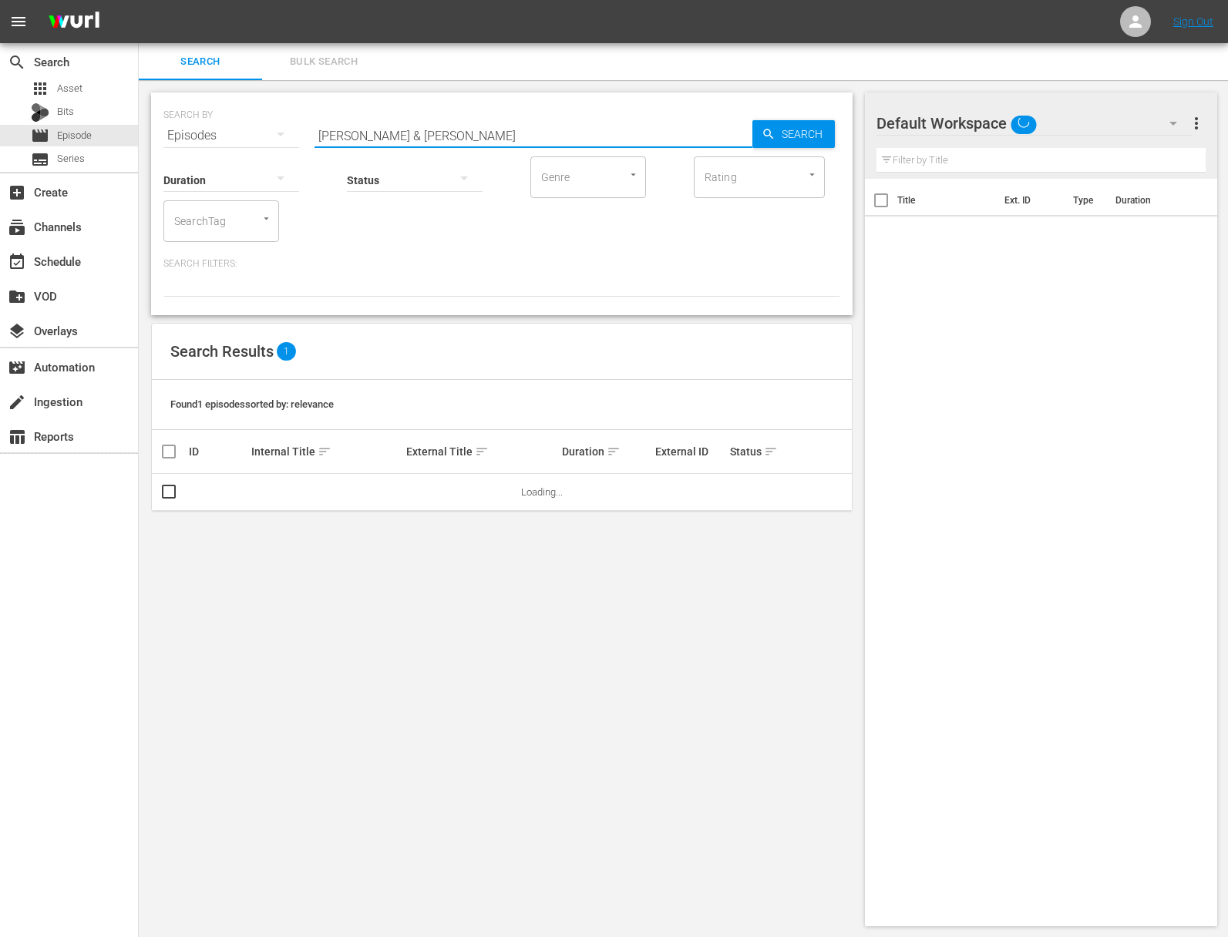
click at [395, 132] on input "Margie & Scott" at bounding box center [533, 135] width 438 height 37
drag, startPoint x: 414, startPoint y: 133, endPoint x: 334, endPoint y: 127, distance: 79.6
click at [334, 127] on input "Margie & Scott" at bounding box center [533, 135] width 438 height 37
type input "rustic reno"
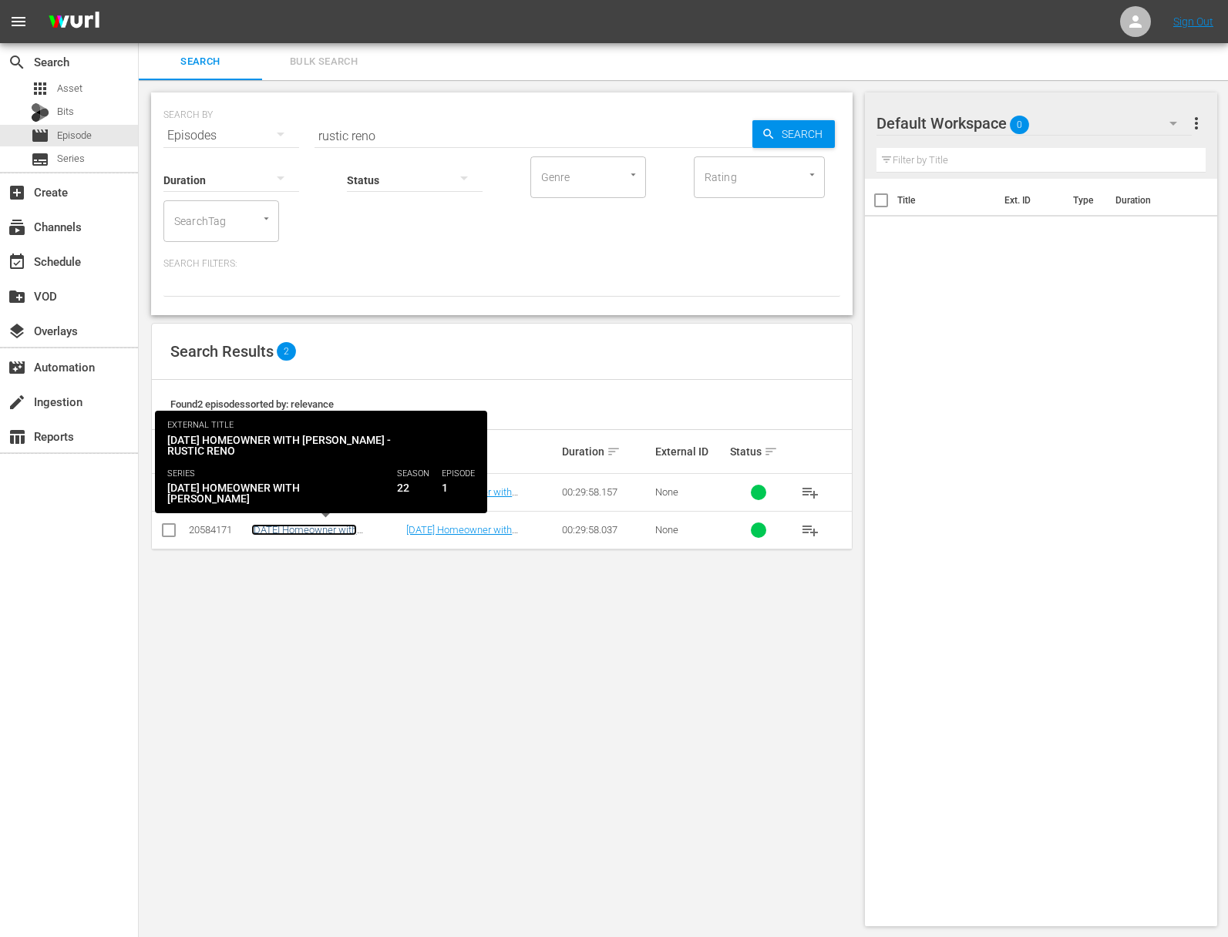
click at [333, 527] on link "[DATE] Homeowner with [PERSON_NAME] - Season 22 - Rustic Reno" at bounding box center [317, 541] width 133 height 35
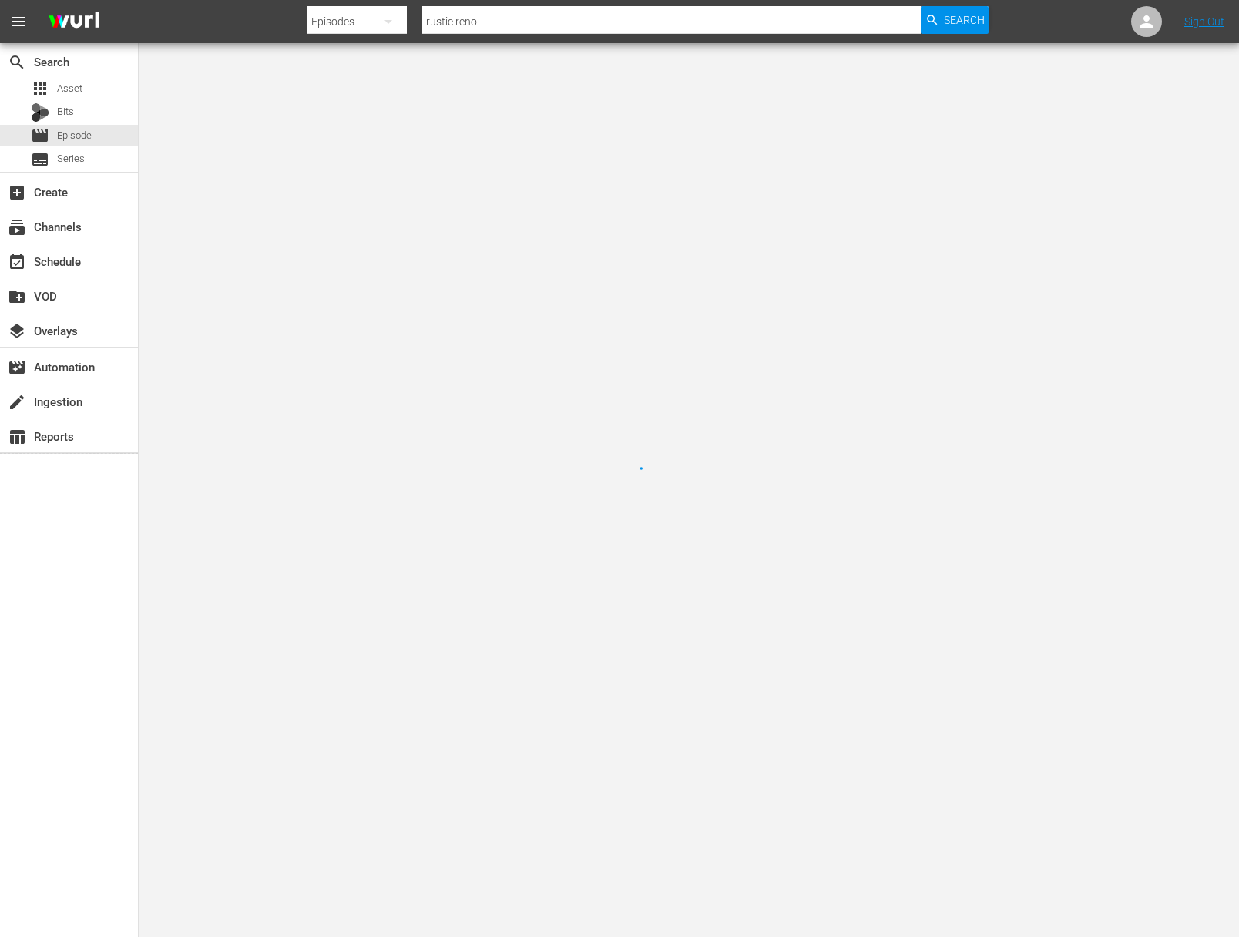
click at [307, 527] on div at bounding box center [619, 468] width 1239 height 937
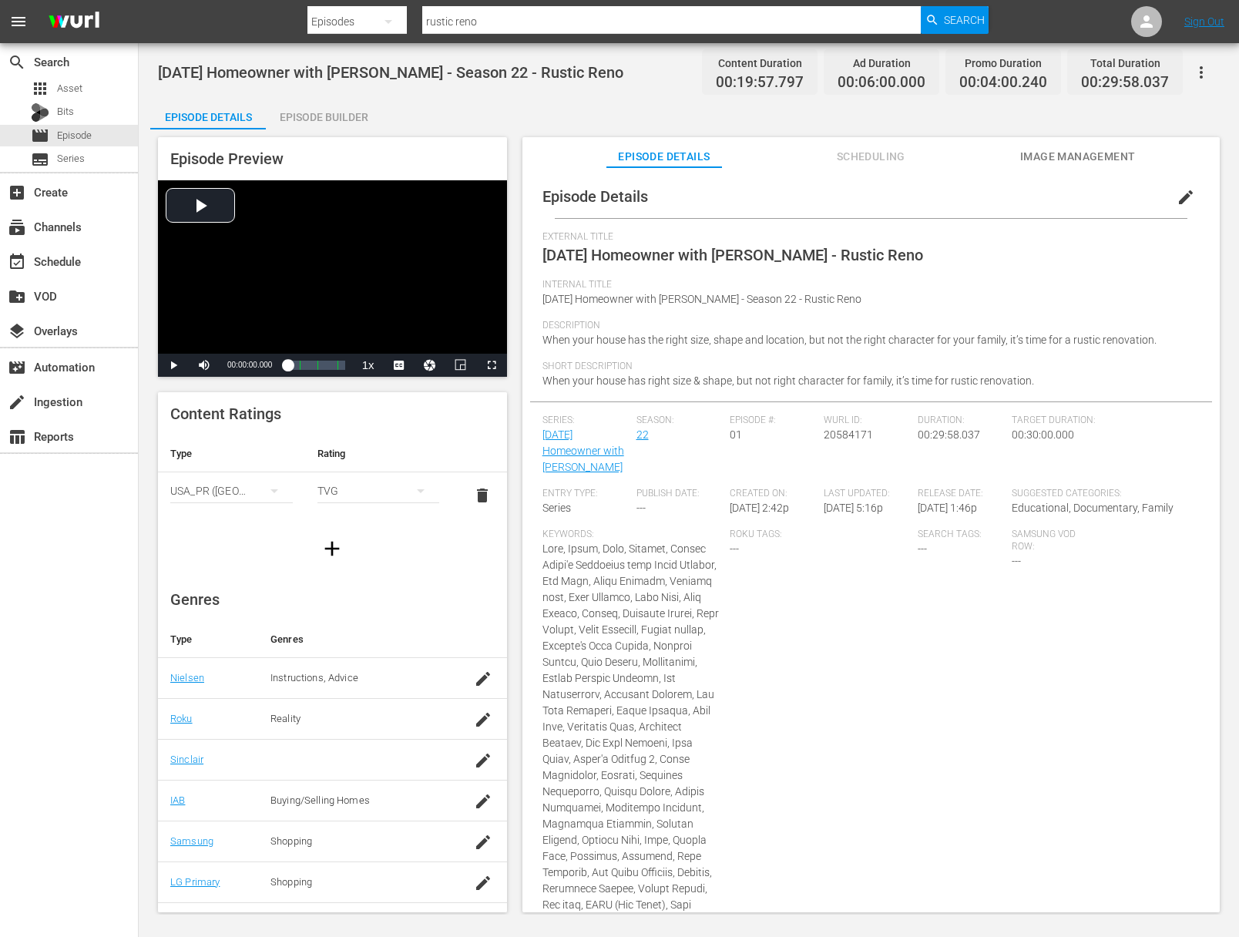
click at [742, 433] on div "Episode #: 01" at bounding box center [777, 451] width 94 height 73
click at [1181, 210] on button "edit" at bounding box center [1185, 197] width 37 height 37
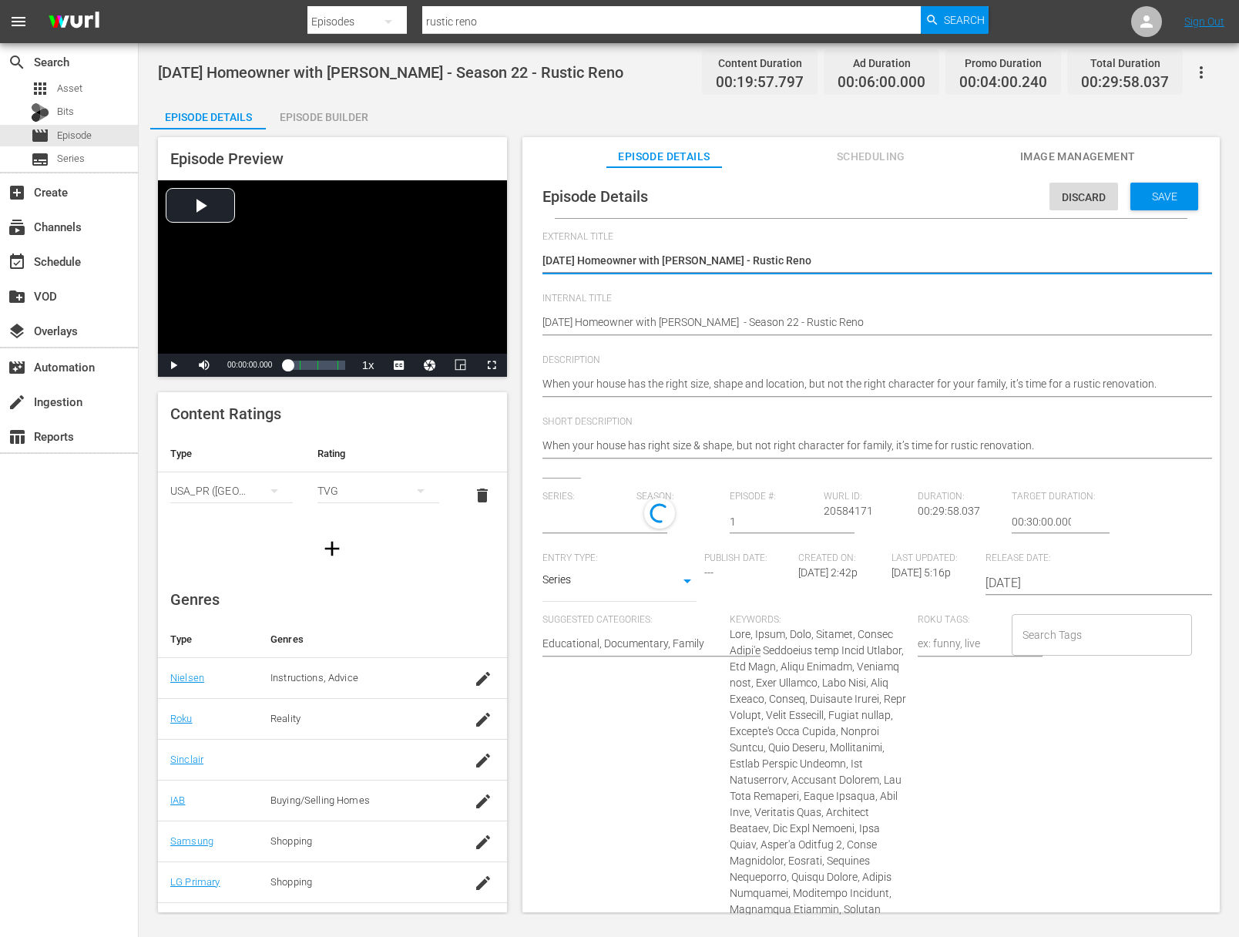
click at [733, 527] on input "1" at bounding box center [773, 521] width 86 height 37
click at [804, 519] on input "2" at bounding box center [773, 521] width 86 height 37
click at [804, 519] on input "3" at bounding box center [773, 521] width 86 height 37
click at [804, 519] on input "4" at bounding box center [773, 521] width 86 height 37
click at [804, 519] on input "5" at bounding box center [773, 521] width 86 height 37
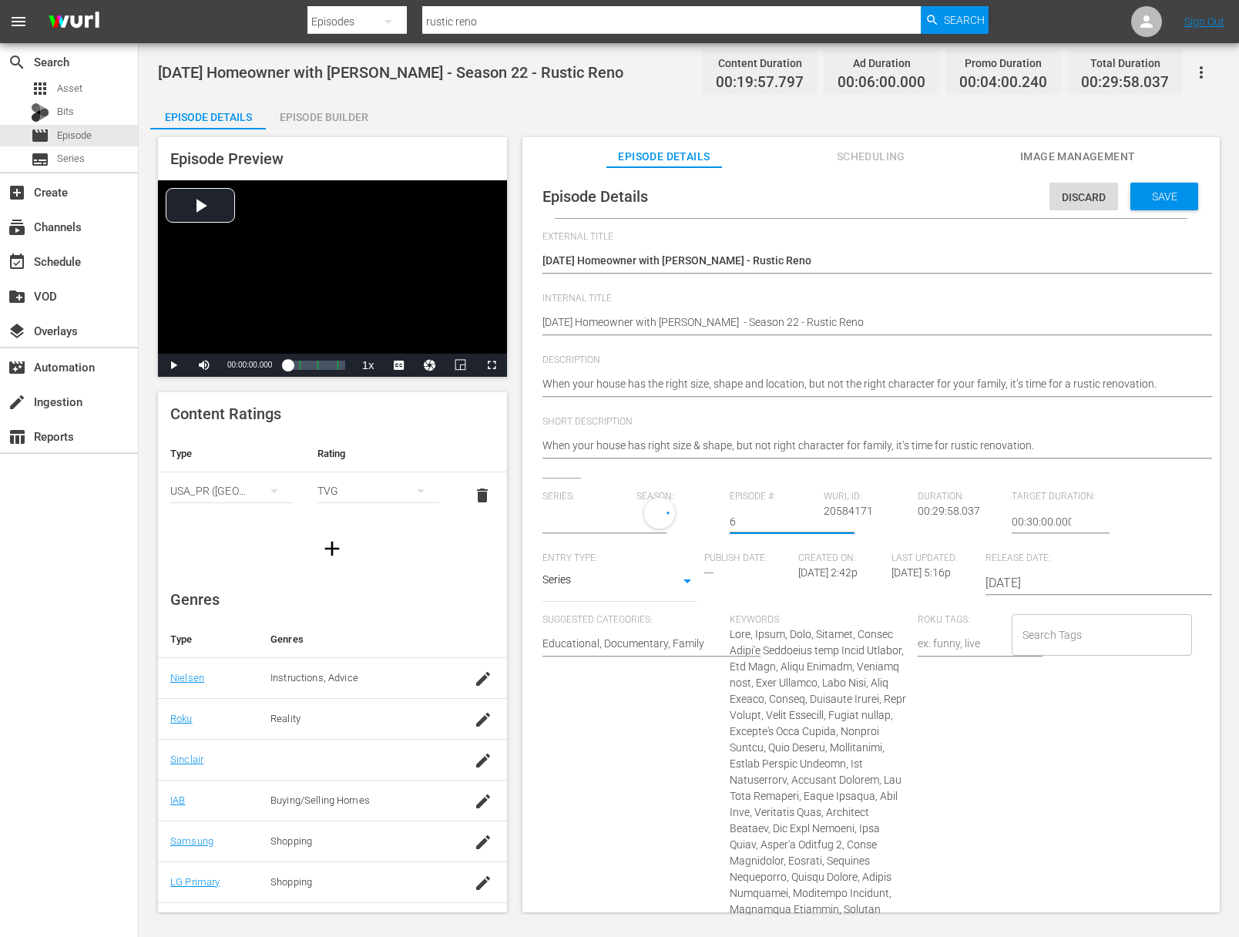
type input "6"
click at [804, 519] on input "6" at bounding box center [773, 521] width 86 height 37
drag, startPoint x: 1147, startPoint y: 179, endPoint x: 1146, endPoint y: 199, distance: 20.1
click at [1147, 184] on div "Discard Save" at bounding box center [1127, 192] width 155 height 35
click at [1146, 200] on span "Save" at bounding box center [1165, 196] width 50 height 12
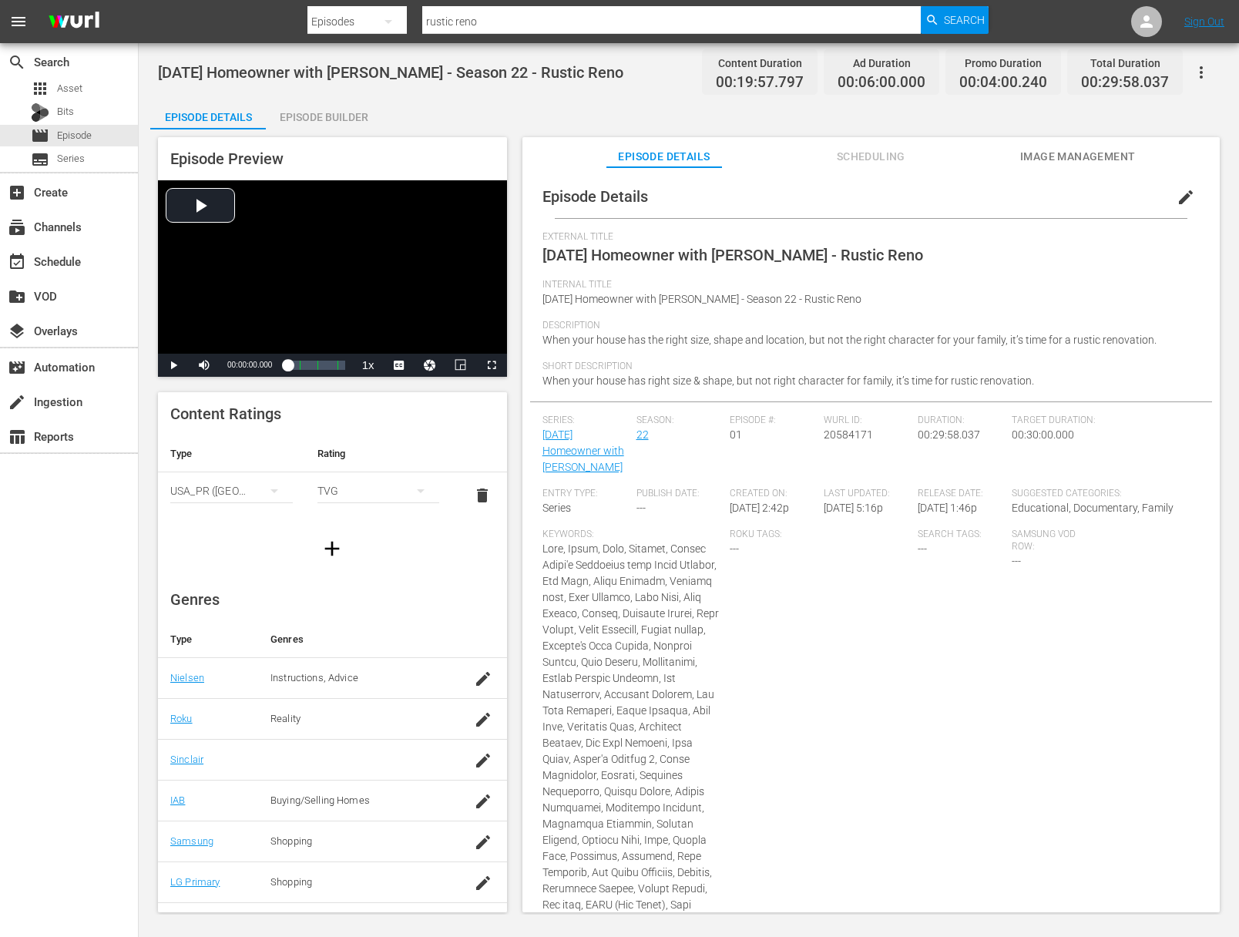
click at [1198, 77] on icon "button" at bounding box center [1201, 72] width 18 height 18
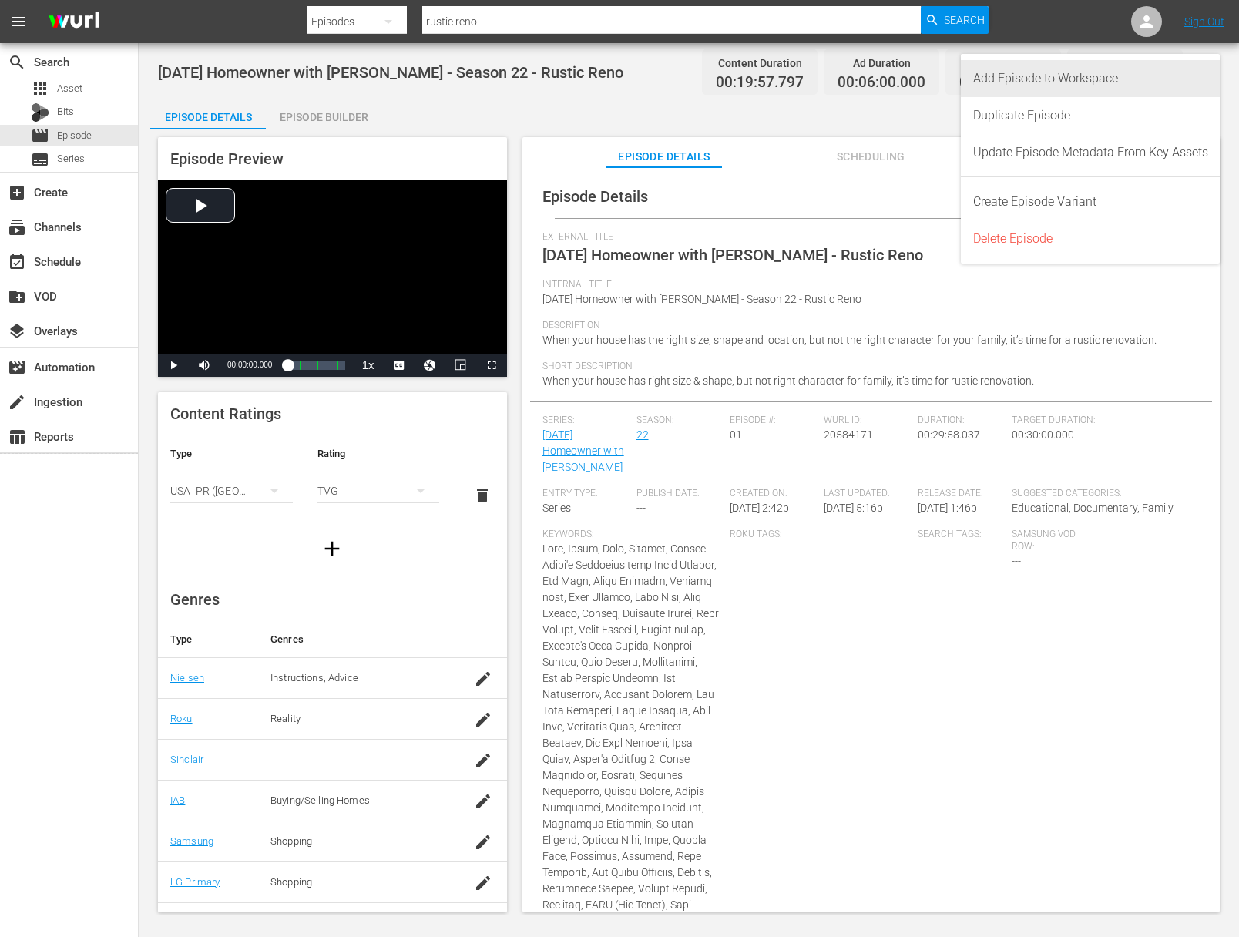
click at [1186, 78] on div "Add Episode to Workspace" at bounding box center [1090, 78] width 235 height 37
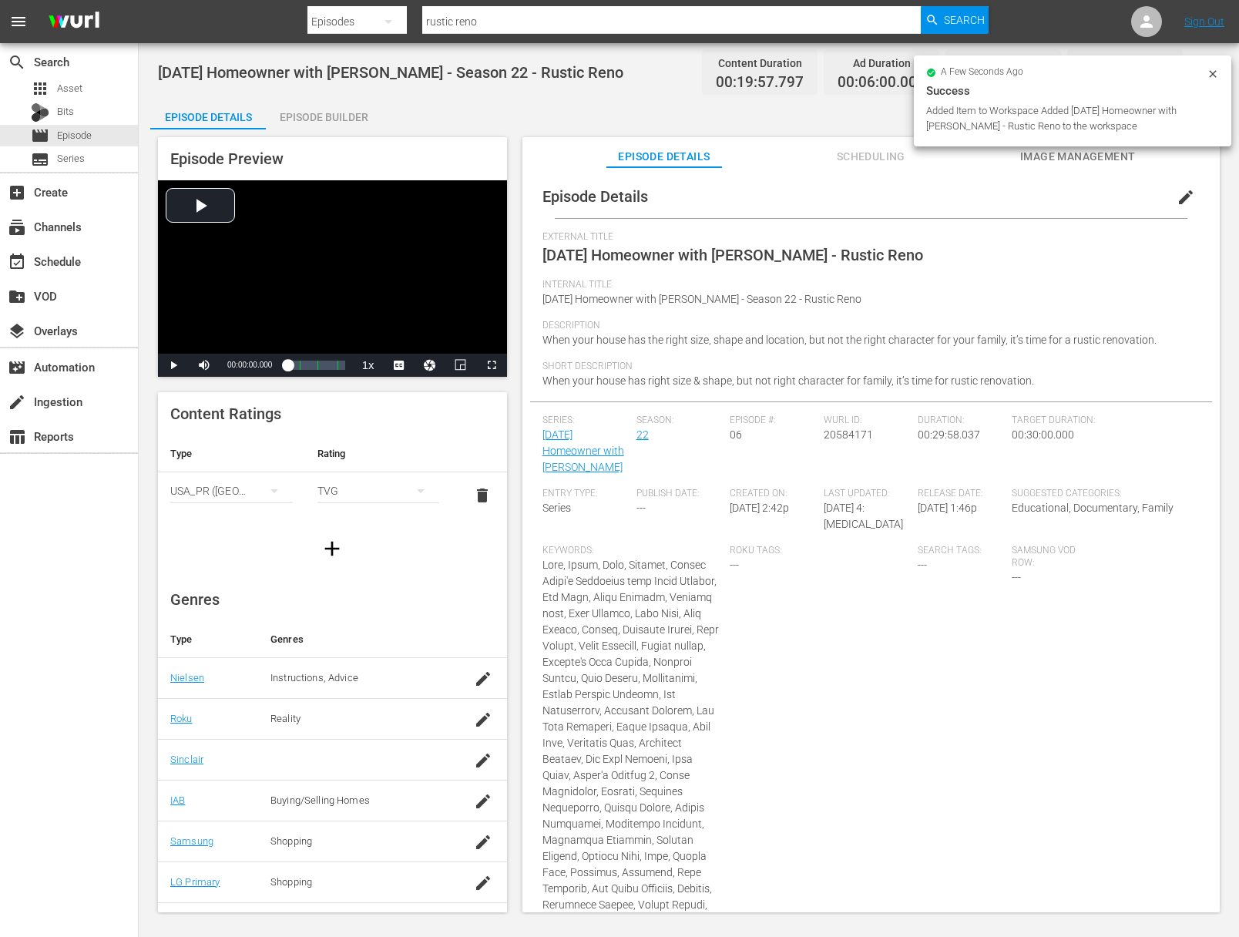
drag, startPoint x: 1184, startPoint y: 255, endPoint x: 1188, endPoint y: 210, distance: 44.8
click at [1185, 255] on div "External Title Today's Homeowner with Danny Lipford - Rustic Reno" at bounding box center [871, 255] width 657 height 48
click at [1181, 193] on span "edit" at bounding box center [1186, 197] width 18 height 18
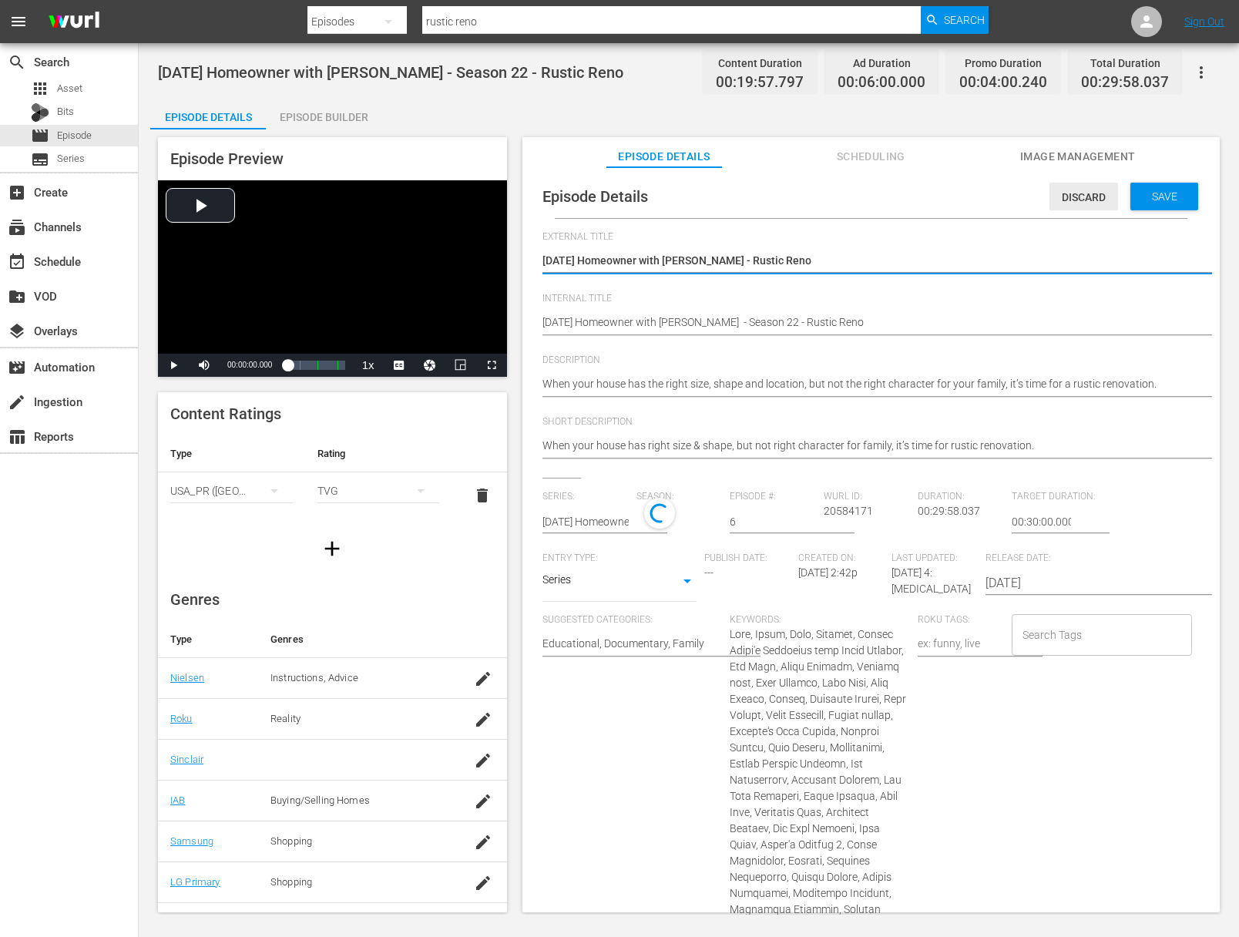
click at [1089, 201] on span "Discard" at bounding box center [1084, 197] width 69 height 12
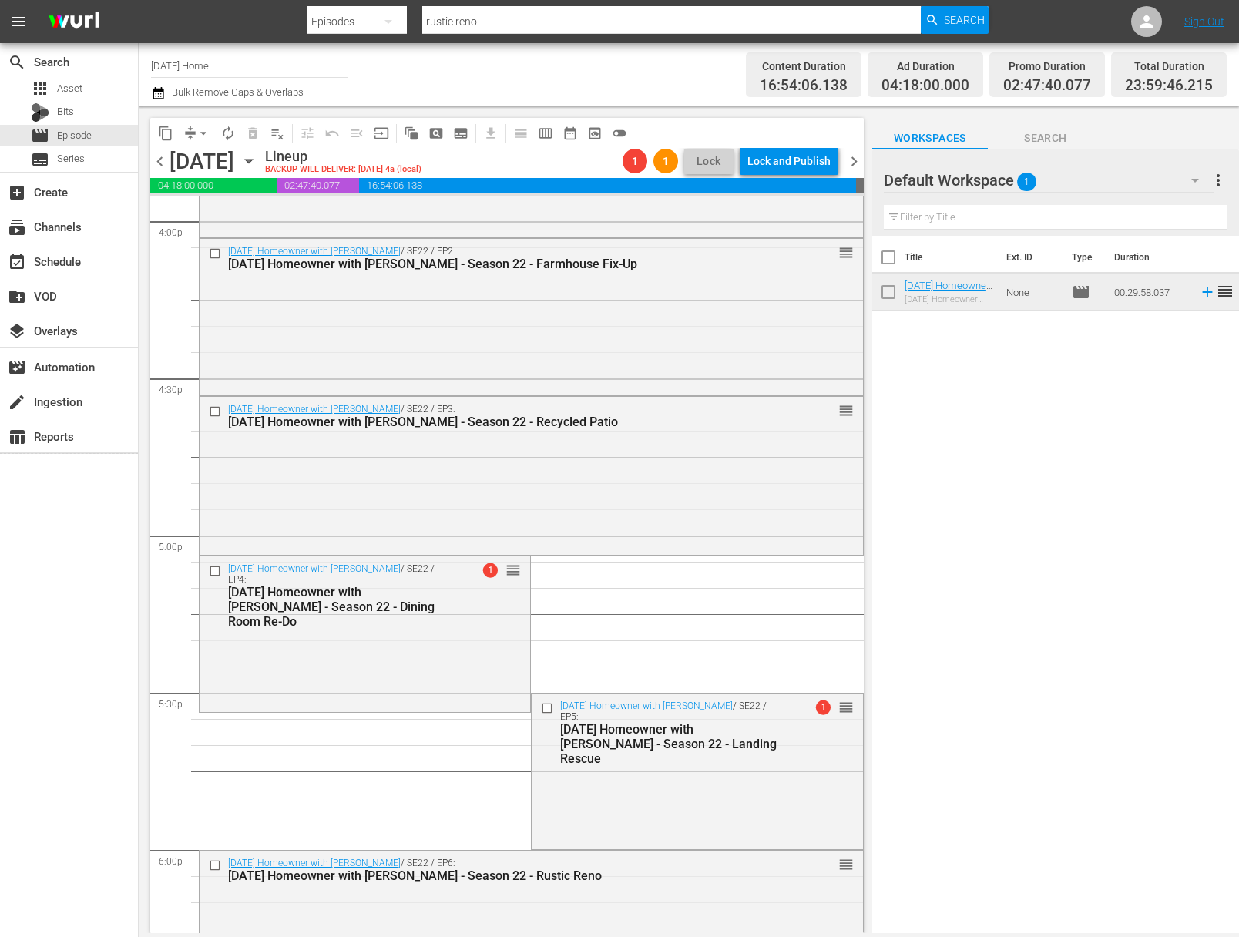
scroll to position [5128, 0]
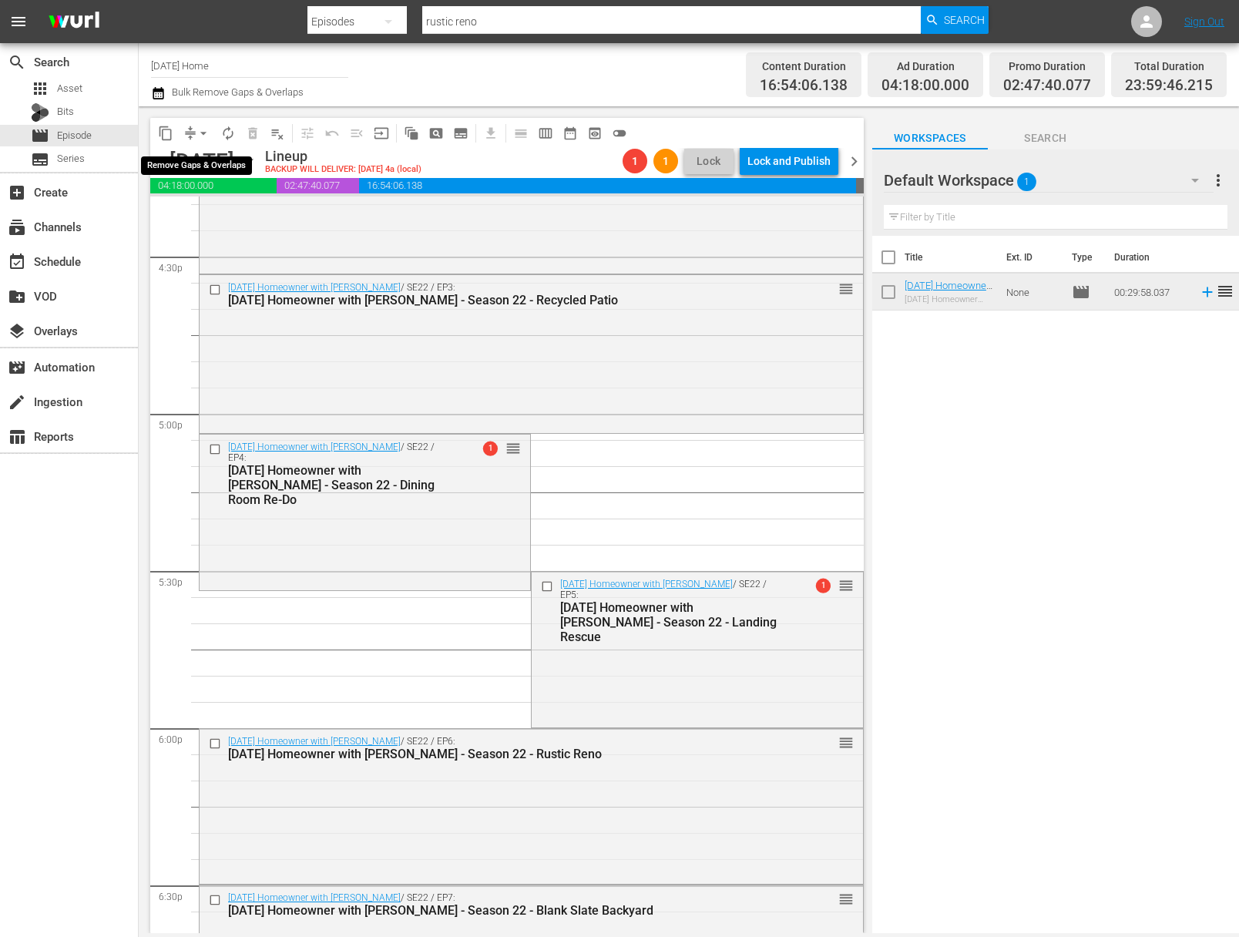
click at [207, 134] on span "arrow_drop_down" at bounding box center [203, 133] width 15 height 15
click at [227, 220] on li "Align to End of Previous Day" at bounding box center [204, 215] width 162 height 25
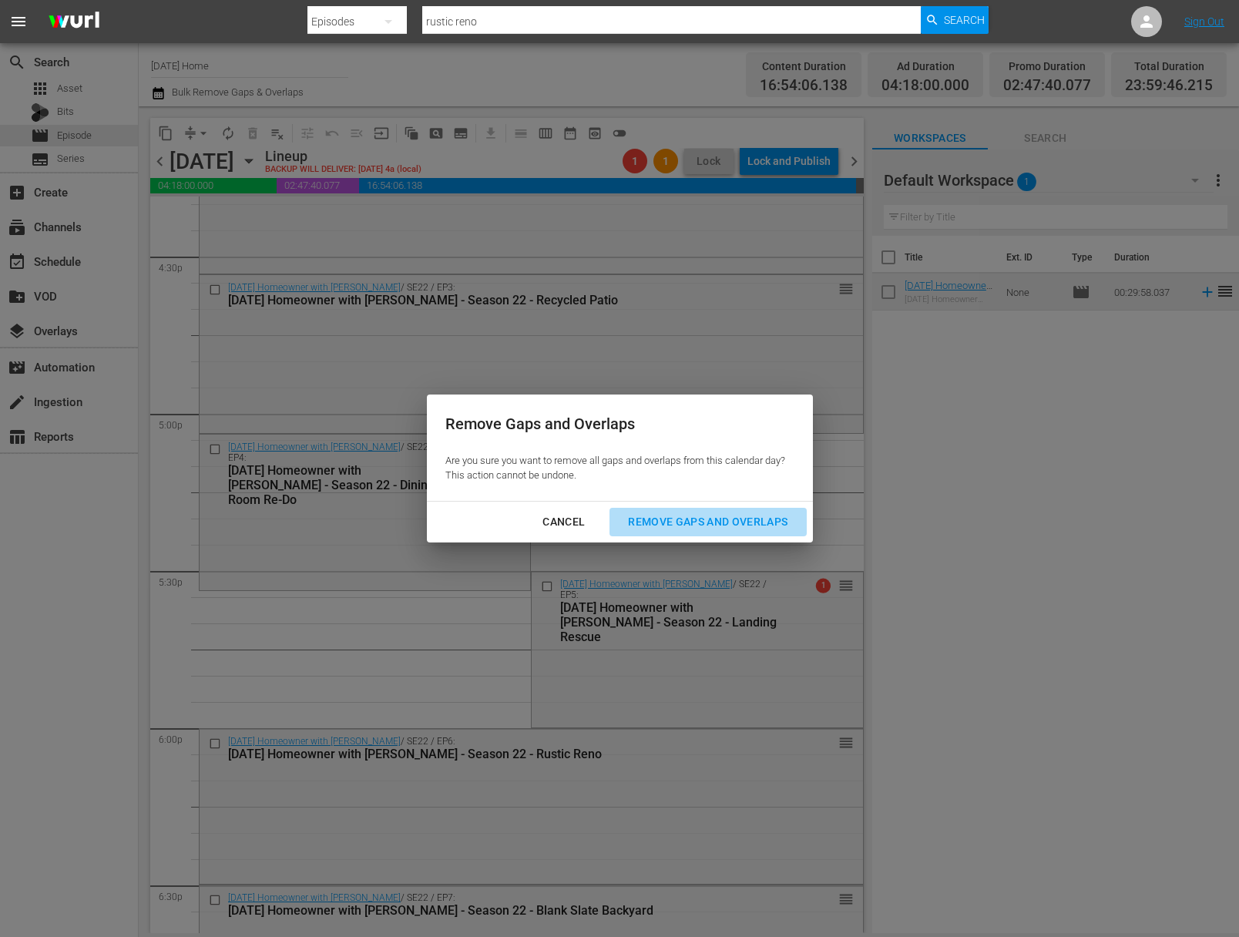
click at [729, 527] on div "Remove Gaps and Overlaps" at bounding box center [708, 521] width 184 height 19
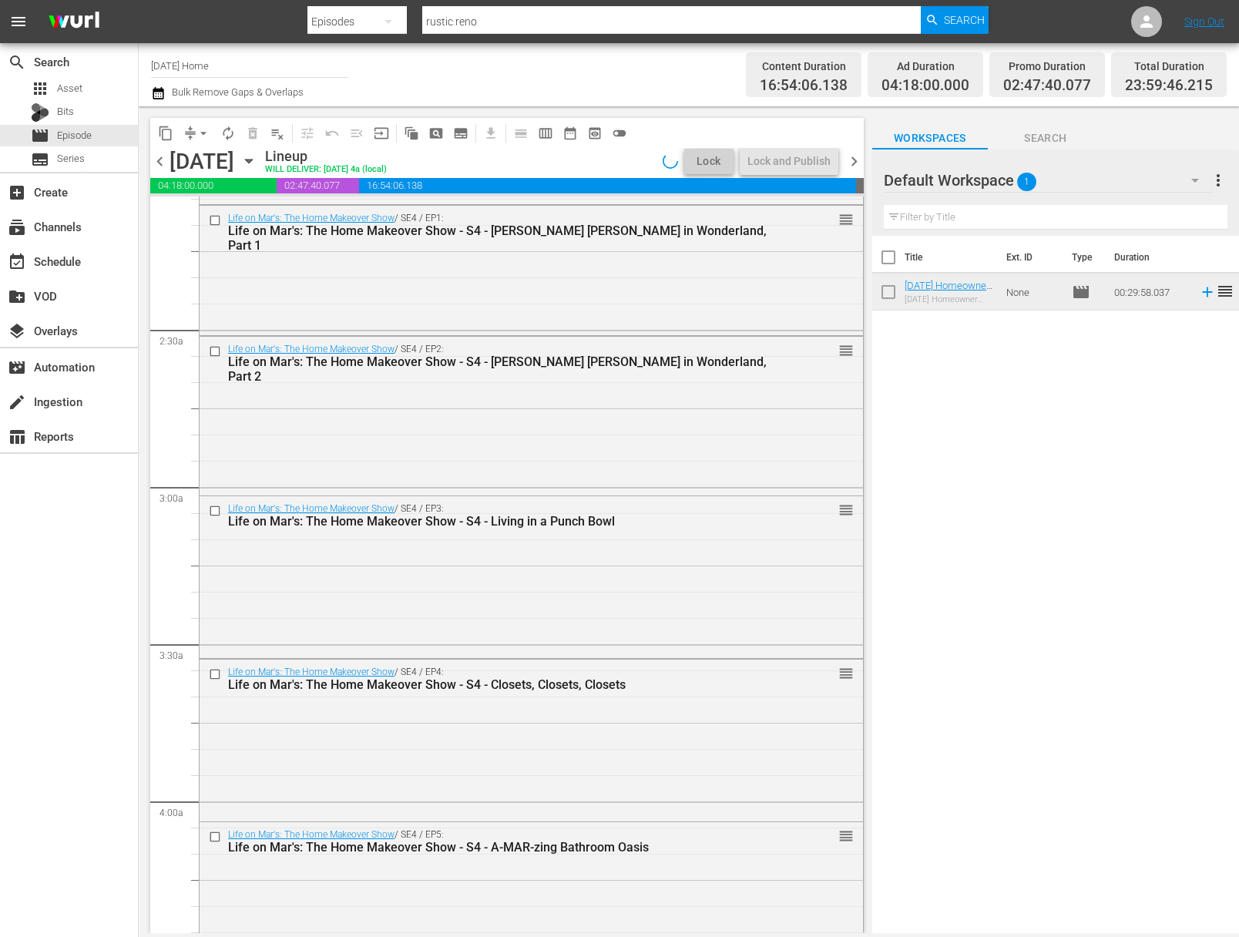
scroll to position [0, 0]
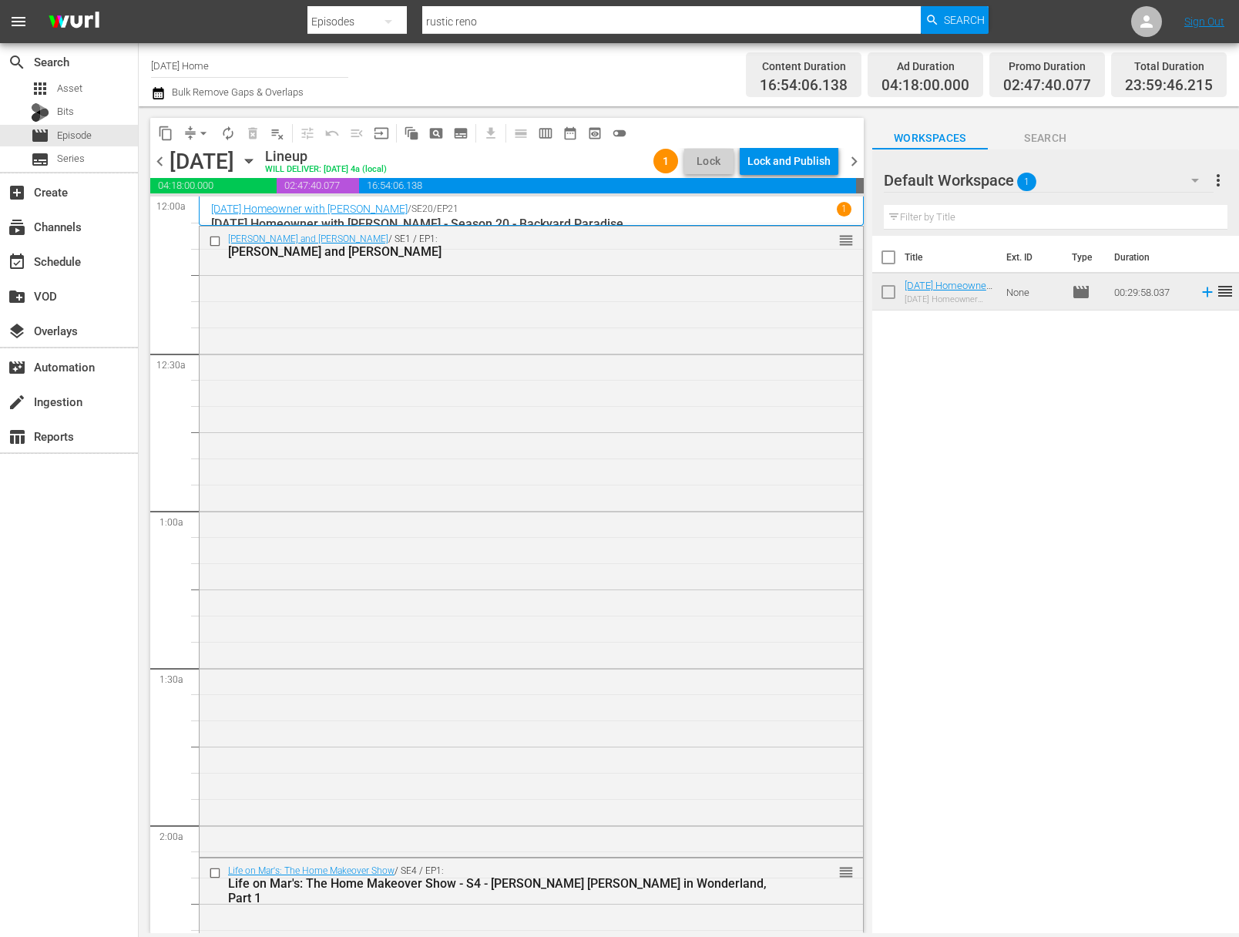
click at [797, 162] on div "Lock and Publish" at bounding box center [788, 161] width 83 height 28
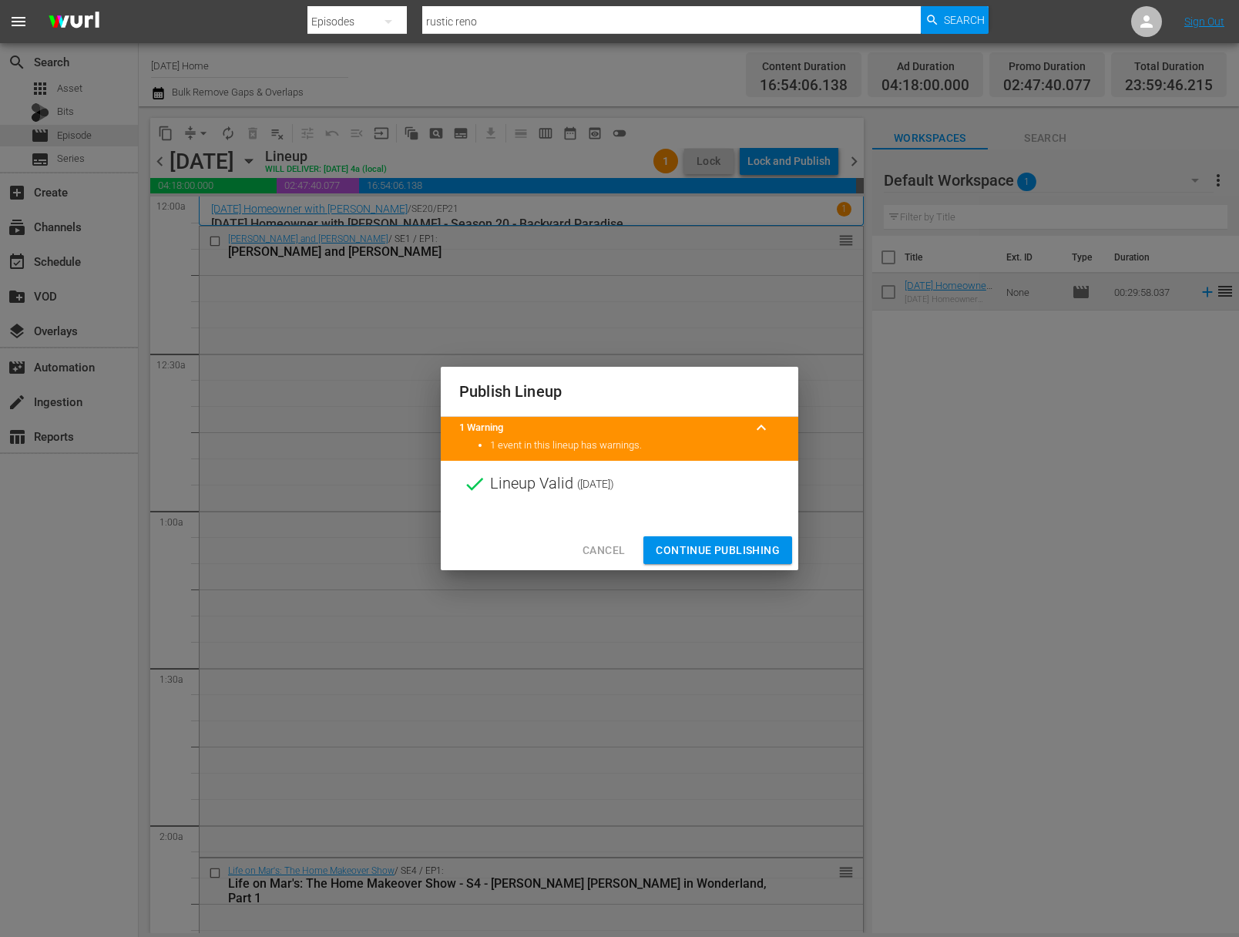
click at [730, 549] on span "Continue Publishing" at bounding box center [718, 550] width 124 height 19
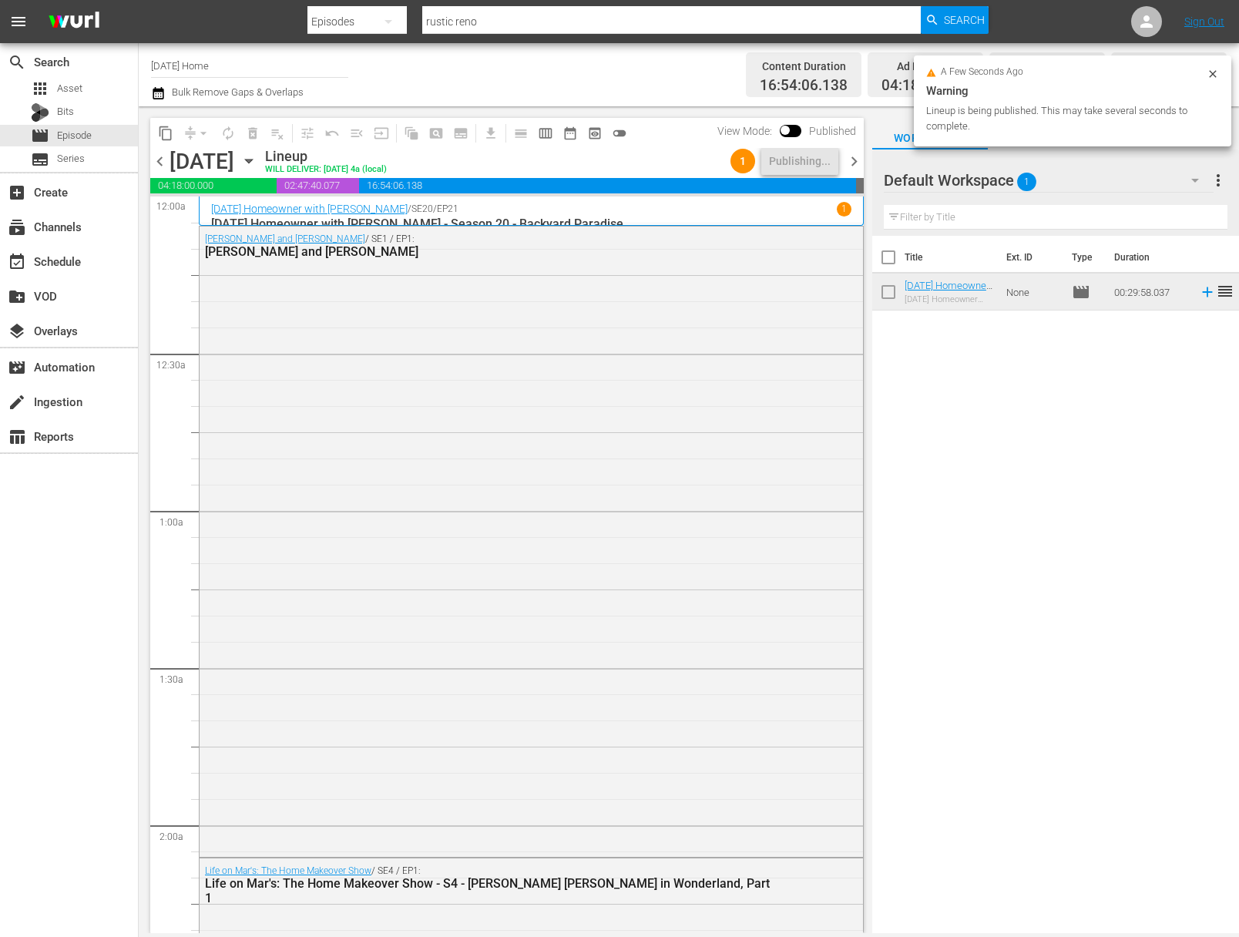
click at [257, 167] on icon "button" at bounding box center [248, 161] width 17 height 17
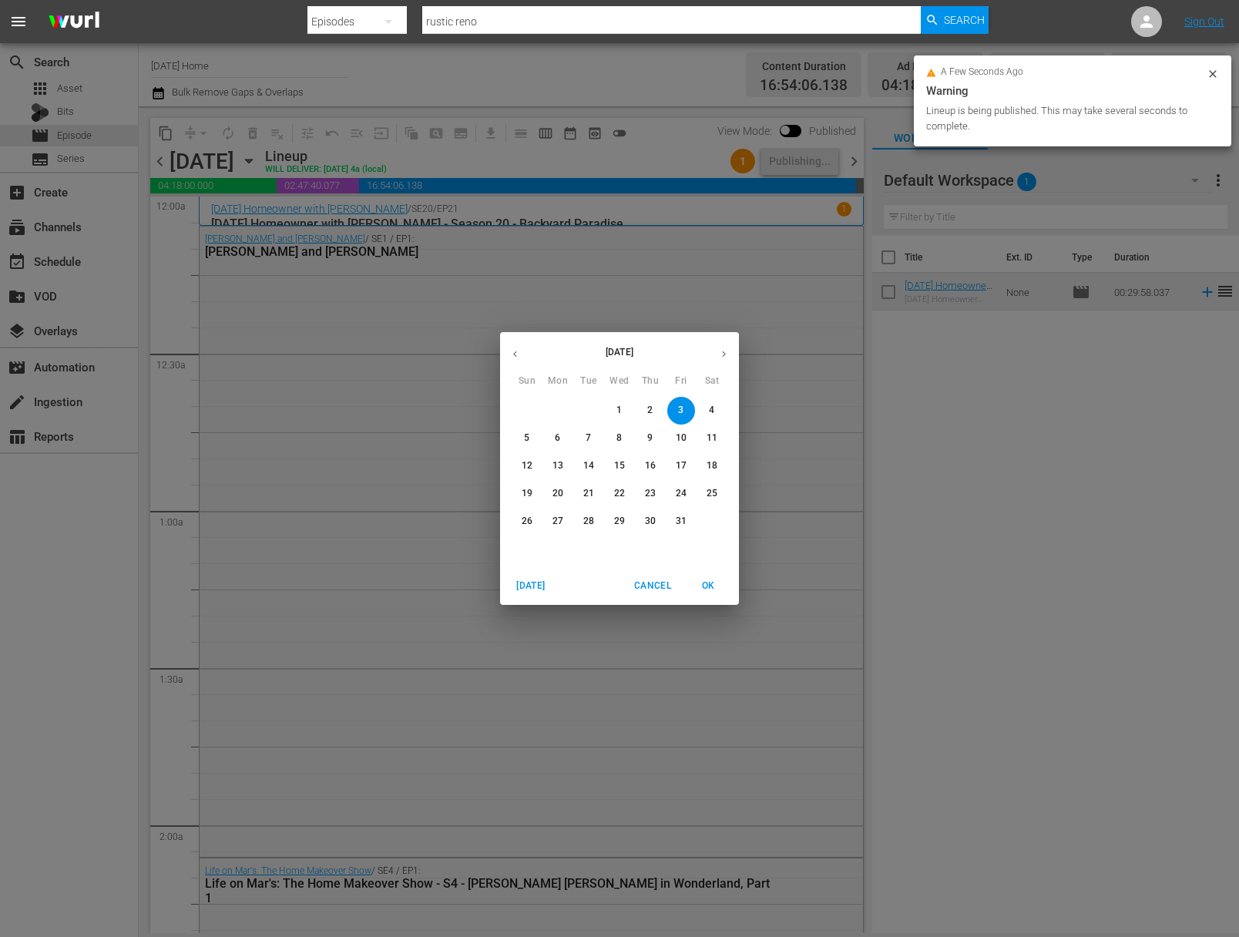
click at [707, 416] on span "4" at bounding box center [712, 410] width 28 height 13
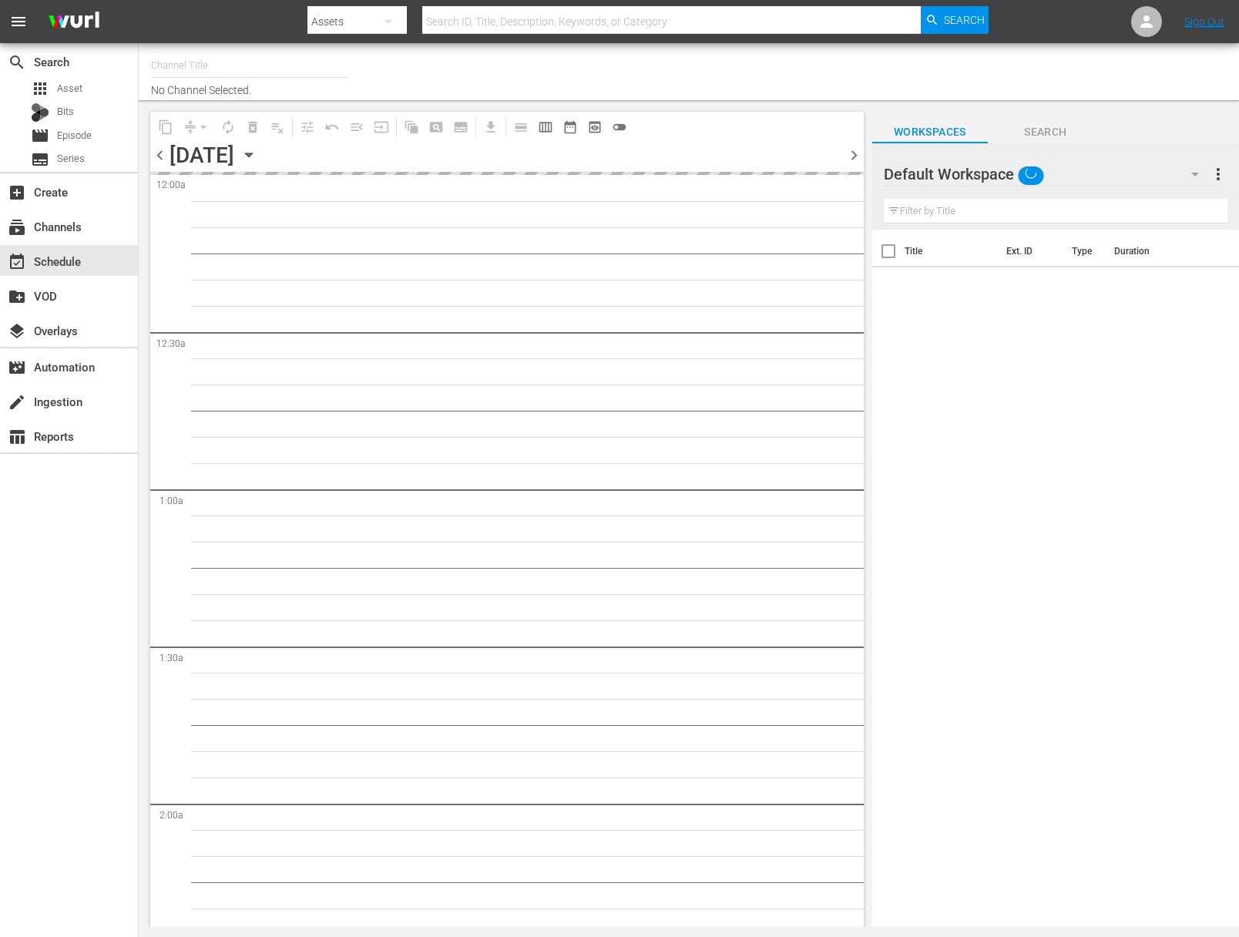
type input "[DATE] Home (1162)"
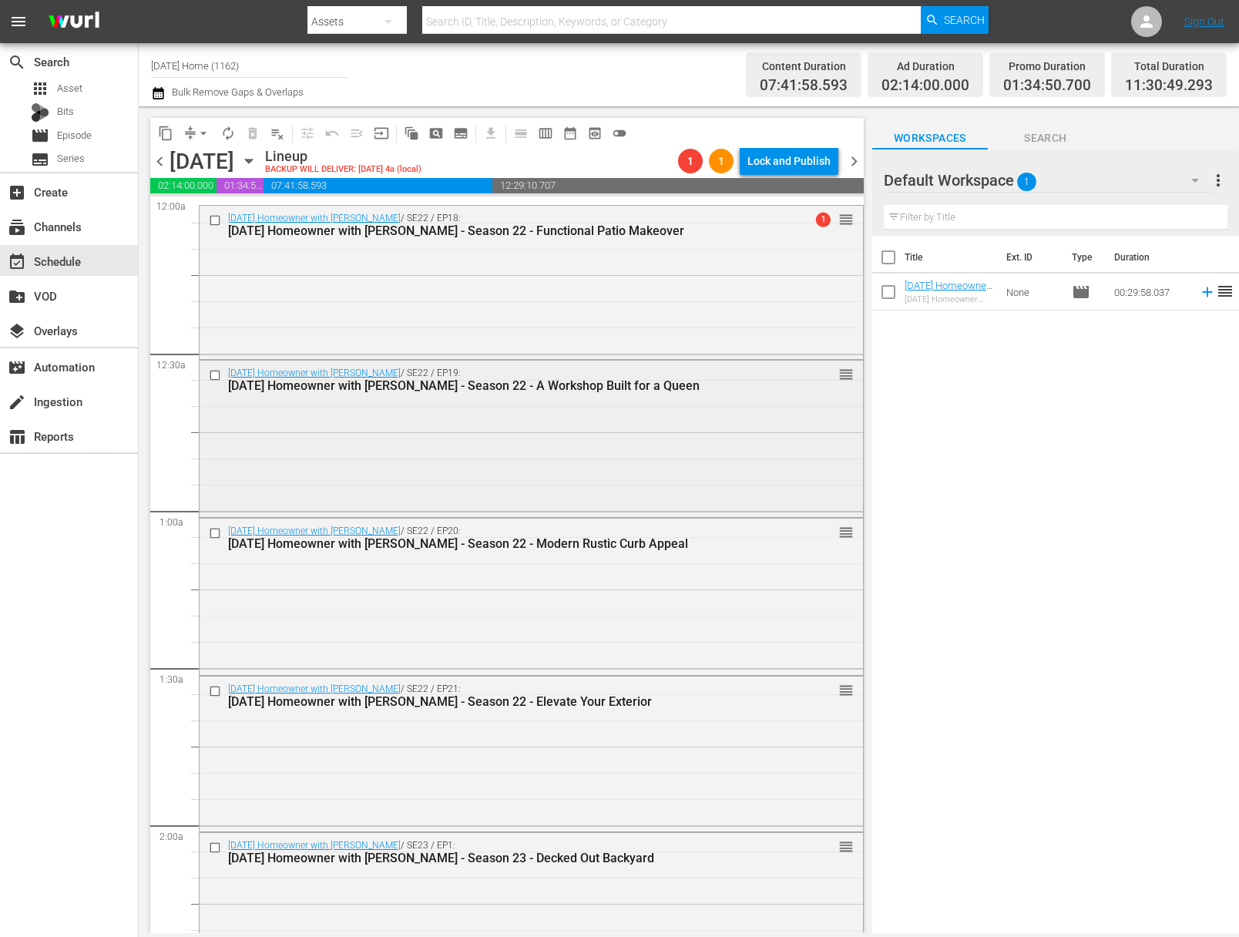
scroll to position [727, 0]
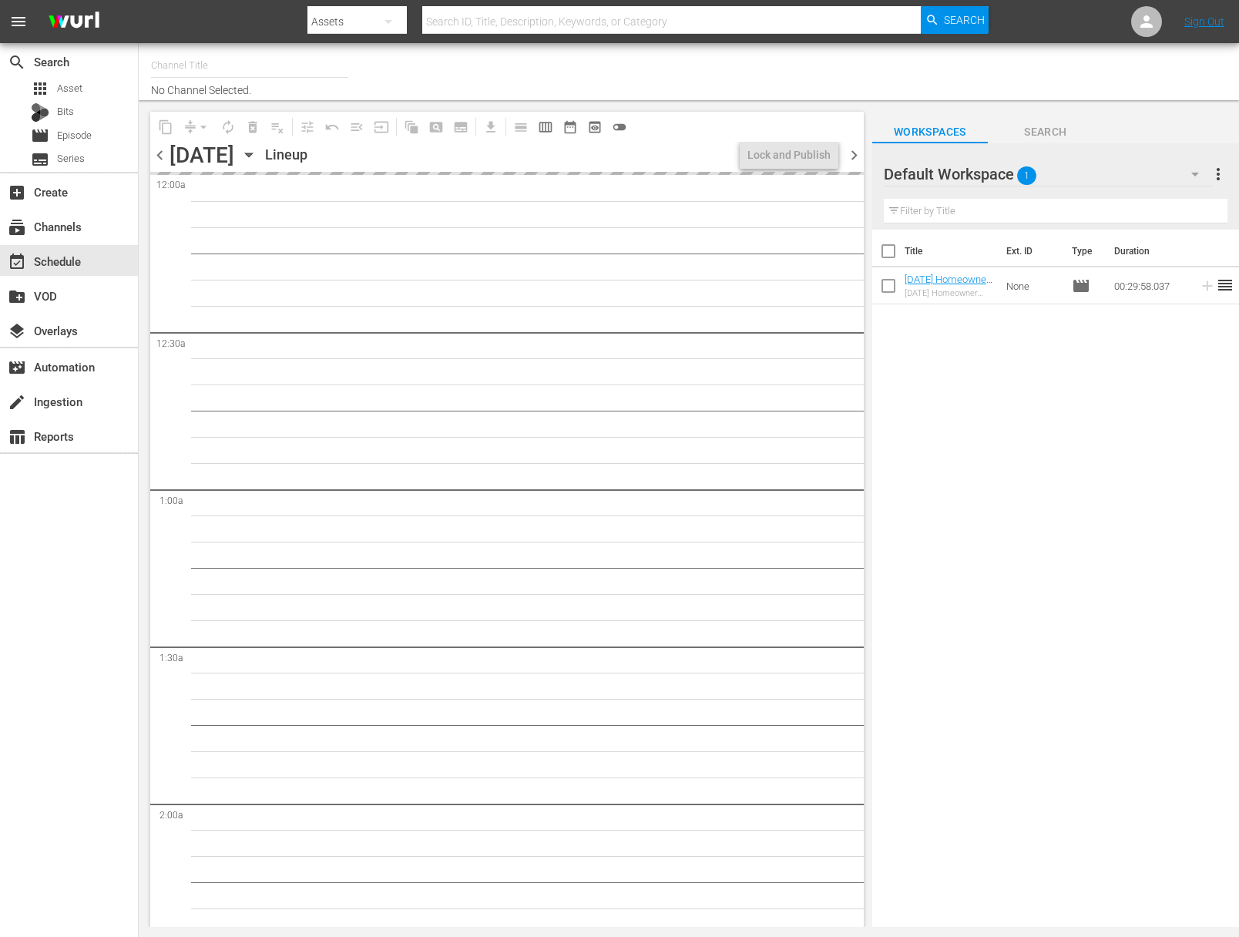
type input "[DATE] Home (1162)"
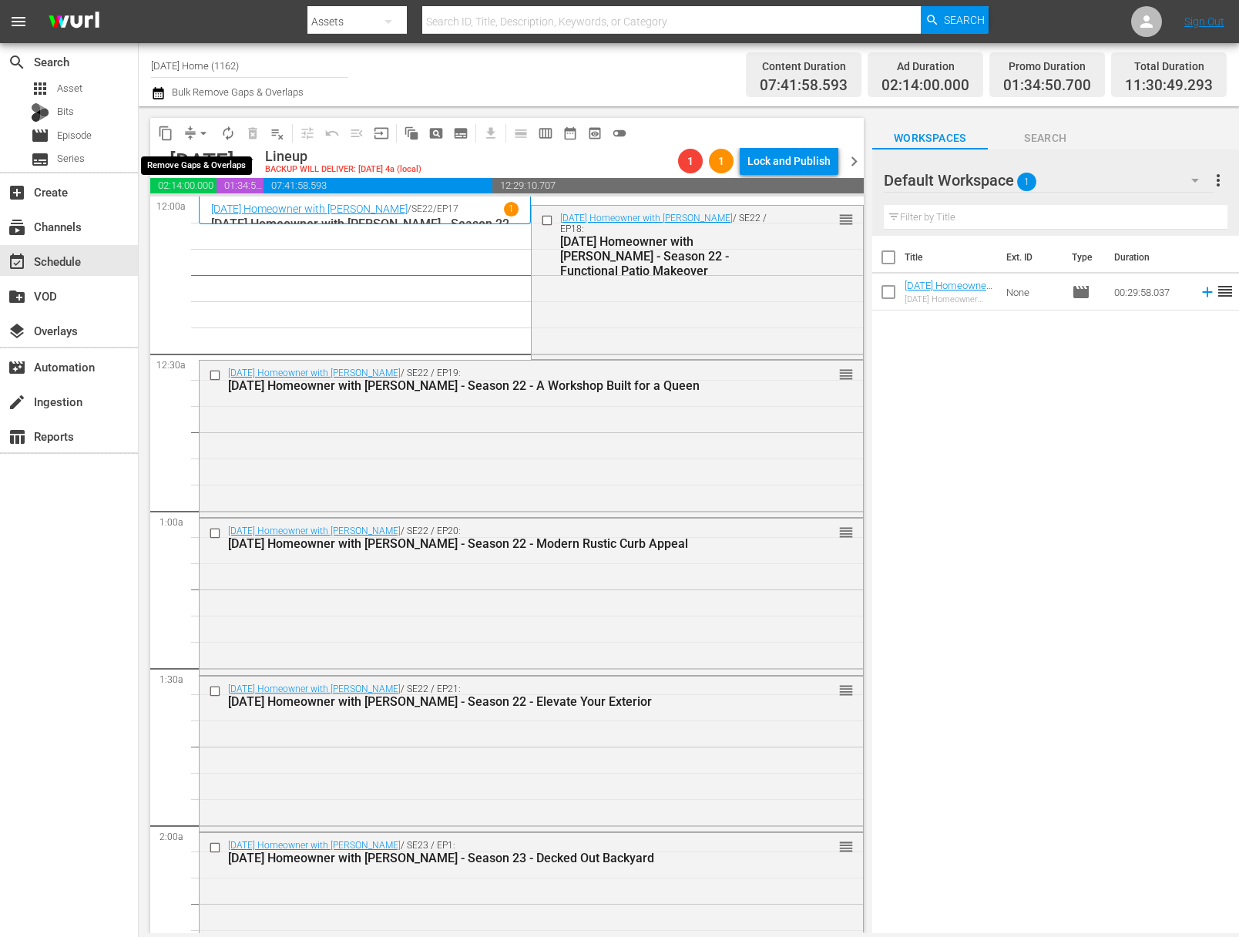
click at [198, 129] on span "arrow_drop_down" at bounding box center [203, 133] width 15 height 15
click at [205, 217] on li "Align to End of Previous Day" at bounding box center [204, 215] width 162 height 25
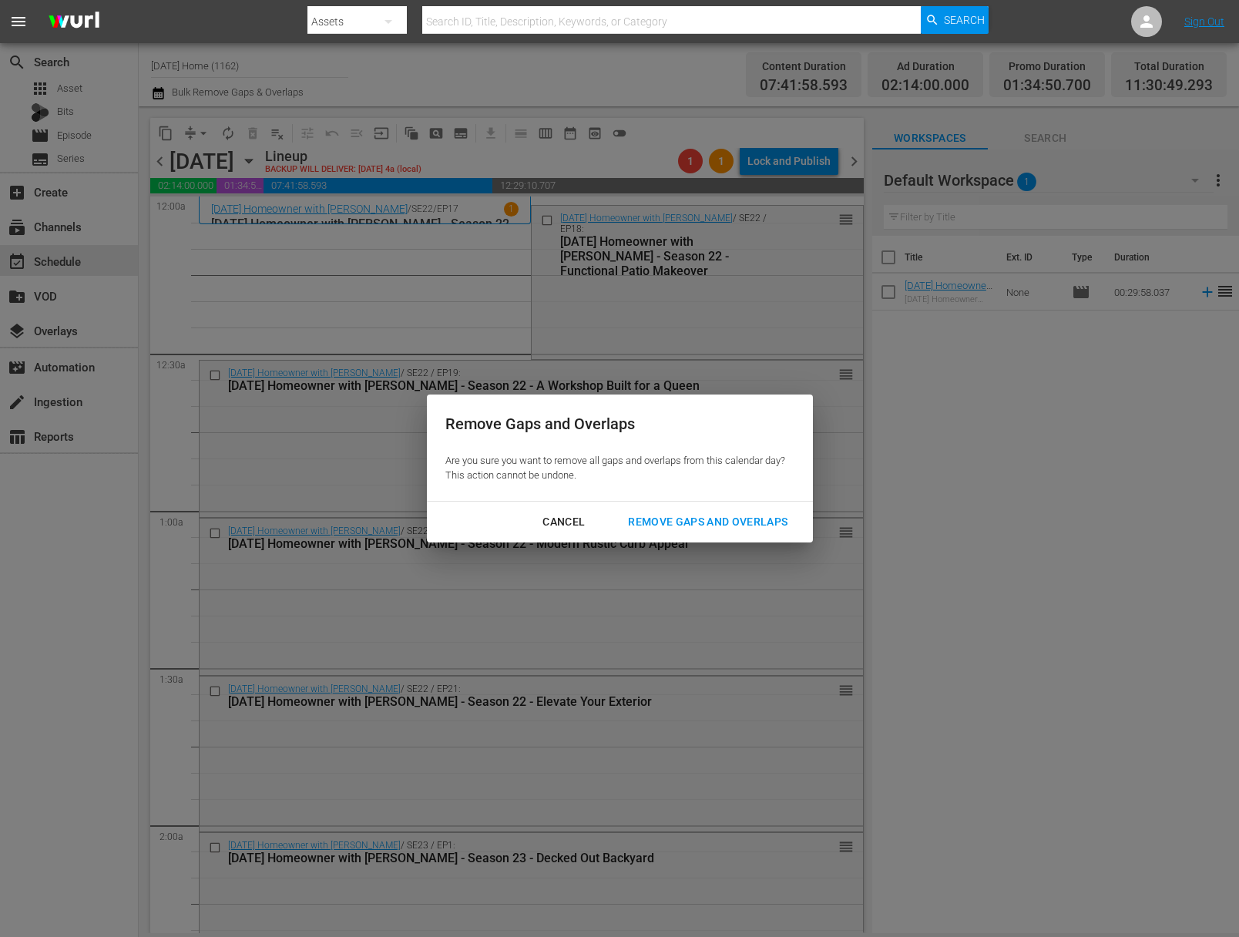
click at [699, 521] on div "Remove Gaps and Overlaps" at bounding box center [708, 521] width 184 height 19
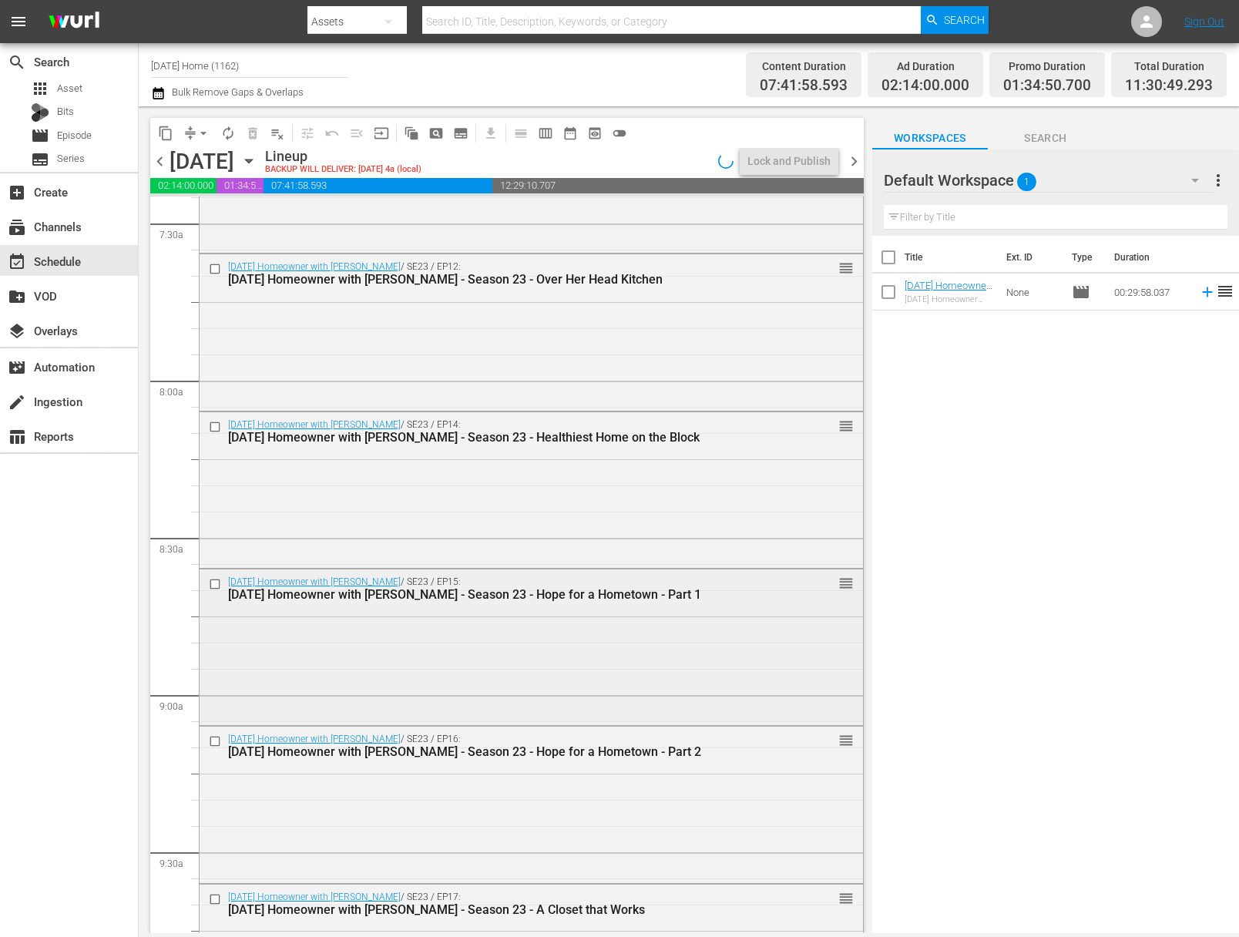
scroll to position [2193, 0]
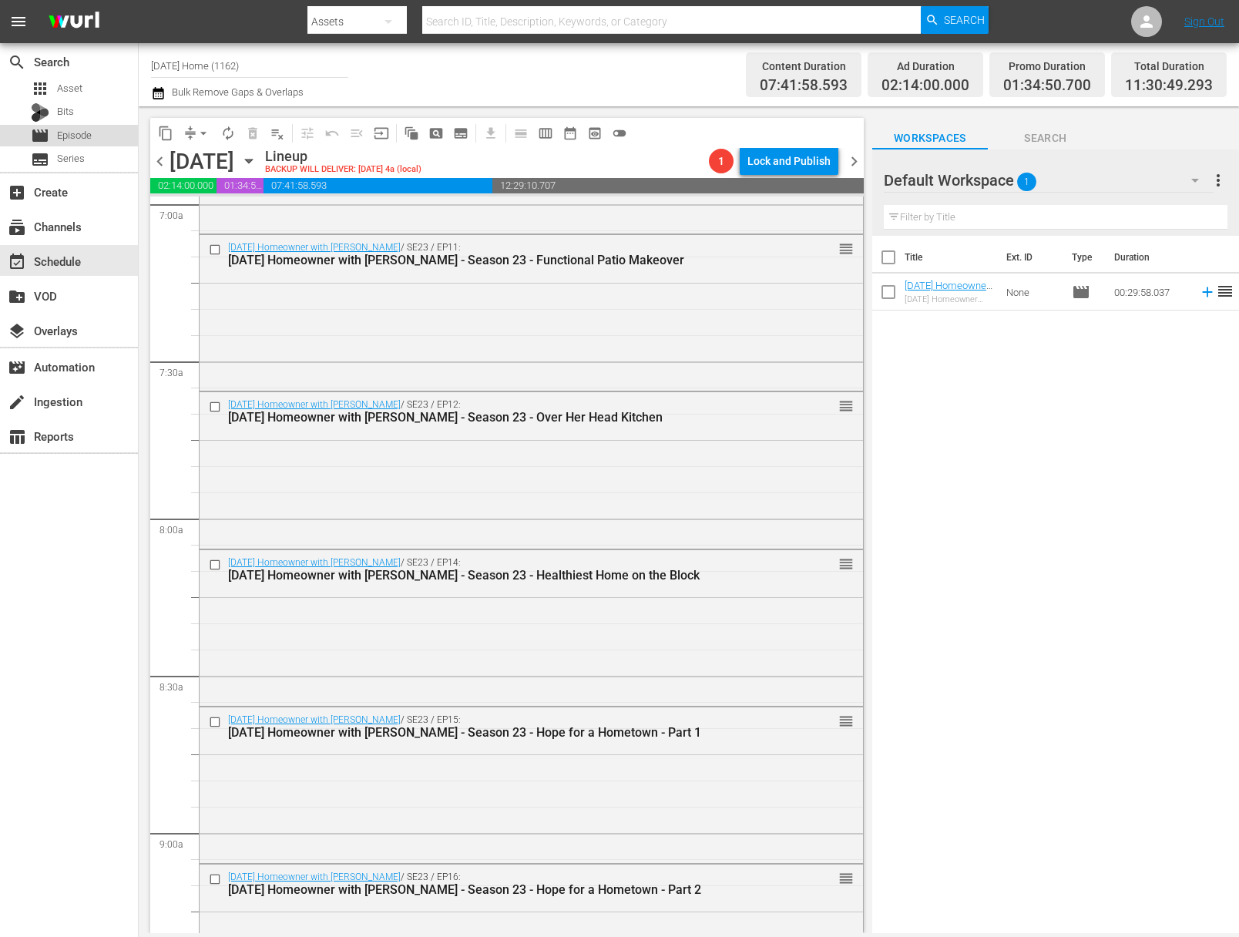
click at [89, 134] on span "Episode" at bounding box center [74, 135] width 35 height 15
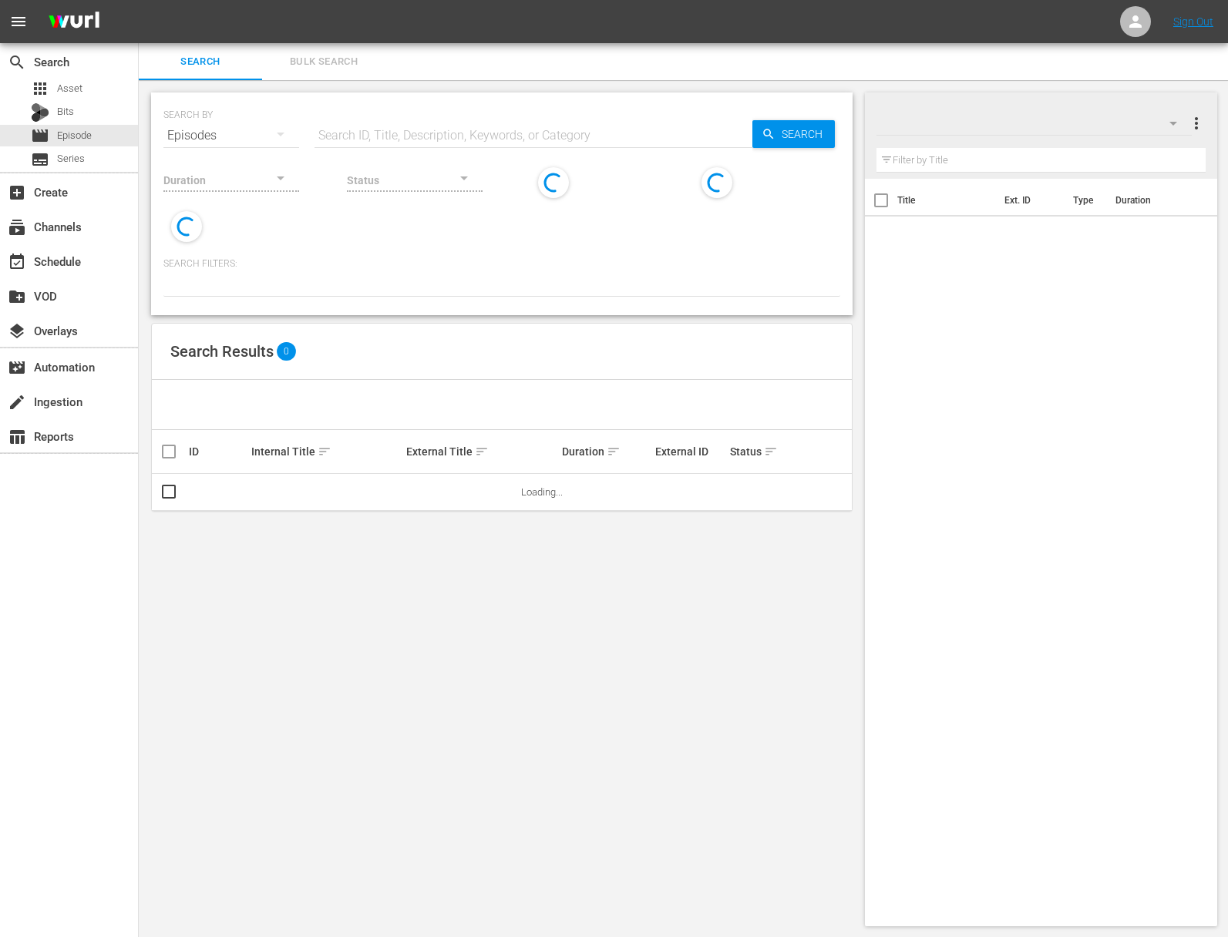
click at [375, 117] on input "text" at bounding box center [533, 135] width 438 height 37
paste input "GTO Garage"
click at [748, 129] on input "GTO Garage" at bounding box center [533, 135] width 438 height 37
type input "GTO Garage"
click at [775, 130] on span "Search" at bounding box center [804, 134] width 59 height 28
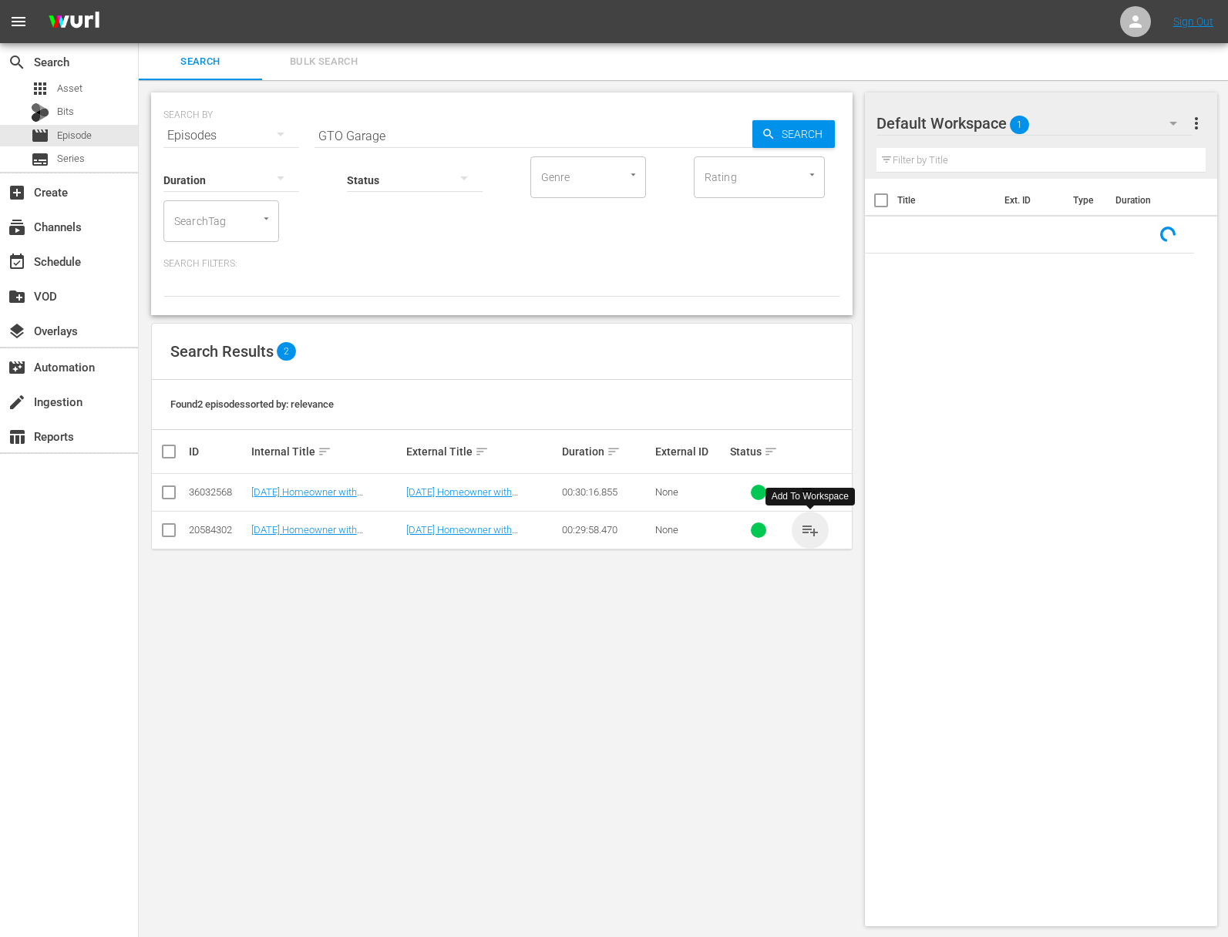
click at [814, 529] on span "playlist_add" at bounding box center [810, 530] width 18 height 18
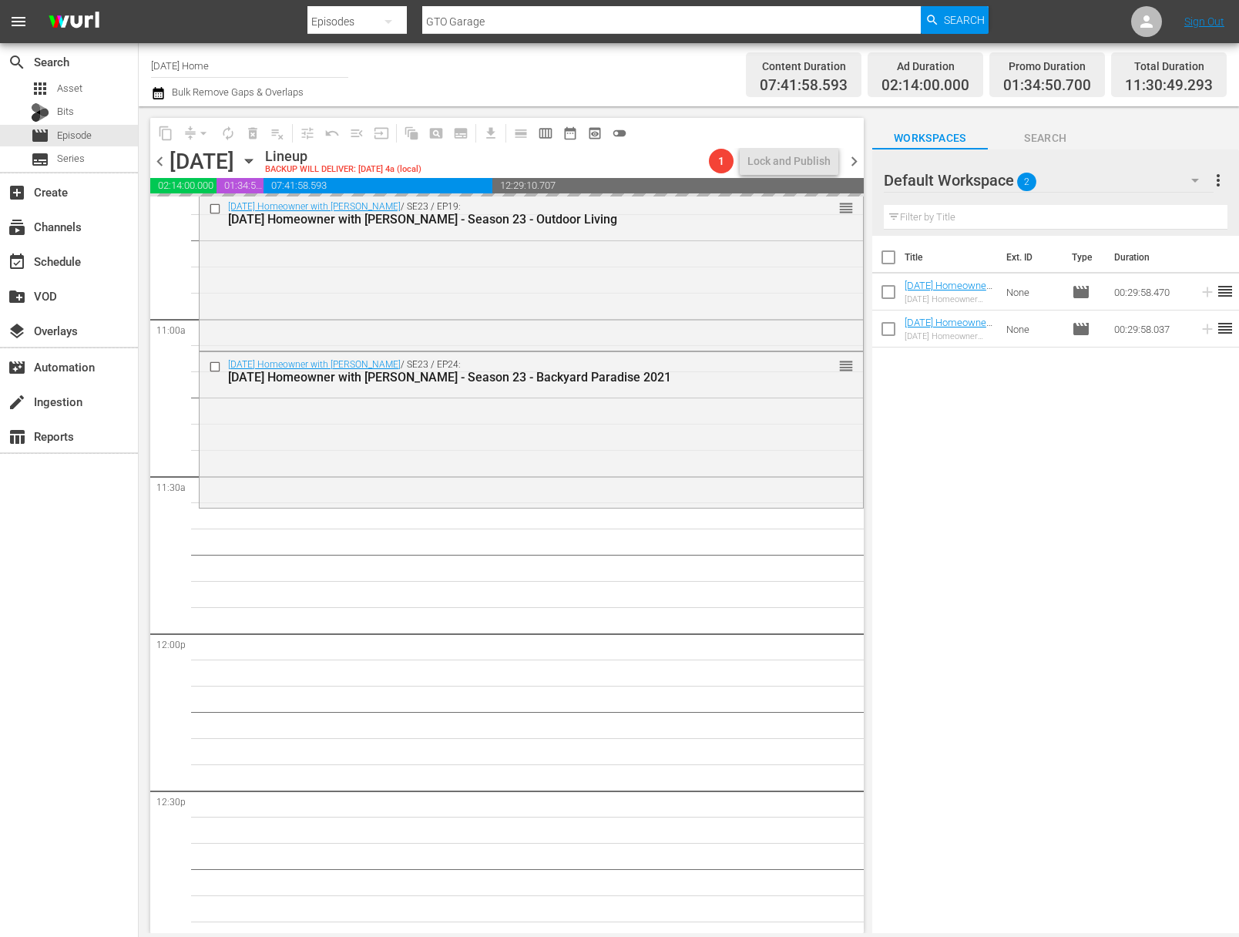
scroll to position [3164, 0]
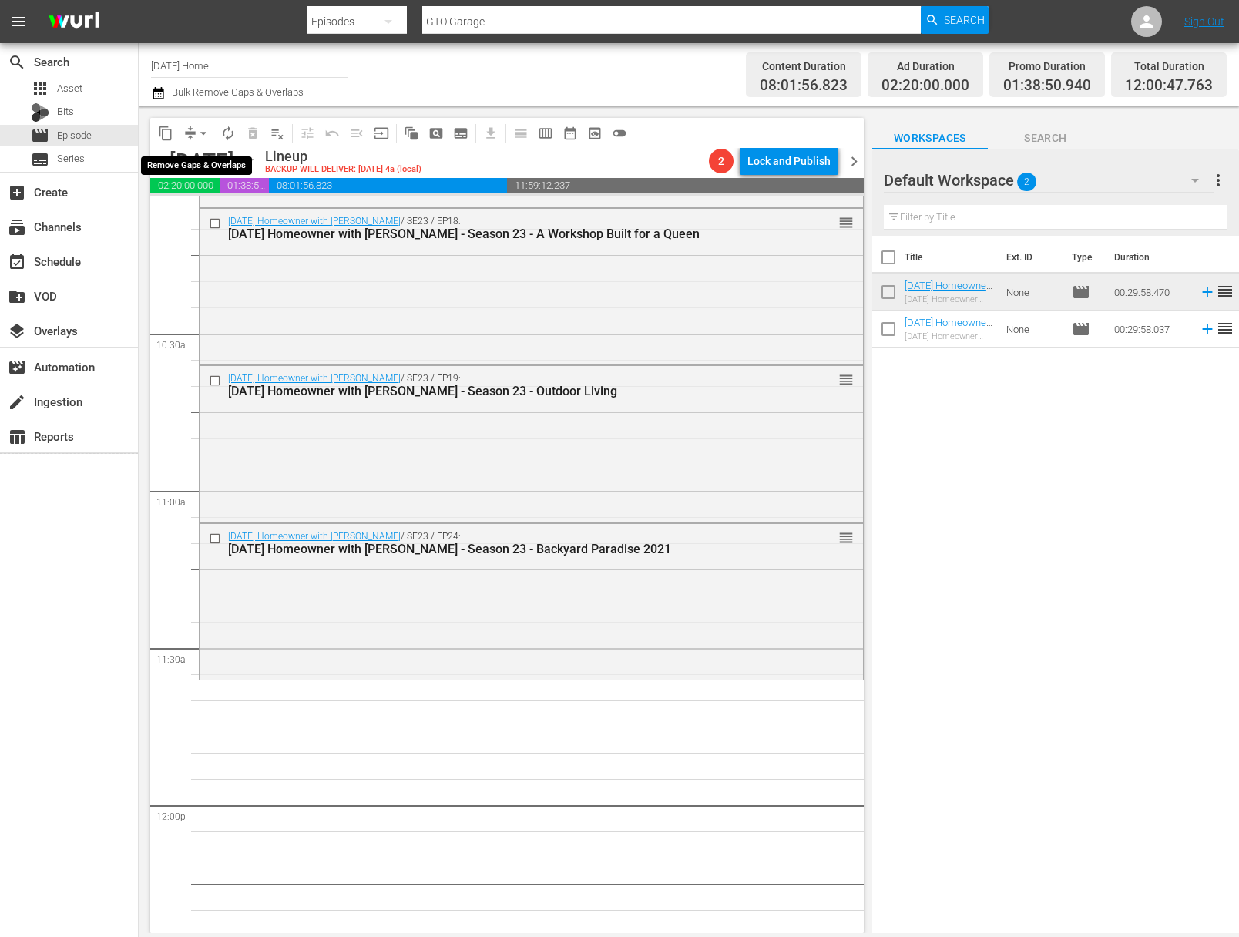
click at [203, 133] on span "arrow_drop_down" at bounding box center [203, 133] width 15 height 15
click at [208, 212] on li "Align to End of Previous Day" at bounding box center [204, 215] width 162 height 25
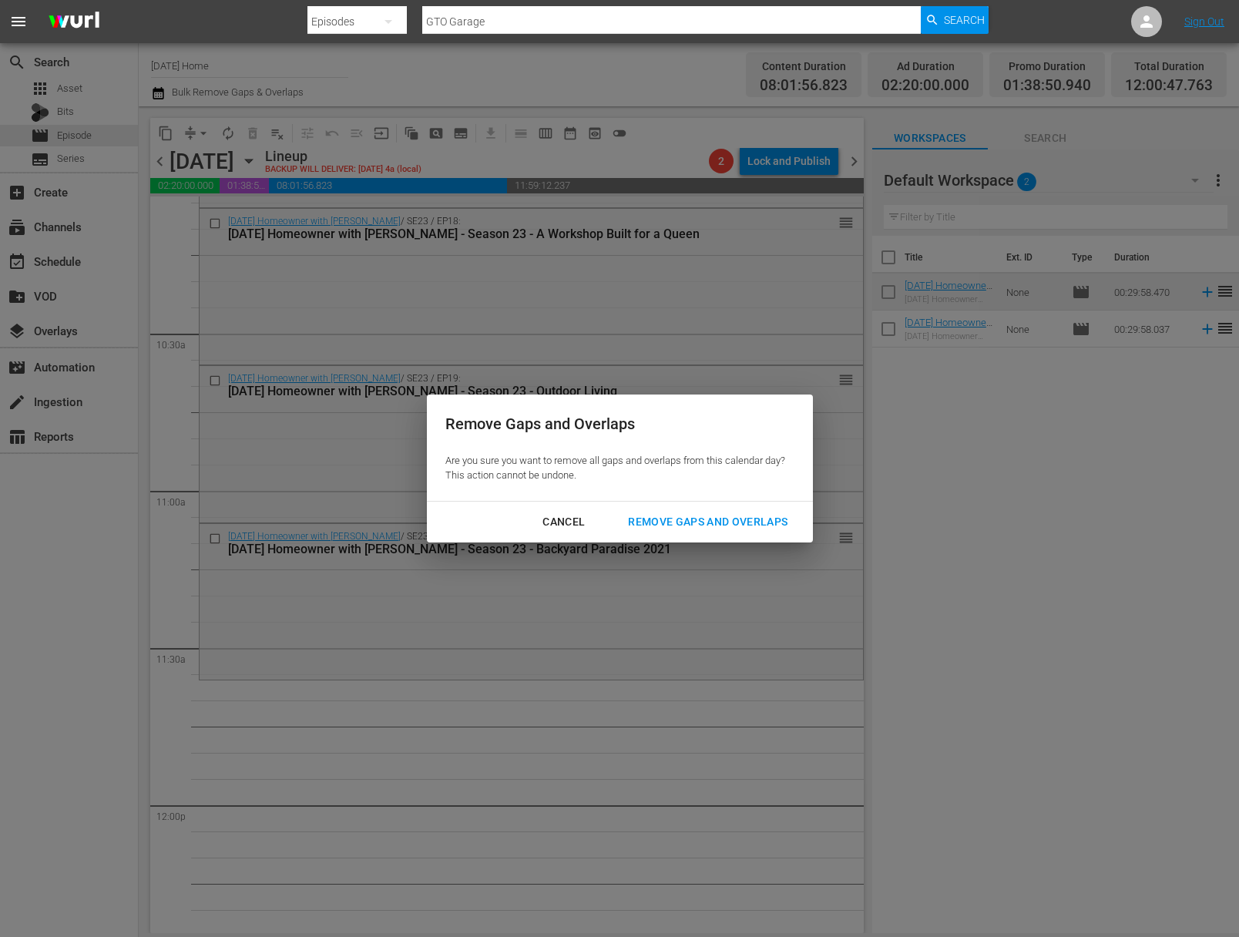
click at [720, 521] on div "Remove Gaps and Overlaps" at bounding box center [708, 521] width 184 height 19
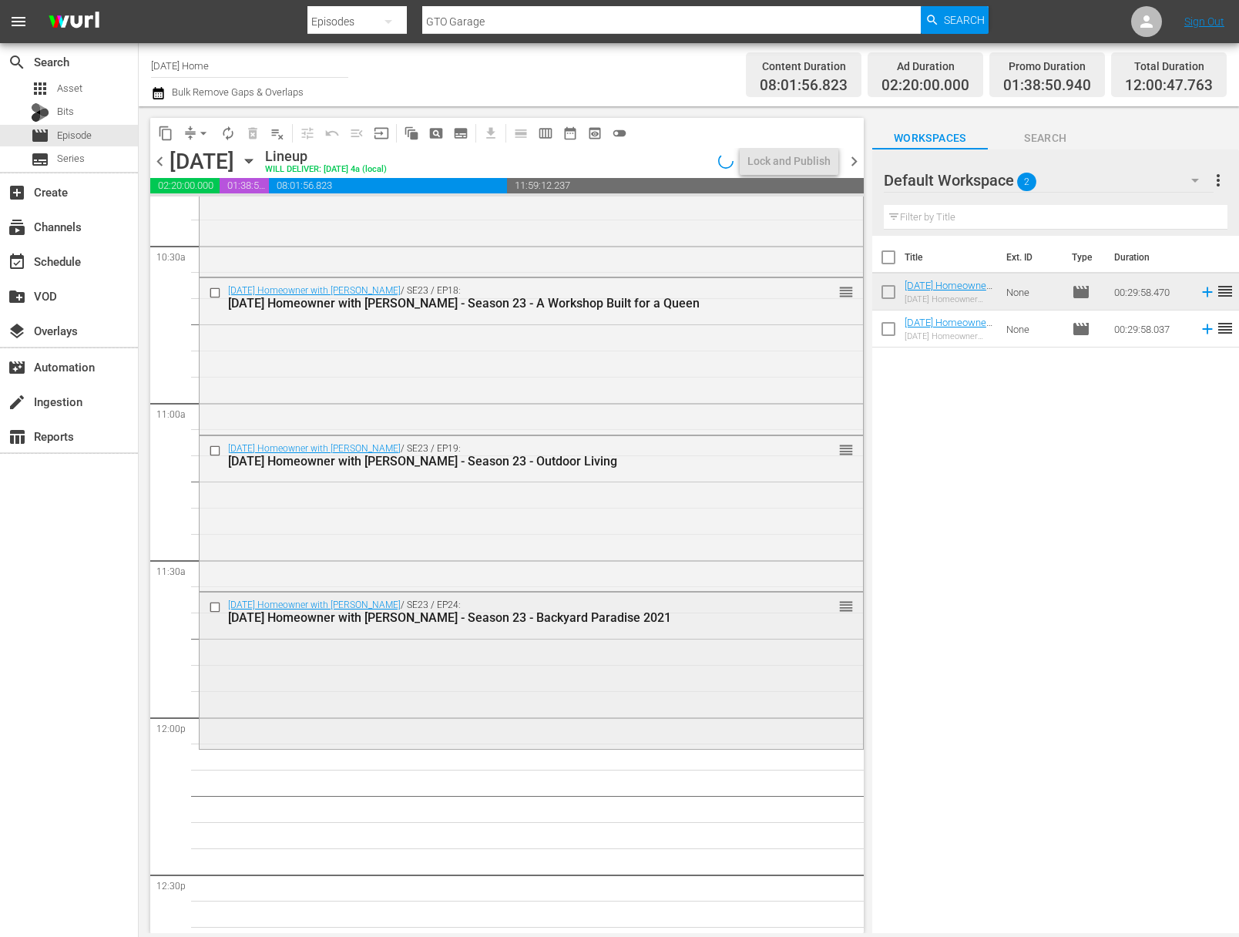
scroll to position [3321, 0]
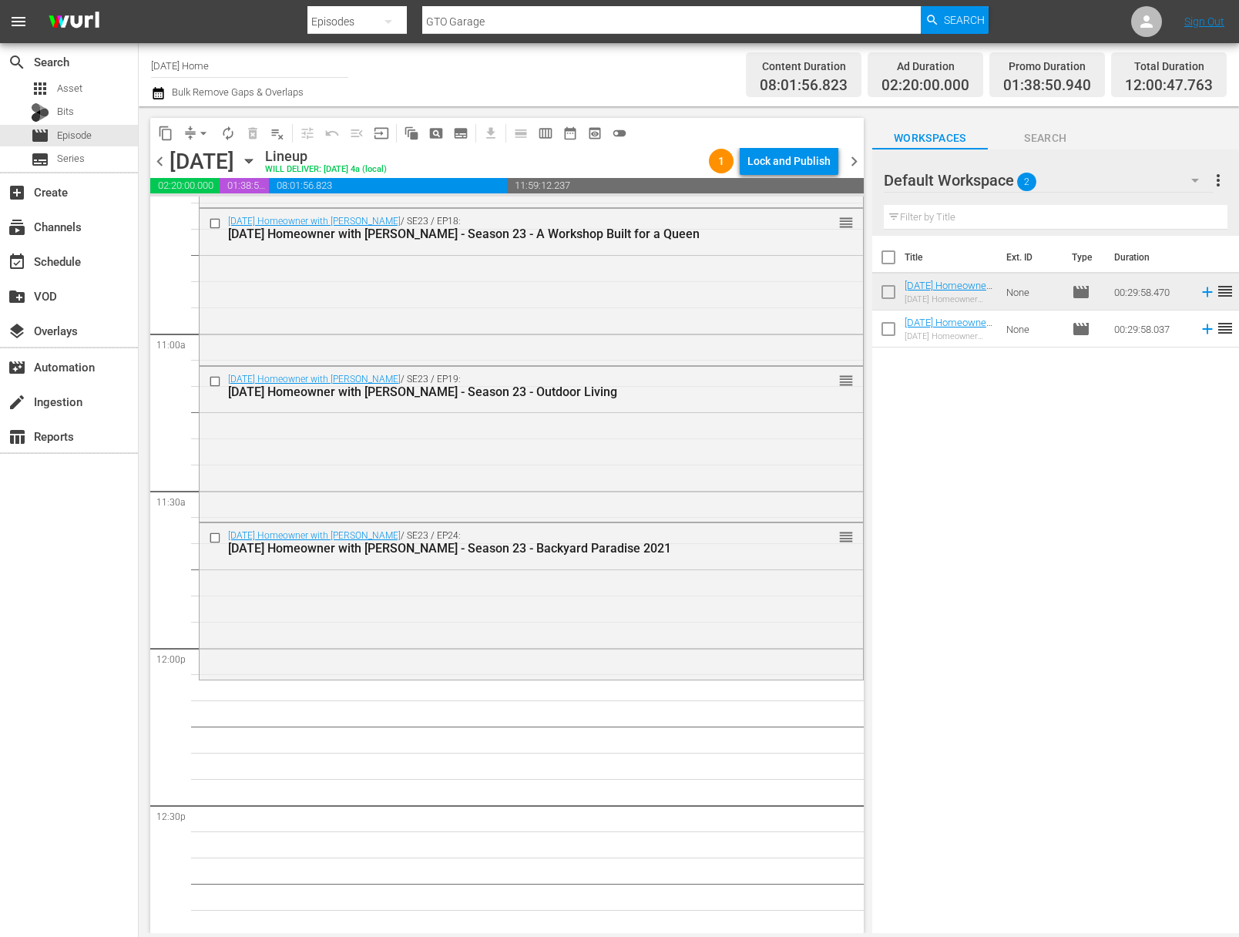
click at [257, 156] on icon "button" at bounding box center [248, 161] width 17 height 17
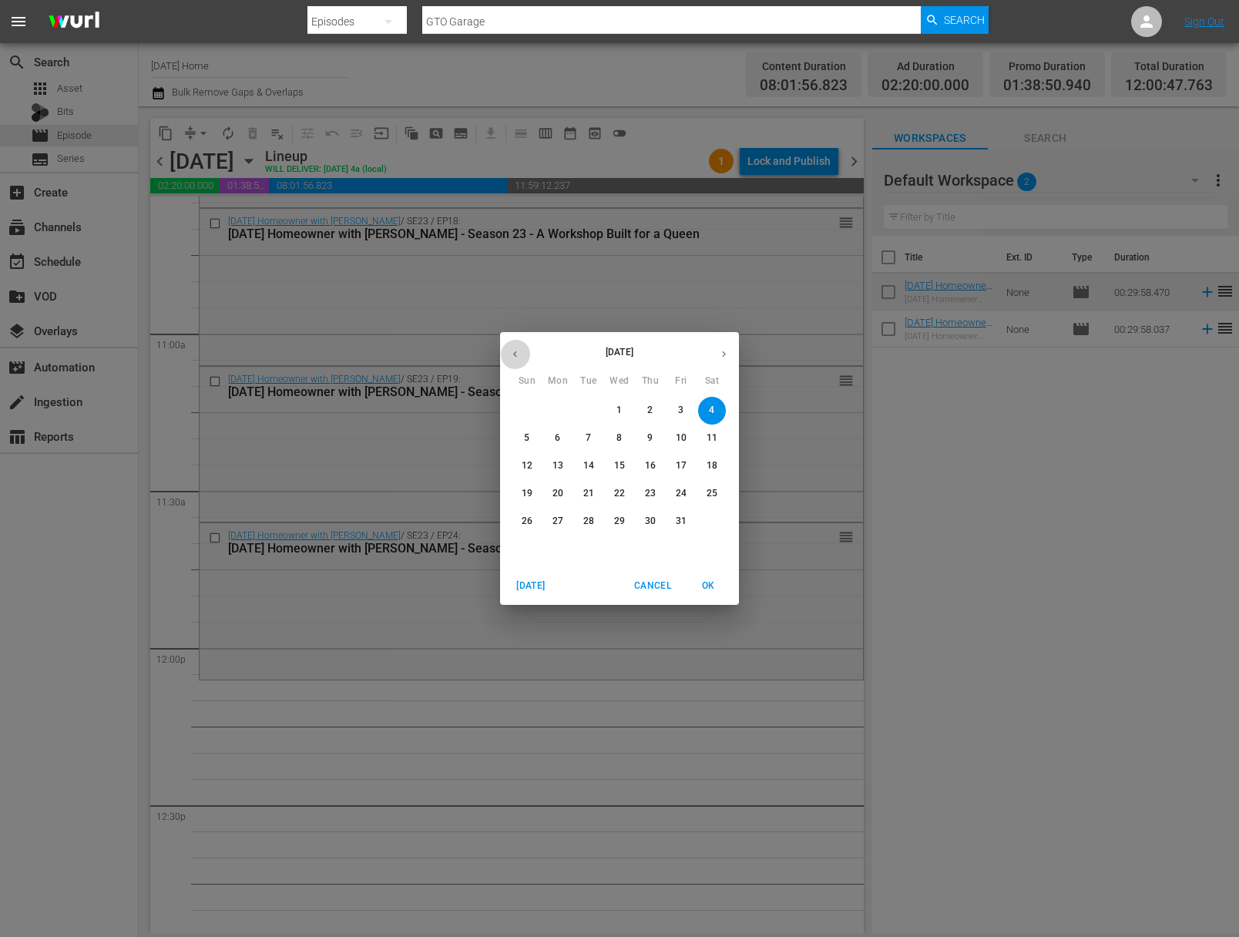
click at [514, 350] on icon "button" at bounding box center [515, 354] width 12 height 12
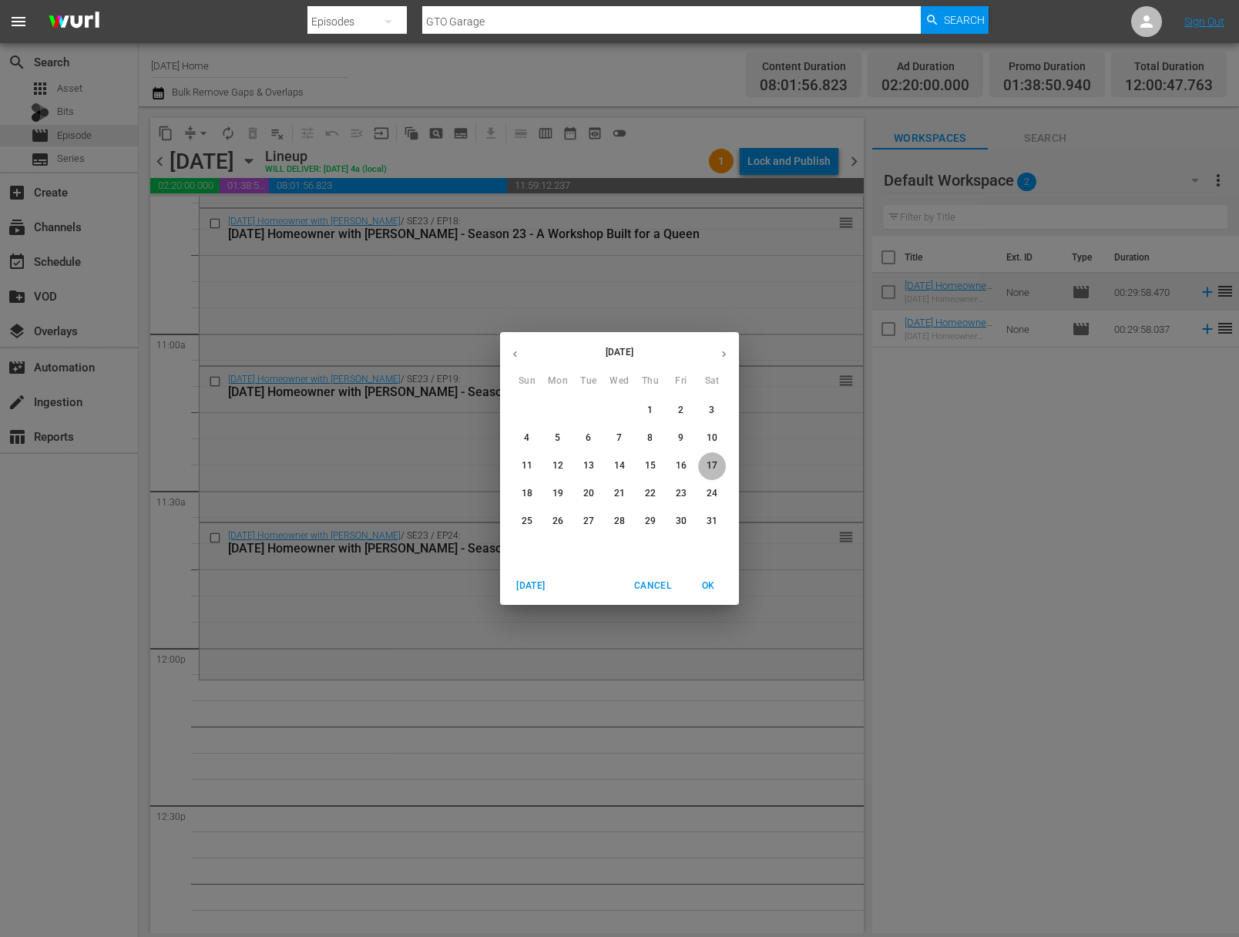
click at [712, 465] on p "17" at bounding box center [712, 465] width 11 height 13
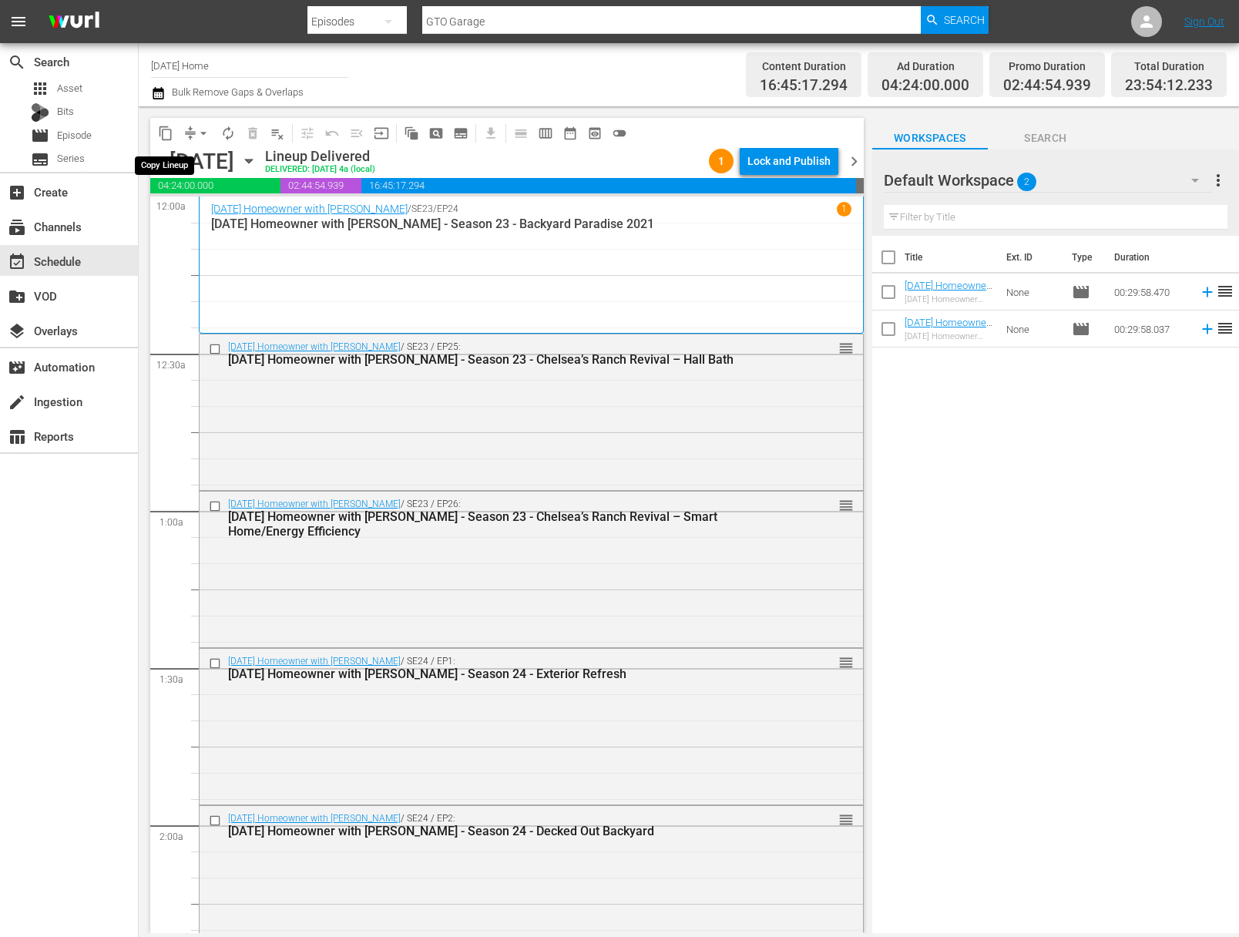
click at [167, 131] on span "content_copy" at bounding box center [165, 133] width 15 height 15
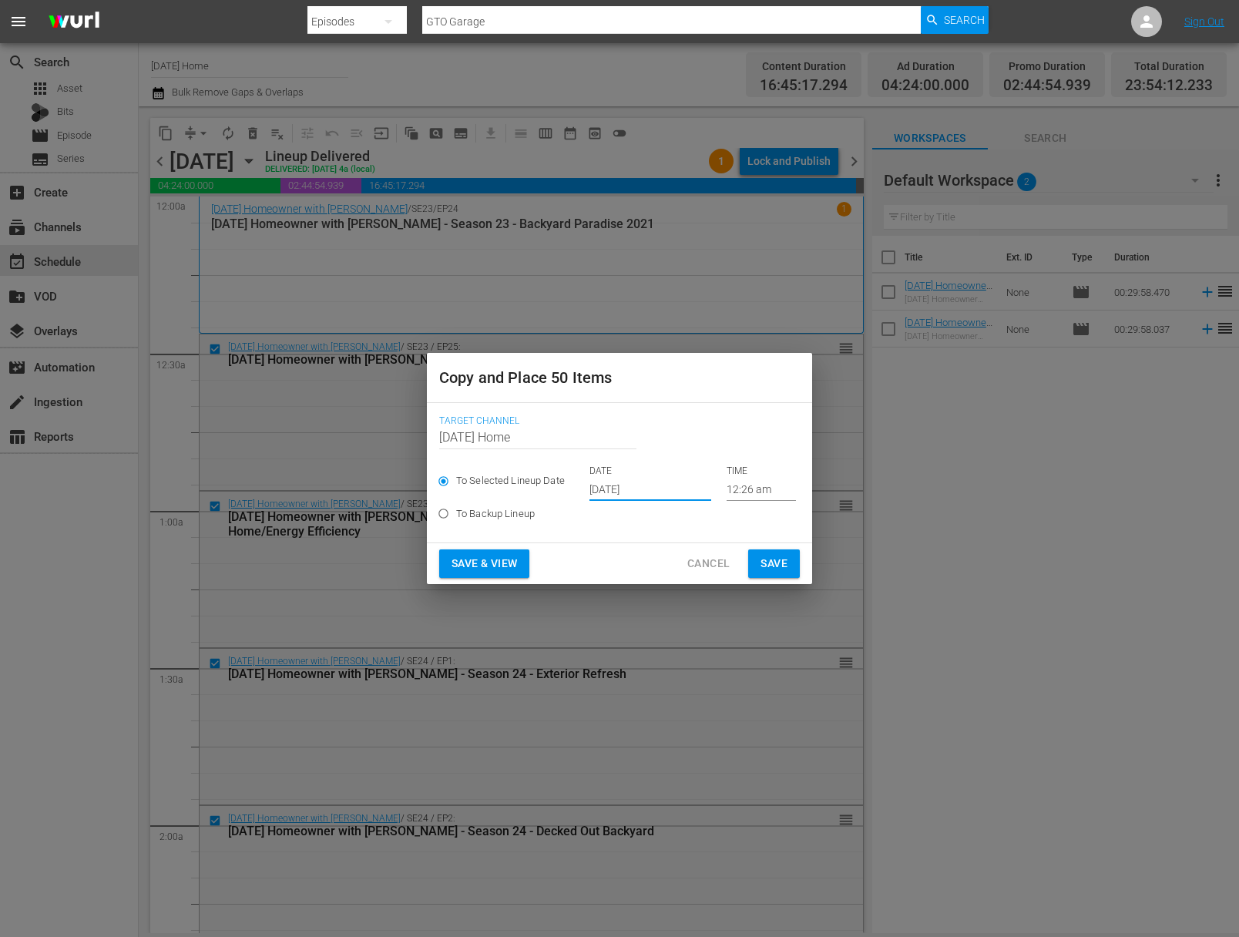
click at [634, 492] on input "[DATE]" at bounding box center [651, 489] width 122 height 23
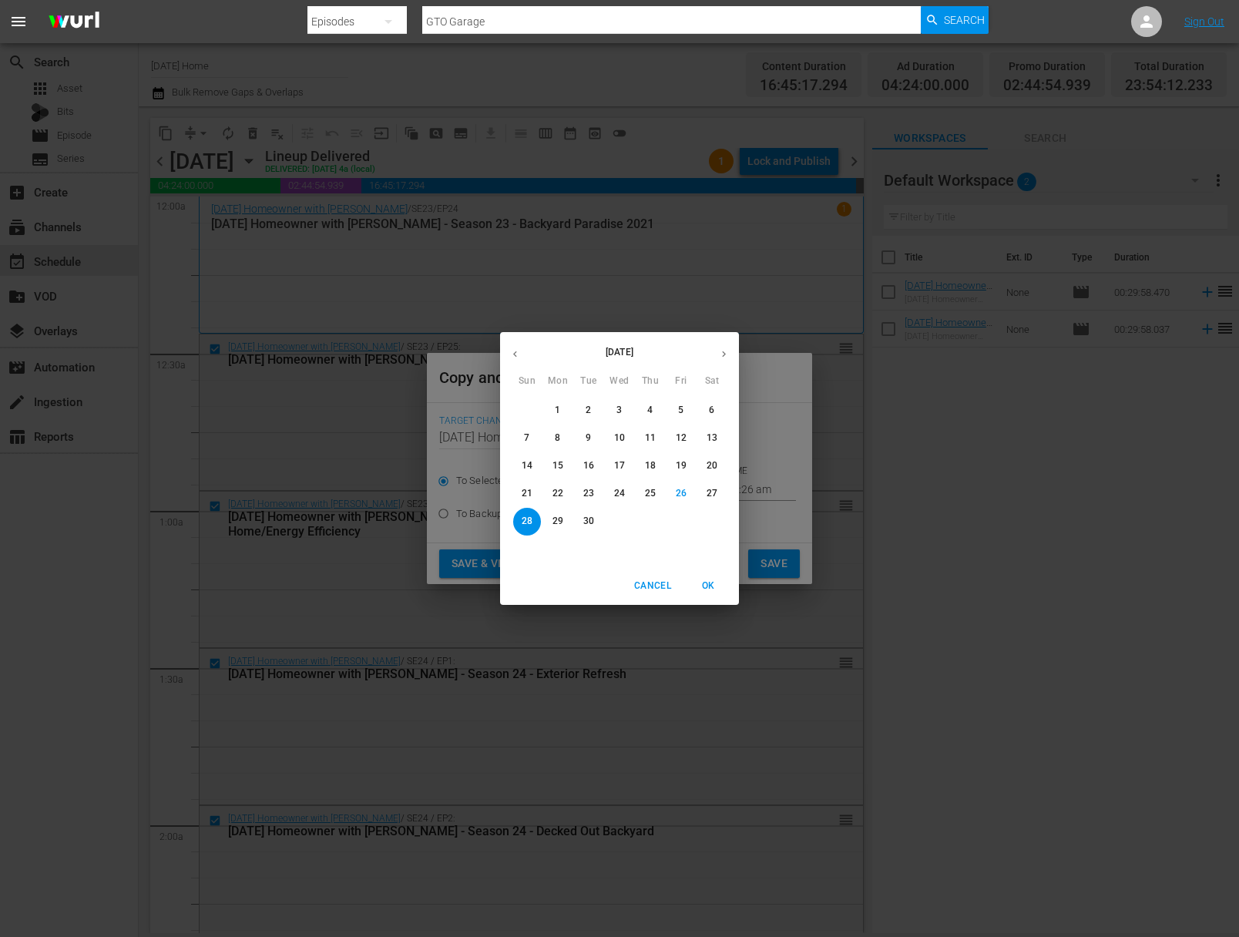
click at [719, 353] on icon "button" at bounding box center [724, 354] width 12 height 12
click at [712, 408] on p "4" at bounding box center [711, 410] width 5 height 13
type input "[DATE]"
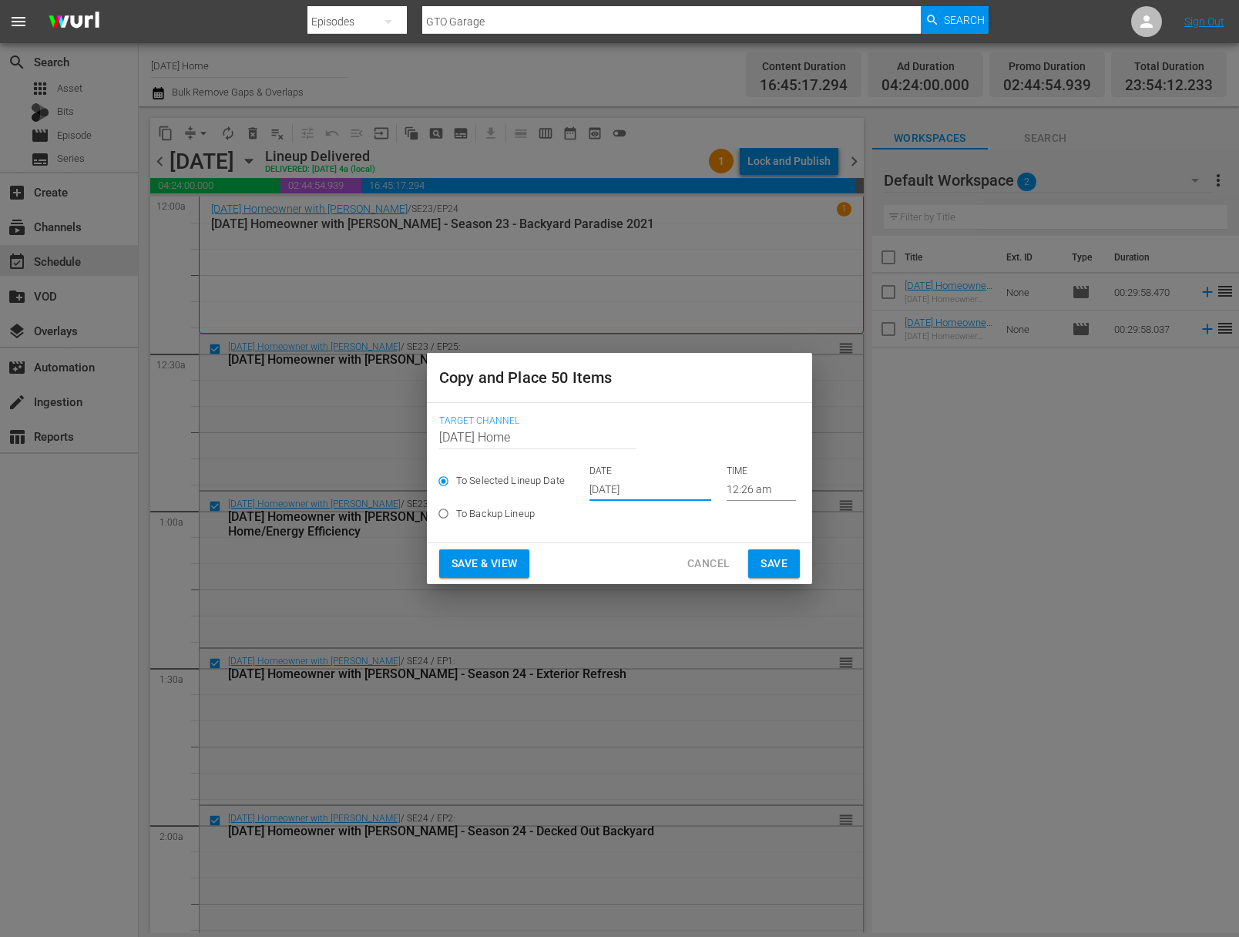
click at [745, 491] on input "12:26 am" at bounding box center [761, 489] width 69 height 23
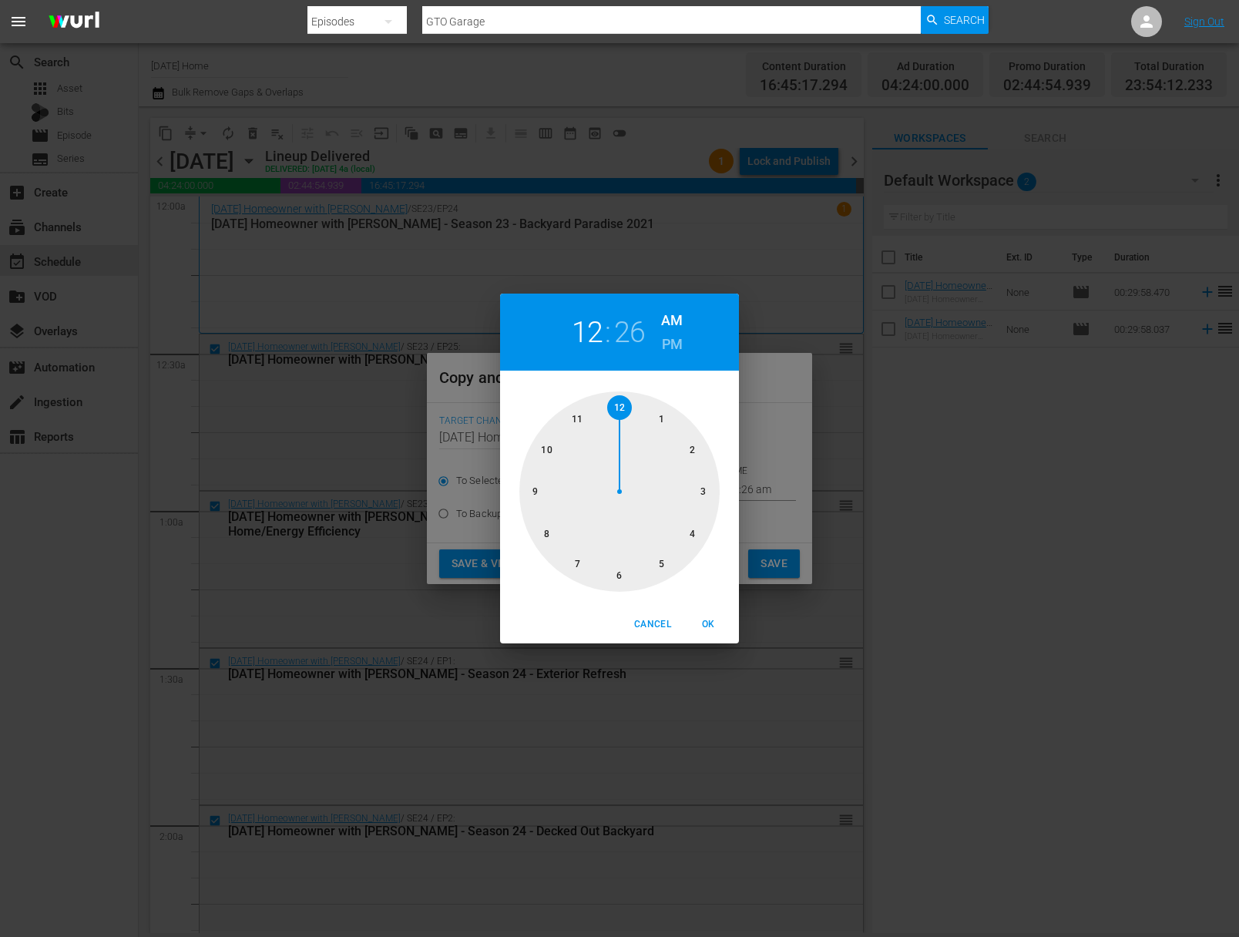
click at [623, 408] on div at bounding box center [619, 491] width 200 height 200
click at [616, 412] on div at bounding box center [619, 491] width 200 height 200
click at [674, 338] on h6 "PM" at bounding box center [672, 344] width 21 height 25
click at [707, 620] on span "OK" at bounding box center [708, 624] width 37 height 16
type input "12:00 pm"
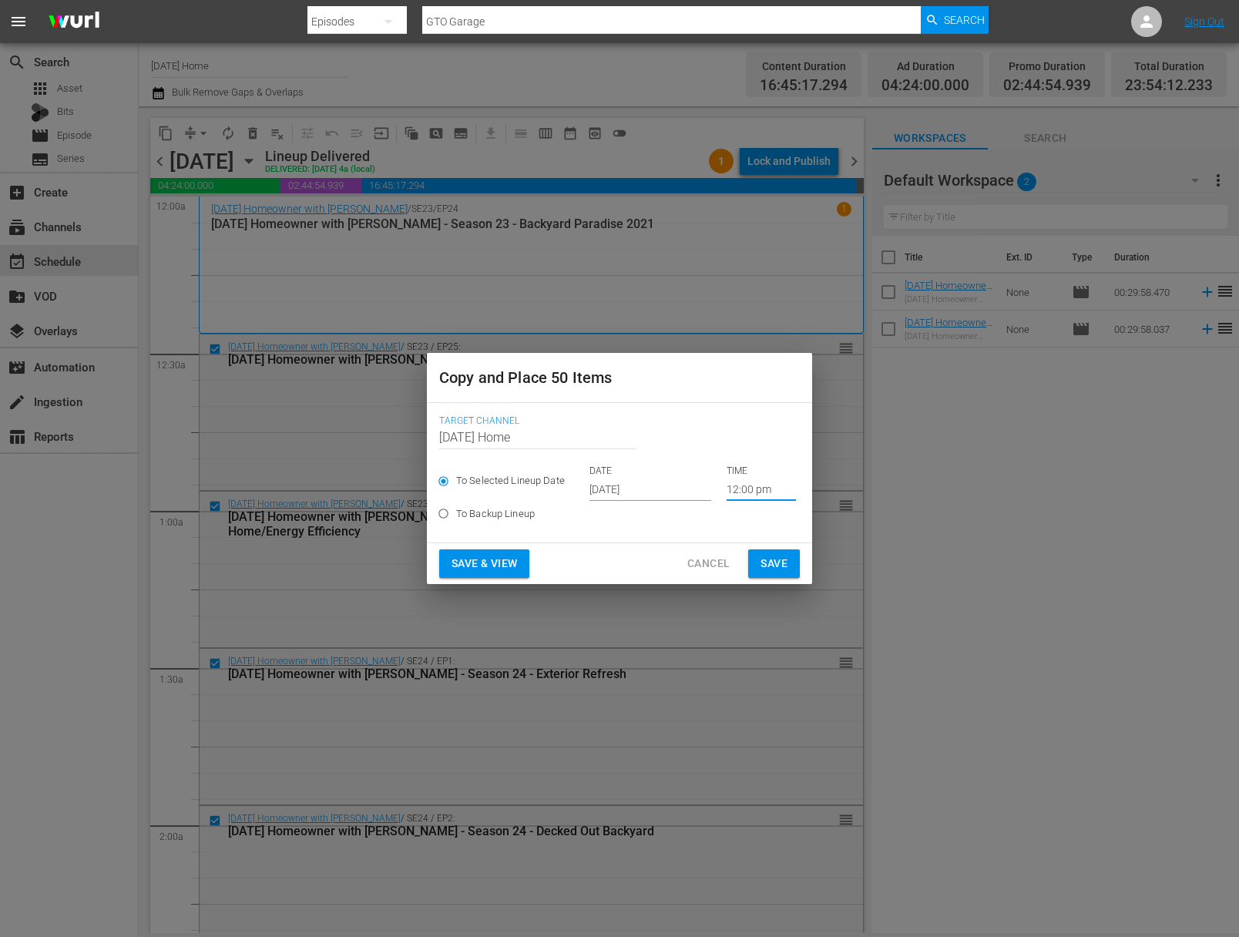
click at [774, 562] on span "Save" at bounding box center [774, 563] width 27 height 19
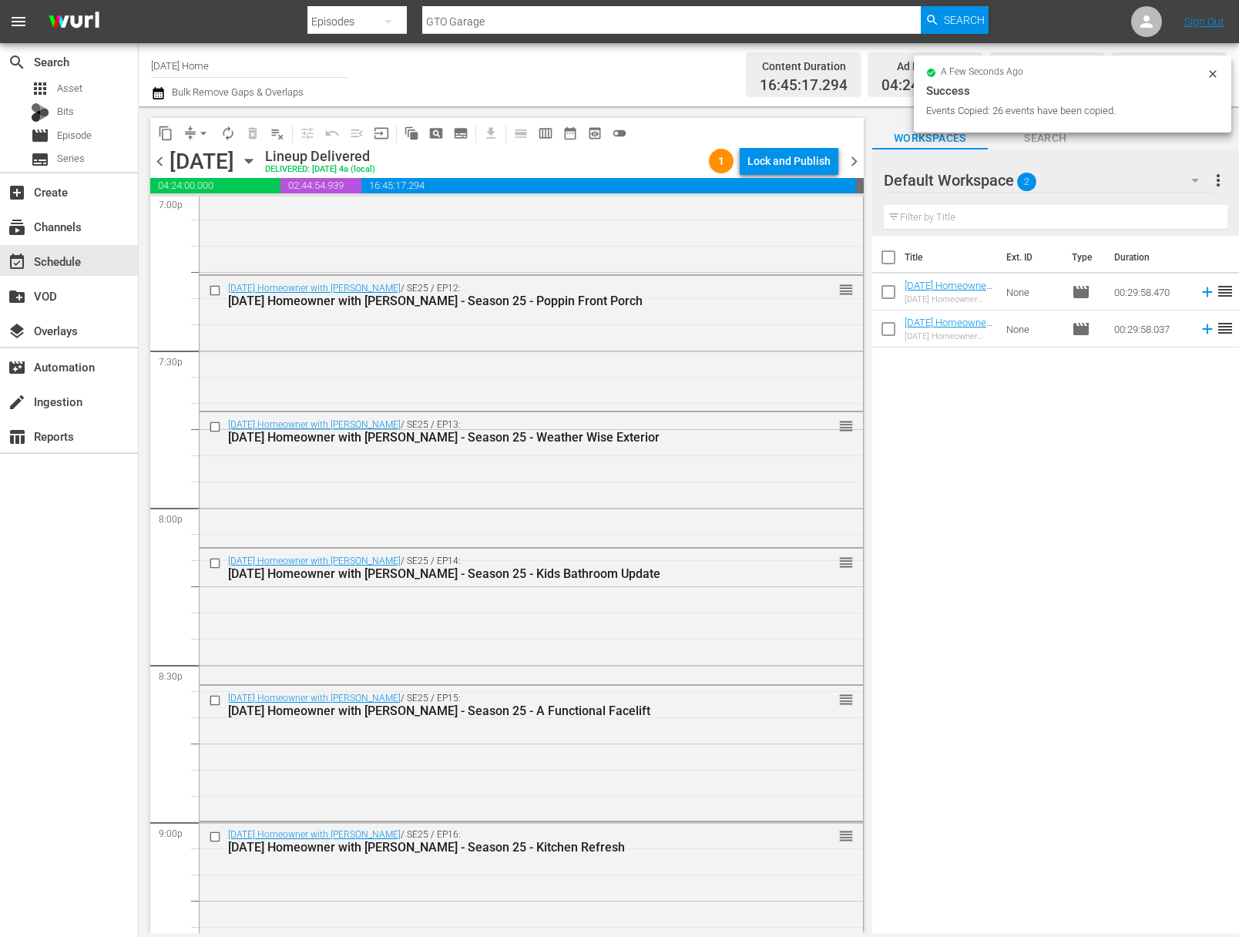
scroll to position [6915, 0]
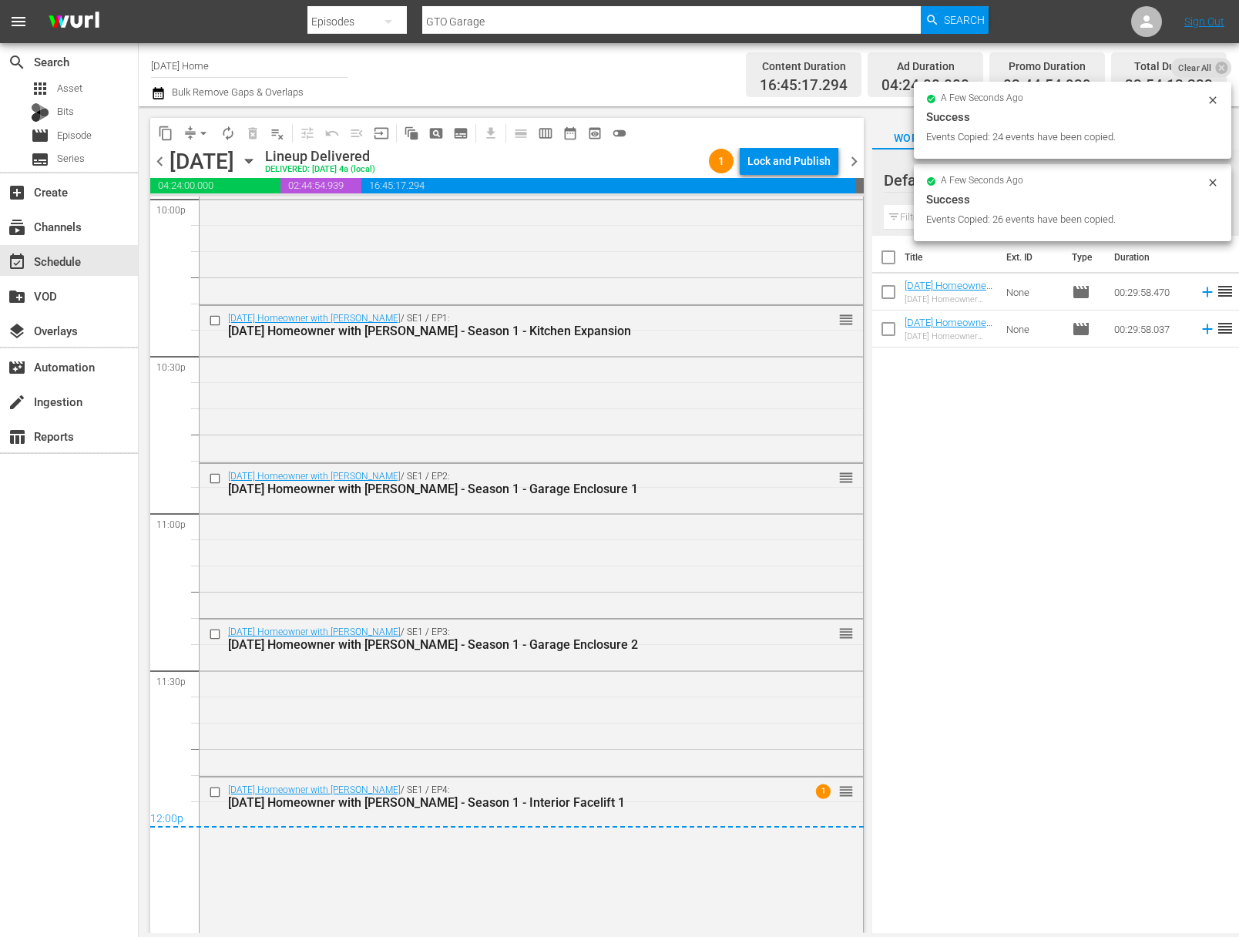
click at [257, 159] on icon "button" at bounding box center [248, 161] width 17 height 17
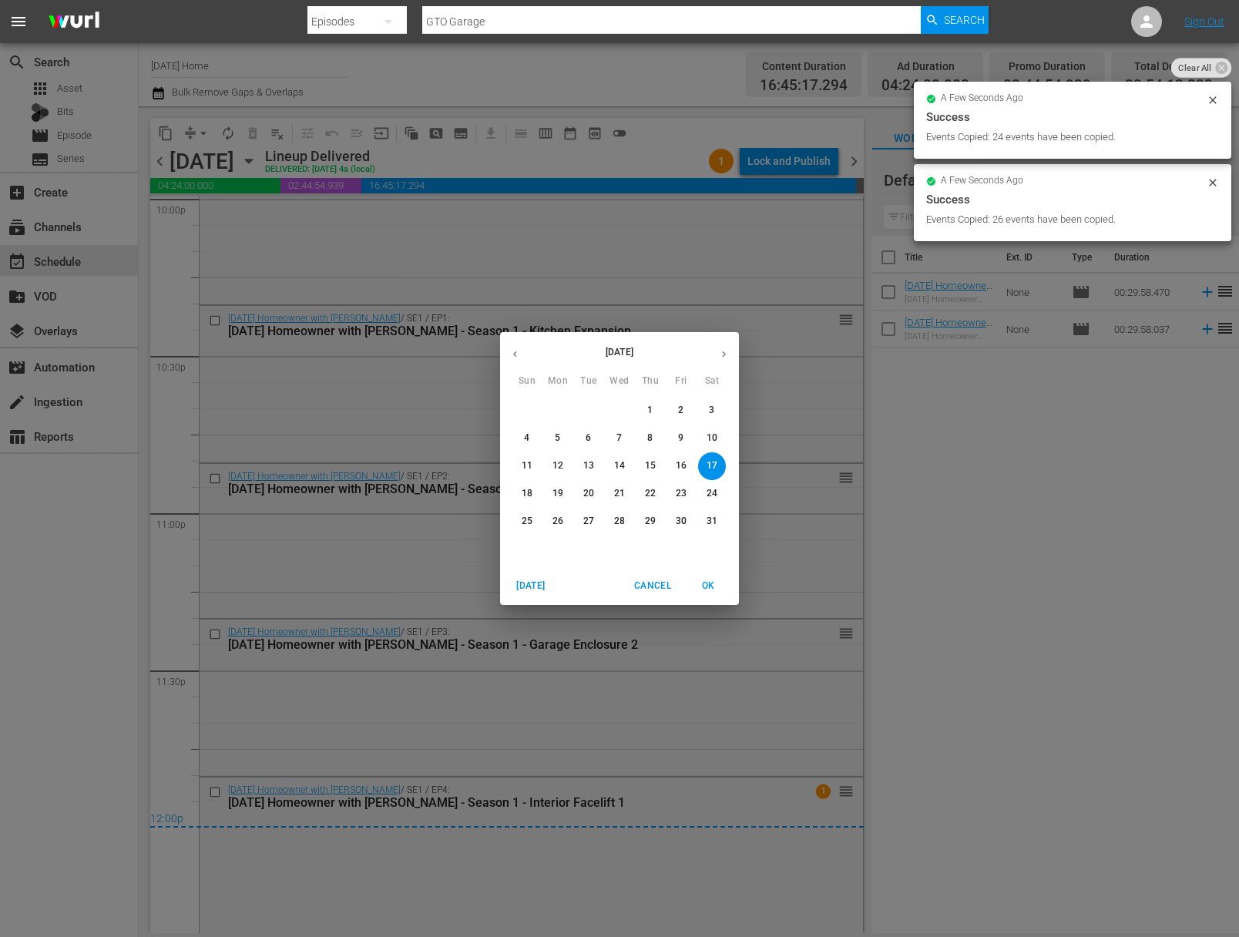
click at [715, 350] on button "button" at bounding box center [724, 354] width 30 height 30
click at [716, 350] on button "button" at bounding box center [724, 354] width 30 height 30
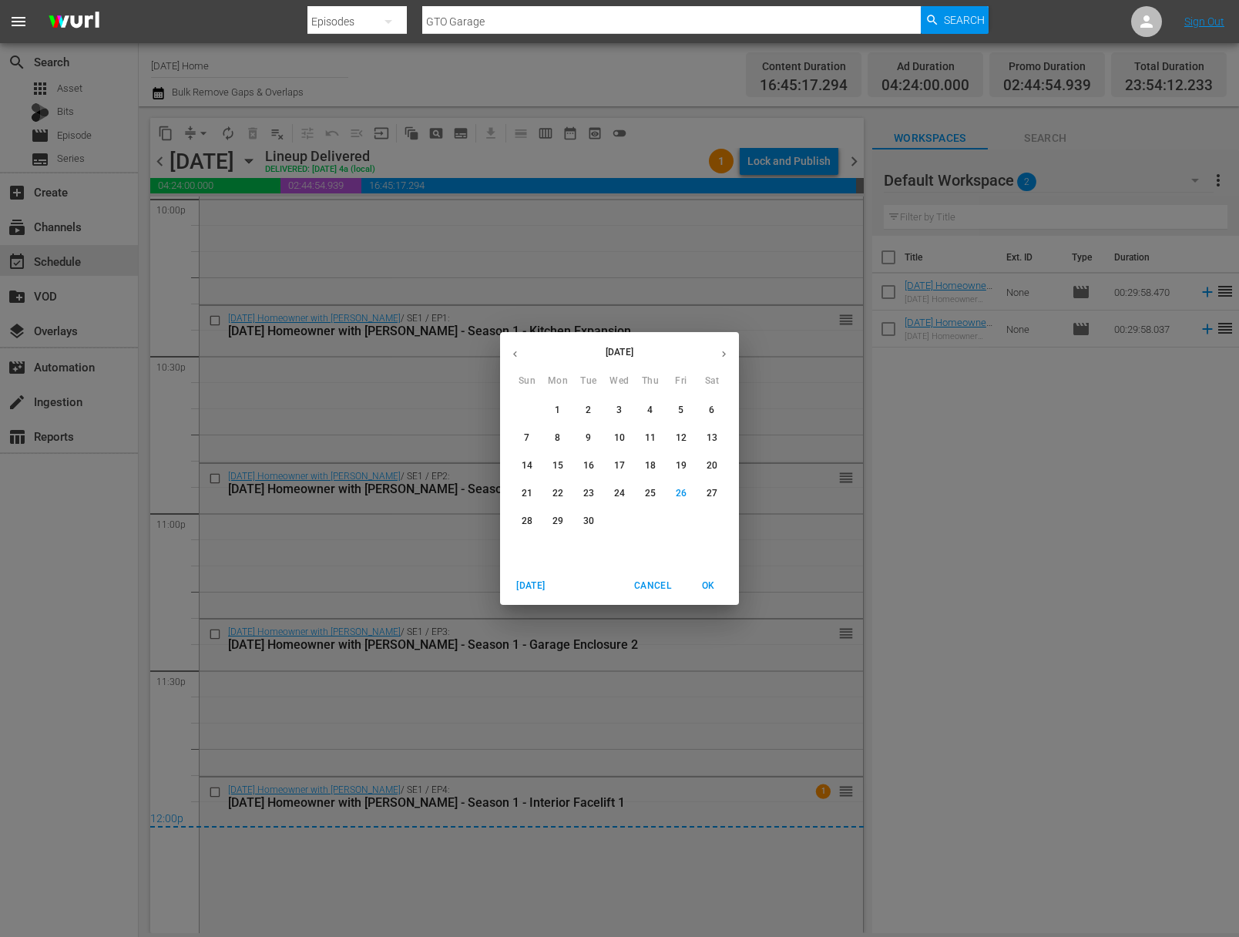
click at [716, 350] on button "button" at bounding box center [724, 354] width 30 height 30
click at [711, 414] on p "4" at bounding box center [711, 410] width 5 height 13
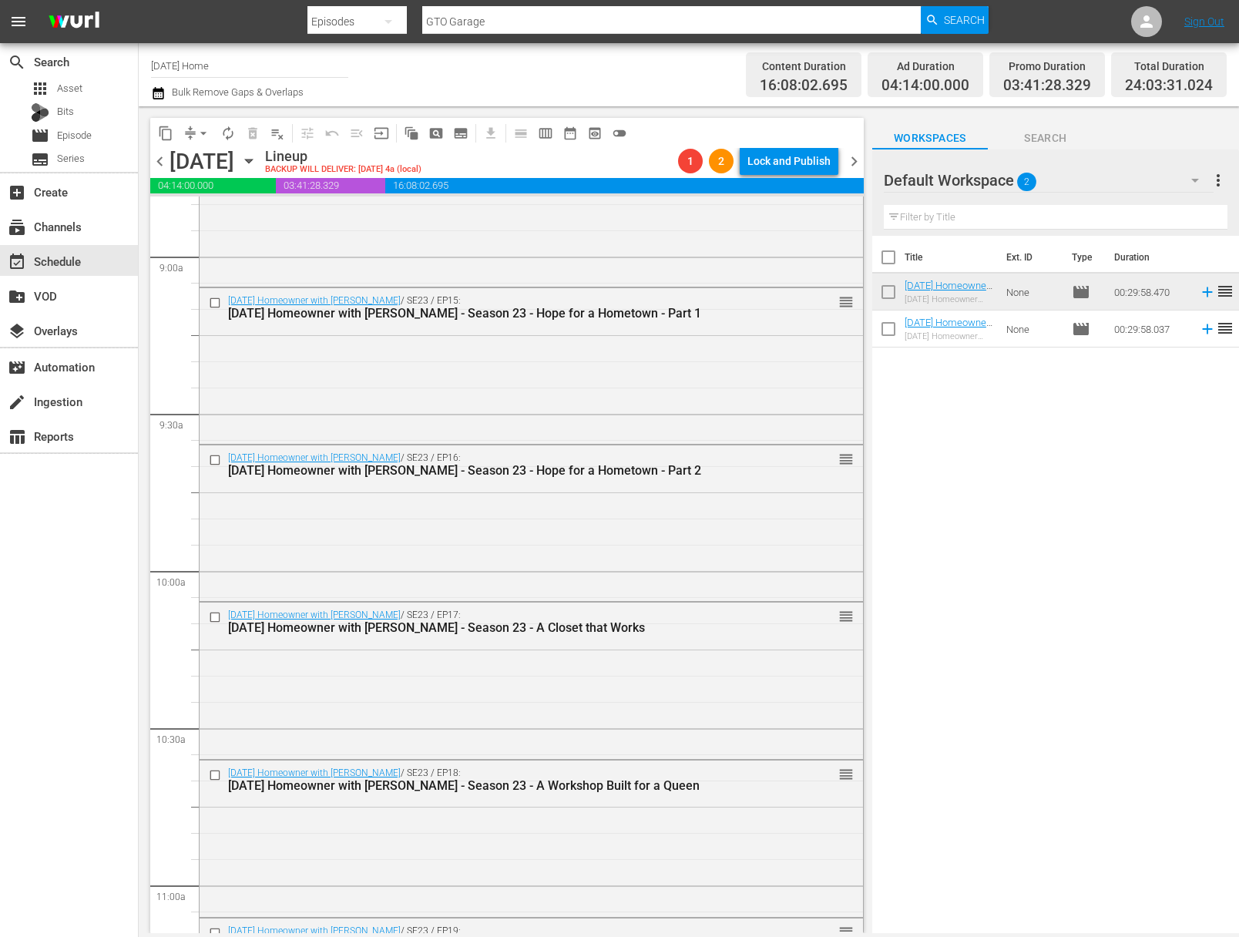
scroll to position [3311, 0]
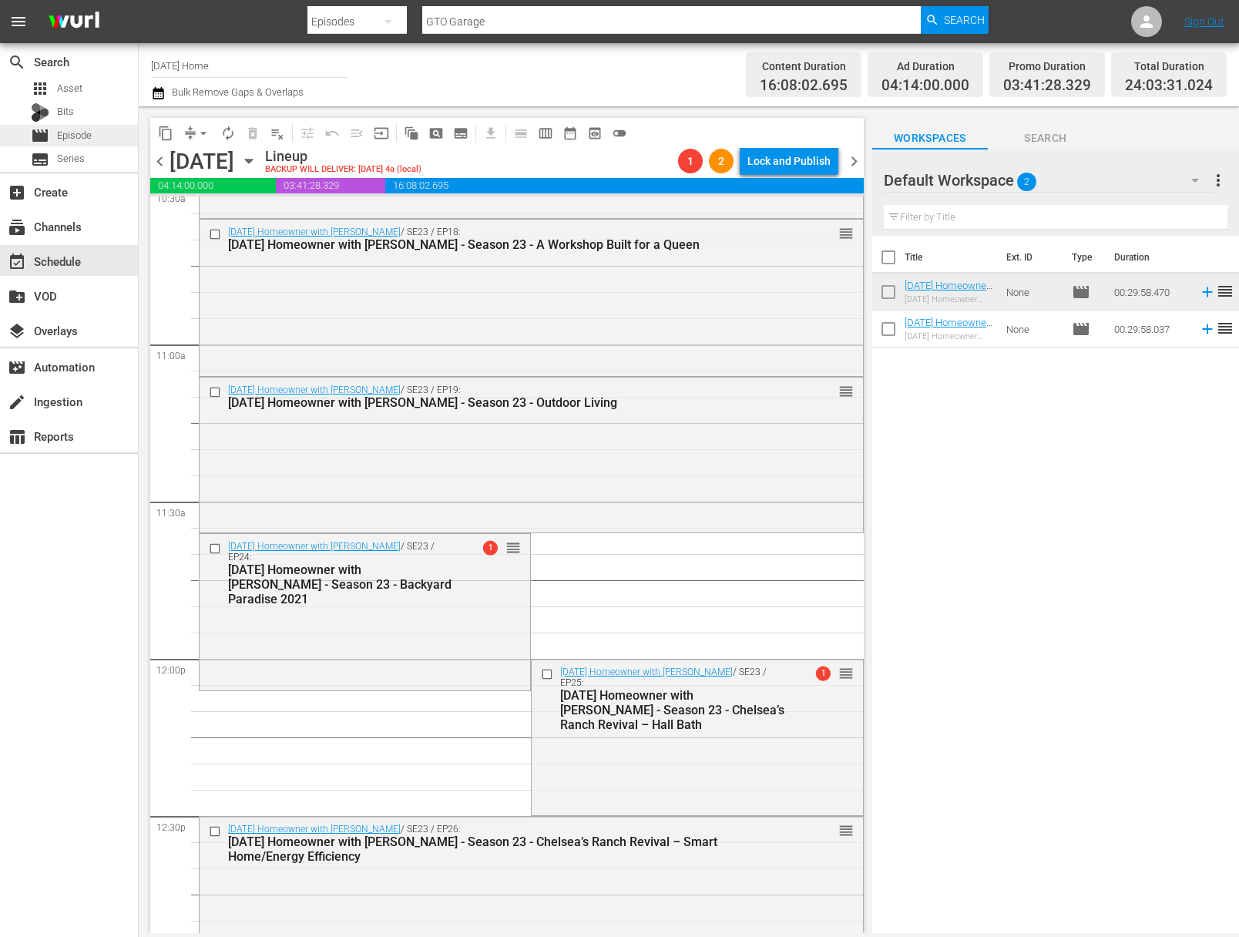
click at [86, 139] on span "Episode" at bounding box center [74, 135] width 35 height 15
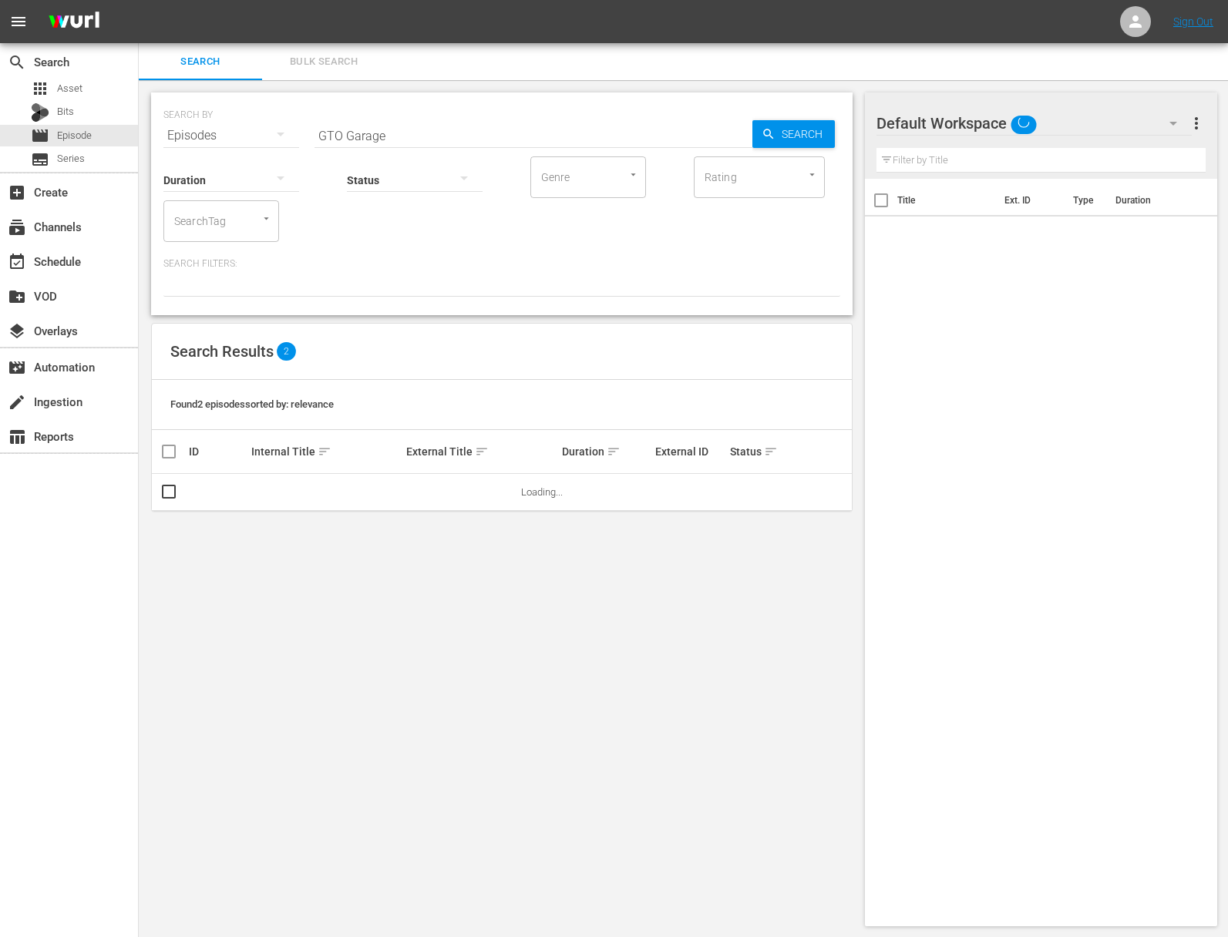
drag, startPoint x: 398, startPoint y: 149, endPoint x: 395, endPoint y: 122, distance: 27.9
click at [398, 146] on div "Status" at bounding box center [415, 170] width 136 height 55
click at [395, 122] on input "GTO Garage" at bounding box center [533, 135] width 438 height 37
paste input "Cozy Family Room"
click at [813, 123] on span "Search" at bounding box center [804, 134] width 59 height 28
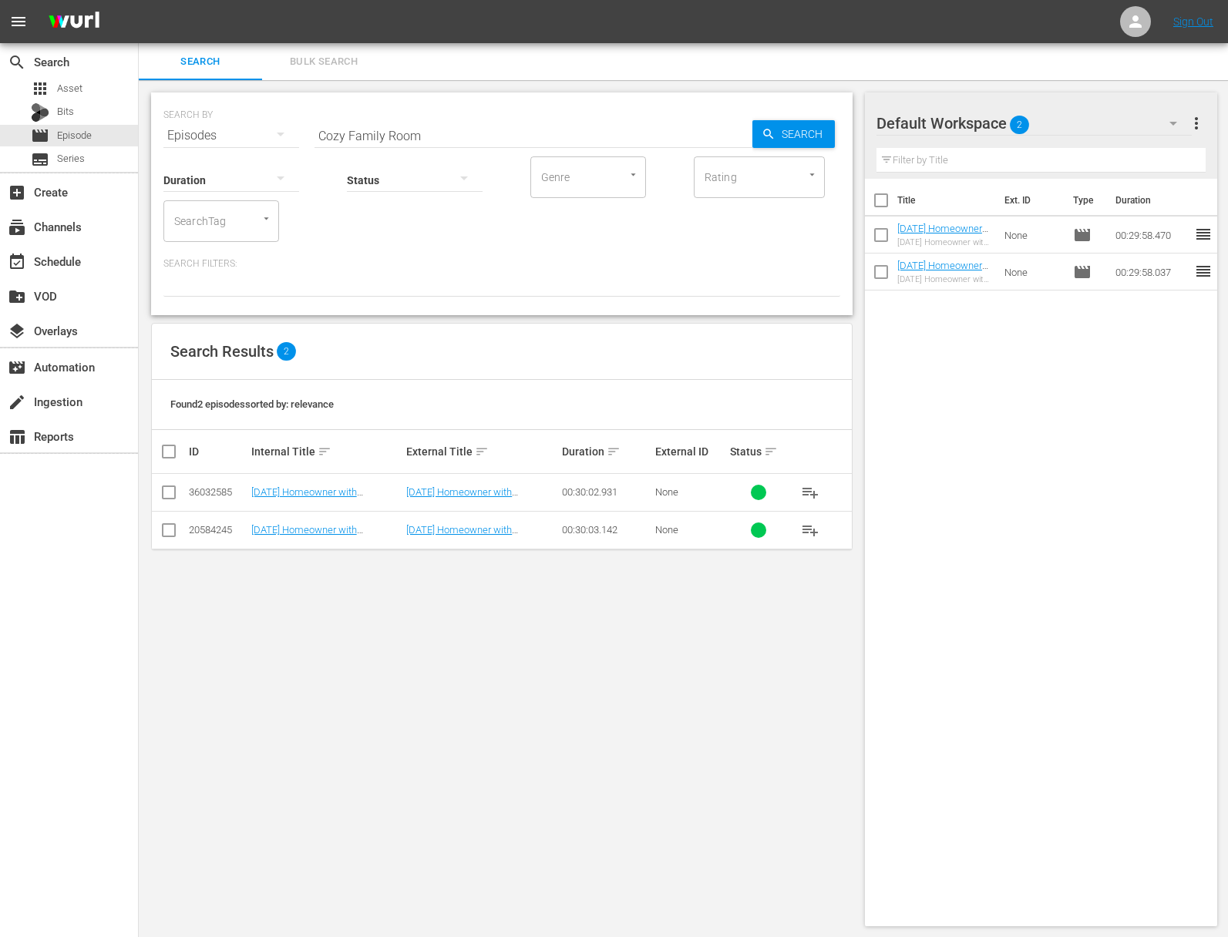
click at [805, 525] on span "playlist_add" at bounding box center [810, 530] width 18 height 18
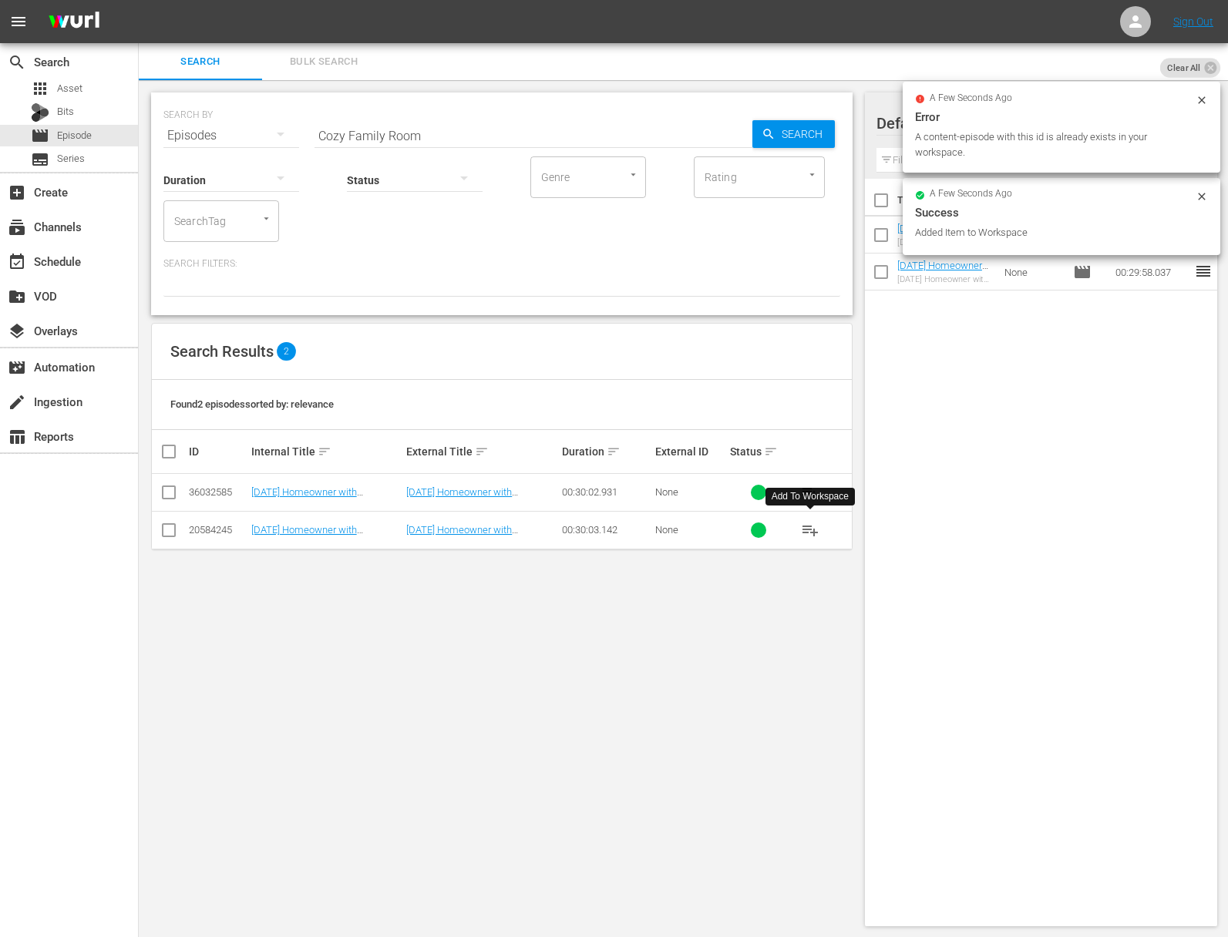
click at [367, 145] on div "Status" at bounding box center [415, 170] width 136 height 55
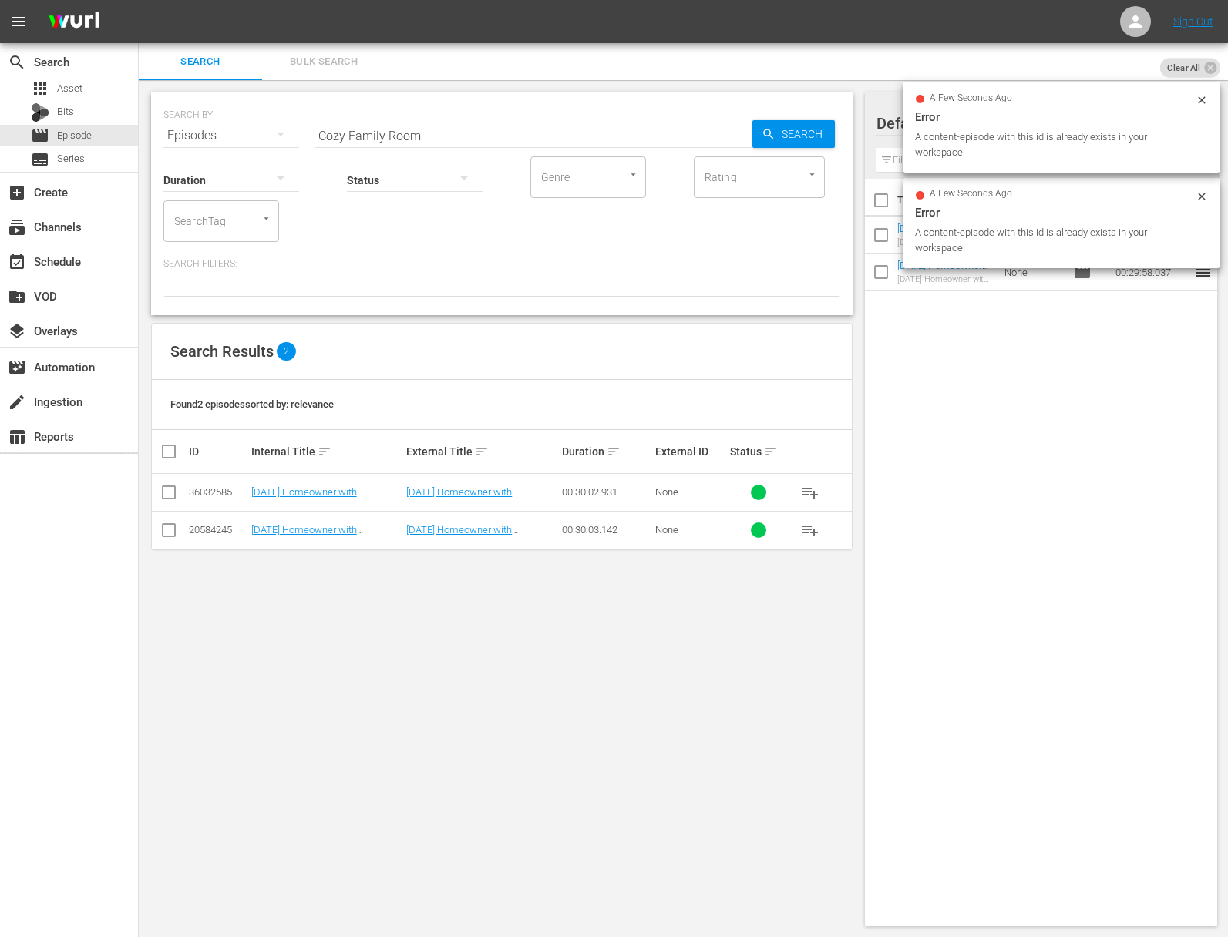
click at [381, 135] on input "Cozy Family Room" at bounding box center [533, 135] width 438 height 37
paste input "Put a Lid on It"
click at [794, 136] on span "Search" at bounding box center [804, 134] width 59 height 28
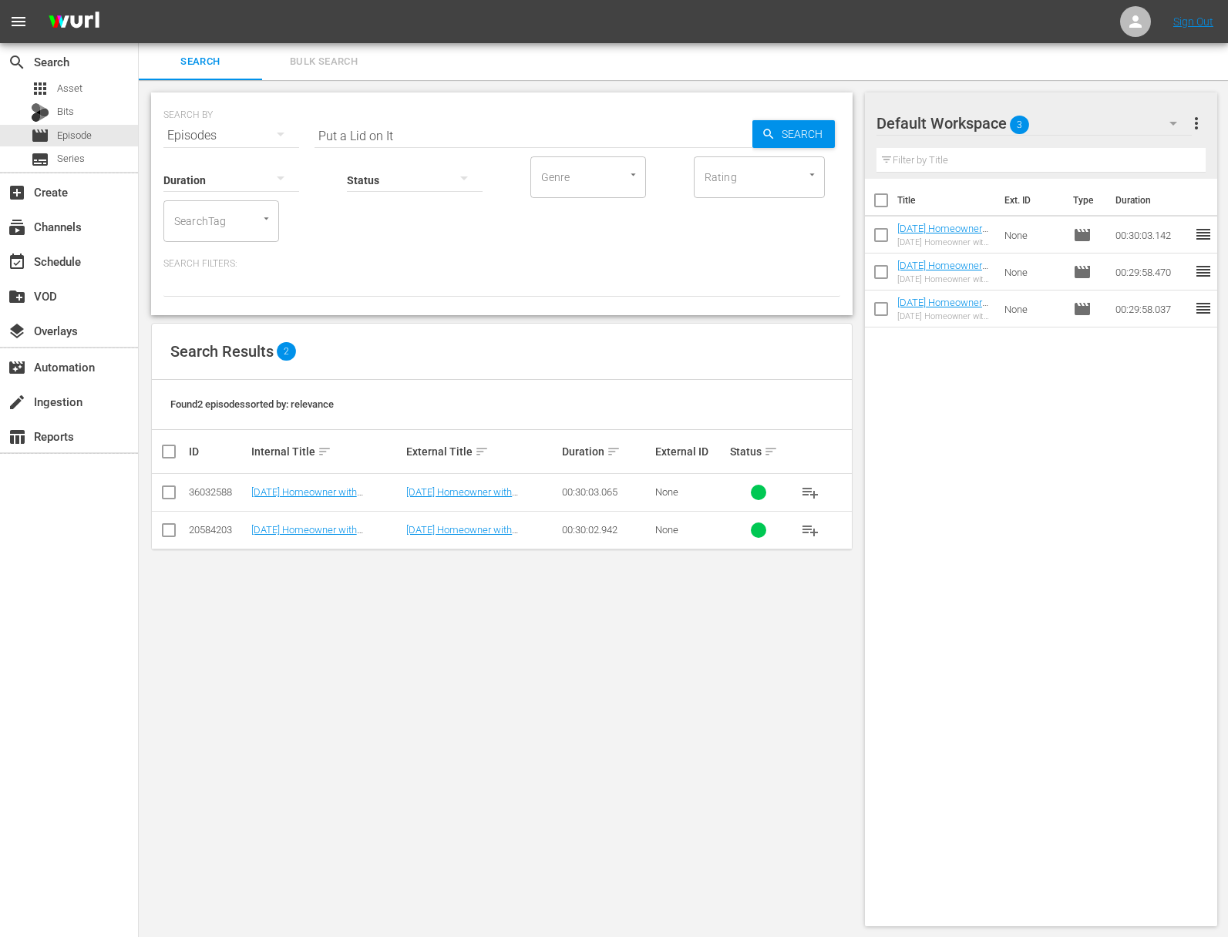
click at [813, 534] on span "playlist_add" at bounding box center [810, 530] width 18 height 18
click at [812, 531] on span "playlist_add" at bounding box center [810, 530] width 18 height 18
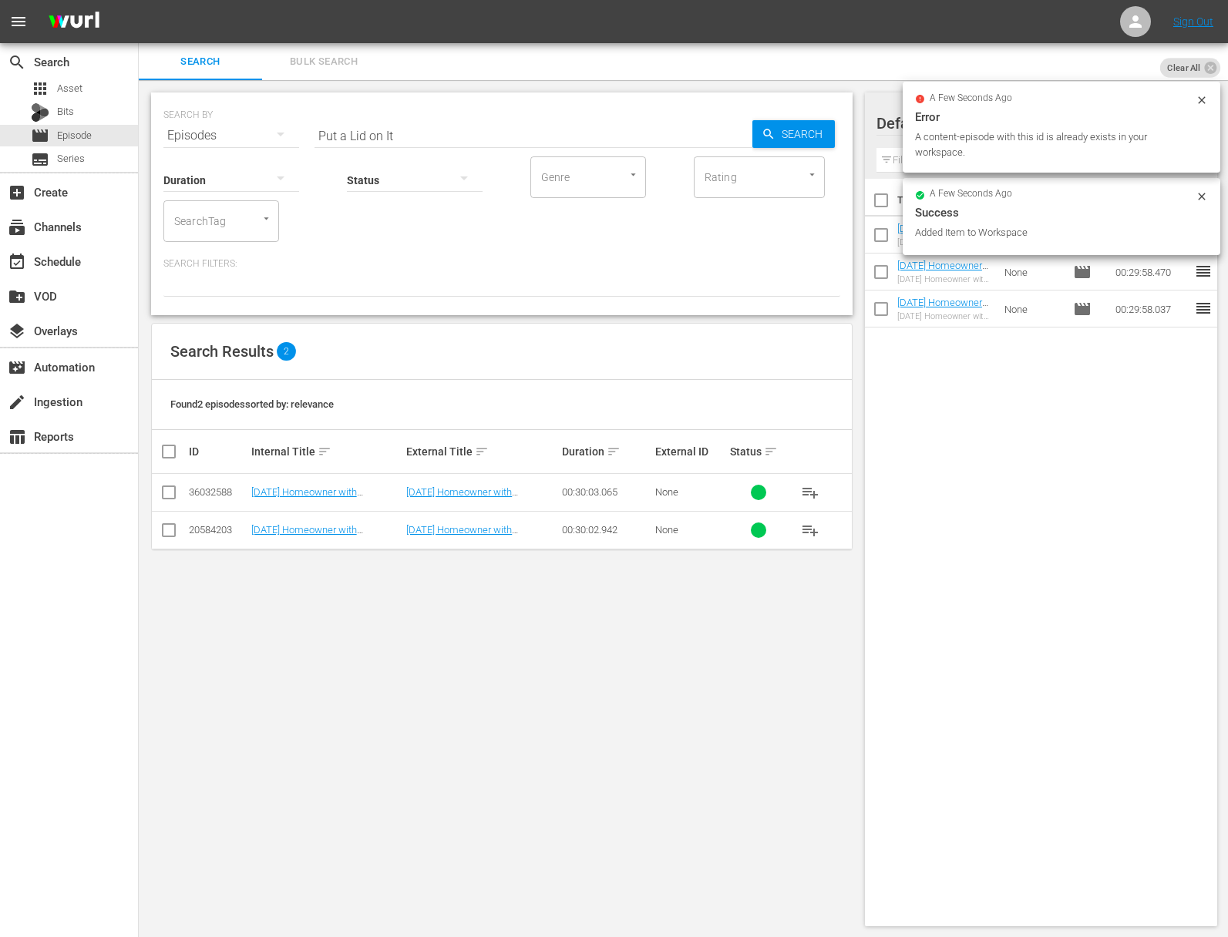
click at [482, 134] on input "Put a Lid on It" at bounding box center [533, 135] width 438 height 37
paste input "Elevate Your Exterior Contes"
click at [781, 134] on span "Search" at bounding box center [804, 134] width 59 height 28
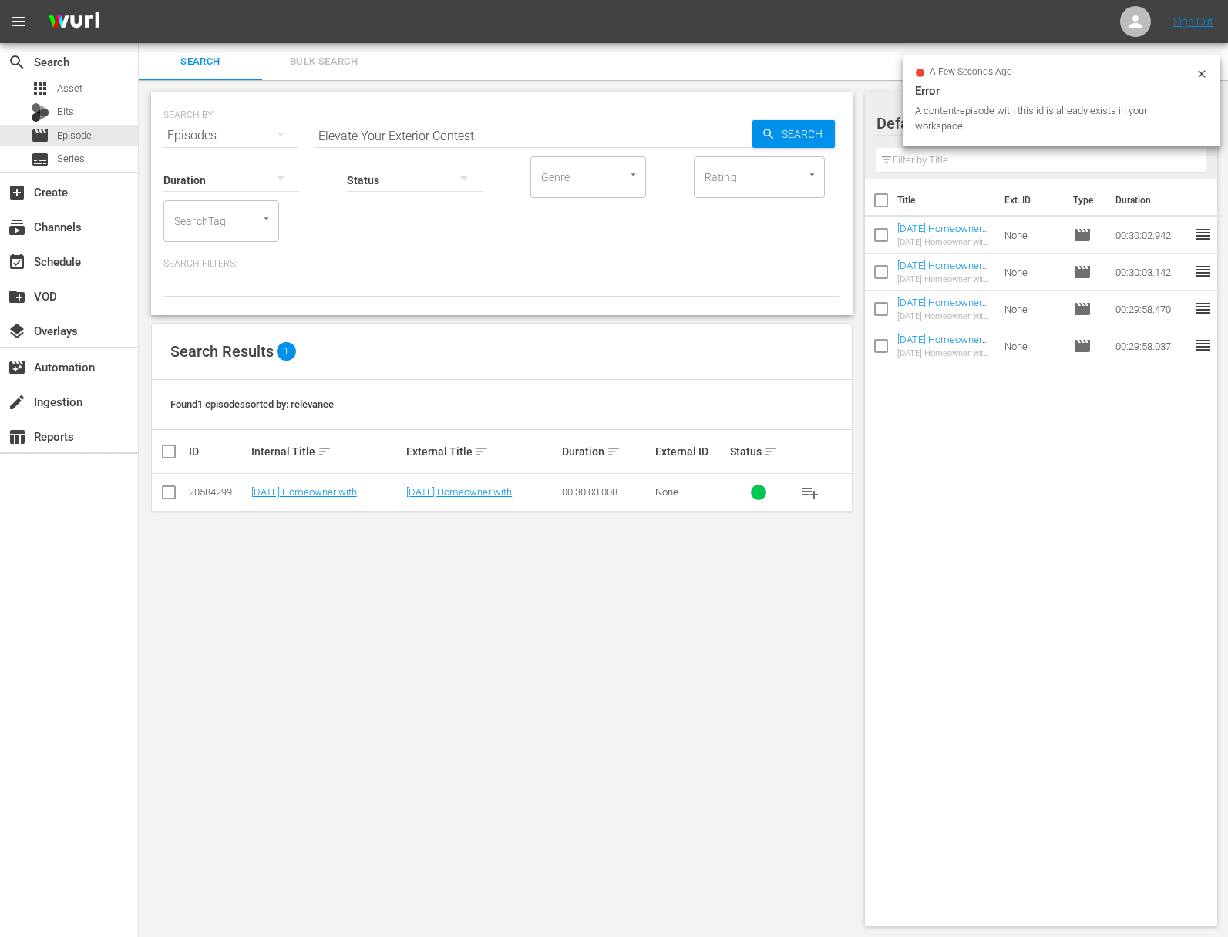
click at [813, 496] on span "playlist_add" at bounding box center [810, 492] width 18 height 18
click at [814, 495] on span "playlist_add" at bounding box center [810, 492] width 18 height 18
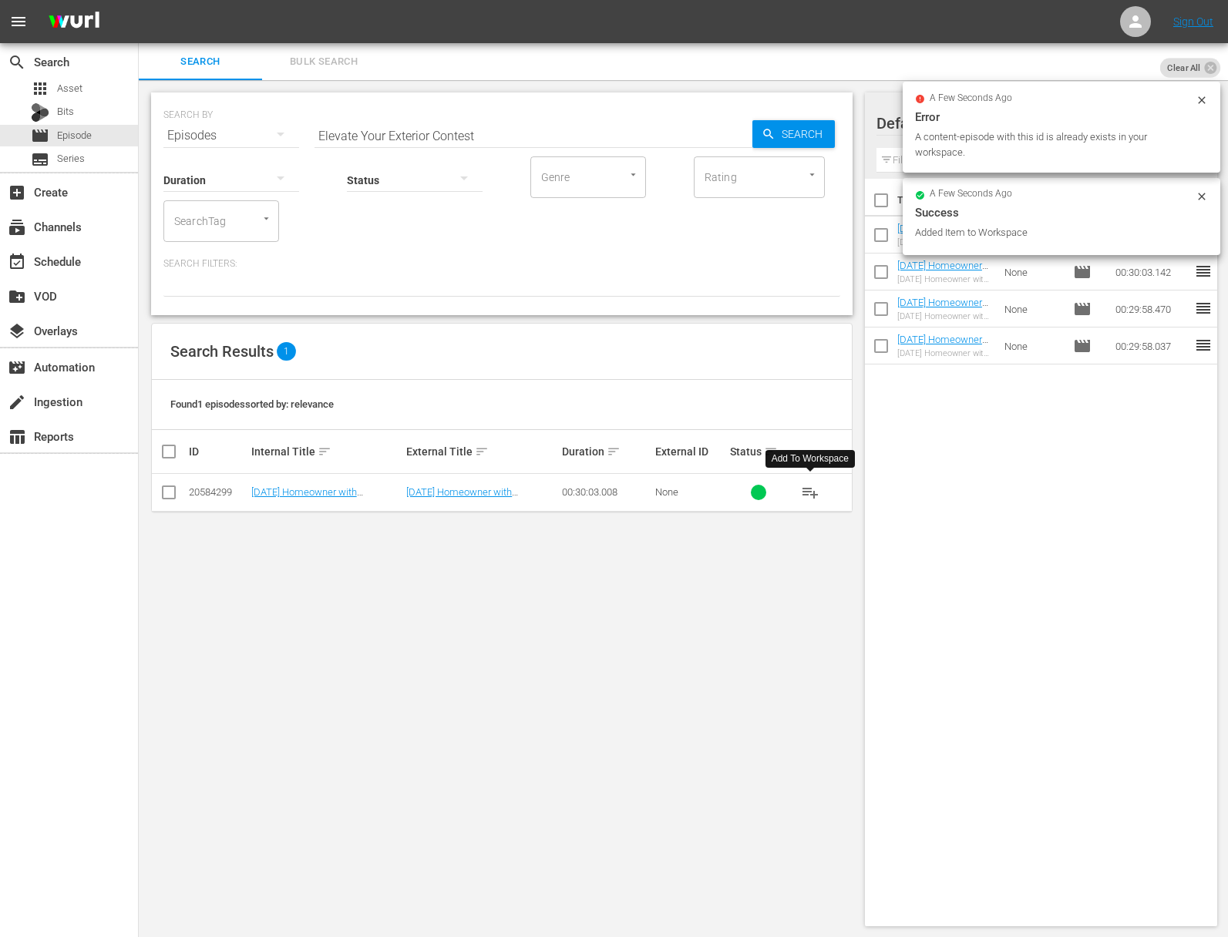
drag, startPoint x: 498, startPoint y: 154, endPoint x: 499, endPoint y: 135, distance: 19.3
click at [500, 153] on div "SEARCH BY Search By Episodes Search ID, Title, Description, Keywords, or Catego…" at bounding box center [501, 203] width 701 height 223
click at [499, 134] on input "Elevate Your Exterior Contest" at bounding box center [533, 135] width 438 height 37
paste input "Chelseas Ranch Revival 2"
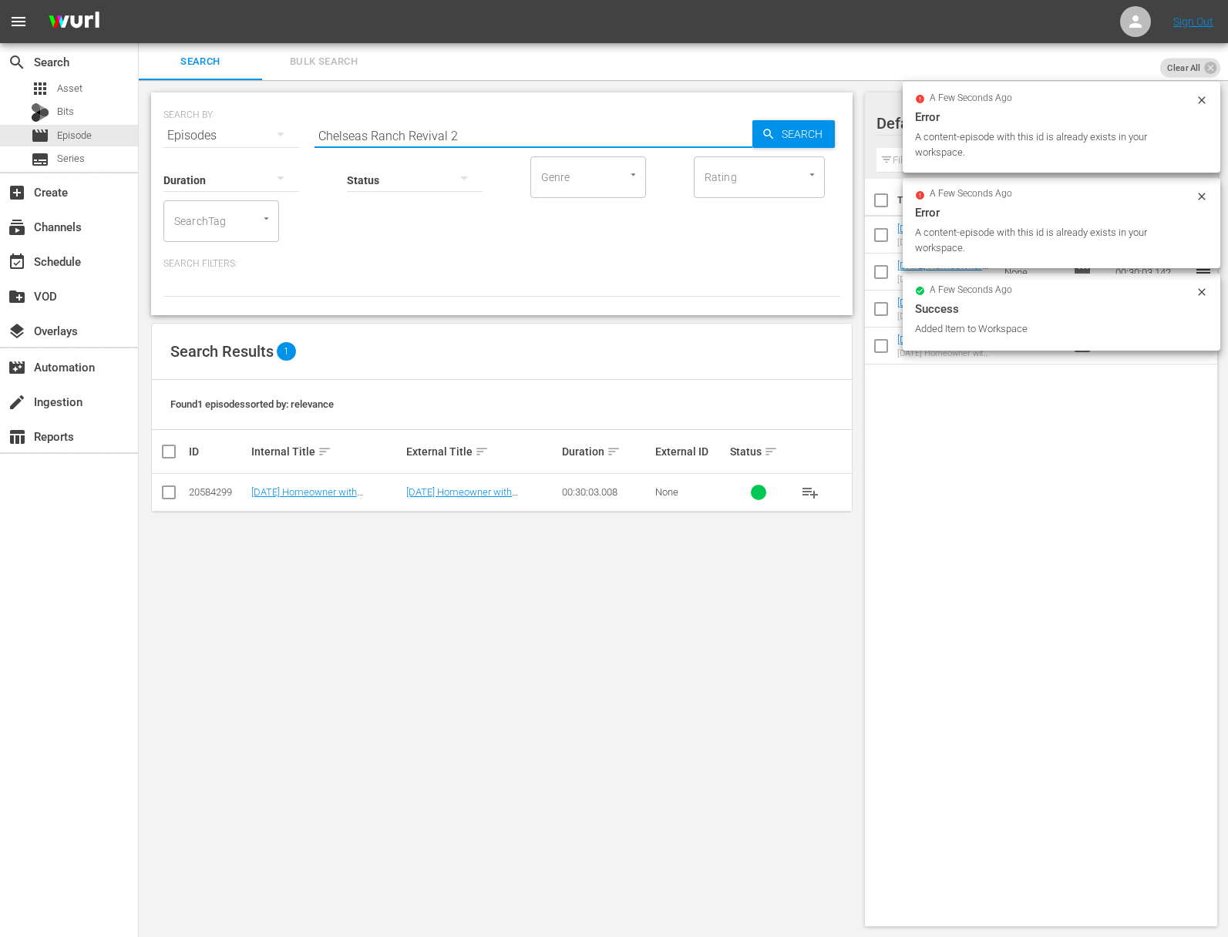
click at [842, 137] on div "SEARCH BY Search By Episodes Search ID, Title, Description, Keywords, or Catego…" at bounding box center [501, 203] width 701 height 223
click at [794, 129] on span "Search" at bounding box center [804, 134] width 59 height 28
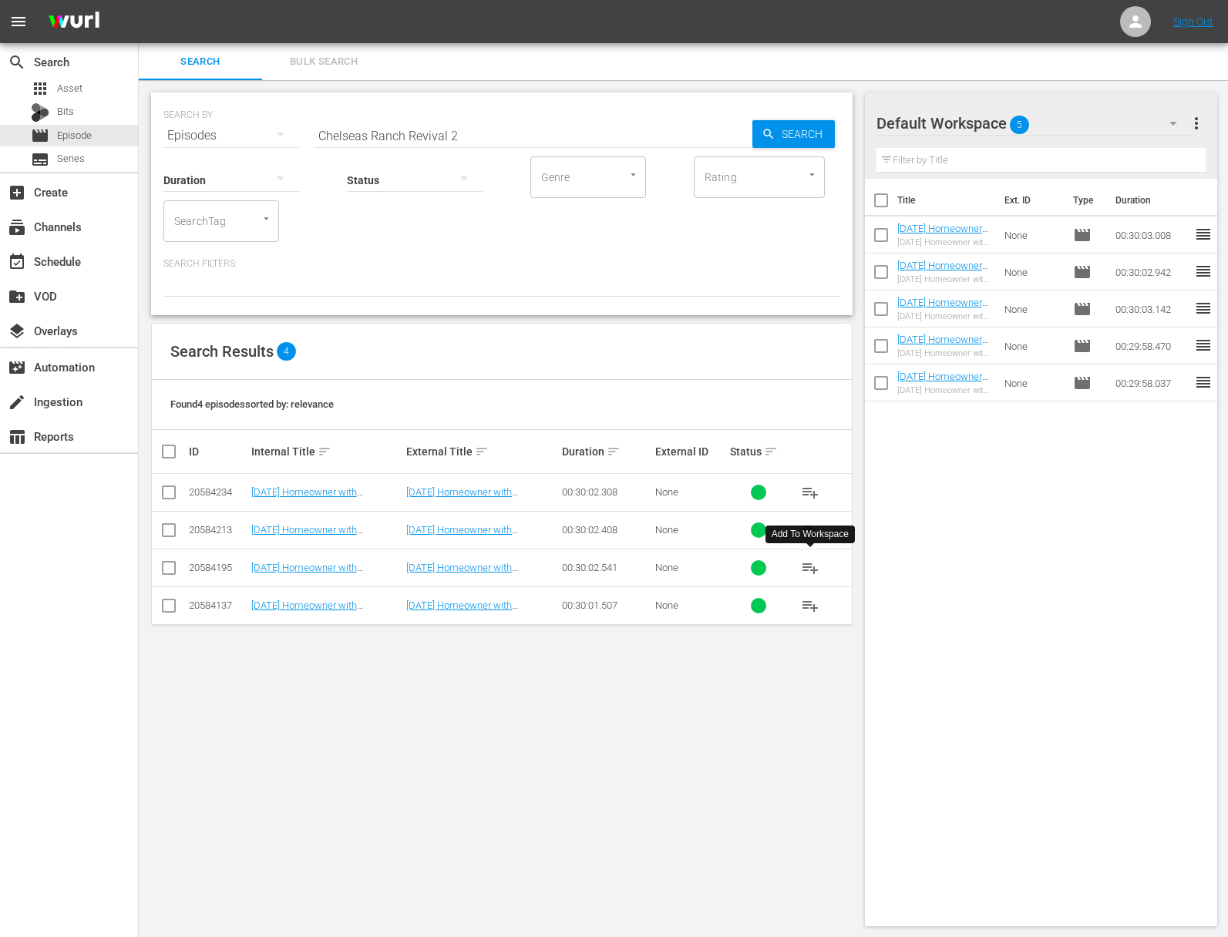
click at [815, 566] on span "playlist_add" at bounding box center [810, 568] width 18 height 18
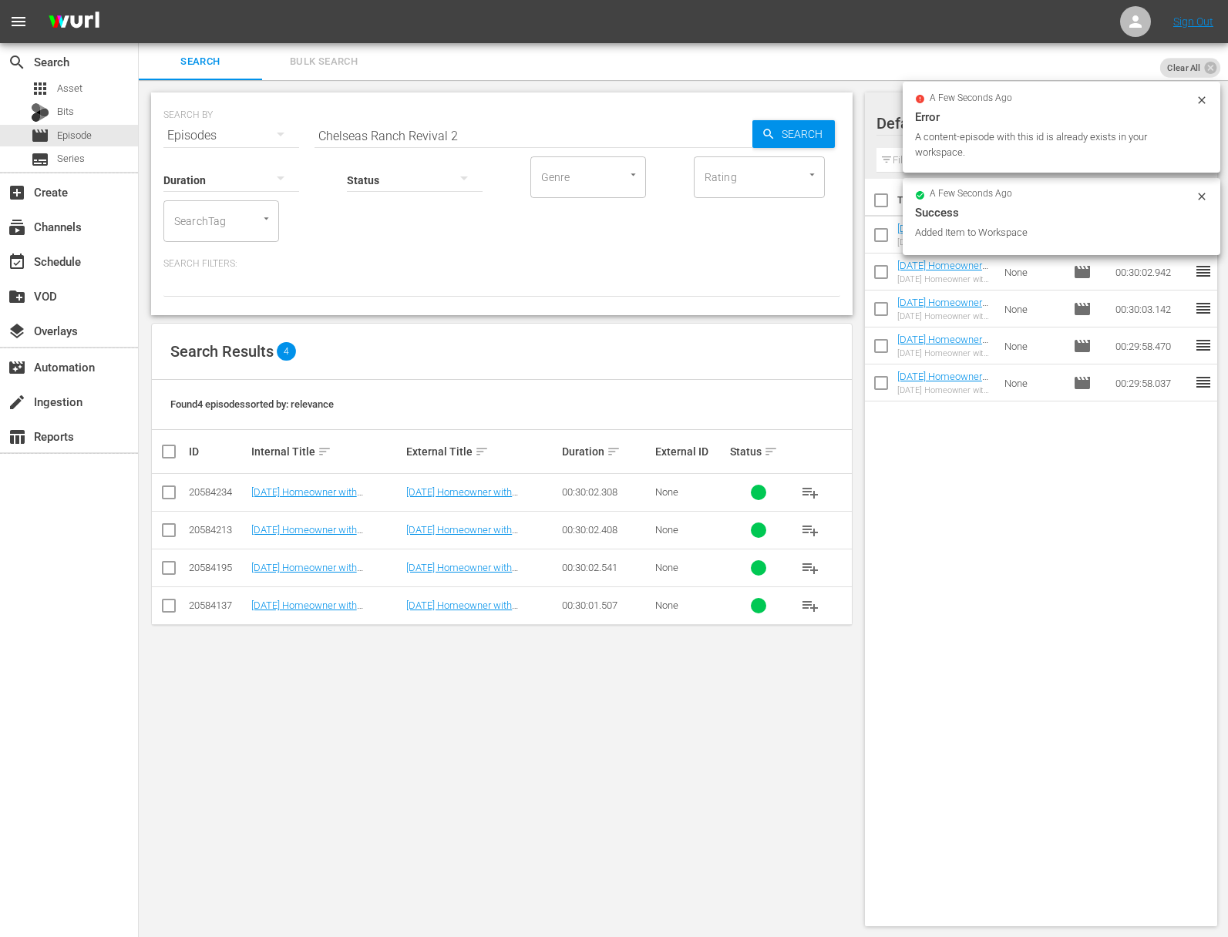
click at [357, 129] on input "Chelseas Ranch Revival 2" at bounding box center [533, 135] width 438 height 37
click at [374, 129] on input "Chelseas Ranch Revival 2" at bounding box center [533, 135] width 438 height 37
paste input "Backyard Paradise 2021"
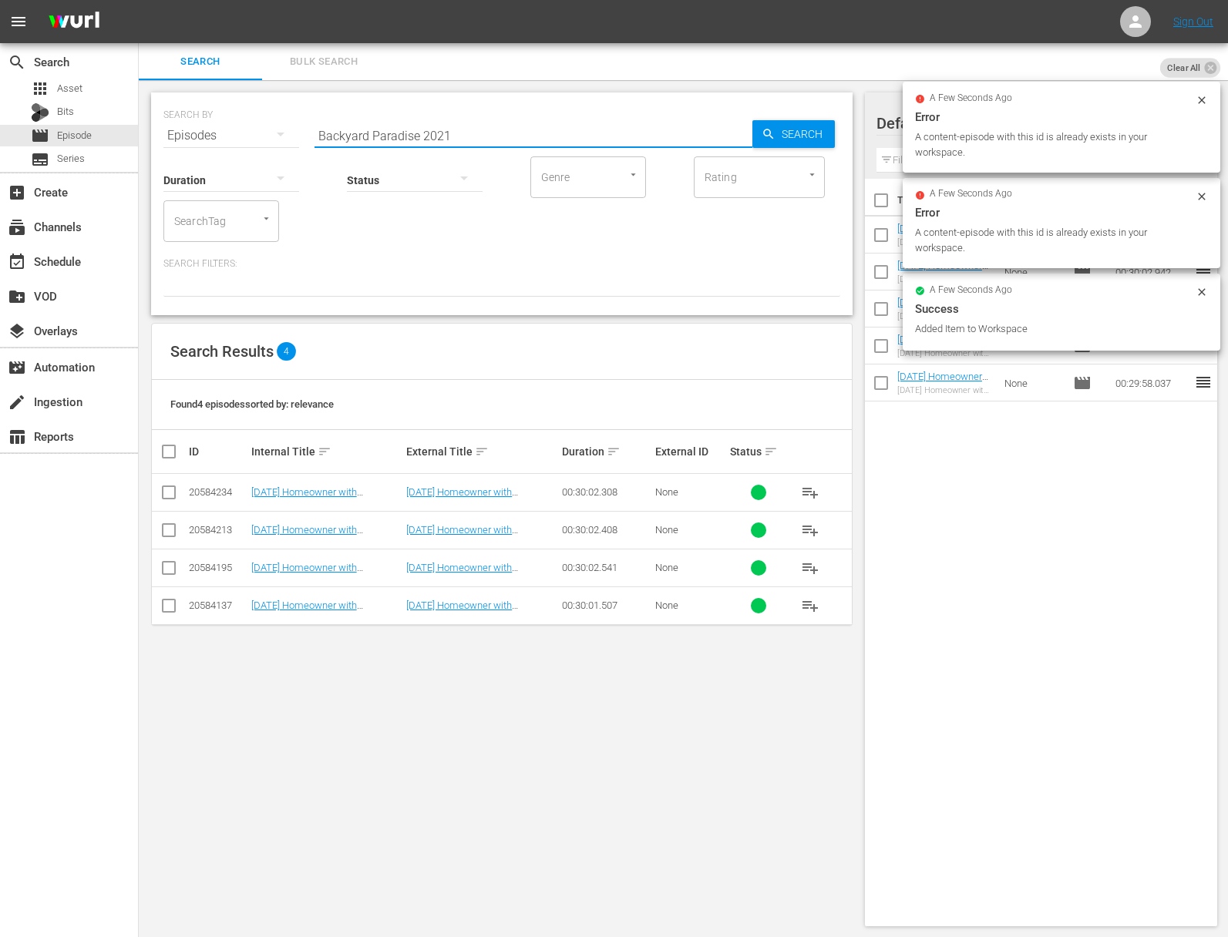
type input "Backyard Paradise 2021"
click at [799, 137] on span "Search" at bounding box center [804, 134] width 59 height 28
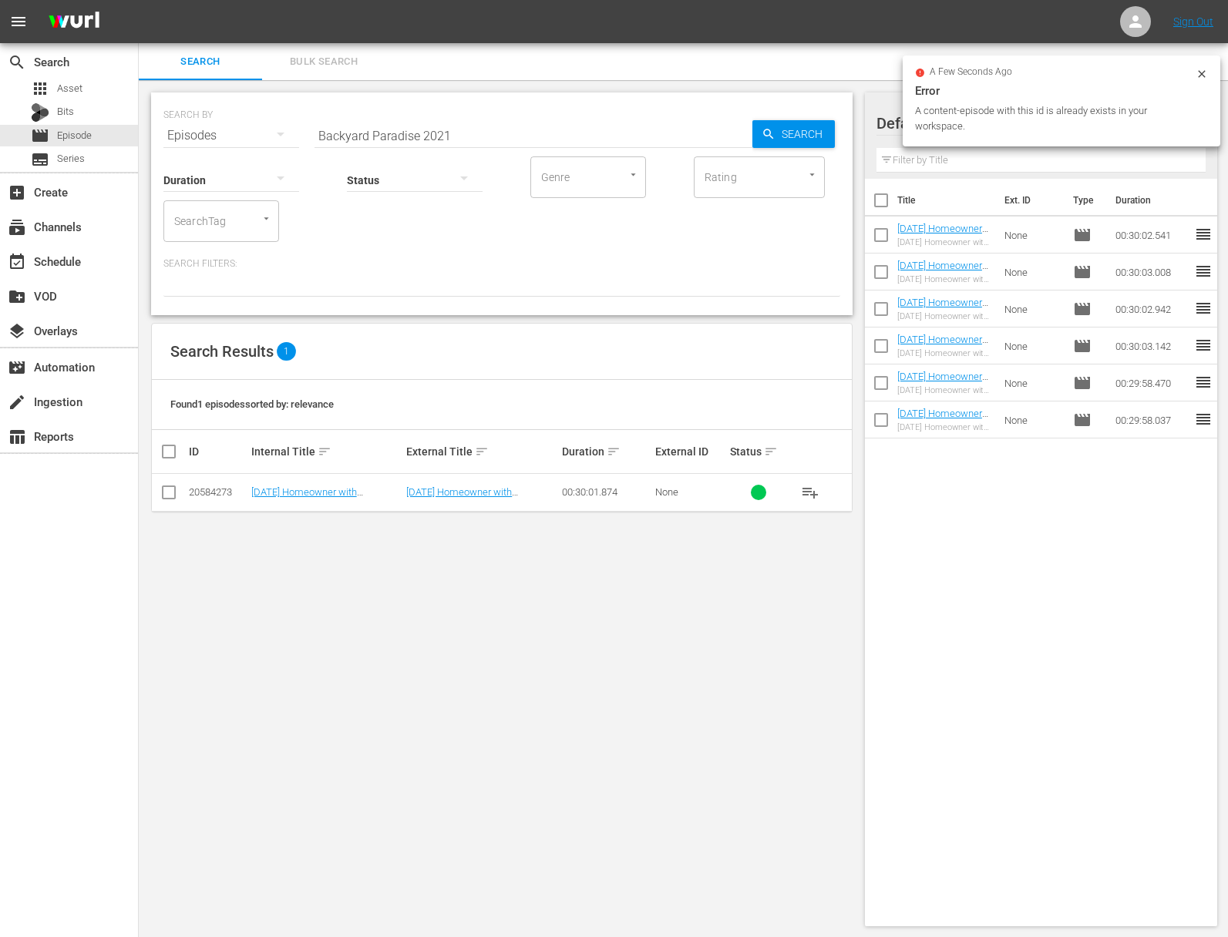
click at [812, 489] on span "playlist_add" at bounding box center [810, 492] width 18 height 18
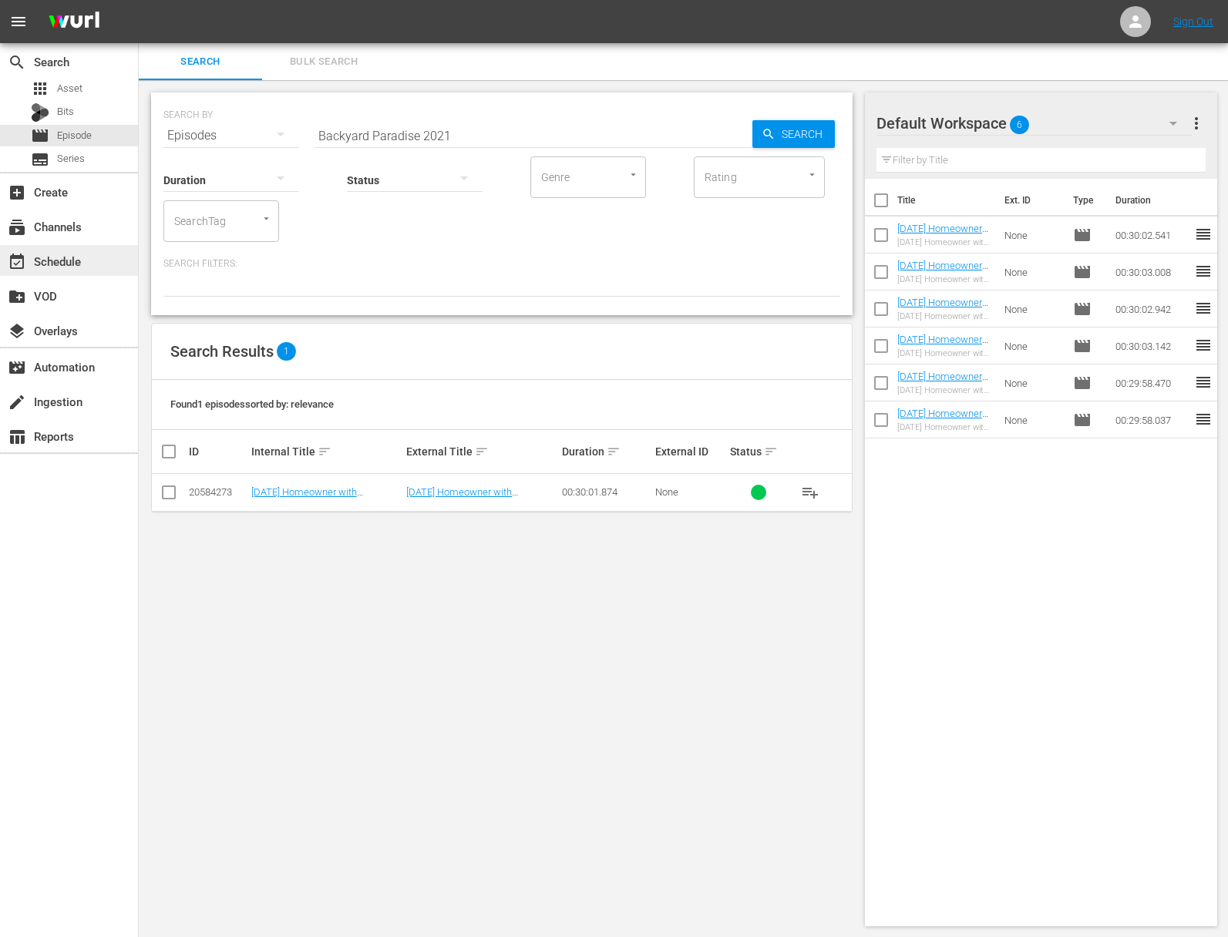
click at [76, 264] on div "event_available Schedule" at bounding box center [43, 259] width 86 height 14
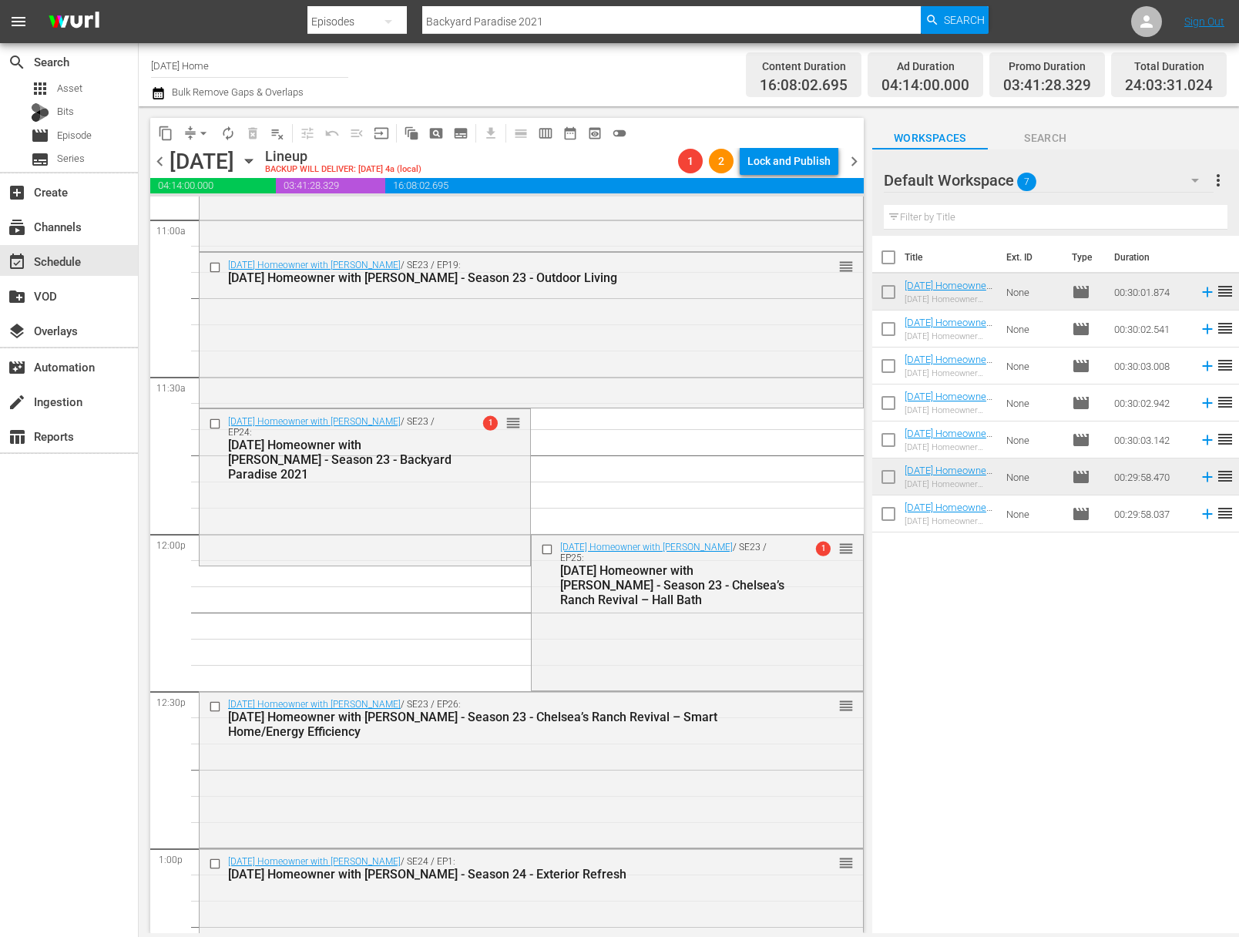
scroll to position [3425, 0]
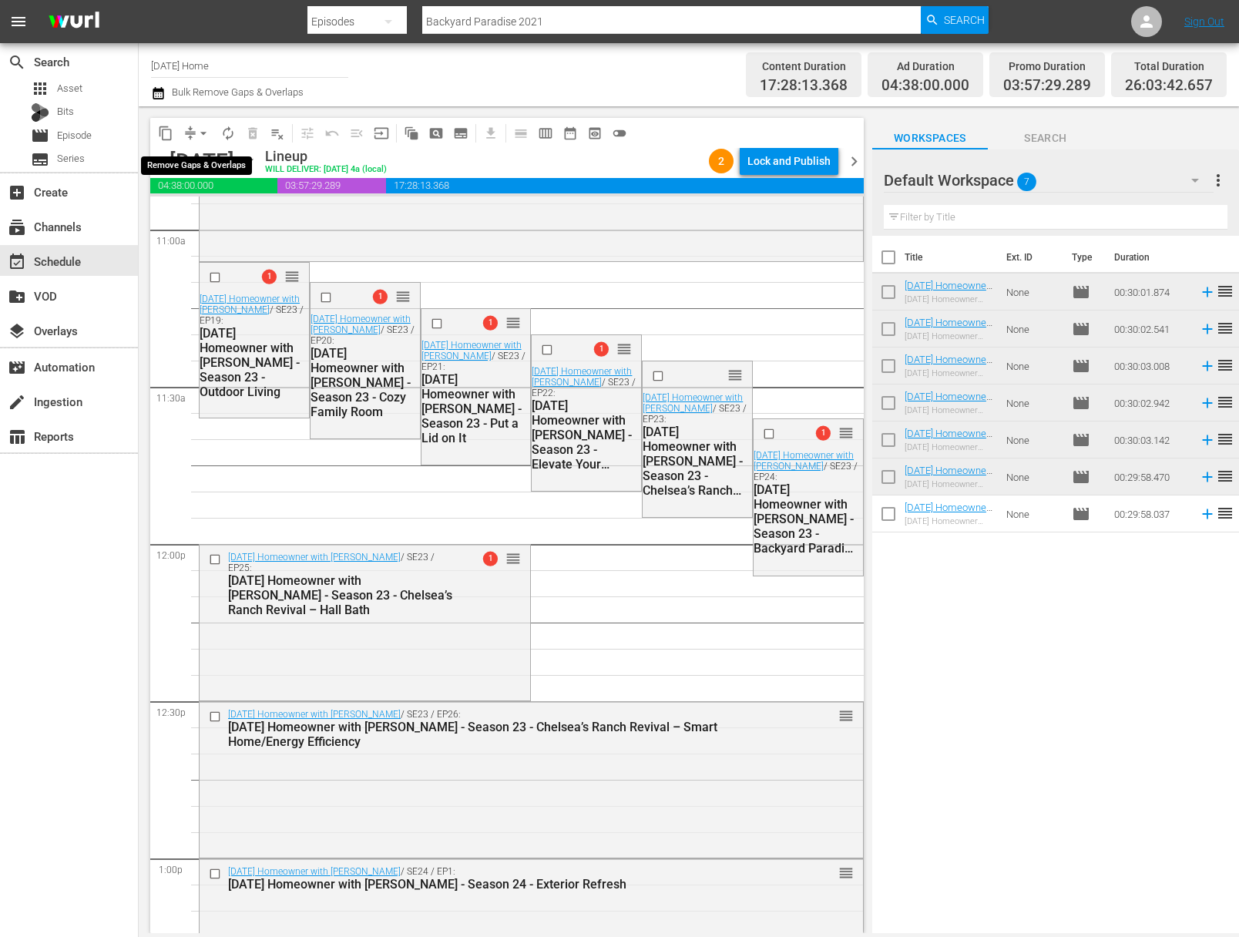
click at [204, 132] on span "arrow_drop_down" at bounding box center [203, 133] width 15 height 15
click at [213, 218] on li "Align to End of Previous Day" at bounding box center [204, 215] width 162 height 25
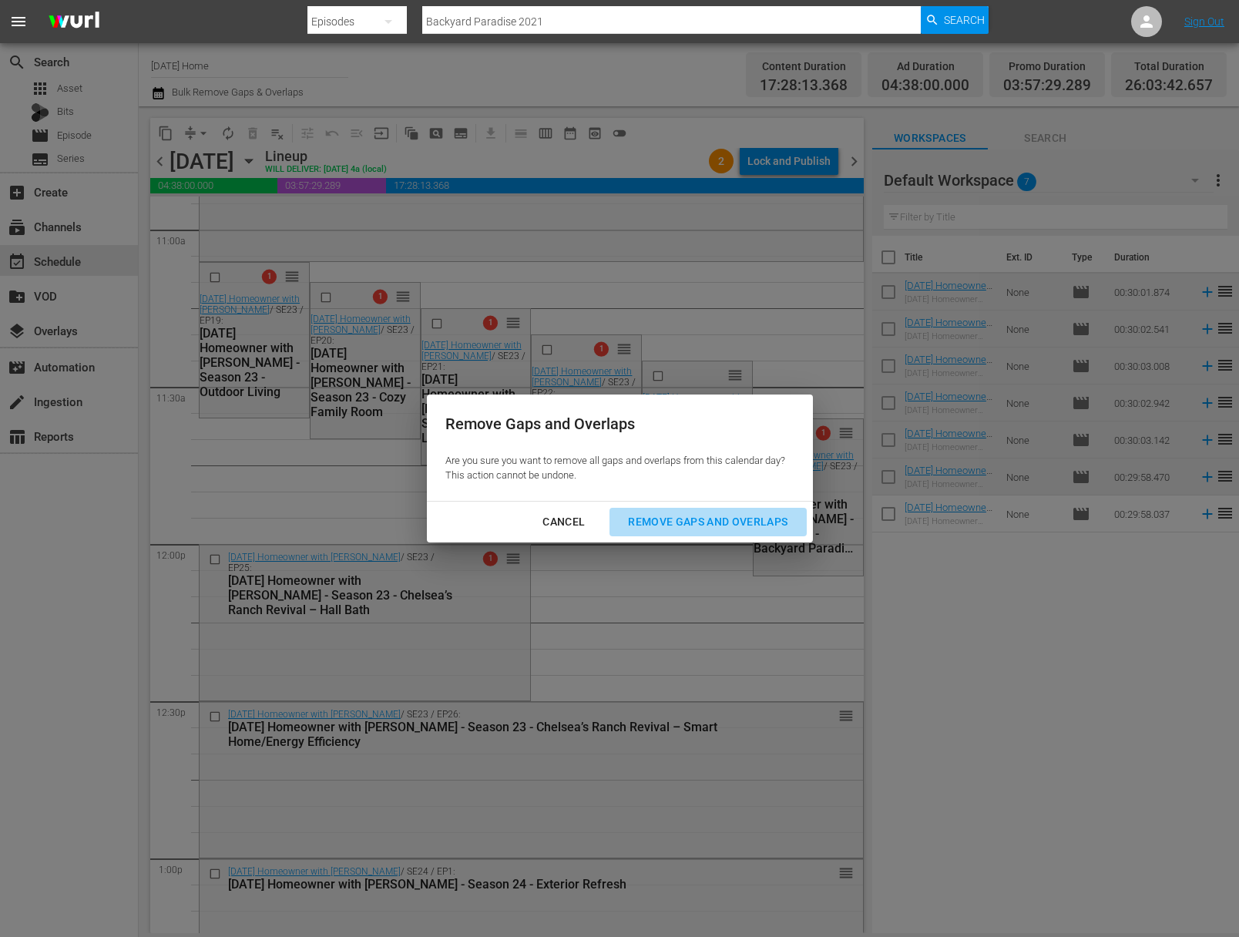
click at [724, 521] on div "Remove Gaps and Overlaps" at bounding box center [708, 521] width 184 height 19
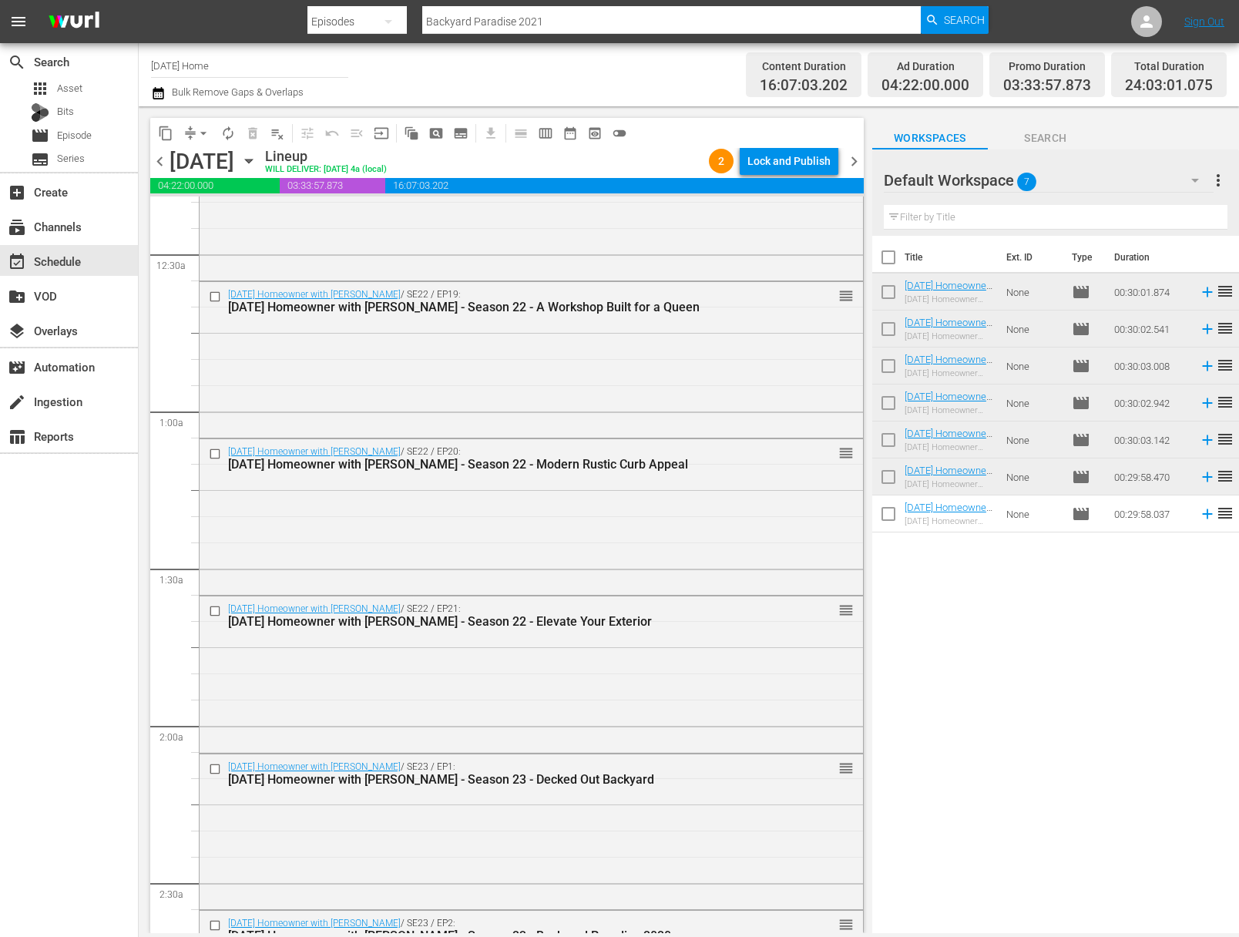
scroll to position [0, 0]
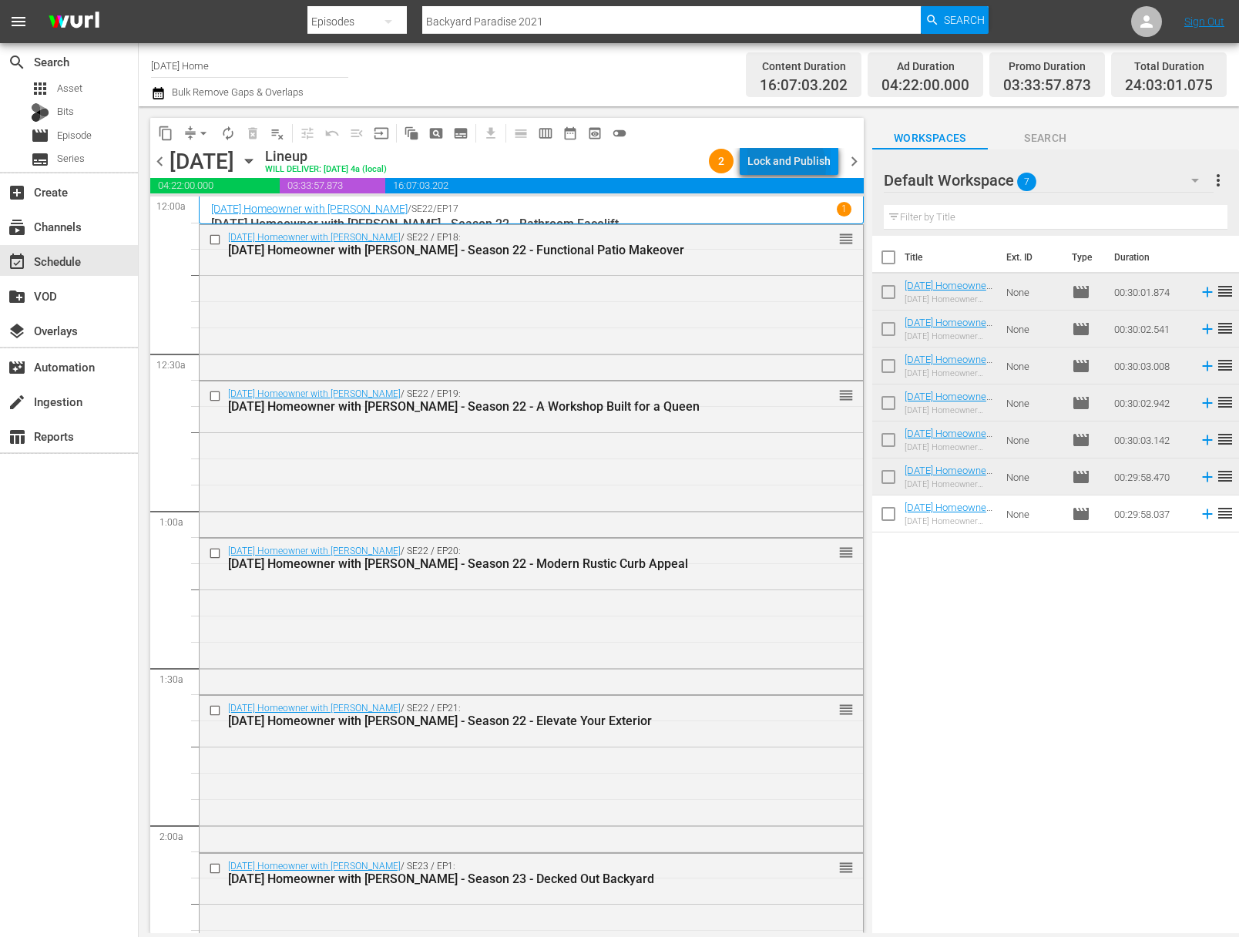
click at [784, 166] on div "Lock and Publish" at bounding box center [788, 161] width 83 height 28
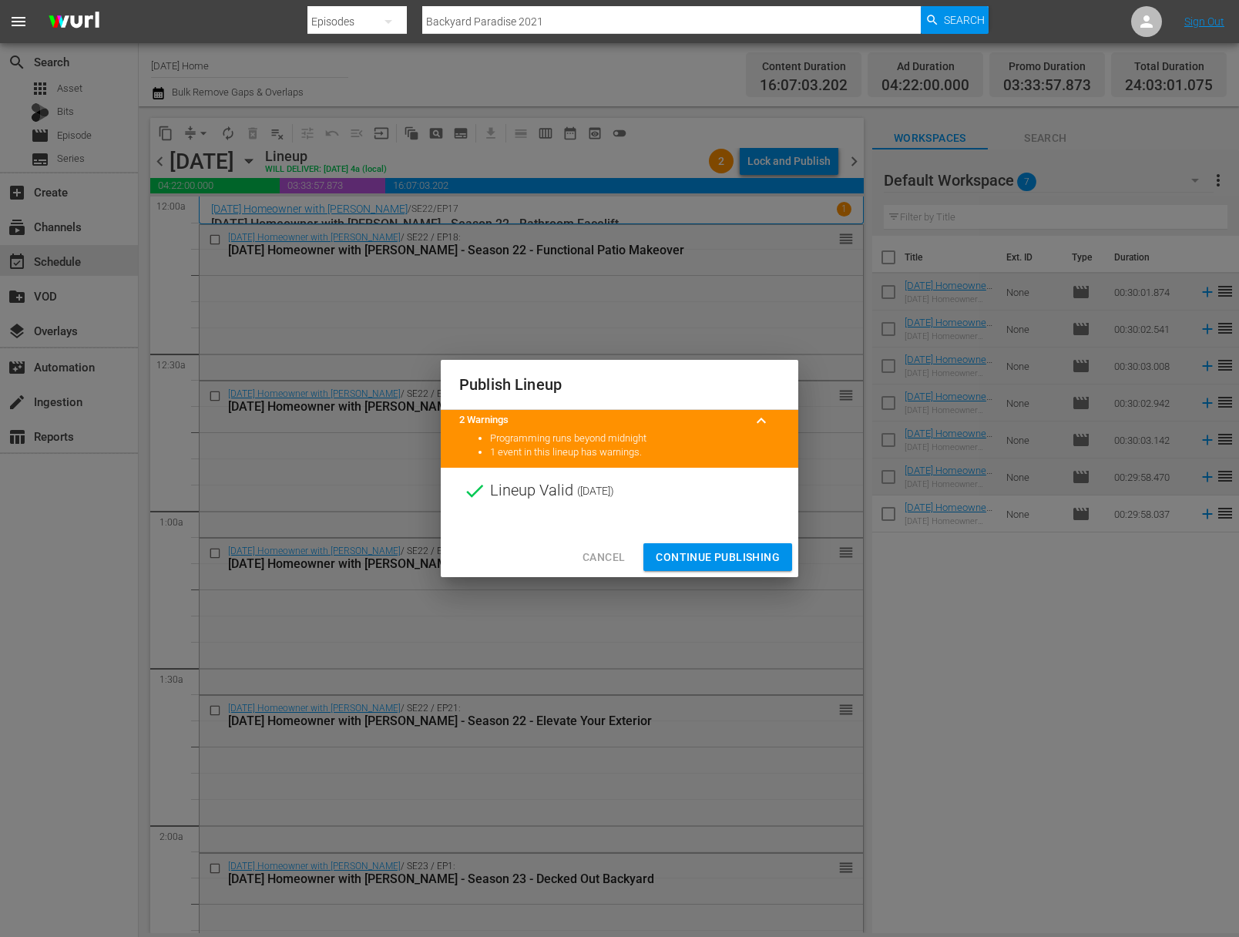
click at [732, 560] on span "Continue Publishing" at bounding box center [718, 557] width 124 height 19
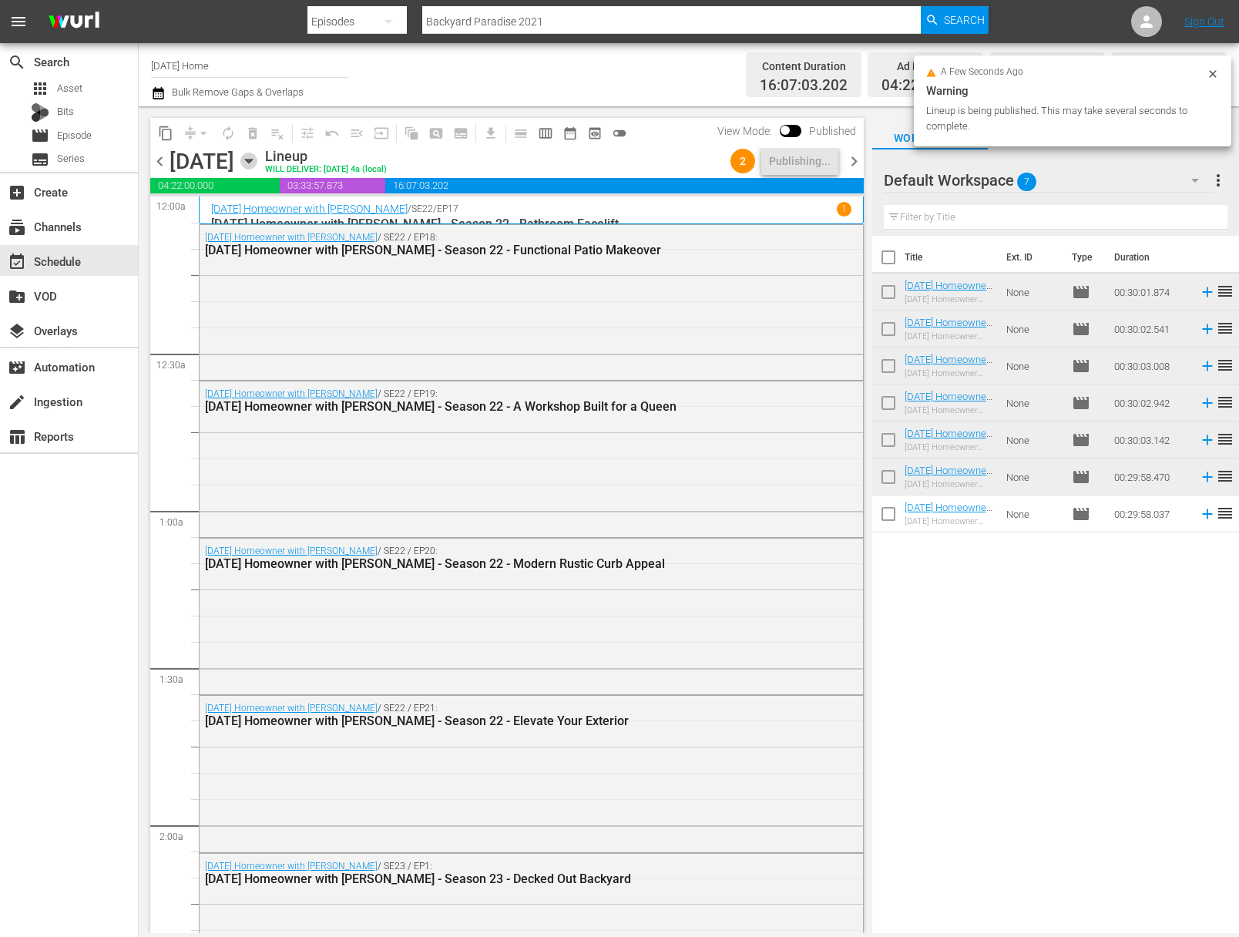
click at [257, 163] on icon "button" at bounding box center [248, 161] width 17 height 17
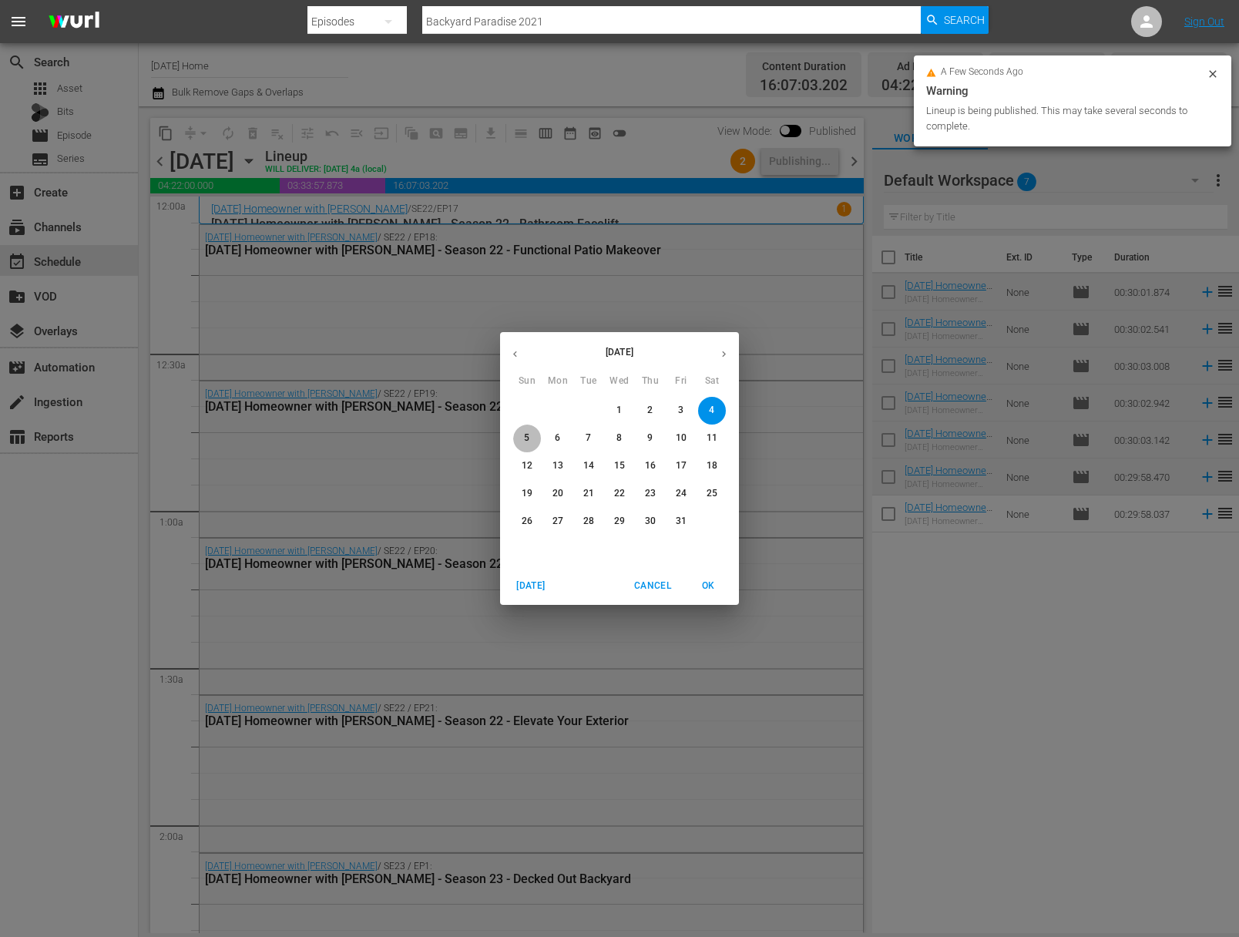
click at [524, 435] on p "5" at bounding box center [526, 438] width 5 height 13
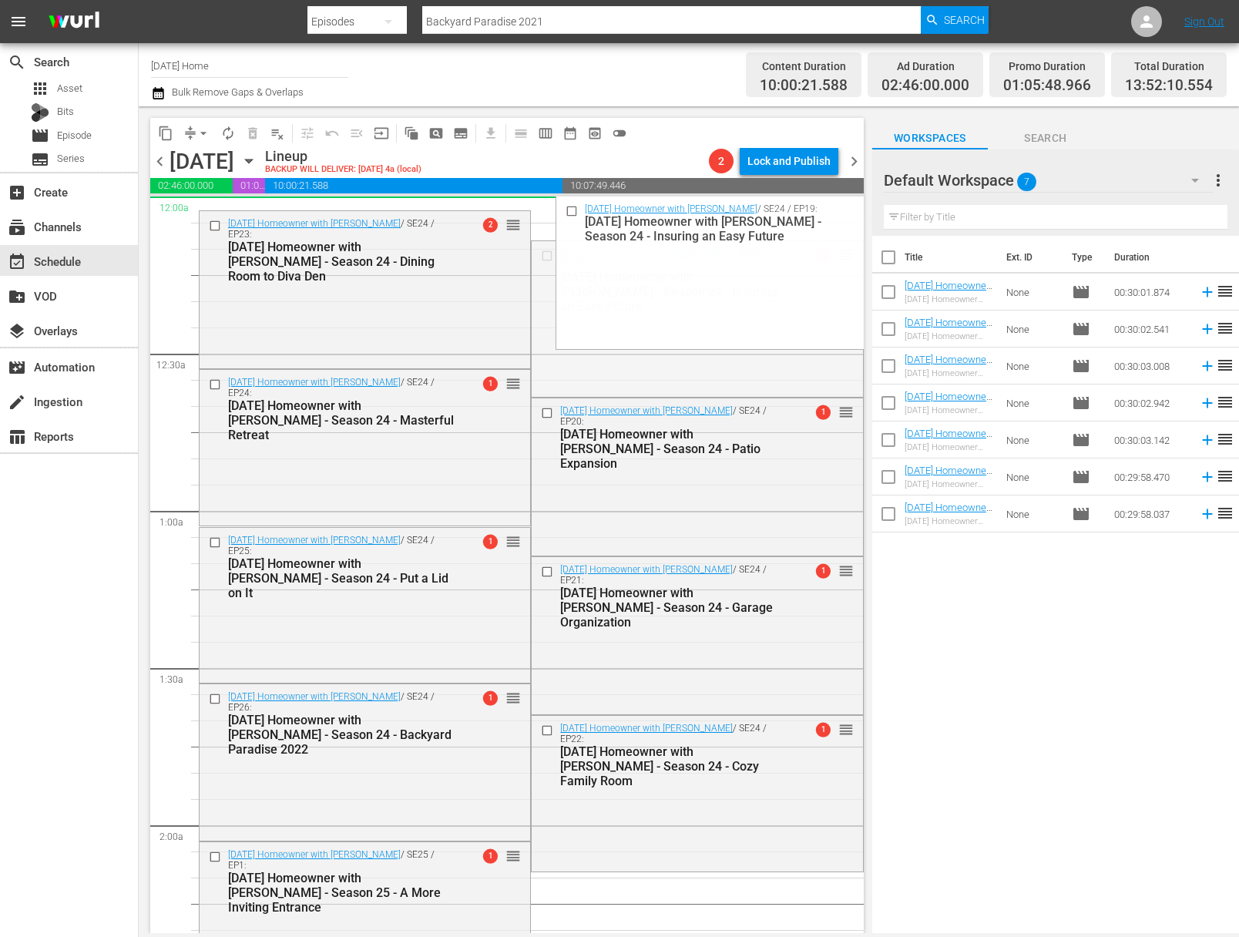
drag, startPoint x: 835, startPoint y: 252, endPoint x: 834, endPoint y: 203, distance: 48.6
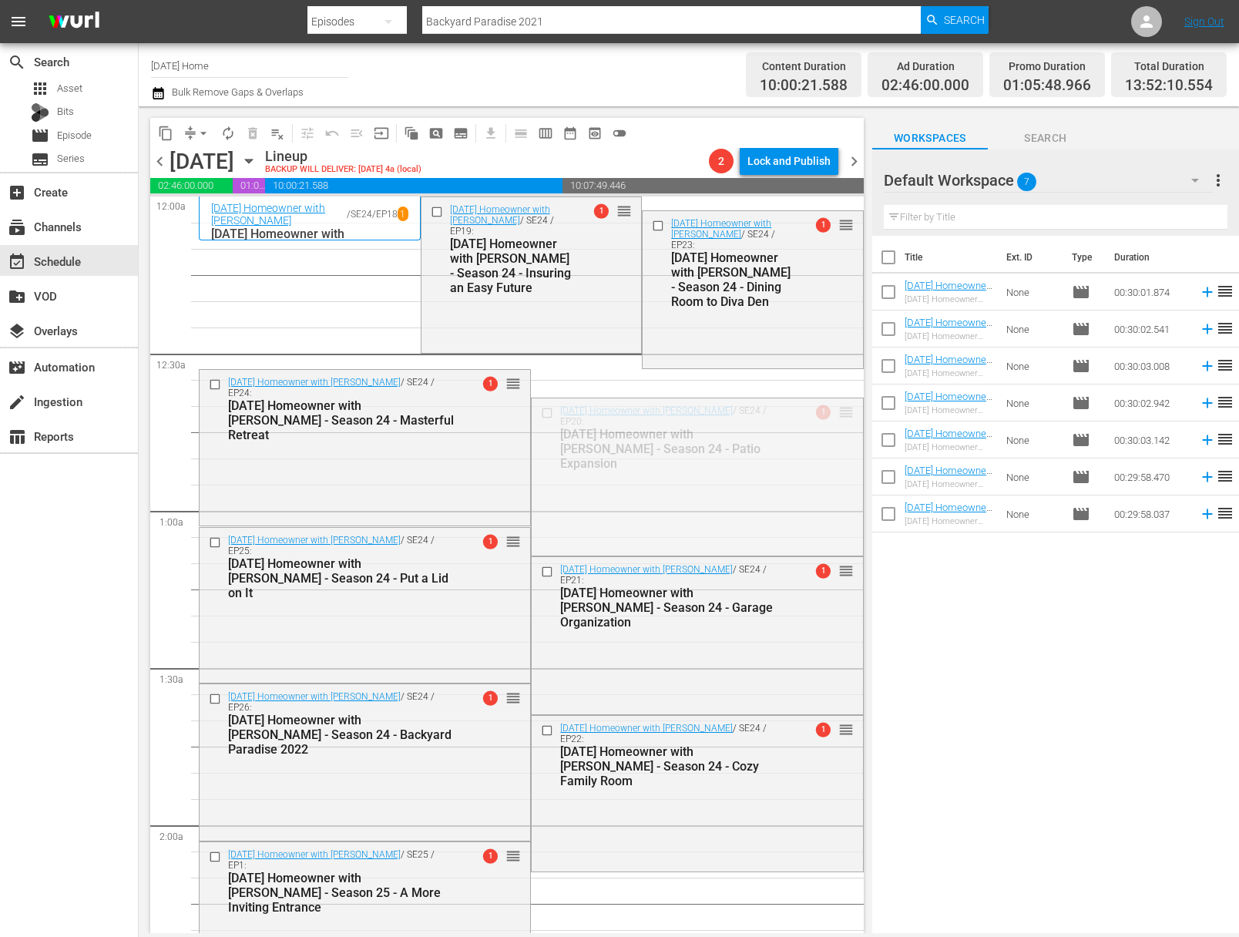
drag, startPoint x: 832, startPoint y: 408, endPoint x: 798, endPoint y: 213, distance: 197.9
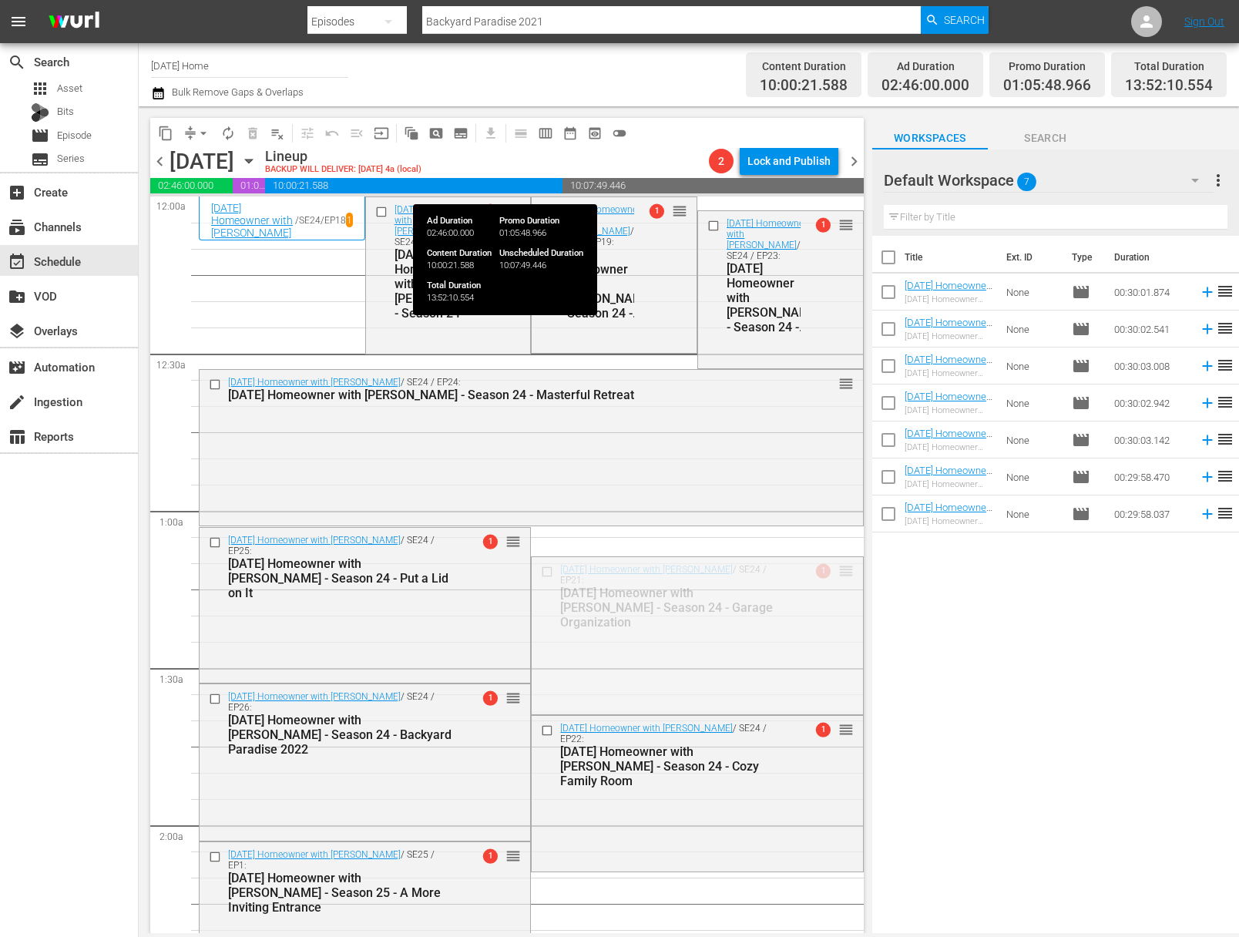
drag, startPoint x: 841, startPoint y: 569, endPoint x: 771, endPoint y: 188, distance: 387.1
click at [771, 188] on div "content_copy compress arrow_drop_down autorenew_outlined delete_forever_outline…" at bounding box center [507, 525] width 714 height 815
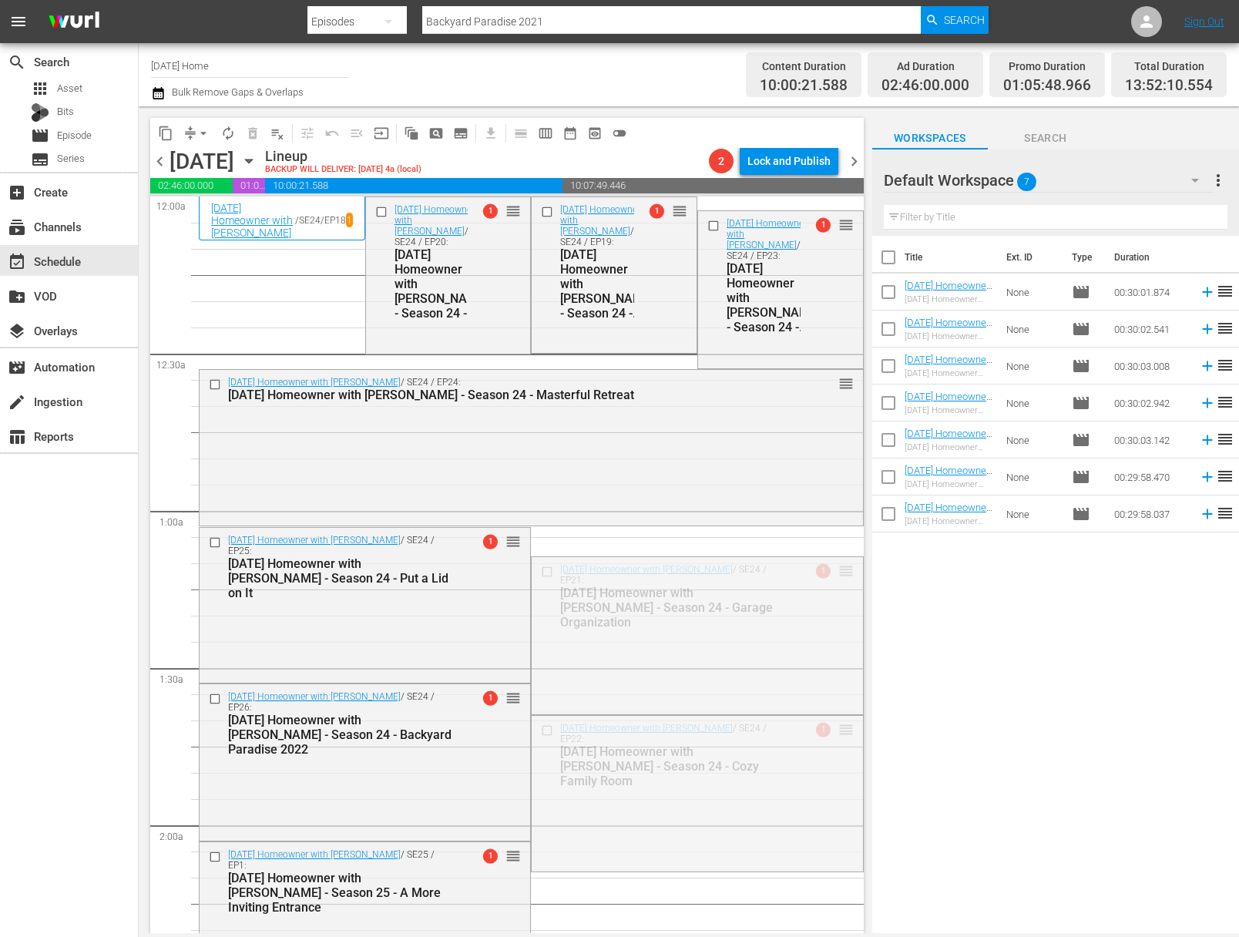
drag, startPoint x: 838, startPoint y: 731, endPoint x: 764, endPoint y: 210, distance: 526.2
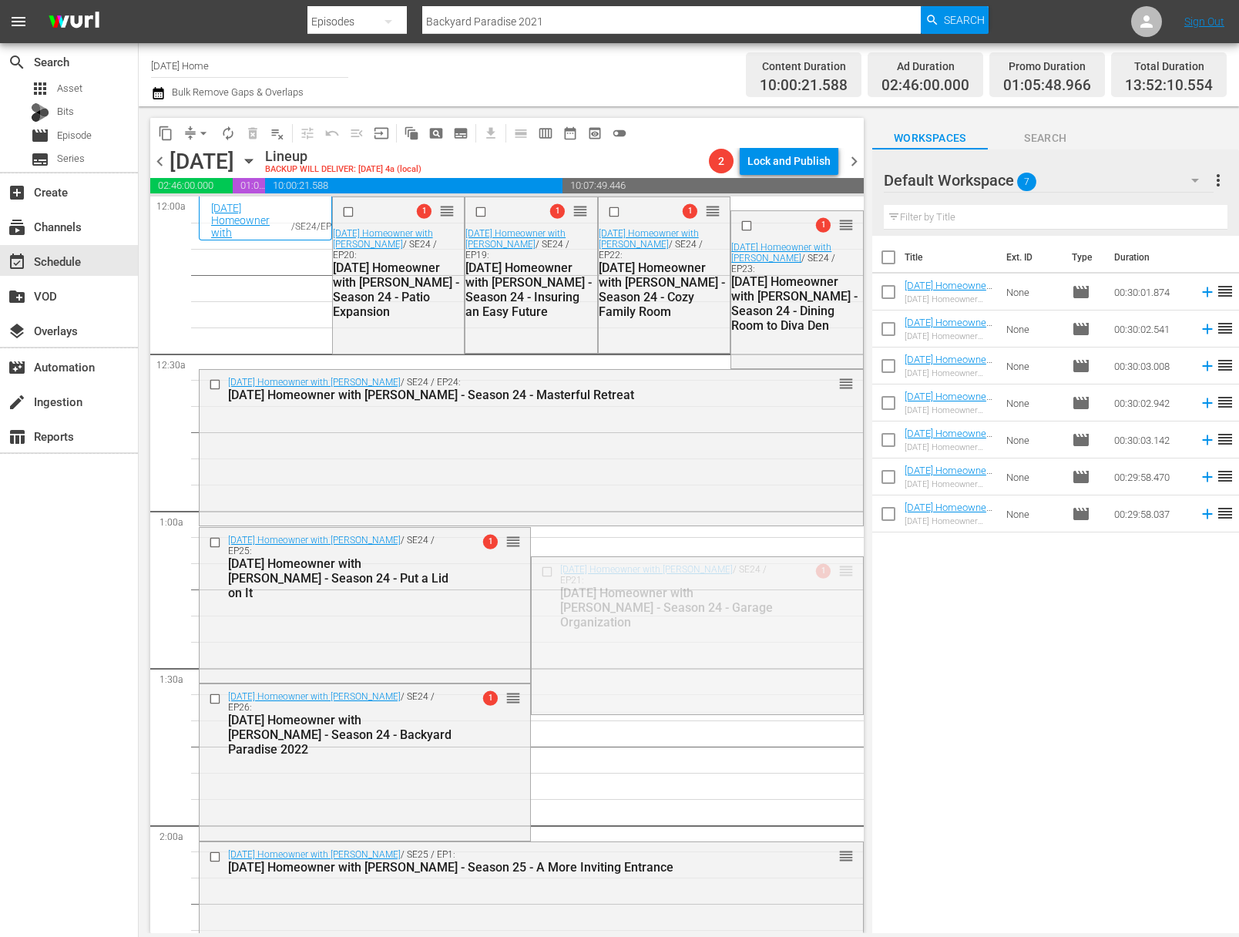
drag, startPoint x: 835, startPoint y: 569, endPoint x: 791, endPoint y: 209, distance: 363.3
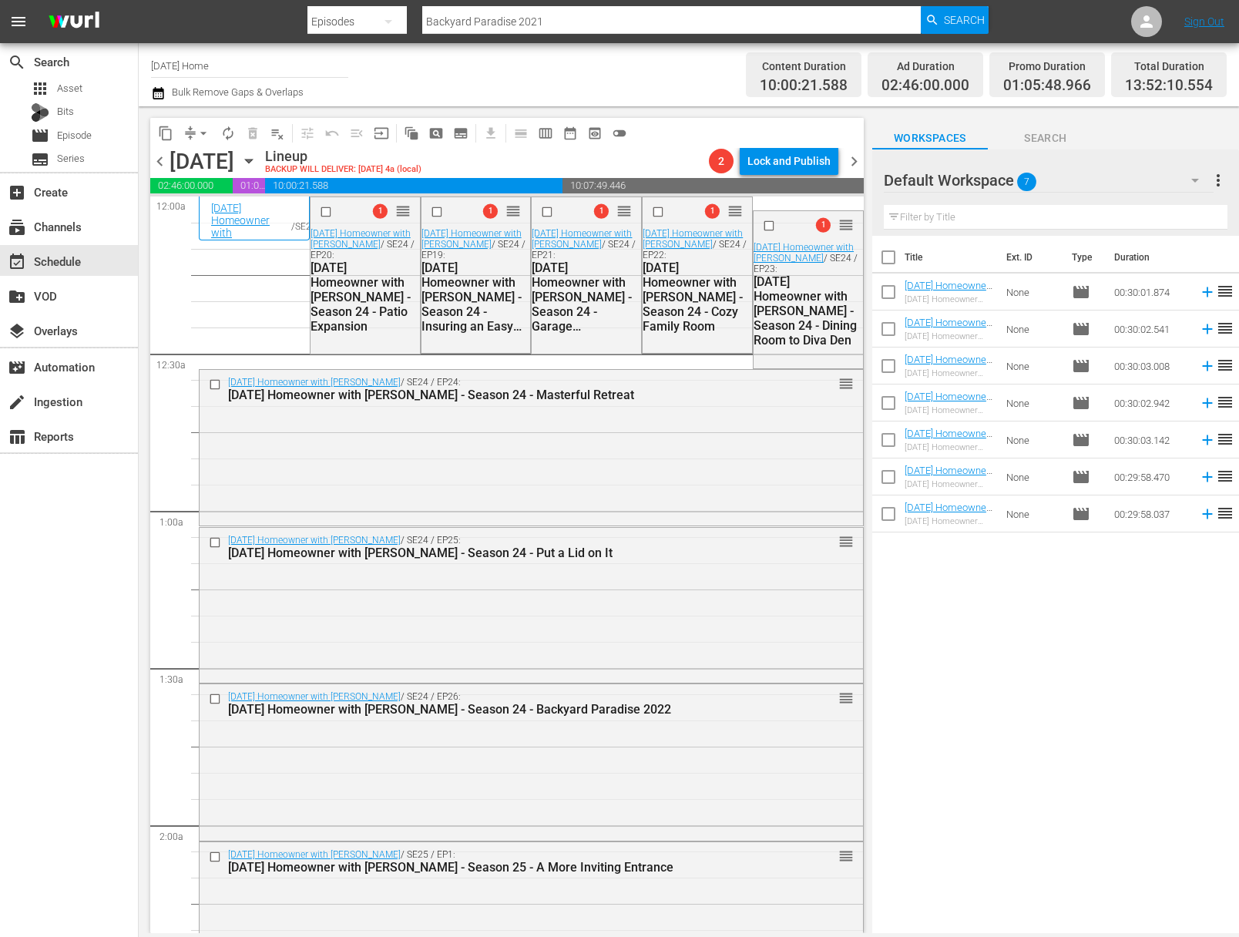
click at [201, 124] on button "arrow_drop_down" at bounding box center [203, 133] width 25 height 25
click at [218, 218] on li "Align to End of Previous Day" at bounding box center [204, 215] width 162 height 25
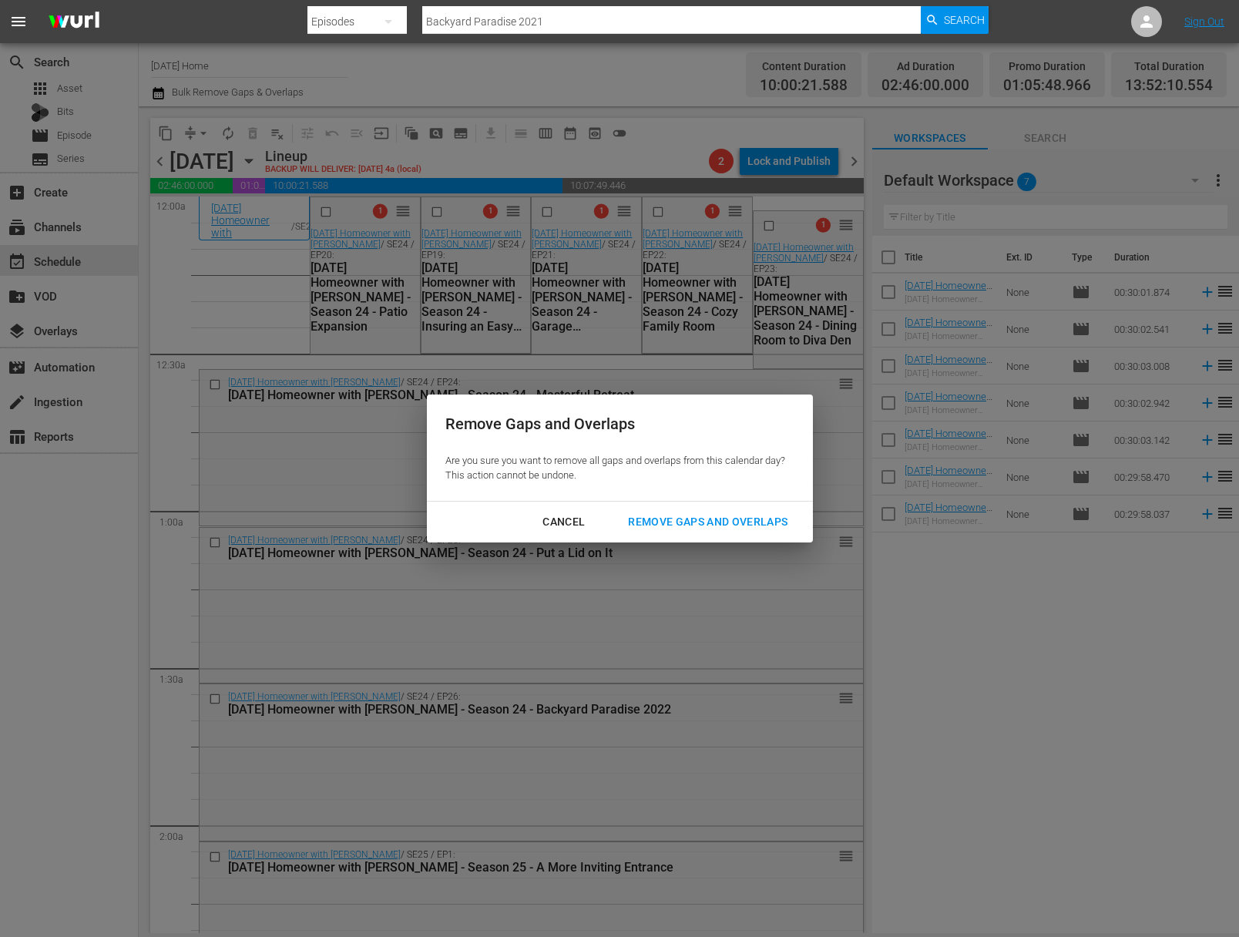
click at [744, 518] on div "Remove Gaps and Overlaps" at bounding box center [708, 521] width 184 height 19
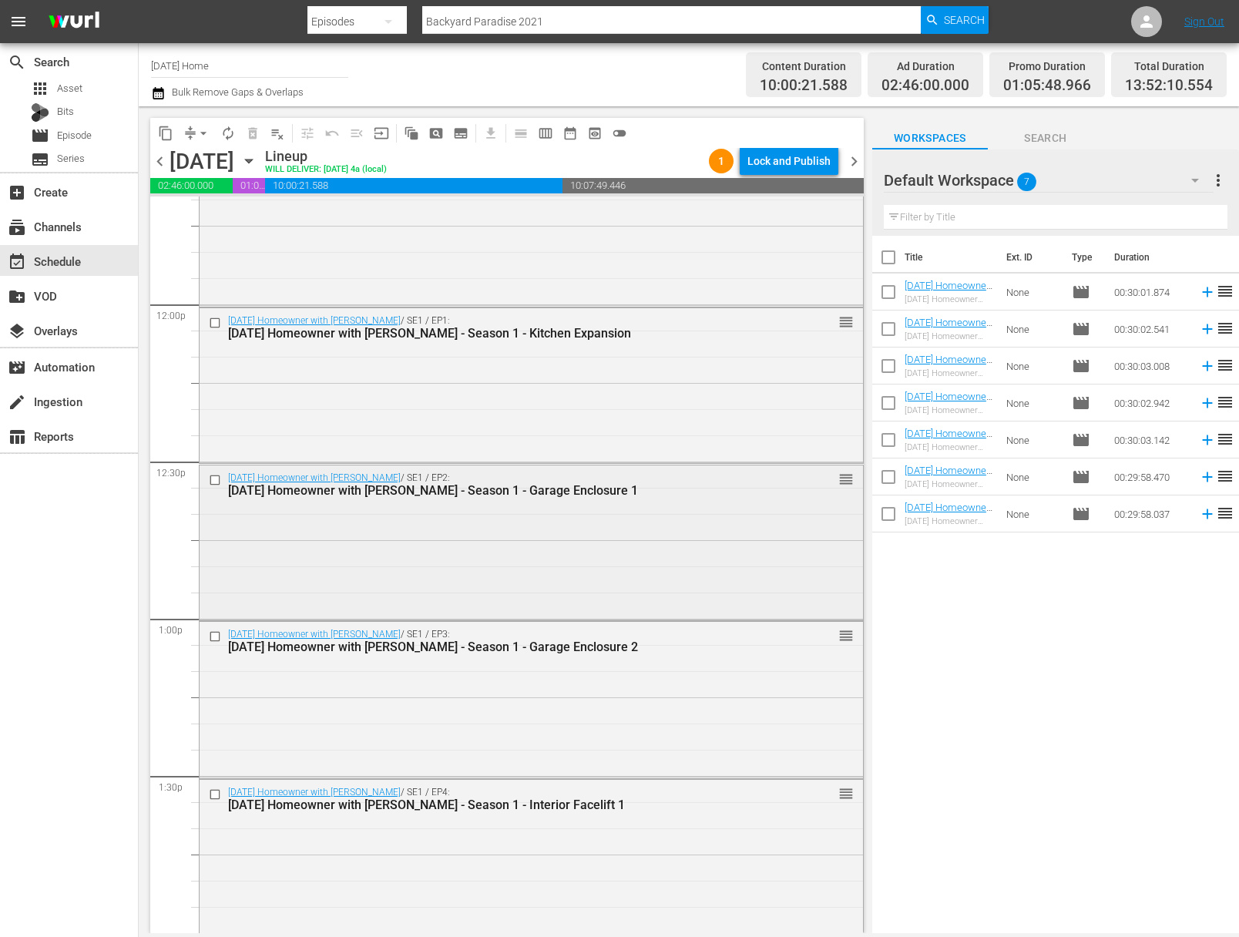
scroll to position [3607, 0]
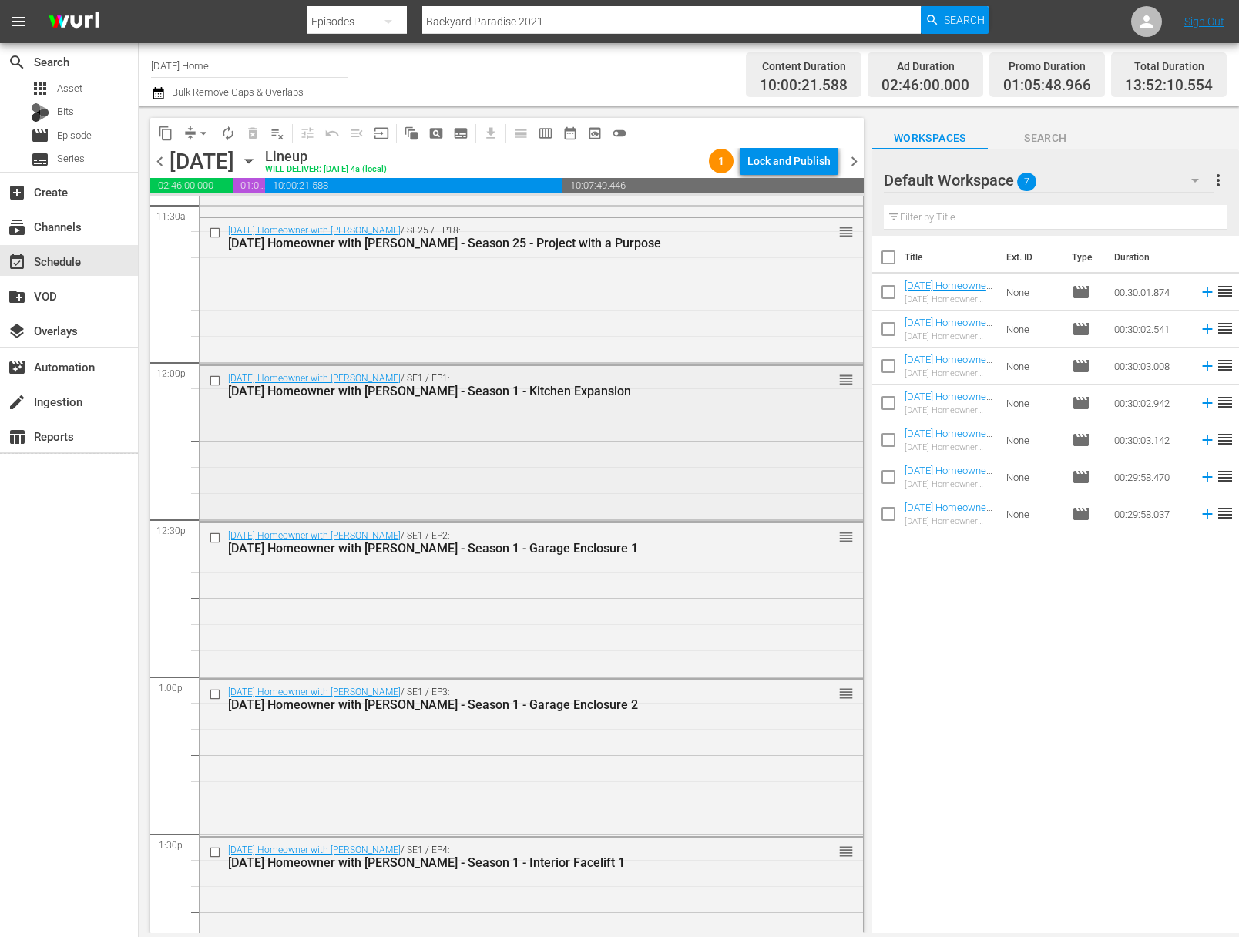
click at [214, 379] on input "checkbox" at bounding box center [217, 380] width 16 height 13
click at [217, 537] on input "checkbox" at bounding box center [217, 538] width 16 height 13
click at [217, 695] on input "checkbox" at bounding box center [217, 694] width 16 height 13
click at [215, 852] on input "checkbox" at bounding box center [217, 851] width 16 height 13
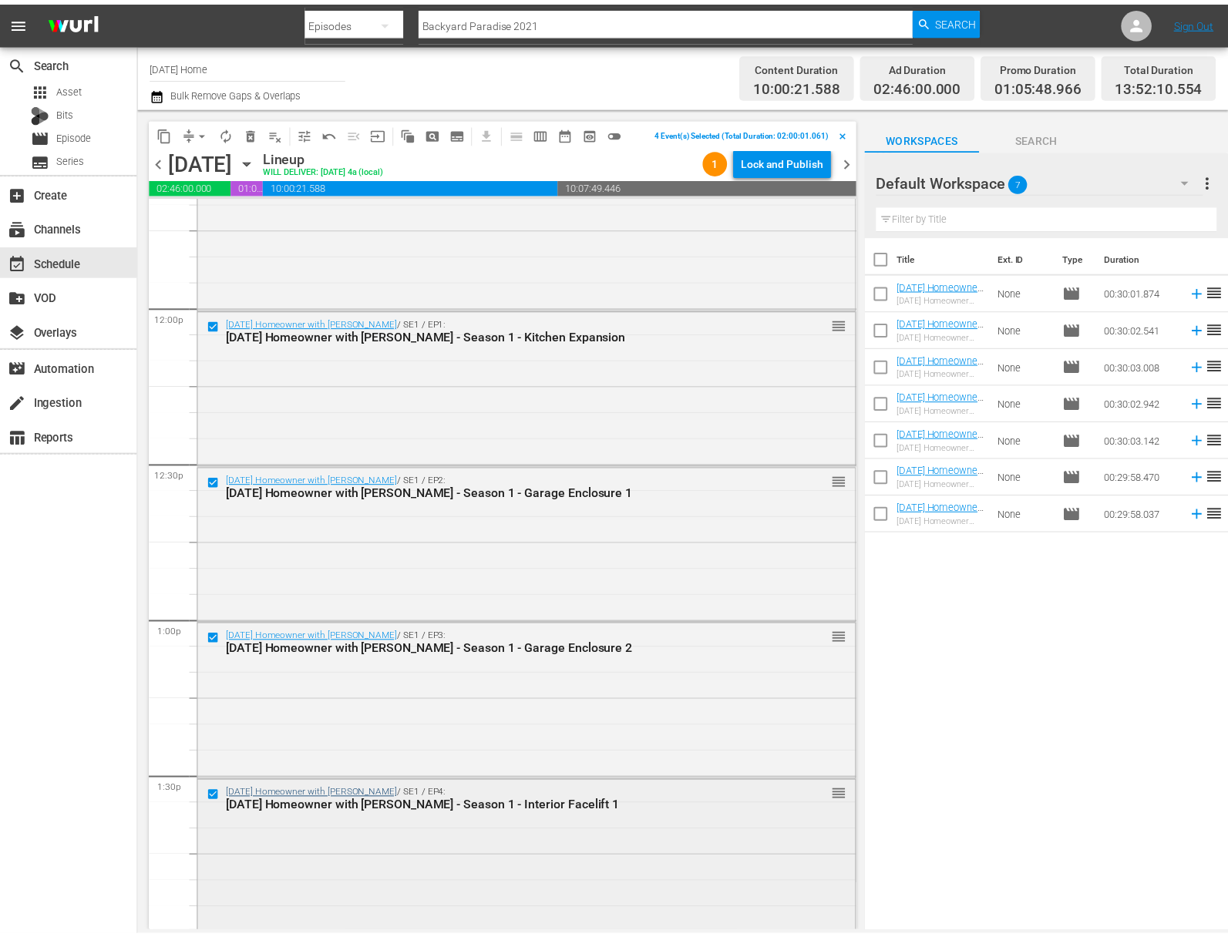
scroll to position [3757, 0]
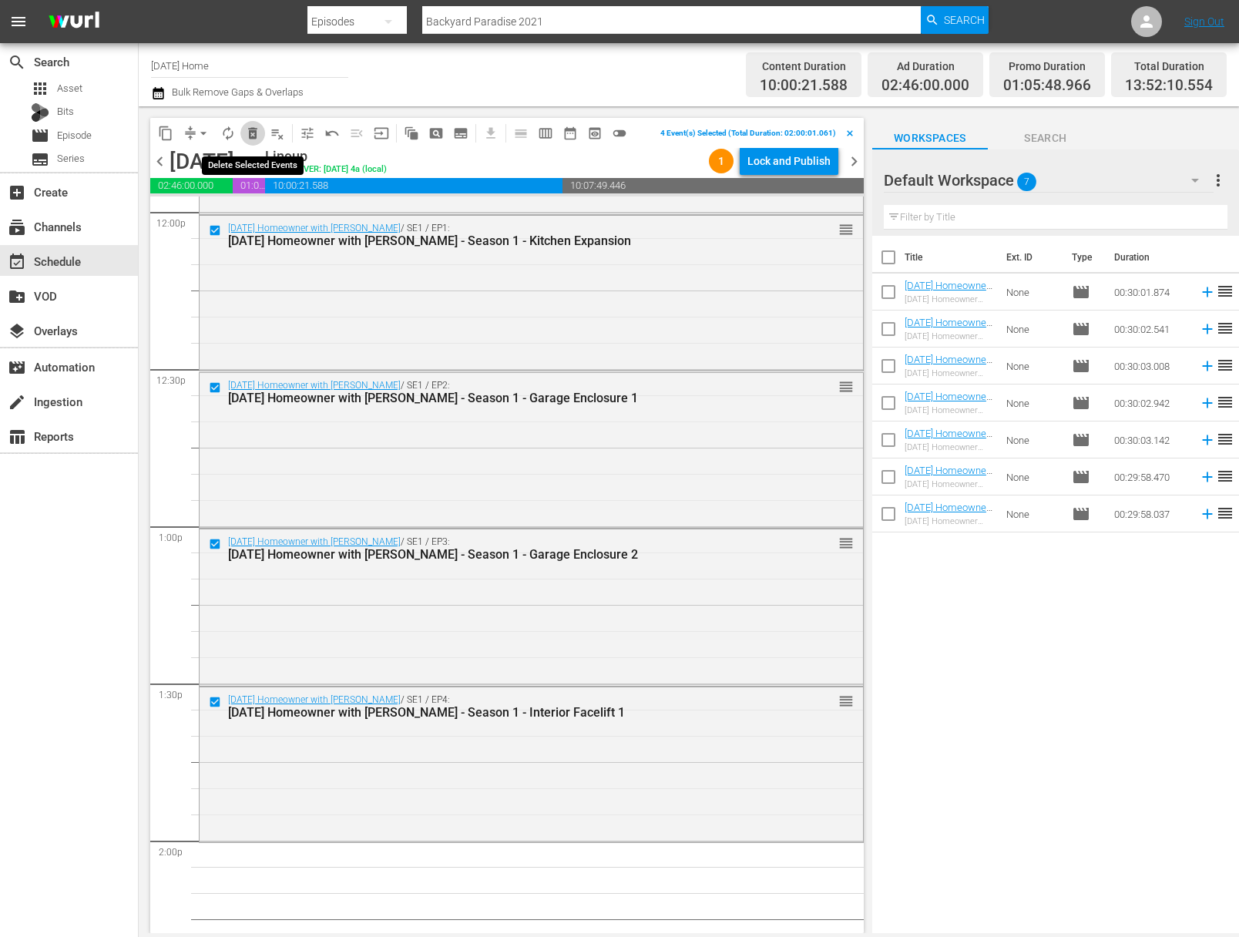
click at [251, 134] on span "delete_forever_outlined" at bounding box center [252, 133] width 15 height 15
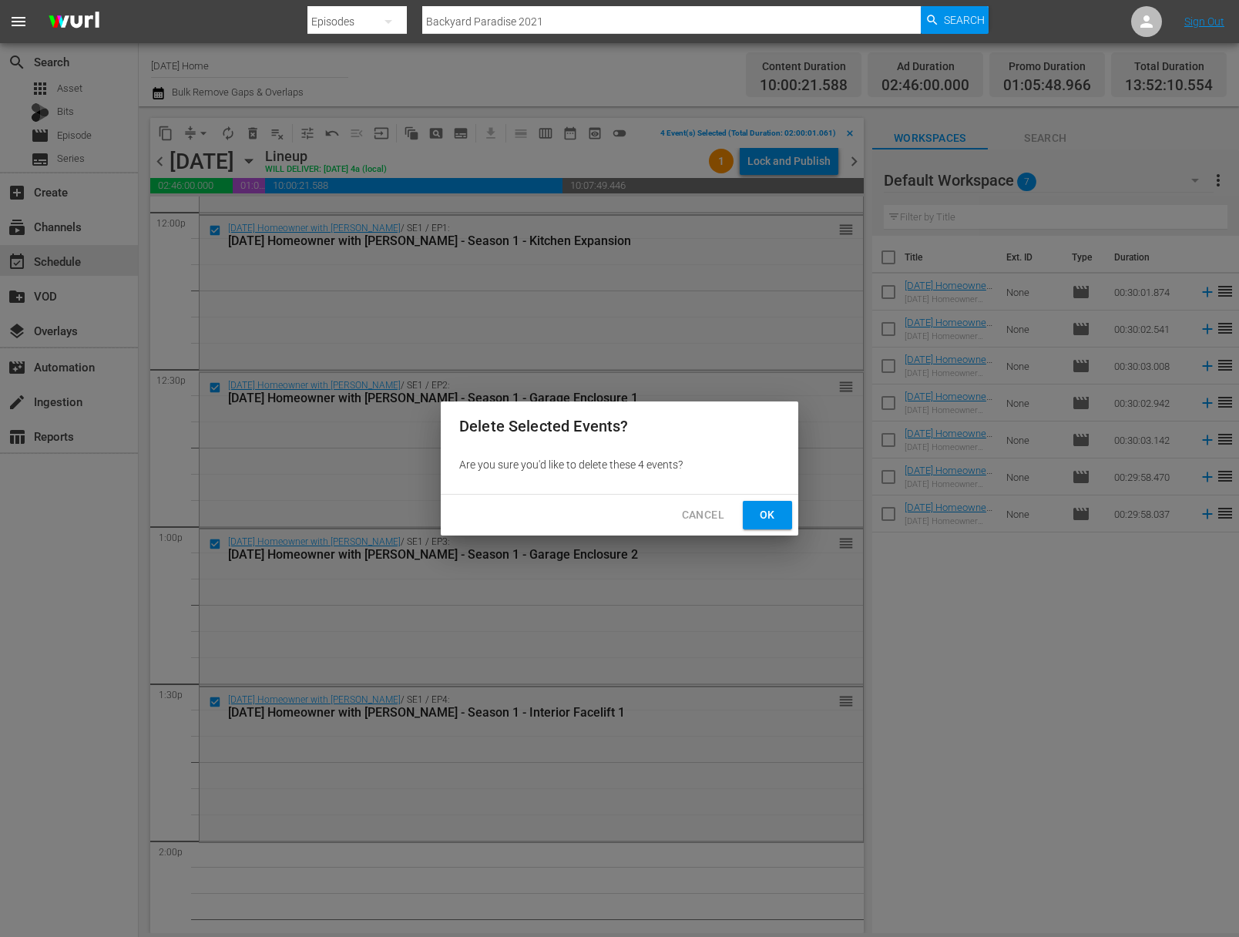
click at [756, 511] on span "Ok" at bounding box center [767, 515] width 25 height 19
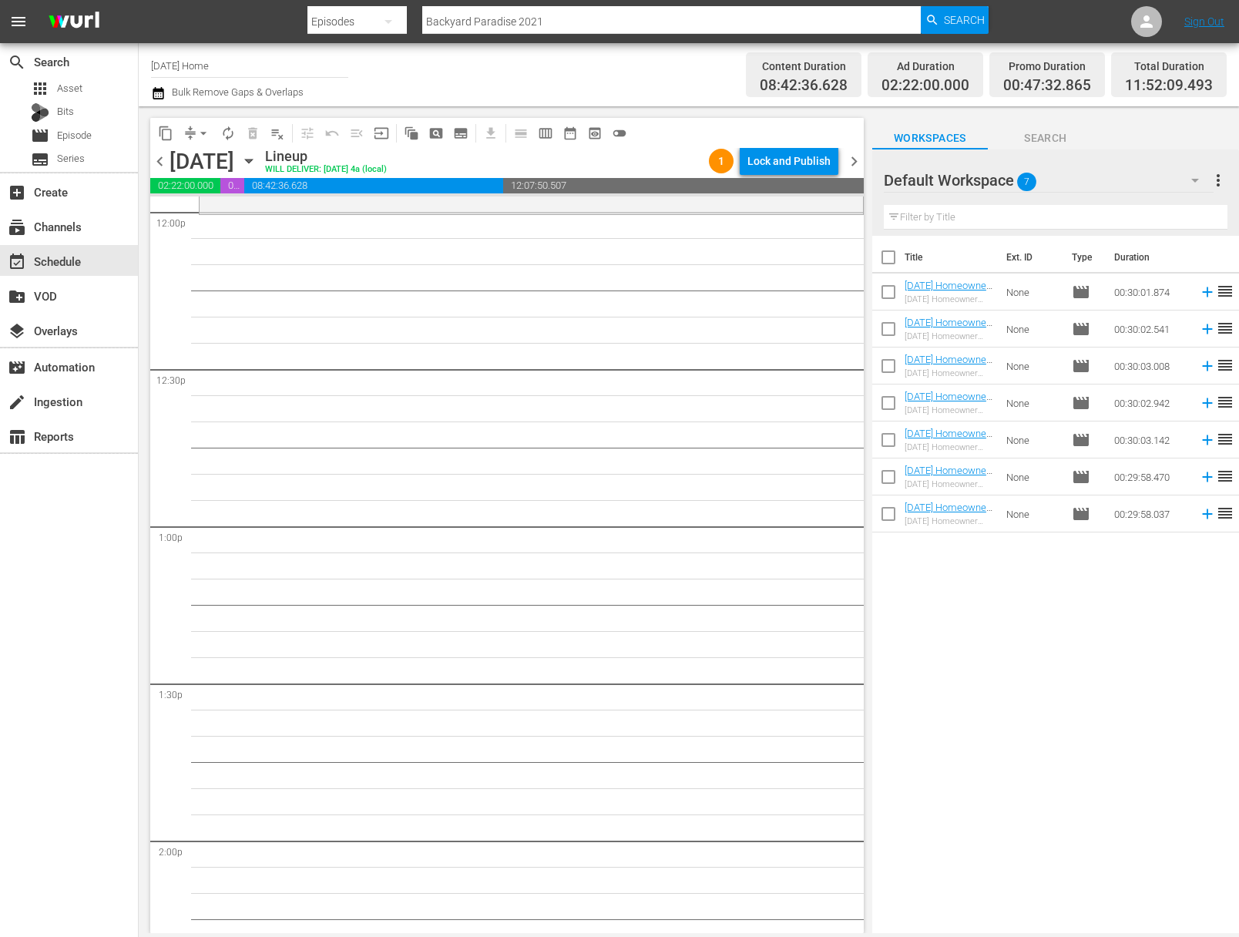
click at [1218, 179] on span "more_vert" at bounding box center [1218, 180] width 18 height 18
click at [1069, 203] on div "Clear All Workspace Items" at bounding box center [1118, 211] width 181 height 28
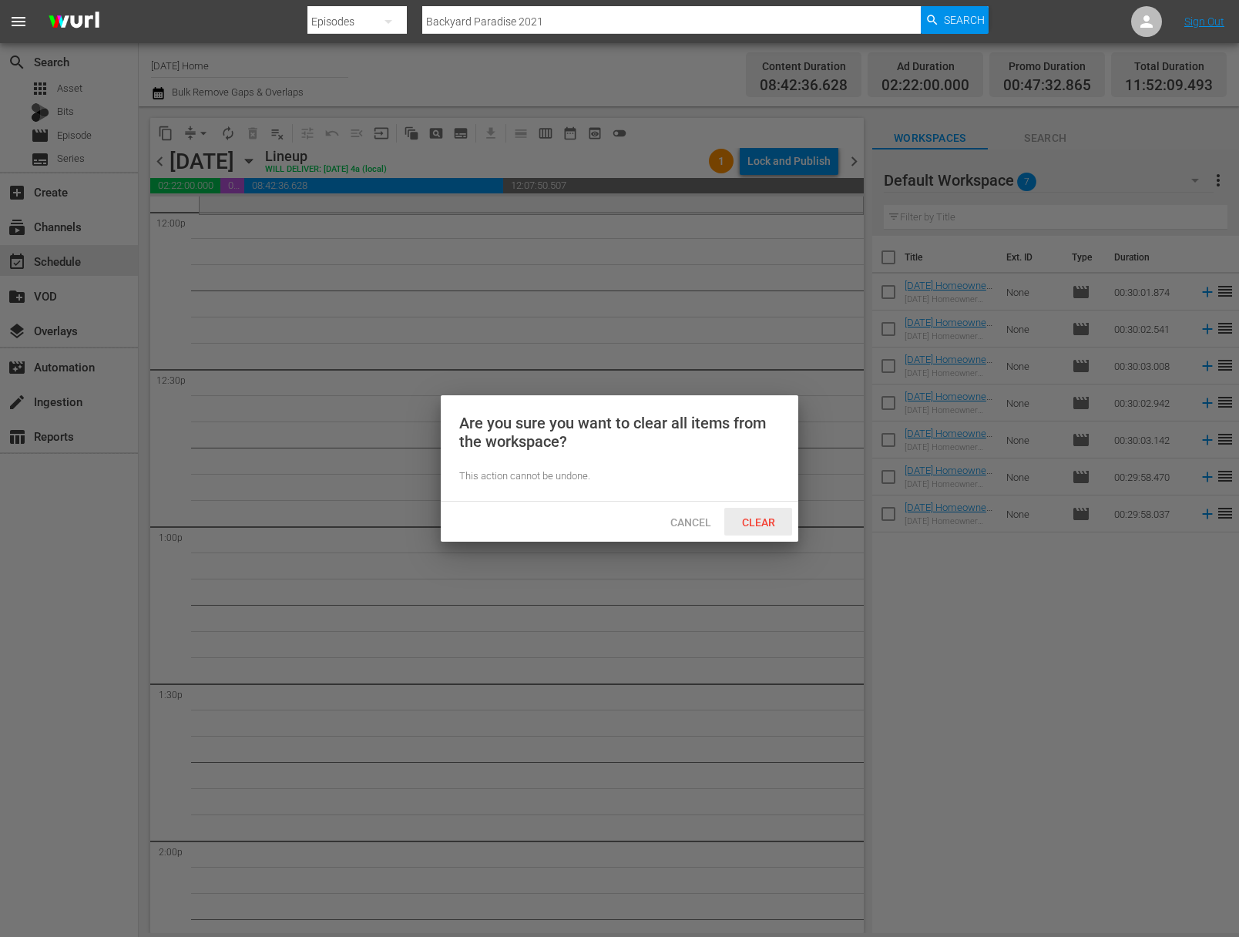
click at [770, 519] on span "Clear" at bounding box center [759, 522] width 58 height 12
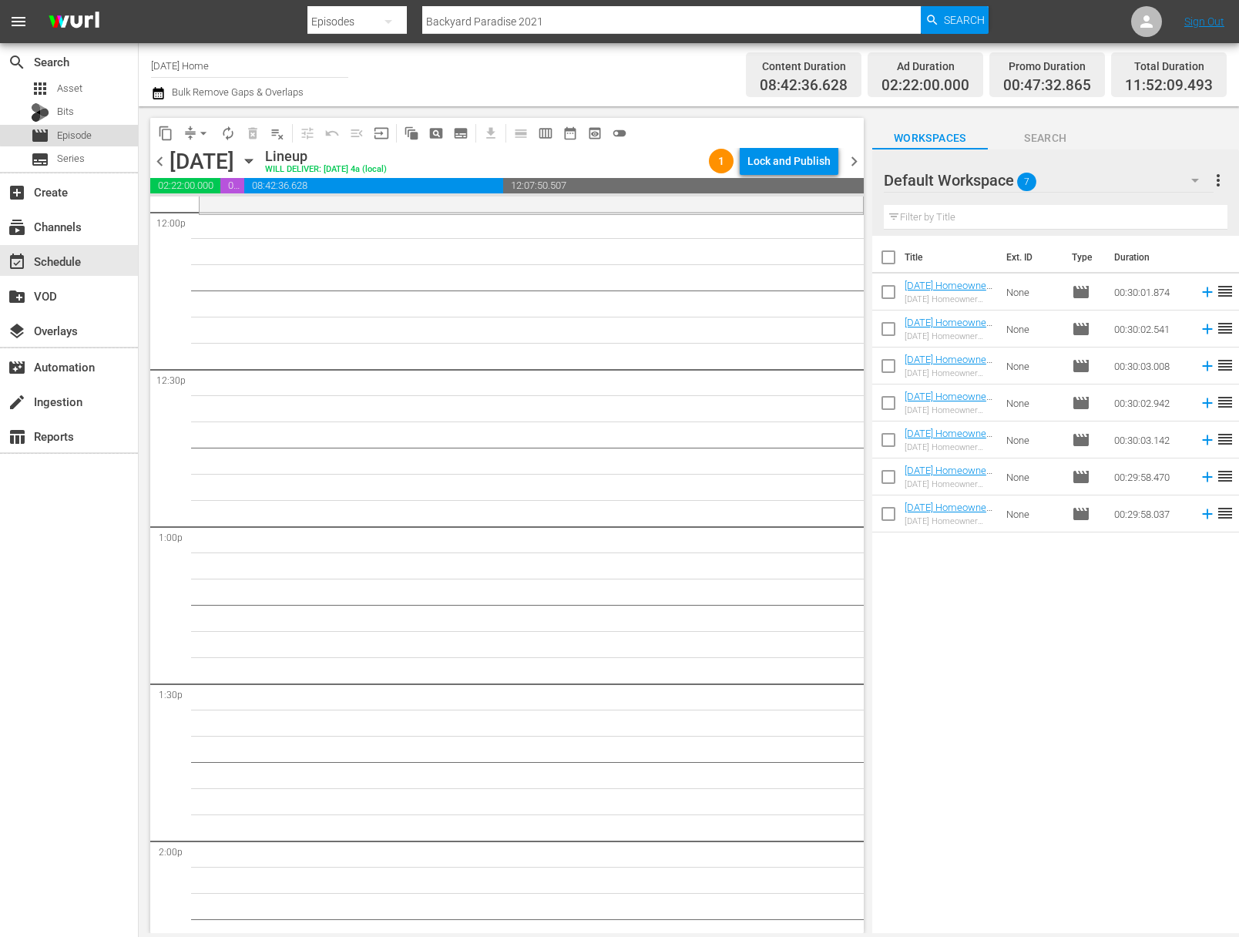
click at [108, 132] on div "movie Episode" at bounding box center [69, 136] width 138 height 22
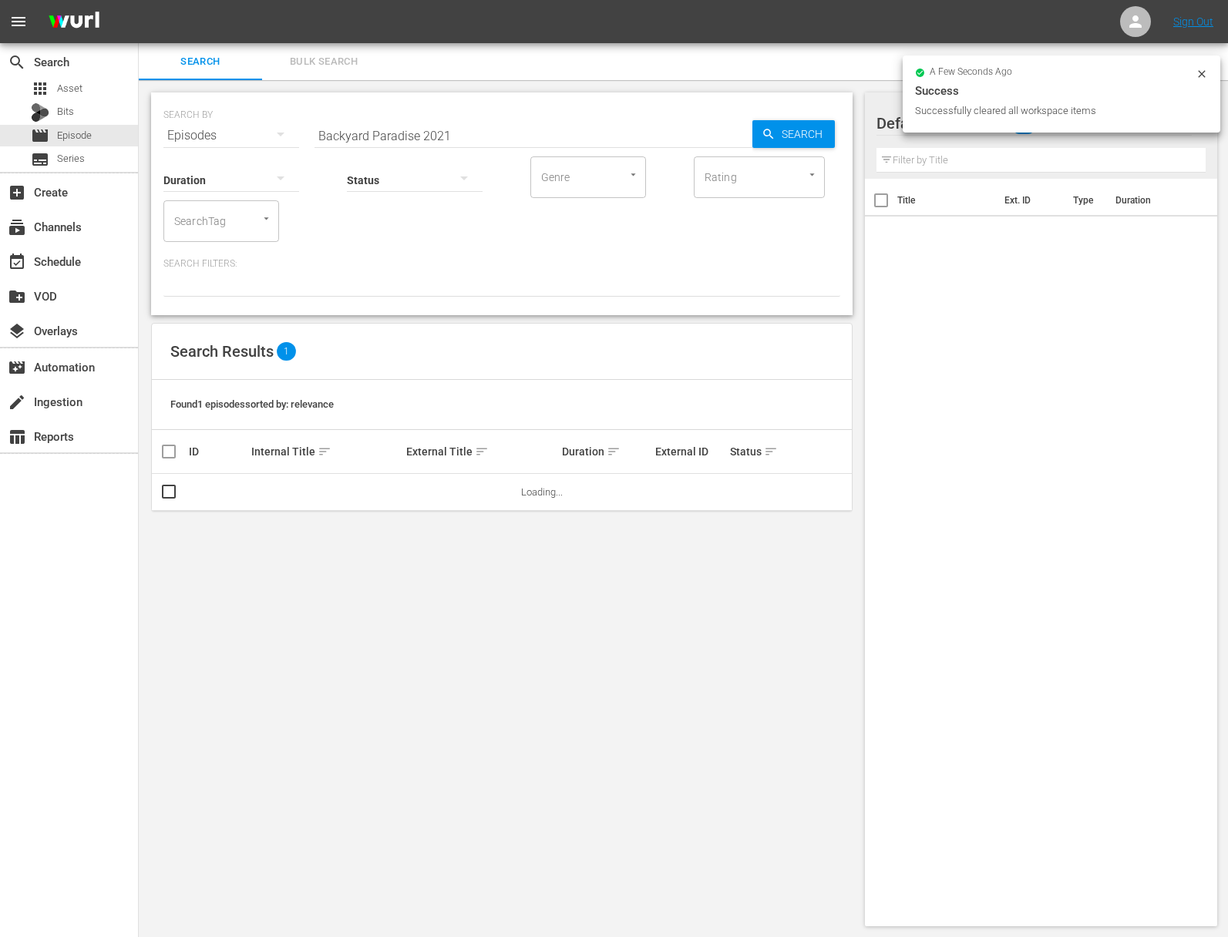
click at [375, 125] on input "Backyard Paradise 2021" at bounding box center [533, 135] width 438 height 37
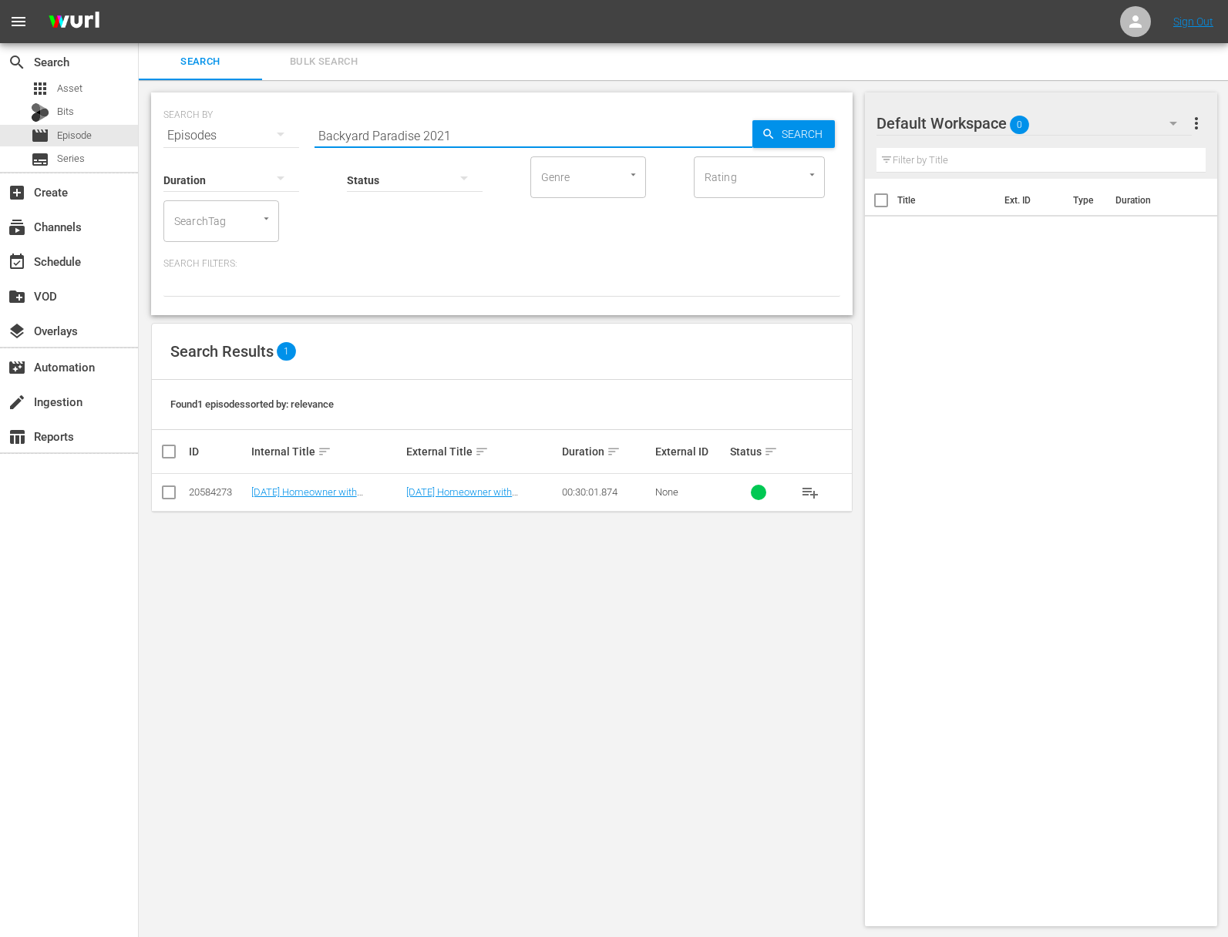
click at [500, 142] on input "Backyard Paradise 2021" at bounding box center [533, 135] width 438 height 37
paste input "Homesteading"
click at [823, 131] on span "Search" at bounding box center [804, 134] width 59 height 28
click at [821, 492] on button "playlist_add" at bounding box center [809, 492] width 37 height 37
click at [808, 491] on span "playlist_add" at bounding box center [810, 492] width 18 height 18
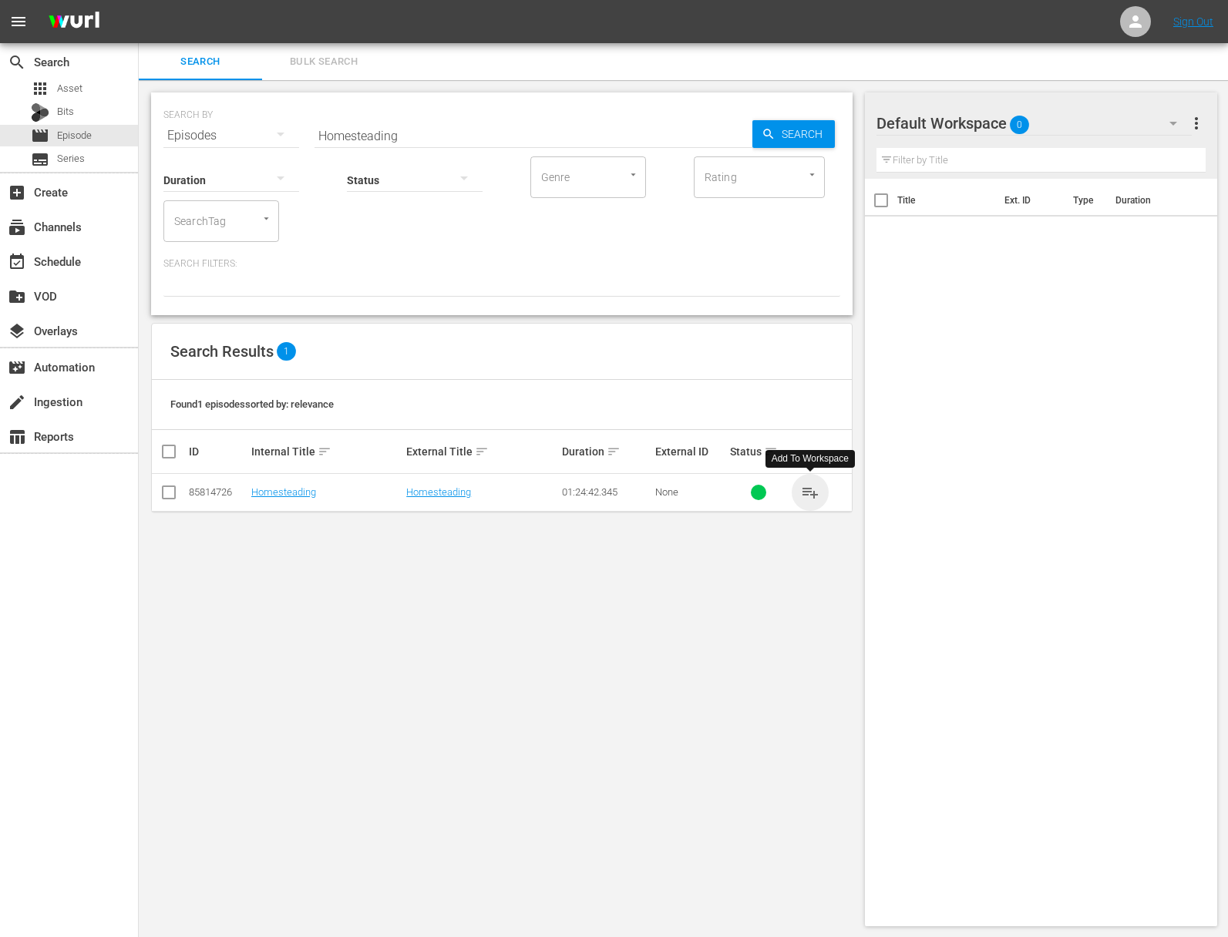
click at [808, 491] on span "playlist_add" at bounding box center [810, 492] width 18 height 18
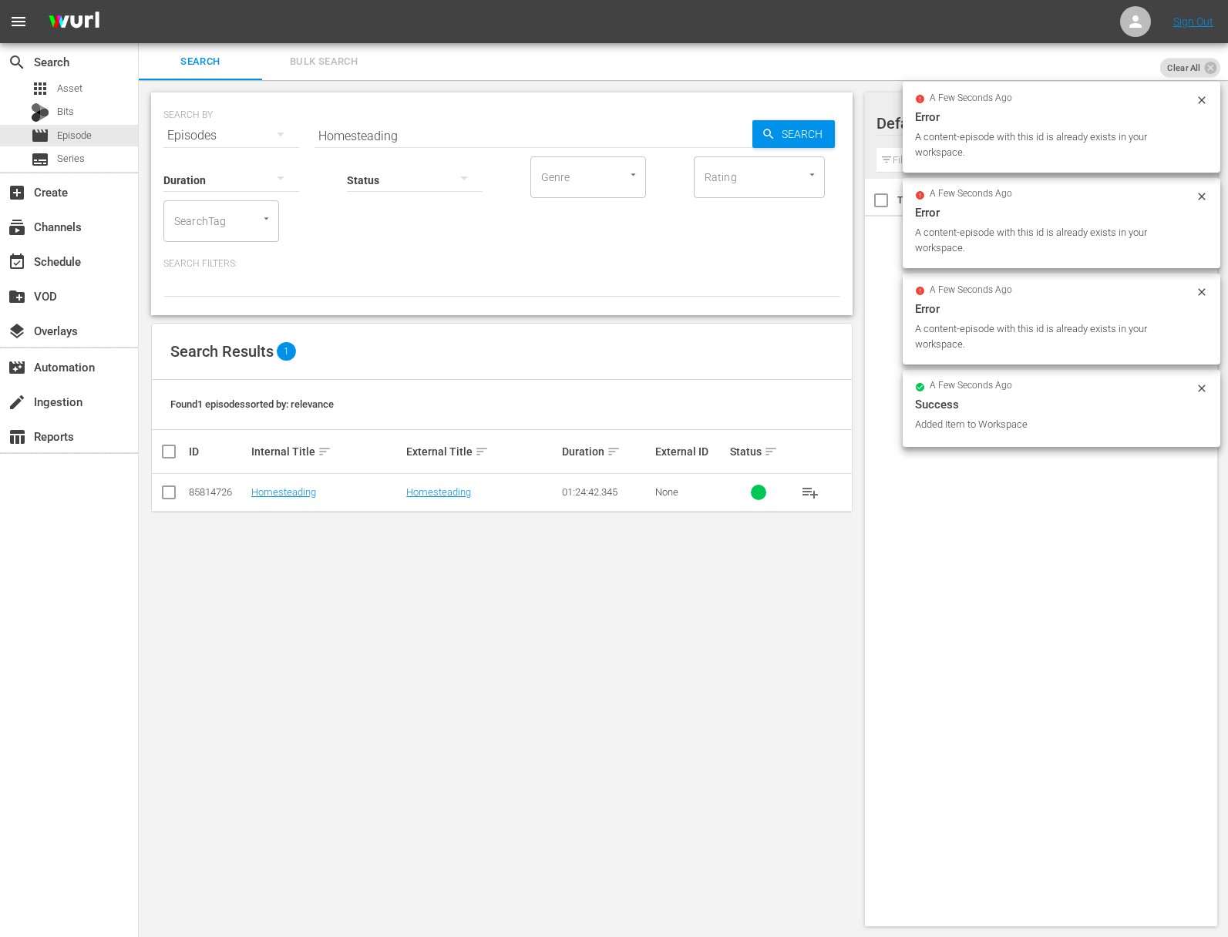
click at [441, 133] on input "Homesteading" at bounding box center [533, 135] width 438 height 37
paste input "w to Live in a Van"
type input "How to Live in a Van"
click at [823, 132] on span "Search" at bounding box center [804, 134] width 59 height 28
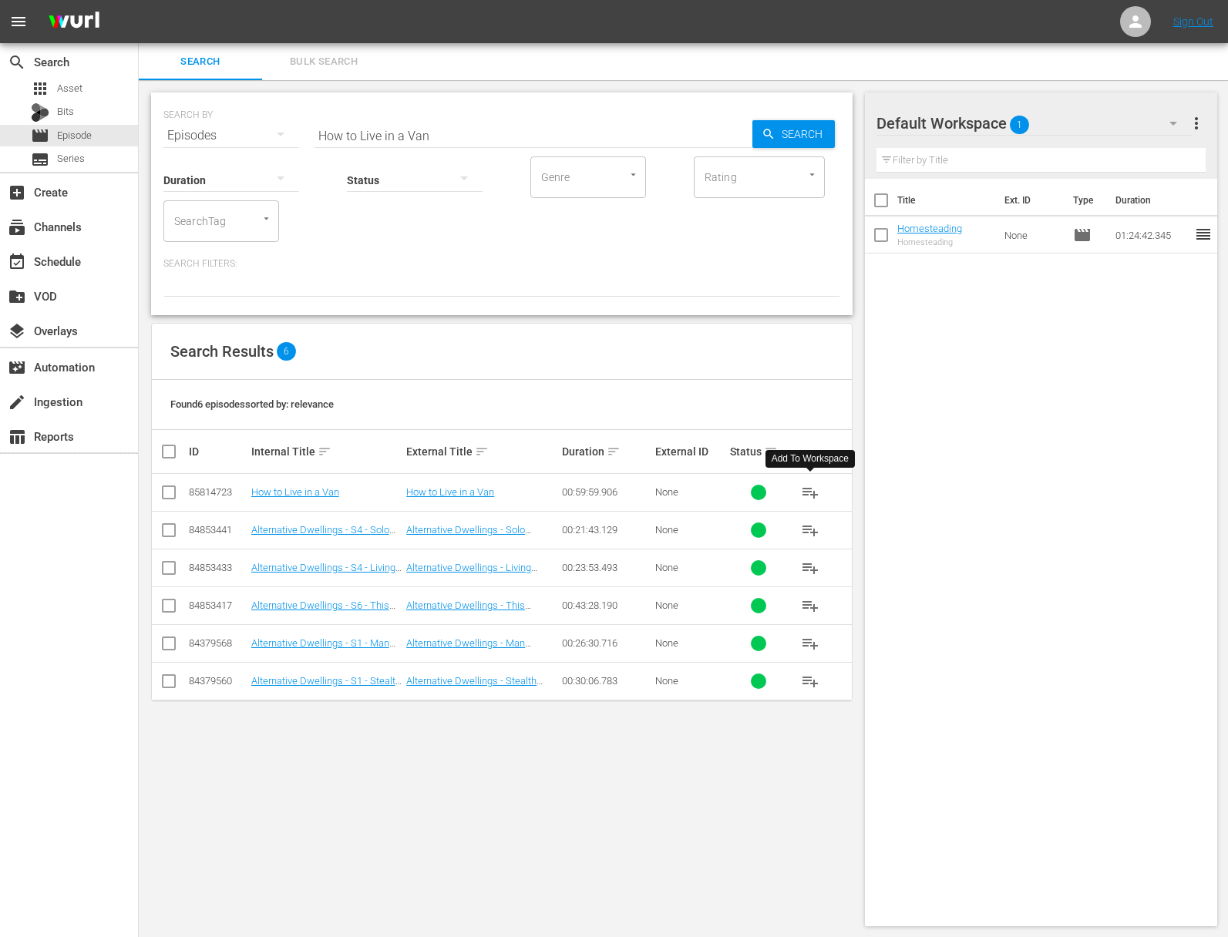
click at [814, 489] on span "playlist_add" at bounding box center [810, 492] width 18 height 18
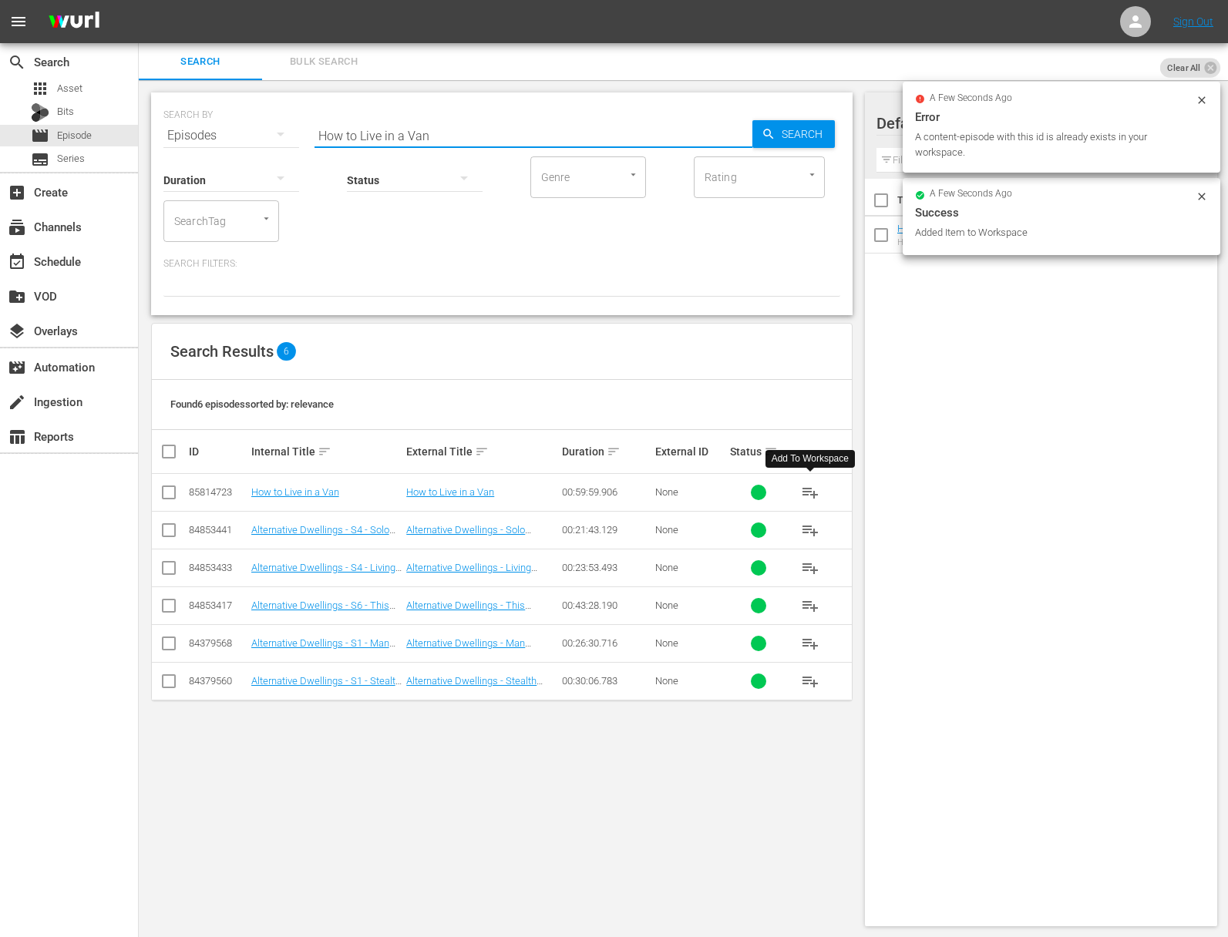
click at [392, 138] on input "How to Live in a Van" at bounding box center [533, 135] width 438 height 37
paste input "Vannin"
paste input "Vanni"
click at [828, 134] on span "Search" at bounding box center [804, 134] width 59 height 28
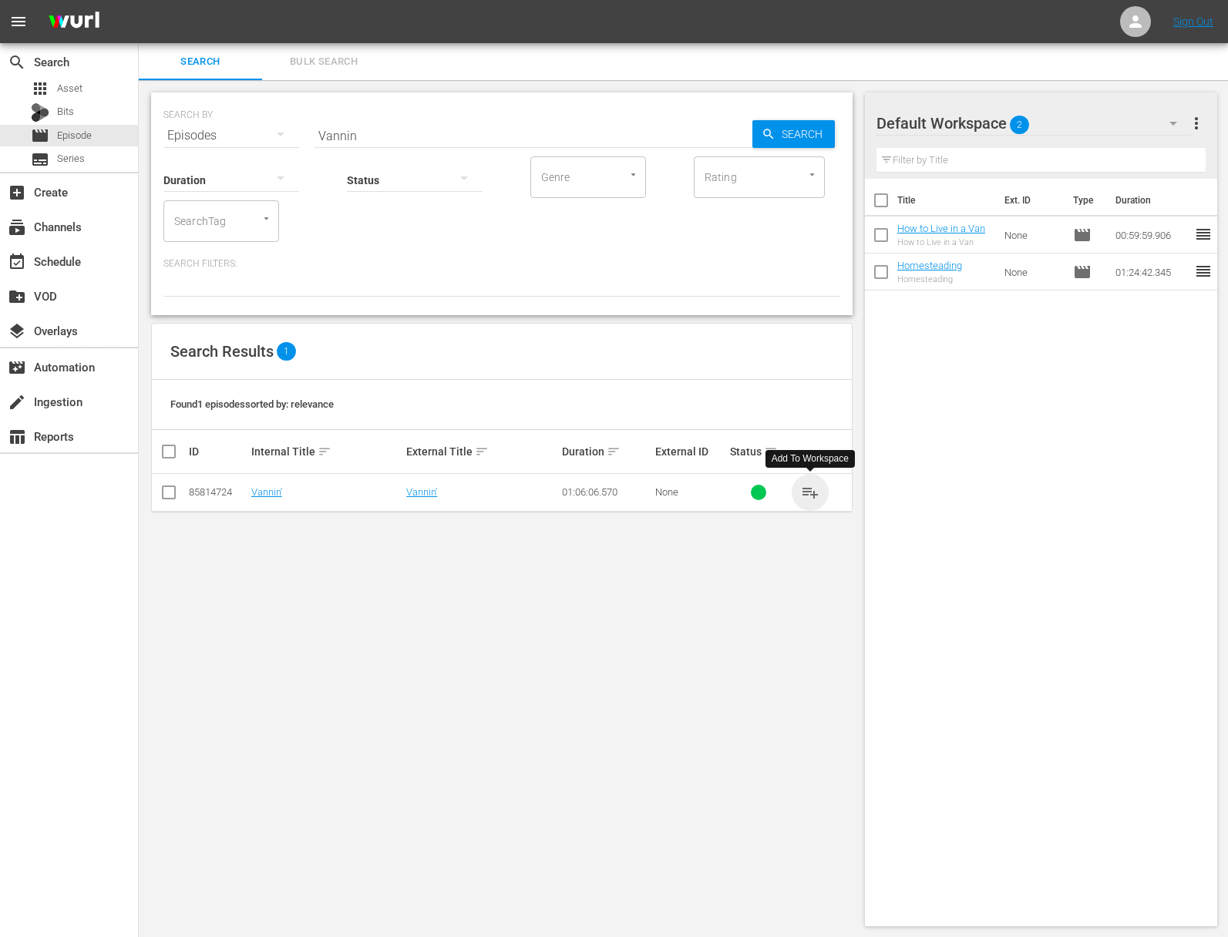
click at [806, 489] on span "playlist_add" at bounding box center [810, 492] width 18 height 18
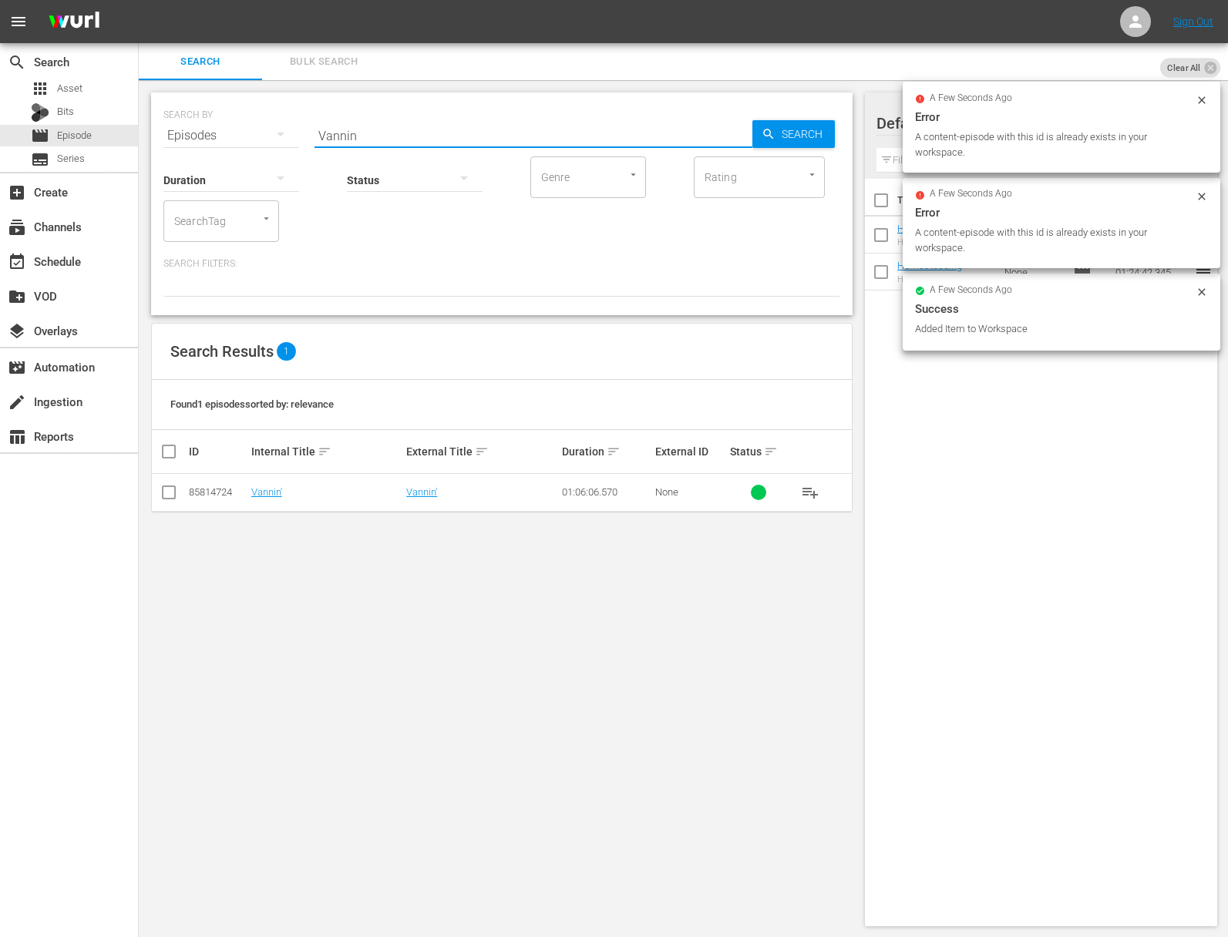
click at [382, 133] on input "Vannin" at bounding box center [533, 135] width 438 height 37
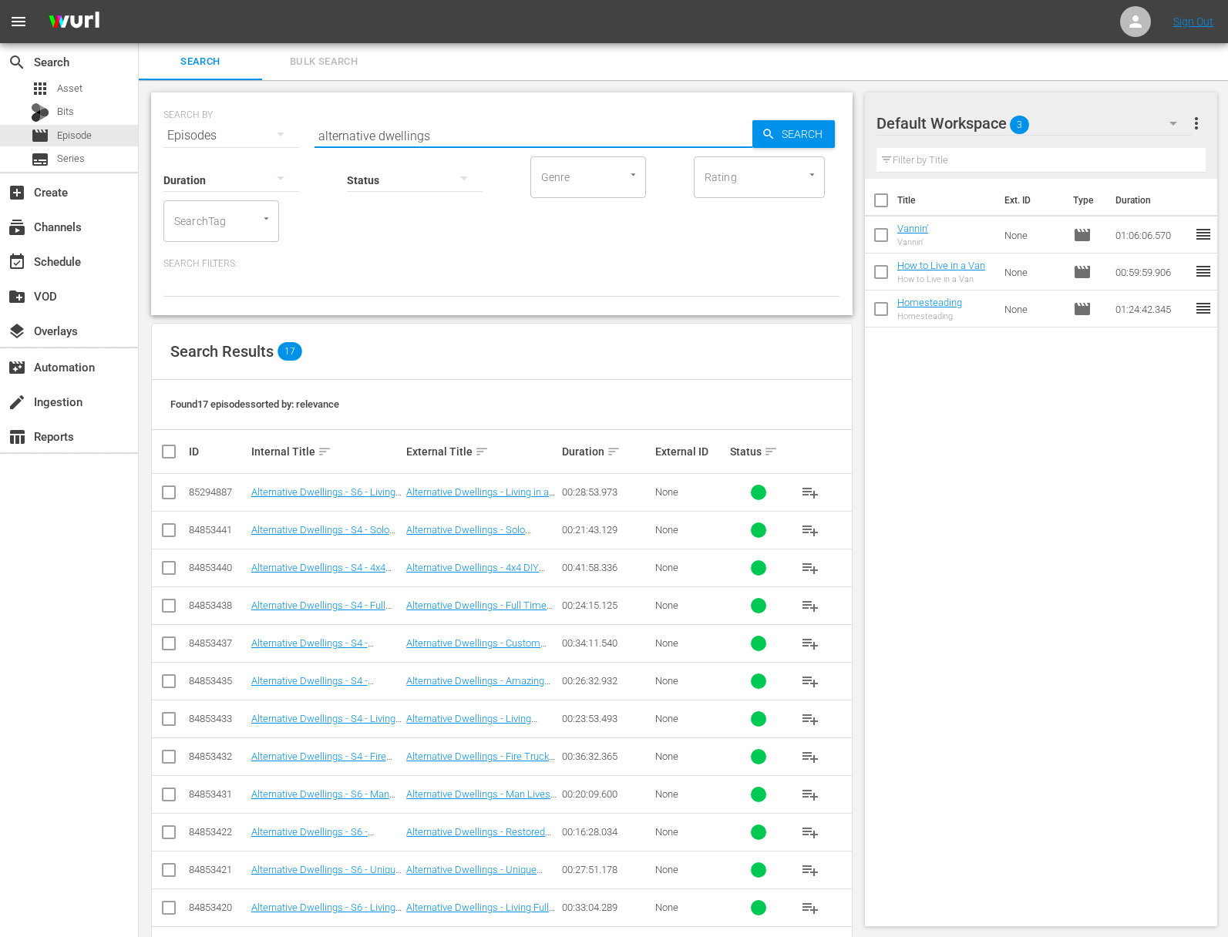
click at [321, 242] on div "Duration Status Genre Genre Rating Rating SearchTag SearchTag Search Filters:" at bounding box center [501, 225] width 677 height 143
click at [449, 127] on input "alternative dwellings" at bounding box center [533, 135] width 438 height 37
click at [448, 137] on input "alternative dwellings" at bounding box center [533, 135] width 438 height 37
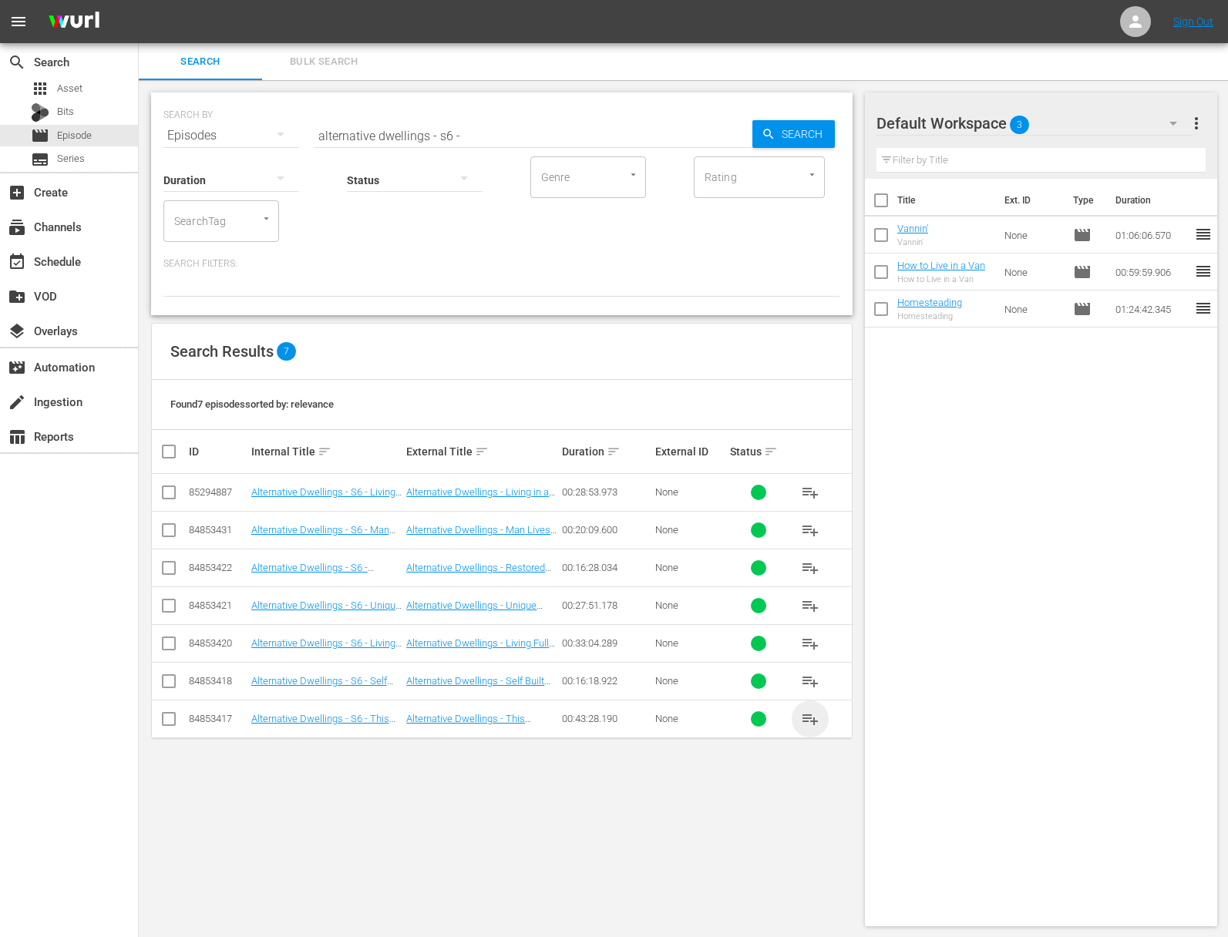
click at [802, 718] on span "playlist_add" at bounding box center [810, 719] width 18 height 18
click at [805, 718] on span "playlist_add" at bounding box center [810, 719] width 18 height 18
click at [810, 678] on span "playlist_add" at bounding box center [810, 681] width 18 height 18
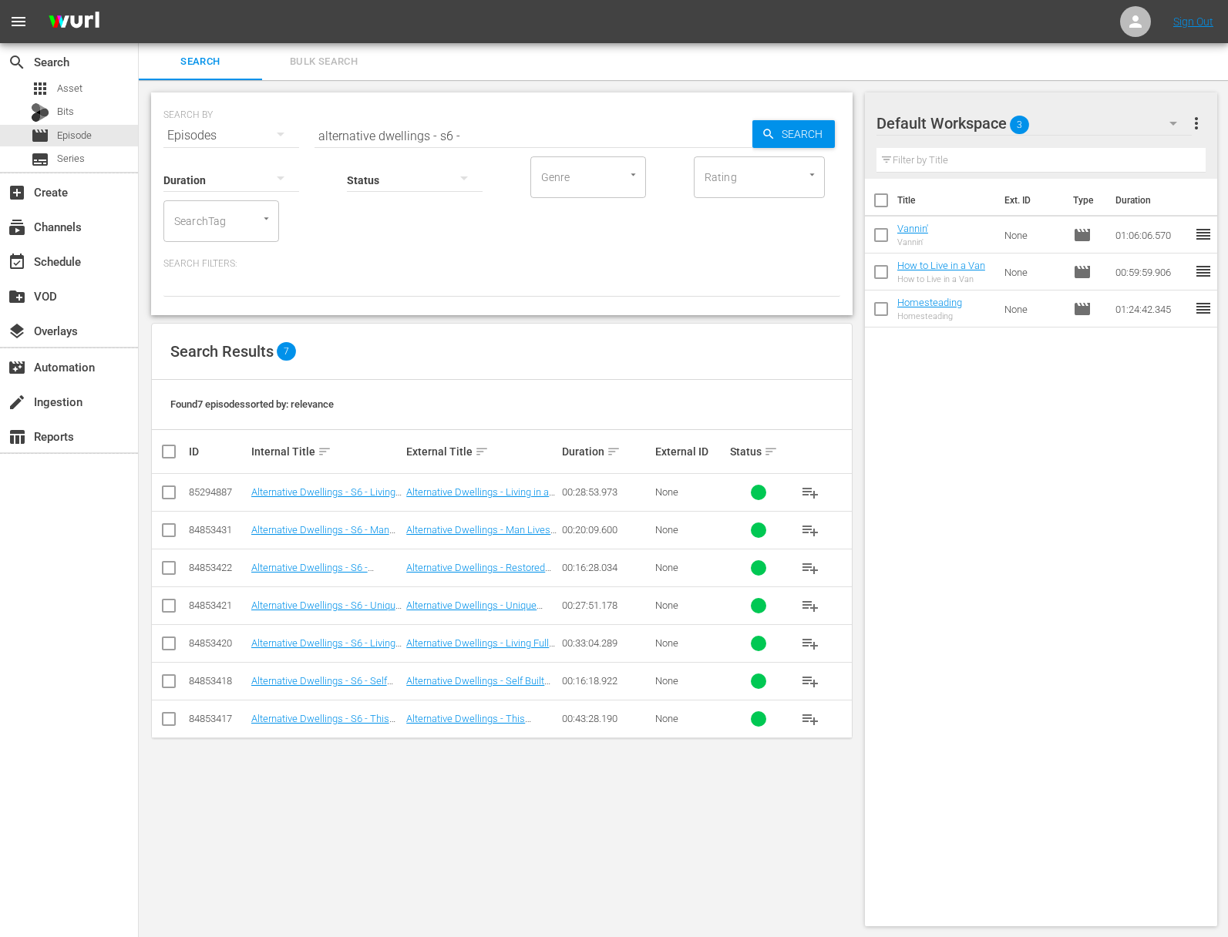
click at [813, 642] on span "playlist_add" at bounding box center [810, 643] width 18 height 18
click at [805, 602] on span "playlist_add" at bounding box center [810, 605] width 18 height 18
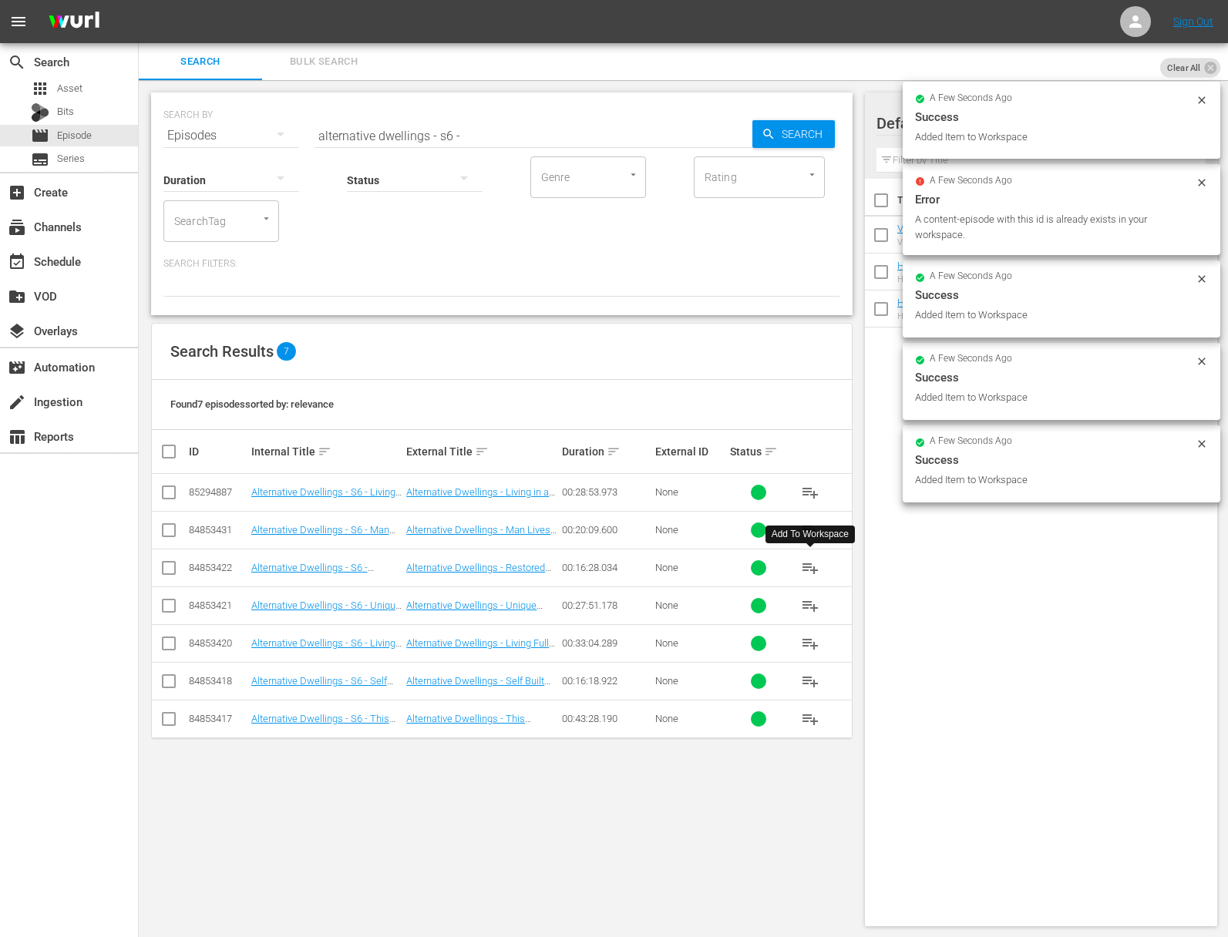
click at [811, 568] on span "playlist_add" at bounding box center [810, 568] width 18 height 18
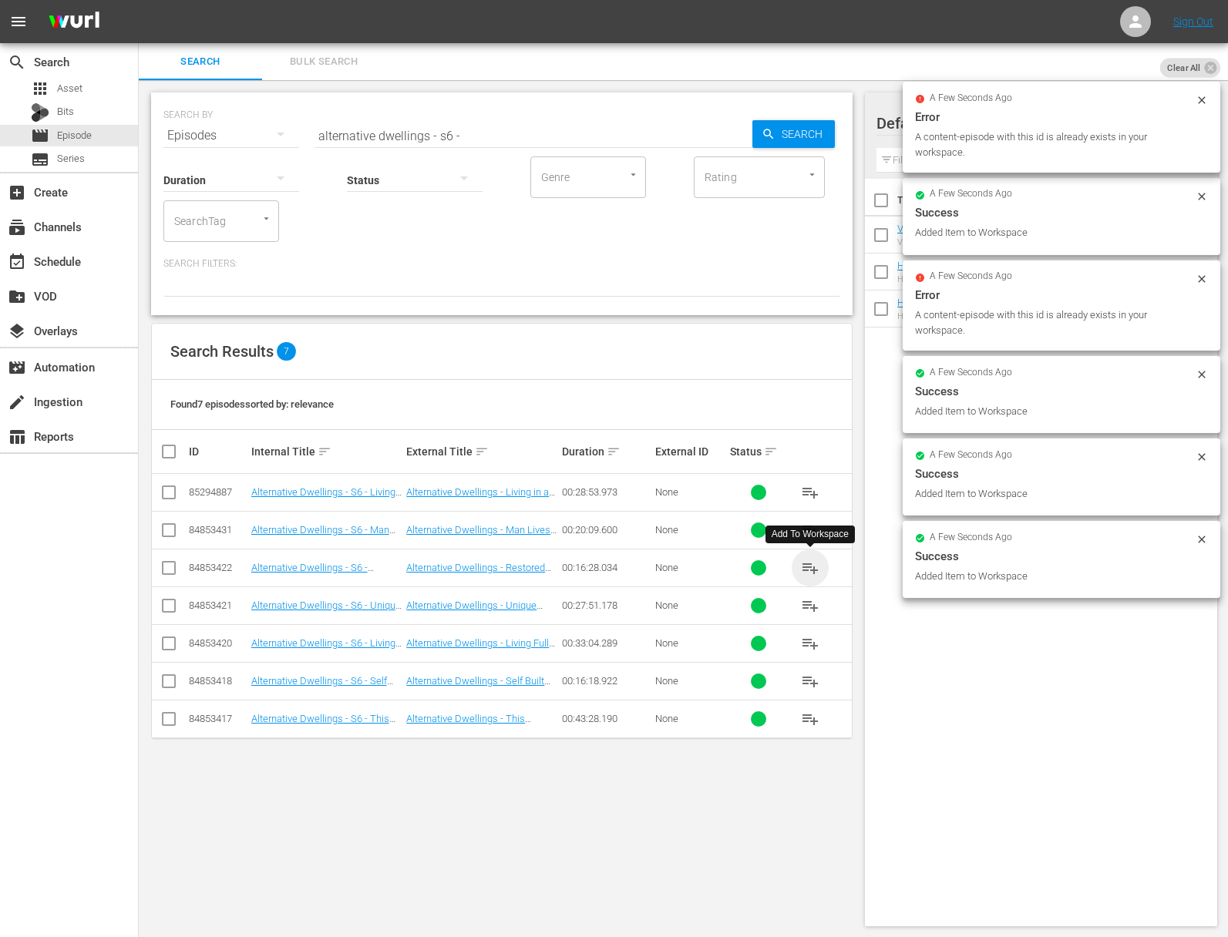
click at [811, 568] on span "playlist_add" at bounding box center [810, 568] width 18 height 18
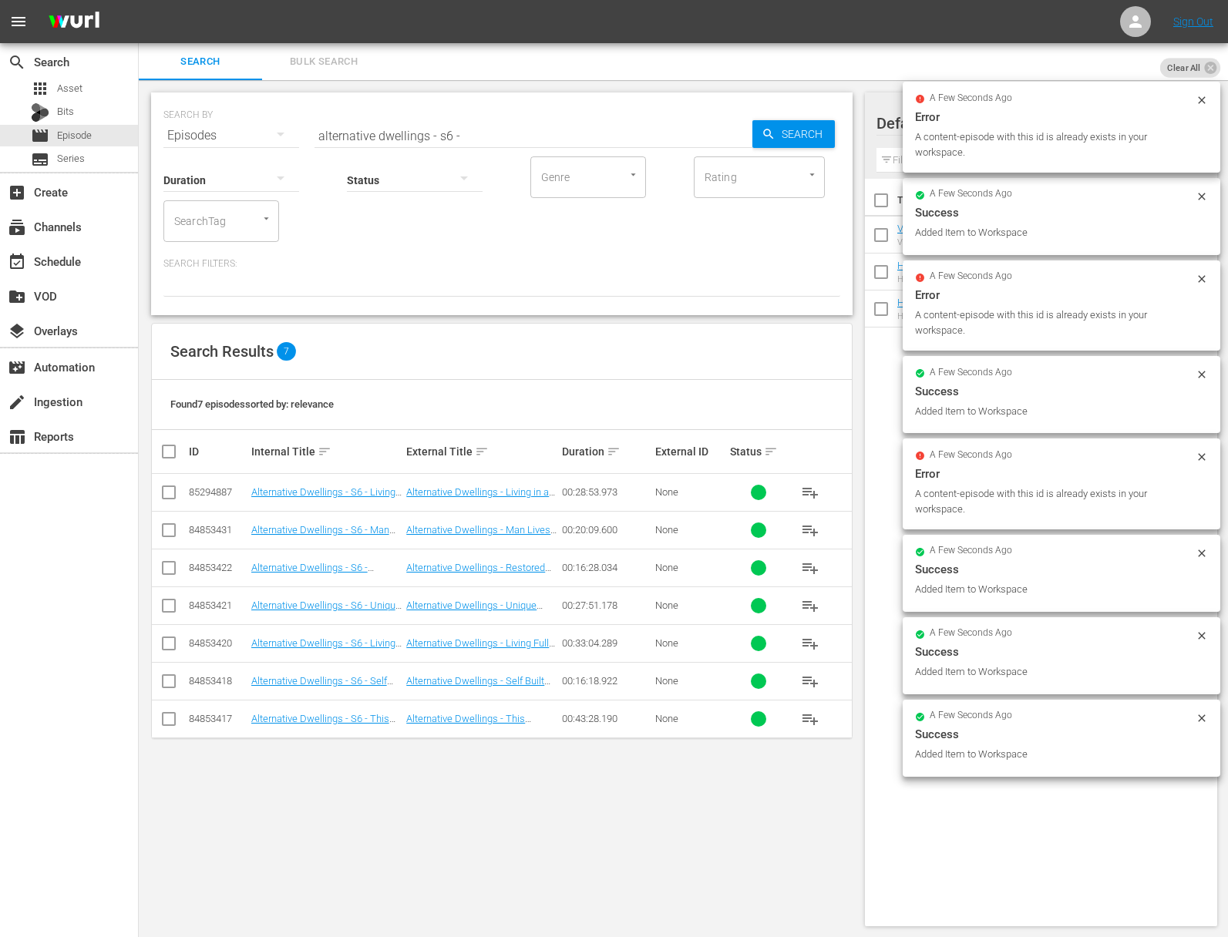
click at [813, 490] on span "playlist_add" at bounding box center [810, 492] width 18 height 18
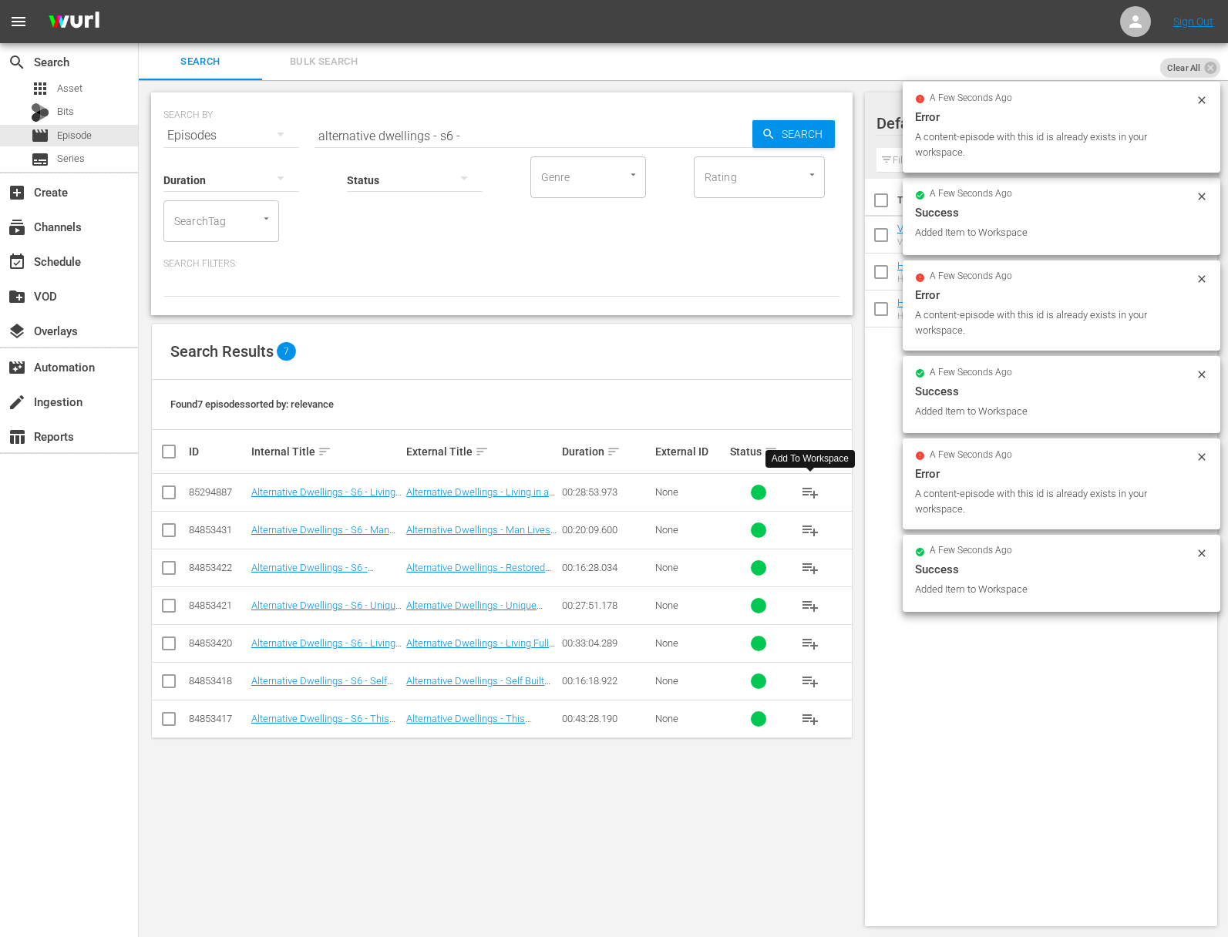
click at [813, 490] on span "playlist_add" at bounding box center [810, 492] width 18 height 18
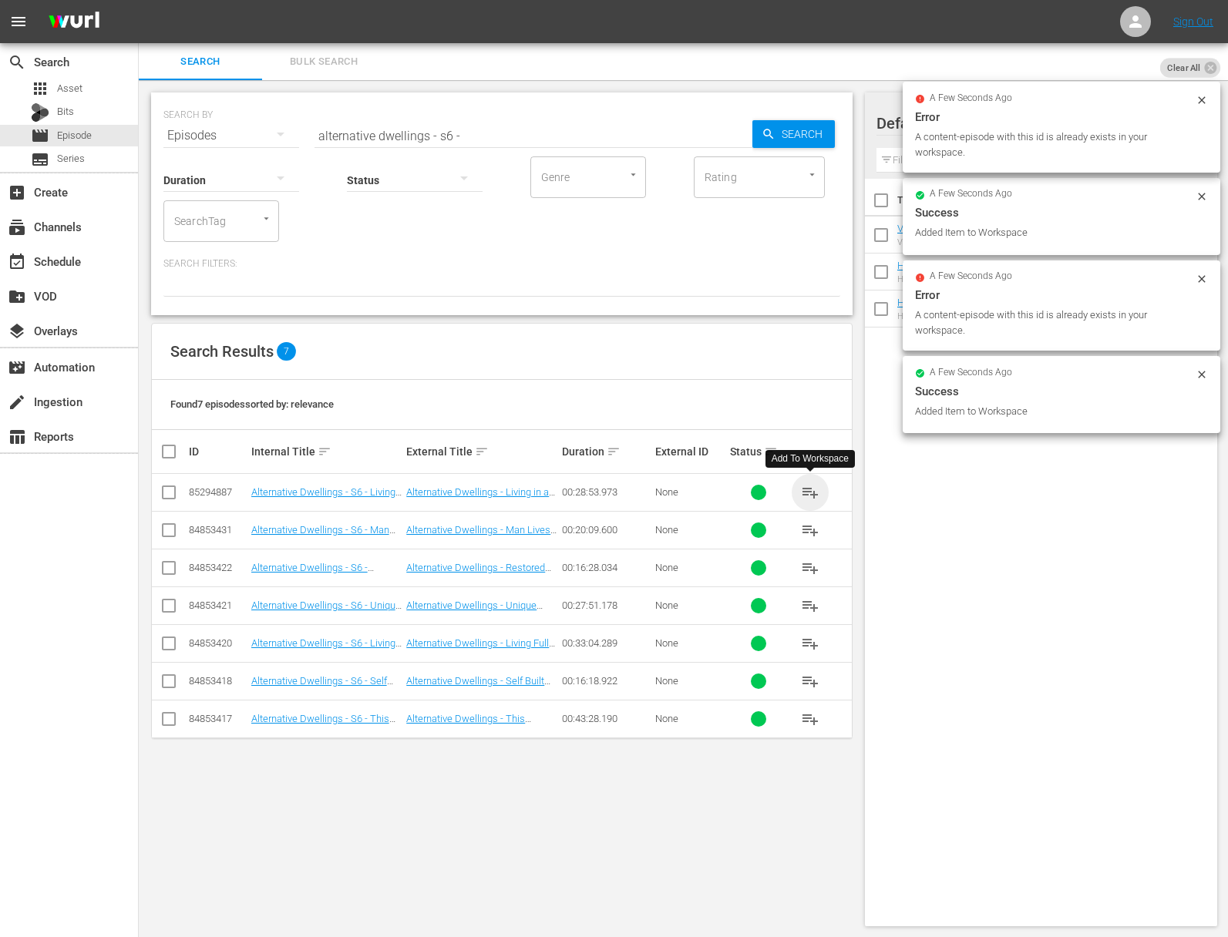
click at [814, 490] on span "playlist_add" at bounding box center [810, 492] width 18 height 18
click at [814, 527] on span "playlist_add" at bounding box center [810, 530] width 18 height 18
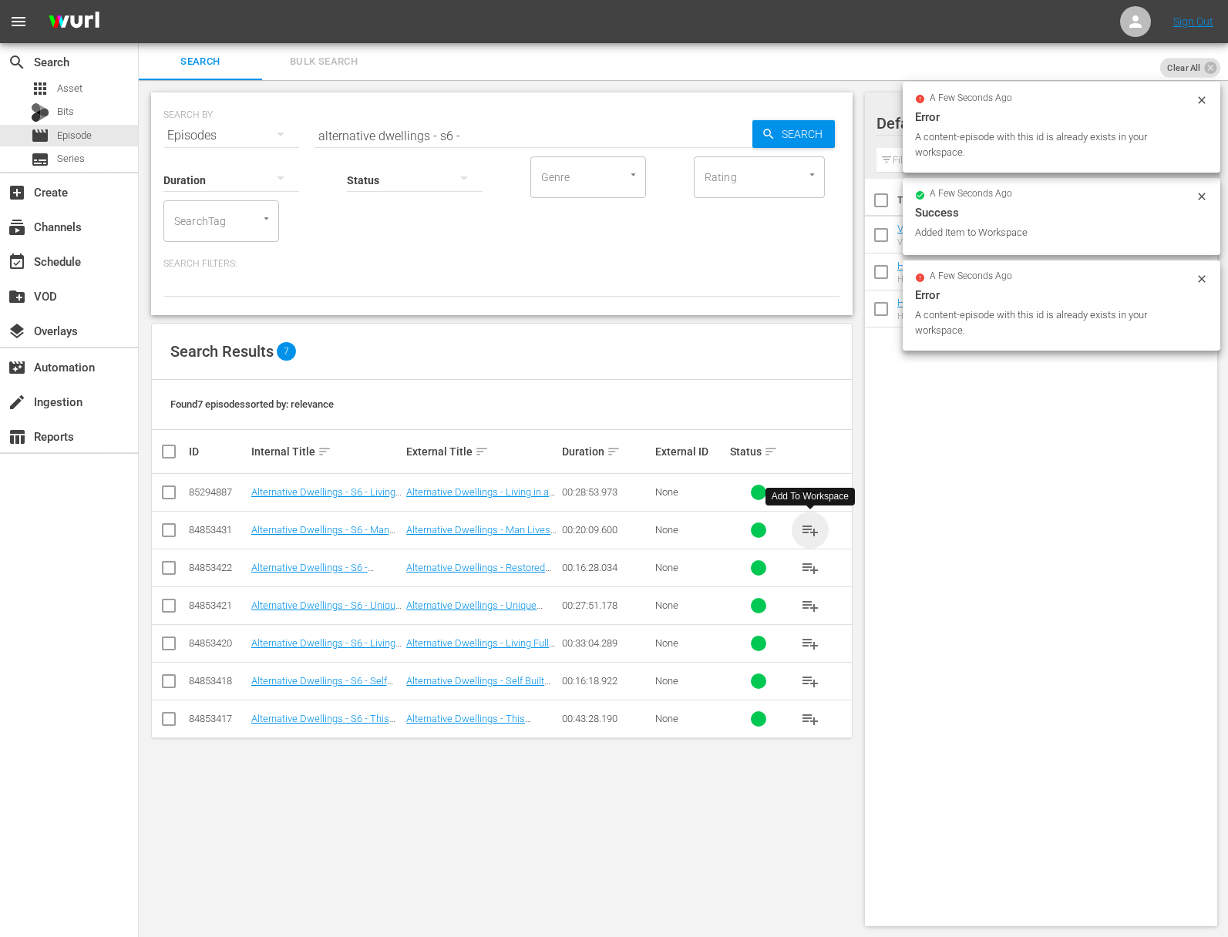
click at [814, 527] on span "playlist_add" at bounding box center [810, 530] width 18 height 18
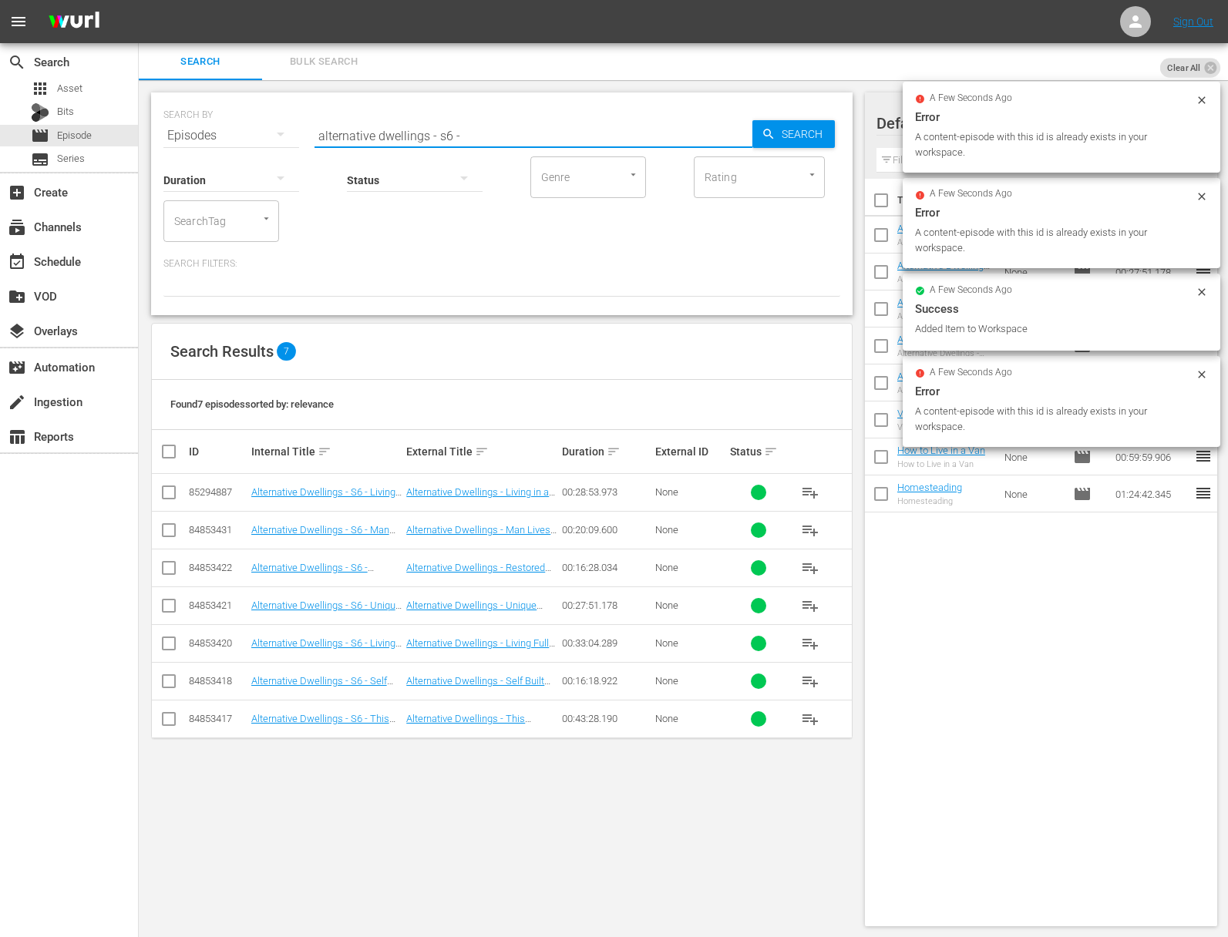
click at [449, 133] on input "alternative dwellings - s6 -" at bounding box center [533, 135] width 438 height 37
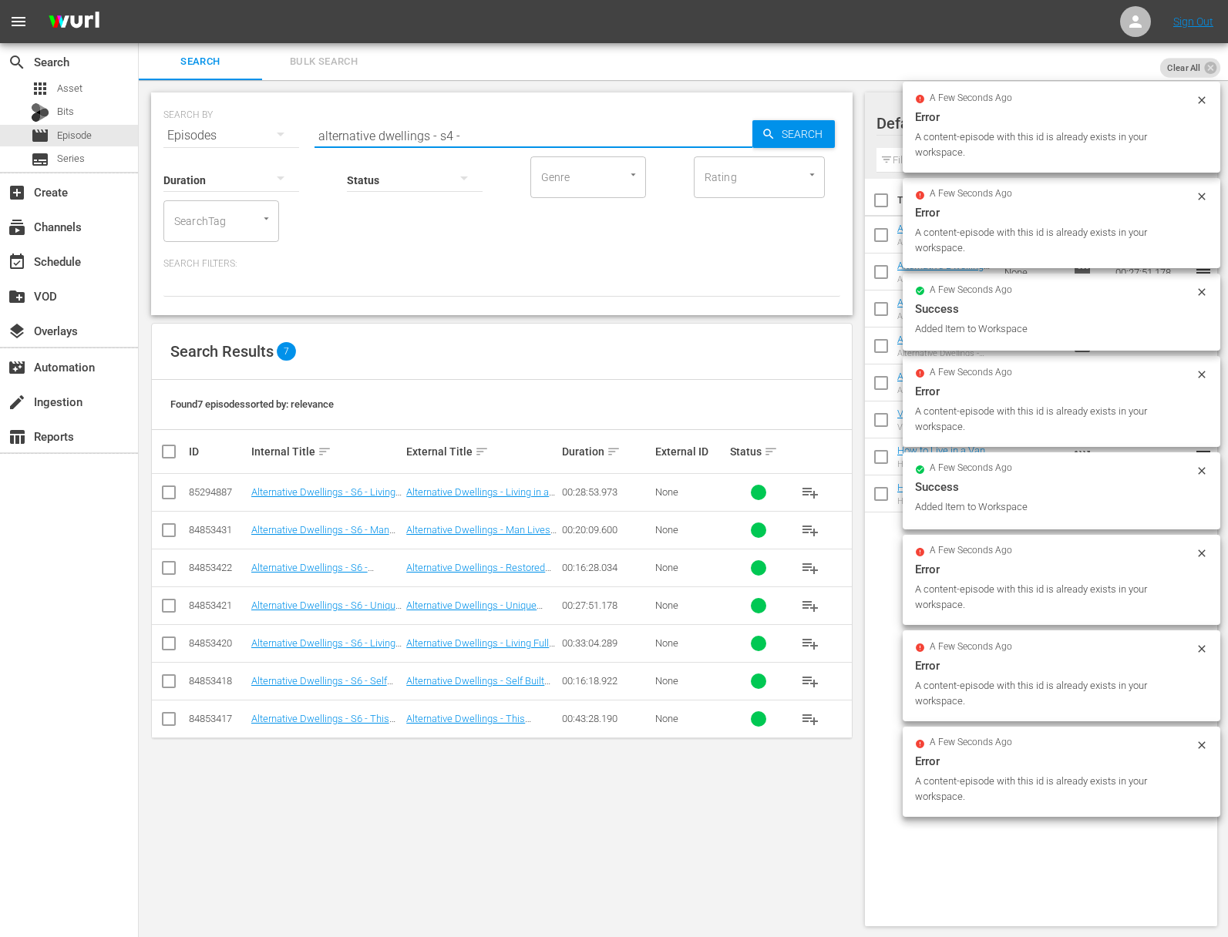
type input "alternative dwellings - s4 -"
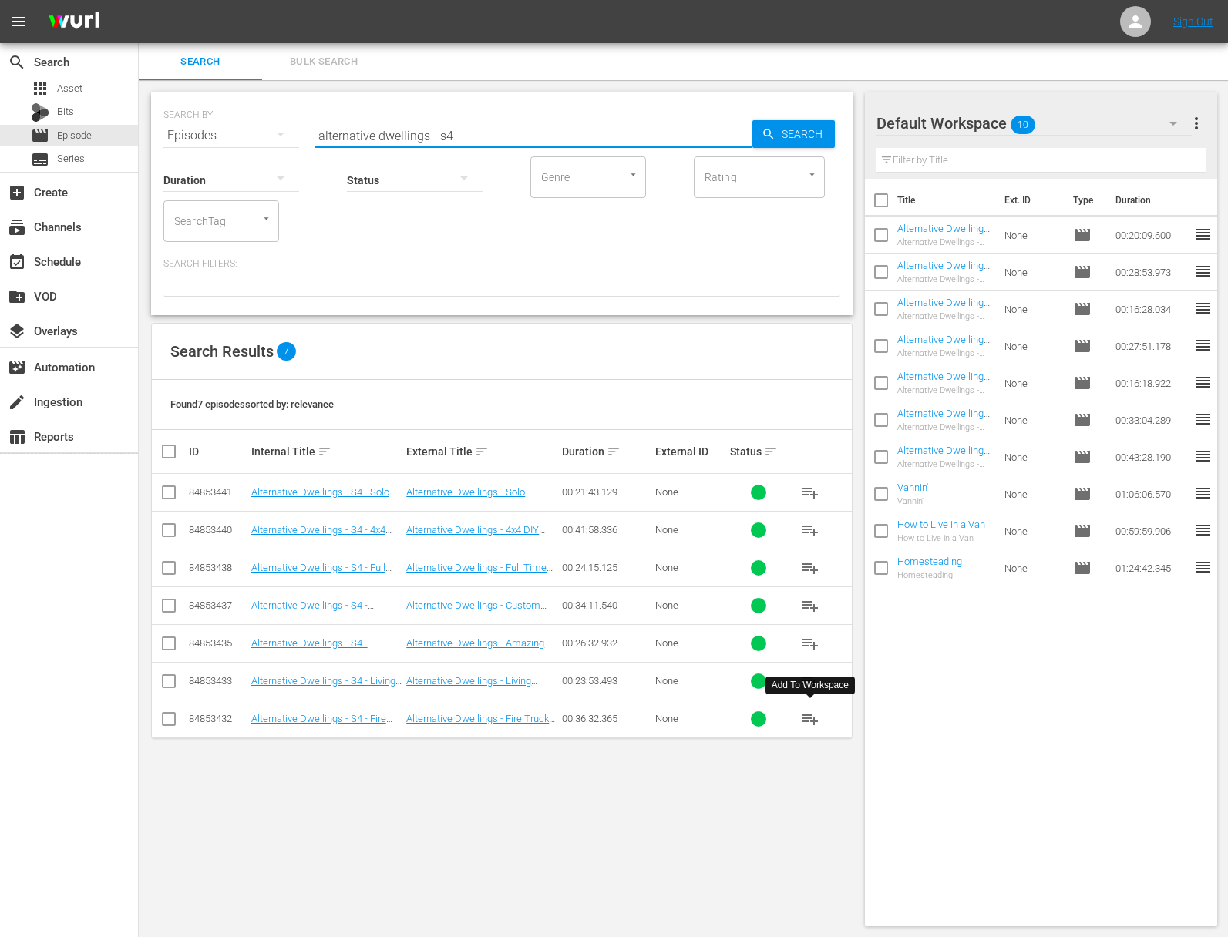
click at [807, 717] on span "playlist_add" at bounding box center [810, 719] width 18 height 18
click at [807, 677] on span "playlist_add" at bounding box center [810, 681] width 18 height 18
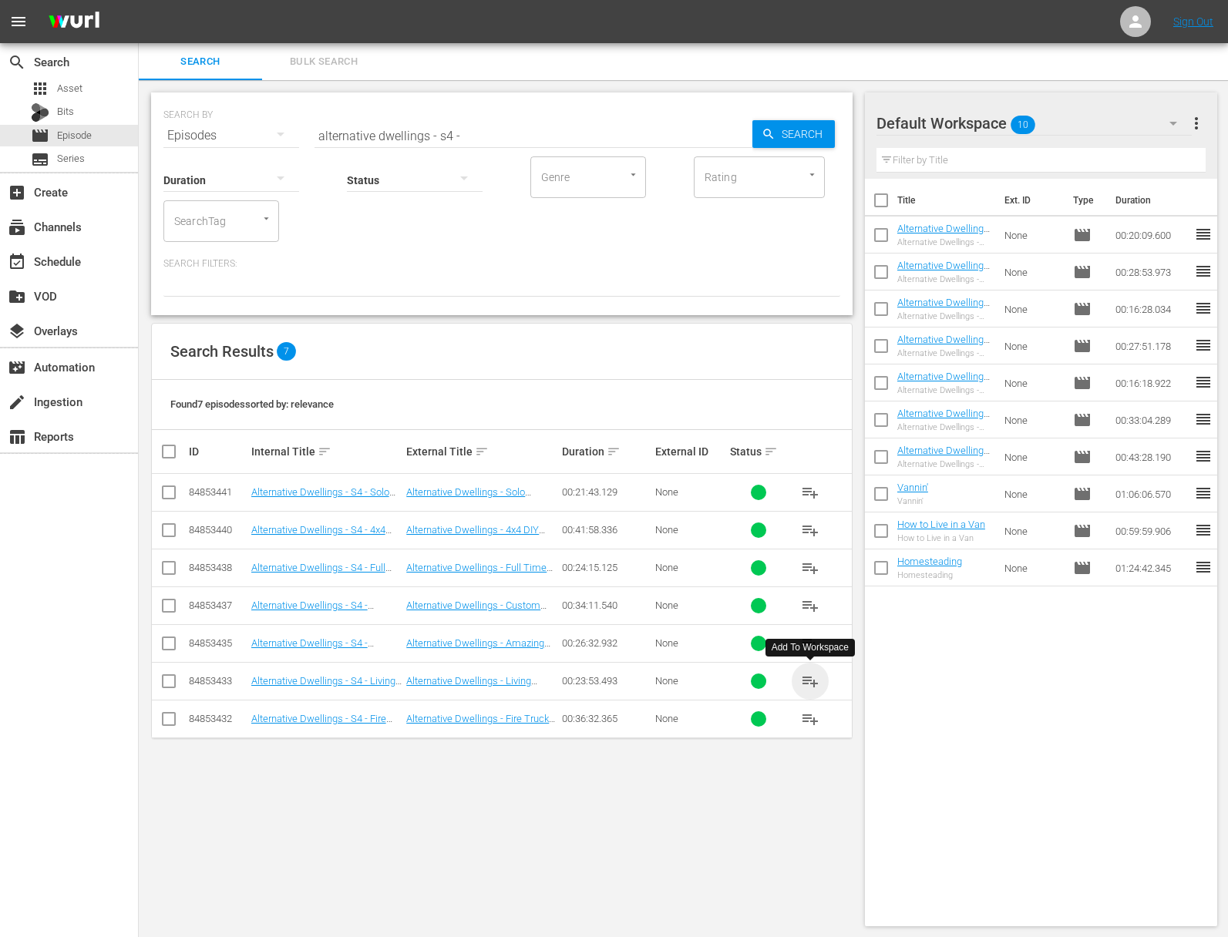
click at [807, 677] on span "playlist_add" at bounding box center [810, 681] width 18 height 18
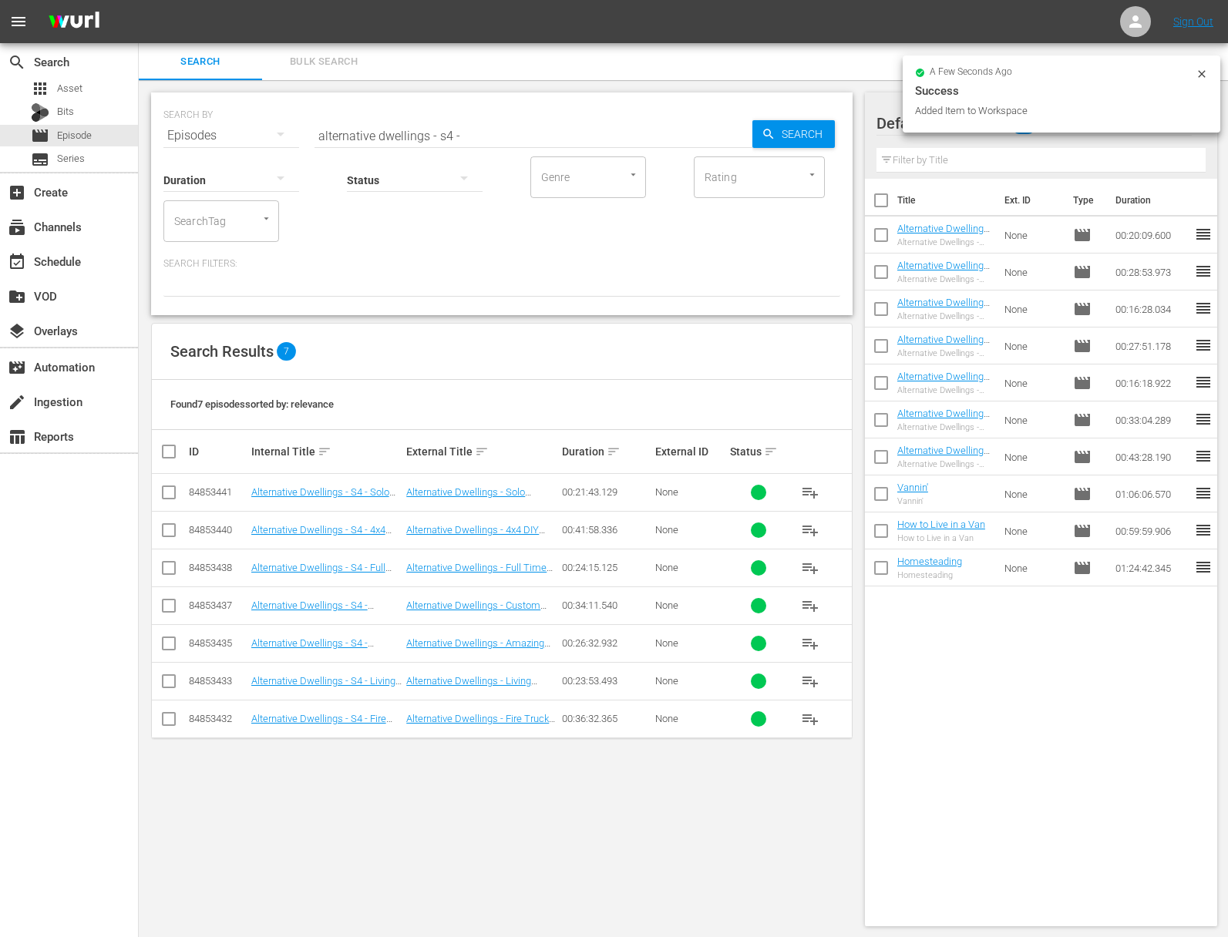
click at [812, 640] on span "playlist_add" at bounding box center [810, 643] width 18 height 18
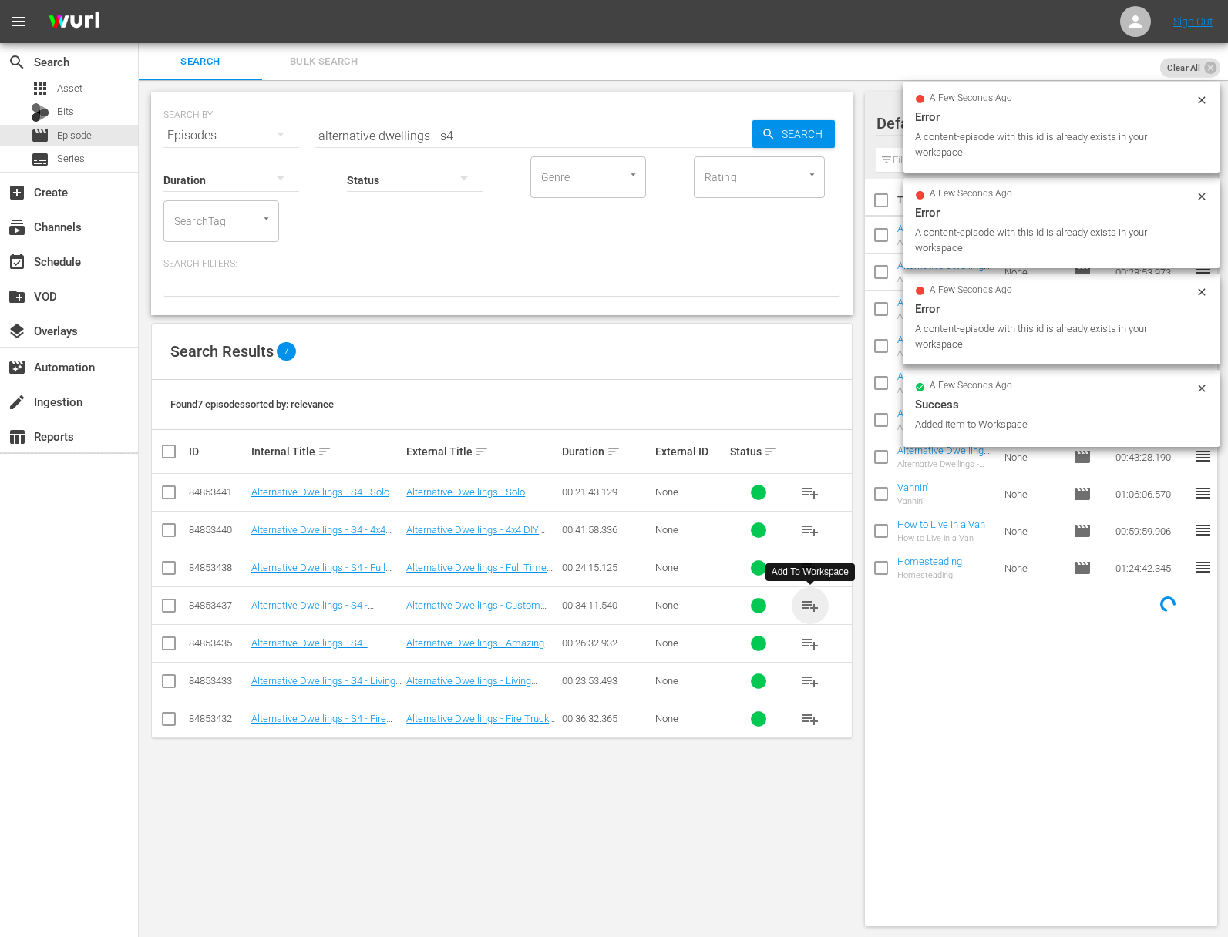
click at [813, 603] on span "playlist_add" at bounding box center [810, 605] width 18 height 18
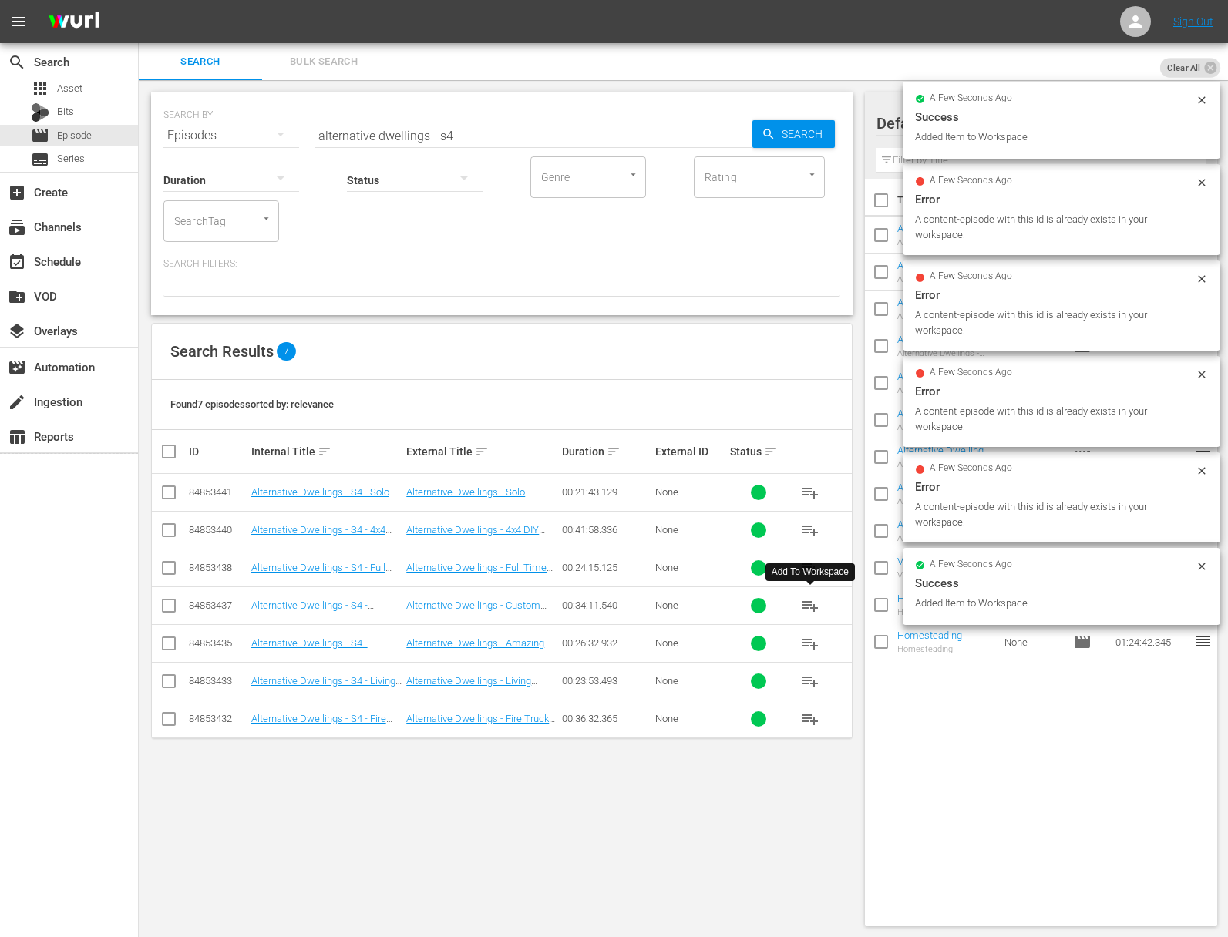
click at [813, 603] on span "playlist_add" at bounding box center [810, 605] width 18 height 18
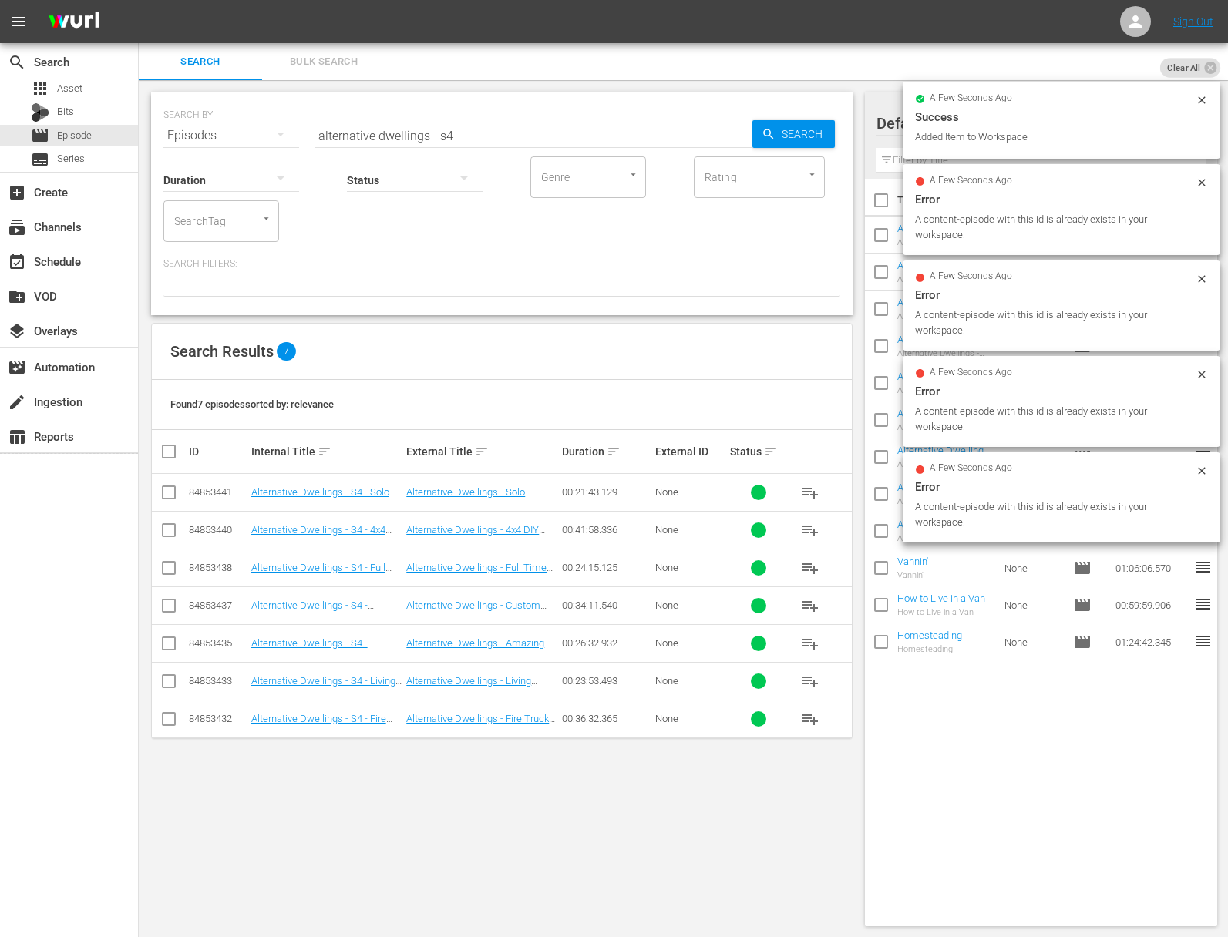
click at [810, 564] on span "playlist_add" at bounding box center [810, 568] width 18 height 18
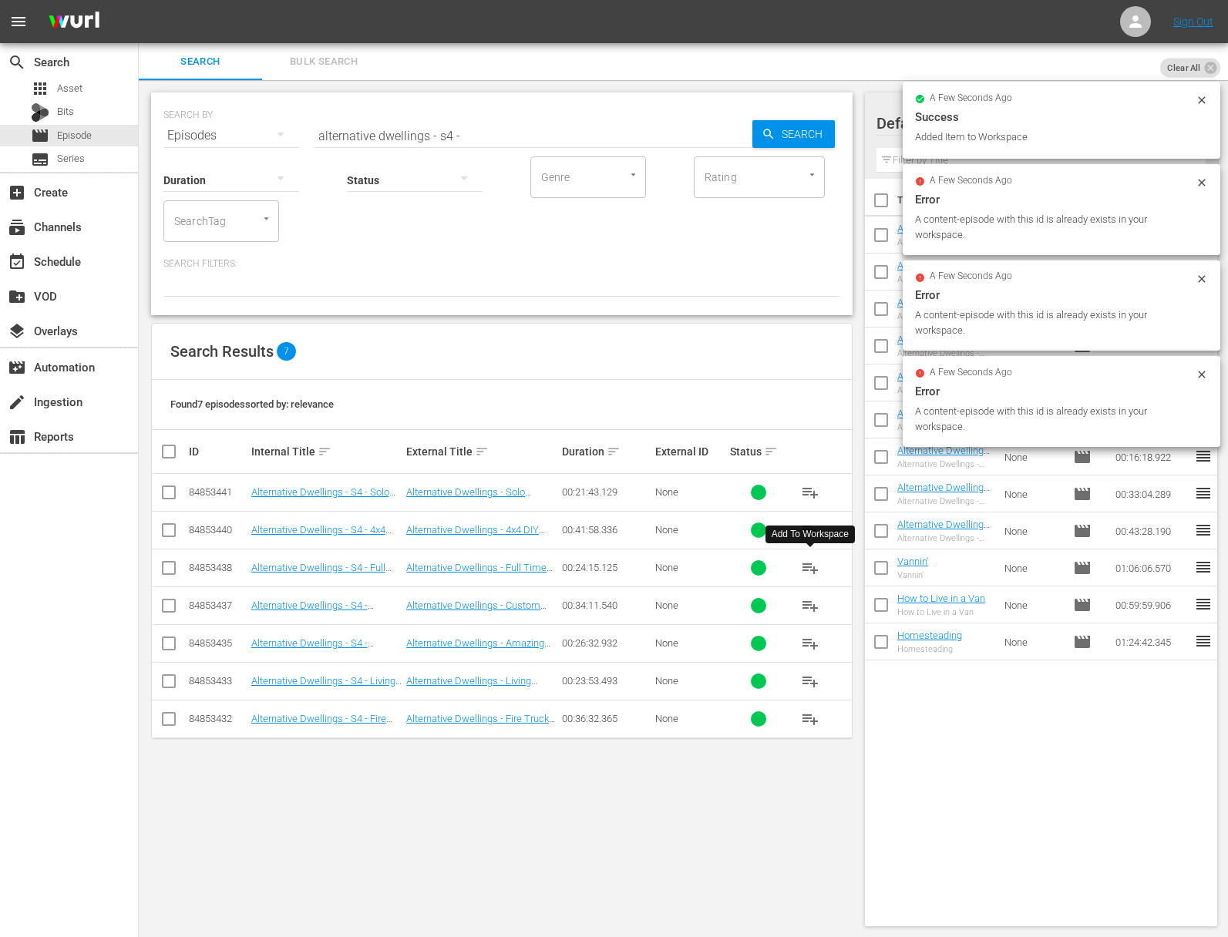
click at [810, 564] on span "playlist_add" at bounding box center [810, 568] width 18 height 18
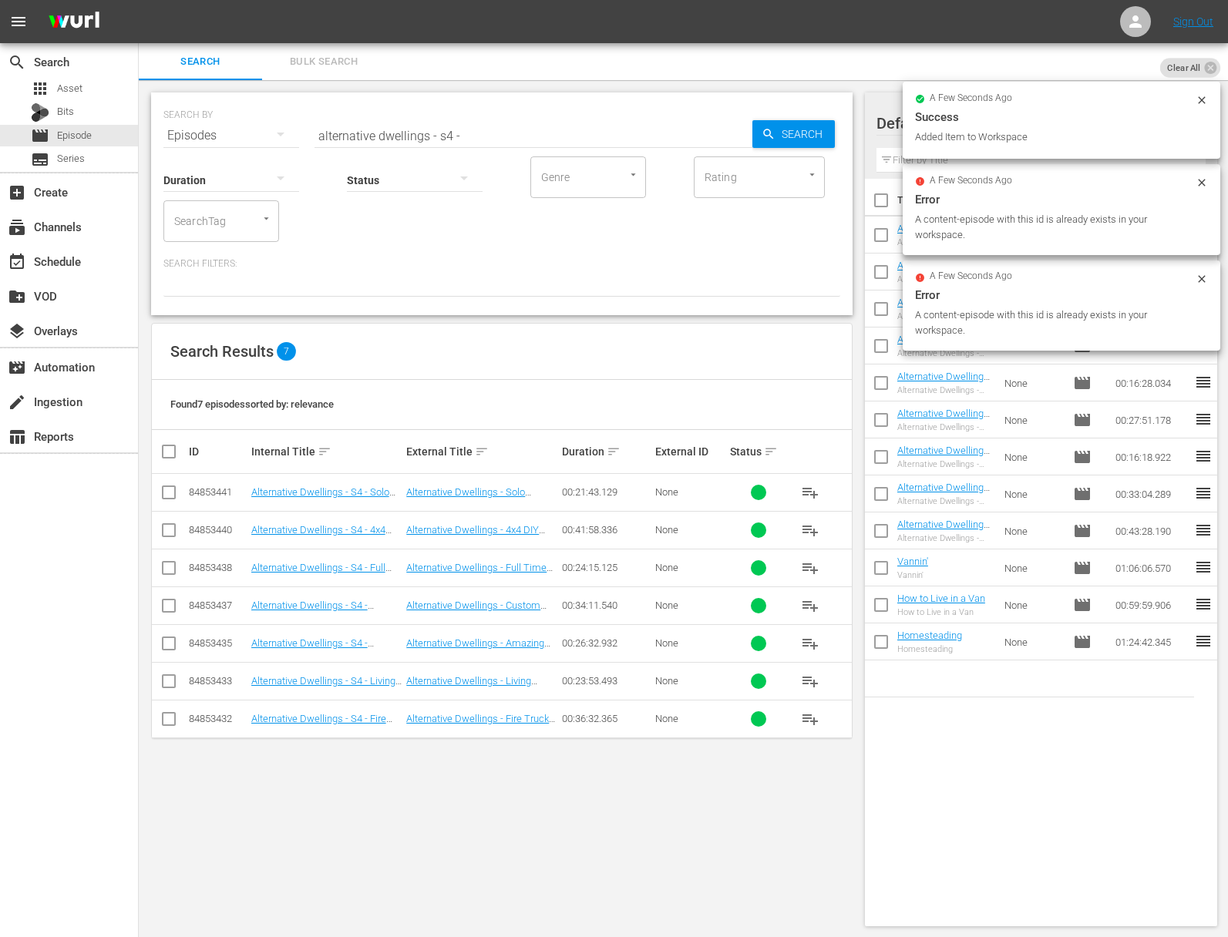
click at [818, 529] on span "playlist_add" at bounding box center [810, 530] width 18 height 18
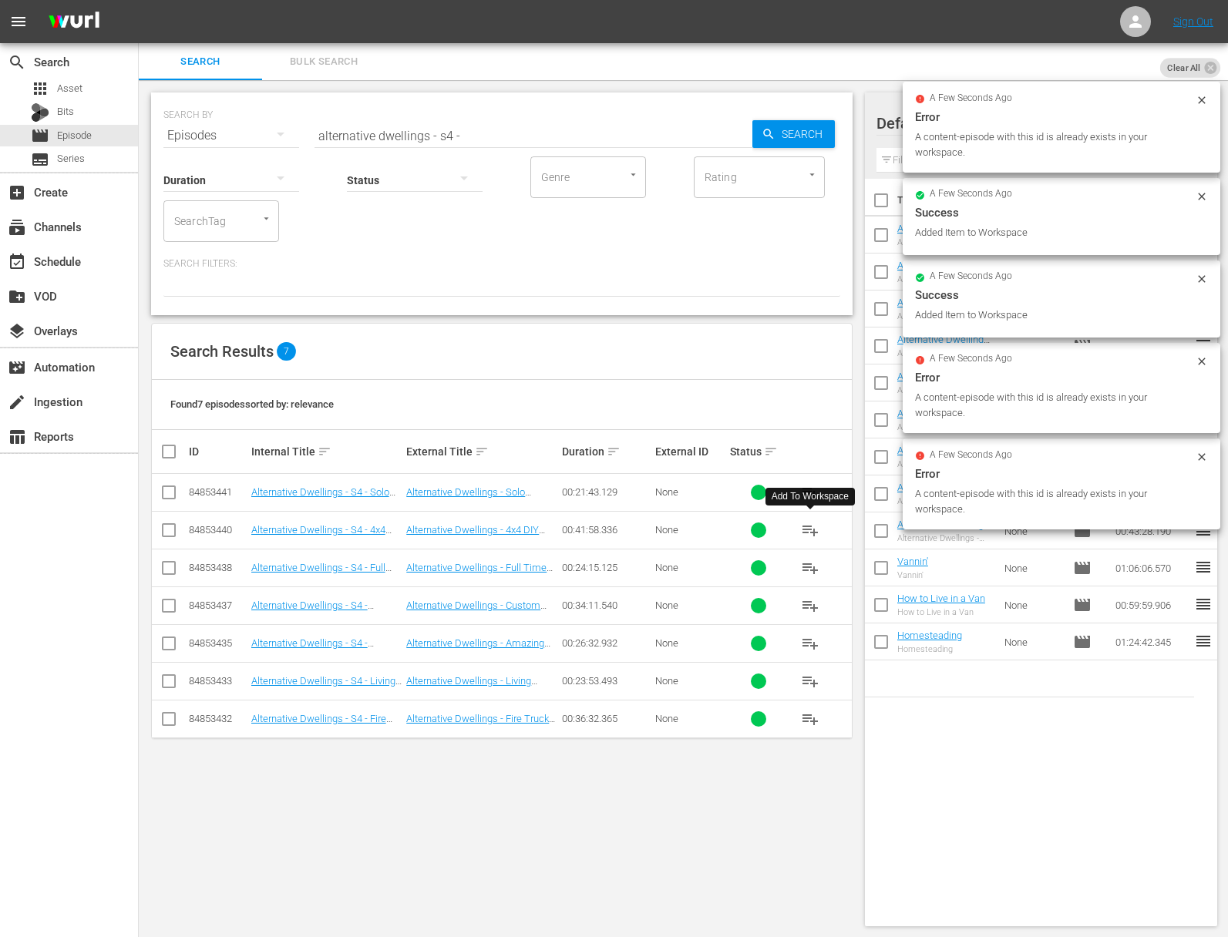
click at [815, 529] on span "playlist_add" at bounding box center [810, 530] width 18 height 18
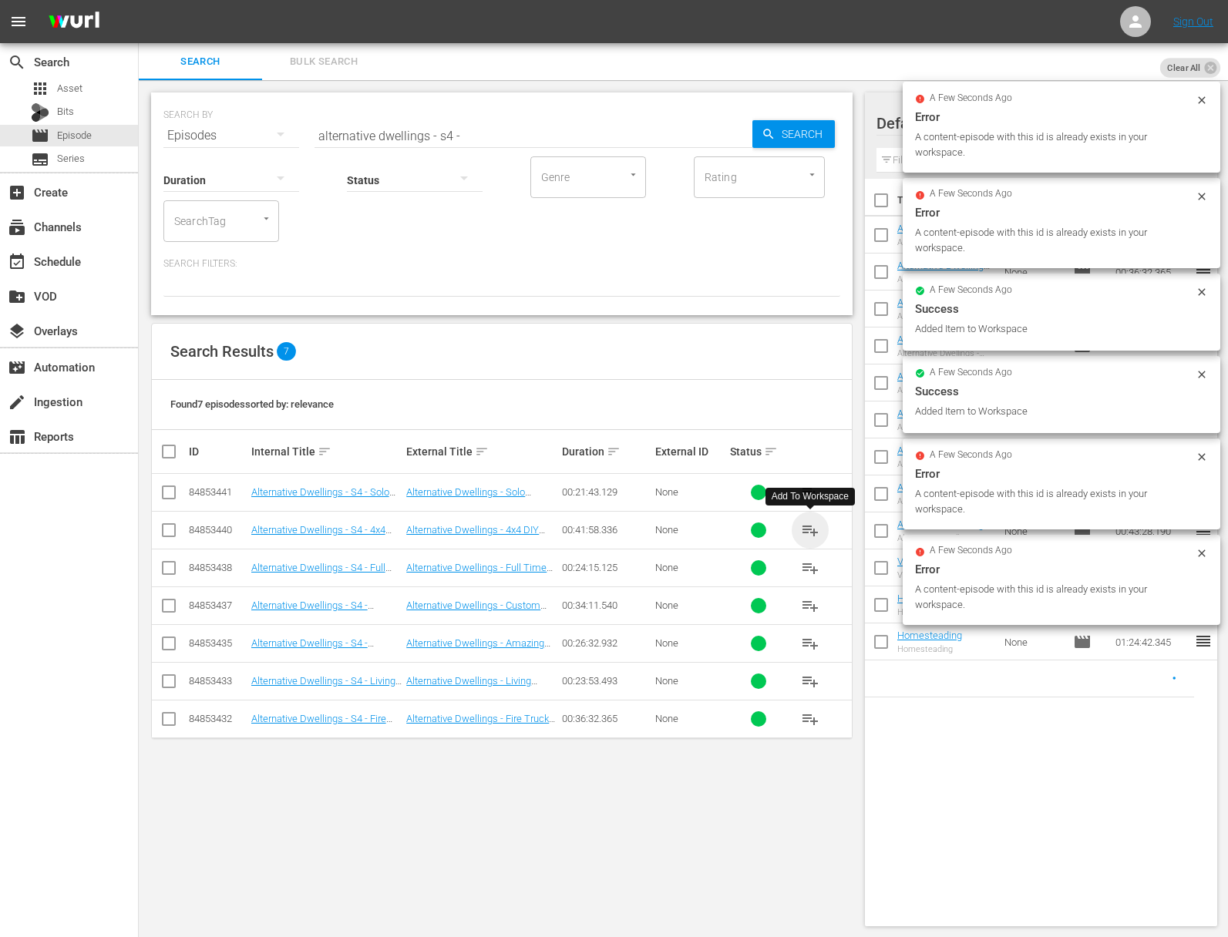
click at [815, 529] on span "playlist_add" at bounding box center [810, 530] width 18 height 18
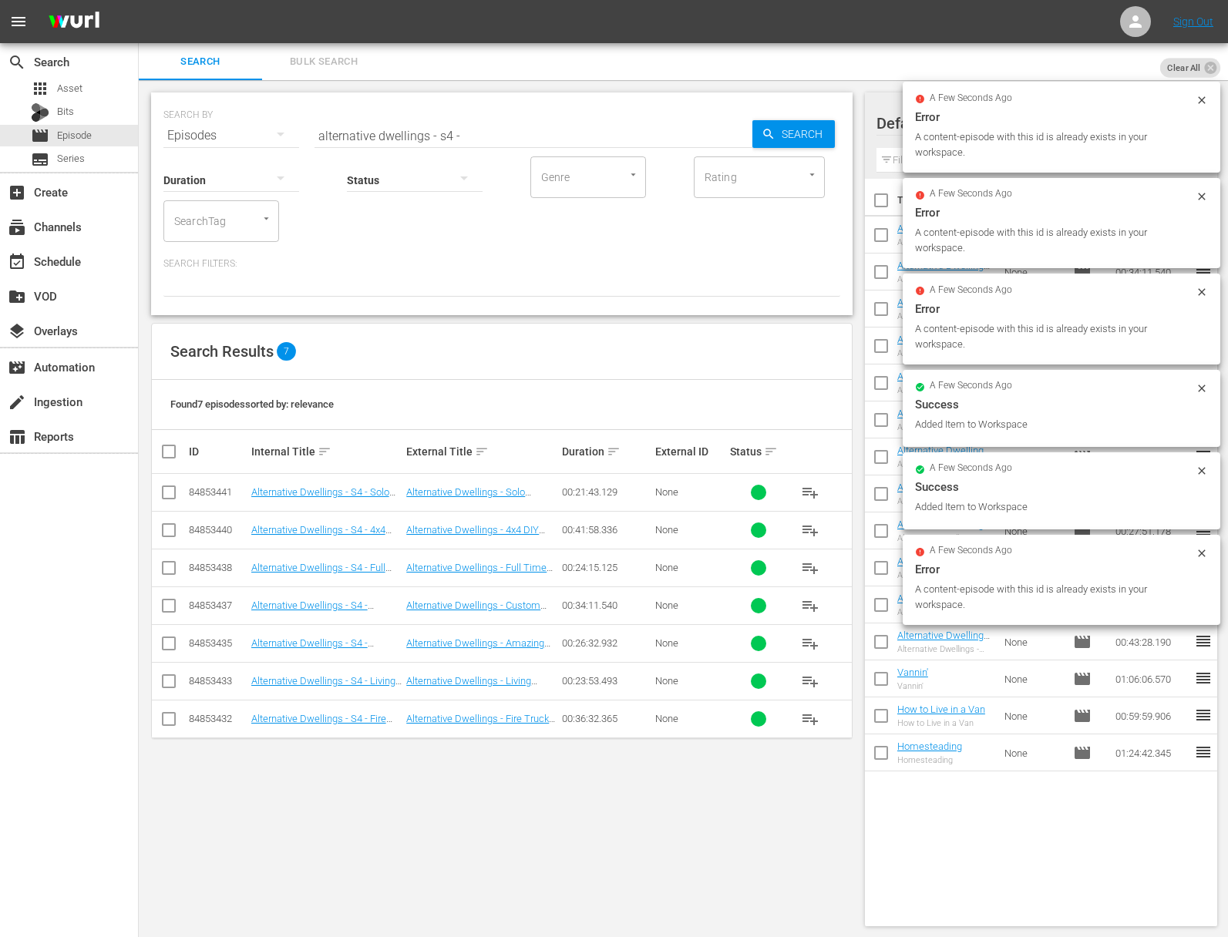
click at [811, 492] on span "playlist_add" at bounding box center [810, 492] width 18 height 18
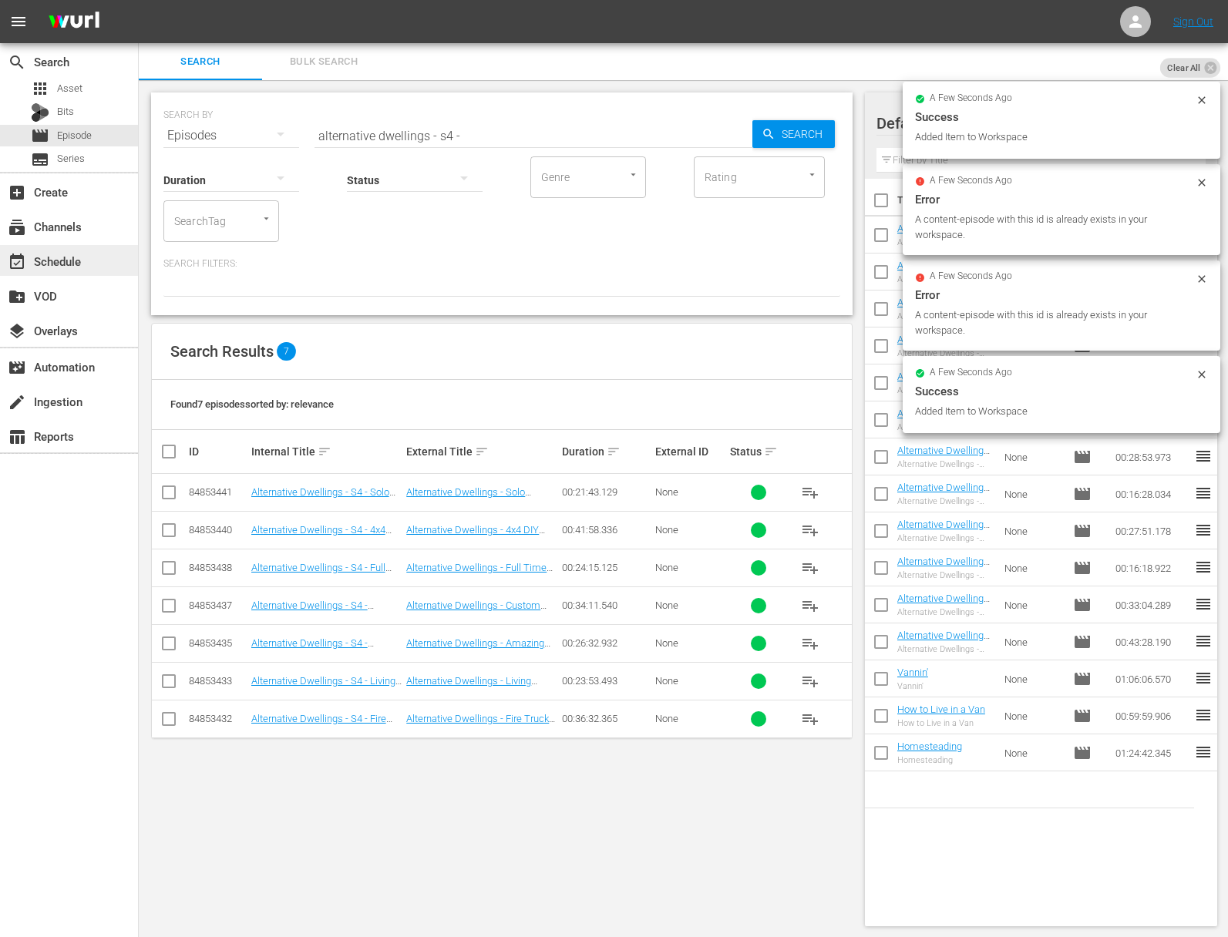
click at [75, 262] on div "event_available Schedule" at bounding box center [43, 259] width 86 height 14
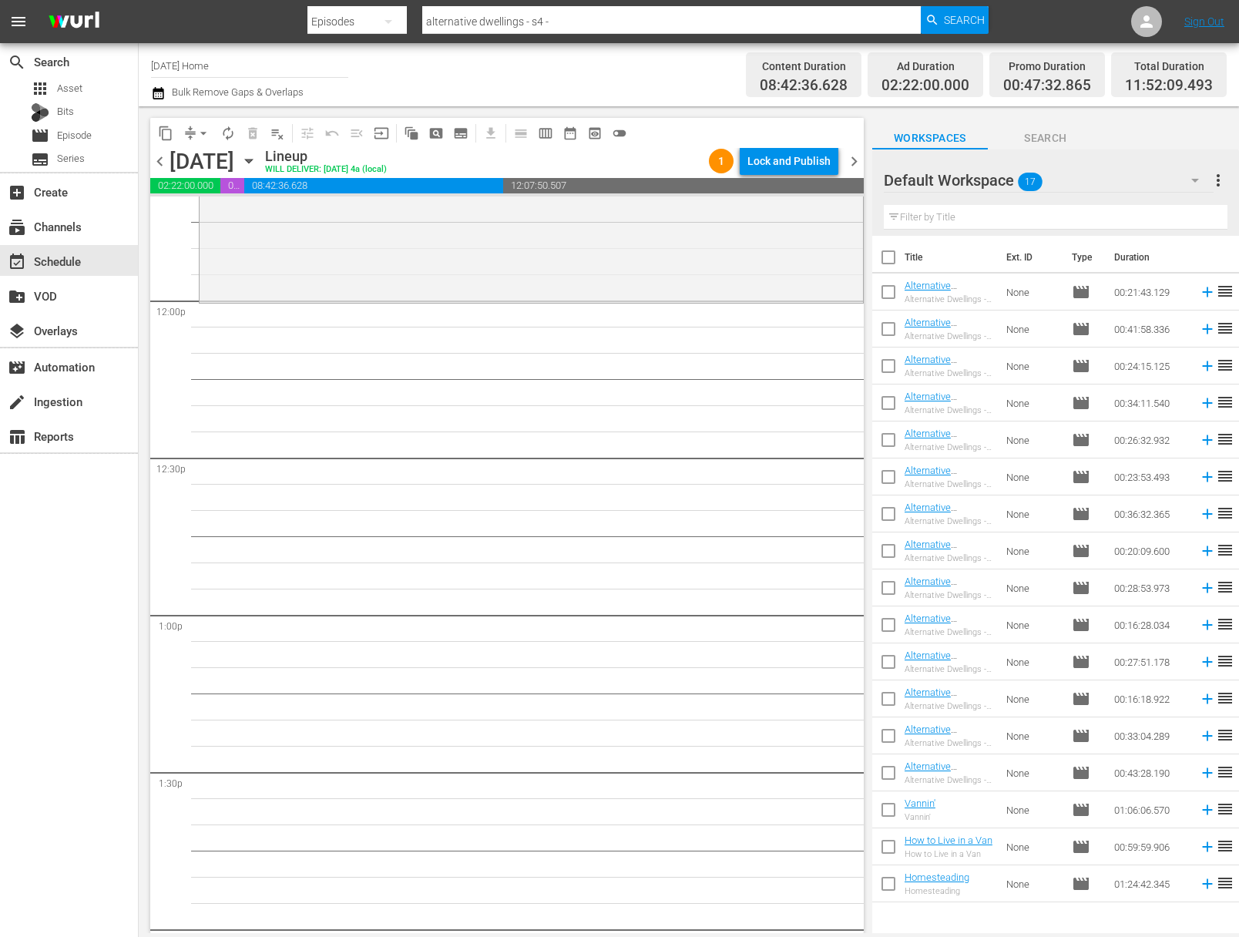
scroll to position [3668, 0]
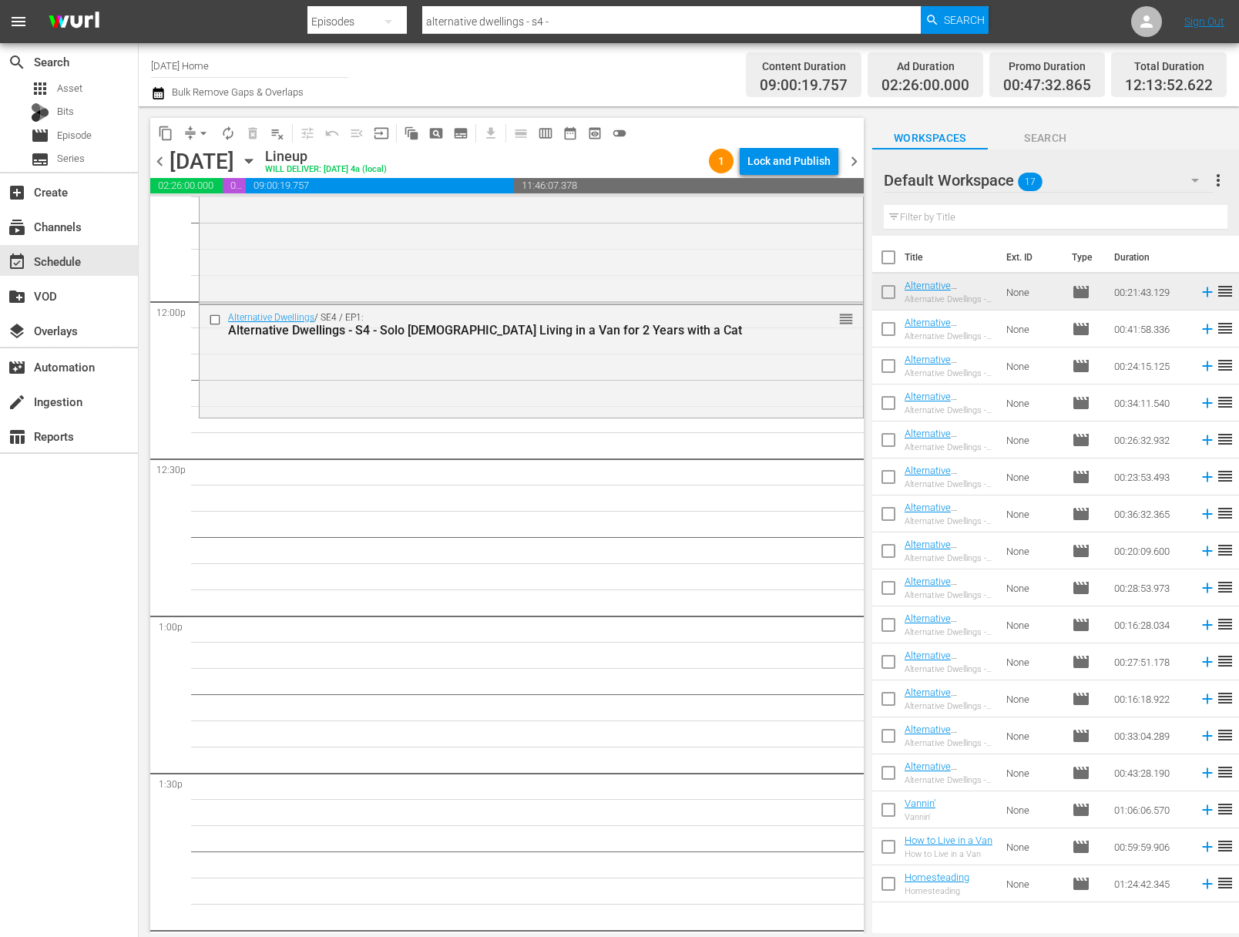
click at [895, 264] on input "checkbox" at bounding box center [888, 260] width 32 height 32
checkbox input "true"
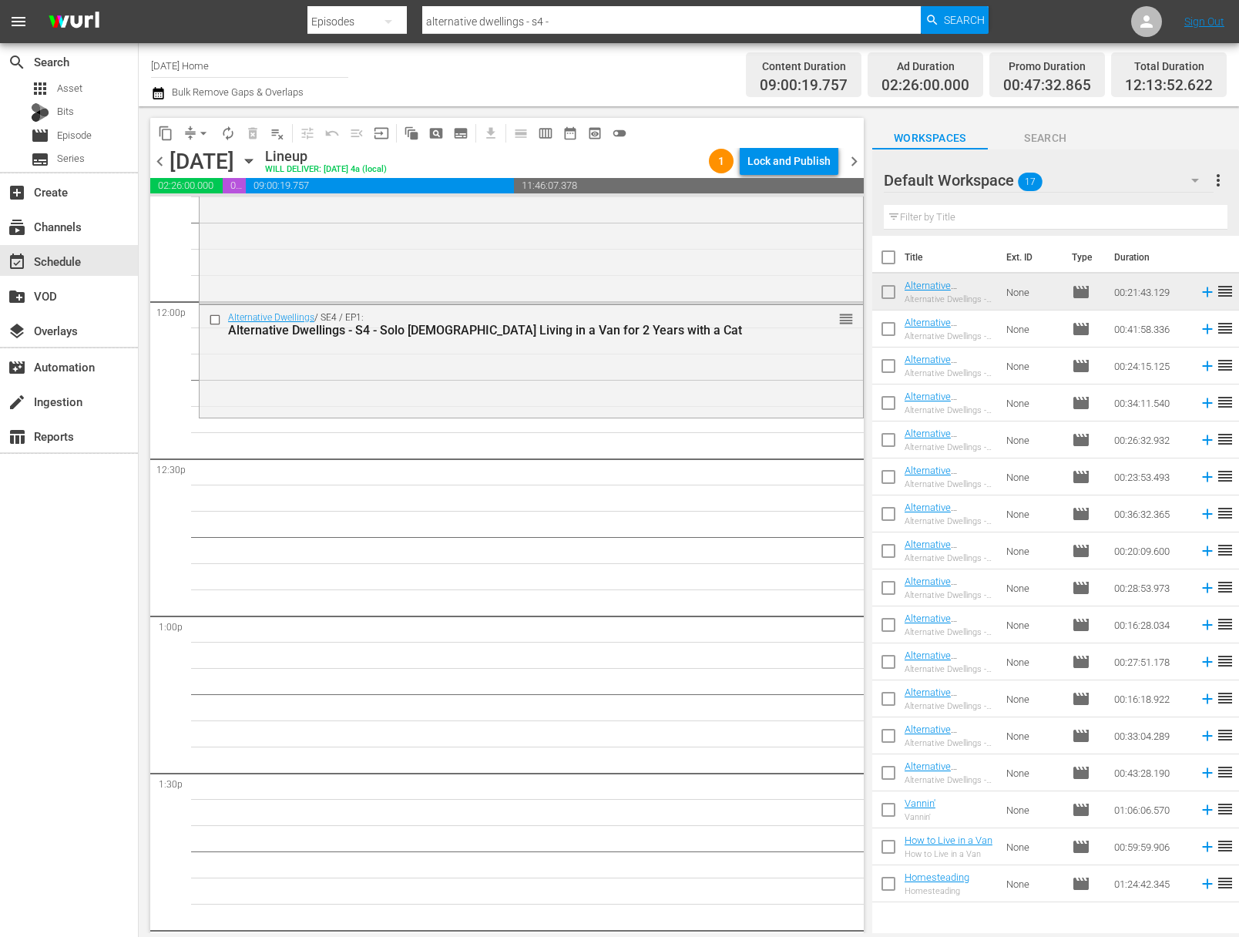
checkbox input "true"
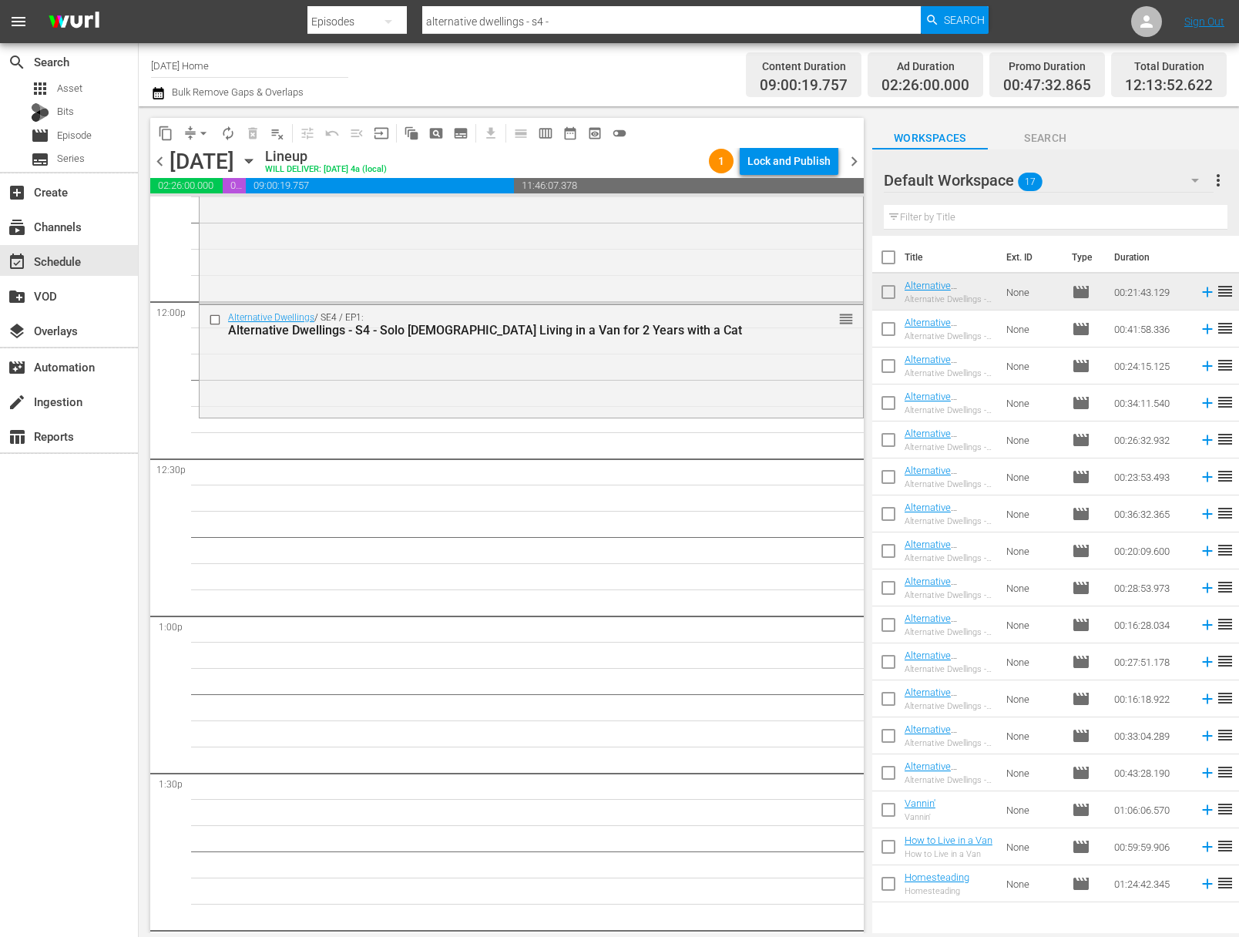
checkbox input "true"
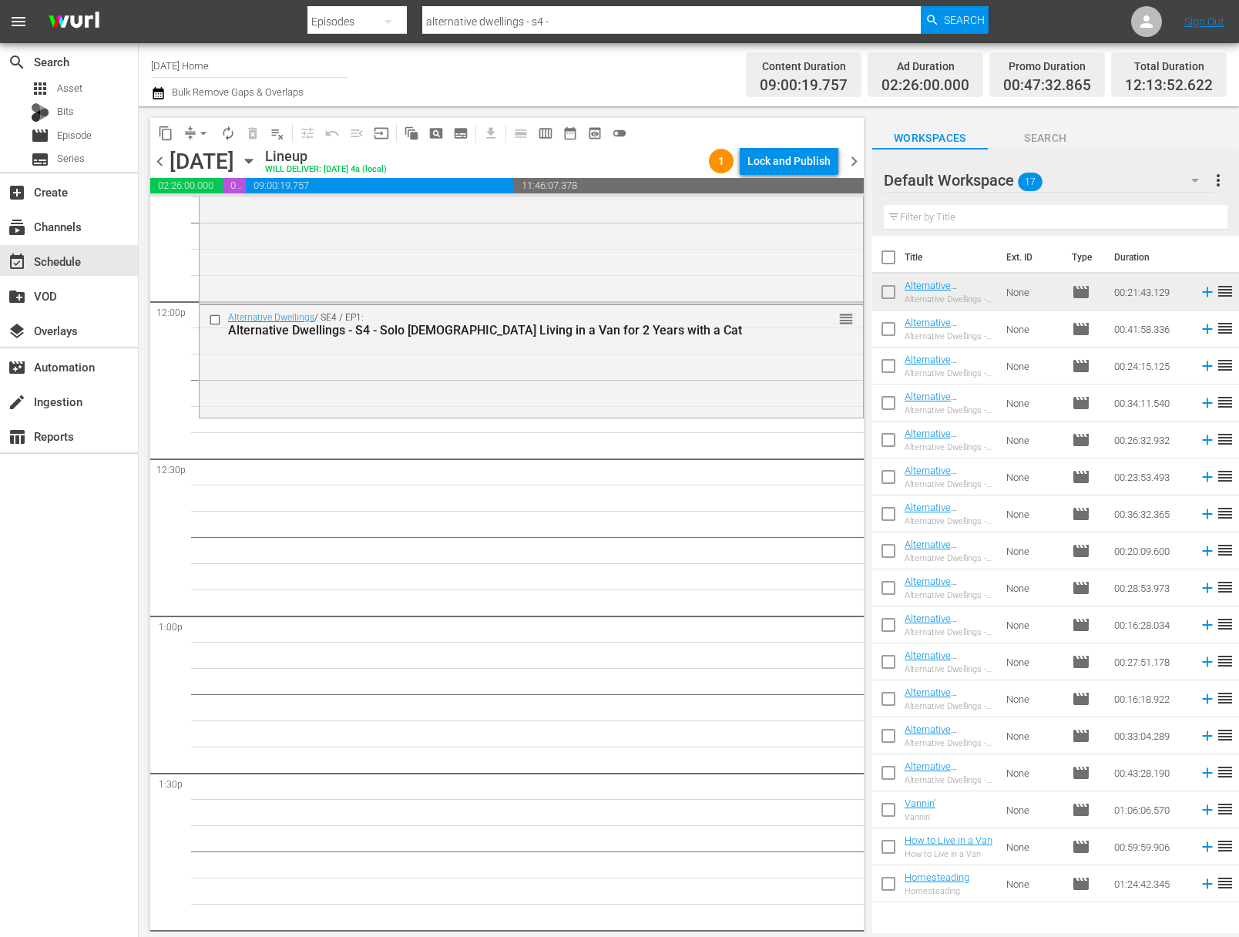
checkbox input "true"
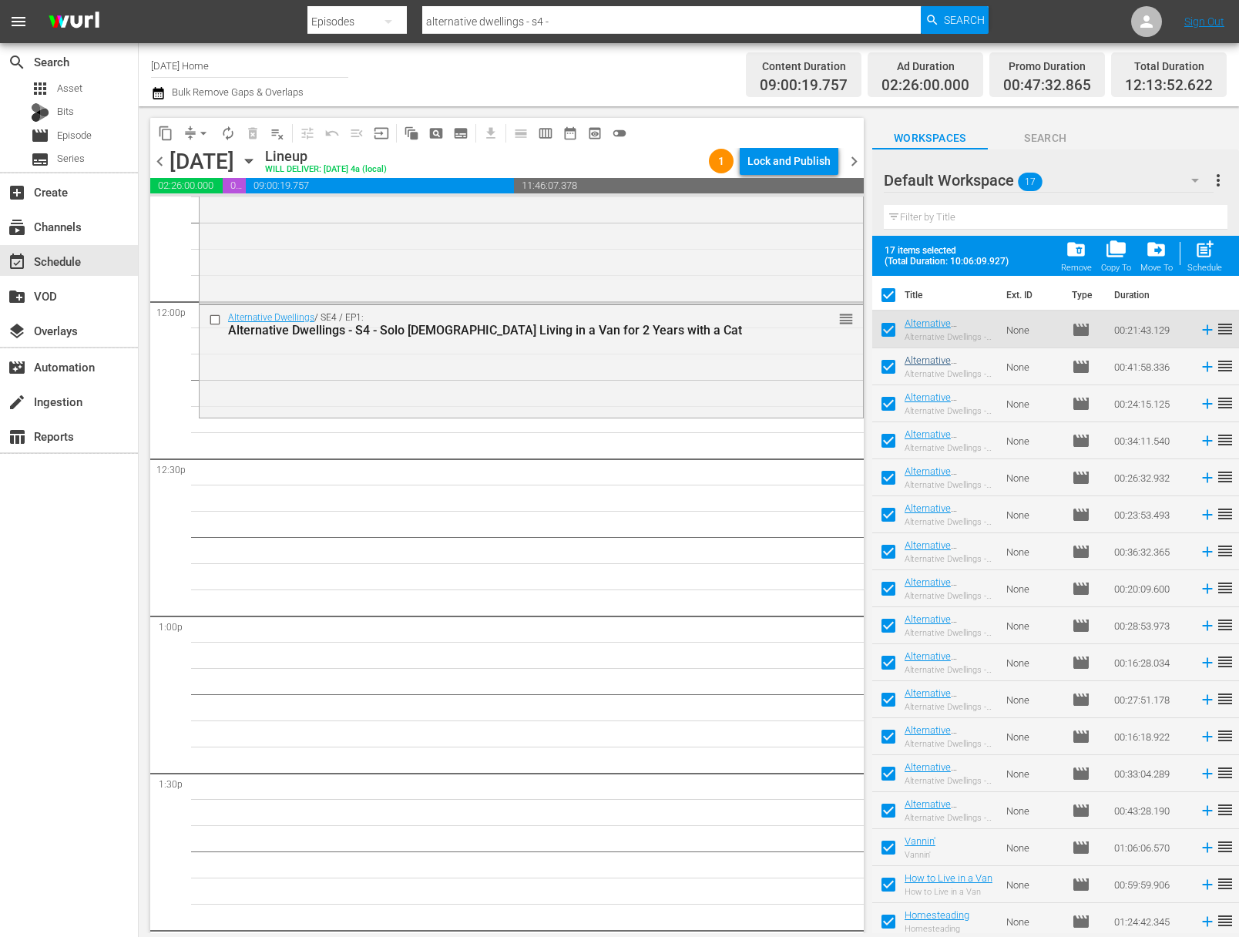
scroll to position [0, 0]
click at [890, 332] on input "checkbox" at bounding box center [888, 335] width 32 height 32
checkbox input "false"
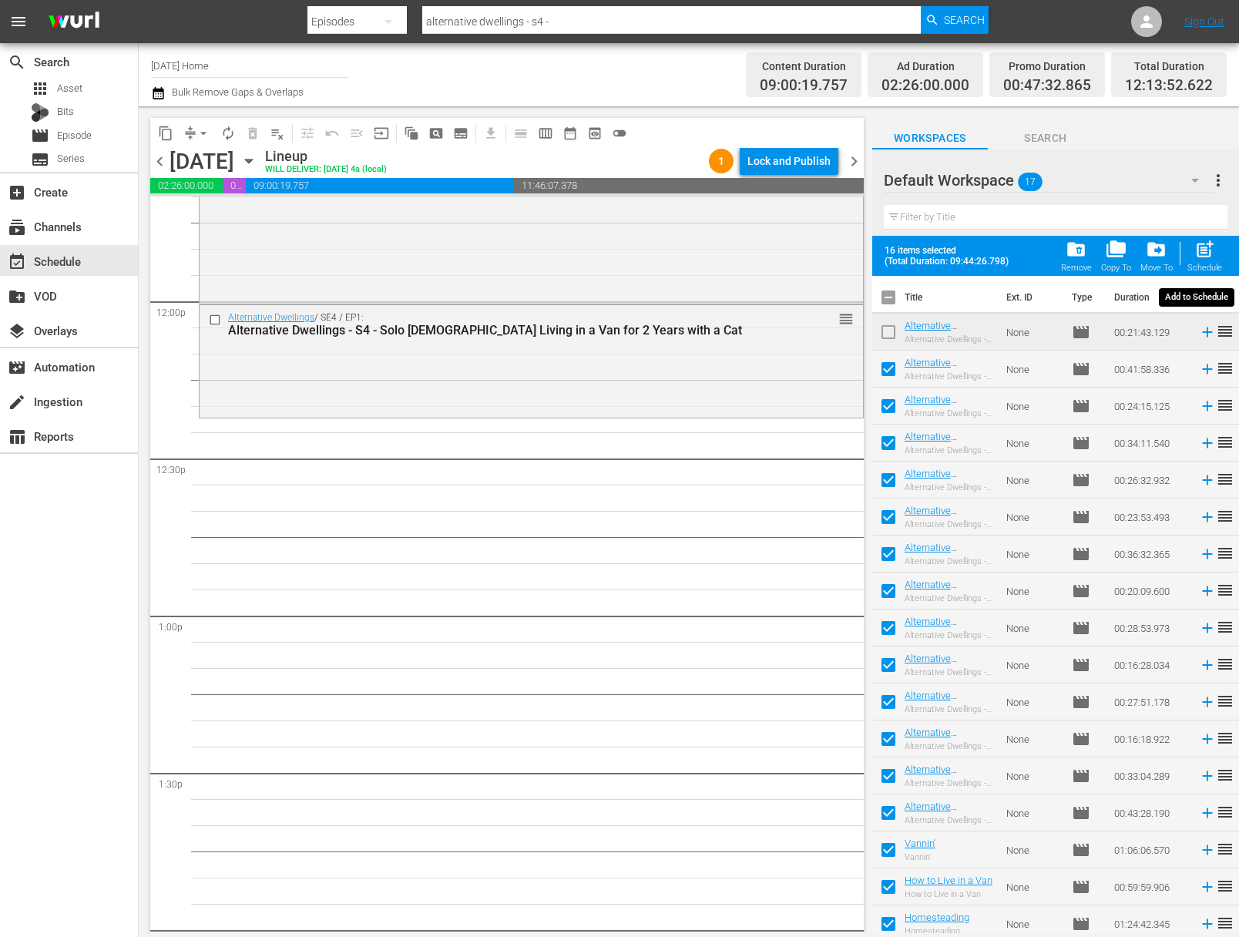
click at [1200, 253] on span "post_add" at bounding box center [1204, 249] width 21 height 21
checkbox input "false"
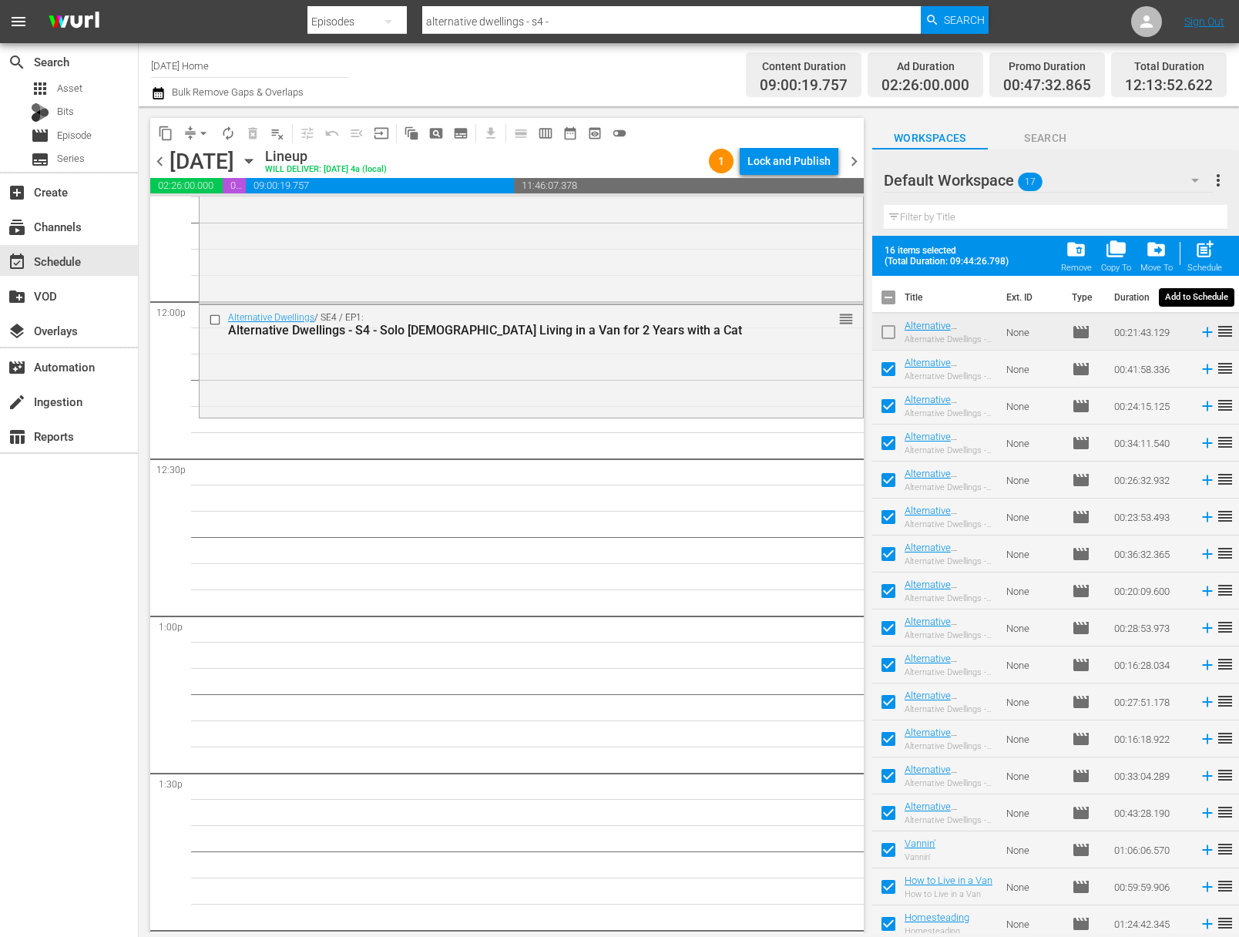
checkbox input "false"
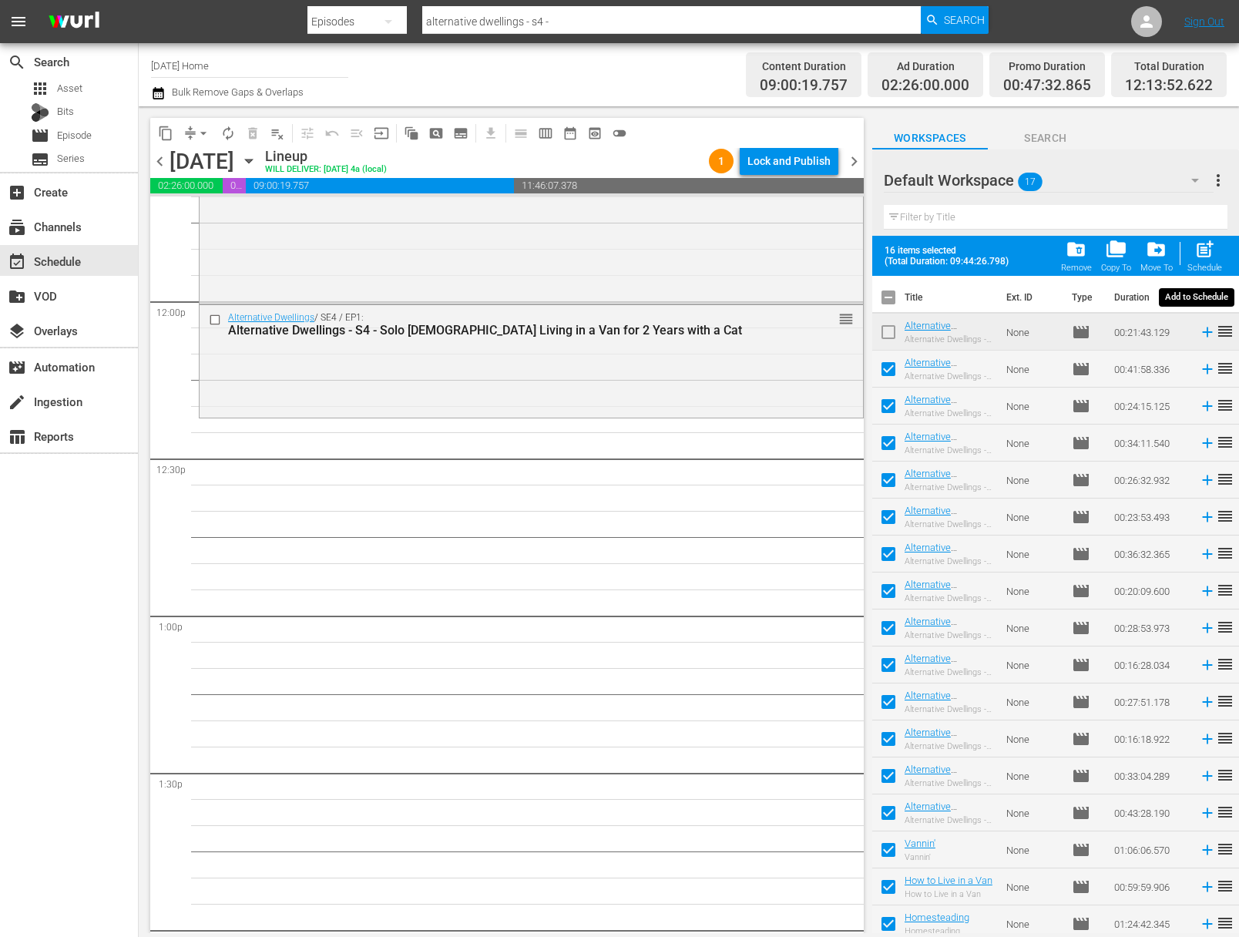
checkbox input "false"
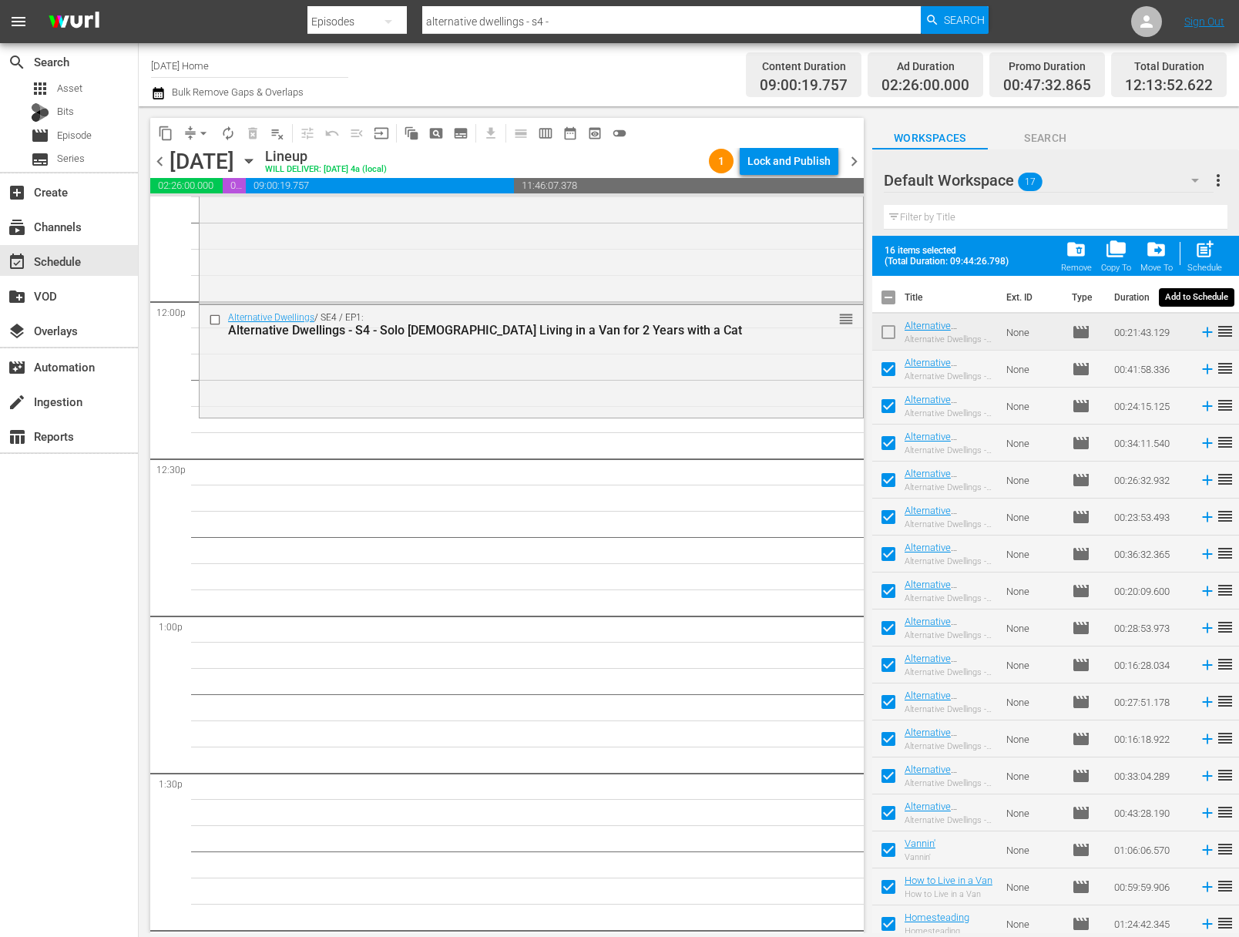
checkbox input "false"
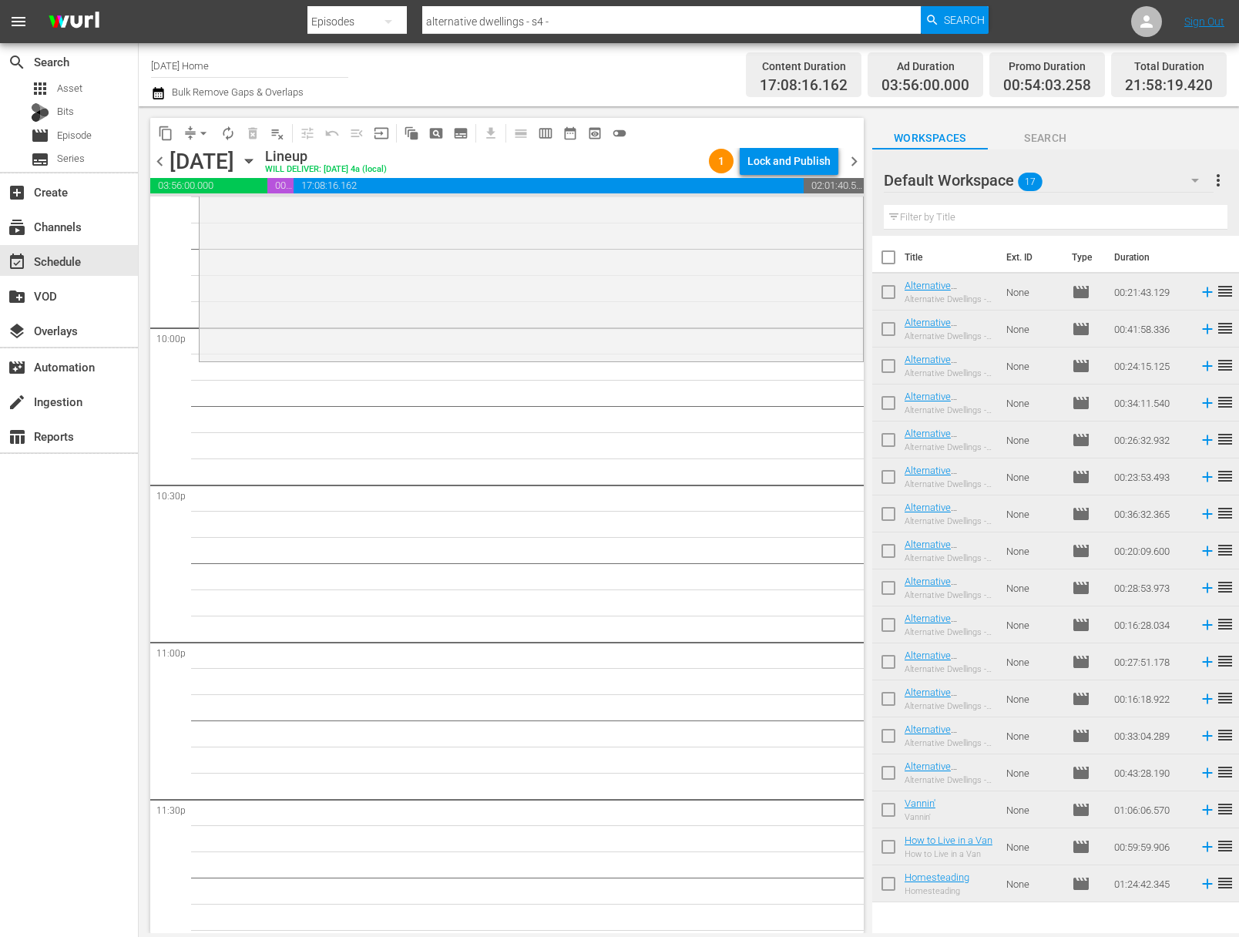
scroll to position [6778, 0]
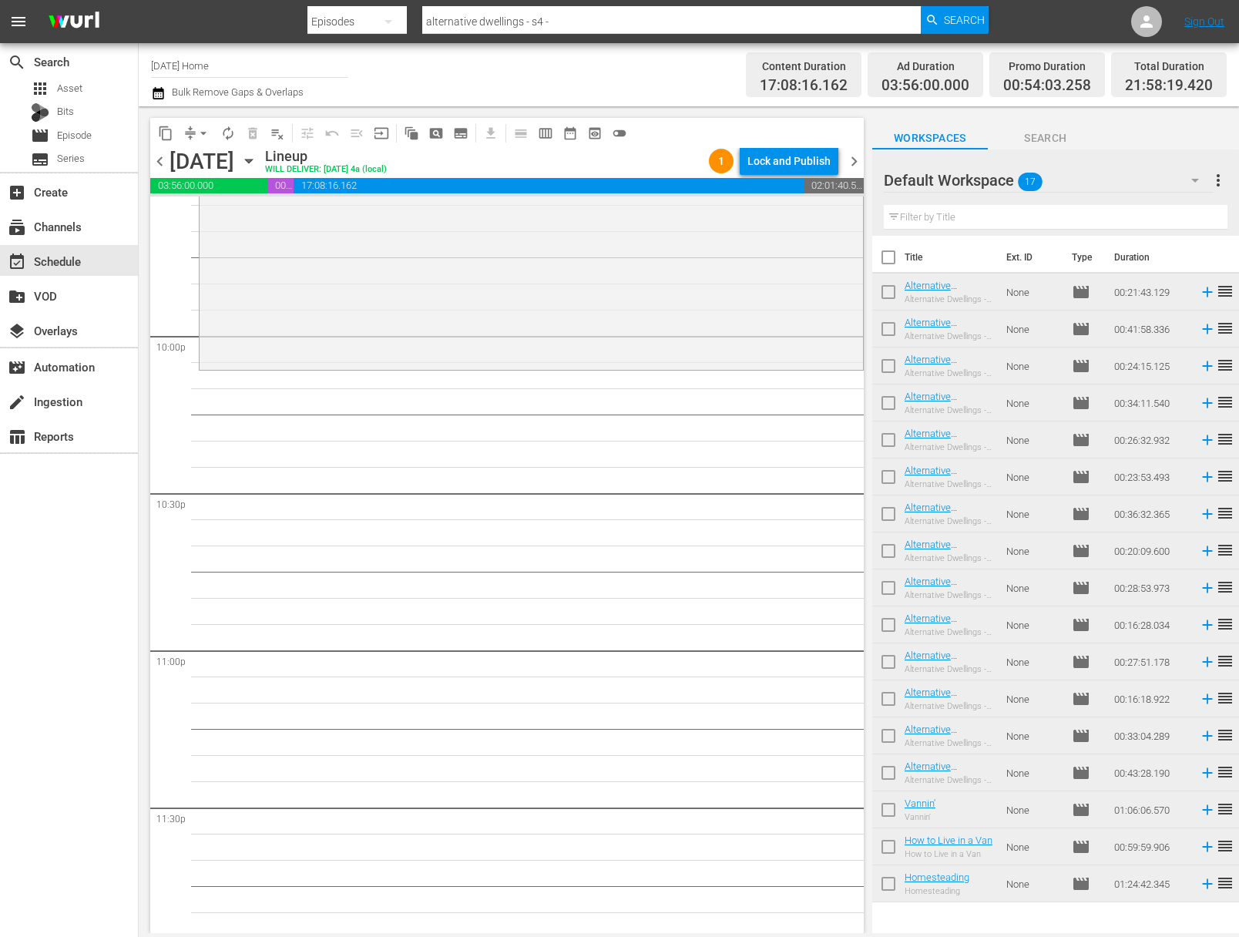
click at [889, 884] on input "checkbox" at bounding box center [888, 887] width 32 height 32
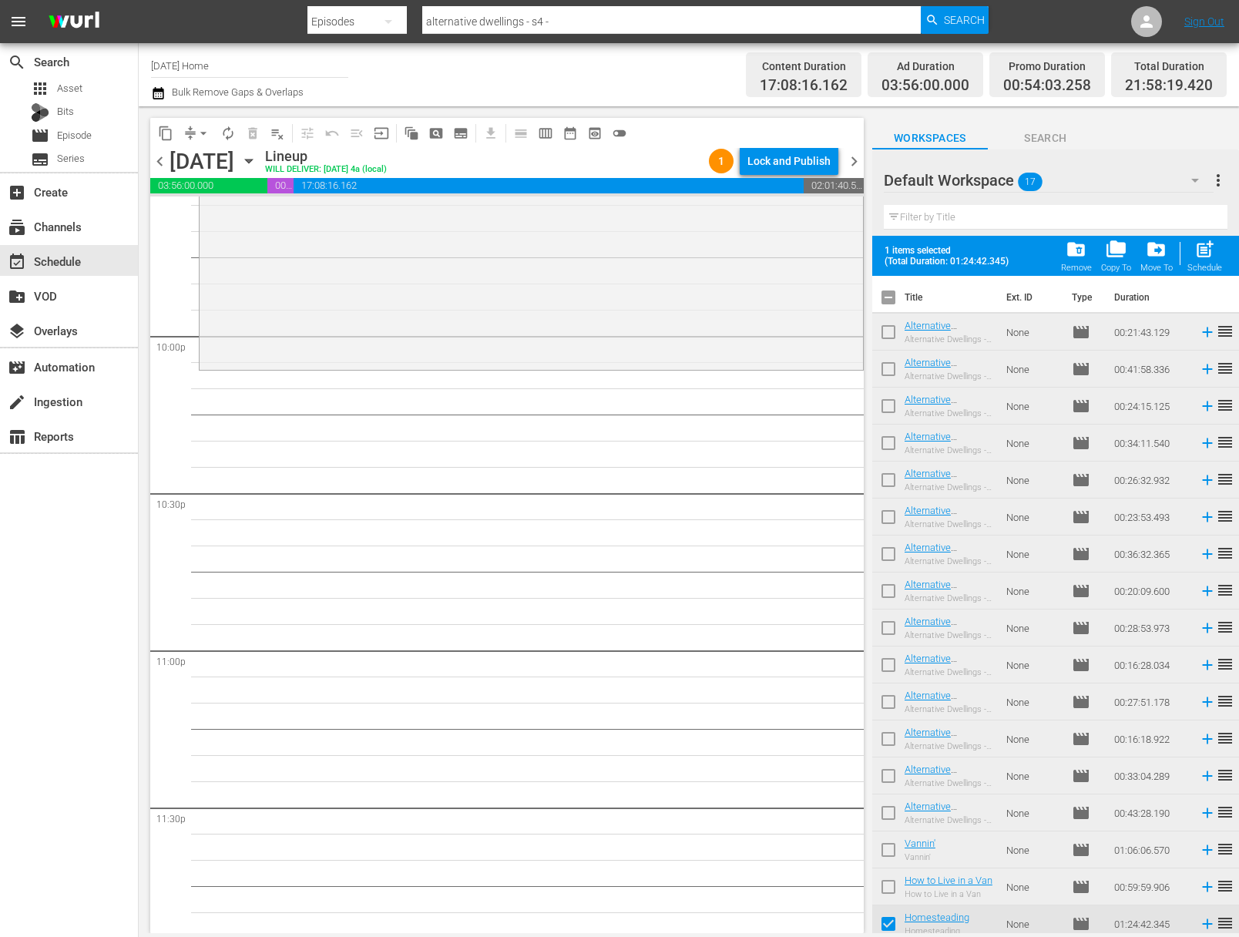
click at [1204, 257] on span "post_add" at bounding box center [1204, 249] width 21 height 21
checkbox input "false"
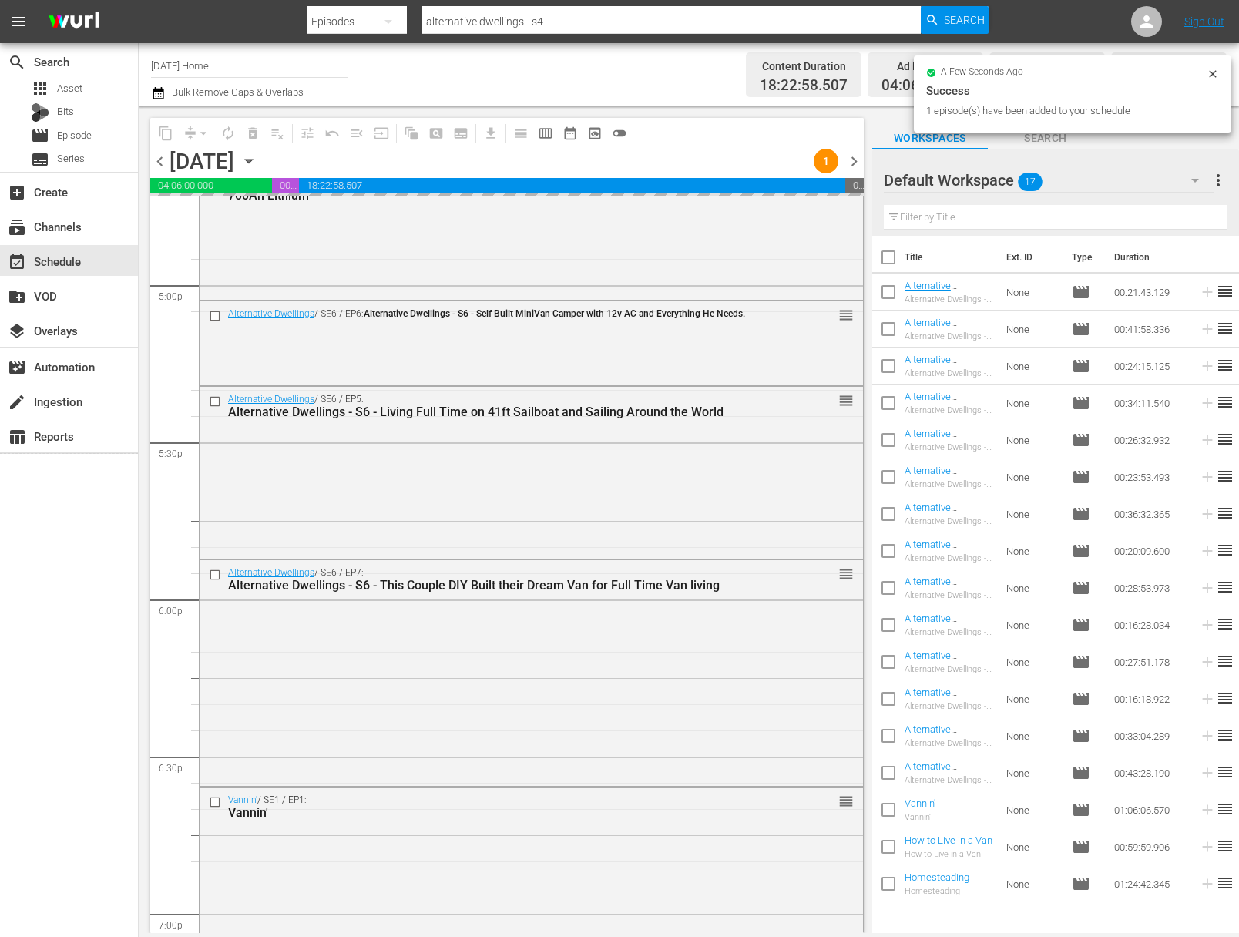
scroll to position [5222, 0]
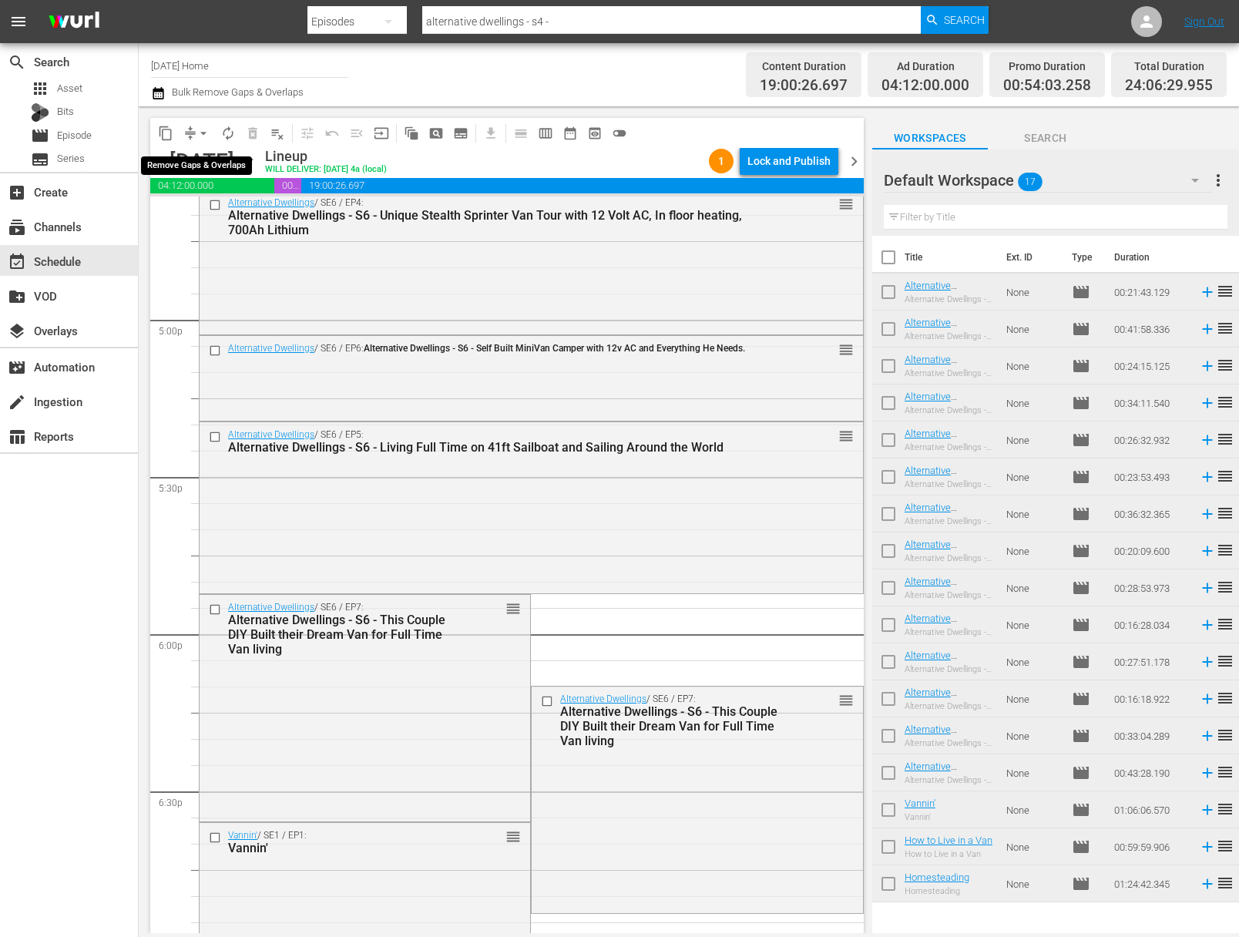
click at [200, 129] on span "arrow_drop_down" at bounding box center [203, 133] width 15 height 15
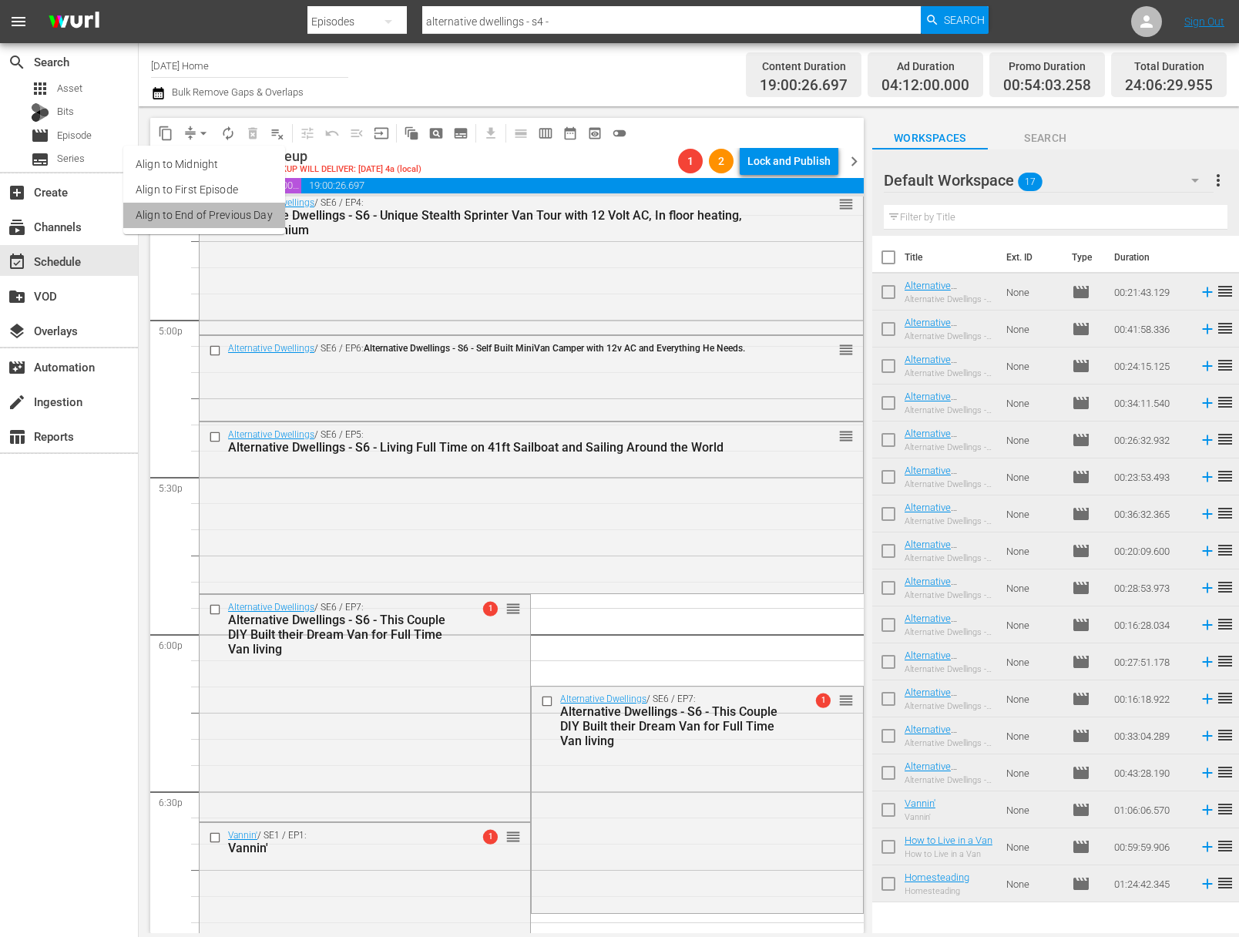
click at [250, 214] on li "Align to End of Previous Day" at bounding box center [204, 215] width 162 height 25
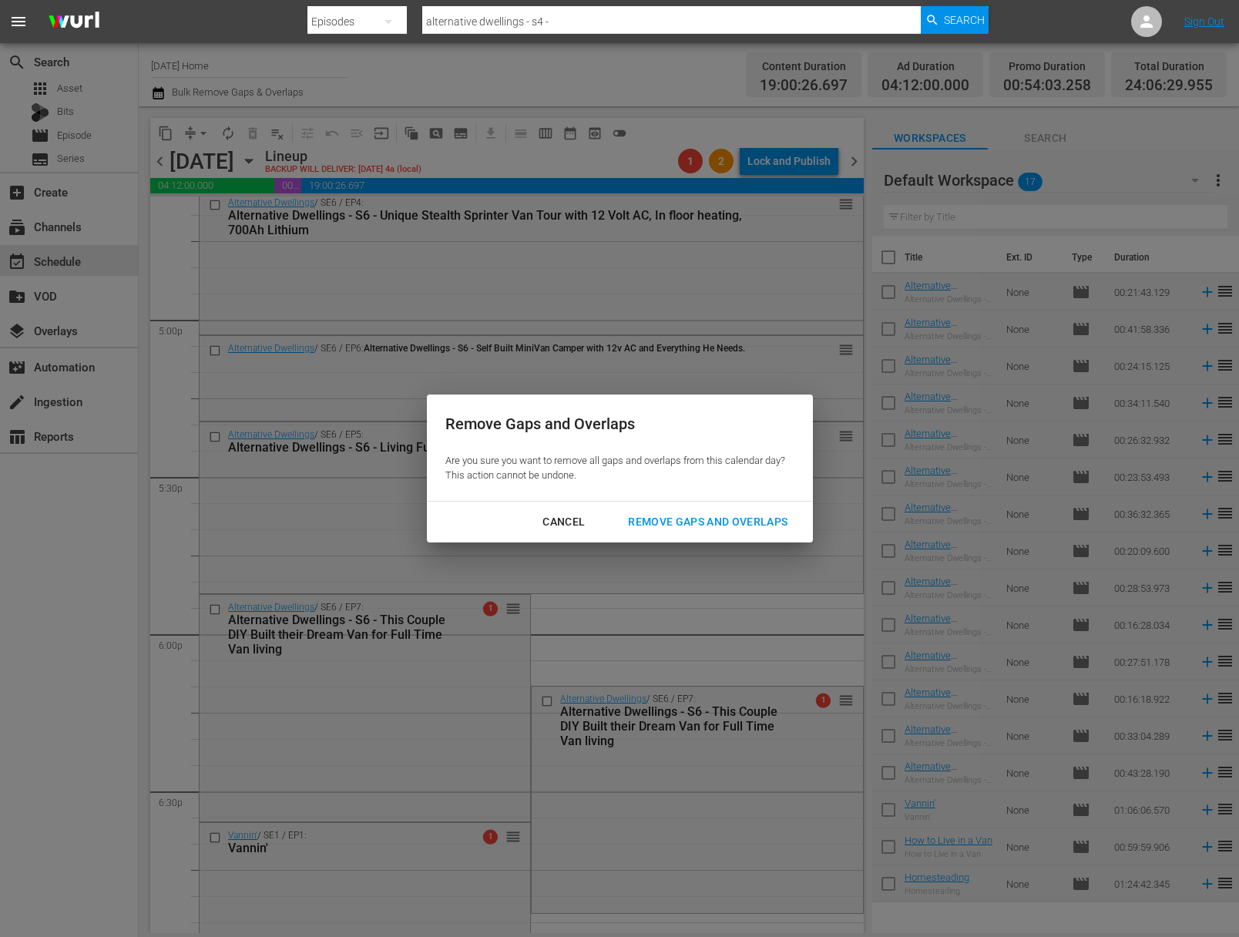
click at [717, 526] on div "Remove Gaps and Overlaps" at bounding box center [708, 521] width 184 height 19
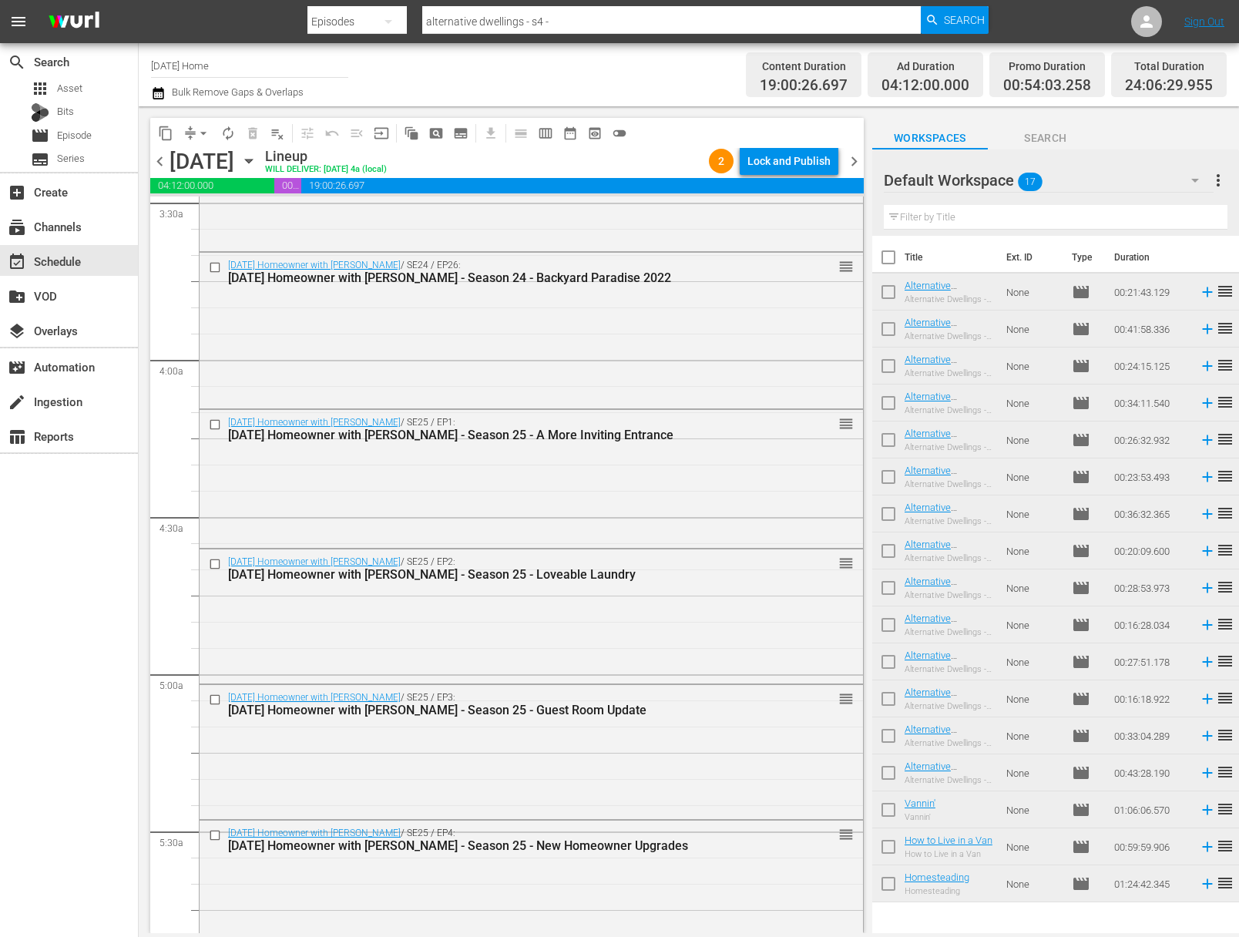
scroll to position [0, 0]
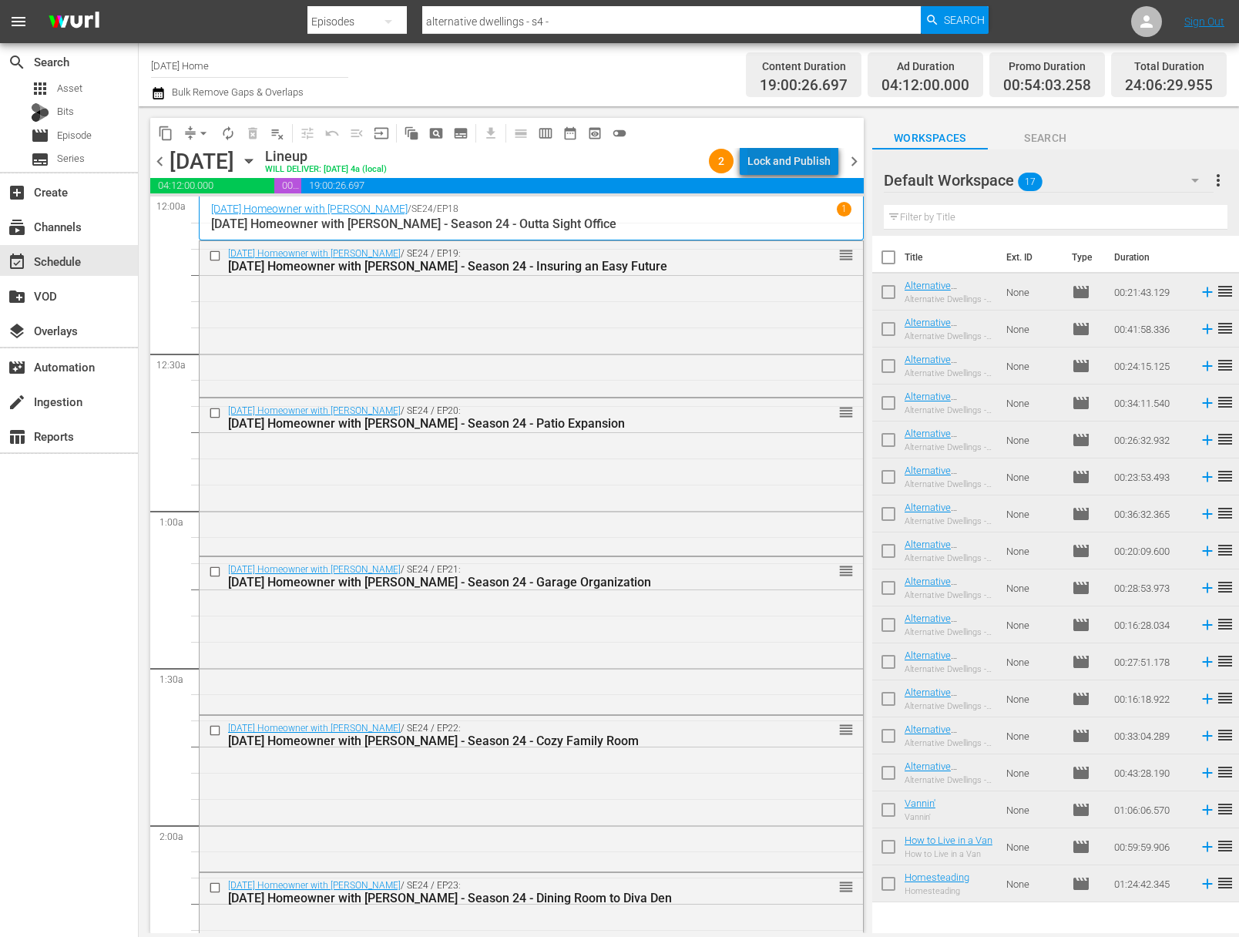
click at [805, 153] on div "Lock and Publish" at bounding box center [788, 161] width 83 height 28
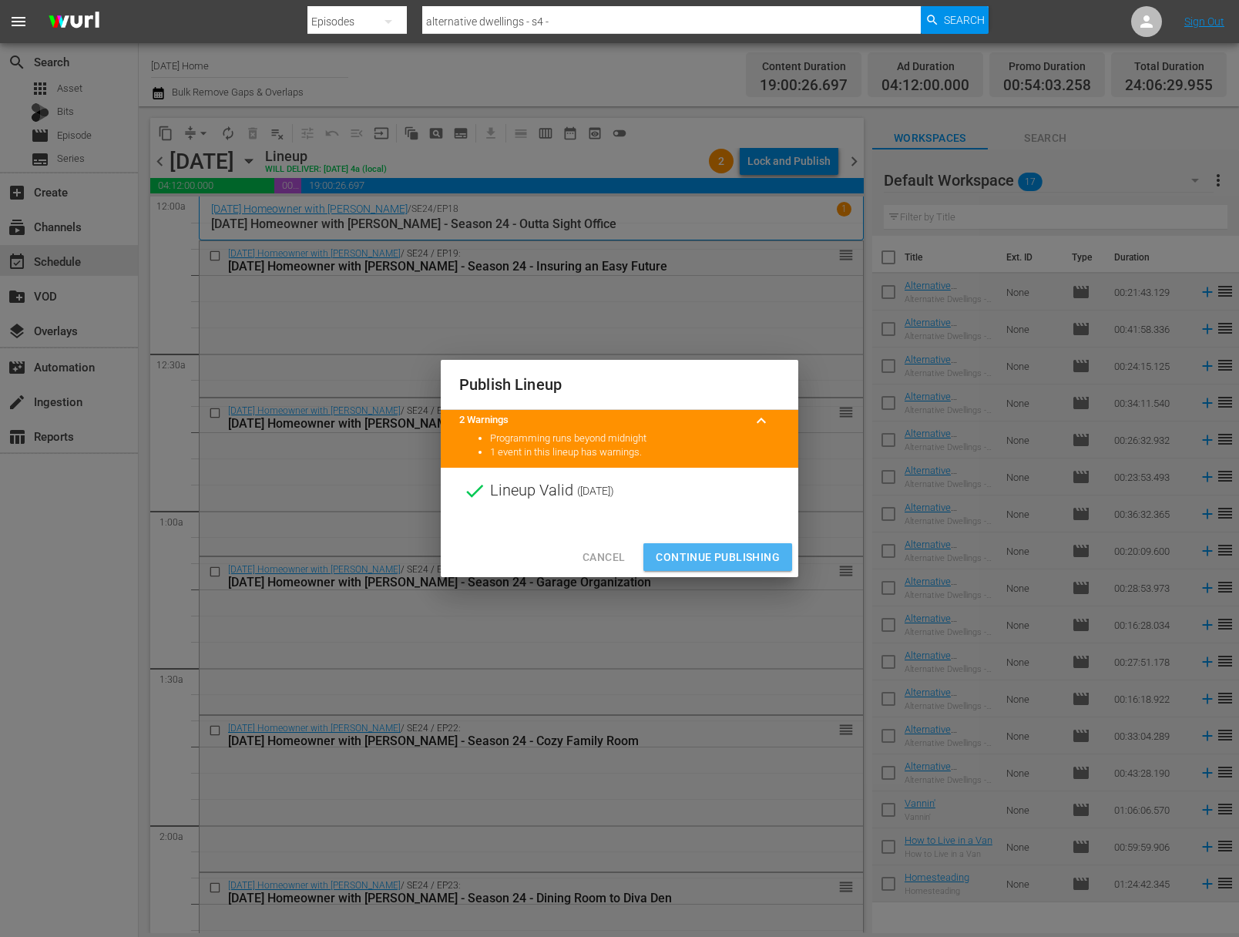
click at [721, 549] on span "Continue Publishing" at bounding box center [718, 557] width 124 height 19
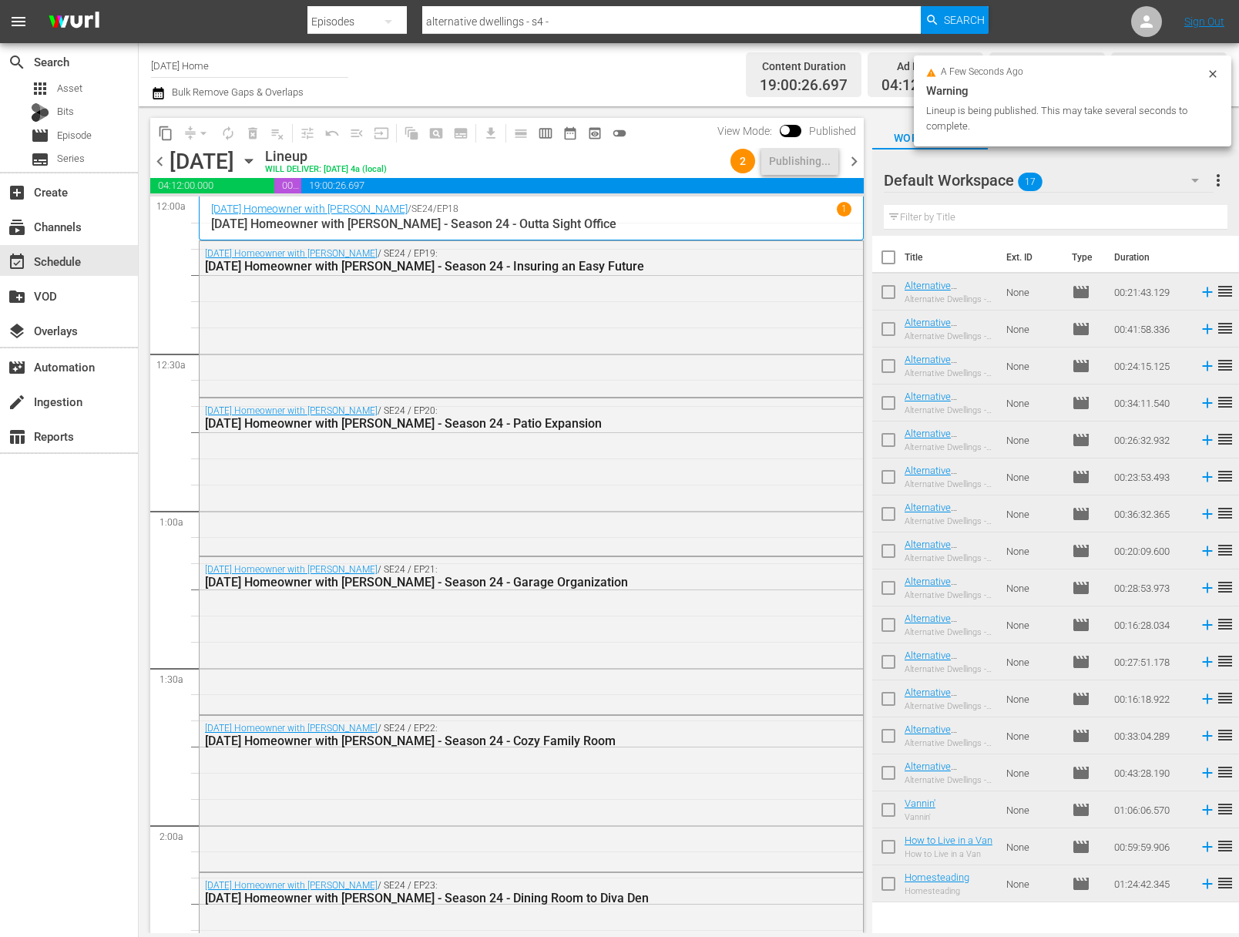
click at [1225, 184] on span "more_vert" at bounding box center [1218, 180] width 18 height 18
click at [1161, 220] on div "Clear All Workspace Items" at bounding box center [1118, 211] width 181 height 28
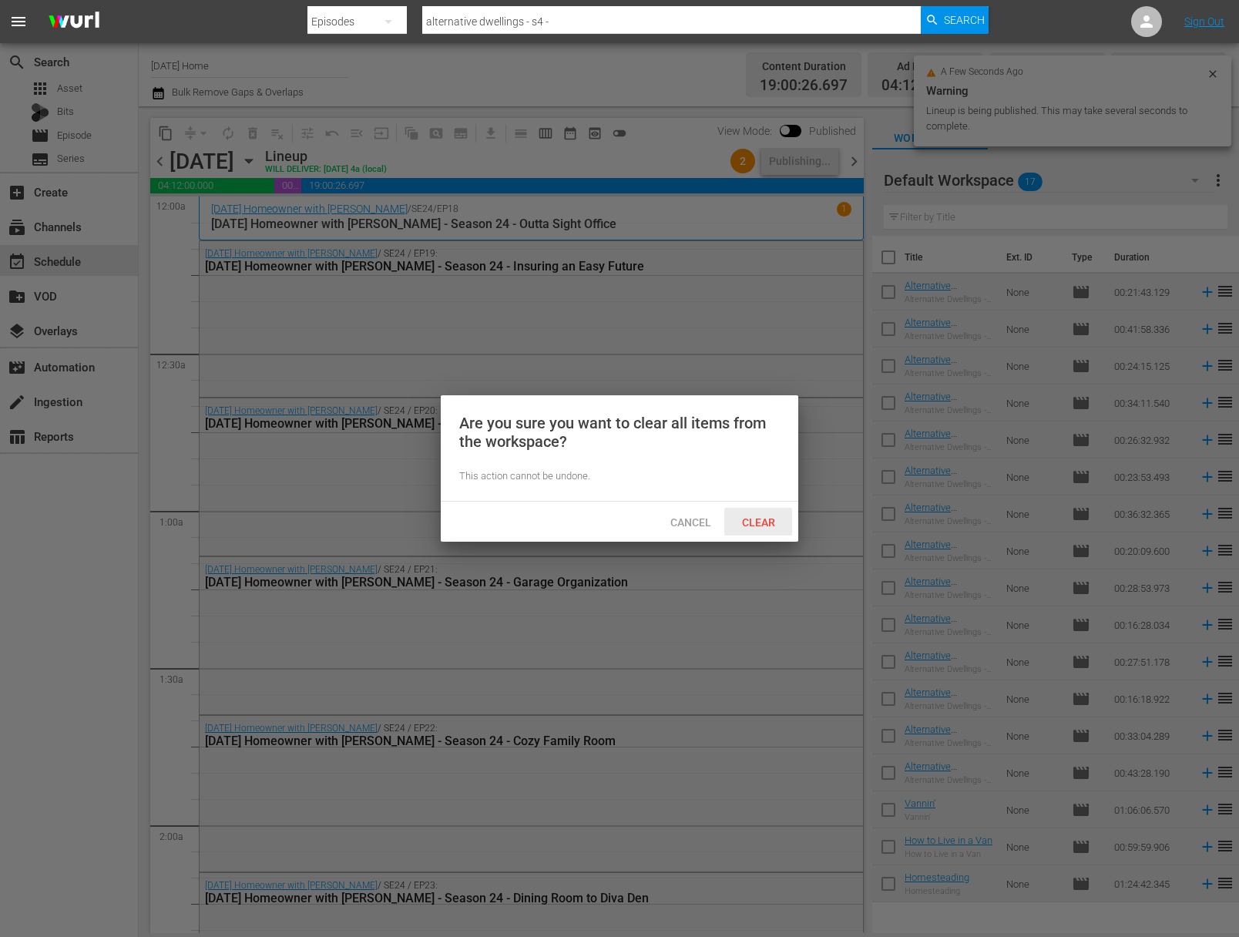
click at [769, 513] on div "Clear" at bounding box center [758, 522] width 68 height 29
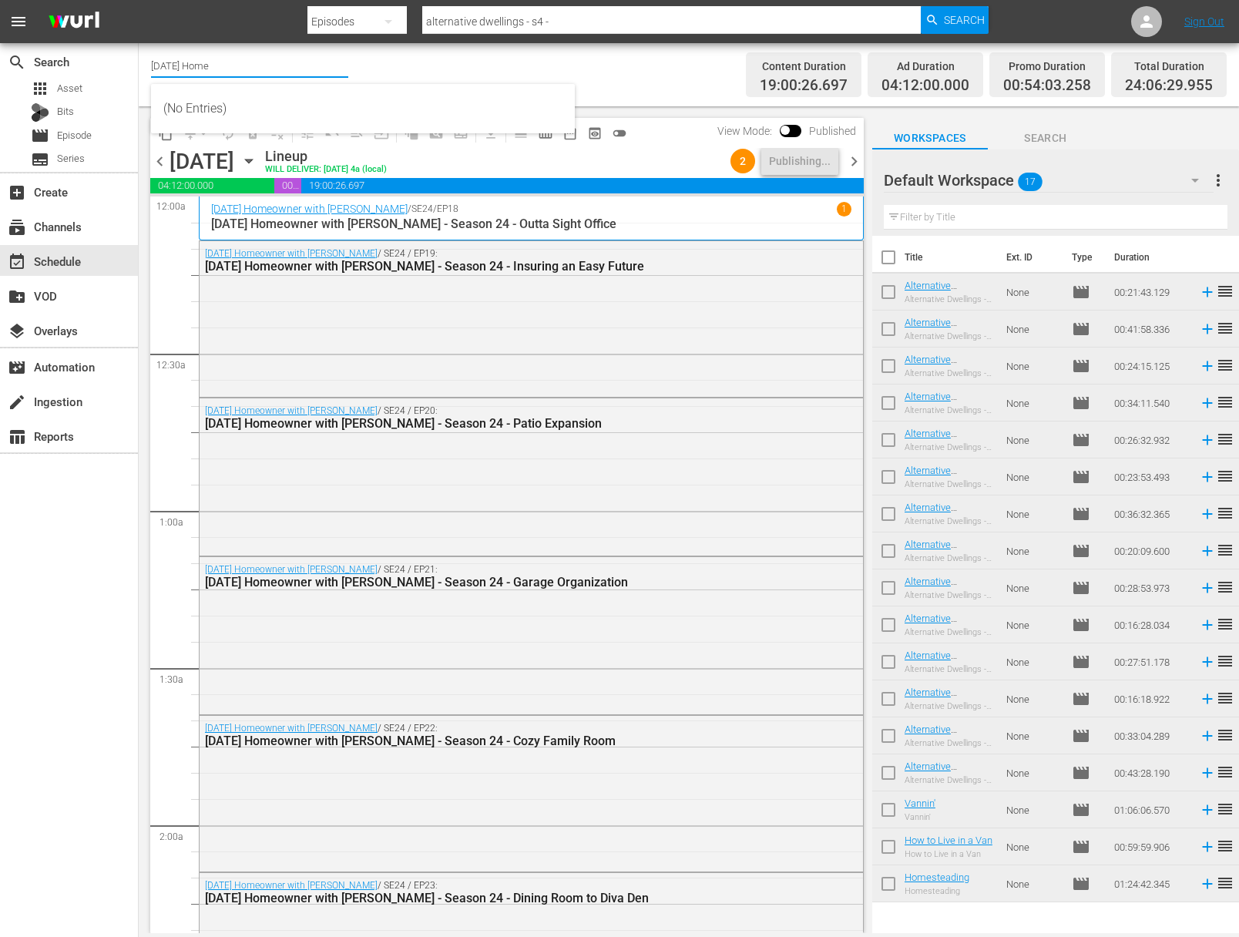
drag, startPoint x: 223, startPoint y: 56, endPoint x: 230, endPoint y: 69, distance: 13.8
click at [223, 56] on input "[DATE] Home" at bounding box center [249, 65] width 197 height 37
drag, startPoint x: 173, startPoint y: 64, endPoint x: 153, endPoint y: 63, distance: 20.1
click at [153, 63] on input "[DATE] Home" at bounding box center [249, 65] width 197 height 37
click at [190, 62] on input "super wings" at bounding box center [249, 65] width 197 height 37
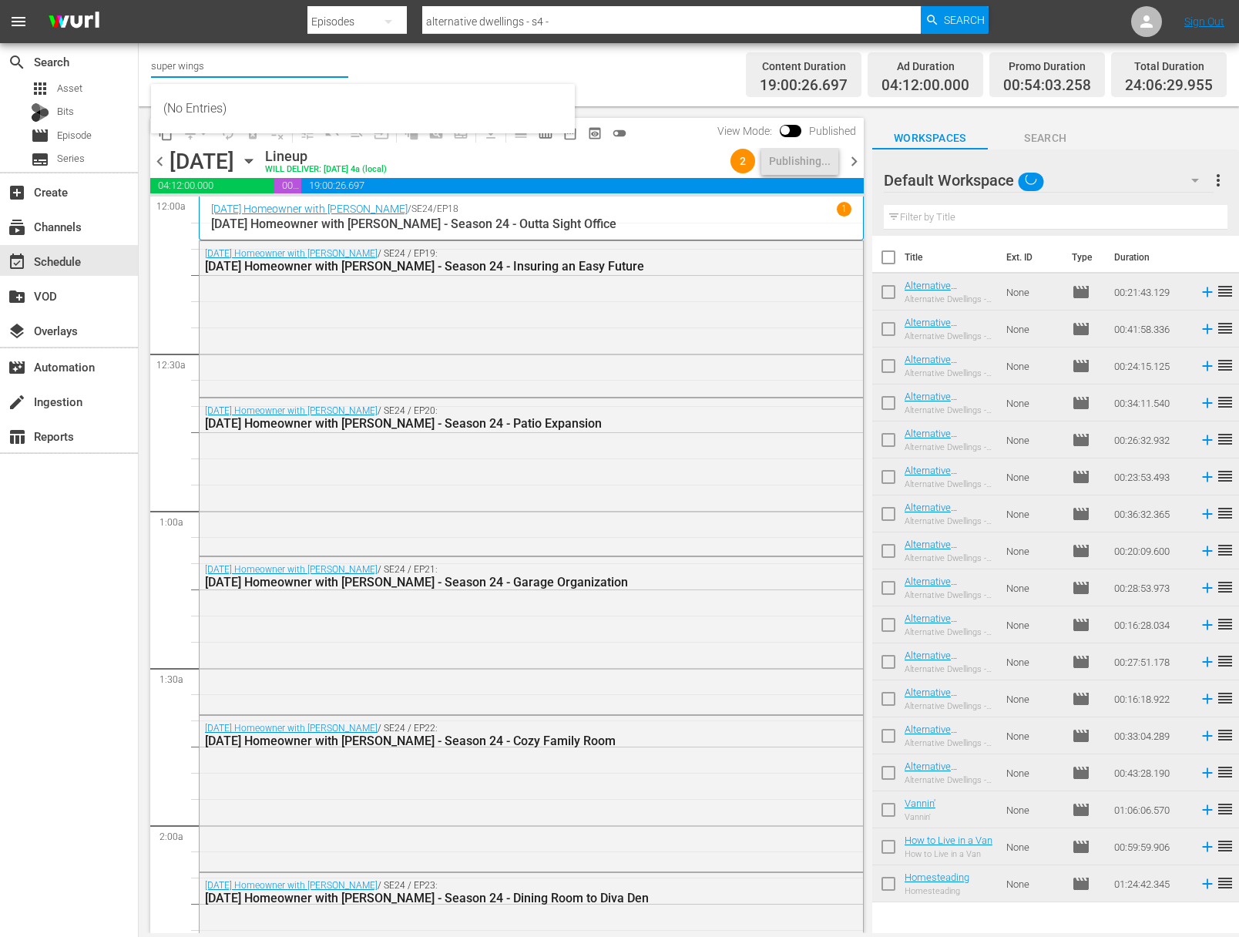
click at [209, 69] on input "super wings" at bounding box center [249, 65] width 197 height 37
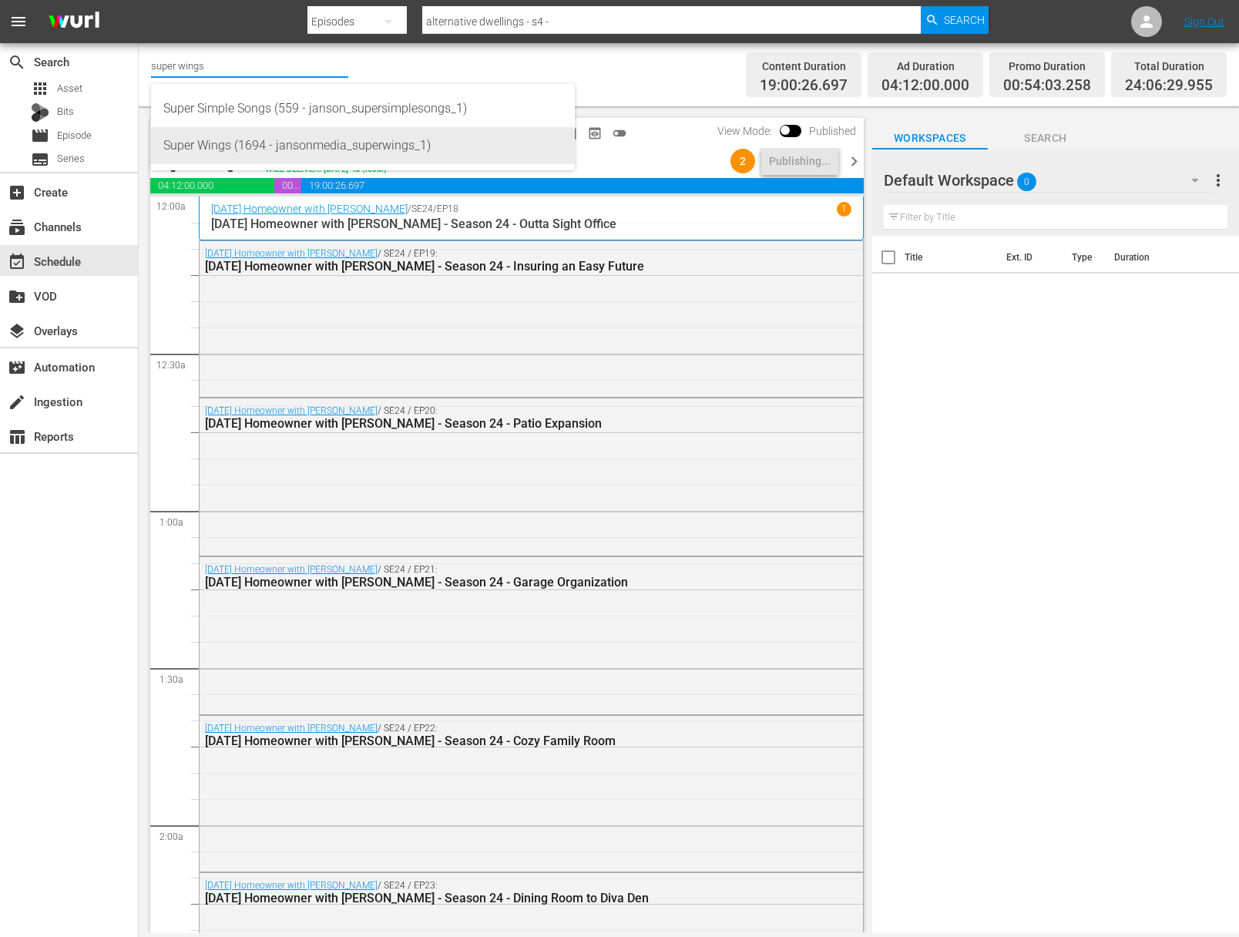
click at [262, 160] on div "Super Wings (1694 - jansonmedia_superwings_1)" at bounding box center [362, 145] width 399 height 37
type input "Super Wings (1694 - jansonmedia_superwings_1)"
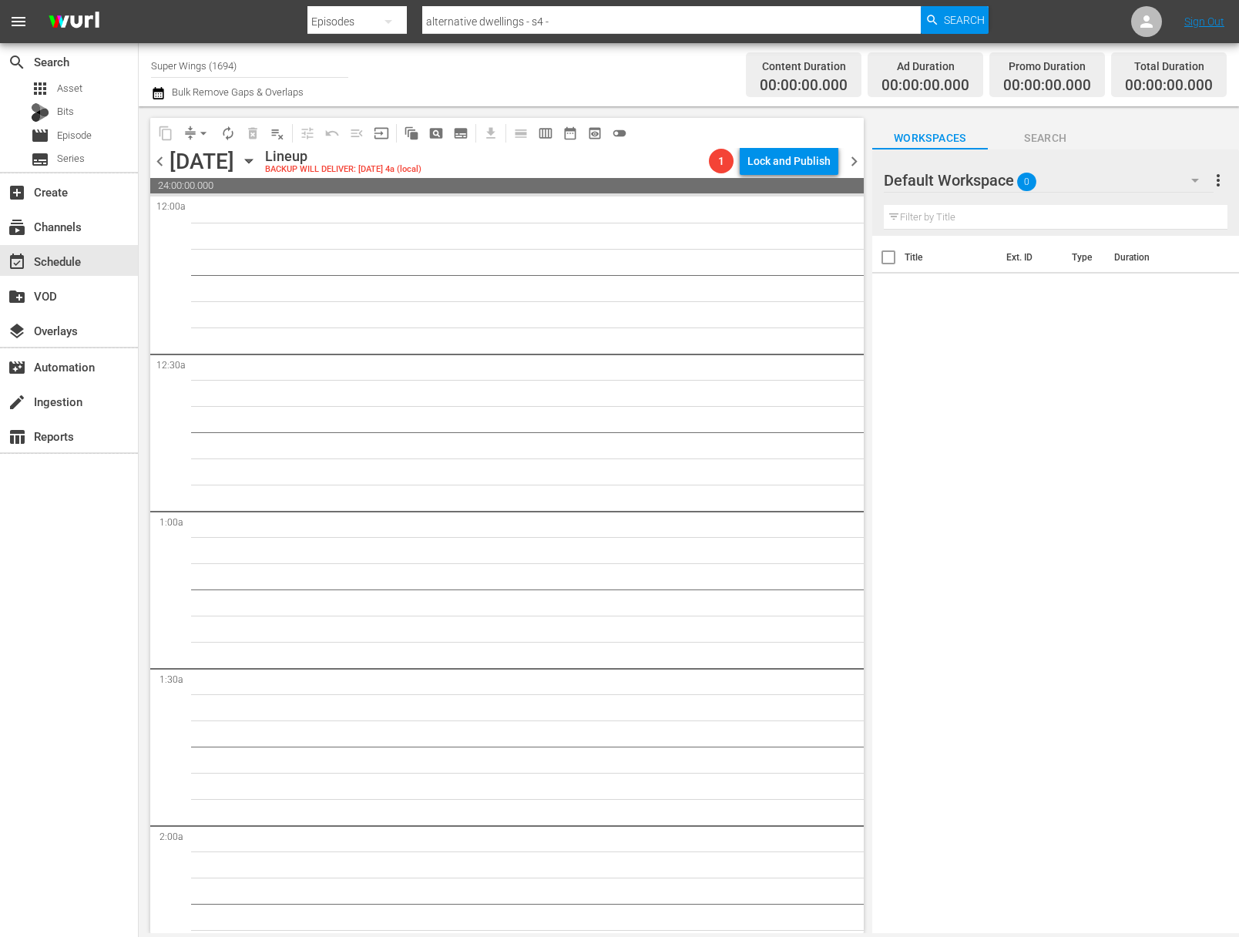
click at [252, 162] on icon "button" at bounding box center [248, 162] width 7 height 4
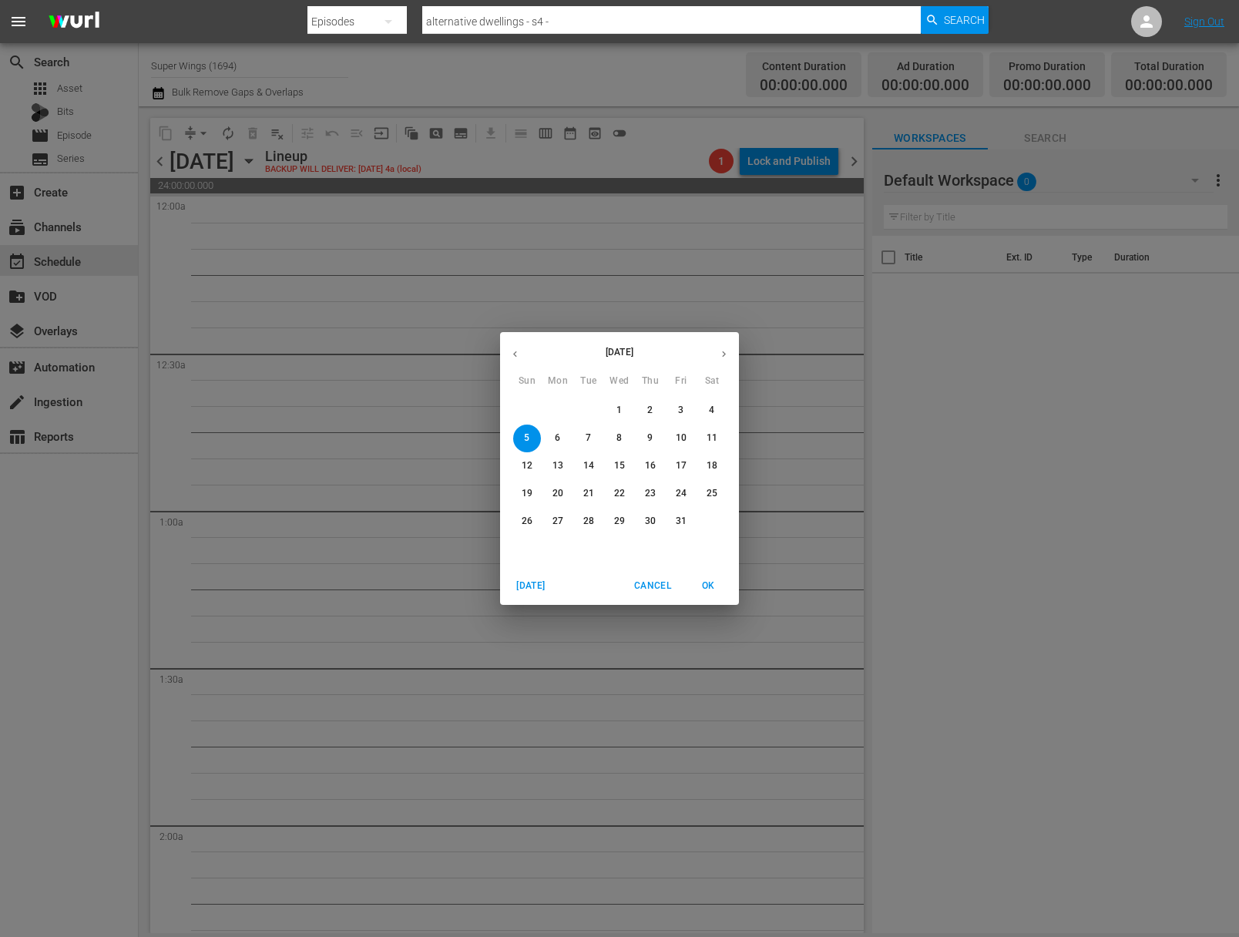
click at [511, 354] on icon "button" at bounding box center [515, 354] width 12 height 12
click at [555, 521] on p "29" at bounding box center [558, 521] width 11 height 13
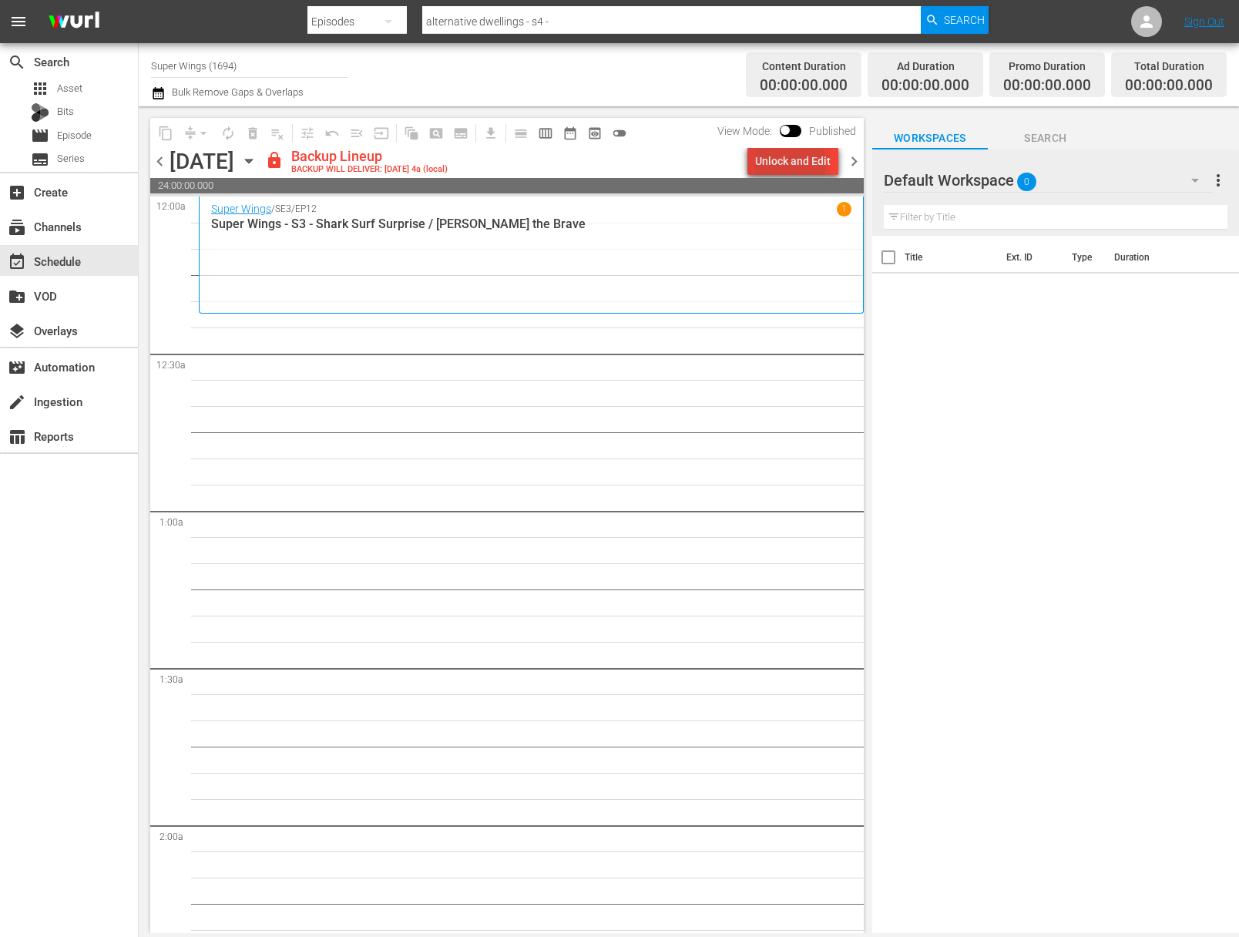
click at [788, 163] on div "Unlock and Edit" at bounding box center [793, 161] width 76 height 28
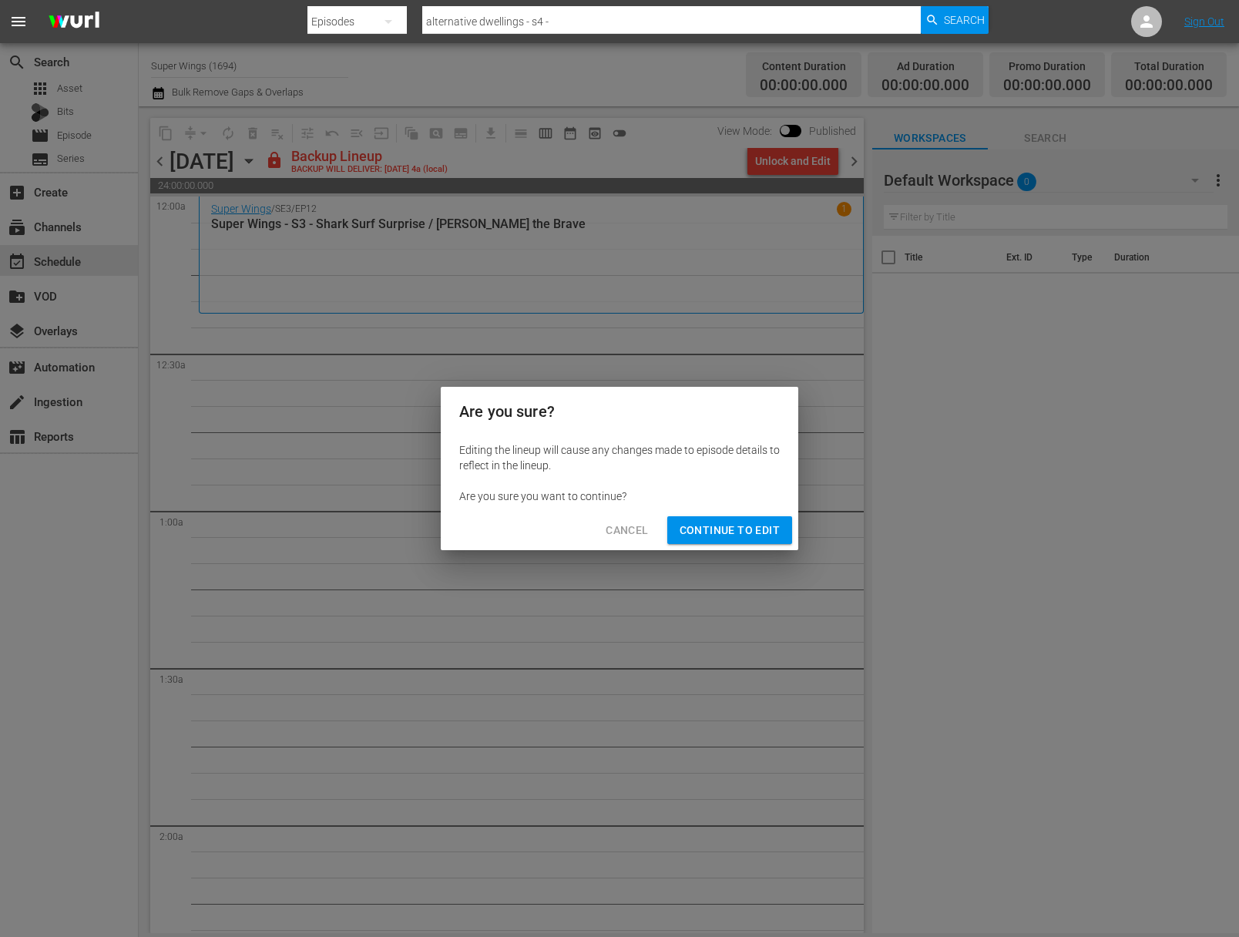
click at [799, 160] on div "Are you sure? Editing the lineup will cause any changes made to episode details…" at bounding box center [619, 468] width 1239 height 937
click at [734, 511] on div "Cancel Continue to Edit" at bounding box center [620, 530] width 358 height 41
click at [734, 530] on span "Continue to Edit" at bounding box center [730, 530] width 100 height 19
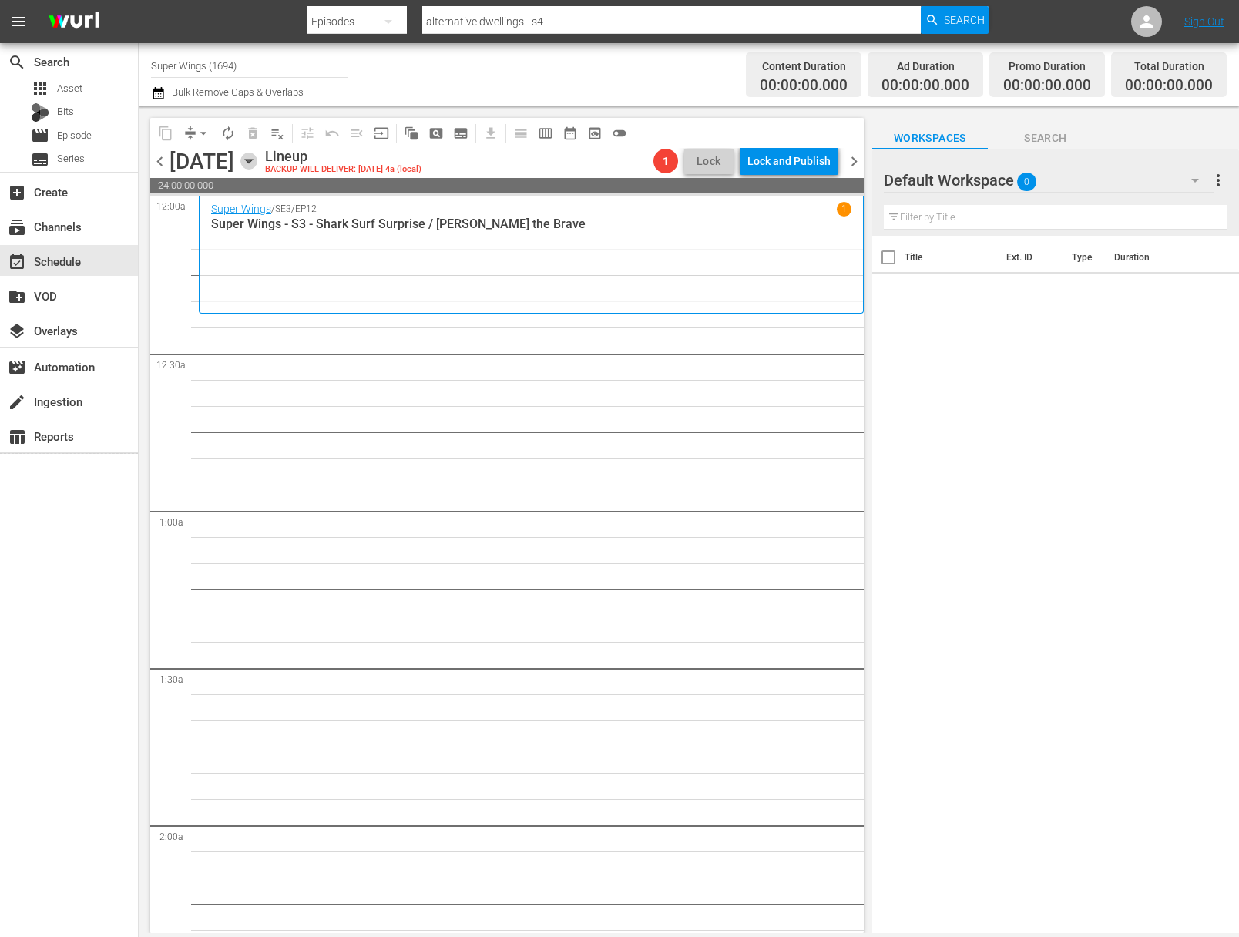
click at [252, 161] on icon "button" at bounding box center [248, 162] width 7 height 4
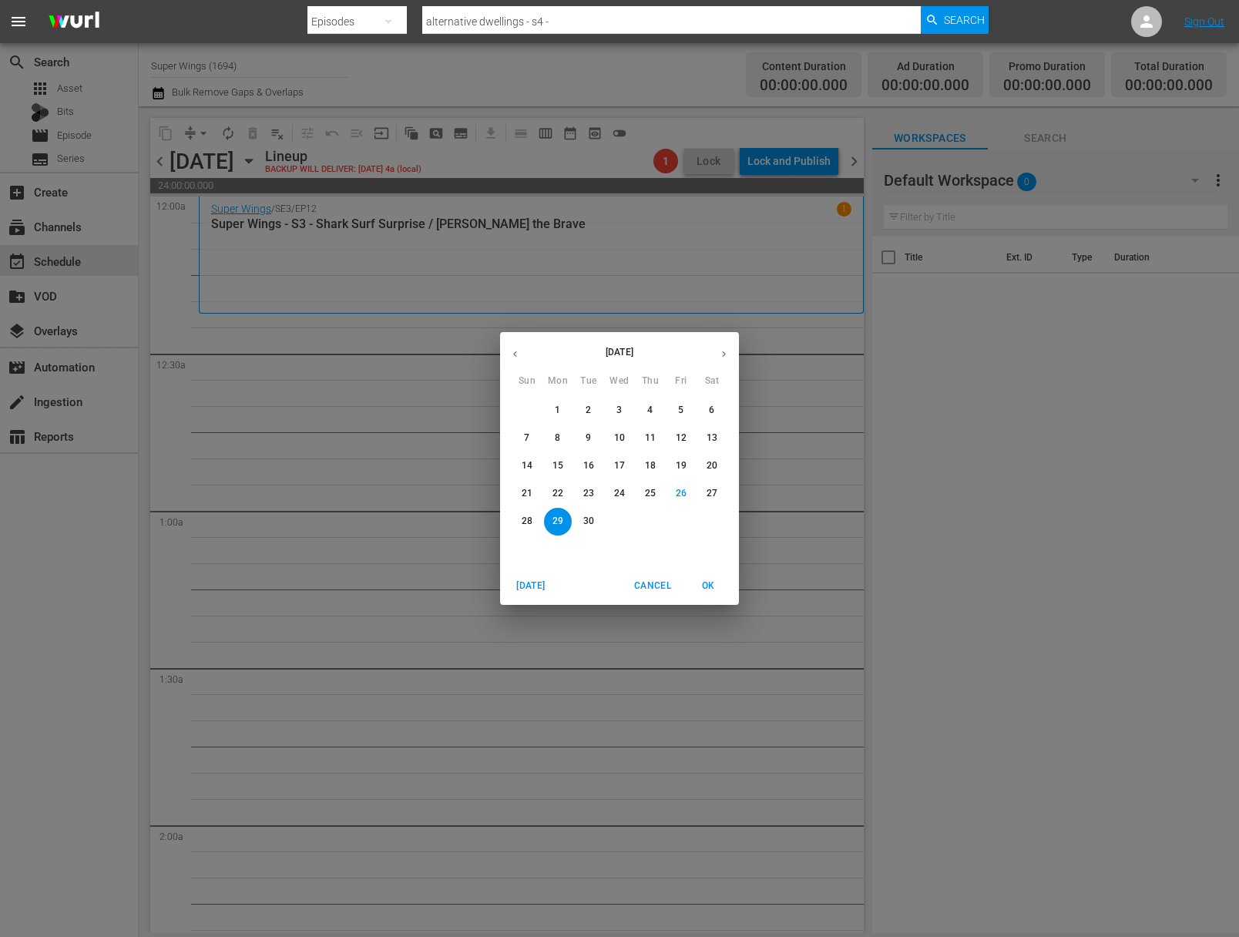
click at [596, 518] on span "30" at bounding box center [589, 521] width 28 height 13
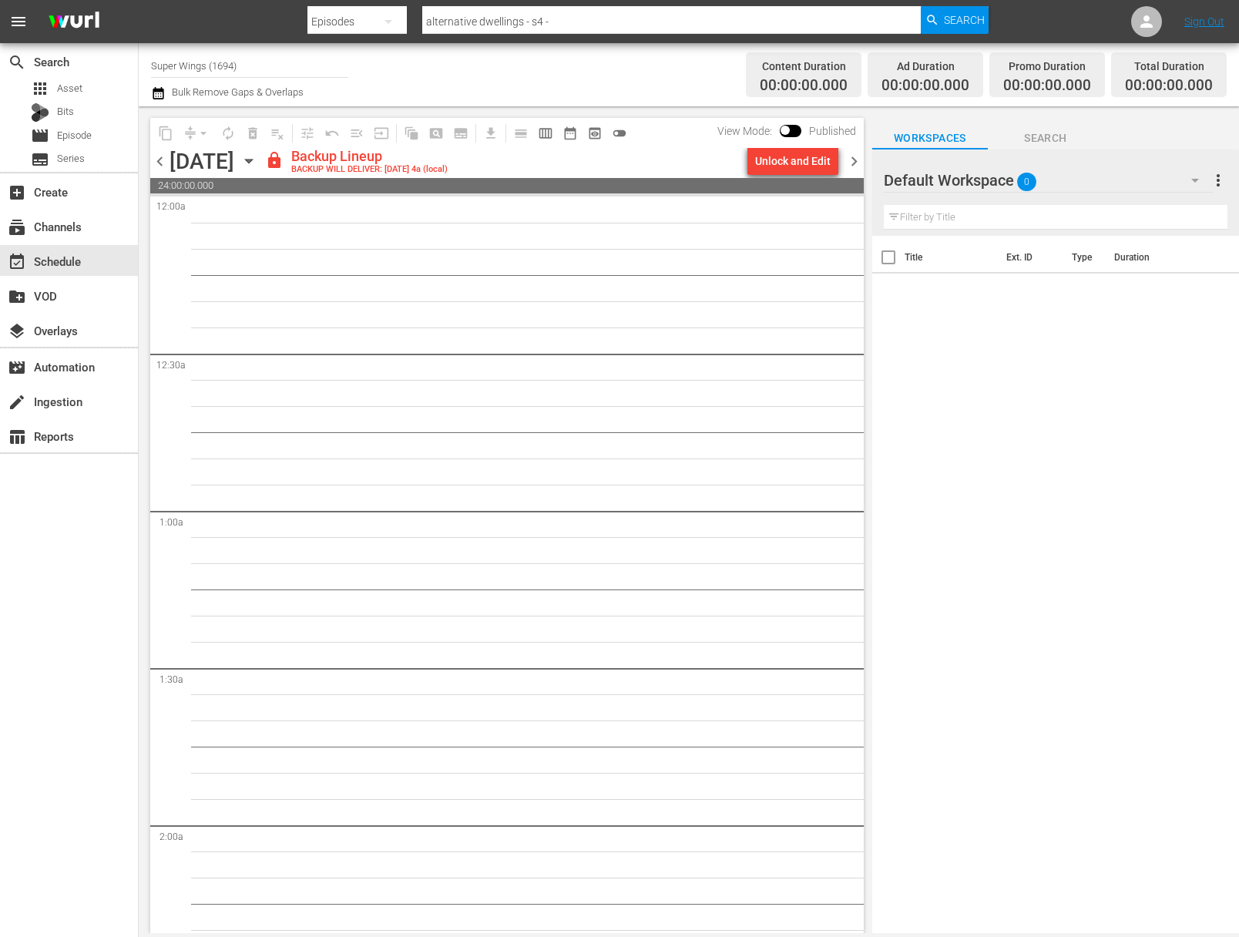
click at [804, 166] on div "Unlock and Edit" at bounding box center [793, 161] width 76 height 28
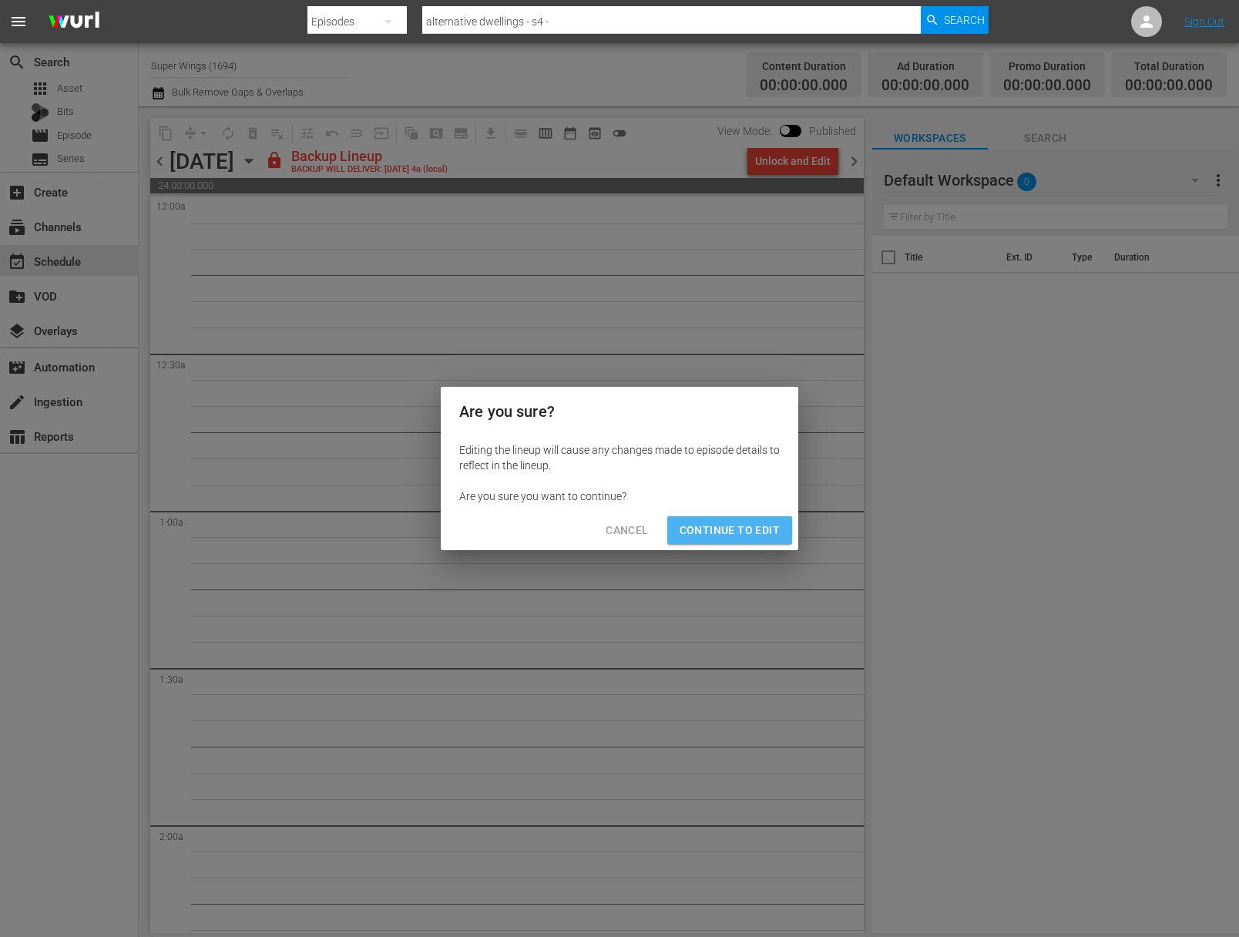
click at [745, 529] on span "Continue to Edit" at bounding box center [730, 530] width 100 height 19
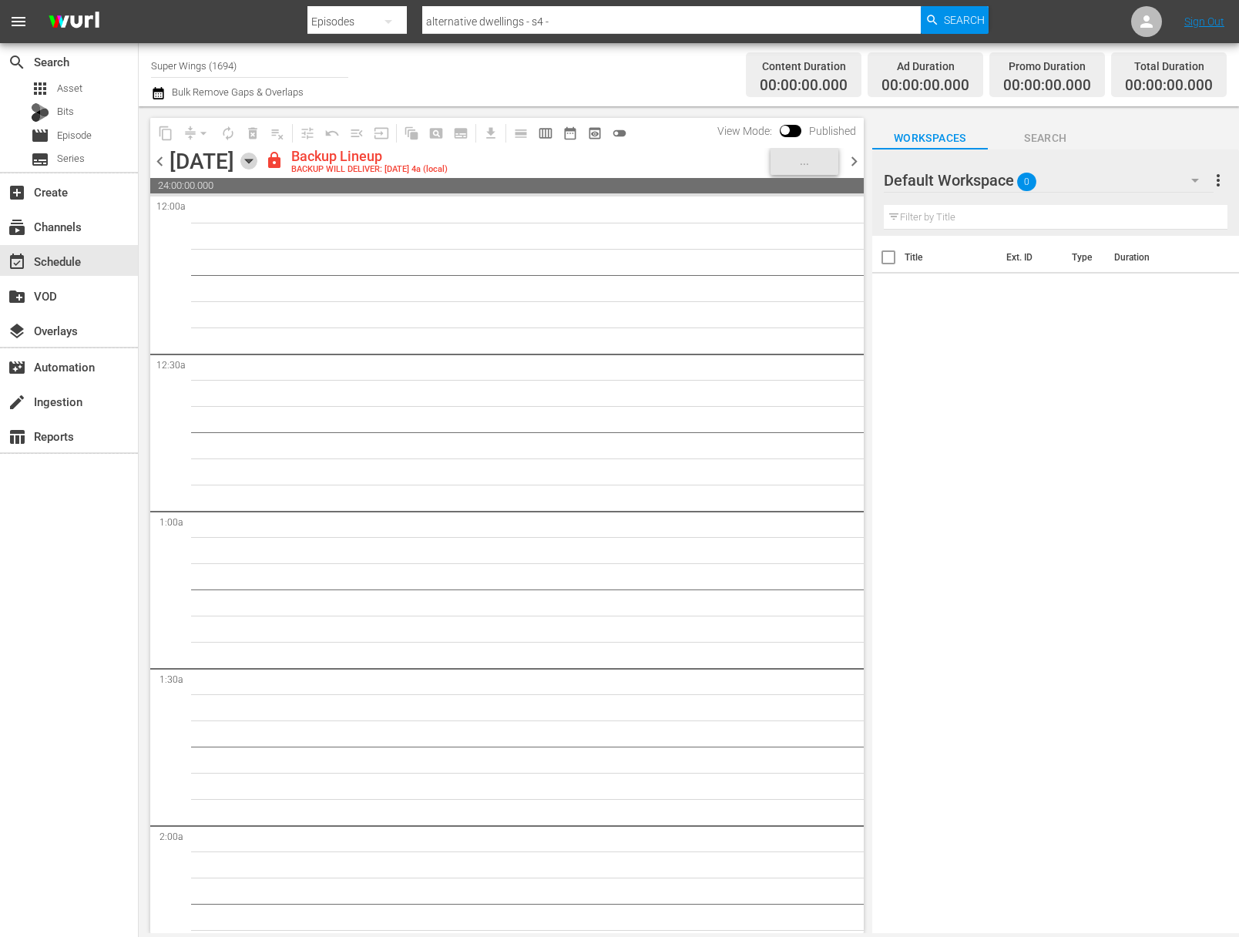
click at [252, 160] on icon "button" at bounding box center [248, 162] width 7 height 4
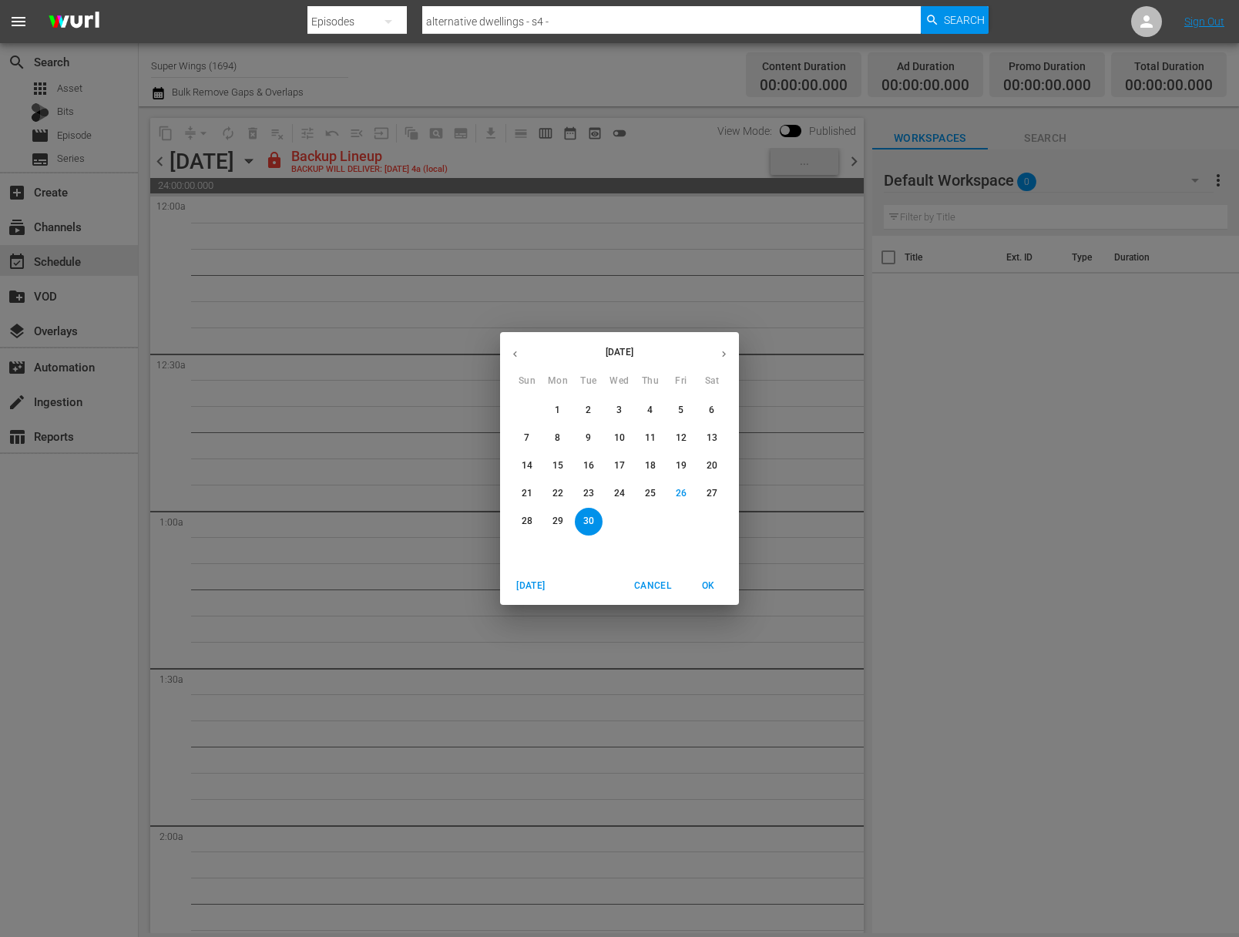
click at [724, 351] on icon "button" at bounding box center [724, 354] width 12 height 12
click at [630, 412] on span "1" at bounding box center [620, 410] width 28 height 13
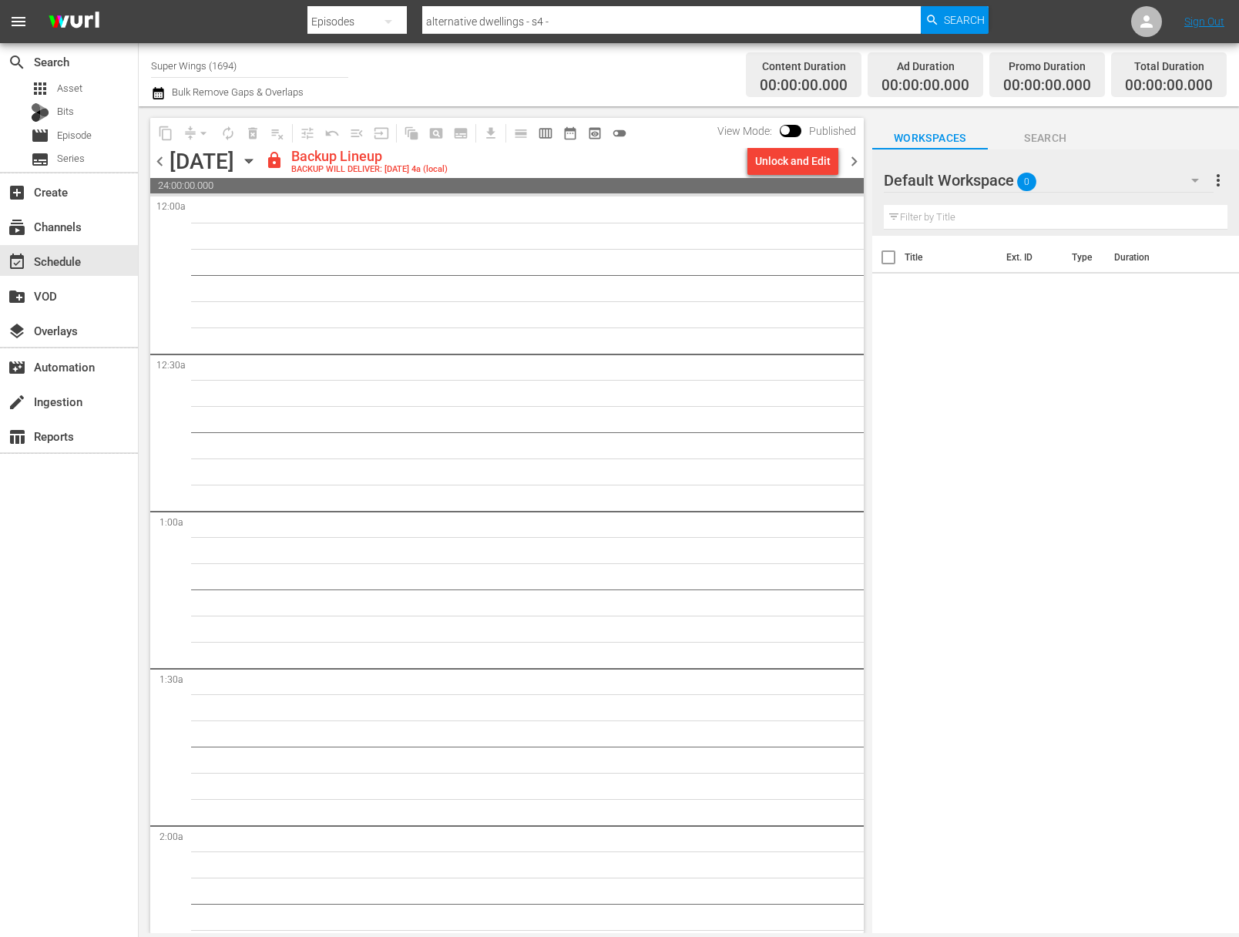
click at [814, 157] on div "Unlock and Edit" at bounding box center [793, 161] width 76 height 28
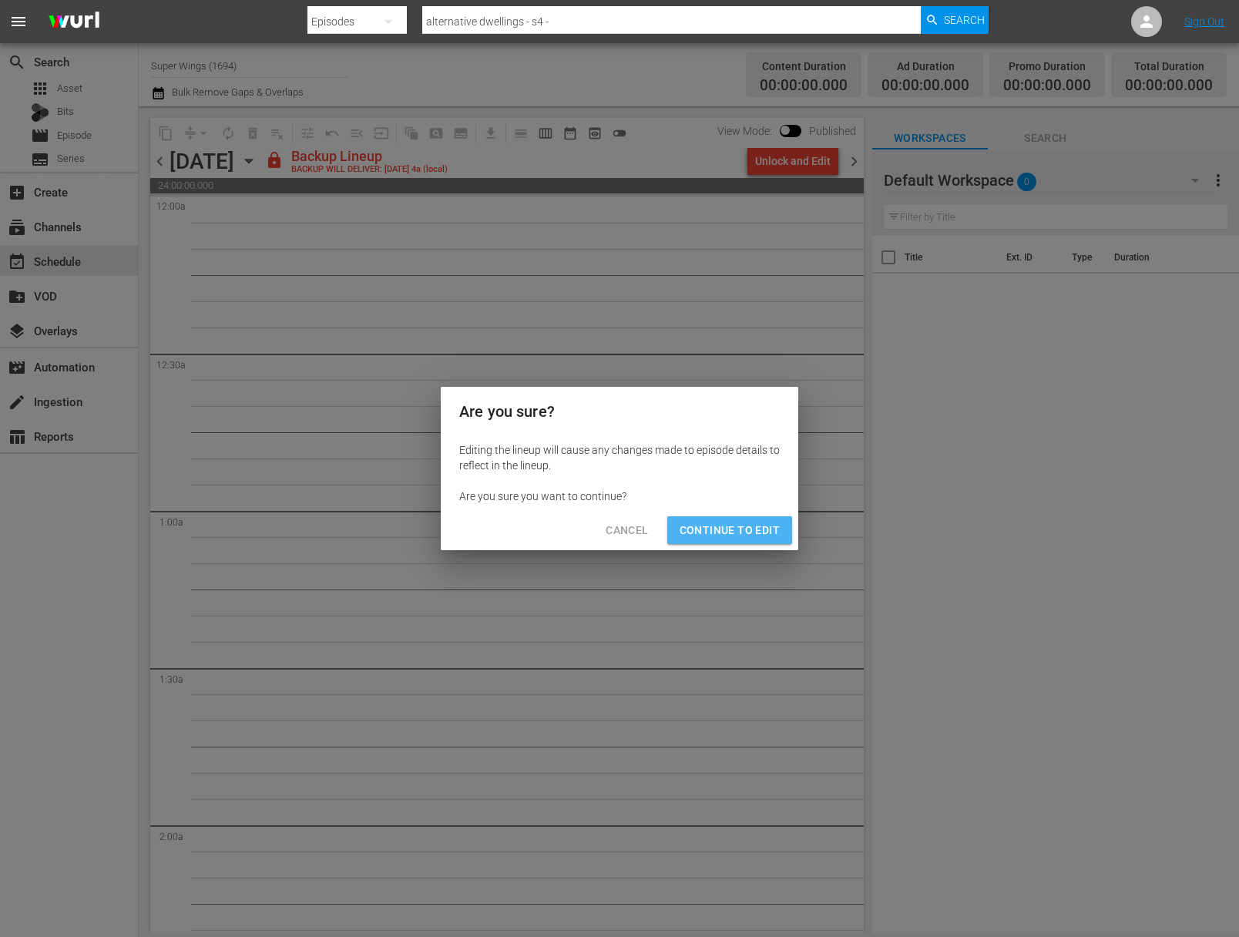
click at [749, 519] on button "Continue to Edit" at bounding box center [729, 530] width 125 height 29
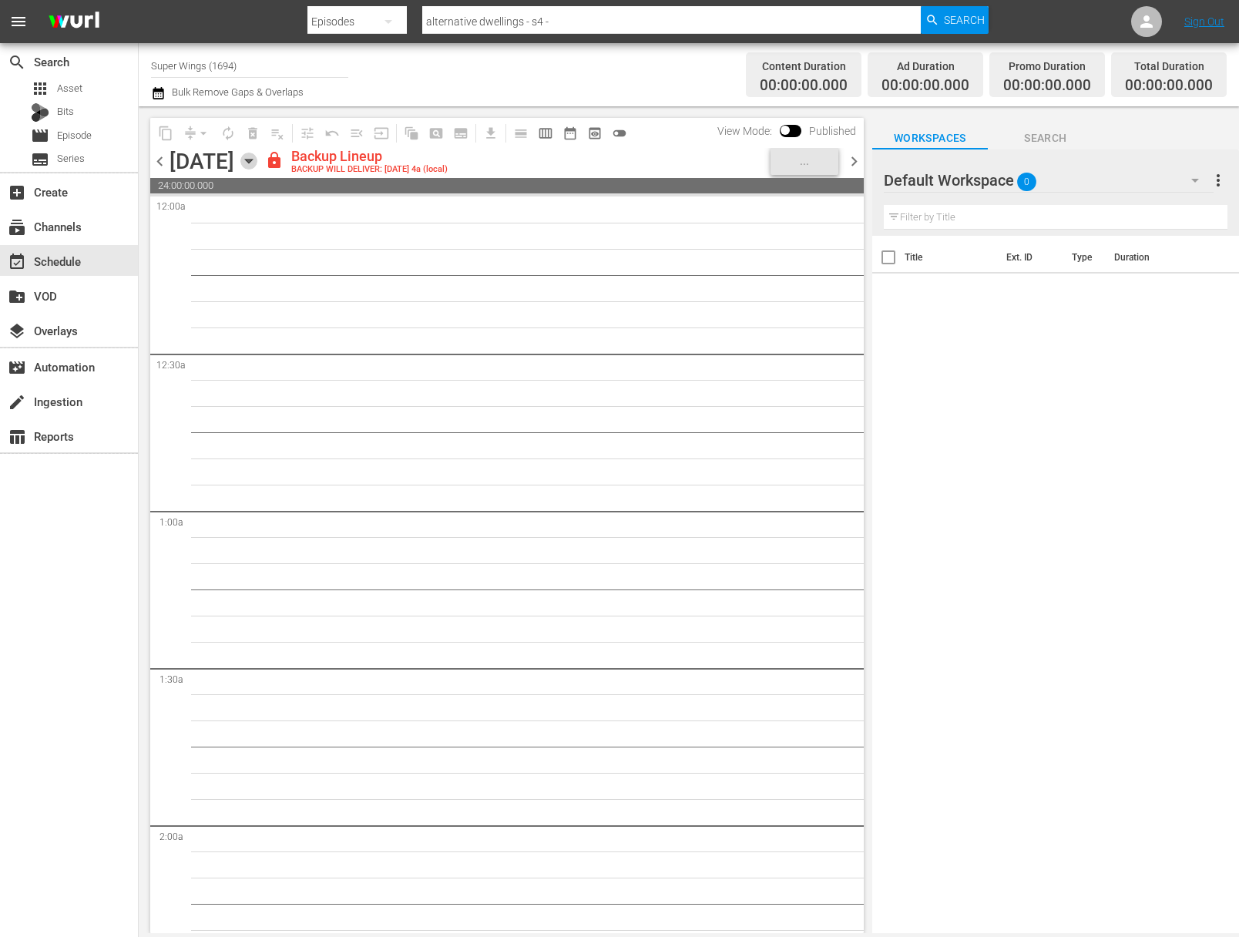
click at [257, 158] on icon "button" at bounding box center [248, 161] width 17 height 17
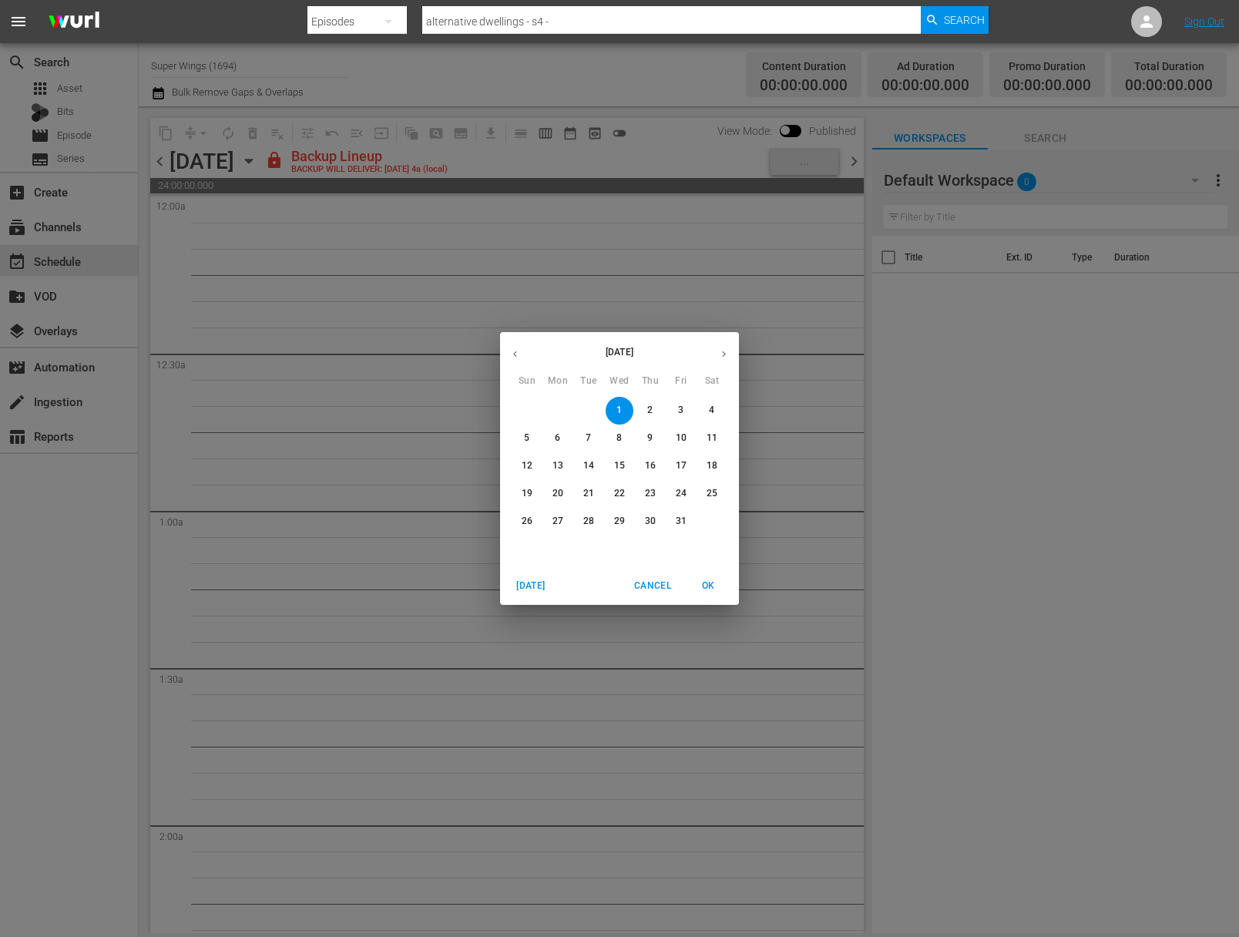
click at [650, 408] on p "2" at bounding box center [649, 410] width 5 height 13
